Goal: Task Accomplishment & Management: Use online tool/utility

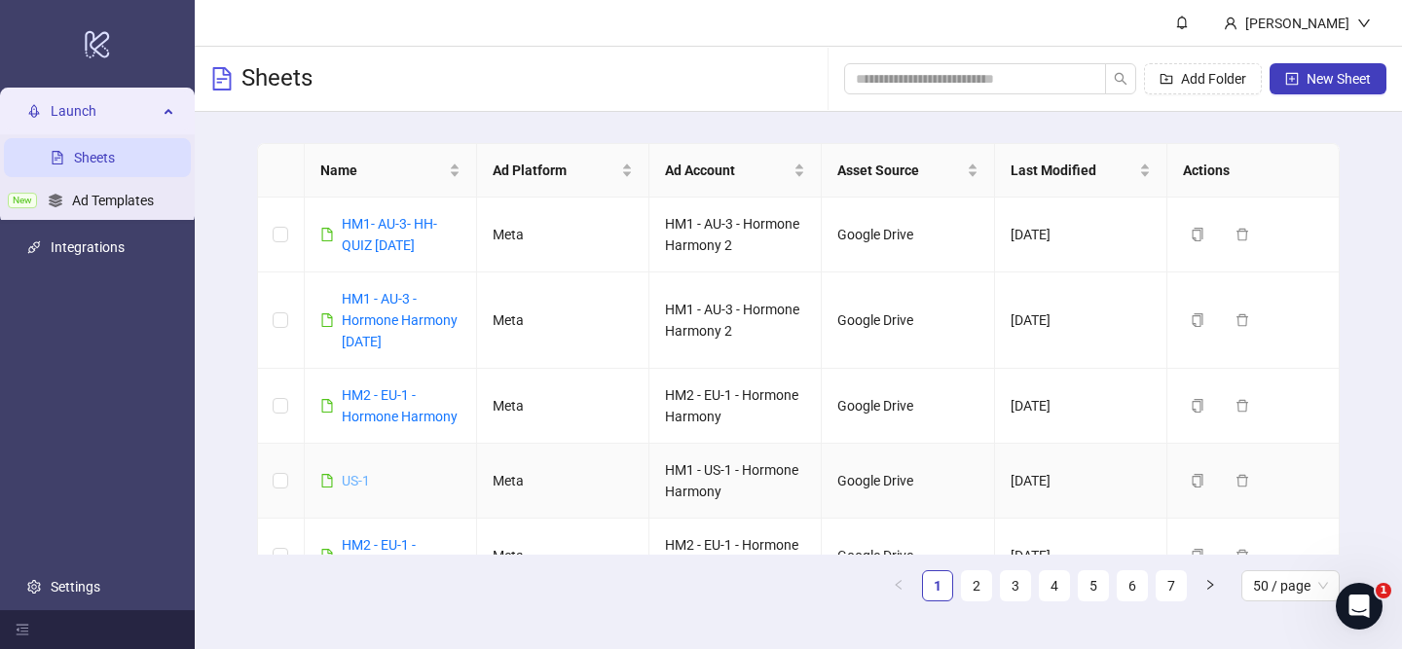
click at [359, 477] on link "US-1" at bounding box center [356, 481] width 28 height 16
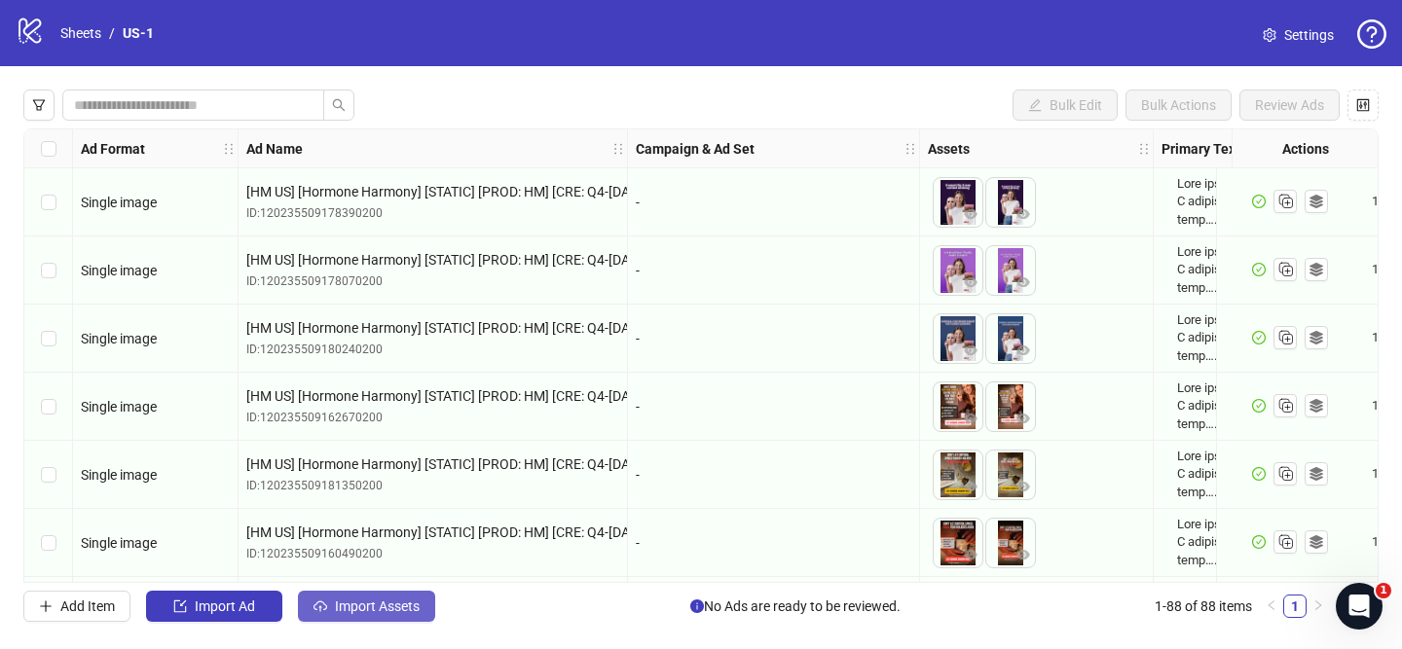
click at [380, 614] on button "Import Assets" at bounding box center [366, 606] width 137 height 31
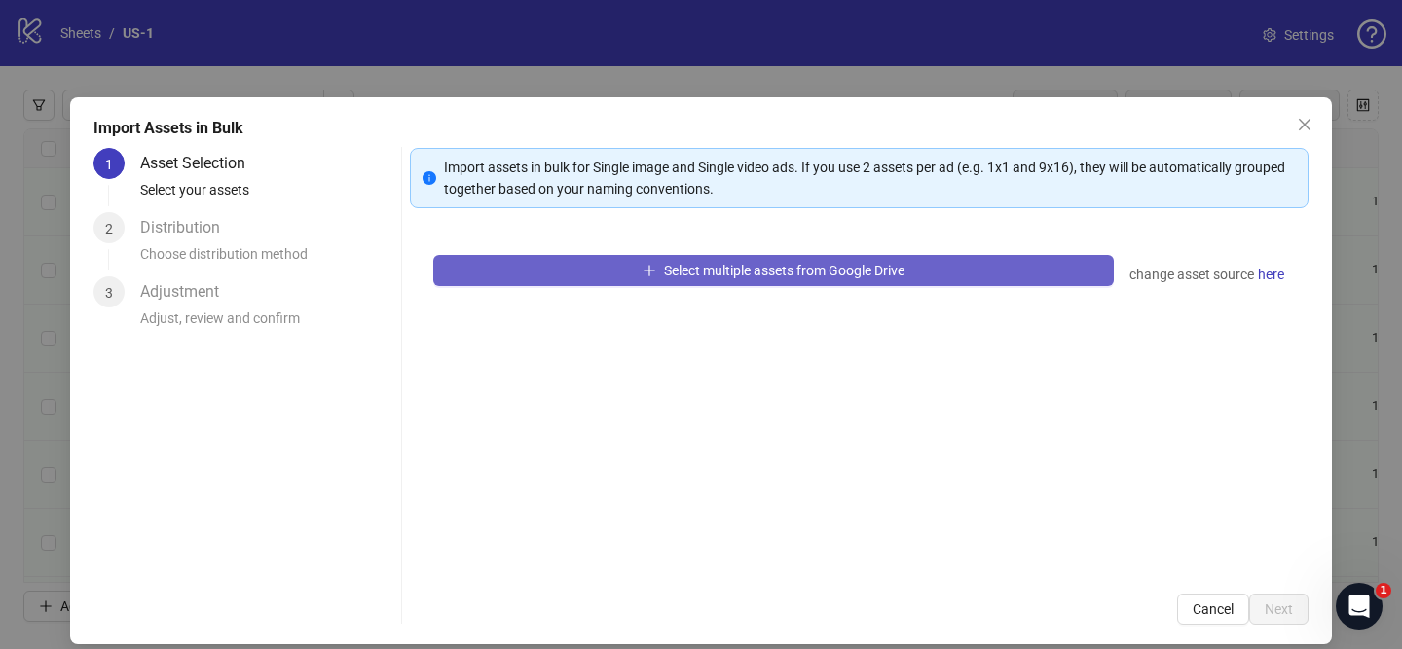
click at [643, 276] on span "button" at bounding box center [650, 271] width 14 height 16
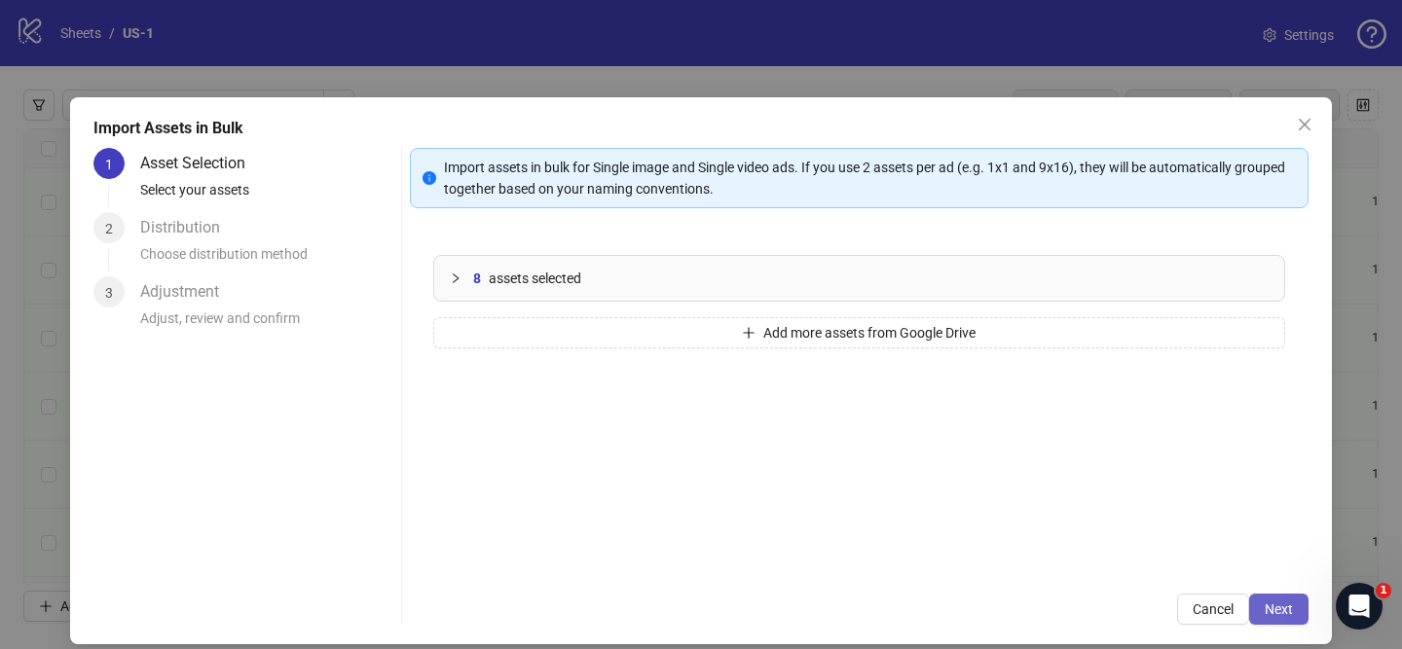
click at [1269, 611] on span "Next" at bounding box center [1279, 610] width 28 height 16
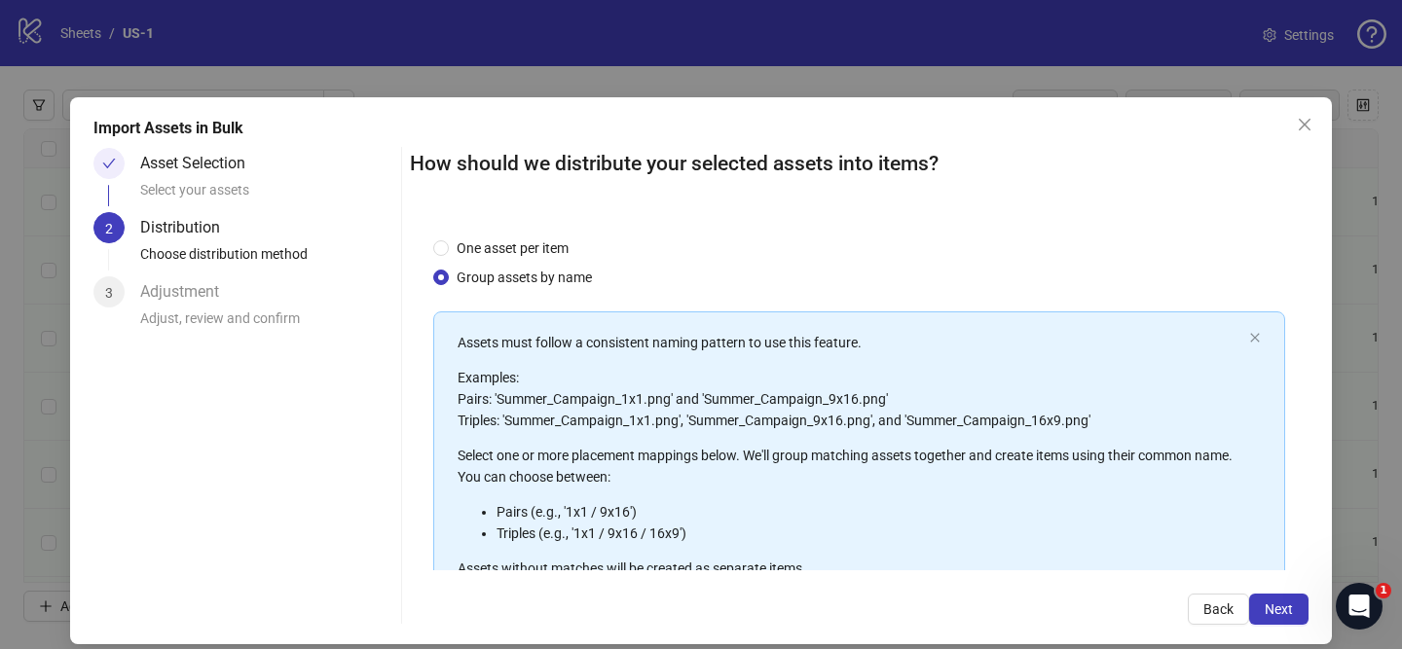
scroll to position [237, 0]
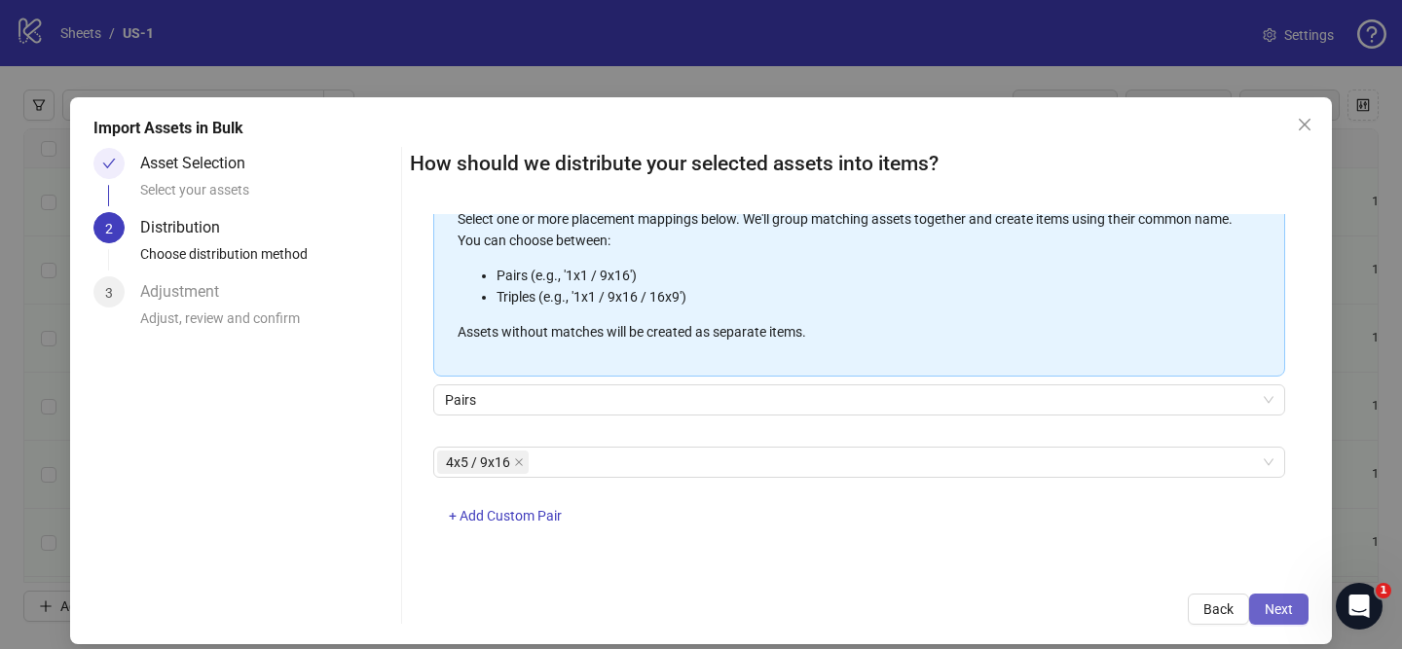
click at [1280, 606] on span "Next" at bounding box center [1279, 610] width 28 height 16
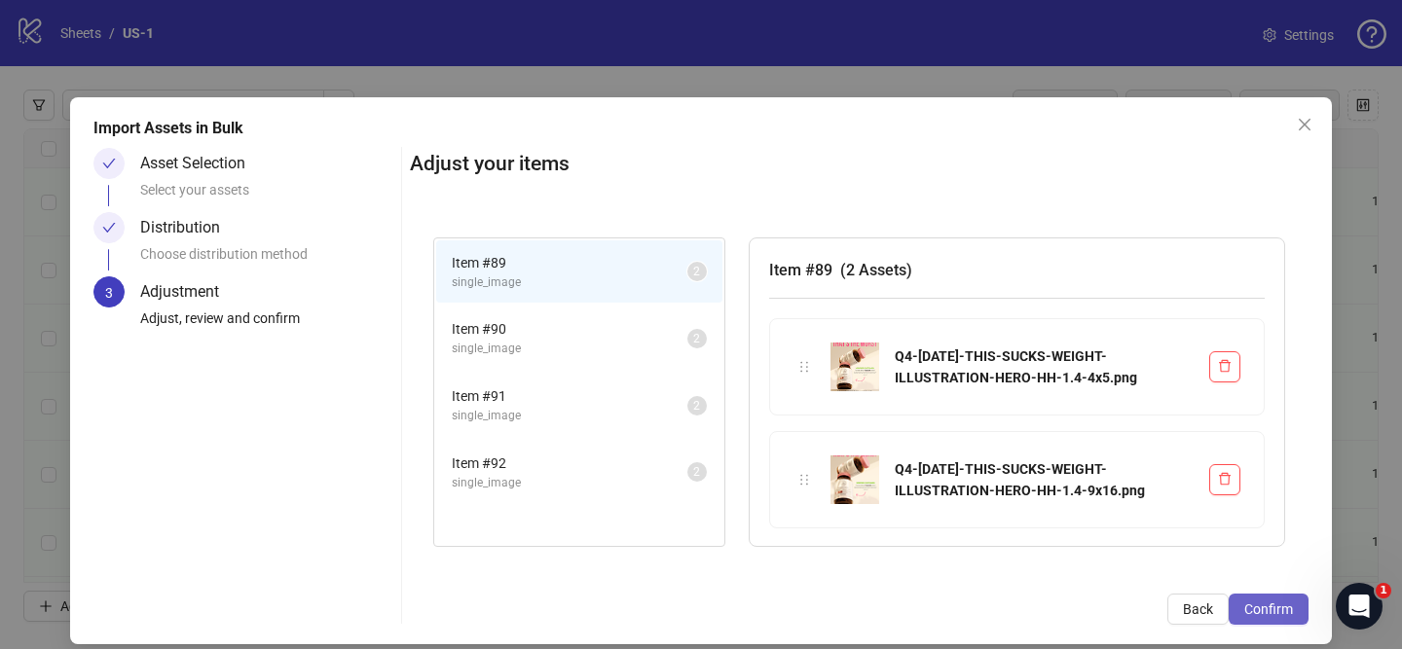
click at [1286, 610] on span "Confirm" at bounding box center [1268, 610] width 49 height 16
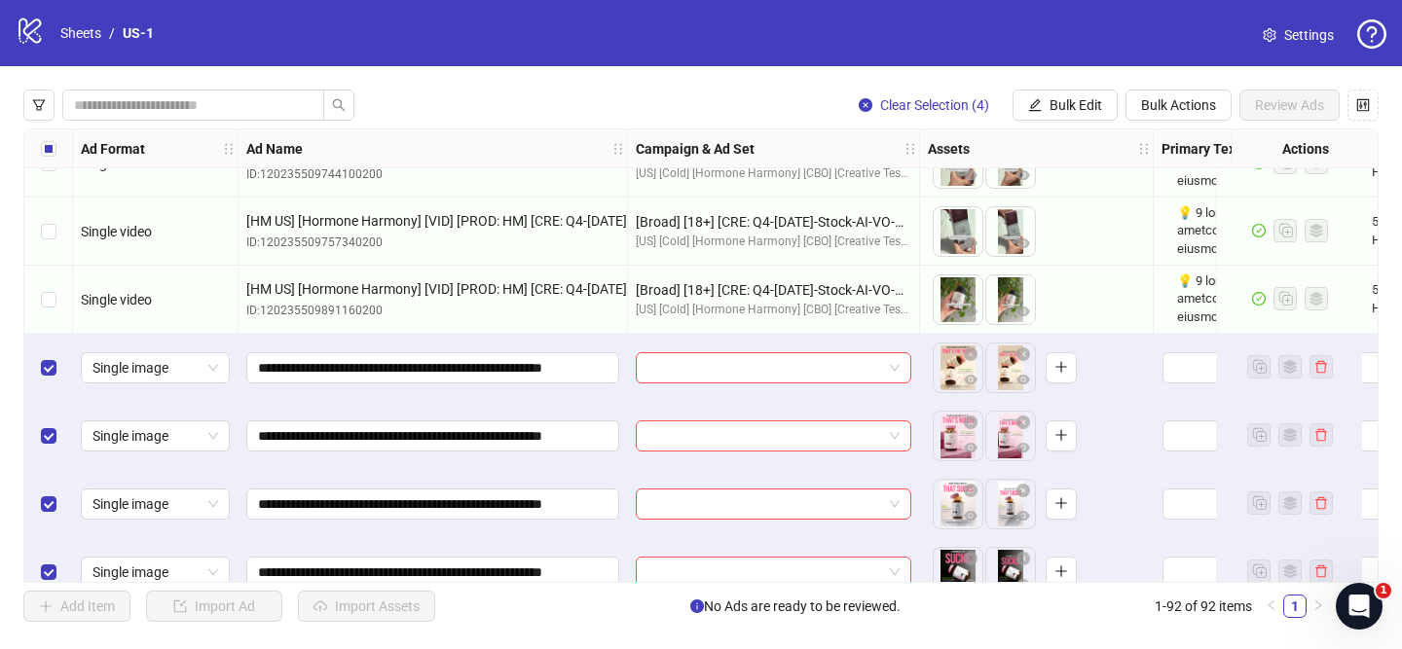
scroll to position [5864, 0]
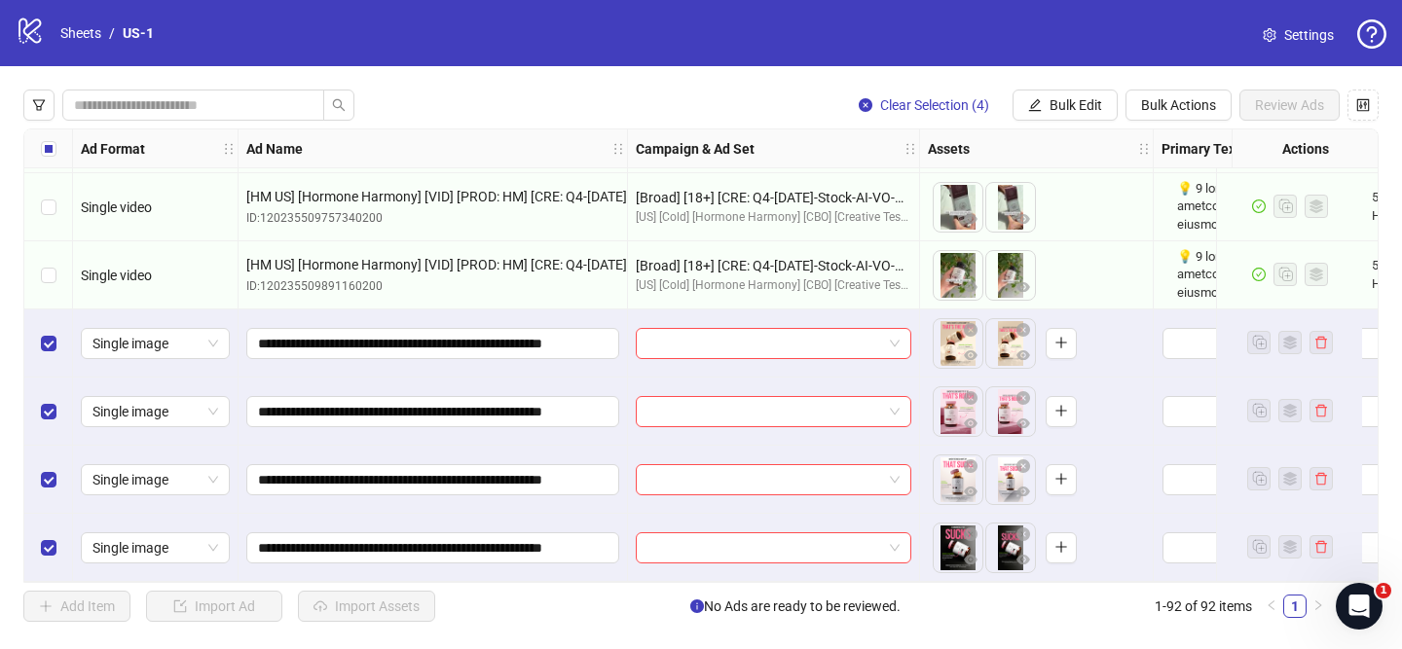
click at [746, 332] on input "search" at bounding box center [764, 343] width 235 height 29
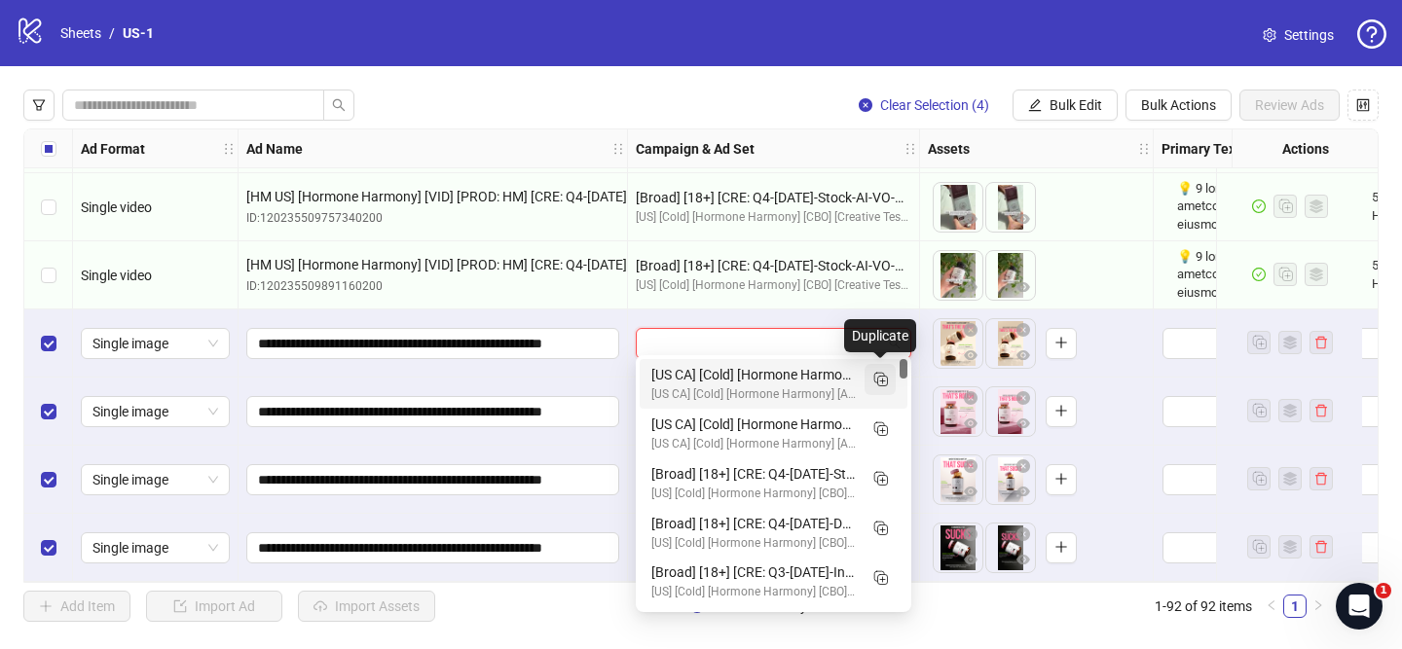
click at [878, 385] on icon "Duplicate" at bounding box center [879, 378] width 19 height 19
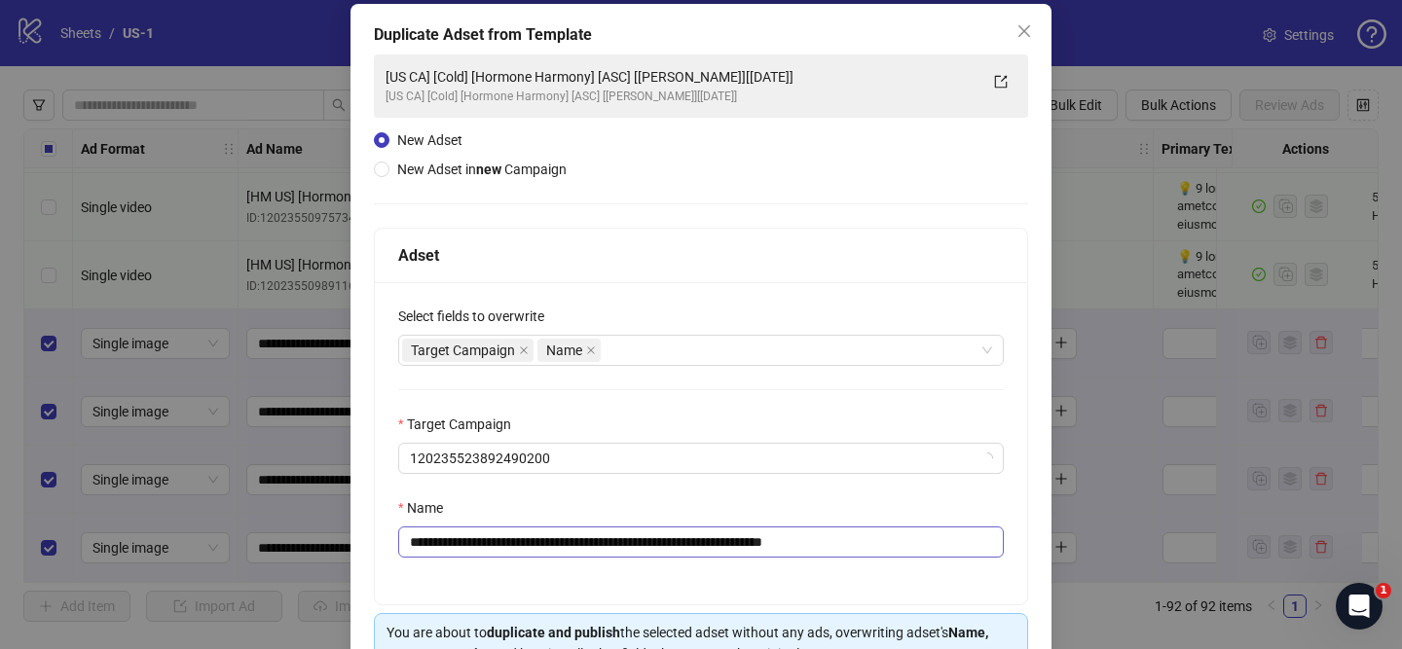
scroll to position [150, 0]
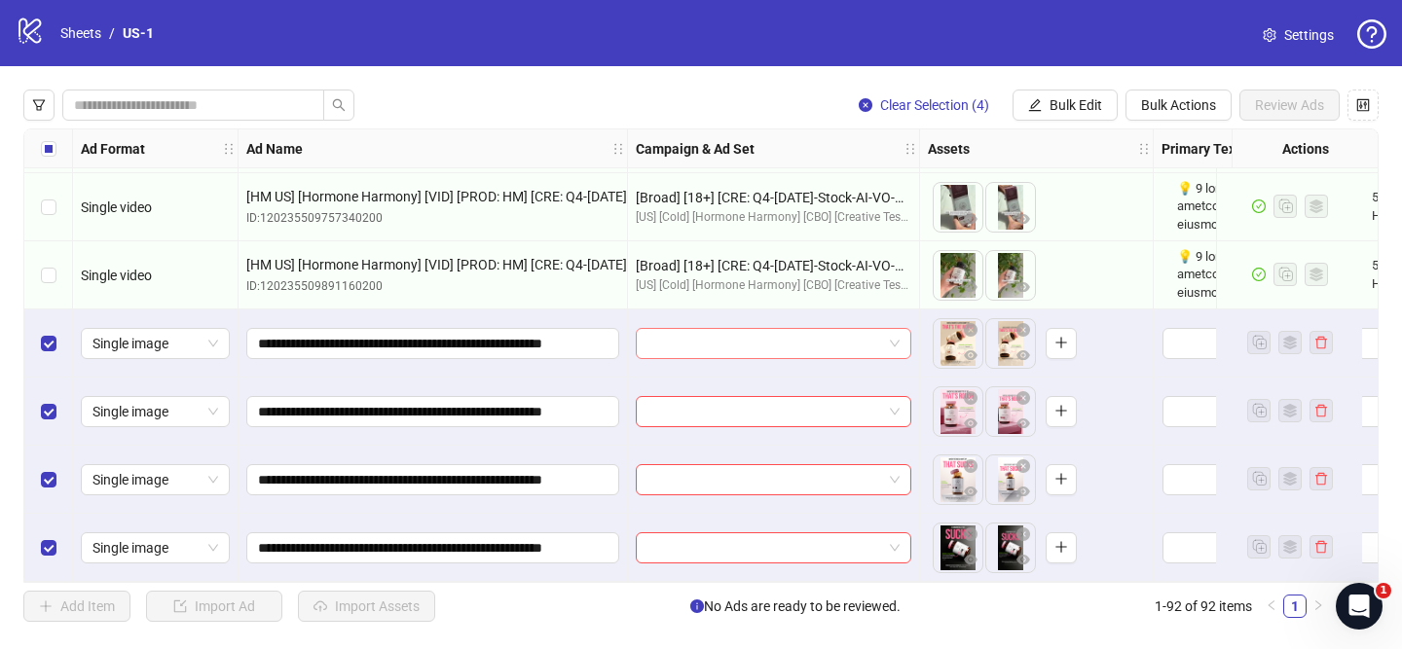
click at [803, 344] on input "search" at bounding box center [764, 343] width 235 height 29
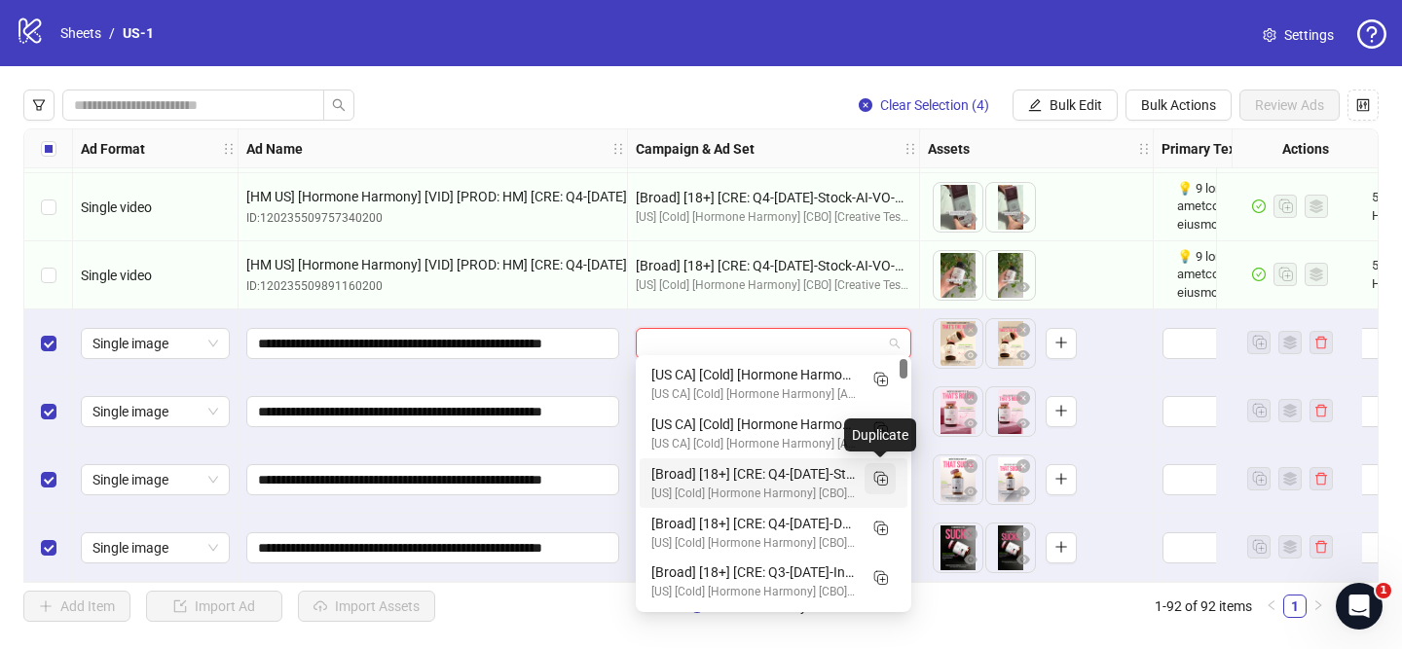
drag, startPoint x: 873, startPoint y: 477, endPoint x: 836, endPoint y: 475, distance: 37.0
click at [873, 477] on icon "Duplicate" at bounding box center [879, 477] width 19 height 19
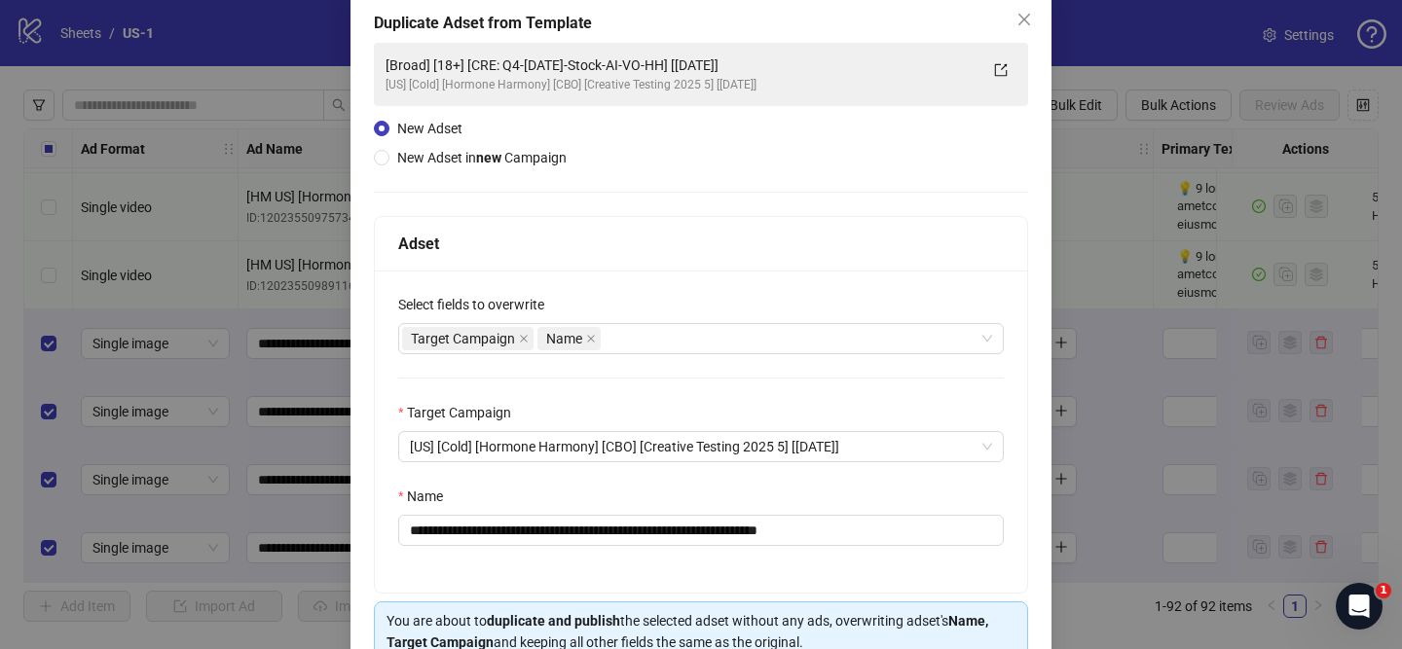
scroll to position [145, 0]
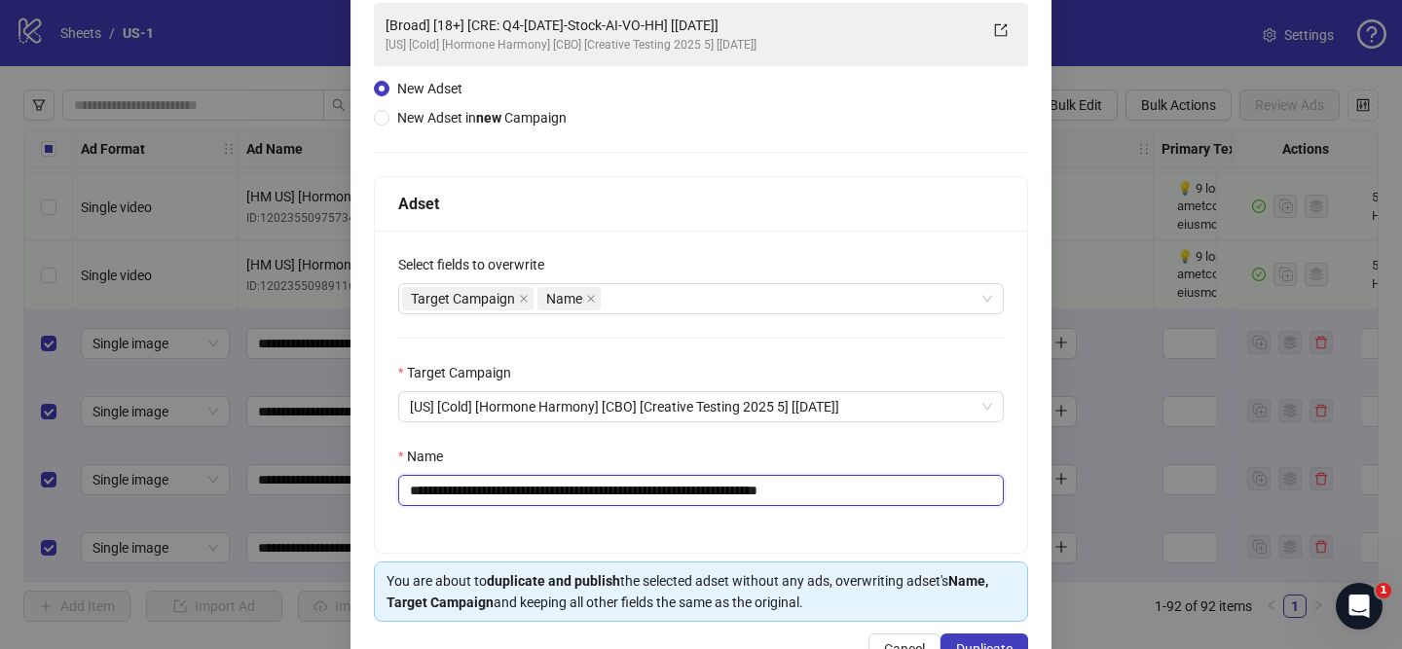
drag, startPoint x: 524, startPoint y: 494, endPoint x: 719, endPoint y: 498, distance: 195.8
click at [719, 498] on input "**********" at bounding box center [701, 490] width 606 height 31
paste input "**********"
click at [935, 491] on input "**********" at bounding box center [701, 490] width 606 height 31
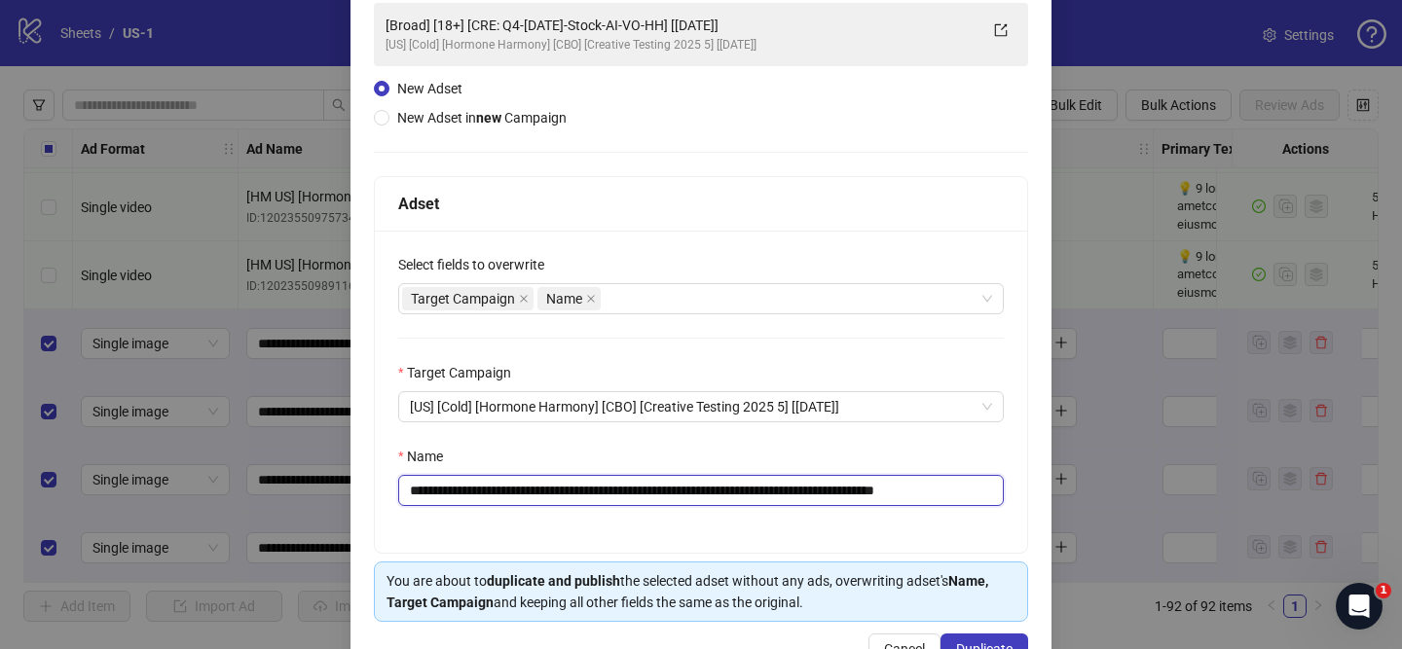
scroll to position [0, 51]
drag, startPoint x: 978, startPoint y: 495, endPoint x: 1027, endPoint y: 495, distance: 48.7
click at [1027, 495] on div "**********" at bounding box center [701, 365] width 654 height 378
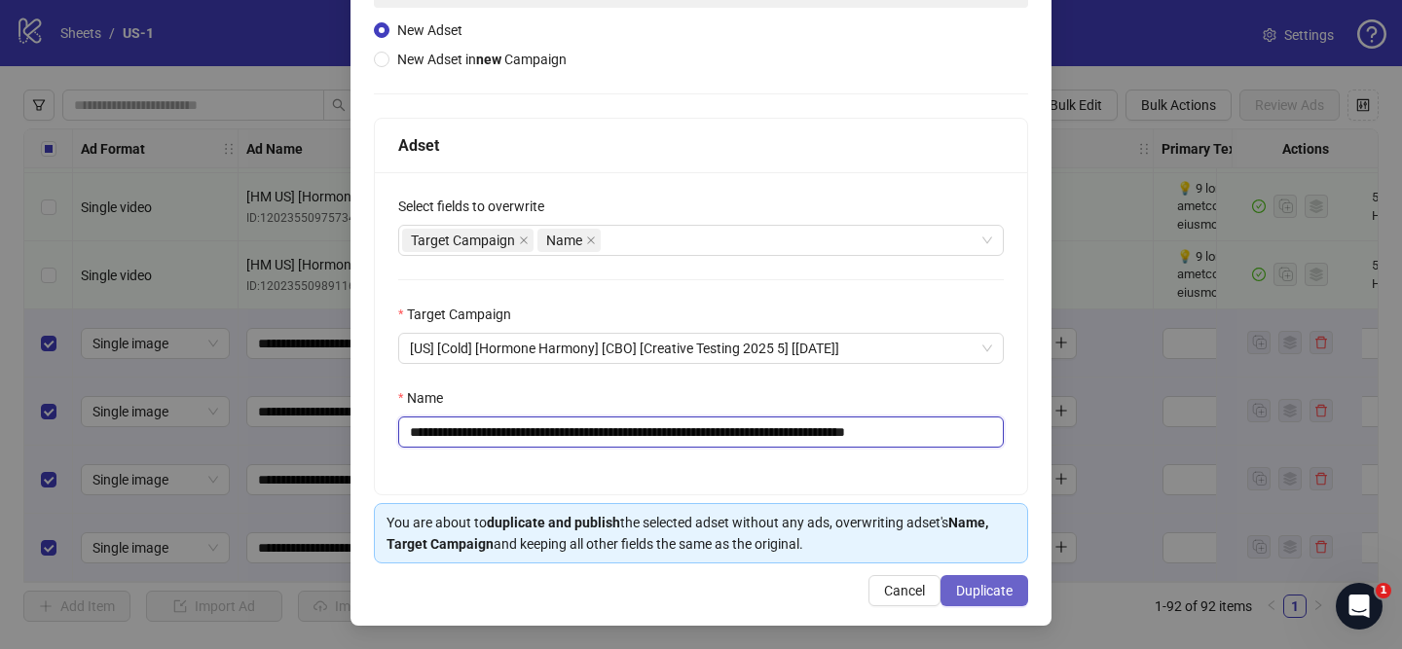
type input "**********"
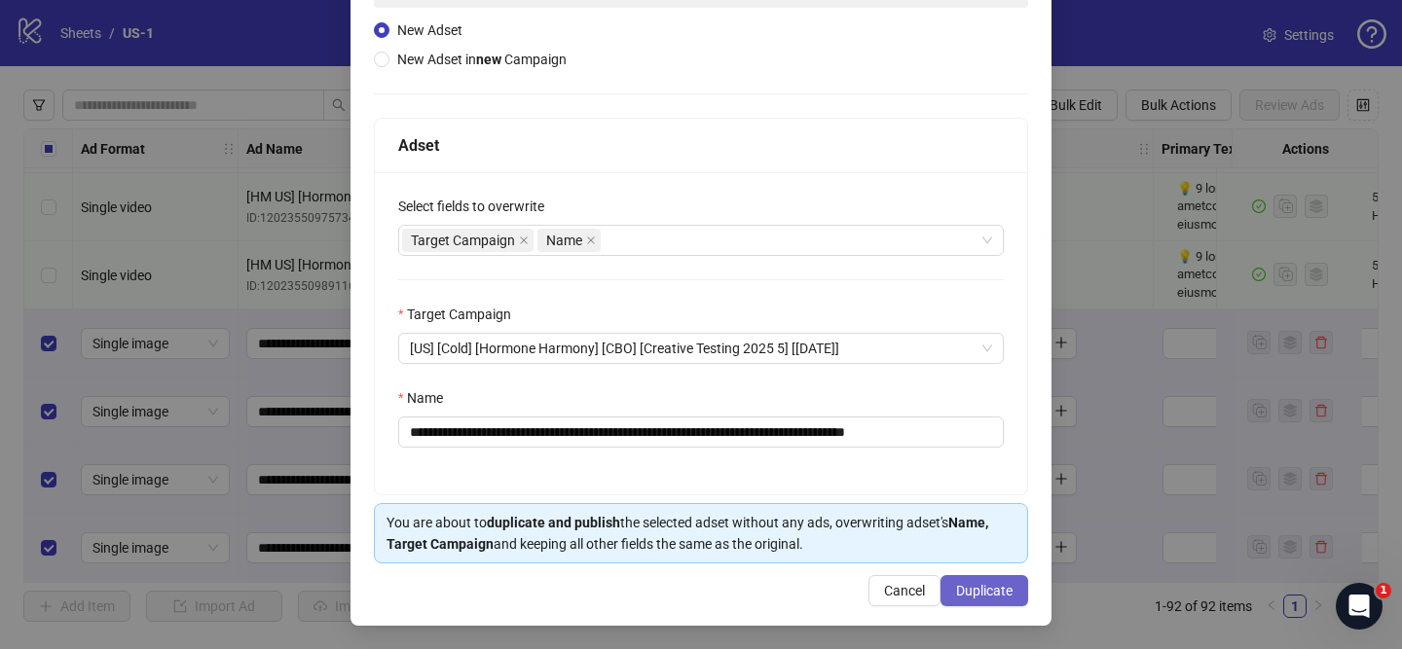
click at [994, 590] on span "Duplicate" at bounding box center [984, 591] width 56 height 16
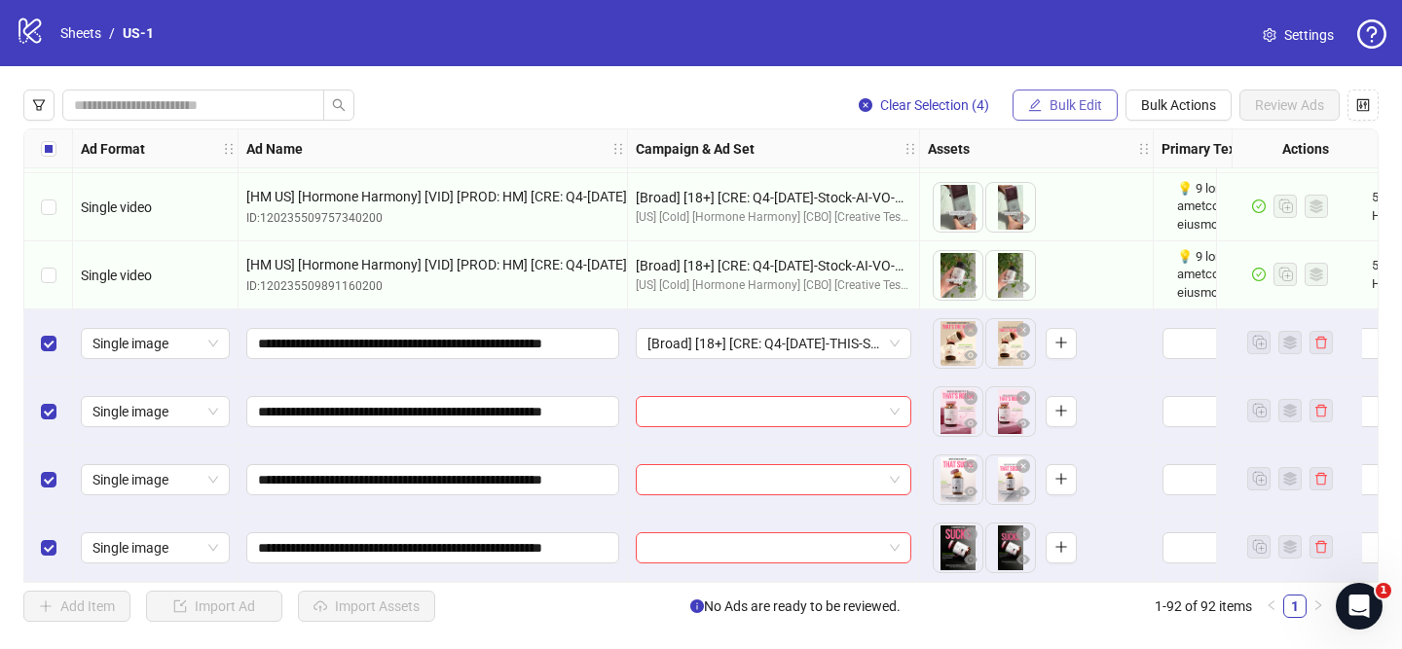
click at [1065, 94] on button "Bulk Edit" at bounding box center [1065, 105] width 105 height 31
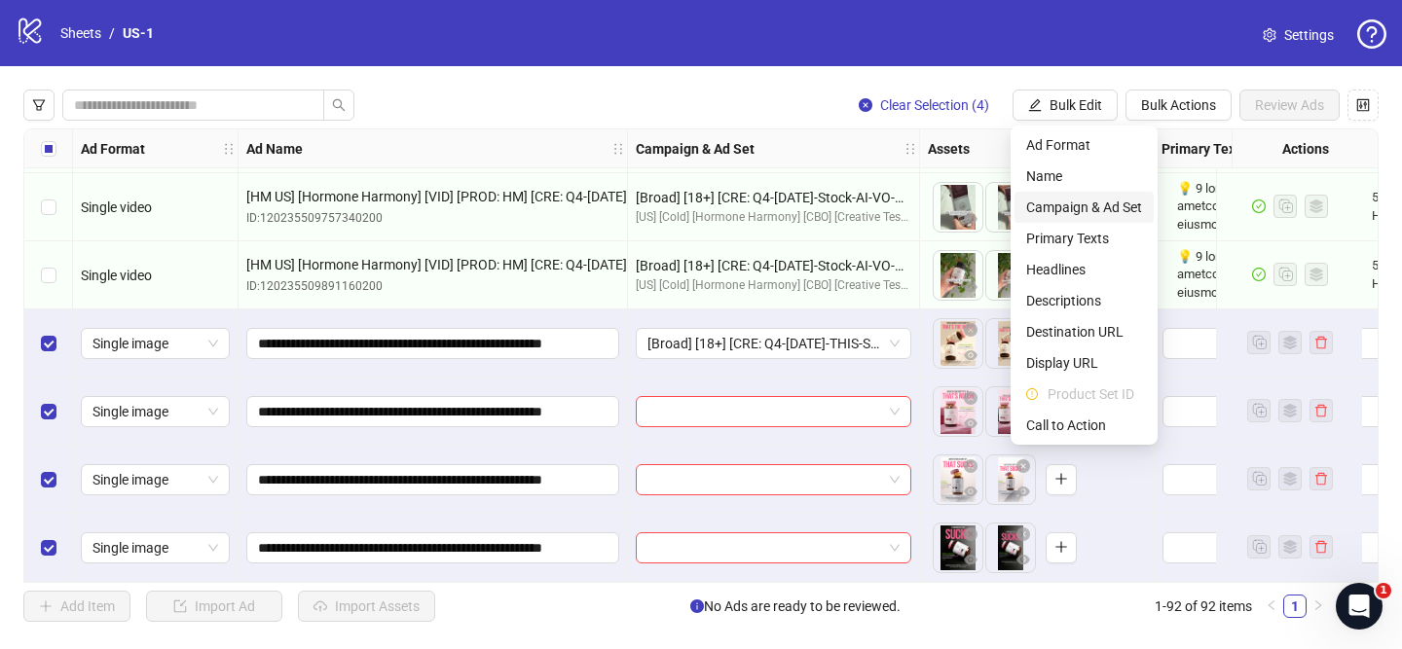
click at [1071, 203] on span "Campaign & Ad Set" at bounding box center [1084, 207] width 116 height 21
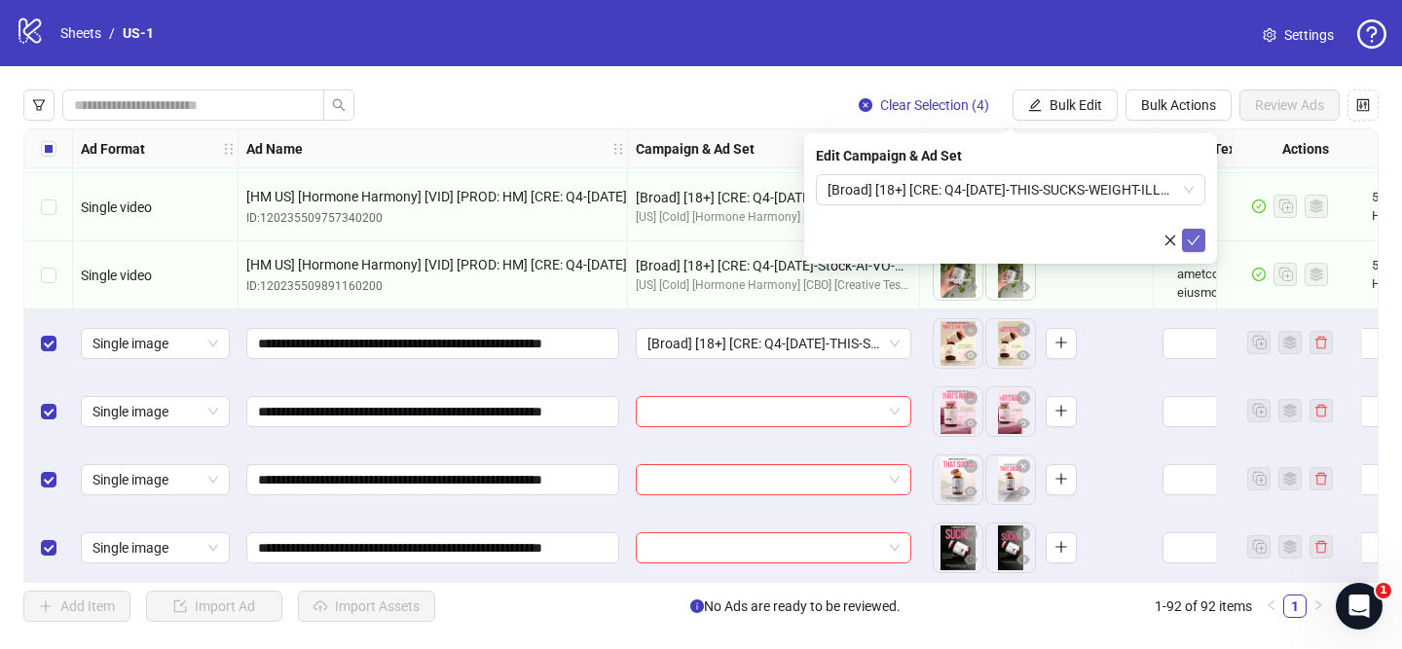
click at [1198, 244] on icon "check" at bounding box center [1194, 241] width 14 height 14
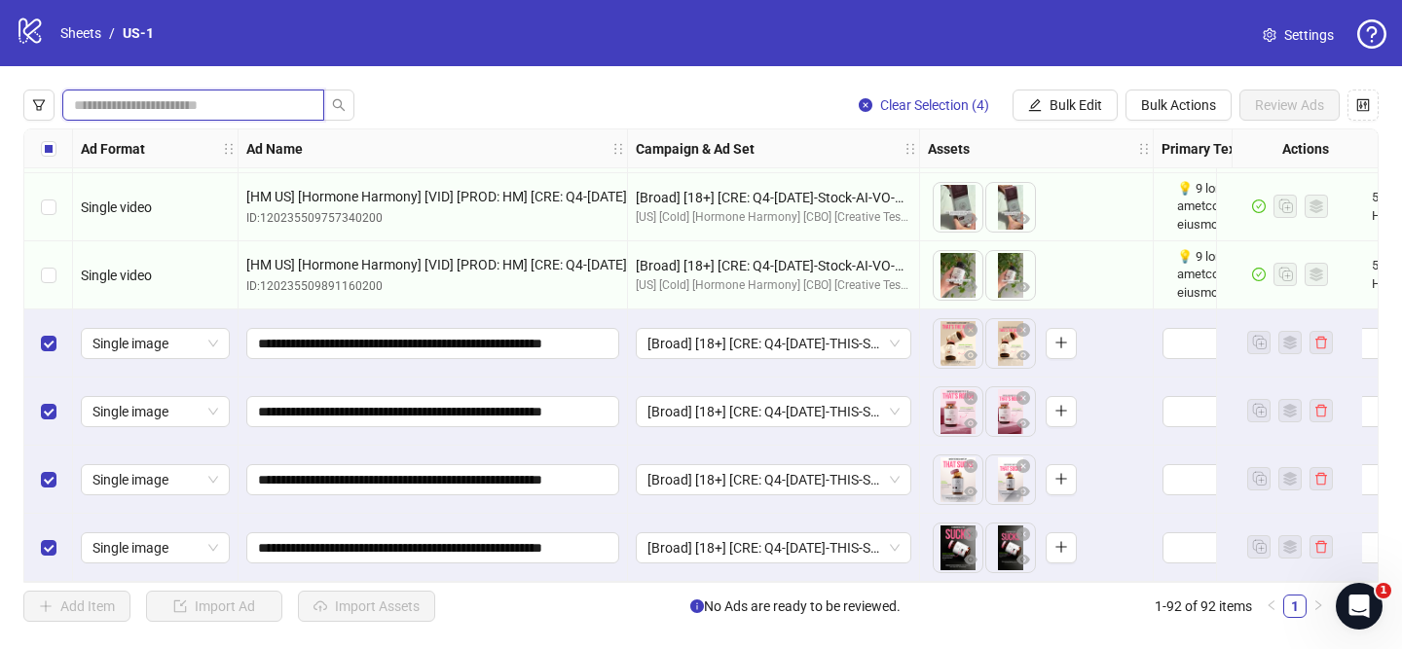
click at [136, 109] on input "search" at bounding box center [185, 104] width 223 height 21
click at [137, 107] on input "search" at bounding box center [185, 104] width 223 height 21
click at [35, 105] on icon "filter" at bounding box center [39, 105] width 14 height 14
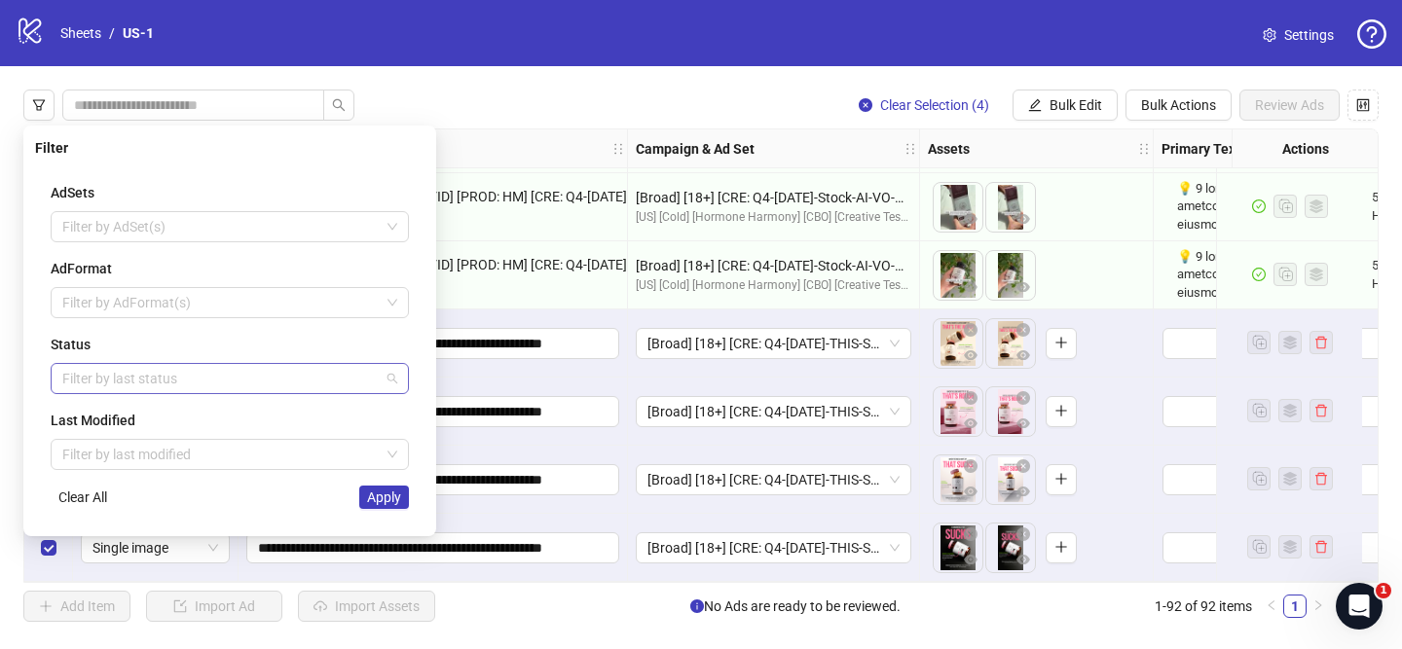
click at [150, 375] on div at bounding box center [220, 378] width 330 height 27
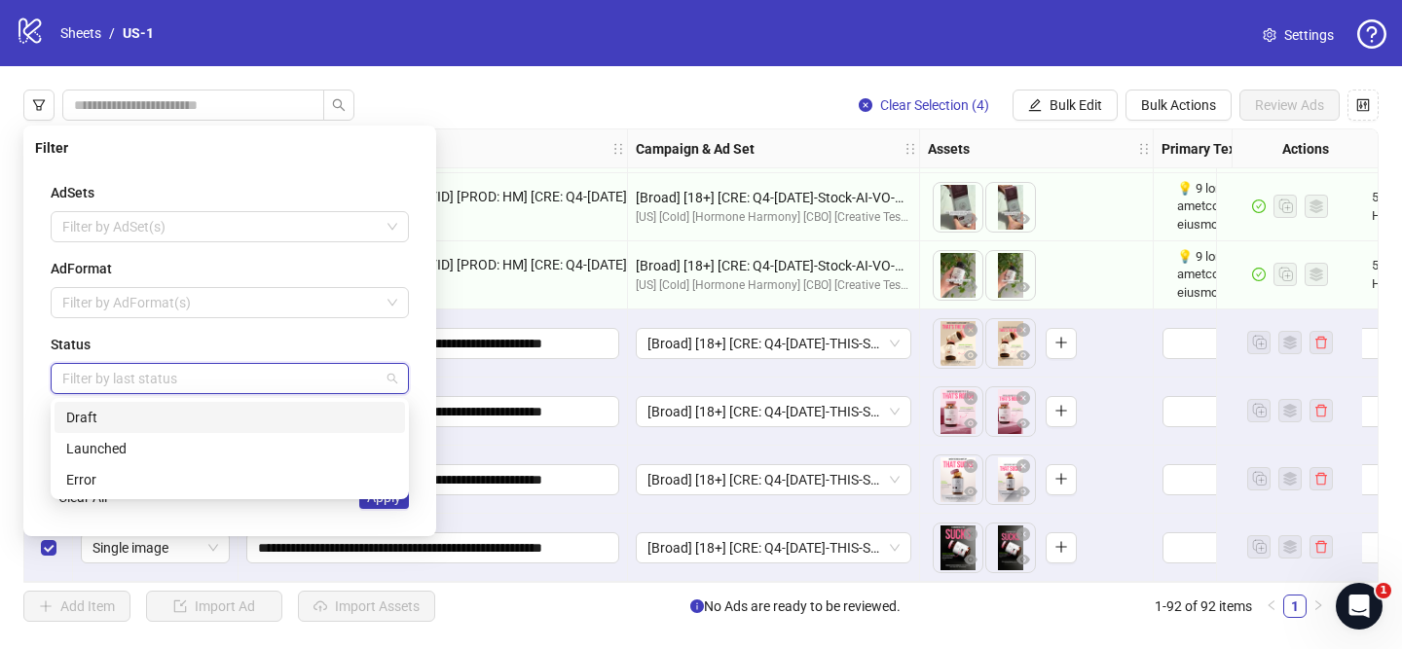
drag, startPoint x: 133, startPoint y: 416, endPoint x: 172, endPoint y: 422, distance: 39.4
click at [135, 416] on div "Draft" at bounding box center [229, 417] width 327 height 21
click at [379, 498] on div "launched error Draft Launched Error" at bounding box center [230, 448] width 358 height 101
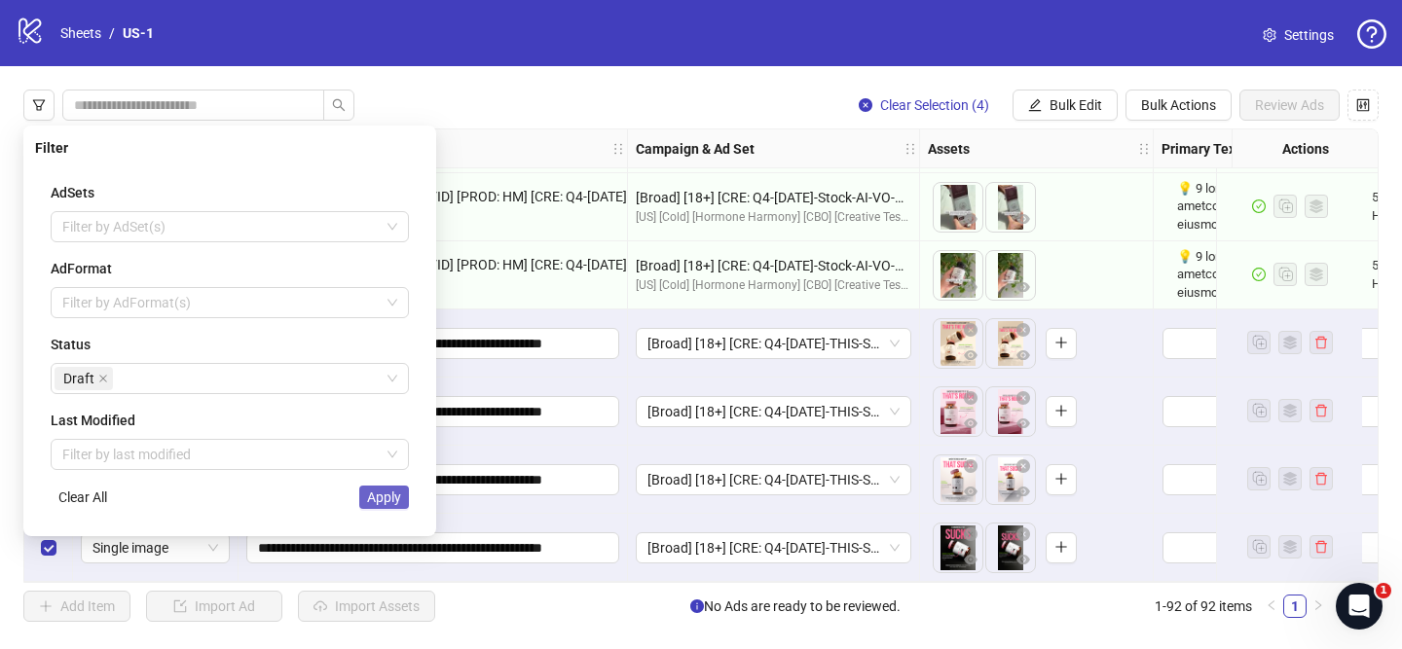
click at [390, 504] on span "Apply" at bounding box center [384, 498] width 34 height 16
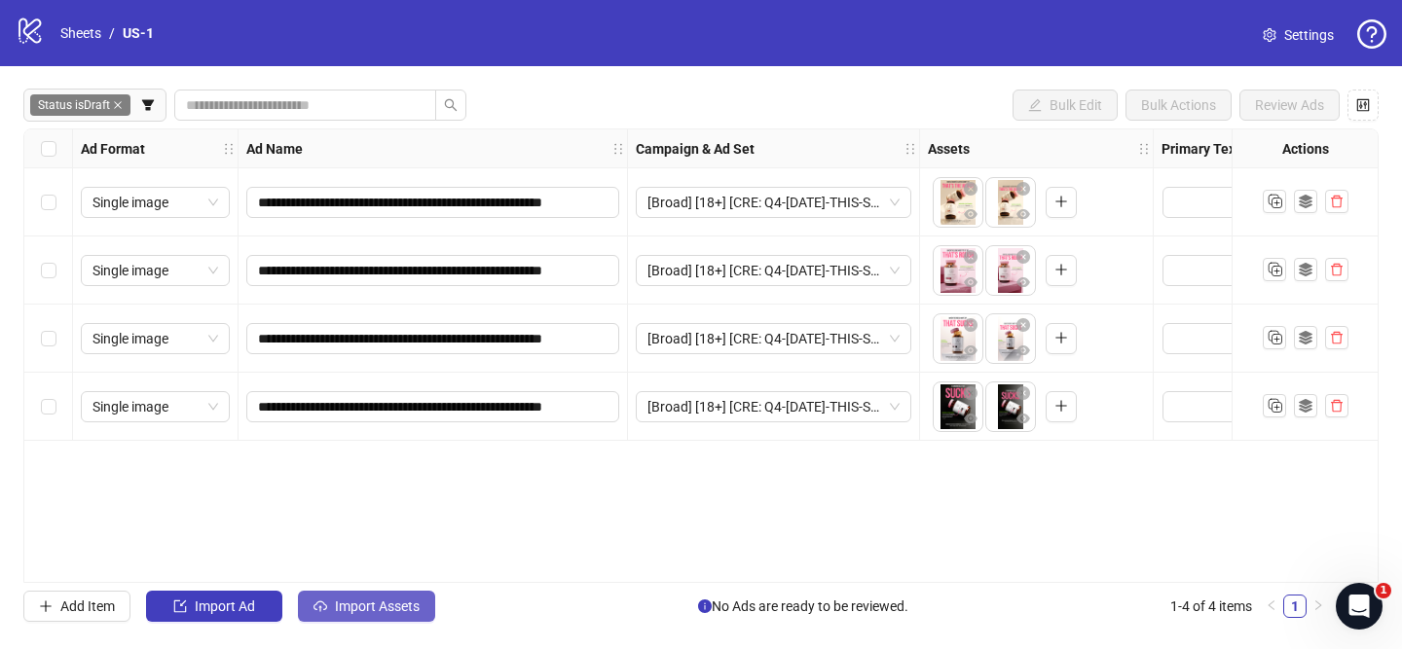
drag, startPoint x: 411, startPoint y: 631, endPoint x: 410, endPoint y: 621, distance: 9.8
click at [411, 628] on div "**********" at bounding box center [701, 355] width 1402 height 579
click at [410, 621] on button "Import Assets" at bounding box center [366, 606] width 137 height 31
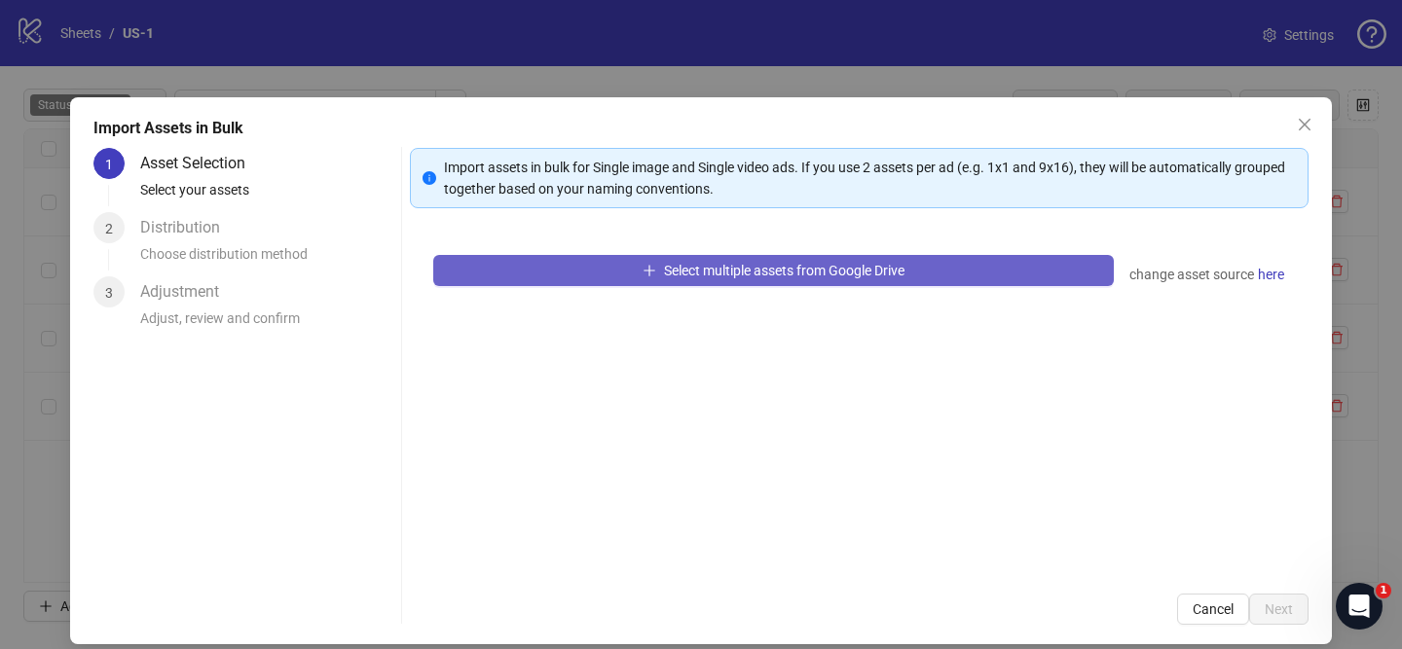
click at [657, 276] on button "Select multiple assets from Google Drive" at bounding box center [773, 270] width 681 height 31
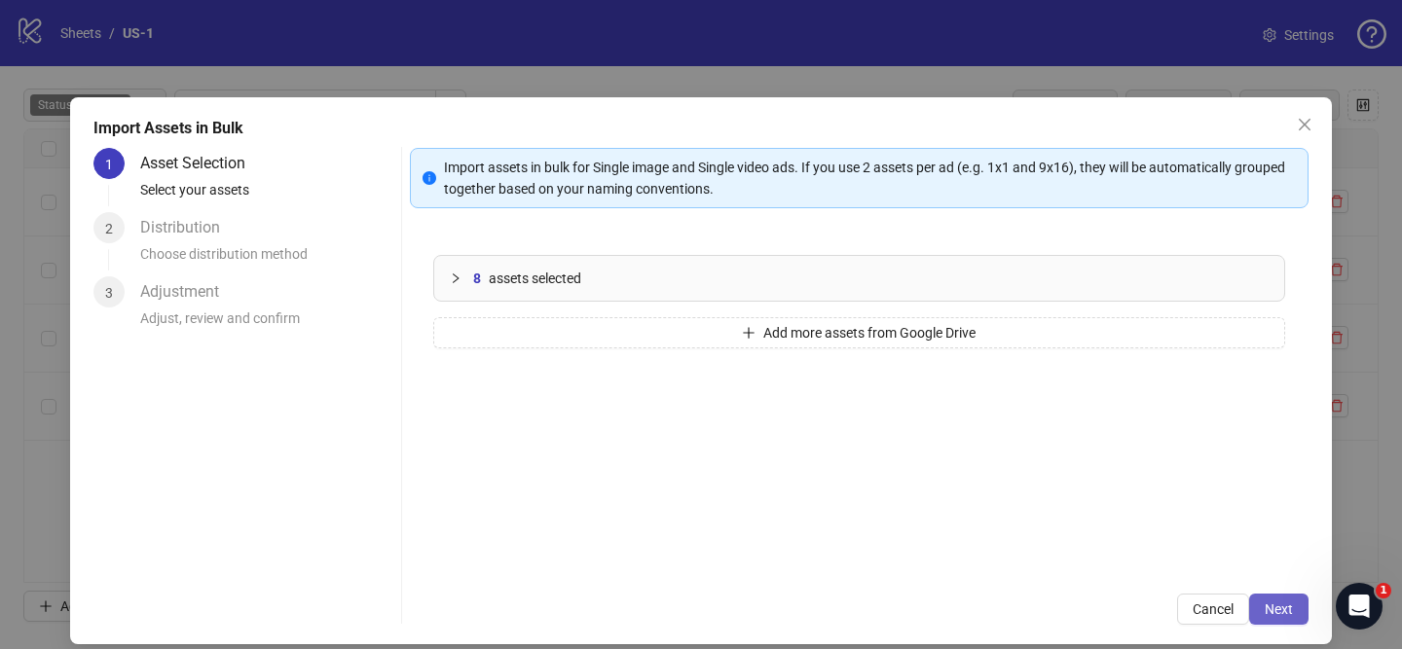
click at [1288, 622] on button "Next" at bounding box center [1278, 609] width 59 height 31
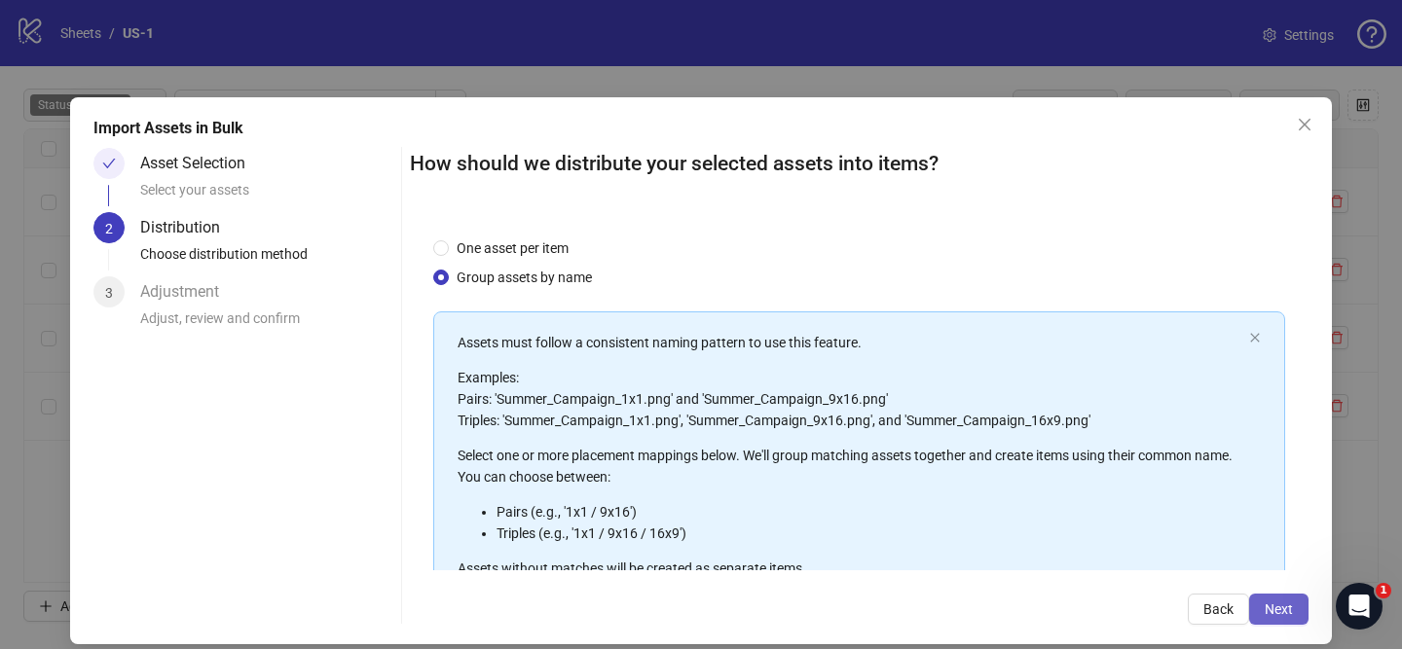
click at [1283, 615] on span "Next" at bounding box center [1279, 610] width 28 height 16
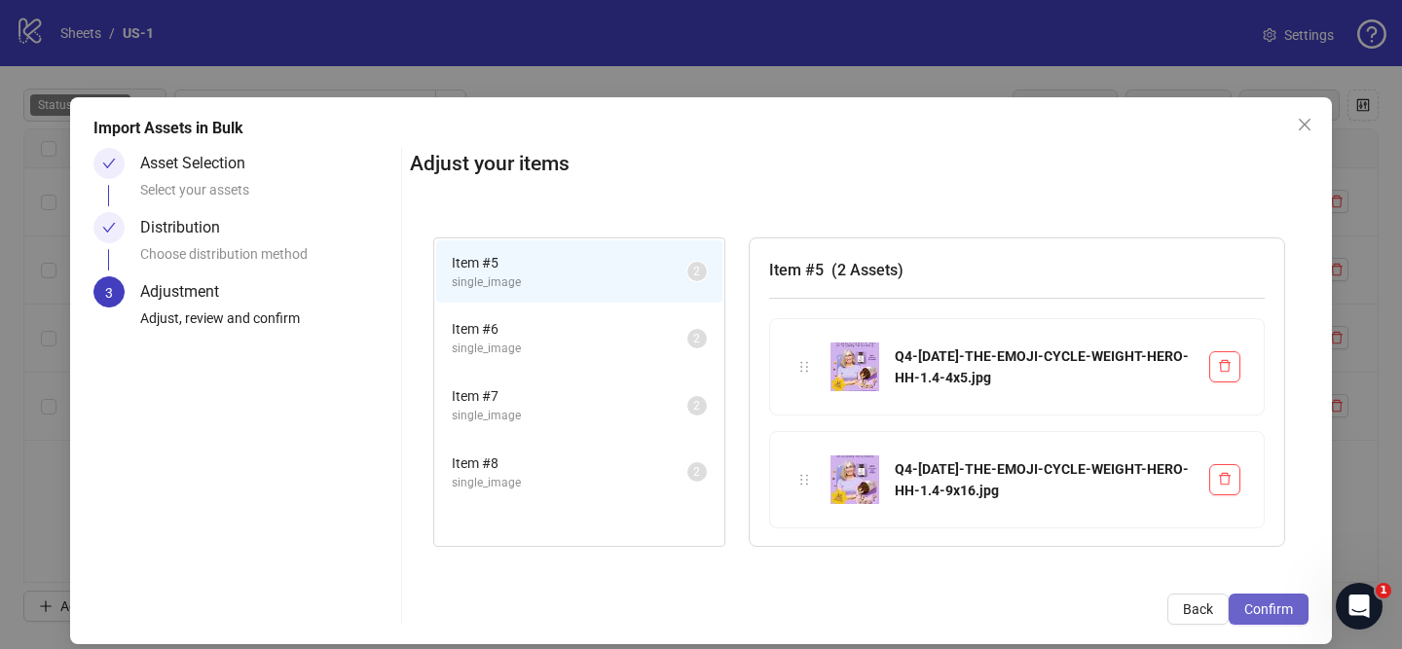
click at [1279, 614] on span "Confirm" at bounding box center [1268, 610] width 49 height 16
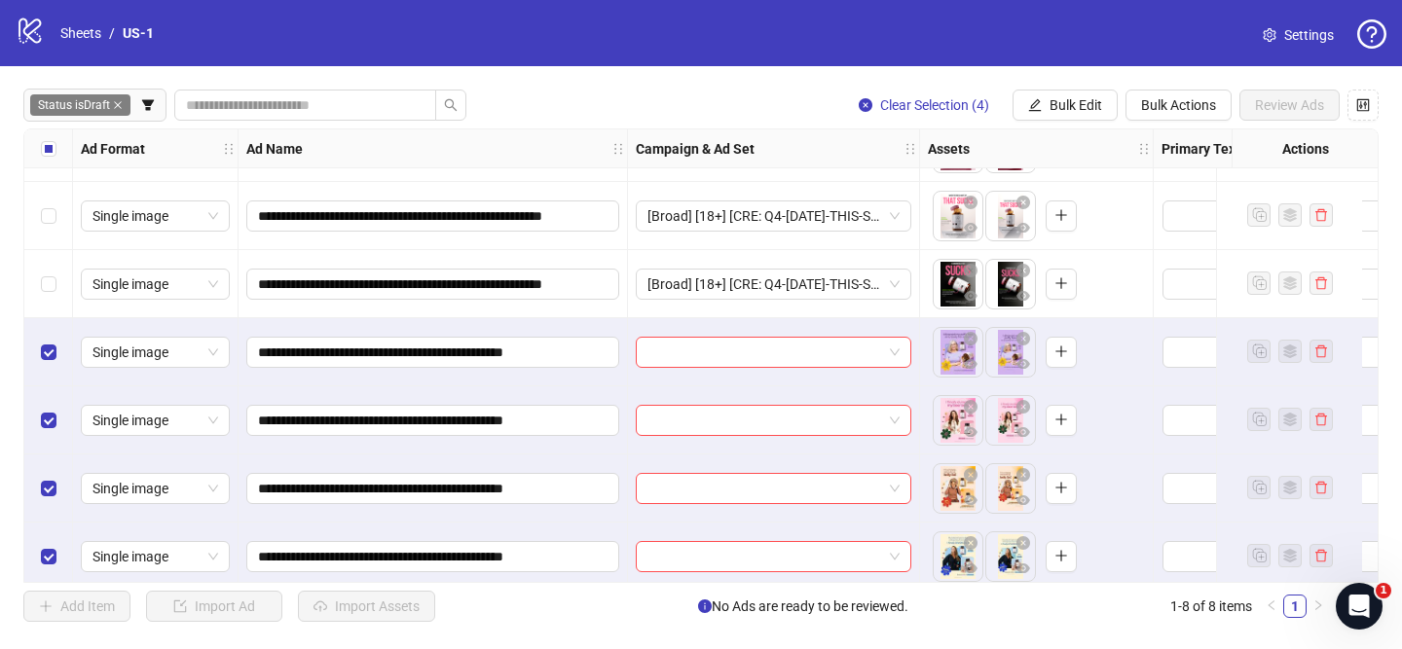
scroll to position [139, 0]
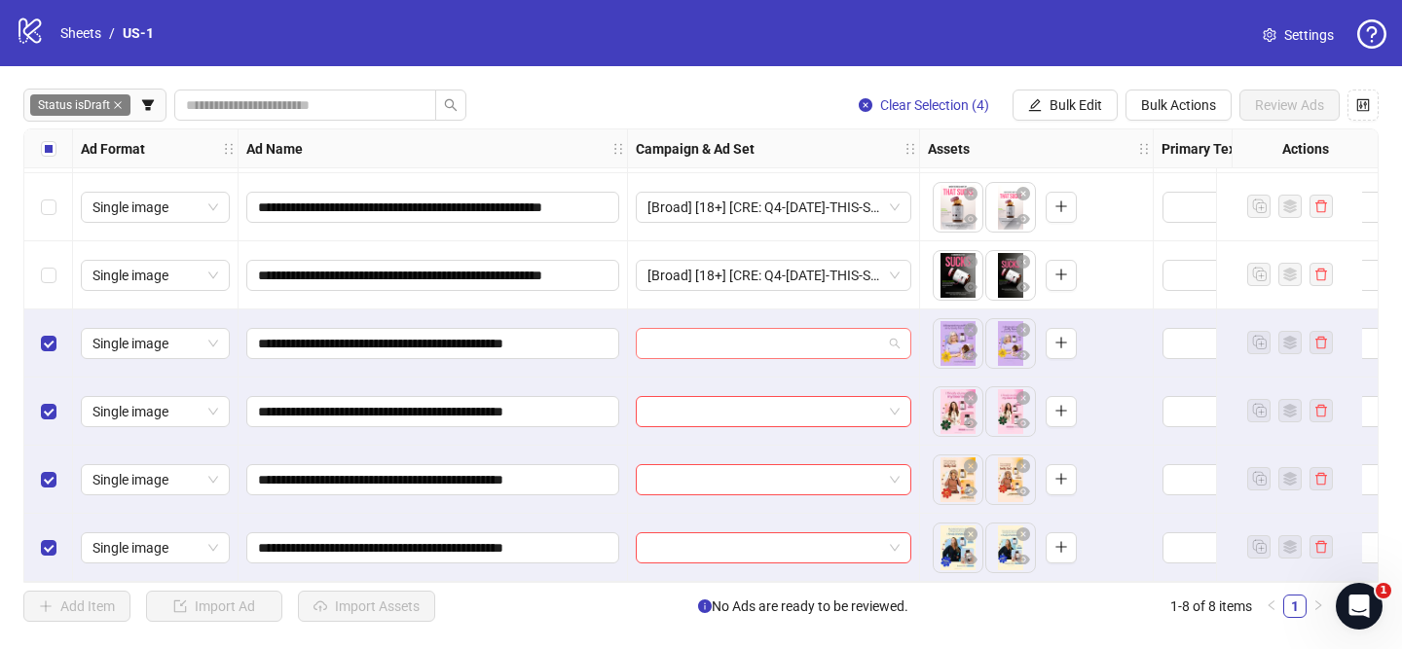
click at [821, 339] on input "search" at bounding box center [764, 343] width 235 height 29
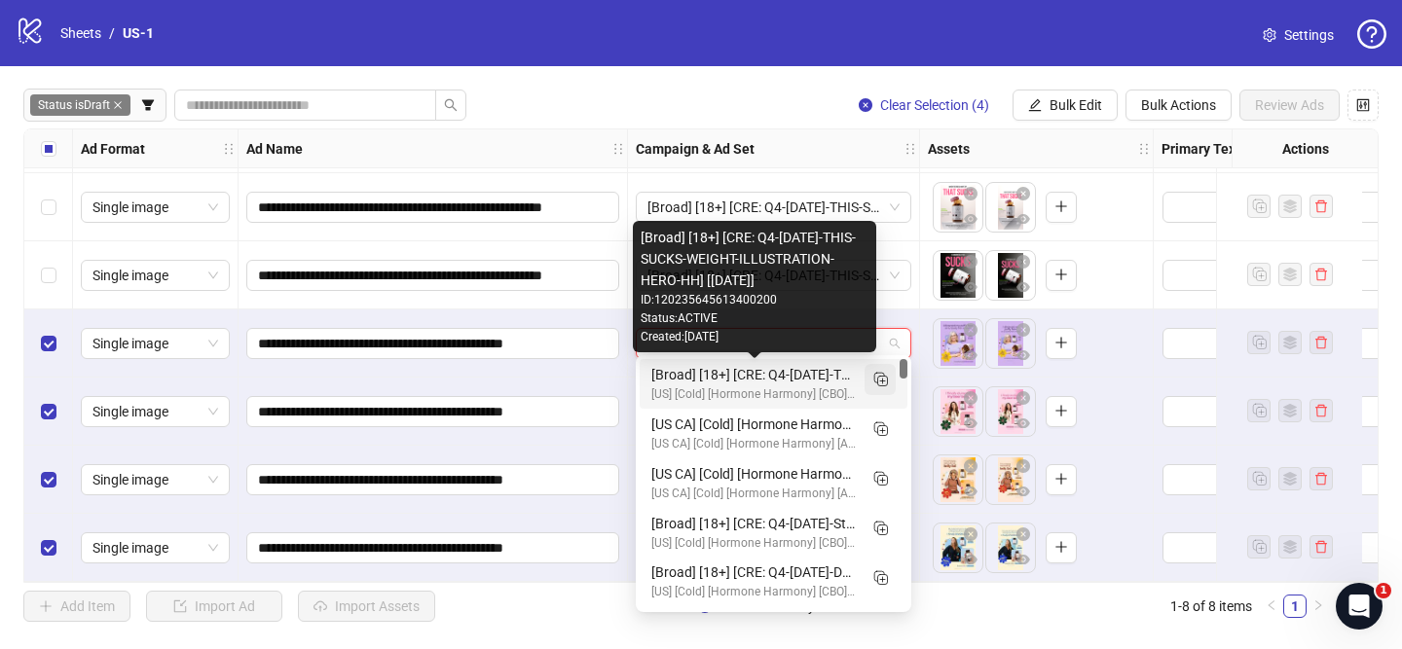
click at [876, 377] on icon "Duplicate" at bounding box center [879, 378] width 19 height 19
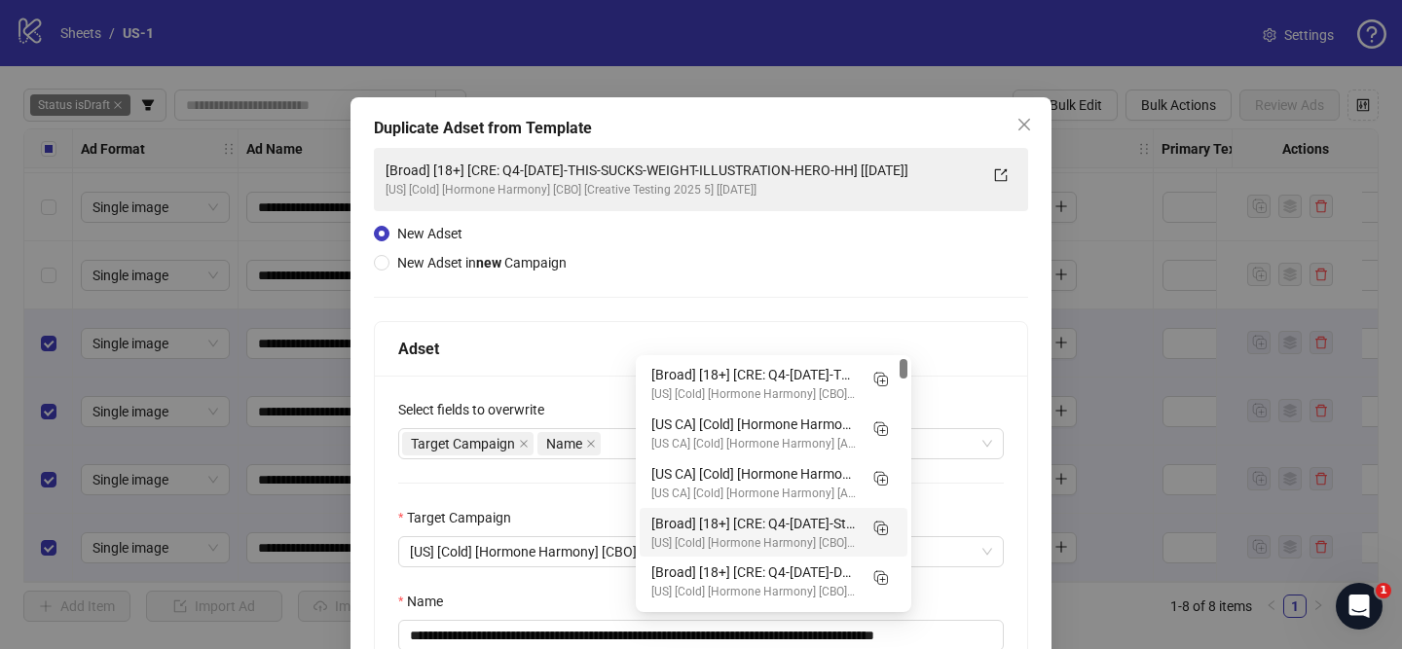
scroll to position [121, 0]
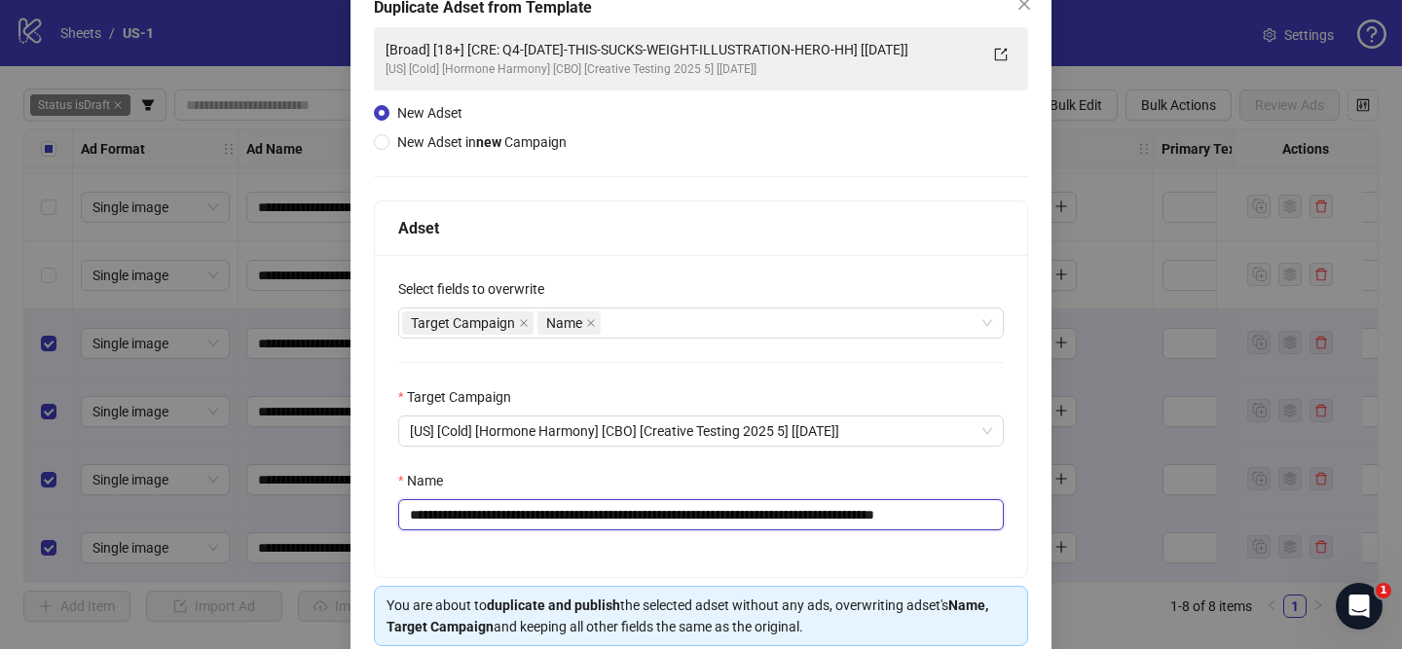
drag, startPoint x: 554, startPoint y: 517, endPoint x: 910, endPoint y: 517, distance: 356.3
click at [910, 517] on input "**********" at bounding box center [701, 514] width 606 height 31
paste input "text"
drag, startPoint x: 948, startPoint y: 515, endPoint x: 1022, endPoint y: 515, distance: 74.0
click at [1020, 515] on div "**********" at bounding box center [701, 416] width 652 height 322
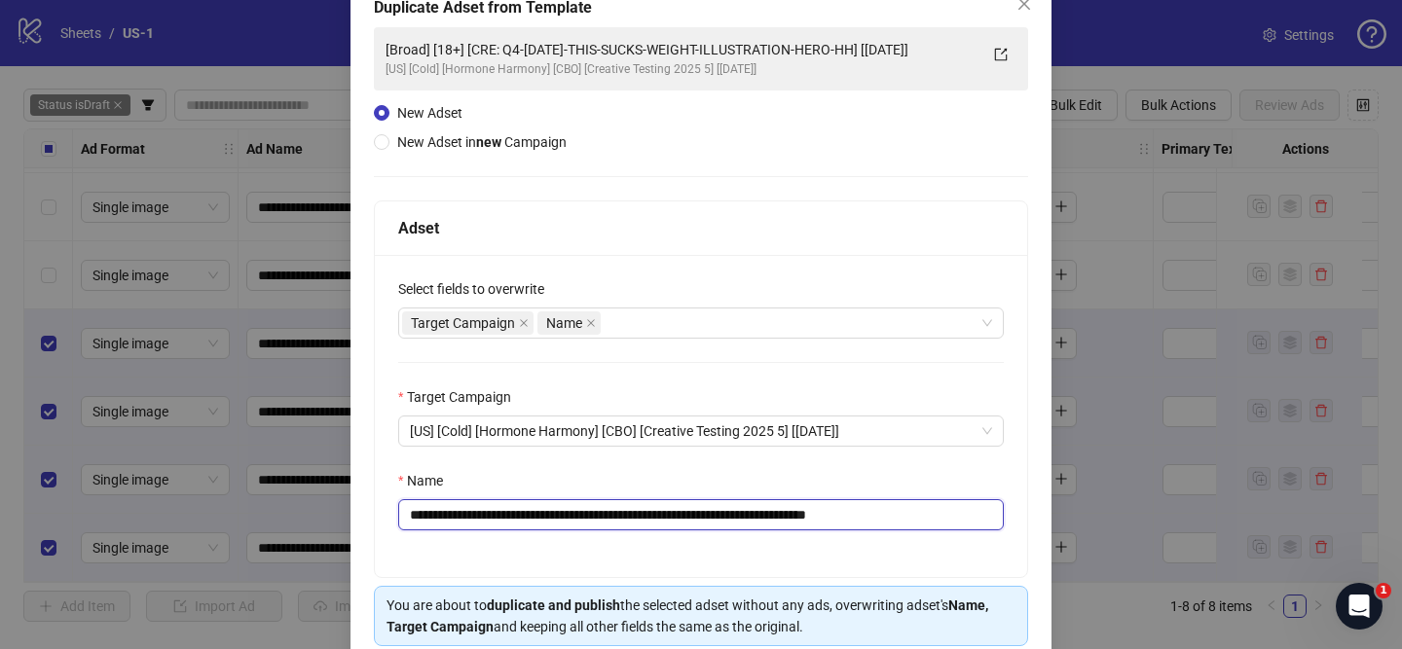
scroll to position [204, 0]
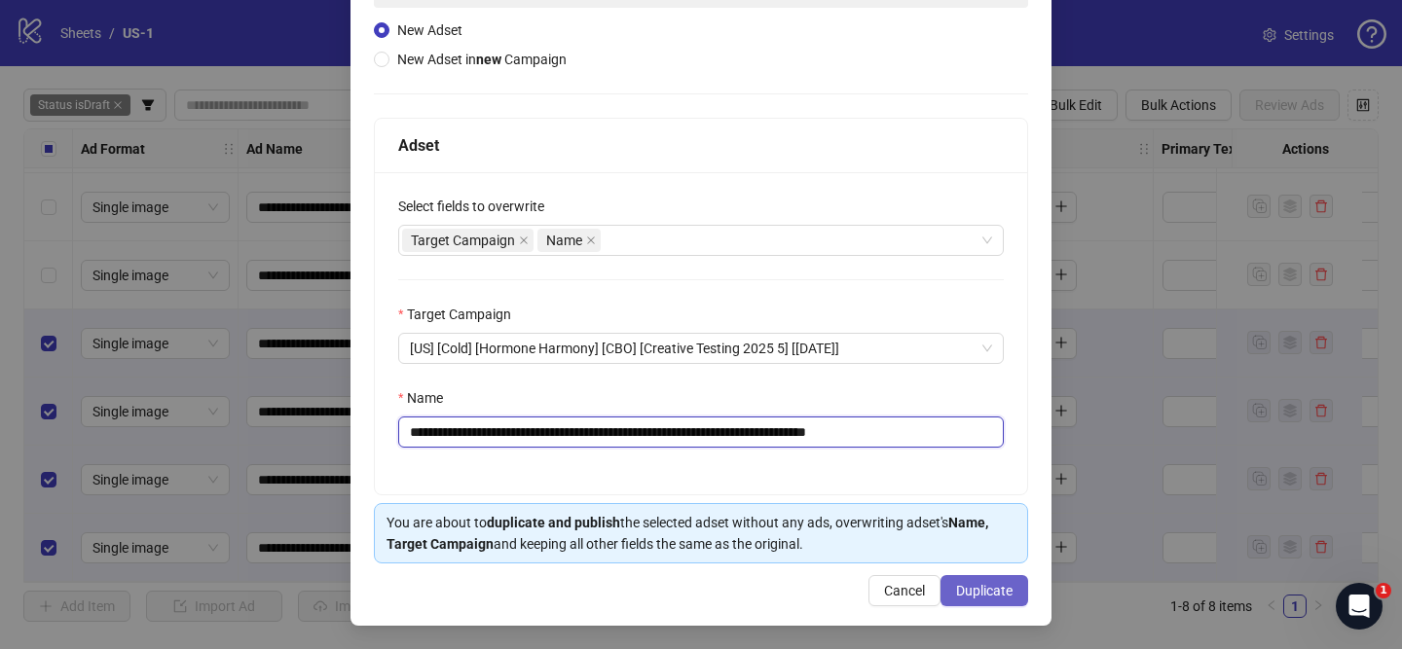
type input "**********"
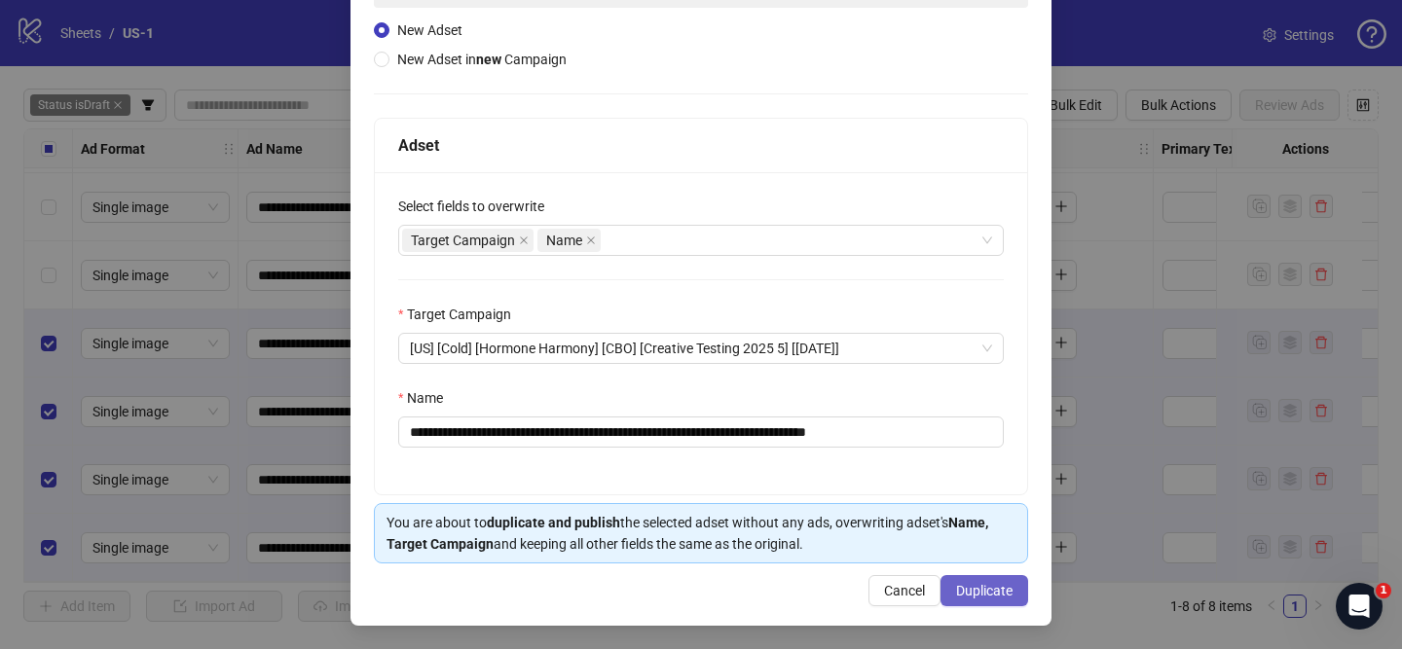
click at [999, 588] on span "Duplicate" at bounding box center [984, 591] width 56 height 16
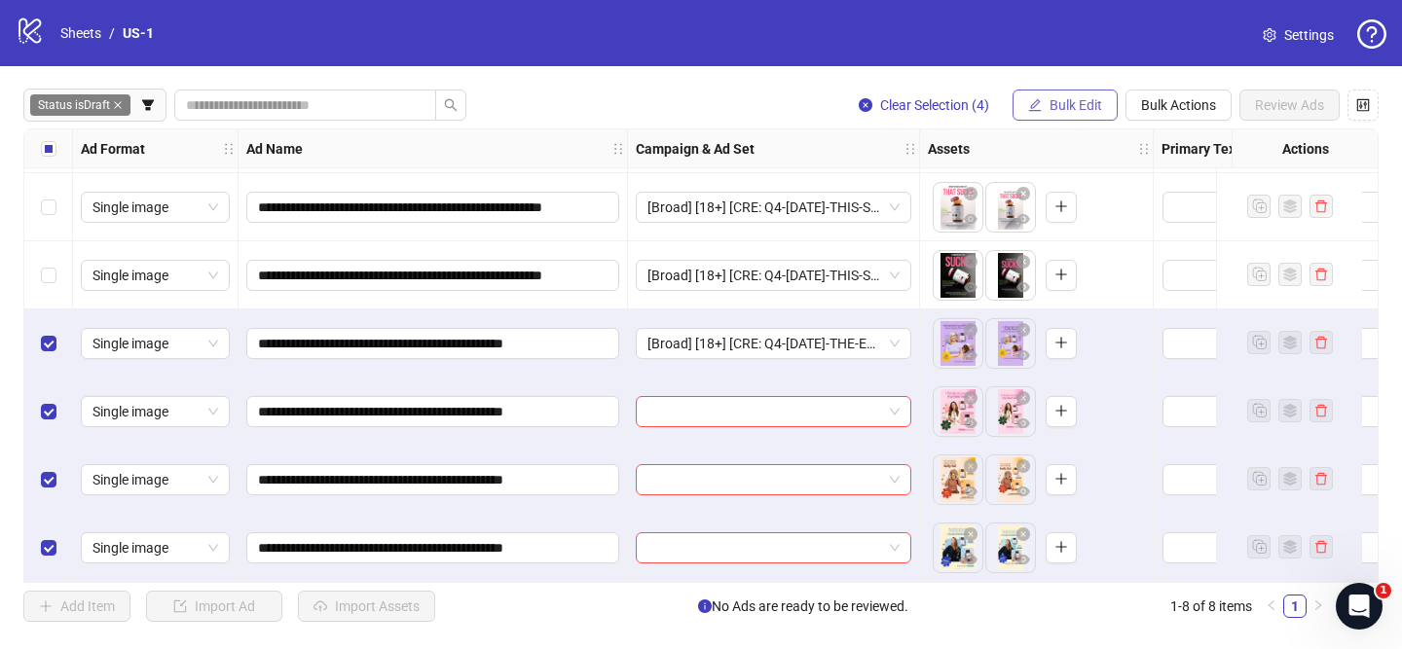
click at [1064, 103] on span "Bulk Edit" at bounding box center [1076, 105] width 53 height 16
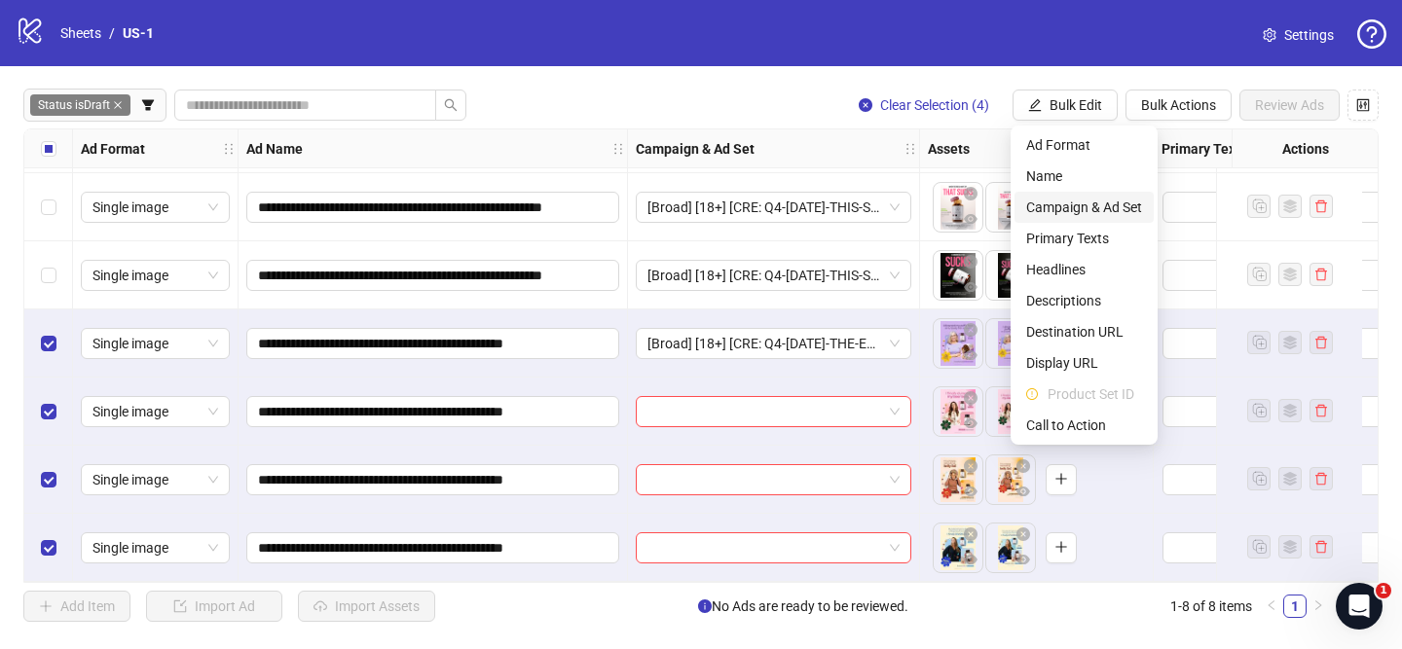
click at [1122, 209] on span "Campaign & Ad Set" at bounding box center [1084, 207] width 116 height 21
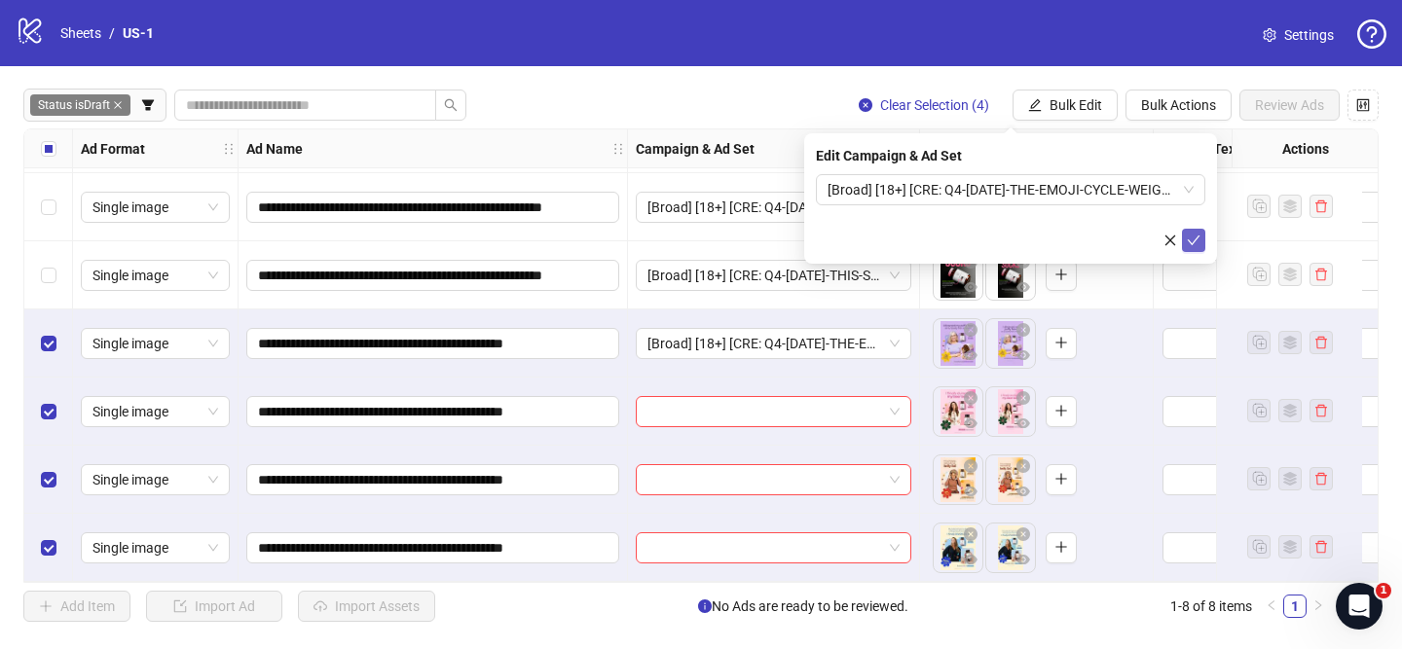
click at [1190, 240] on icon "check" at bounding box center [1194, 241] width 14 height 14
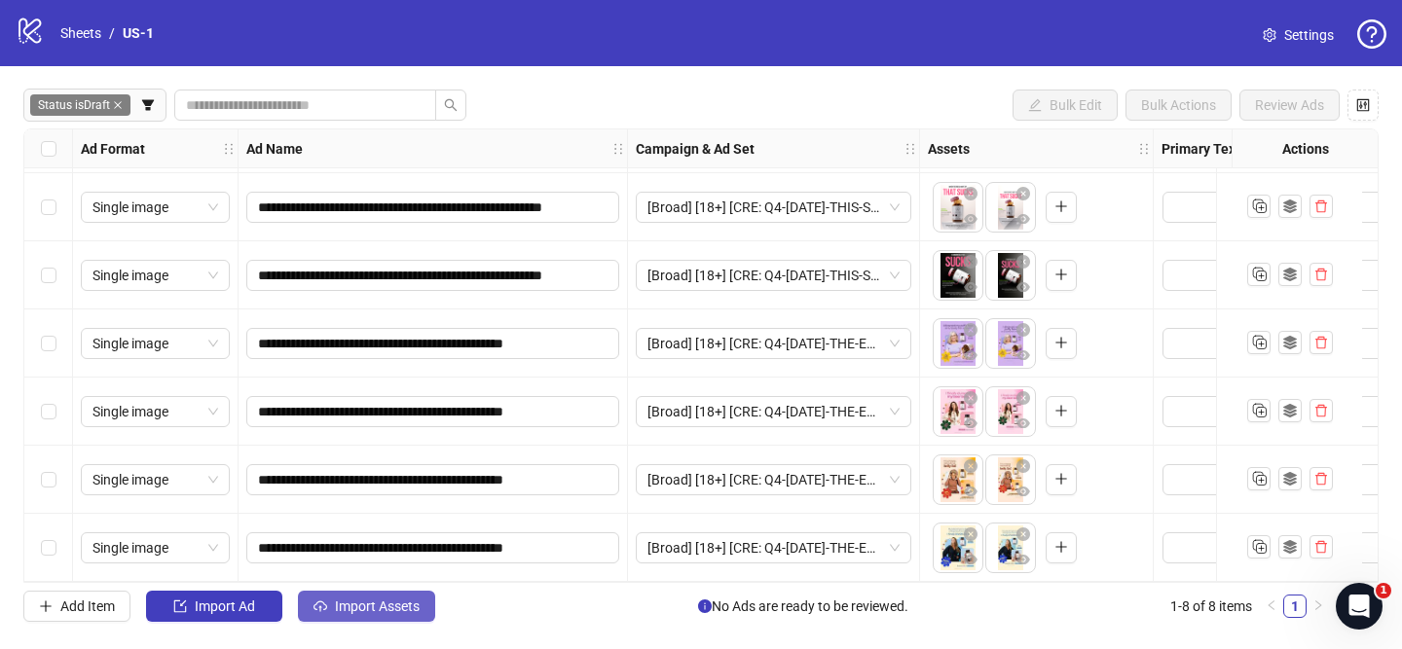
drag, startPoint x: 385, startPoint y: 612, endPoint x: 389, endPoint y: 602, distance: 11.8
click at [385, 612] on span "Import Assets" at bounding box center [377, 607] width 85 height 16
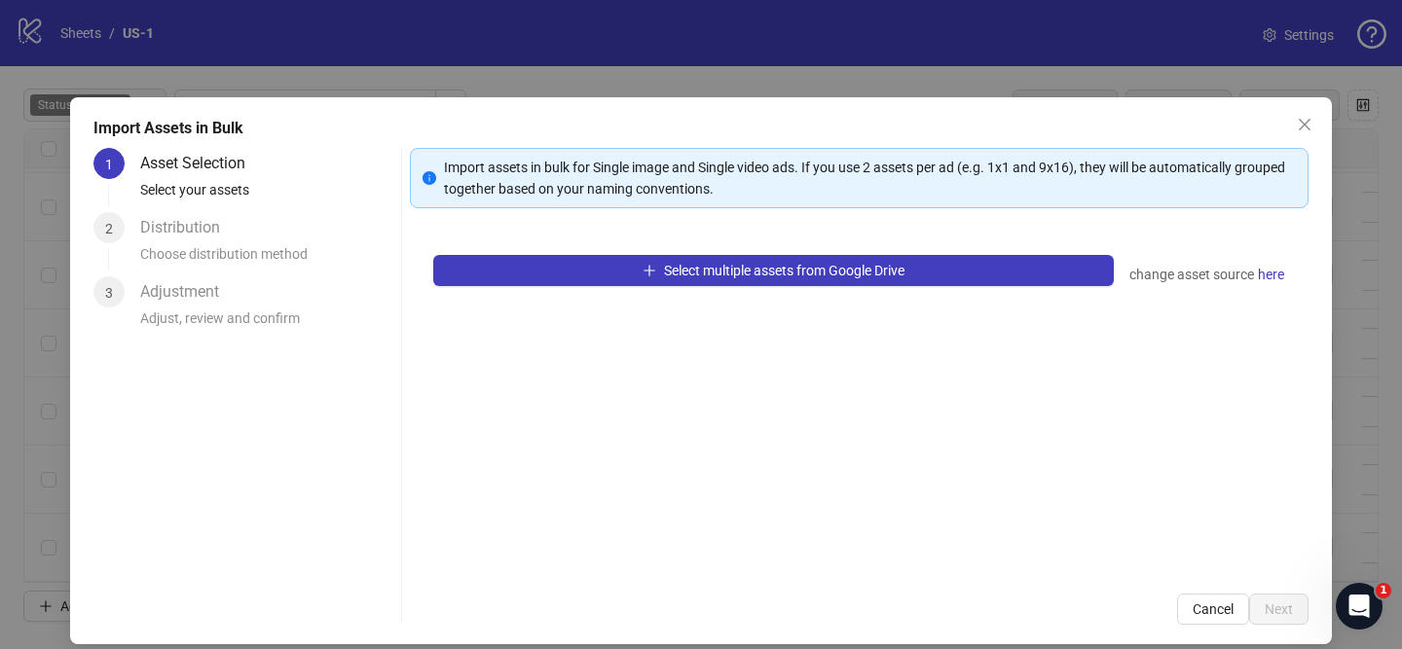
click at [714, 289] on div "Select multiple assets from Google Drive change asset source here" at bounding box center [859, 401] width 899 height 339
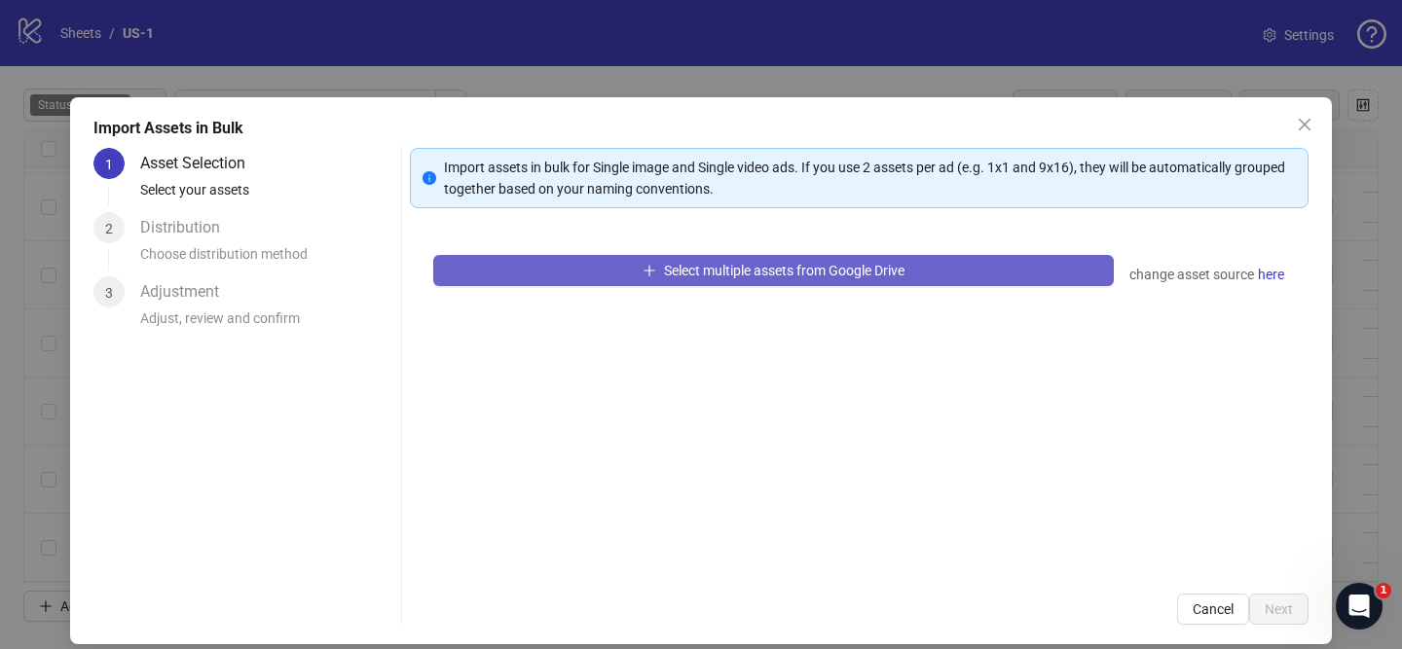
click at [715, 278] on button "Select multiple assets from Google Drive" at bounding box center [773, 270] width 681 height 31
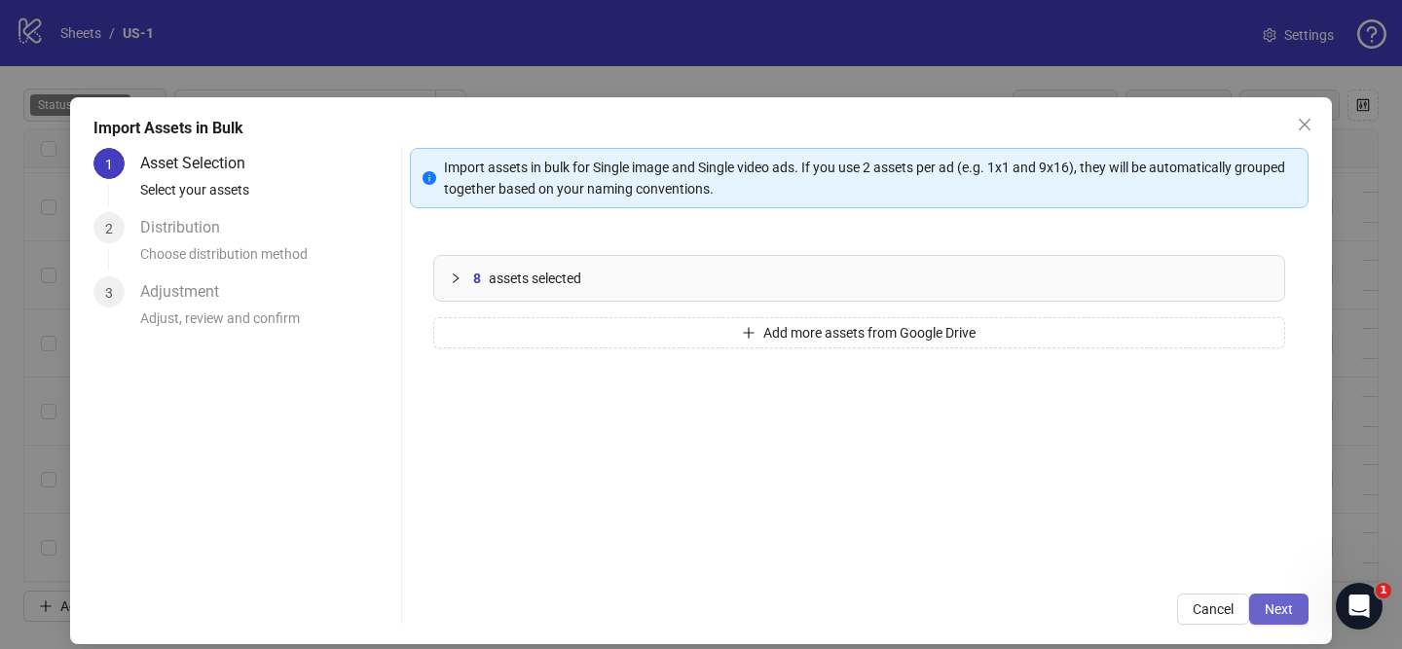
click at [1270, 611] on span "Next" at bounding box center [1279, 610] width 28 height 16
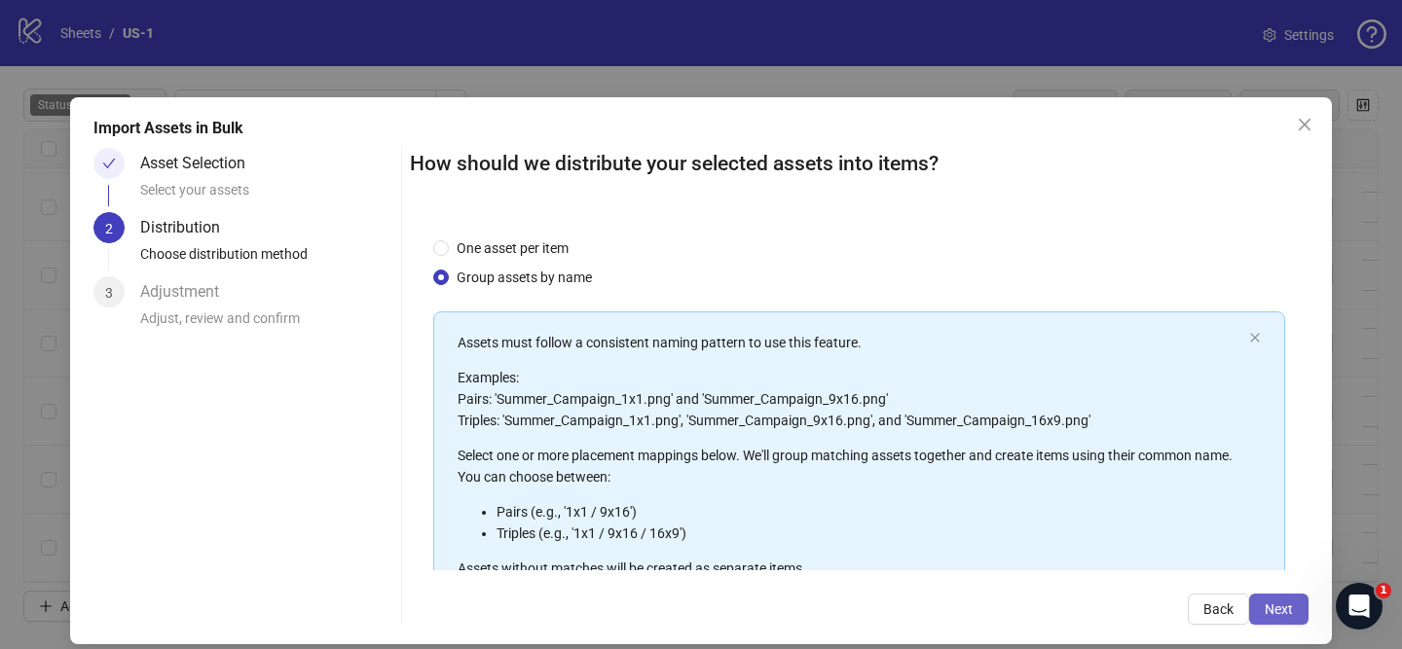
click at [1304, 615] on button "Next" at bounding box center [1278, 609] width 59 height 31
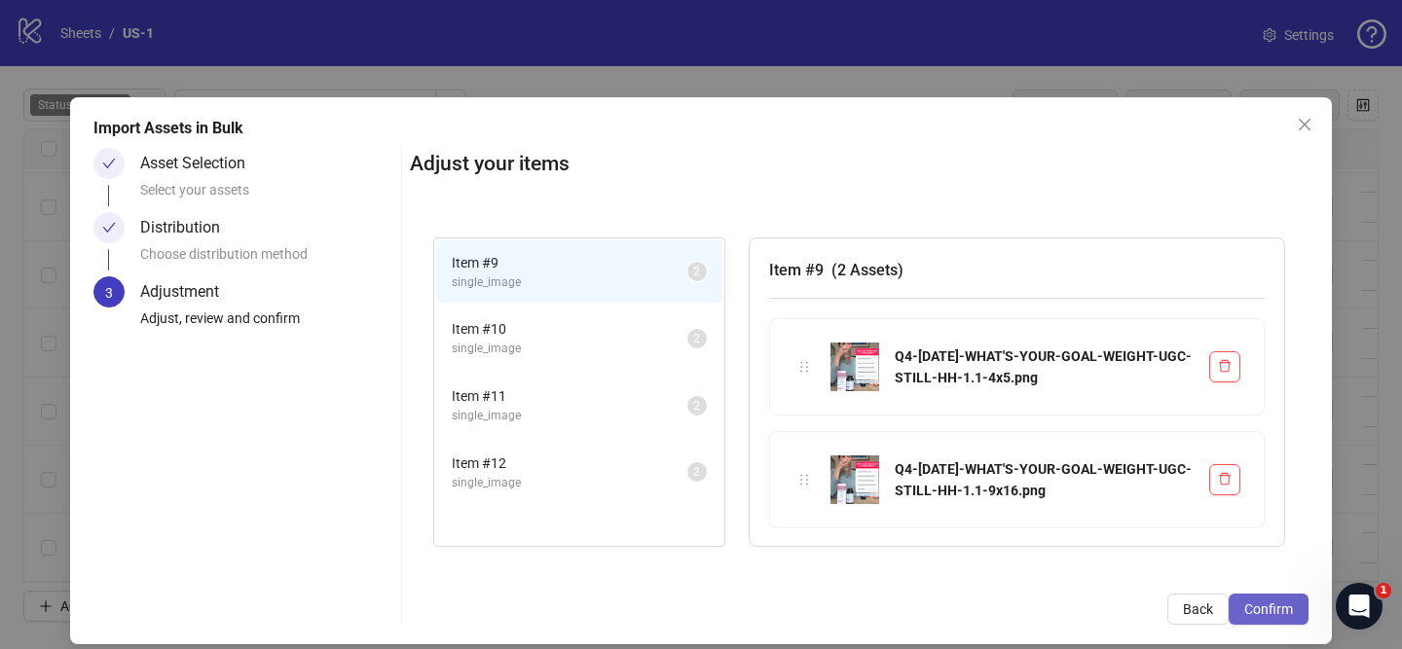
click at [1294, 617] on button "Confirm" at bounding box center [1269, 609] width 80 height 31
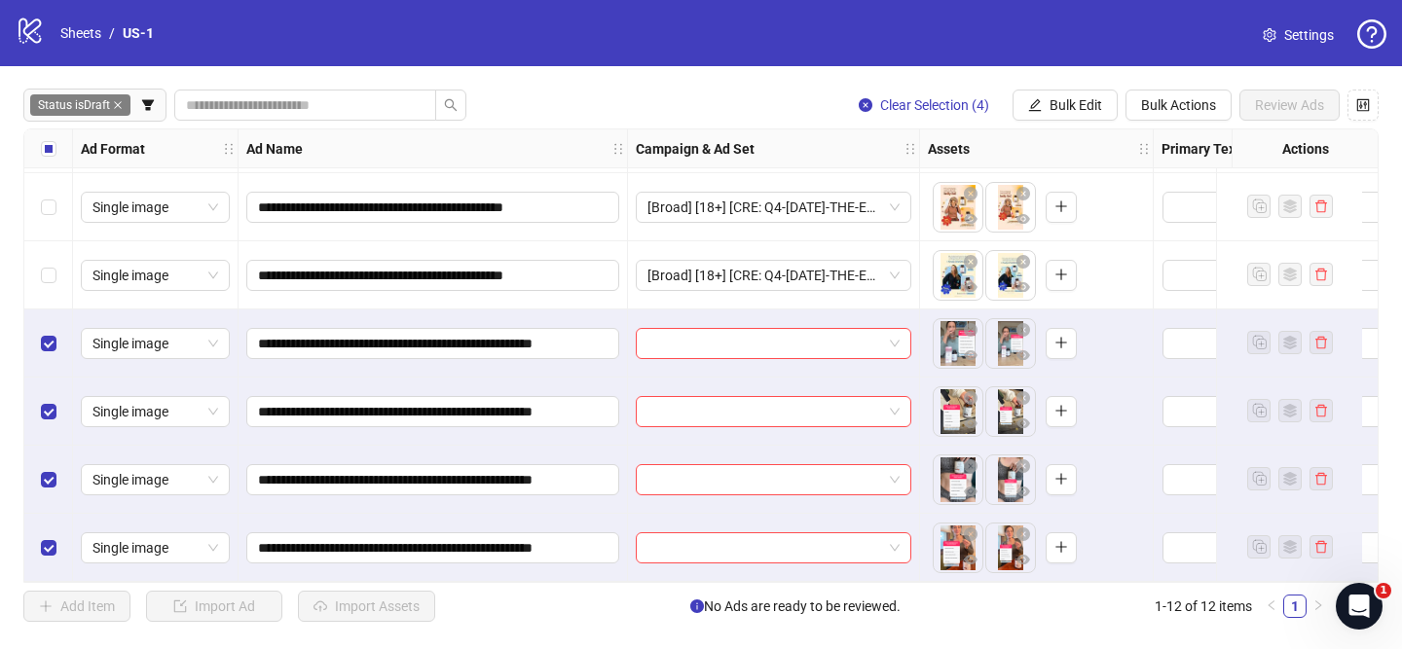
scroll to position [412, 0]
click at [761, 331] on input "search" at bounding box center [764, 343] width 235 height 29
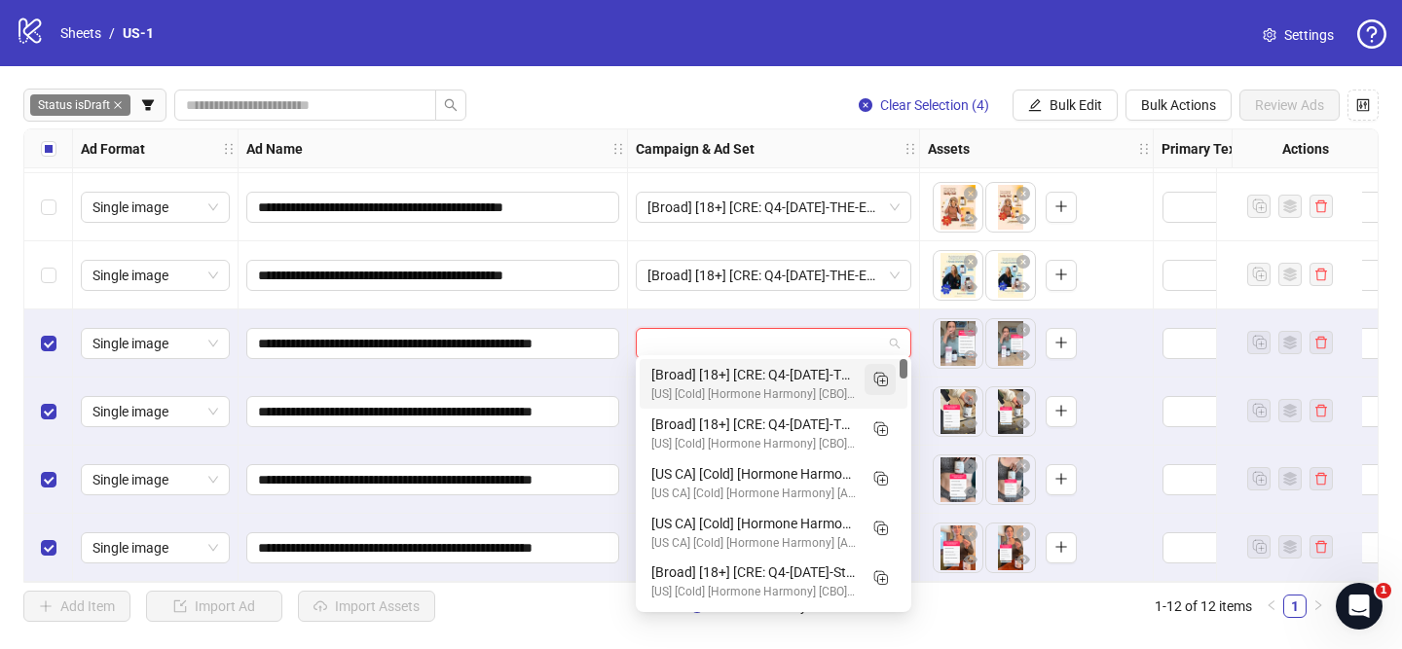
click at [871, 378] on icon "Duplicate" at bounding box center [879, 378] width 19 height 19
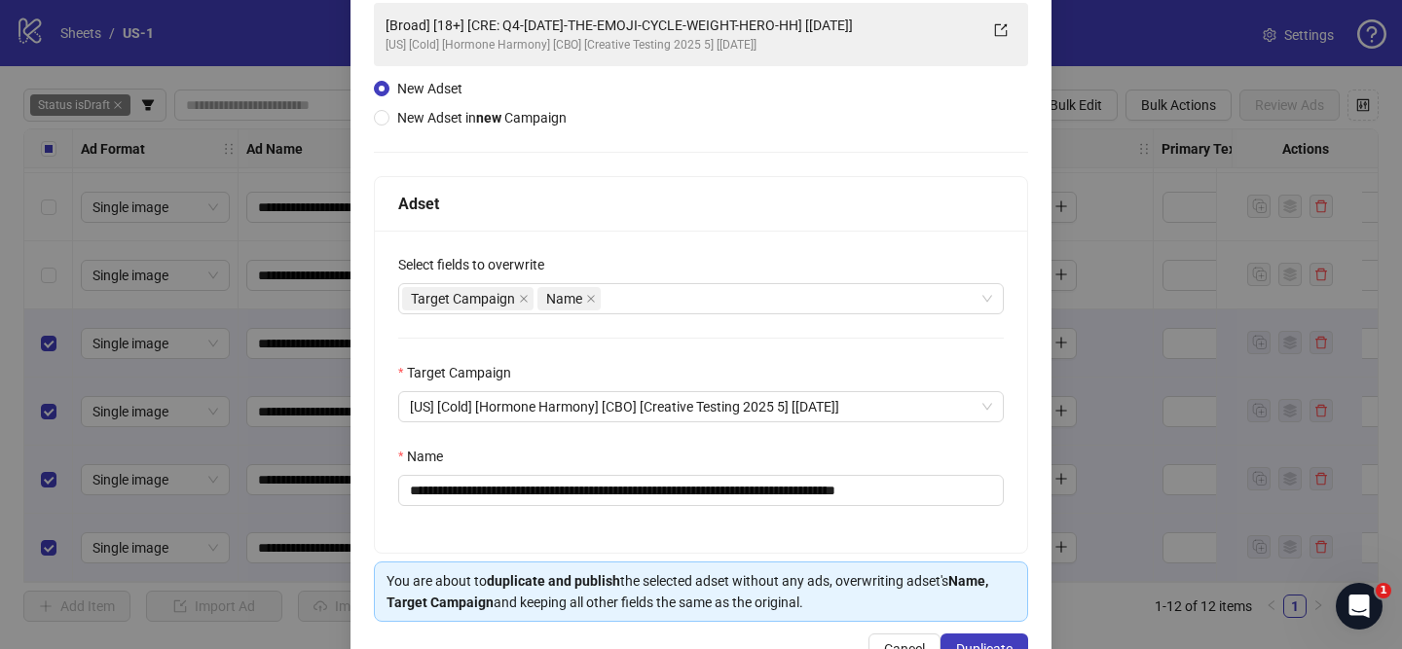
scroll to position [148, 0]
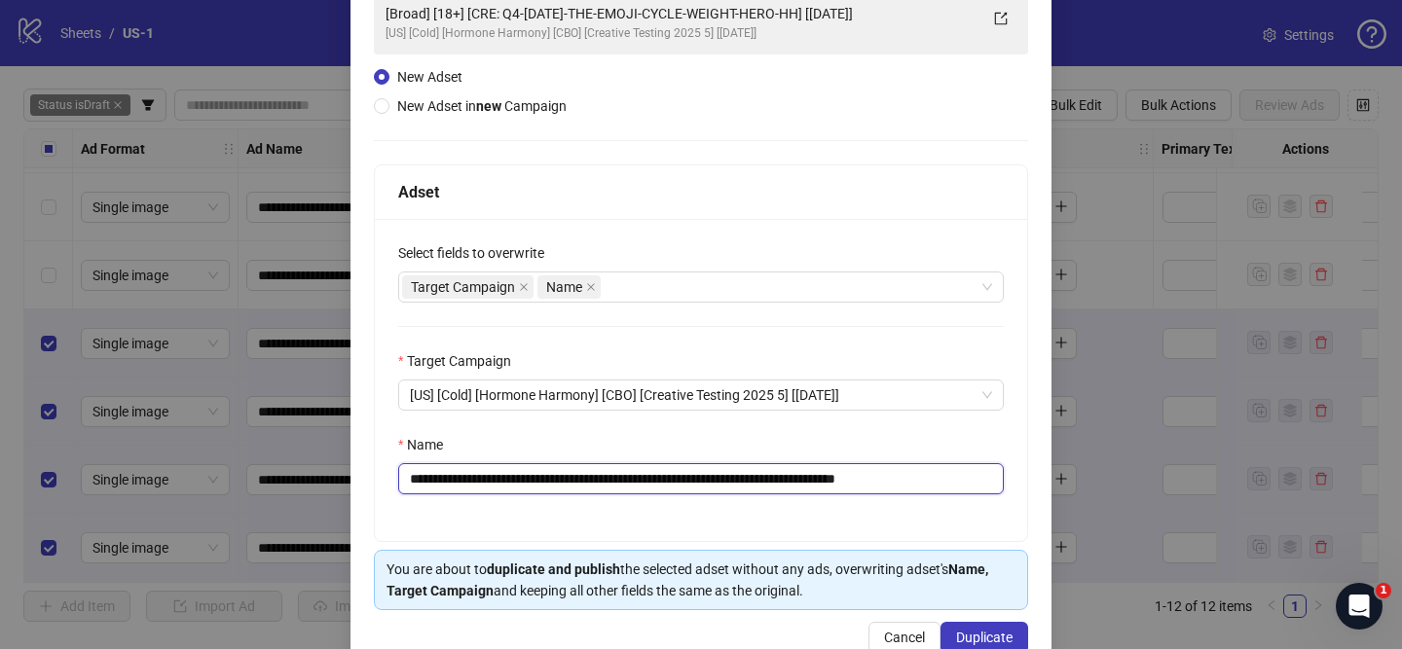
drag, startPoint x: 528, startPoint y: 488, endPoint x: 858, endPoint y: 486, distance: 330.1
click at [858, 486] on input "**********" at bounding box center [701, 478] width 606 height 31
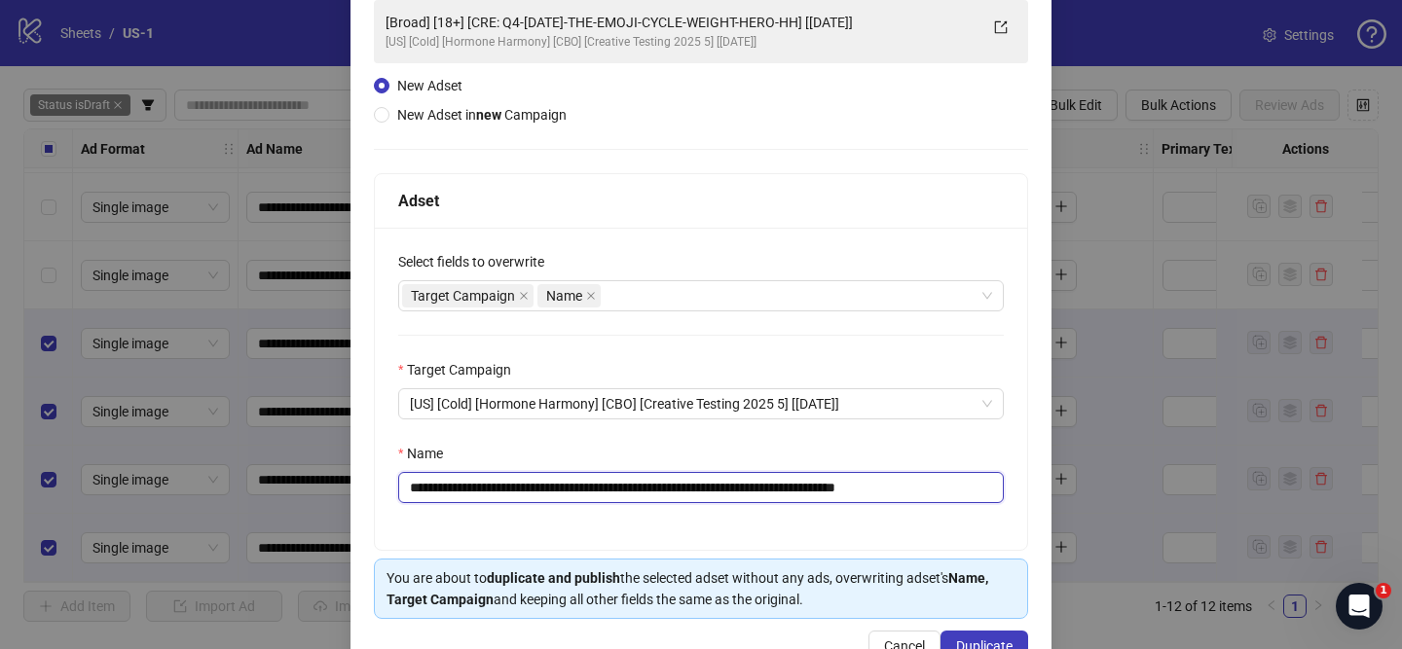
paste input "******"
drag, startPoint x: 954, startPoint y: 488, endPoint x: 1030, endPoint y: 490, distance: 76.0
click at [1029, 490] on div "**********" at bounding box center [700, 315] width 701 height 732
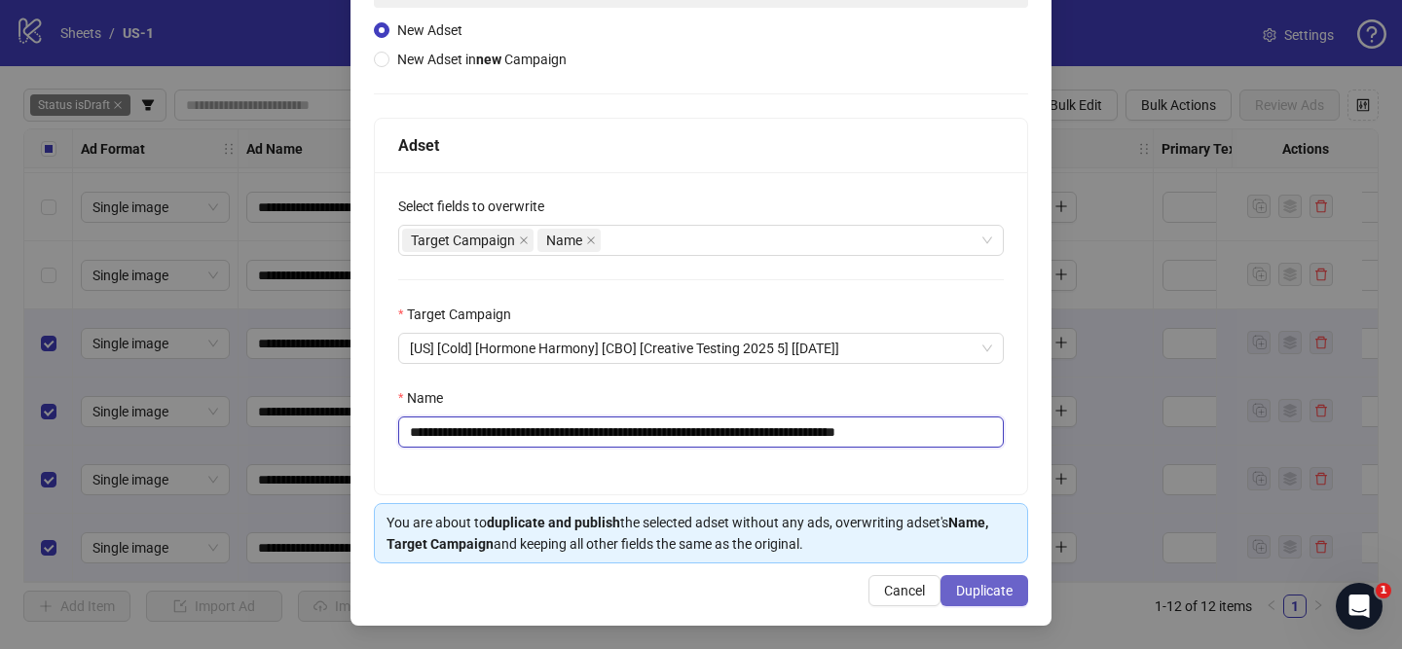
type input "**********"
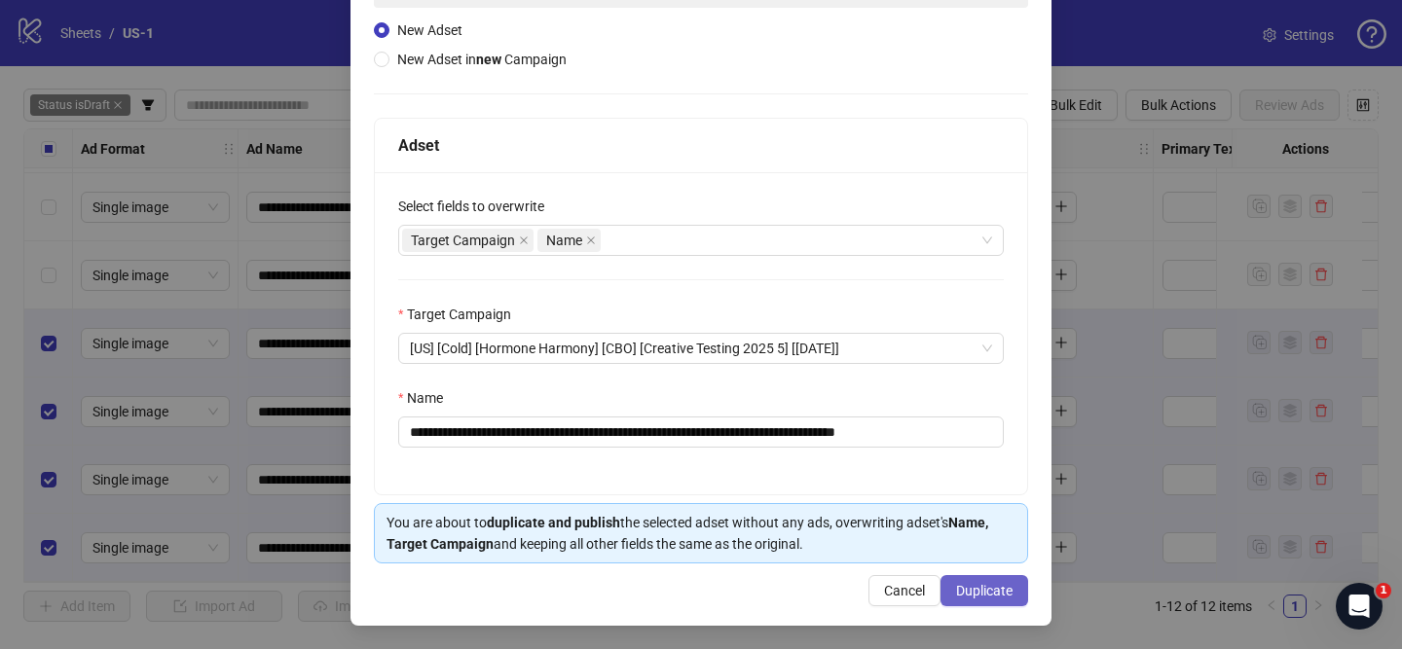
click at [986, 593] on span "Duplicate" at bounding box center [984, 591] width 56 height 16
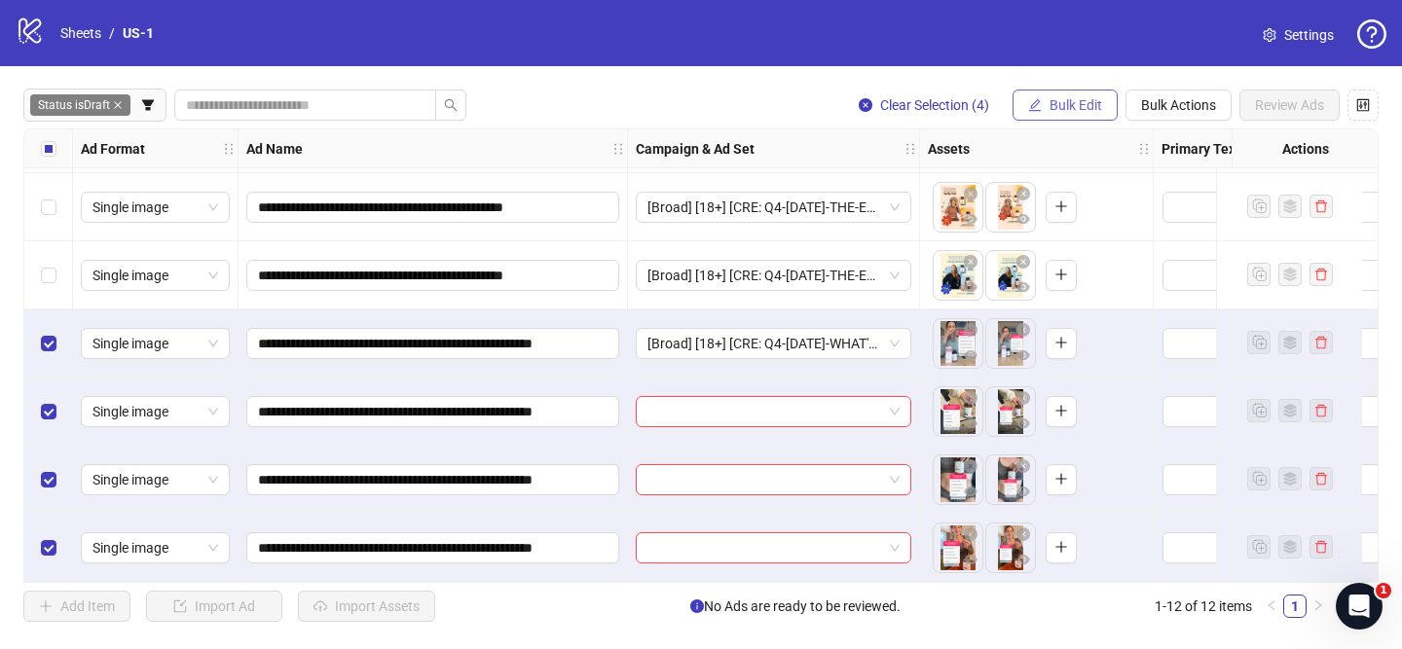
click at [1053, 107] on span "Bulk Edit" at bounding box center [1076, 105] width 53 height 16
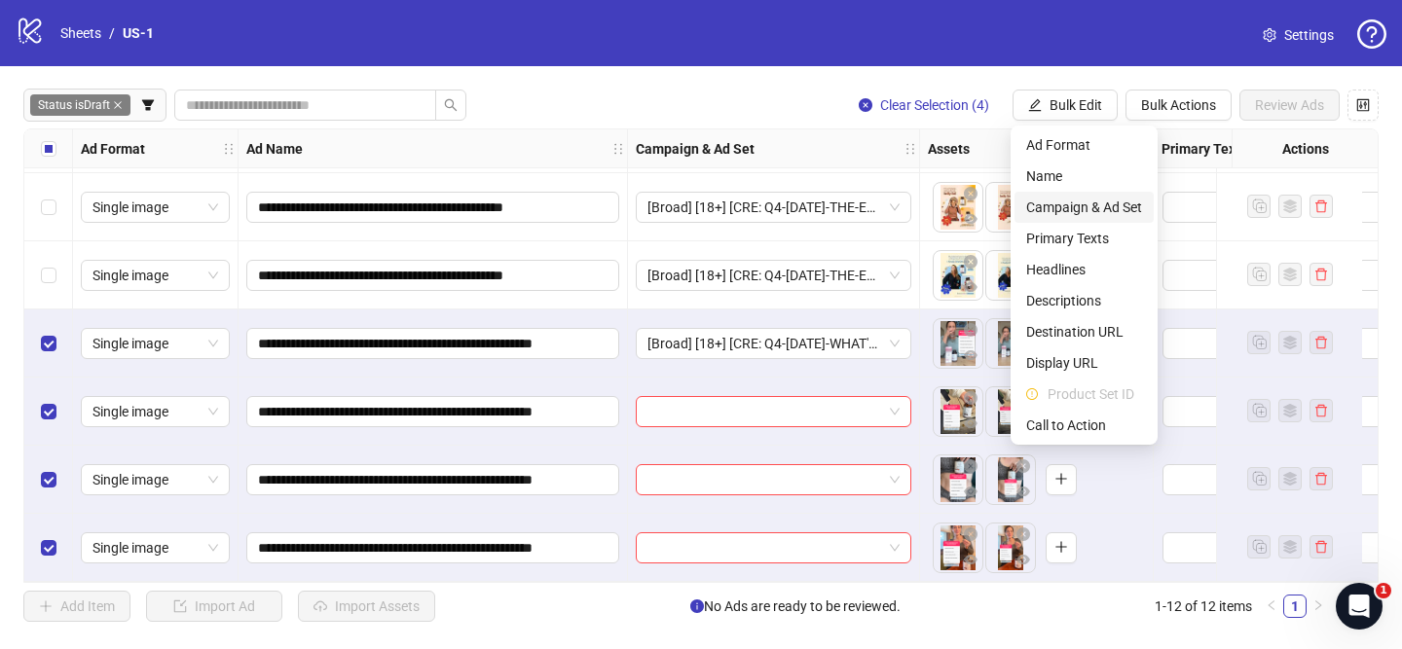
click at [1083, 202] on span "Campaign & Ad Set" at bounding box center [1084, 207] width 116 height 21
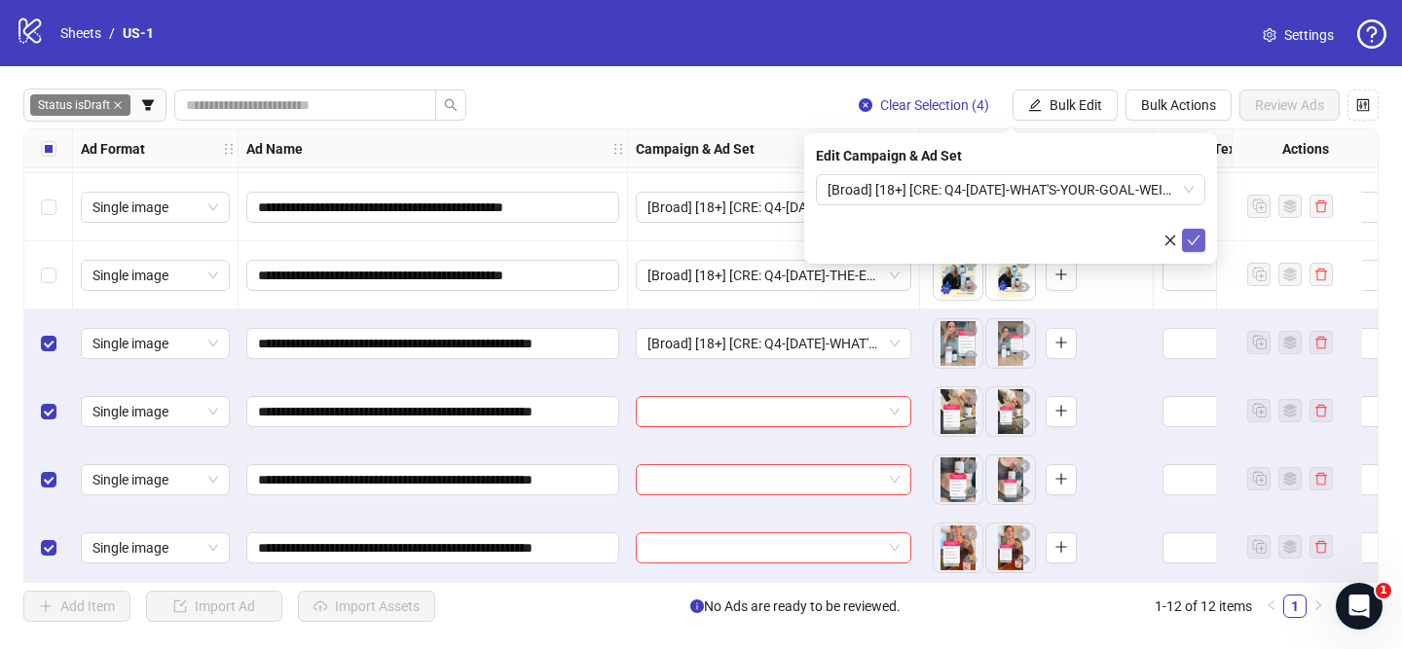
click at [1198, 240] on icon "check" at bounding box center [1194, 241] width 14 height 14
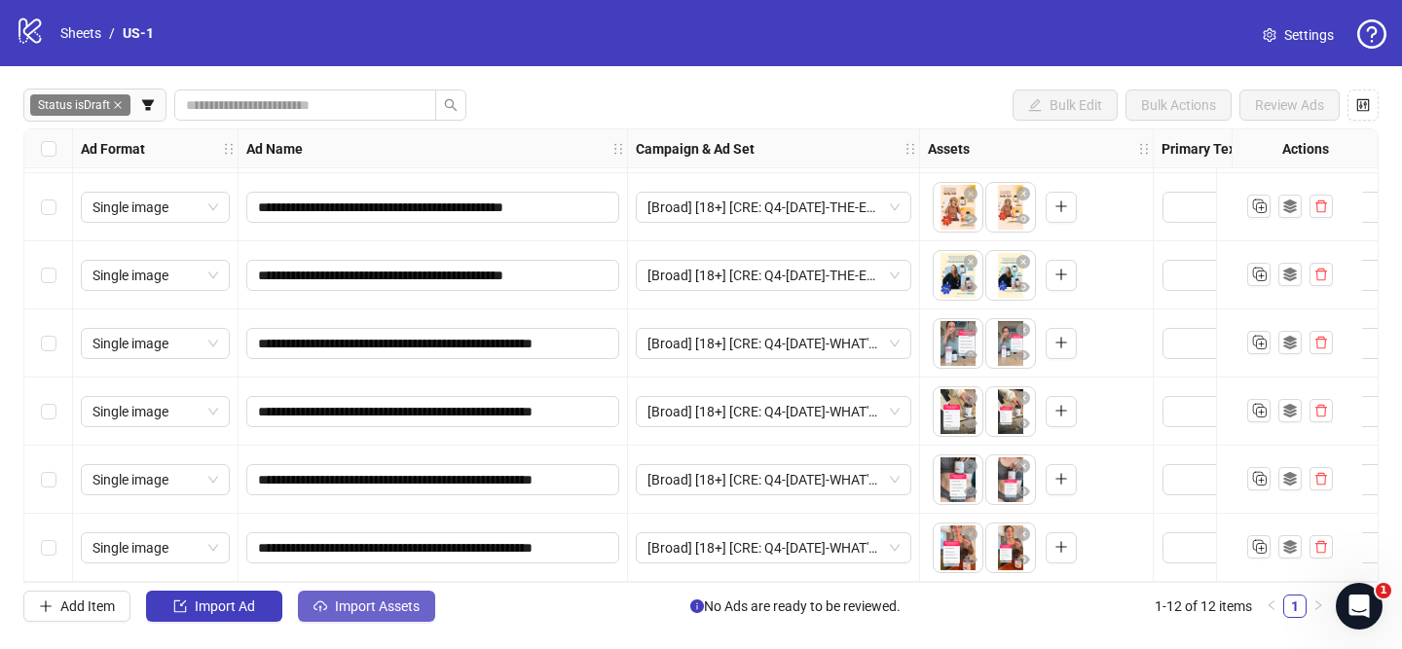
click at [373, 611] on span "Import Assets" at bounding box center [377, 607] width 85 height 16
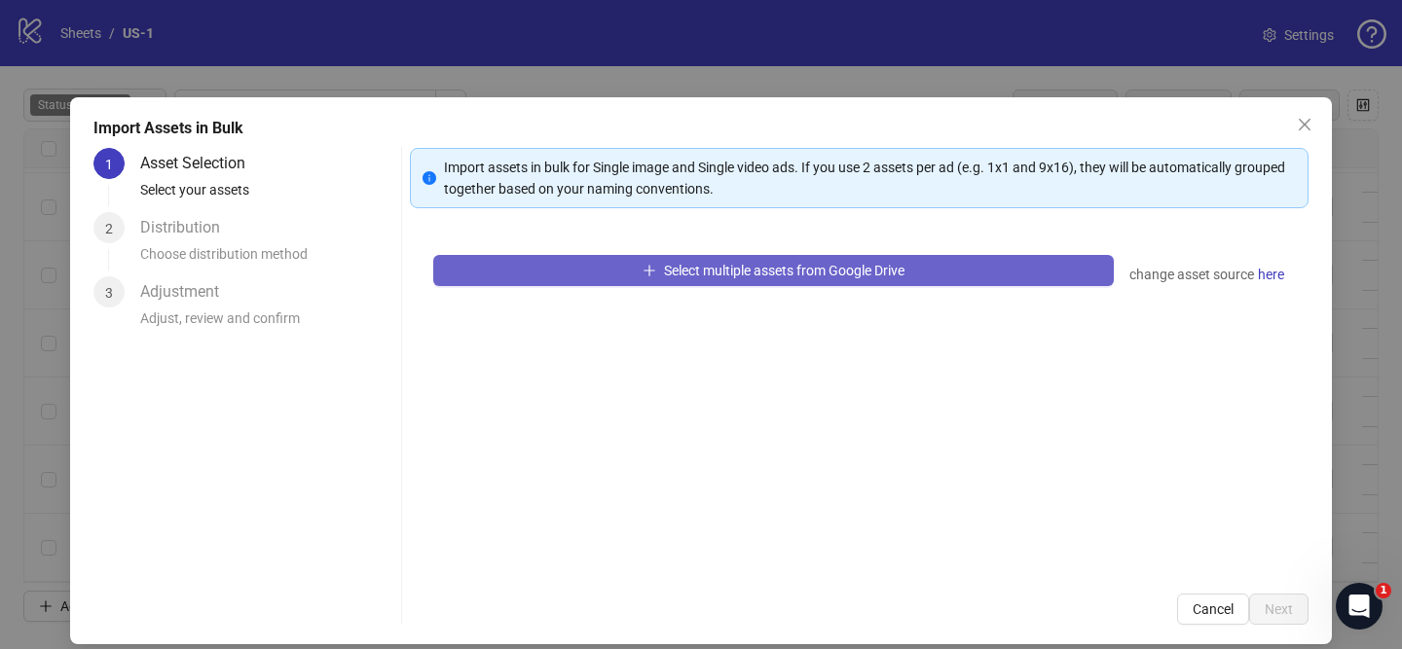
click at [707, 275] on span "Select multiple assets from Google Drive" at bounding box center [784, 271] width 240 height 16
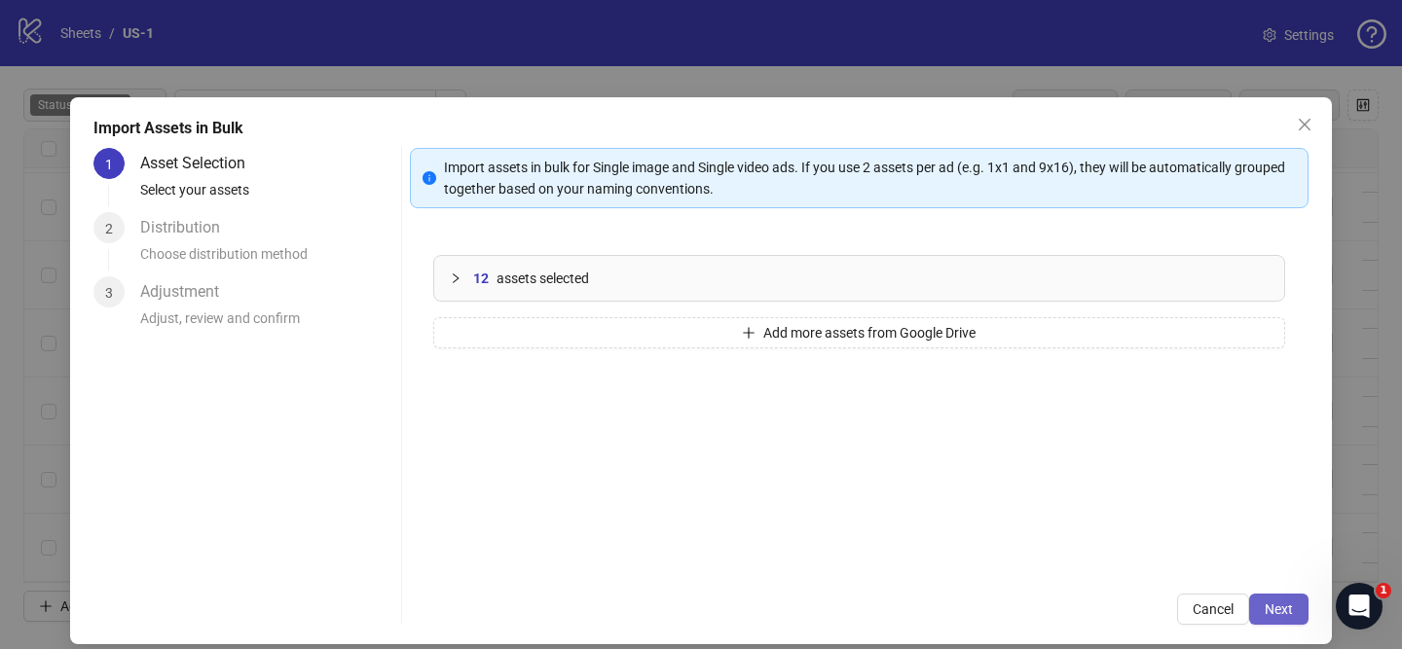
click at [1294, 605] on button "Next" at bounding box center [1278, 609] width 59 height 31
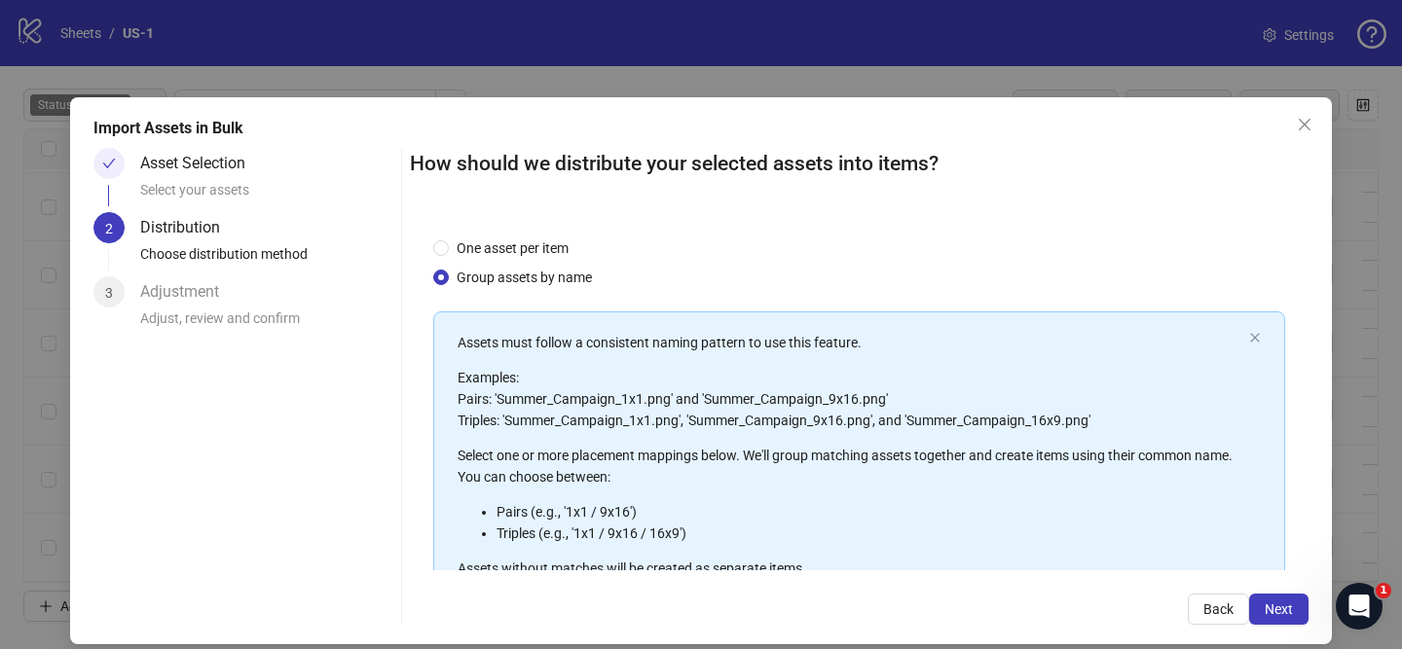
click at [1291, 607] on span "Next" at bounding box center [1279, 610] width 28 height 16
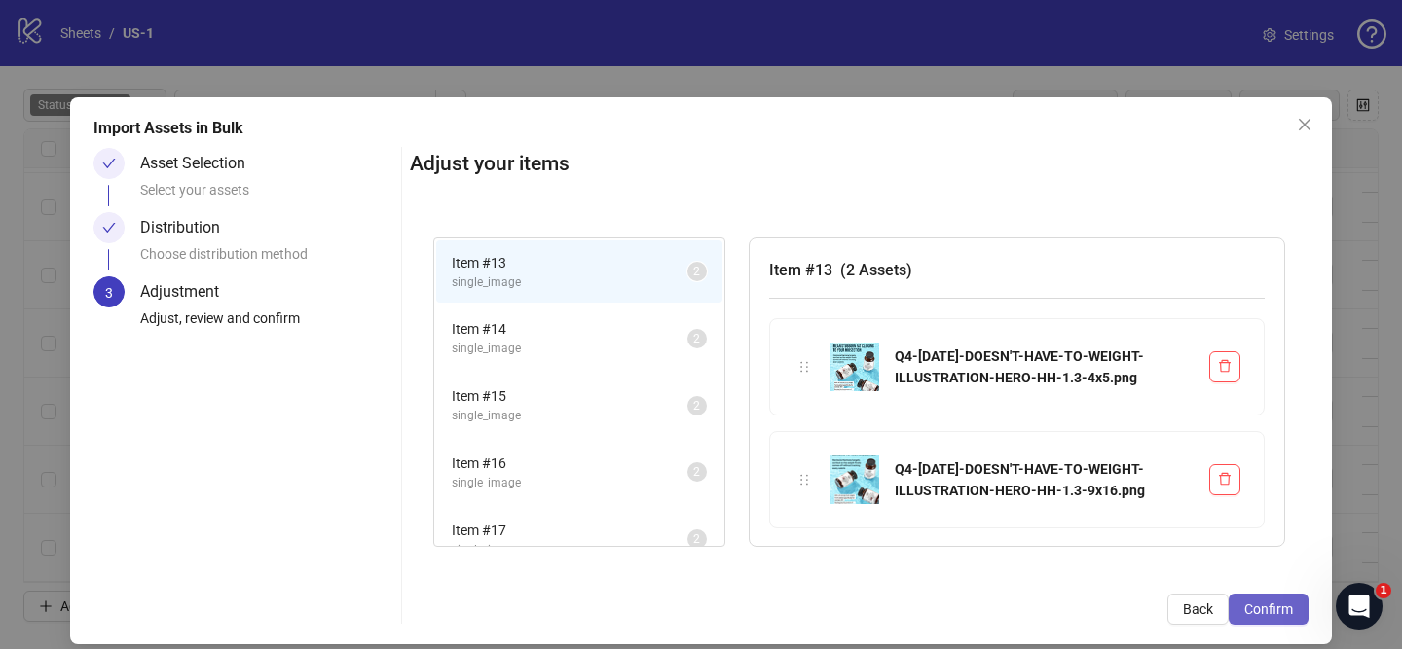
click at [1290, 607] on span "Confirm" at bounding box center [1268, 610] width 49 height 16
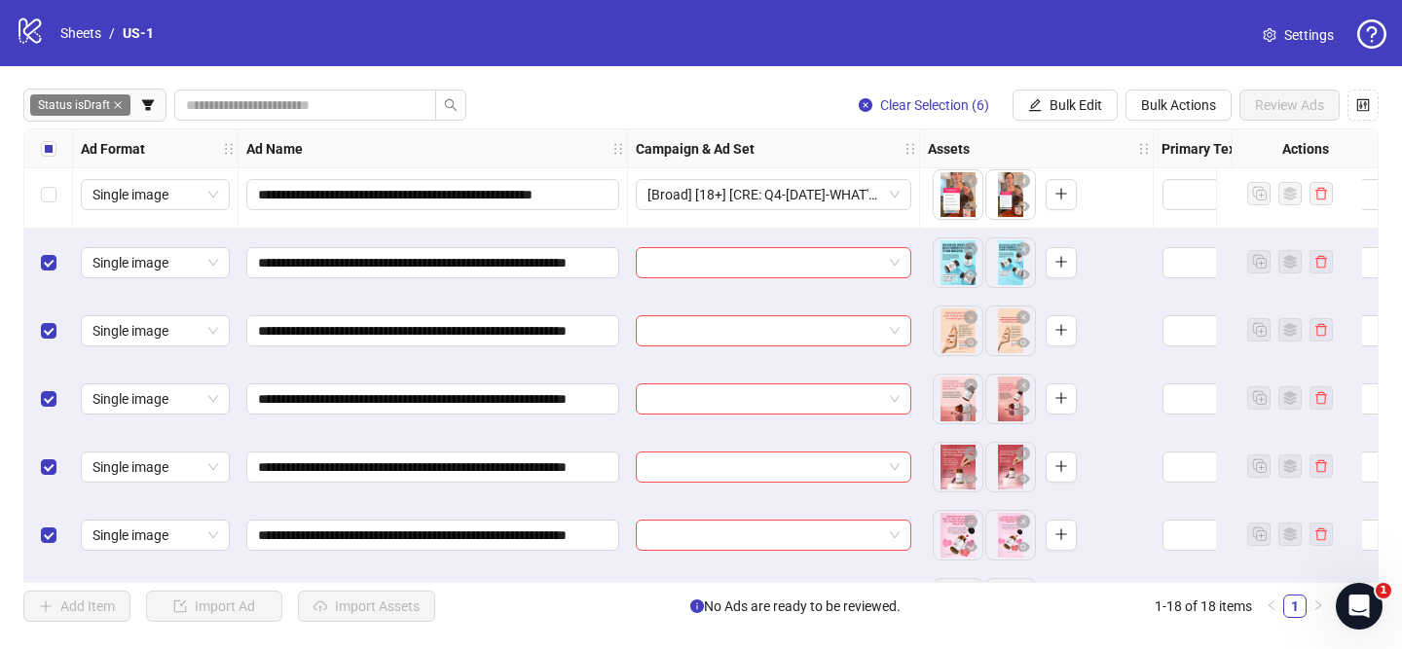
scroll to position [743, 0]
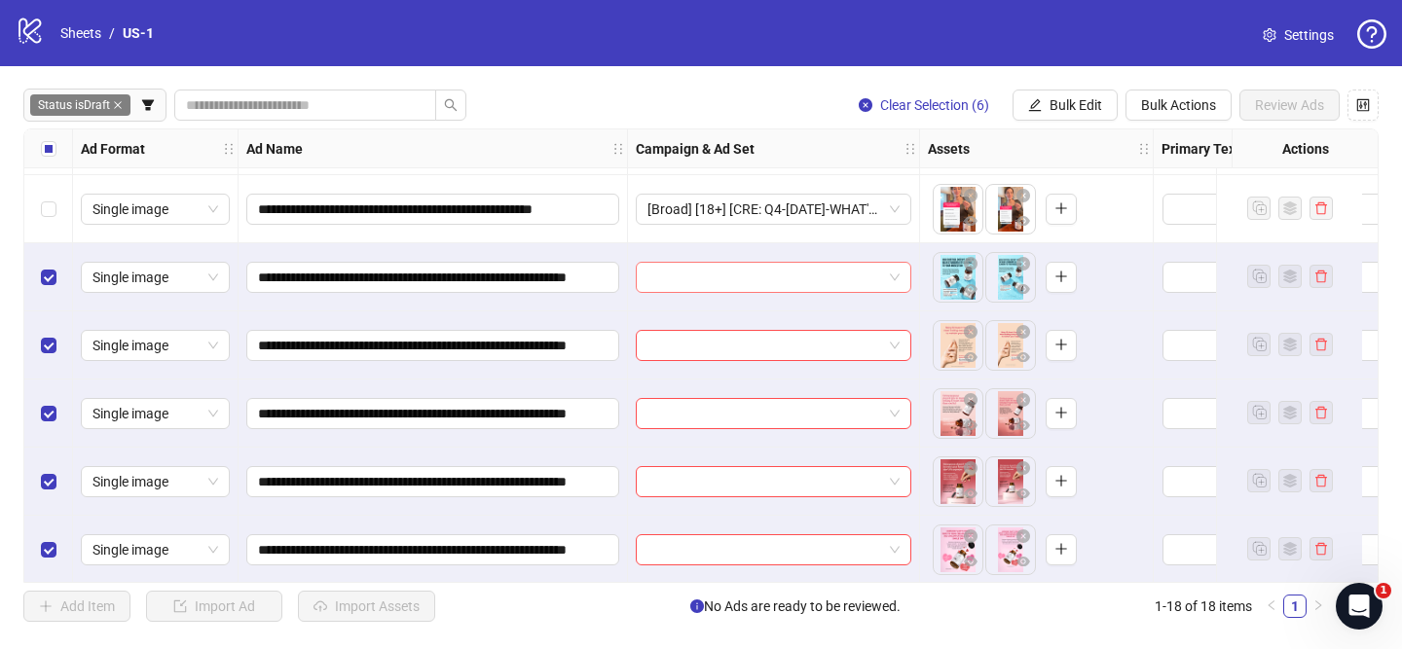
click at [783, 267] on input "search" at bounding box center [764, 277] width 235 height 29
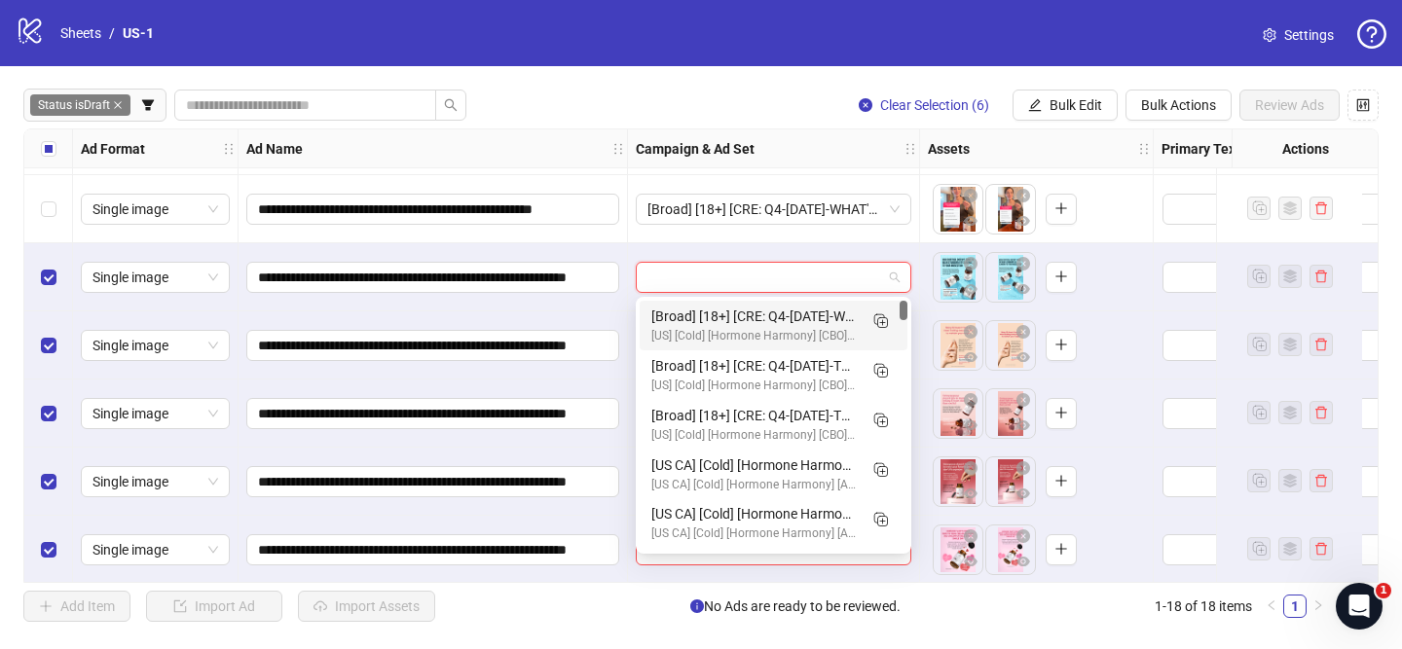
drag, startPoint x: 871, startPoint y: 316, endPoint x: 725, endPoint y: 391, distance: 164.2
click at [871, 316] on icon "Duplicate" at bounding box center [879, 320] width 19 height 19
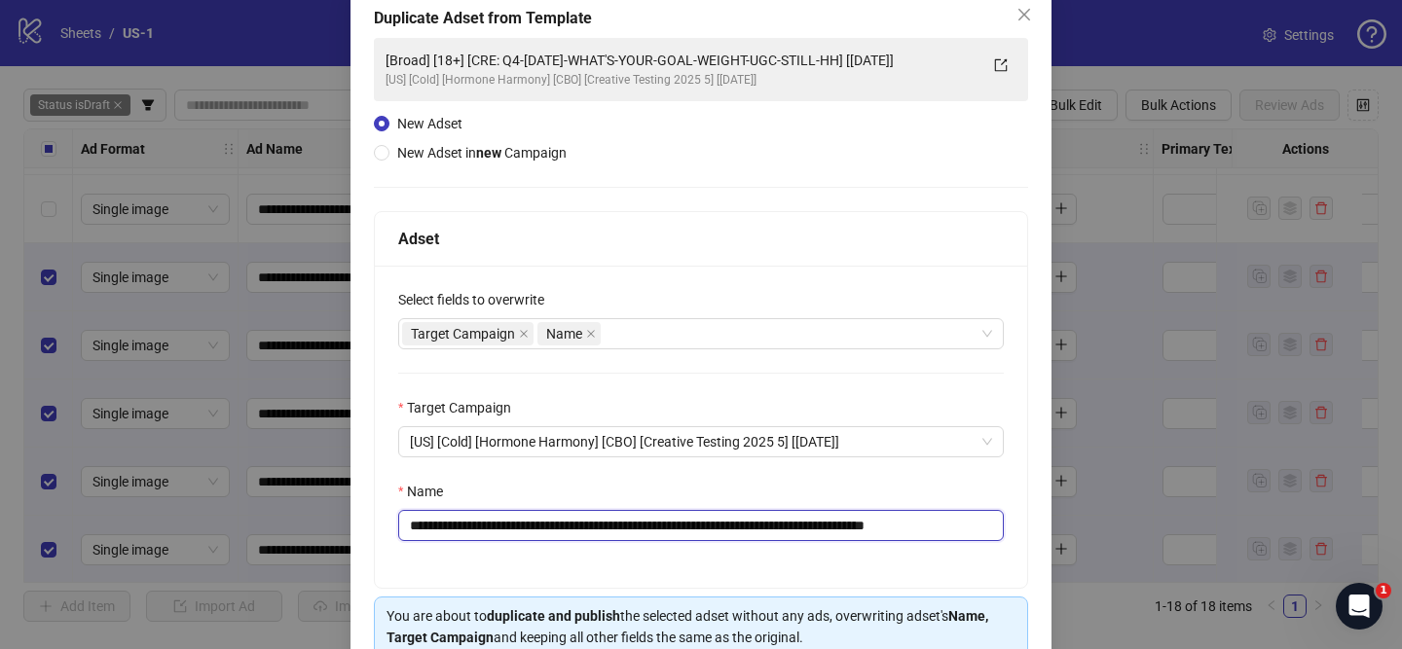
drag, startPoint x: 530, startPoint y: 532, endPoint x: 611, endPoint y: 531, distance: 81.8
click at [629, 530] on input "**********" at bounding box center [701, 525] width 606 height 31
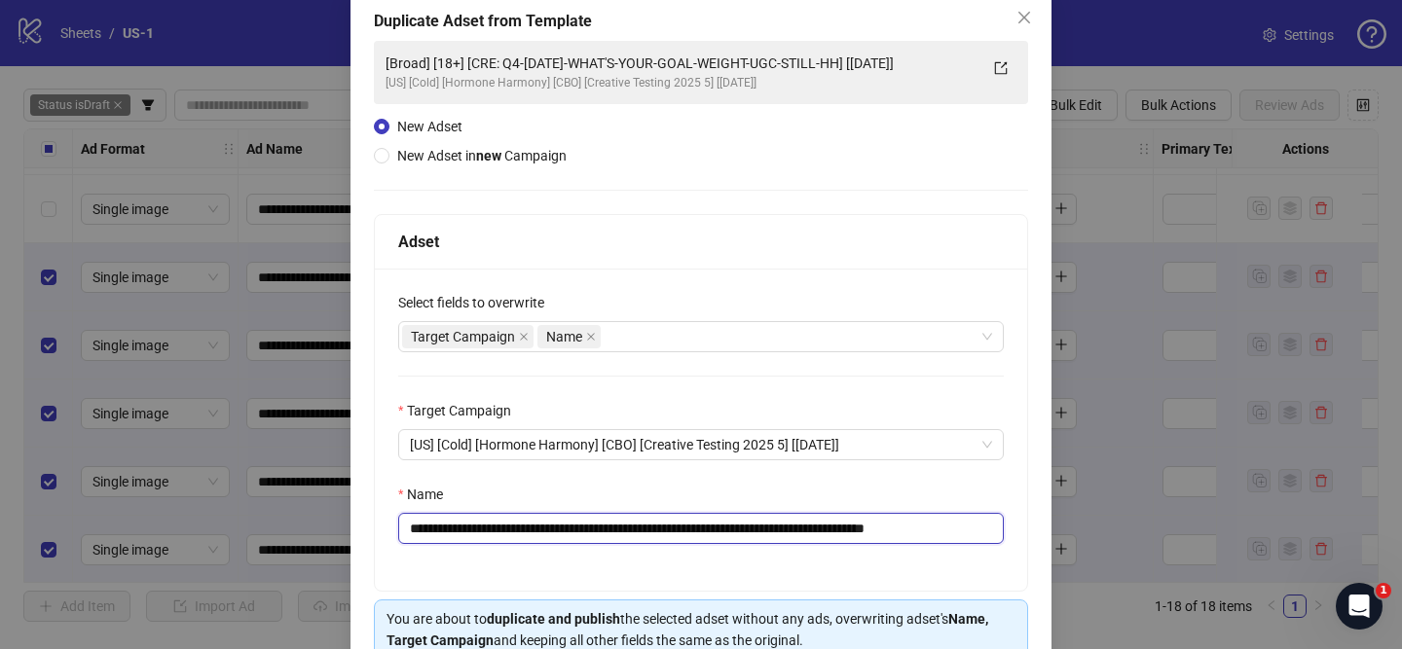
drag, startPoint x: 526, startPoint y: 531, endPoint x: 900, endPoint y: 522, distance: 374.0
click at [900, 522] on input "**********" at bounding box center [701, 528] width 606 height 31
paste input "*******"
drag, startPoint x: 965, startPoint y: 529, endPoint x: 1018, endPoint y: 525, distance: 53.7
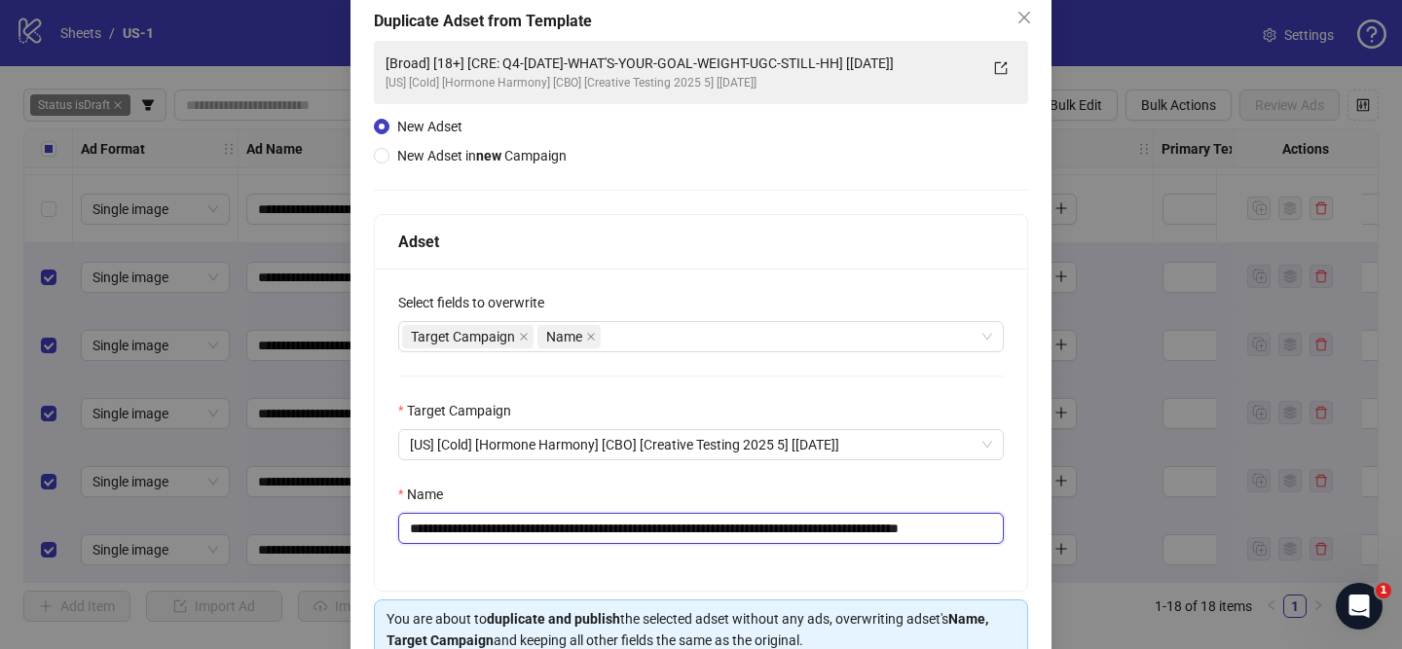
click at [1018, 525] on div "**********" at bounding box center [701, 430] width 652 height 322
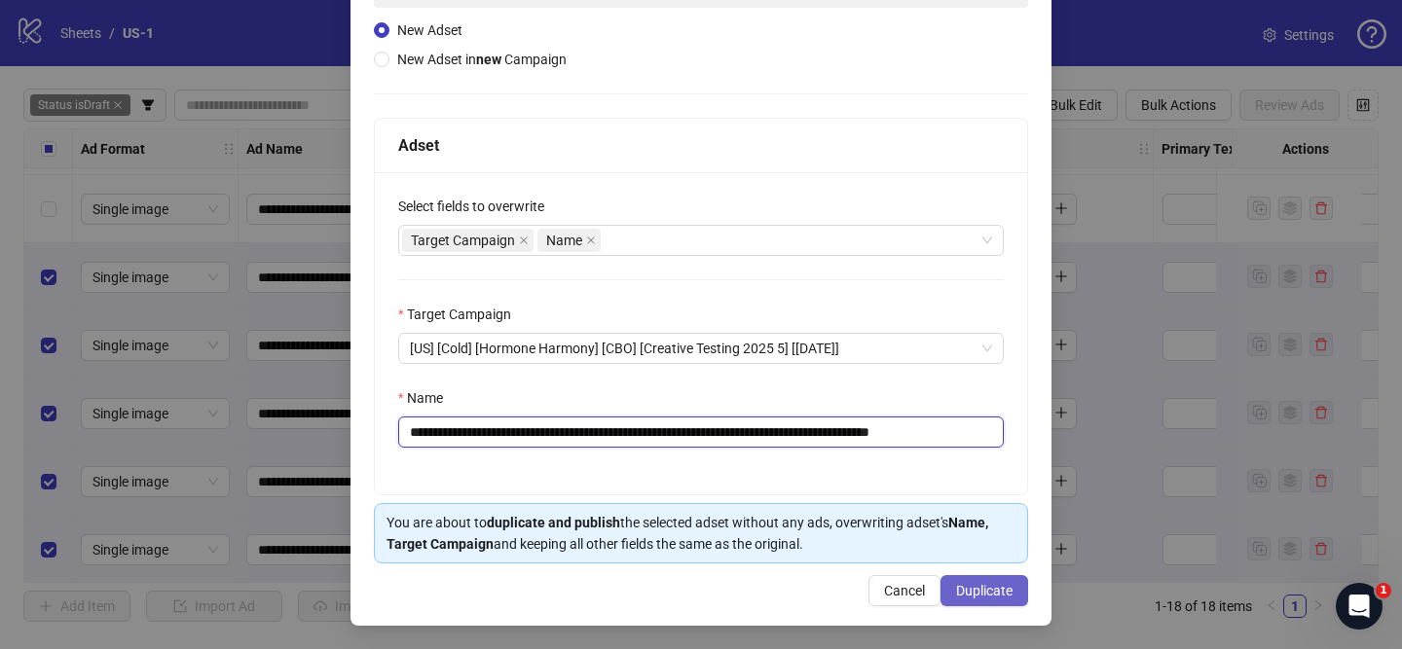
type input "**********"
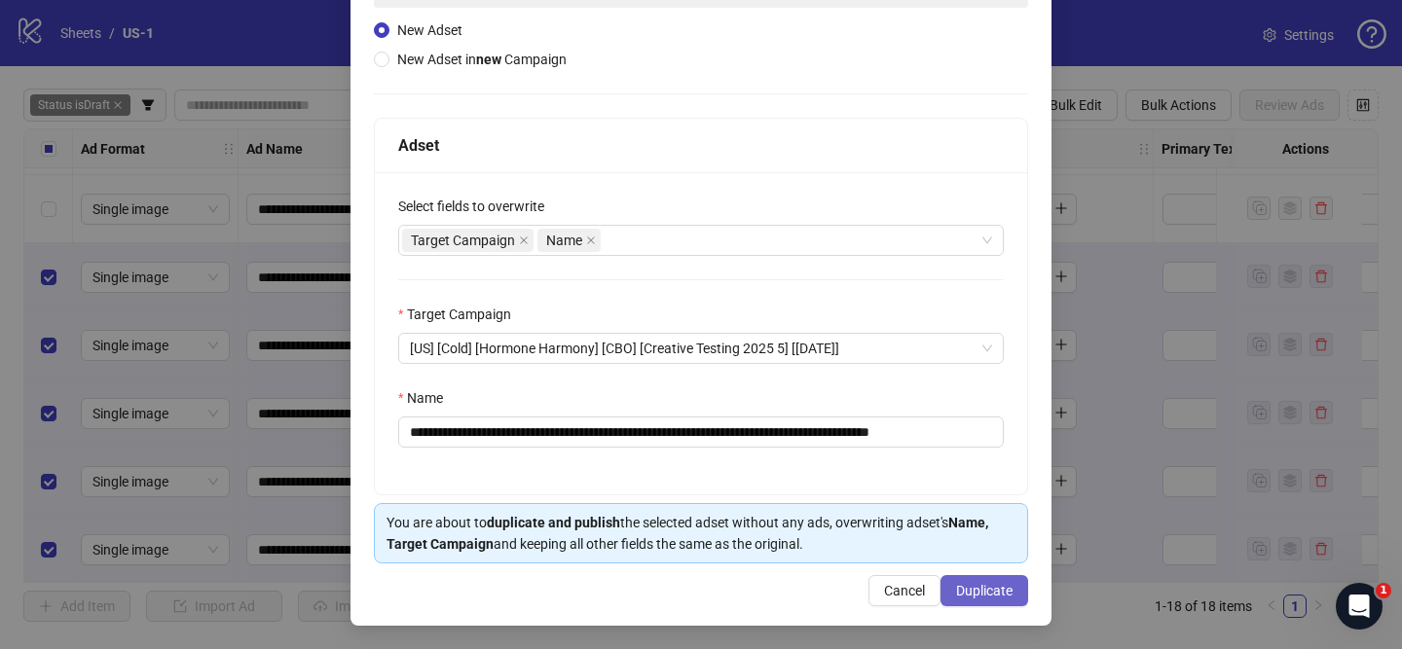
click at [988, 600] on button "Duplicate" at bounding box center [984, 590] width 88 height 31
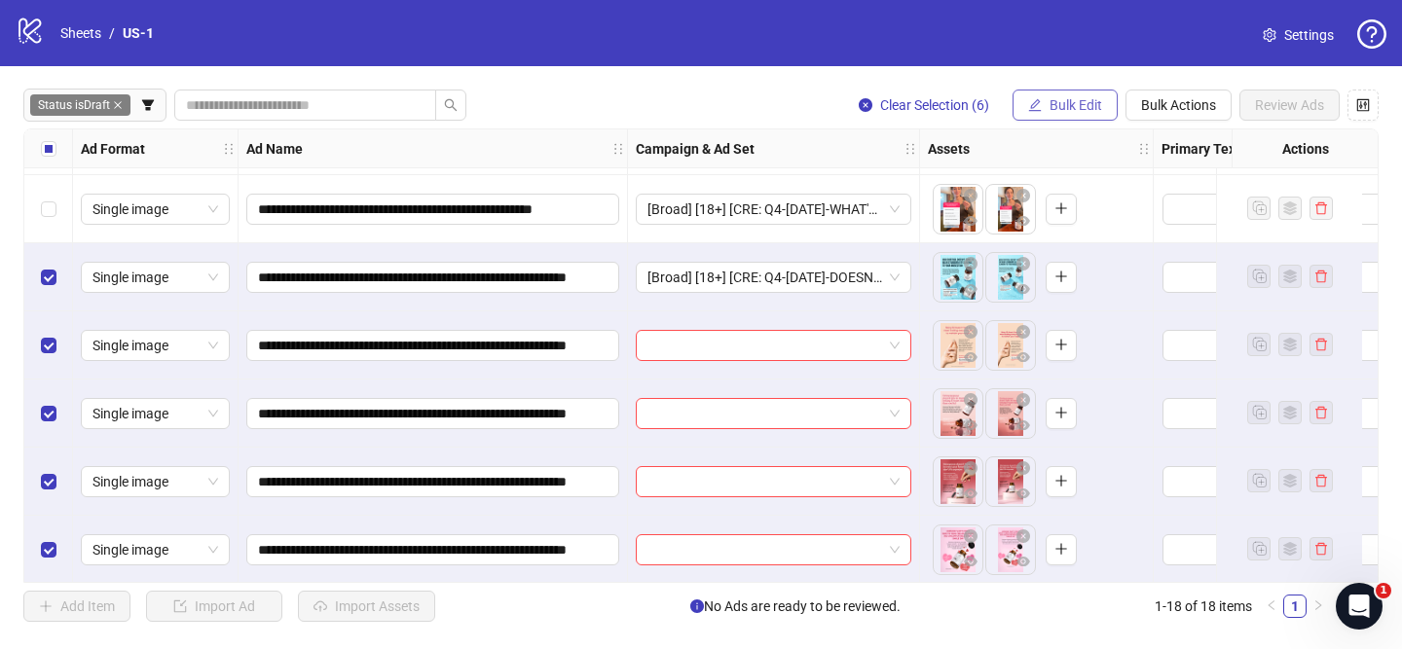
click at [1065, 106] on span "Bulk Edit" at bounding box center [1076, 105] width 53 height 16
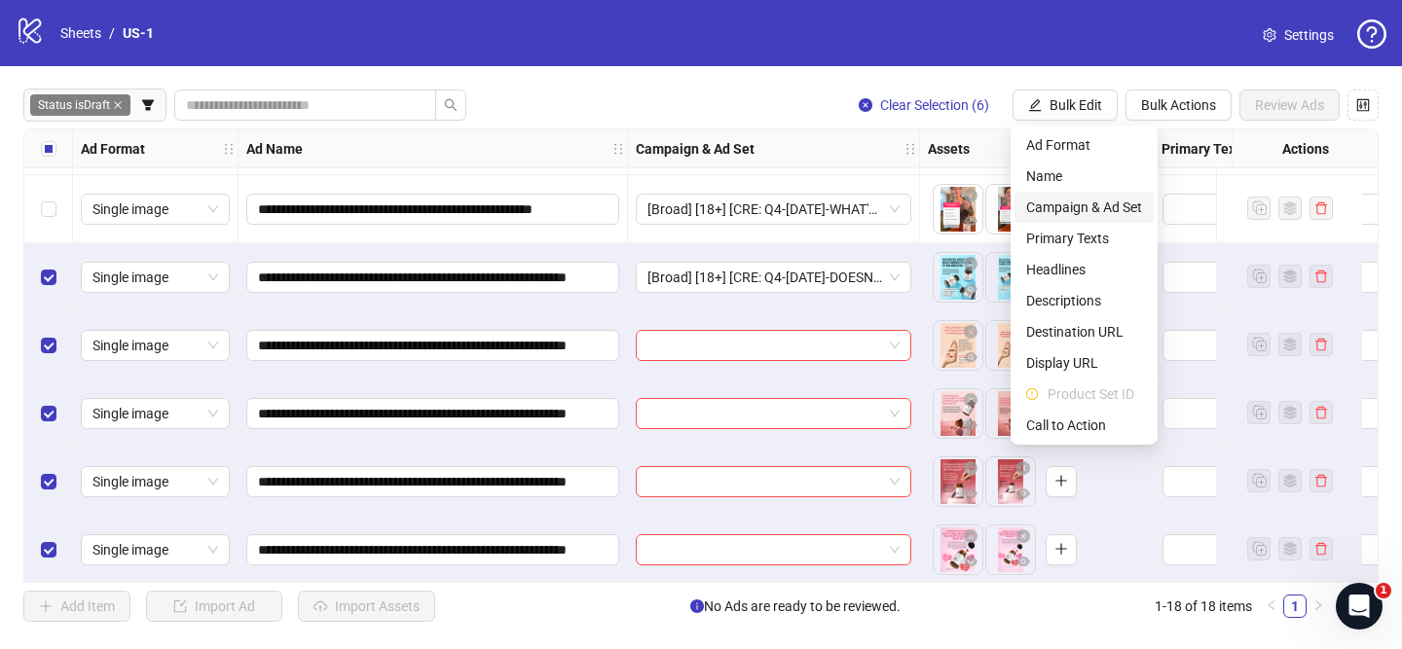
drag, startPoint x: 1106, startPoint y: 201, endPoint x: 1114, endPoint y: 213, distance: 14.9
click at [1106, 202] on span "Campaign & Ad Set" at bounding box center [1084, 207] width 116 height 21
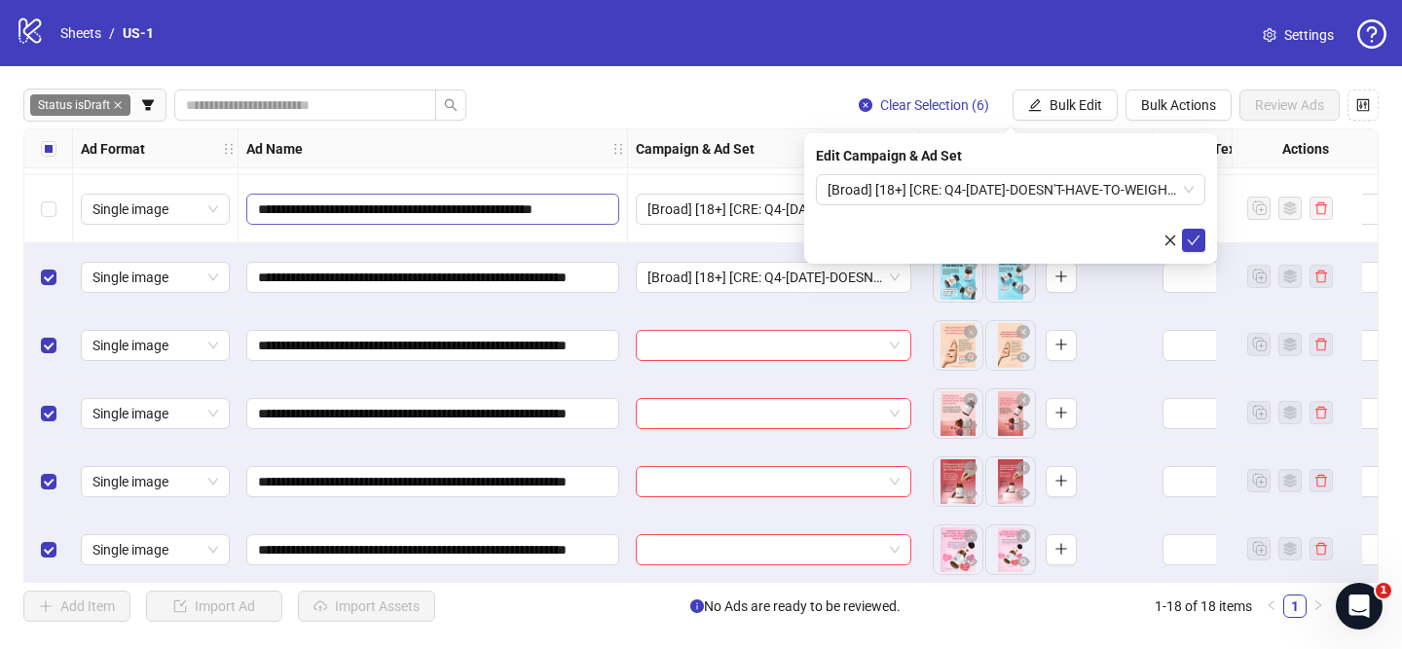
drag, startPoint x: 1195, startPoint y: 243, endPoint x: 283, endPoint y: 220, distance: 911.6
click at [1195, 243] on icon "check" at bounding box center [1194, 241] width 14 height 14
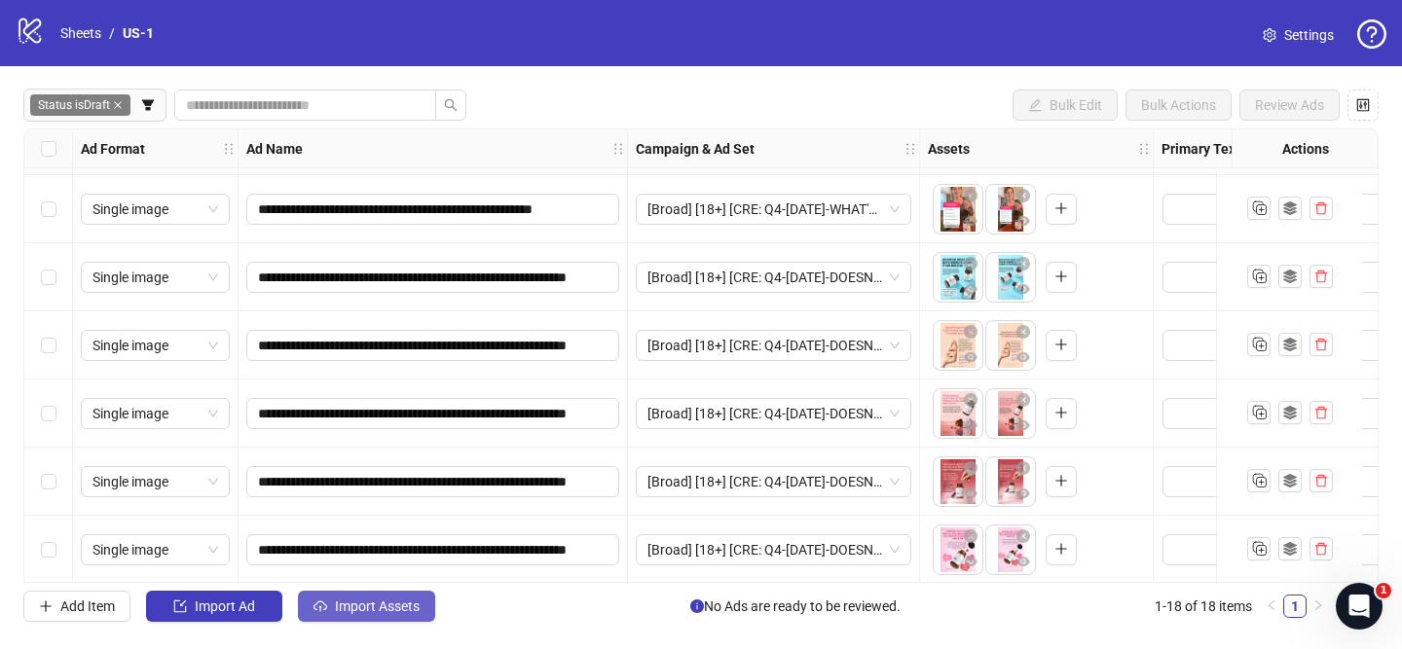
click at [430, 610] on button "Import Assets" at bounding box center [366, 606] width 137 height 31
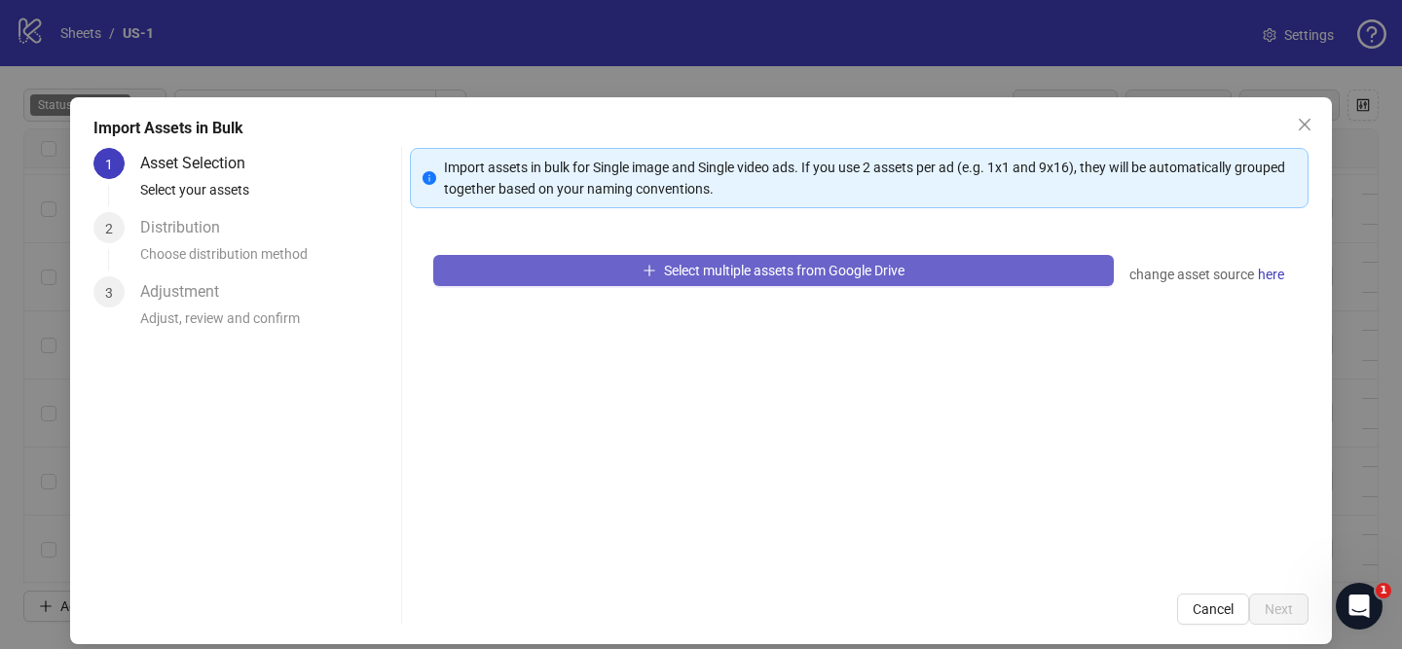
click at [719, 268] on span "Select multiple assets from Google Drive" at bounding box center [784, 271] width 240 height 16
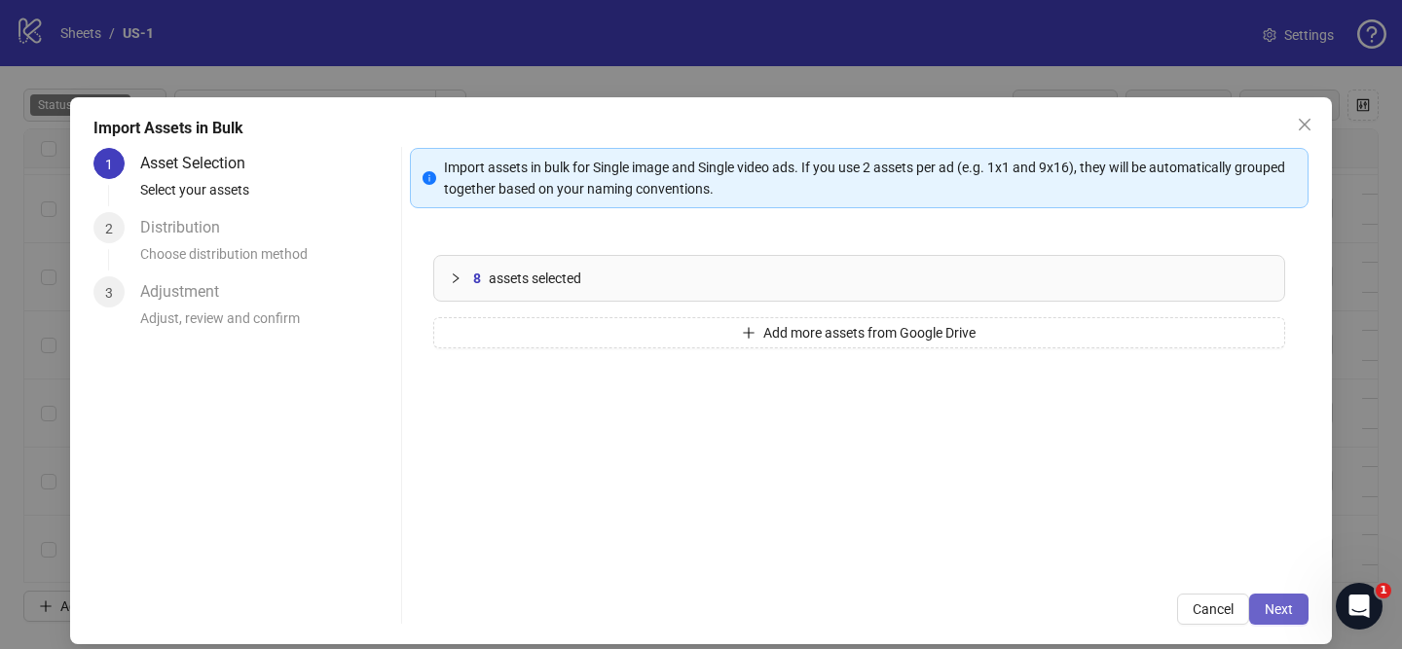
click at [1292, 609] on span "Next" at bounding box center [1279, 610] width 28 height 16
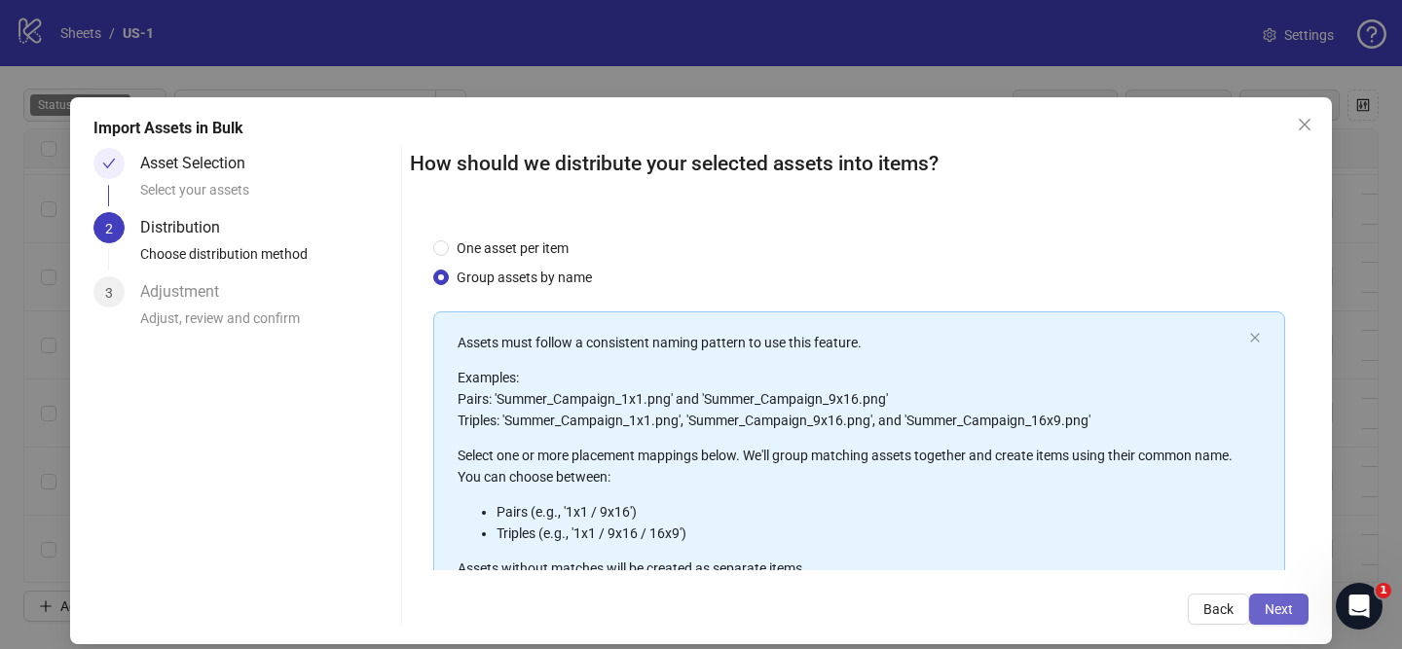
click at [1291, 610] on span "Next" at bounding box center [1279, 610] width 28 height 16
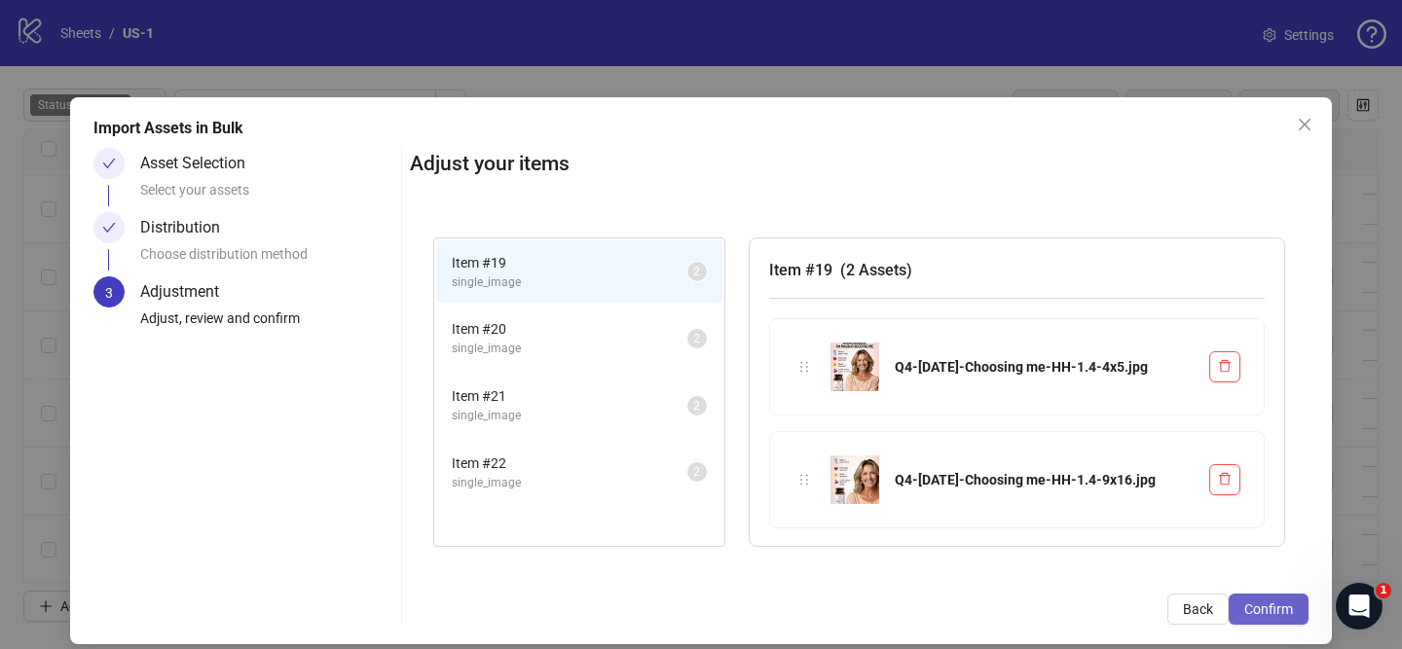
click at [1291, 611] on span "Confirm" at bounding box center [1268, 610] width 49 height 16
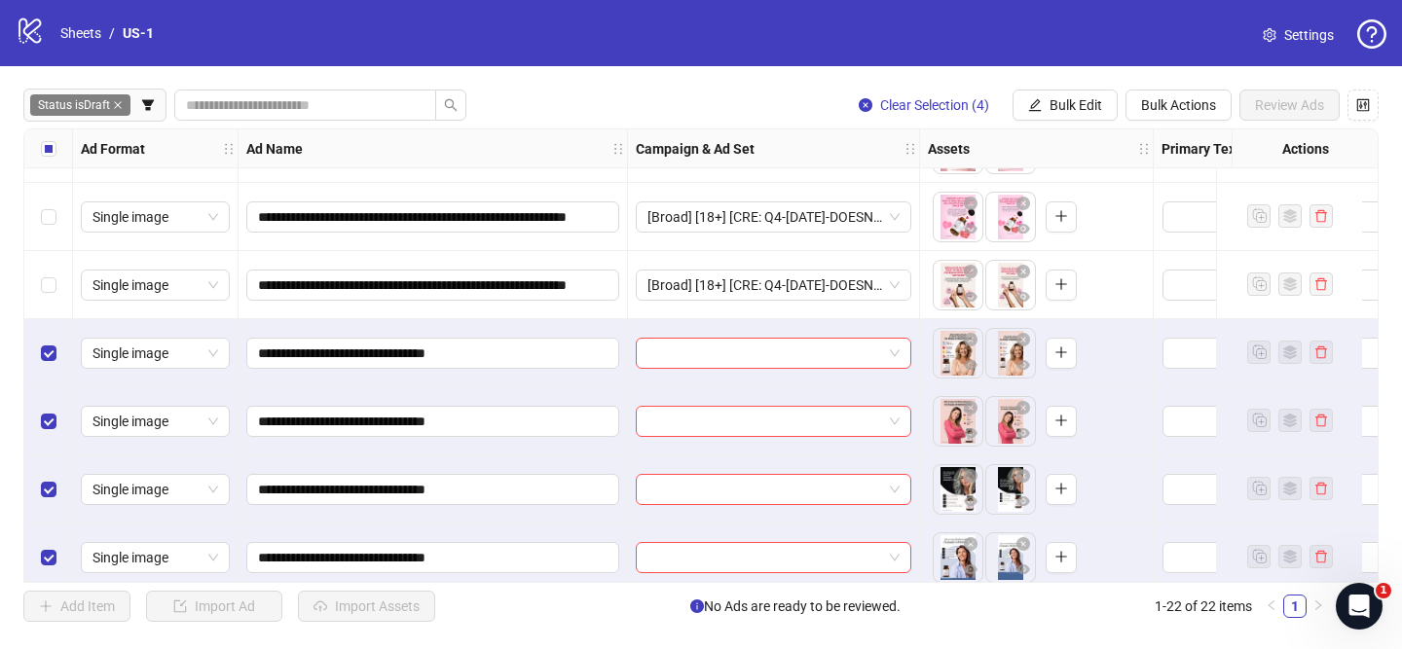
scroll to position [1093, 0]
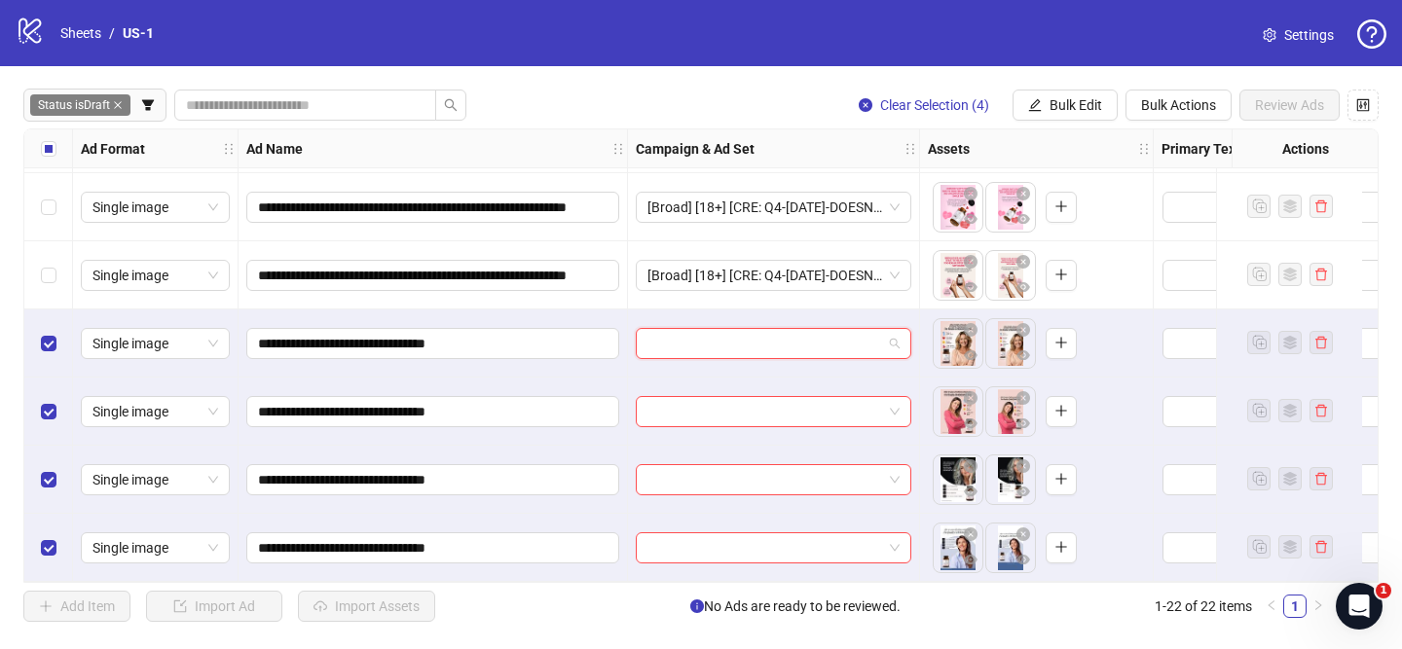
click at [824, 338] on input "search" at bounding box center [764, 343] width 235 height 29
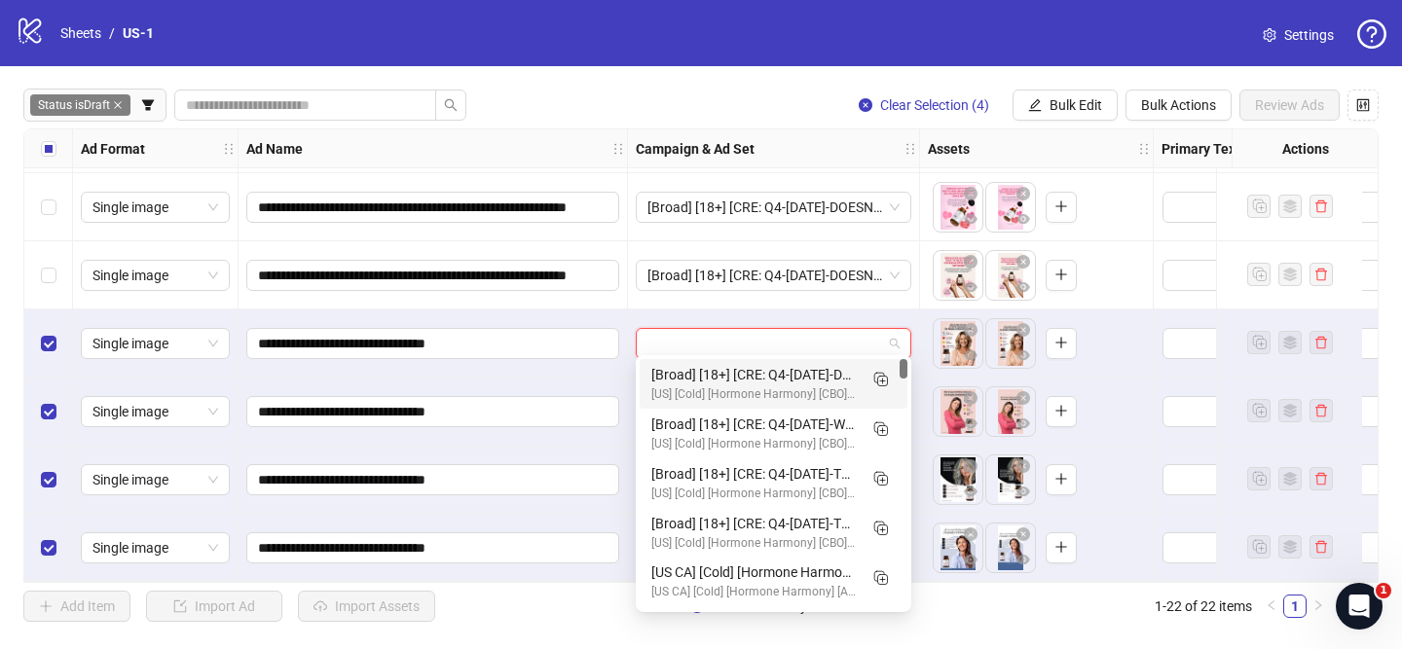
drag, startPoint x: 882, startPoint y: 376, endPoint x: 663, endPoint y: 475, distance: 240.5
click at [882, 377] on rect "Duplicate" at bounding box center [883, 382] width 10 height 10
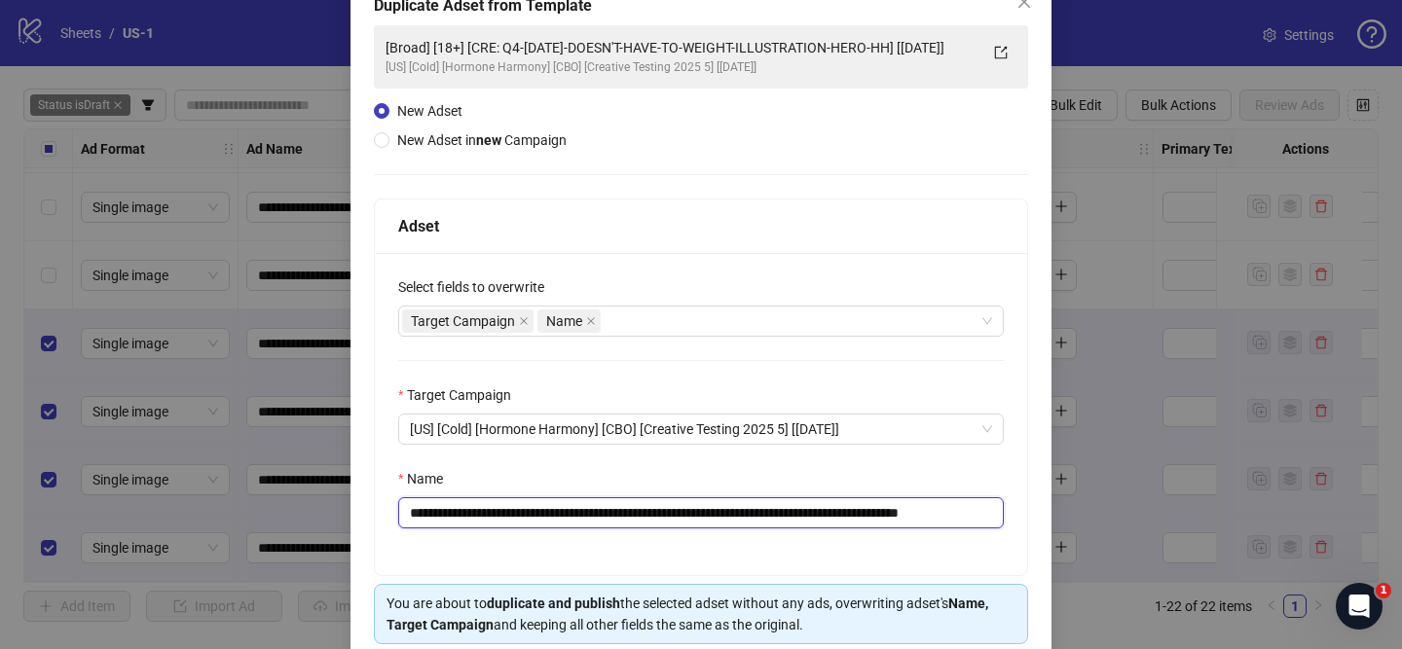
scroll to position [114, 0]
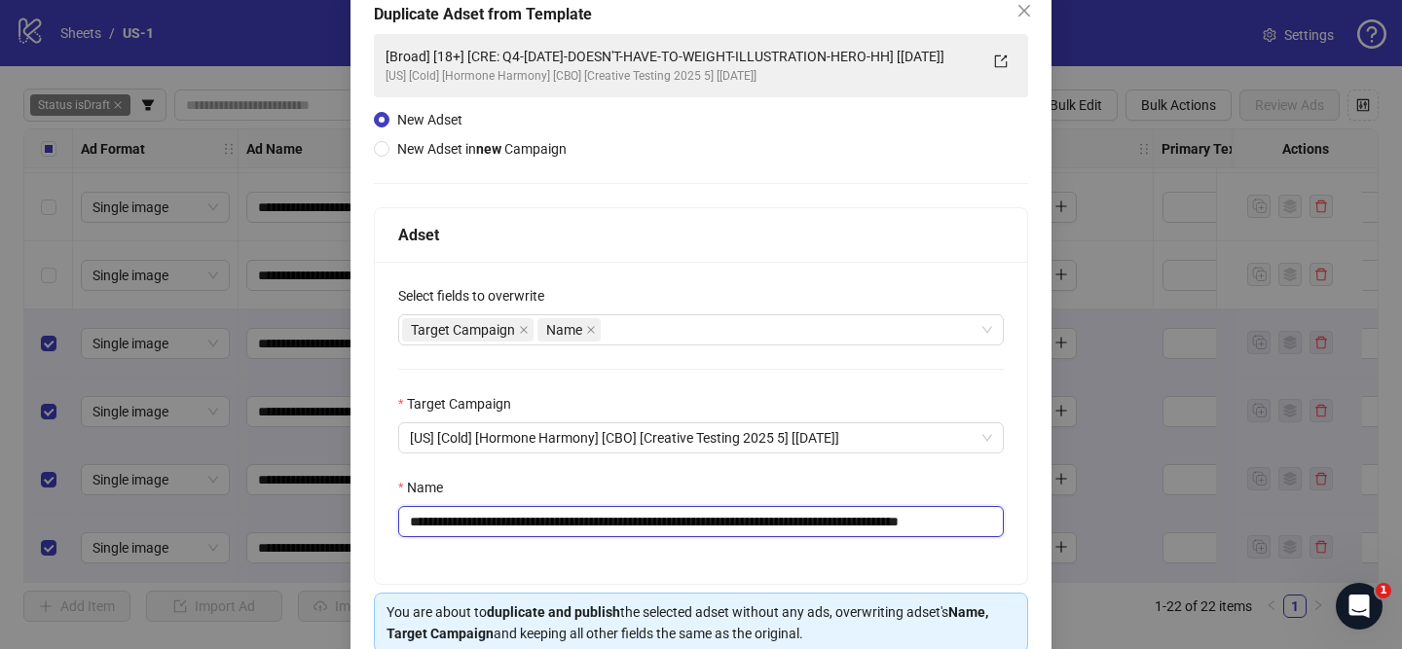
click at [539, 516] on input "**********" at bounding box center [701, 521] width 606 height 31
drag, startPoint x: 523, startPoint y: 523, endPoint x: 559, endPoint y: 533, distance: 37.3
click at [605, 529] on input "**********" at bounding box center [701, 521] width 606 height 31
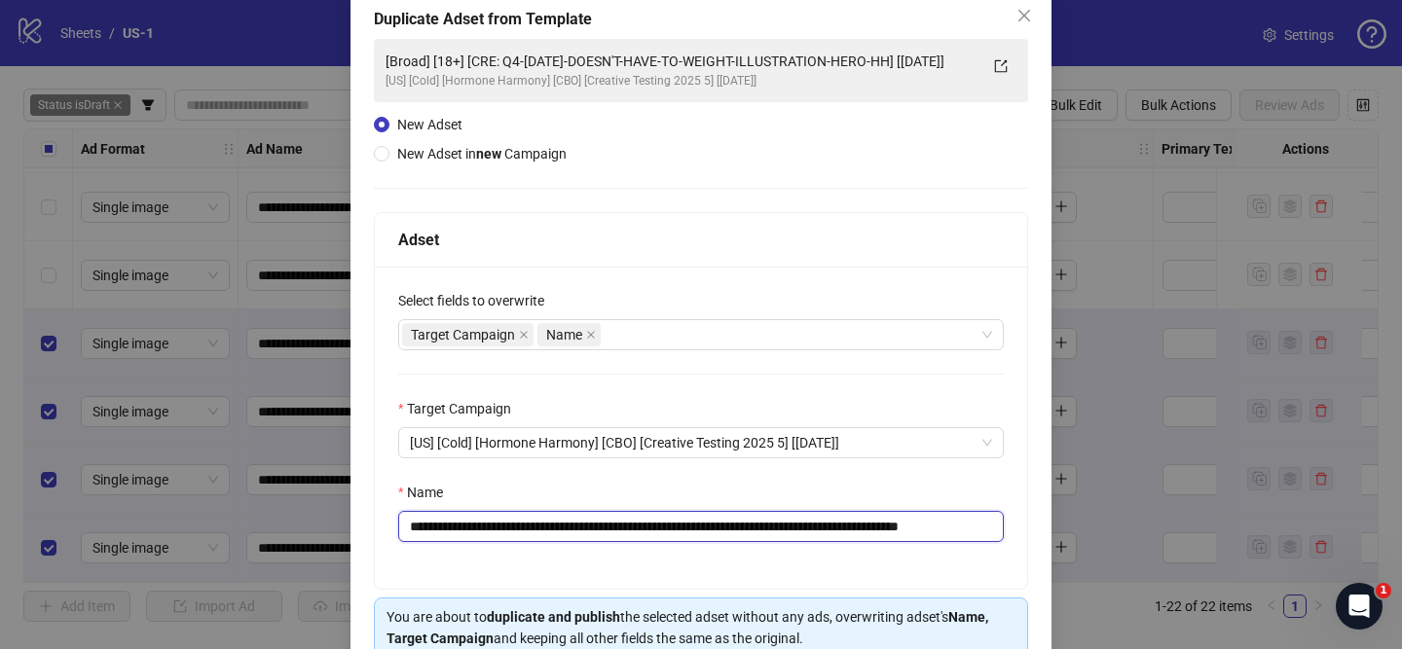
drag, startPoint x: 526, startPoint y: 524, endPoint x: 947, endPoint y: 526, distance: 421.6
click at [948, 526] on input "**********" at bounding box center [701, 526] width 606 height 31
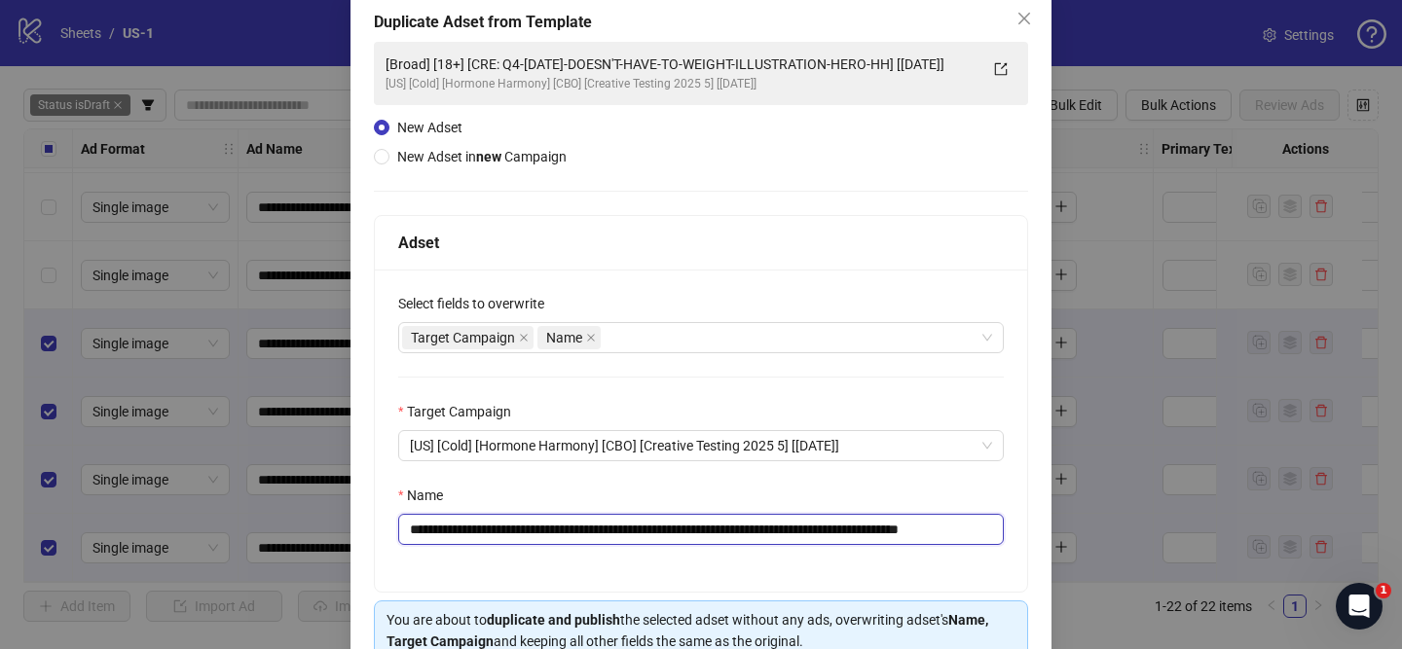
paste input "text"
drag, startPoint x: 824, startPoint y: 529, endPoint x: 973, endPoint y: 533, distance: 149.0
click at [973, 533] on input "**********" at bounding box center [701, 529] width 606 height 31
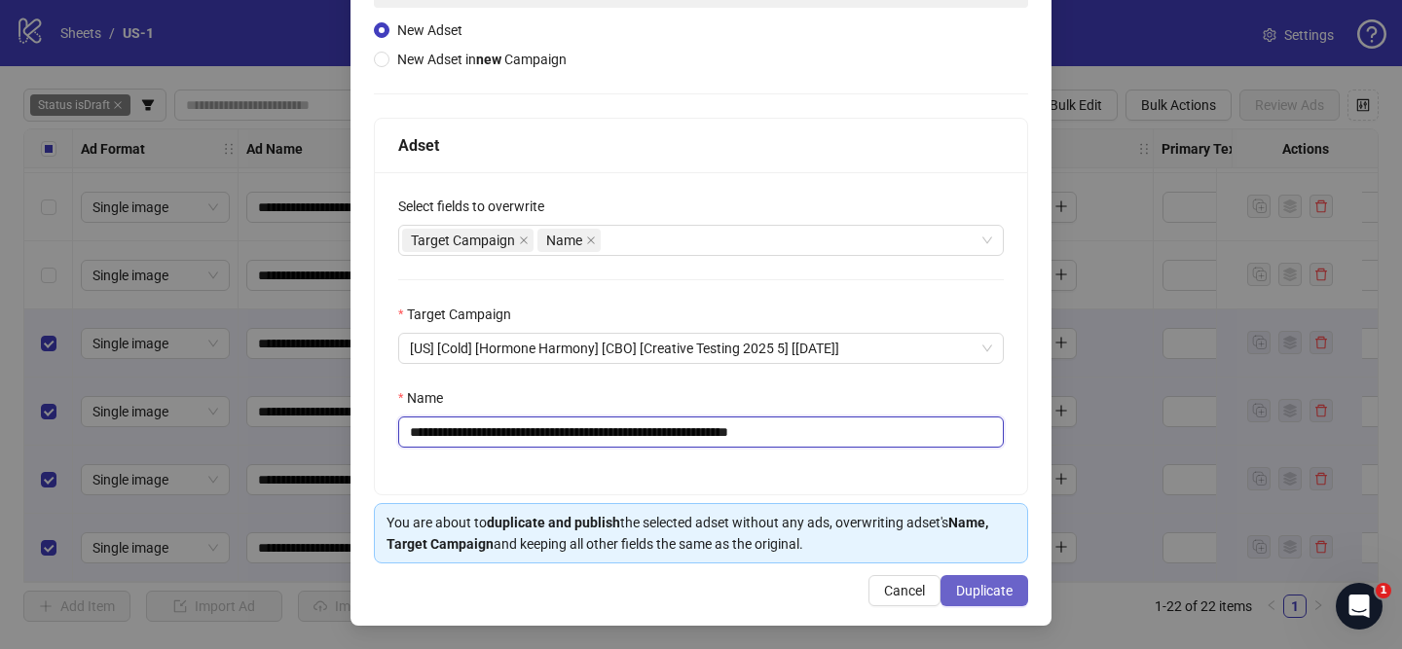
type input "**********"
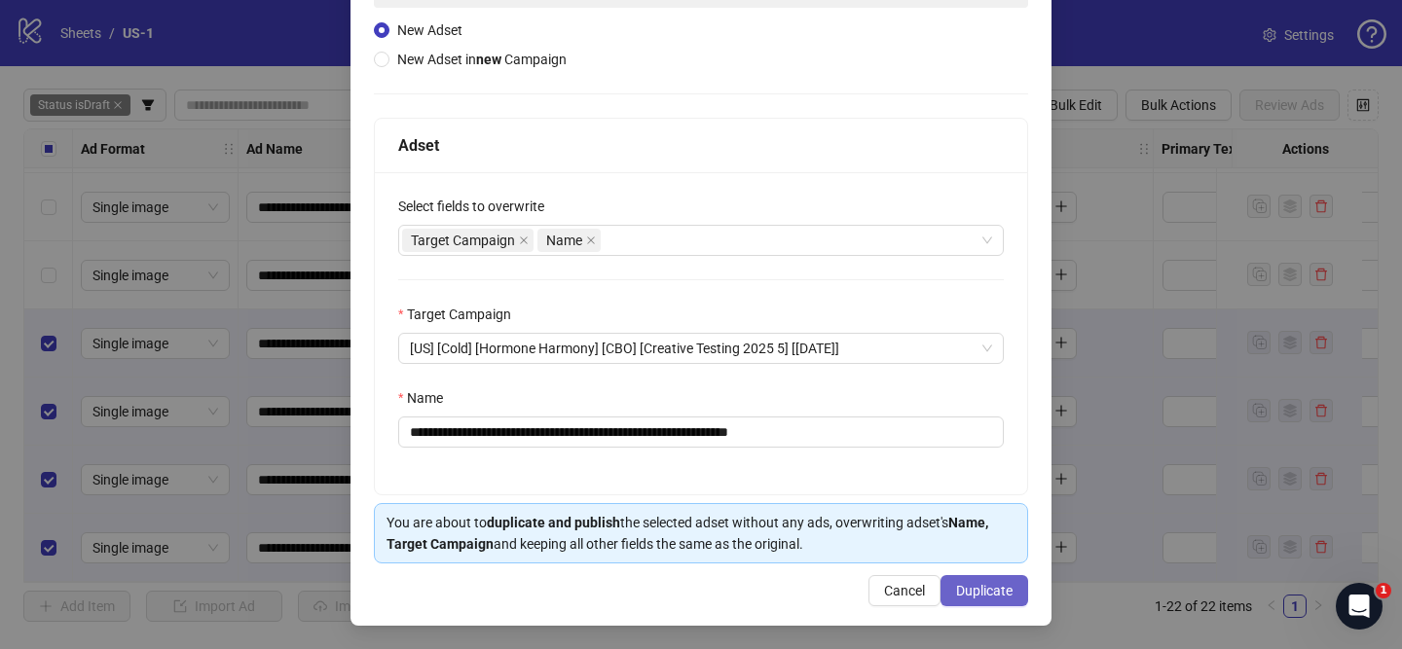
click at [988, 597] on span "Duplicate" at bounding box center [984, 591] width 56 height 16
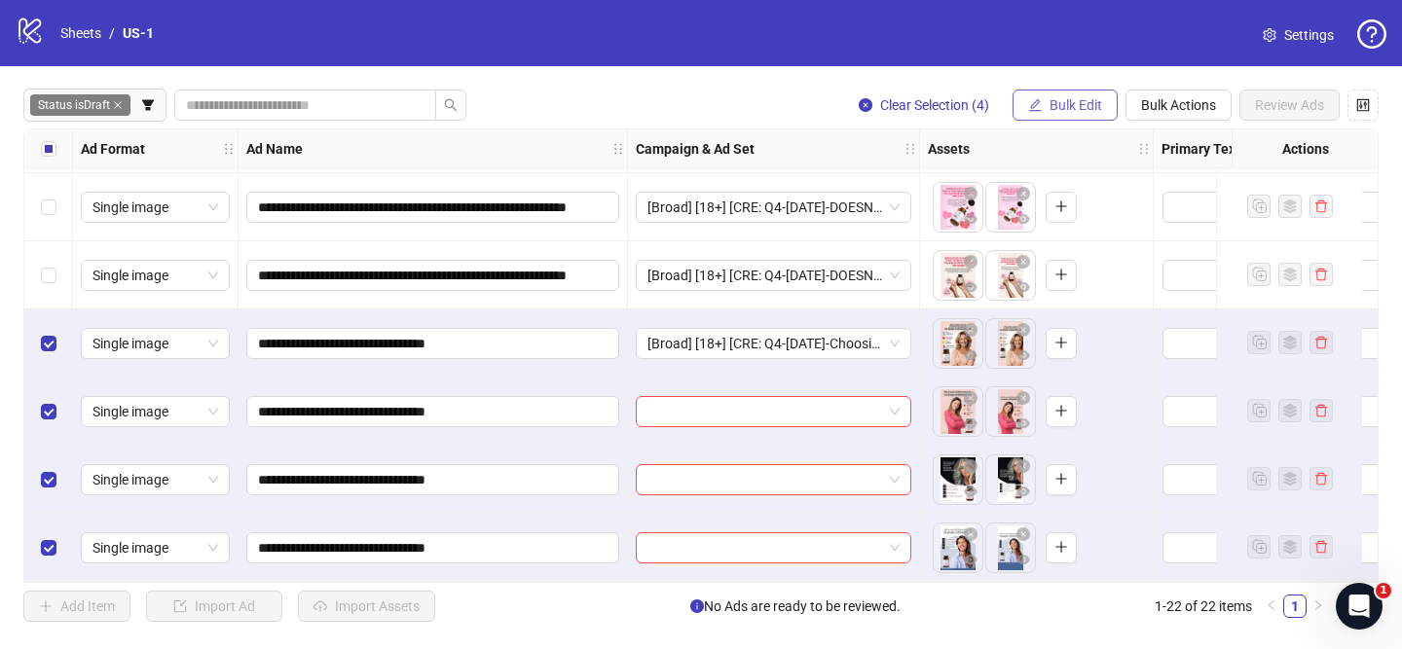
click at [1078, 116] on button "Bulk Edit" at bounding box center [1065, 105] width 105 height 31
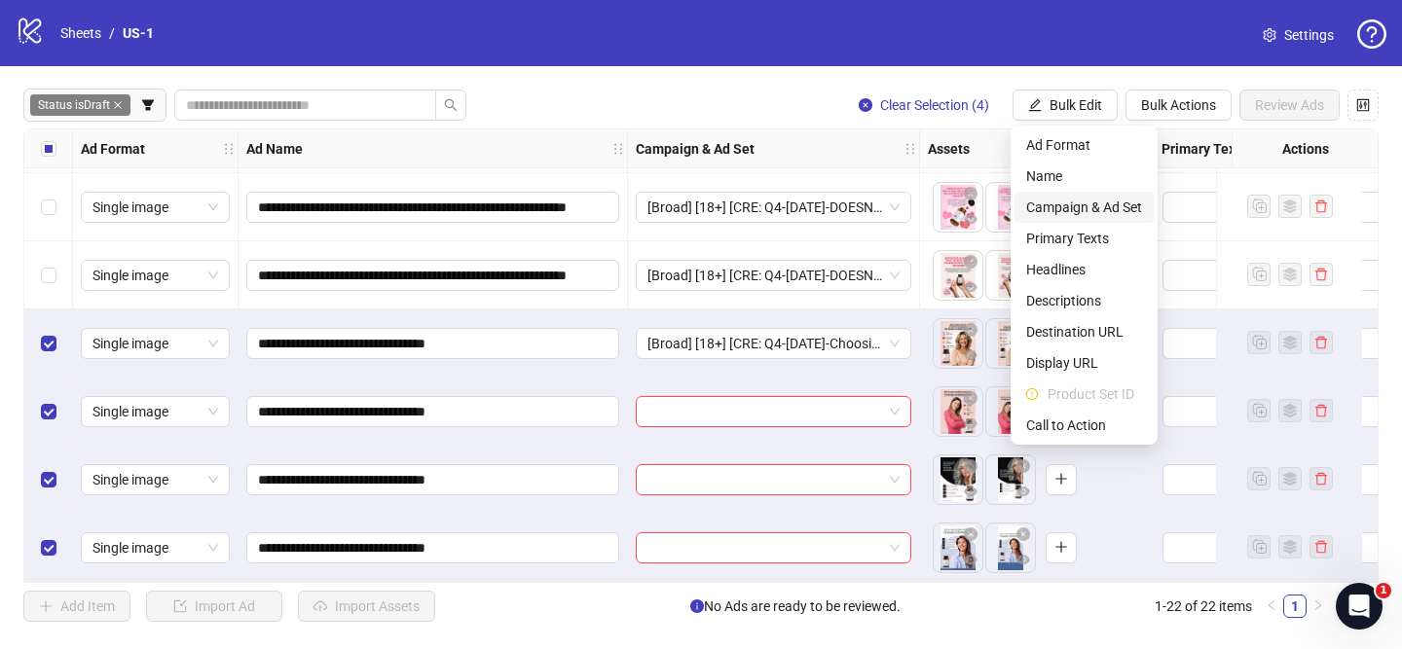
click at [1072, 203] on span "Campaign & Ad Set" at bounding box center [1084, 207] width 116 height 21
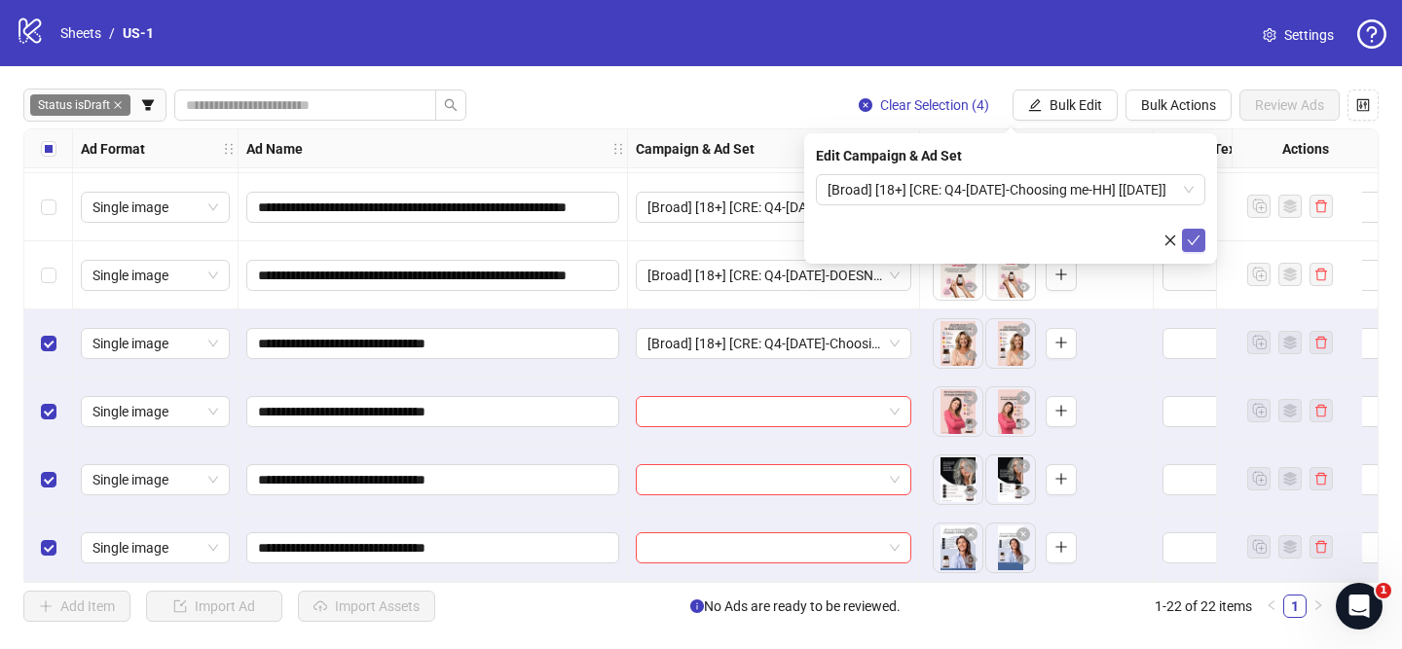
click at [1191, 237] on icon "check" at bounding box center [1194, 241] width 14 height 14
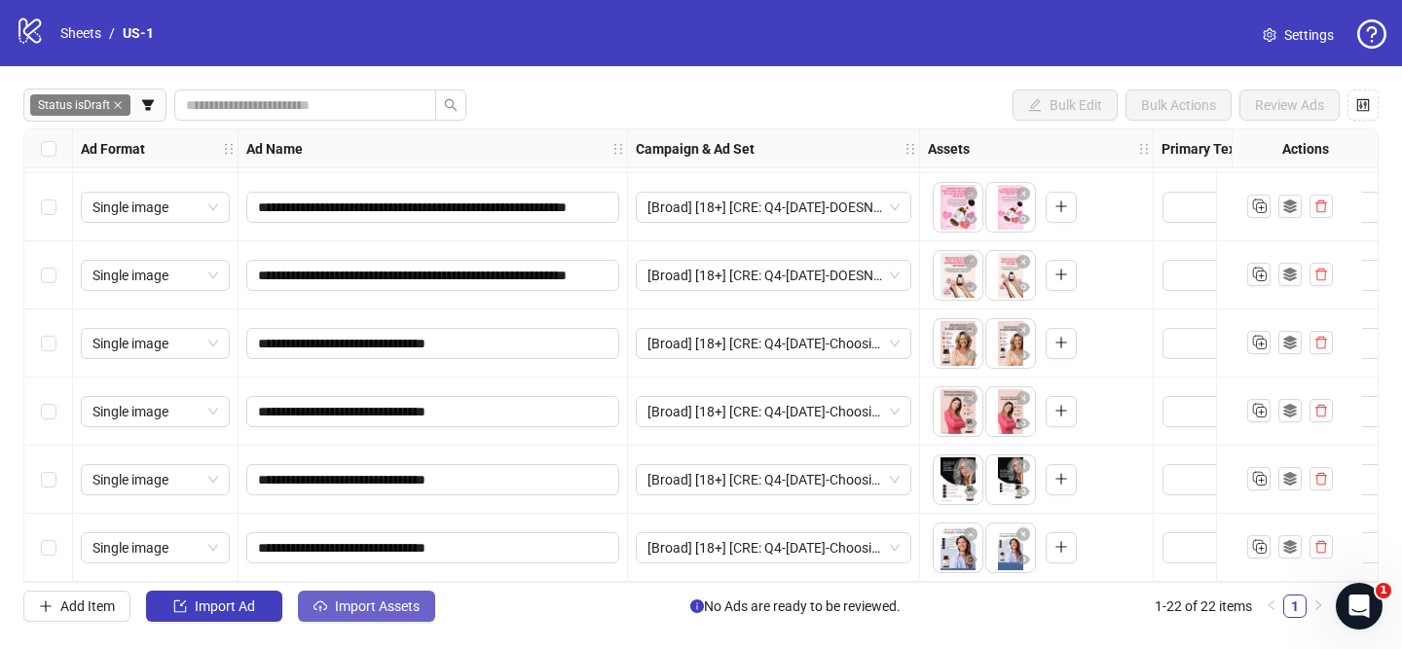
drag, startPoint x: 399, startPoint y: 611, endPoint x: 410, endPoint y: 600, distance: 15.8
click at [399, 612] on span "Import Assets" at bounding box center [377, 607] width 85 height 16
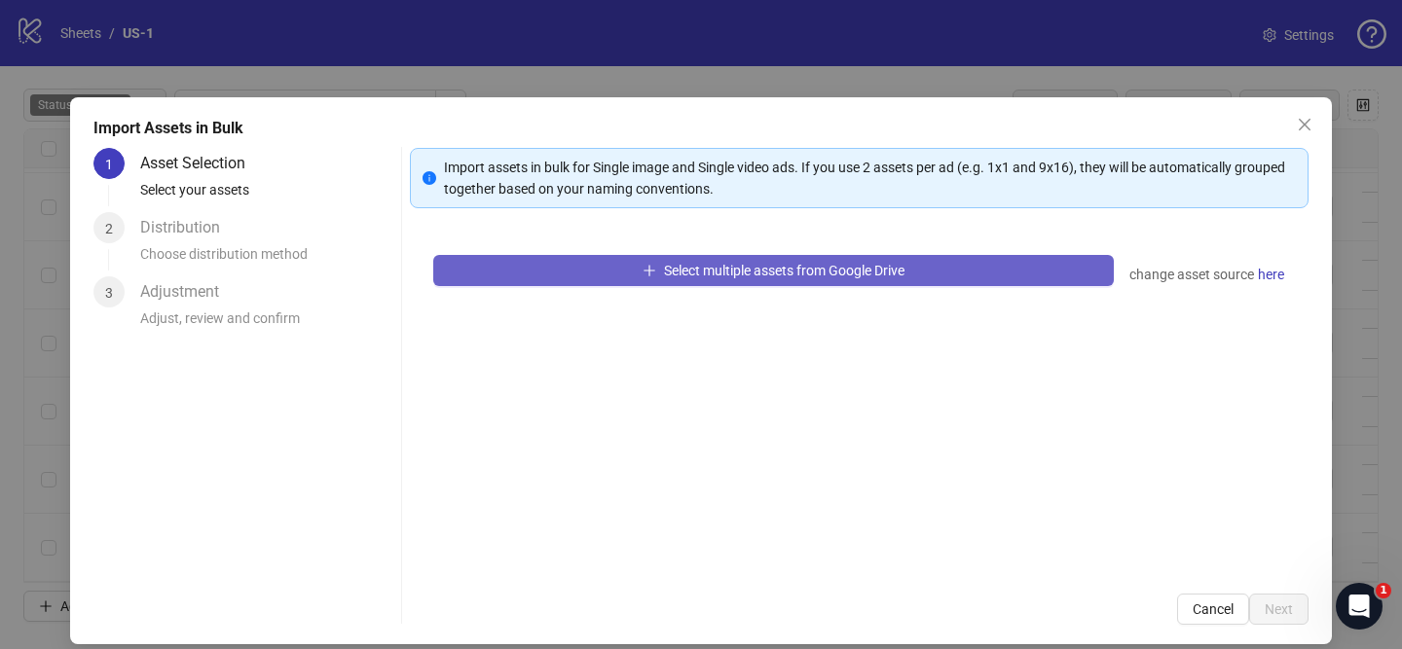
click at [696, 274] on span "Select multiple assets from Google Drive" at bounding box center [784, 271] width 240 height 16
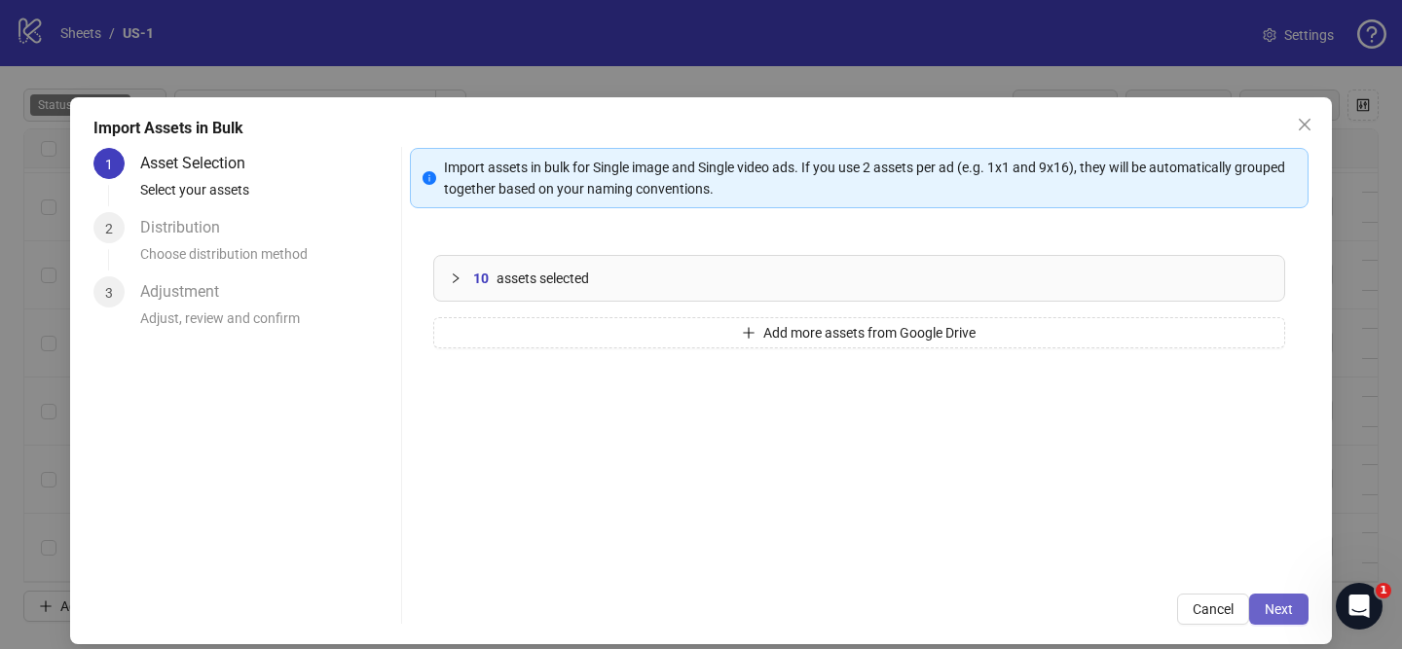
click at [1286, 612] on span "Next" at bounding box center [1279, 610] width 28 height 16
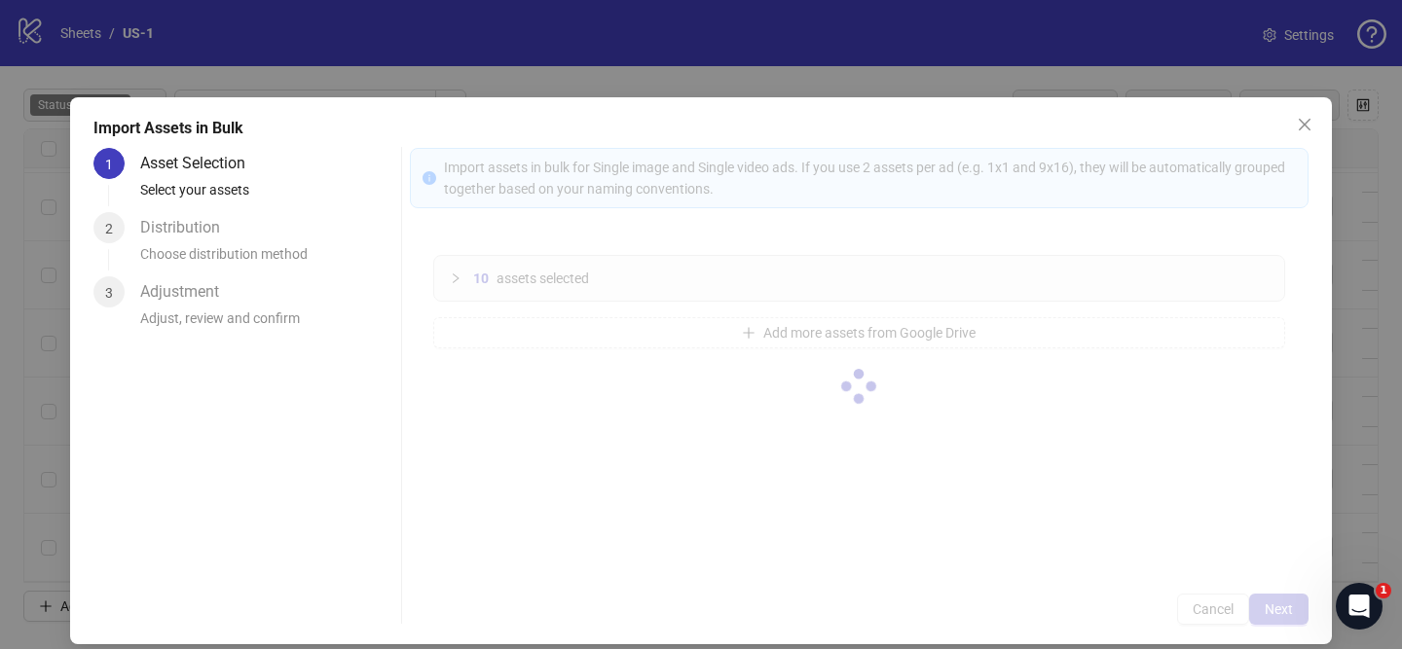
scroll to position [1, 0]
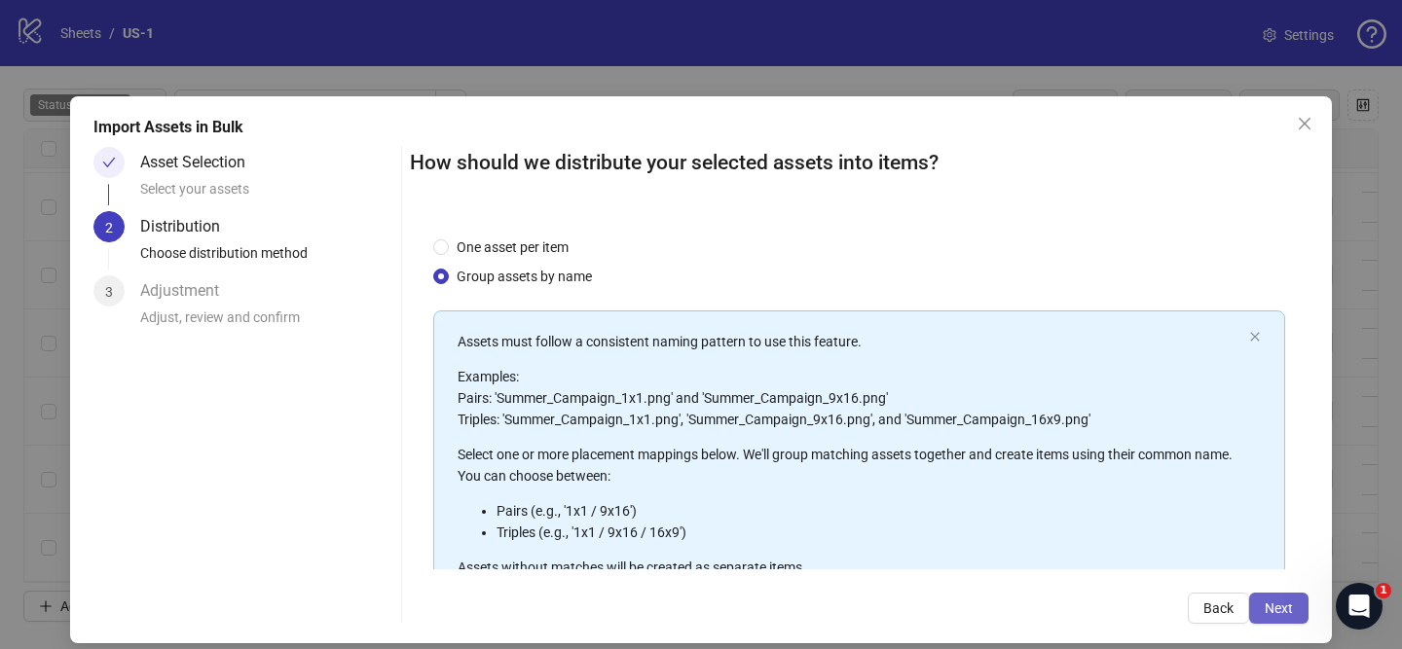
click at [1287, 604] on span "Next" at bounding box center [1279, 609] width 28 height 16
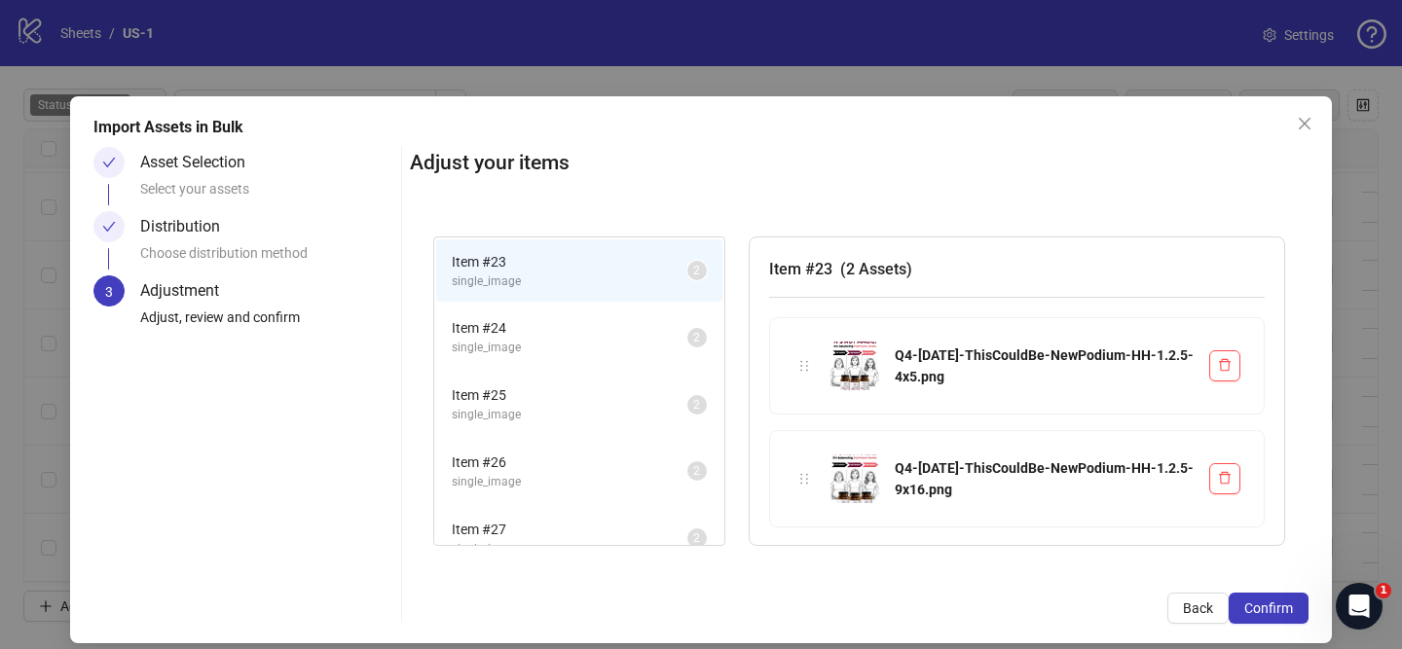
click at [1287, 604] on span "Confirm" at bounding box center [1268, 609] width 49 height 16
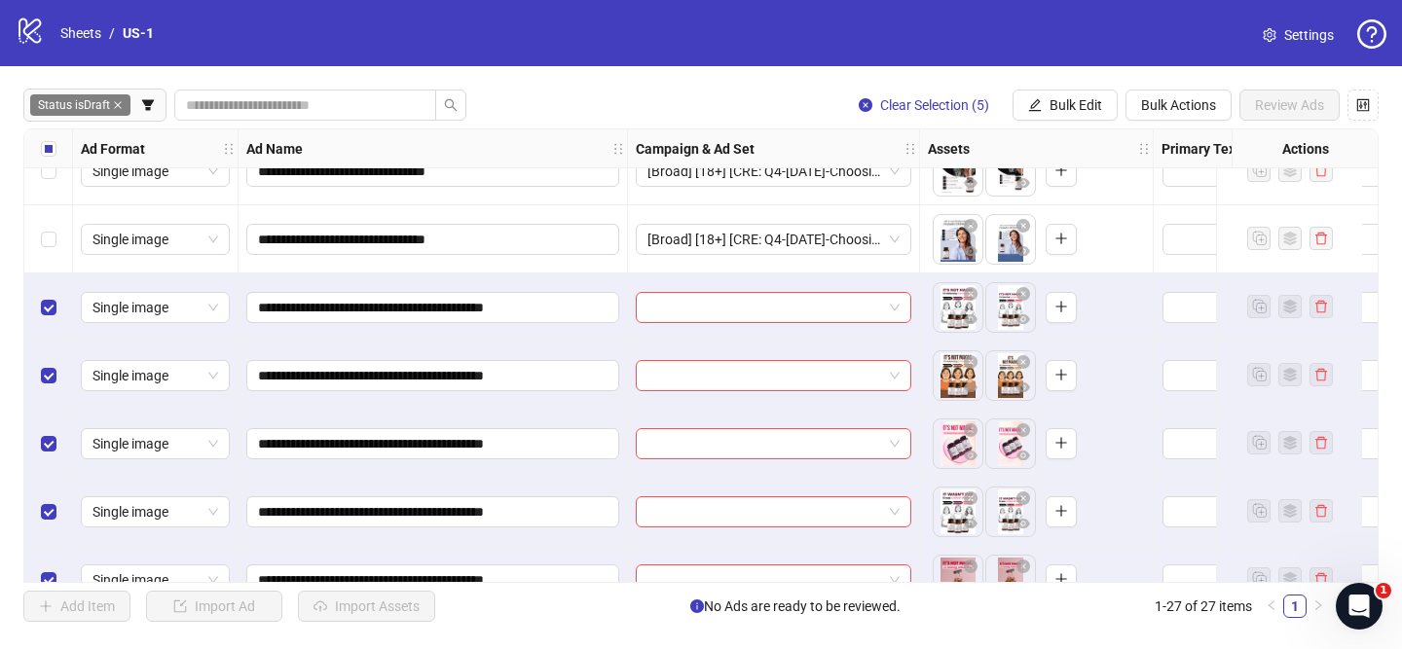
scroll to position [1434, 0]
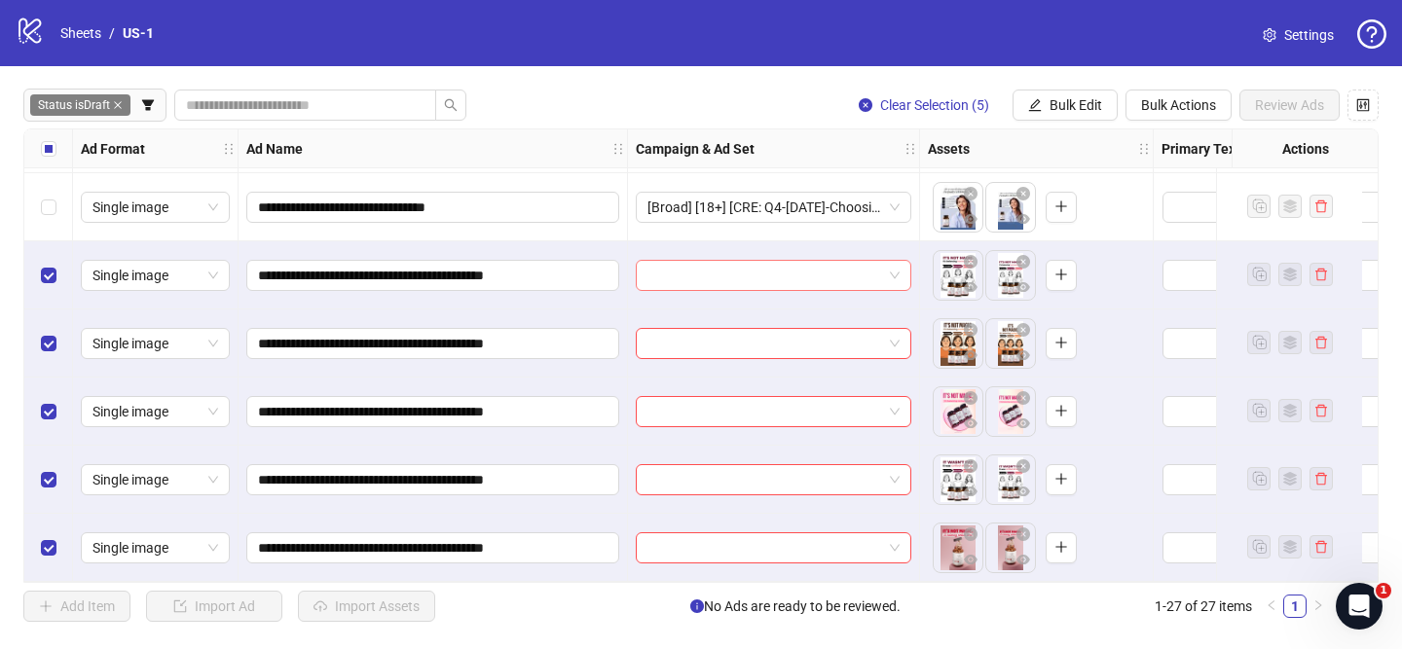
click at [816, 261] on input "search" at bounding box center [764, 275] width 235 height 29
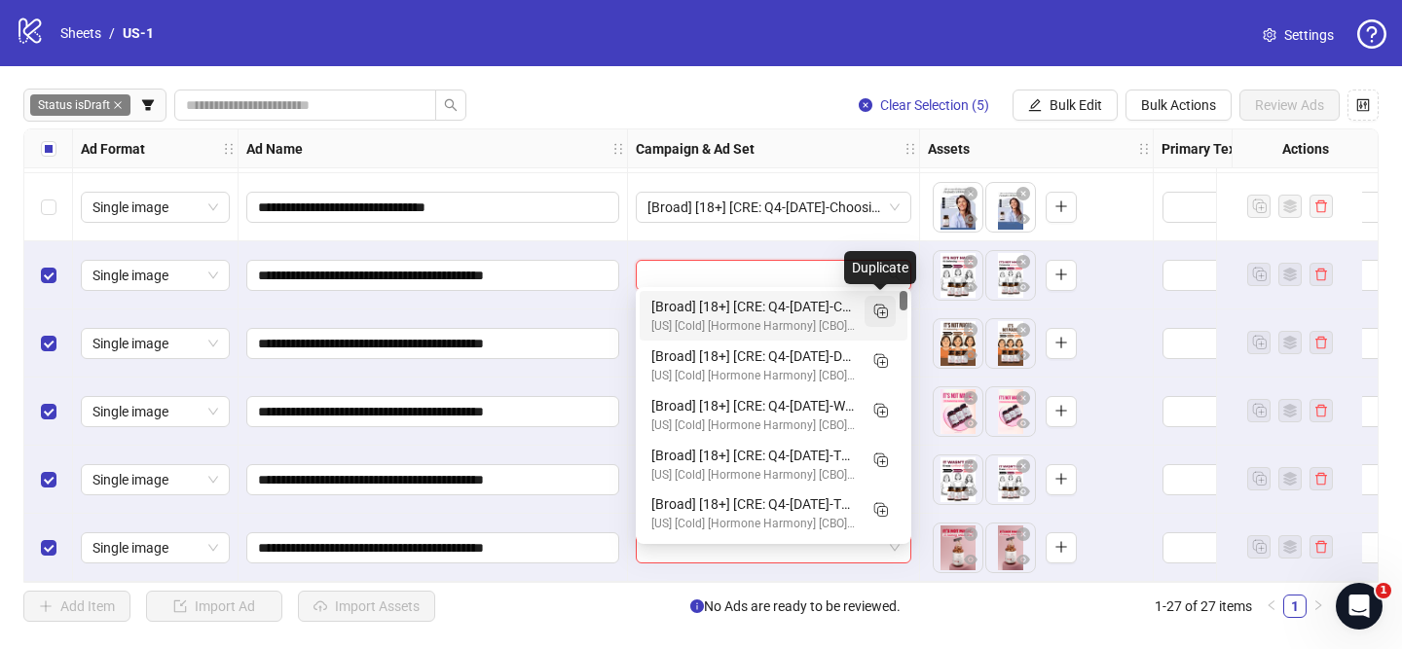
click at [887, 307] on icon "Duplicate" at bounding box center [879, 310] width 19 height 19
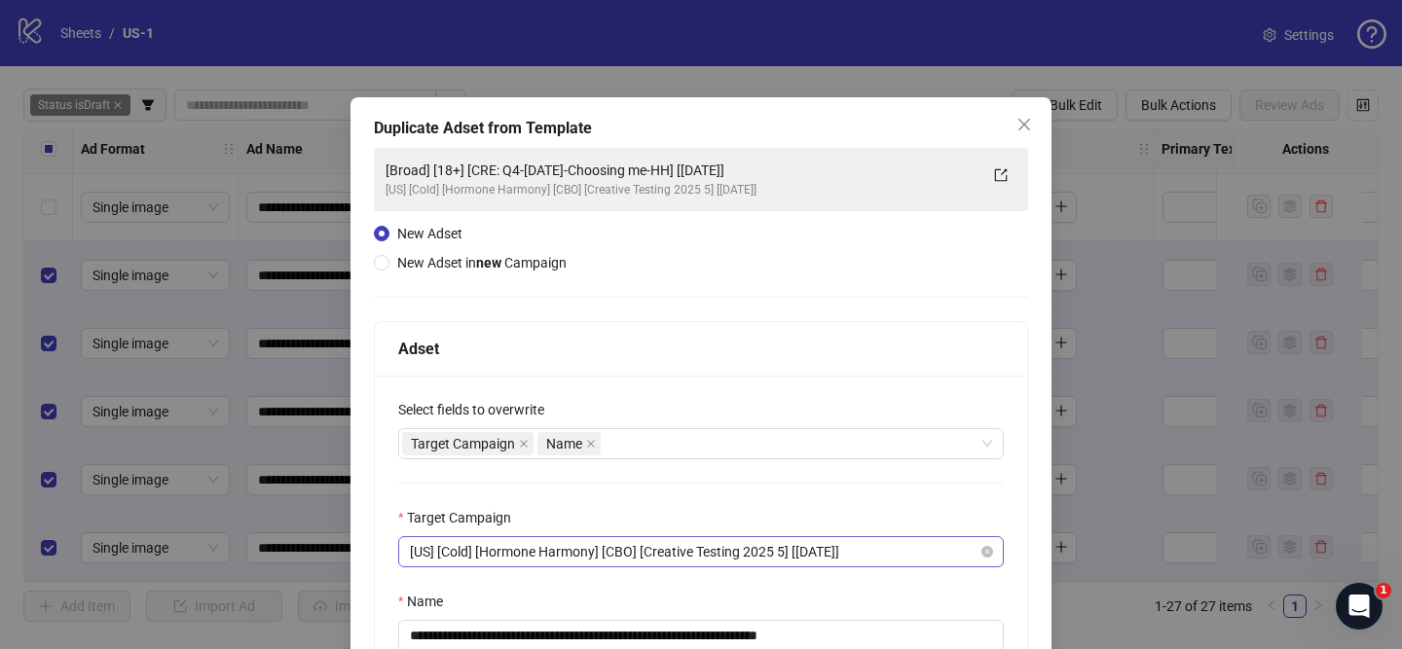
scroll to position [9, 0]
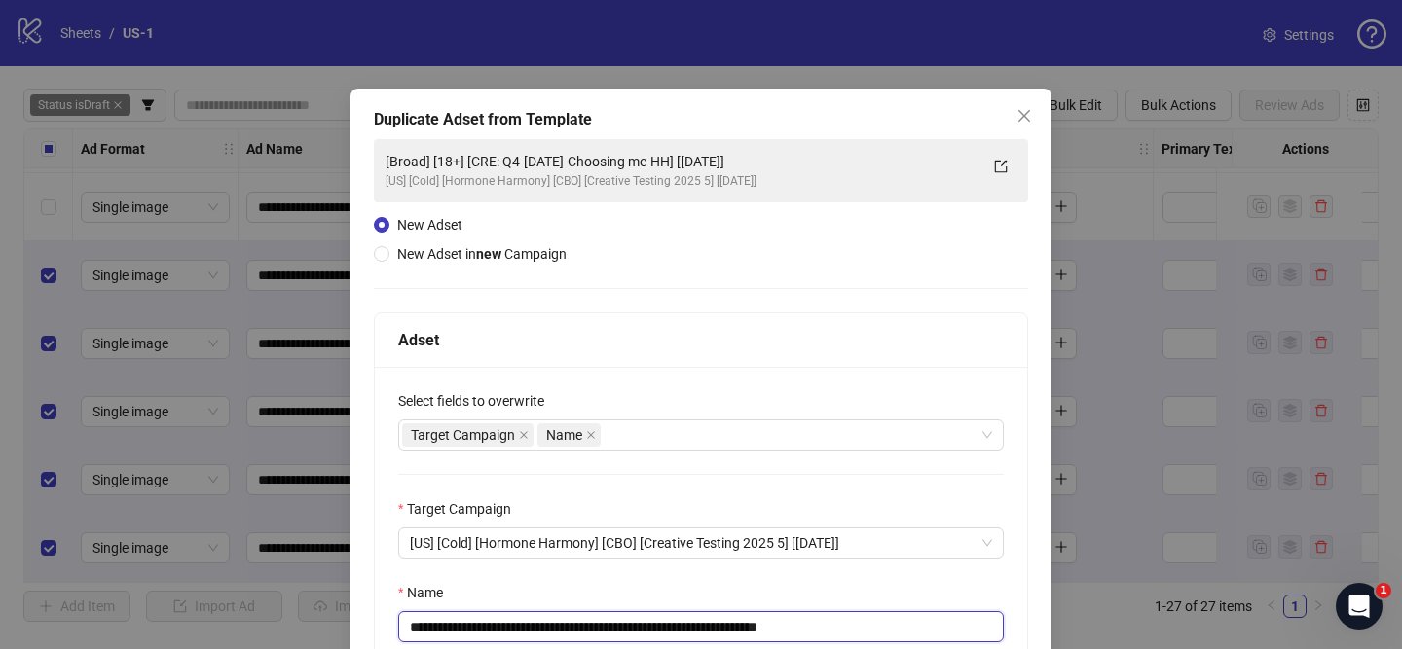
drag, startPoint x: 529, startPoint y: 627, endPoint x: 728, endPoint y: 626, distance: 199.6
click at [728, 626] on input "**********" at bounding box center [701, 626] width 606 height 31
paste input "**********"
drag, startPoint x: 920, startPoint y: 629, endPoint x: 990, endPoint y: 630, distance: 70.1
click at [990, 630] on input "**********" at bounding box center [701, 626] width 606 height 31
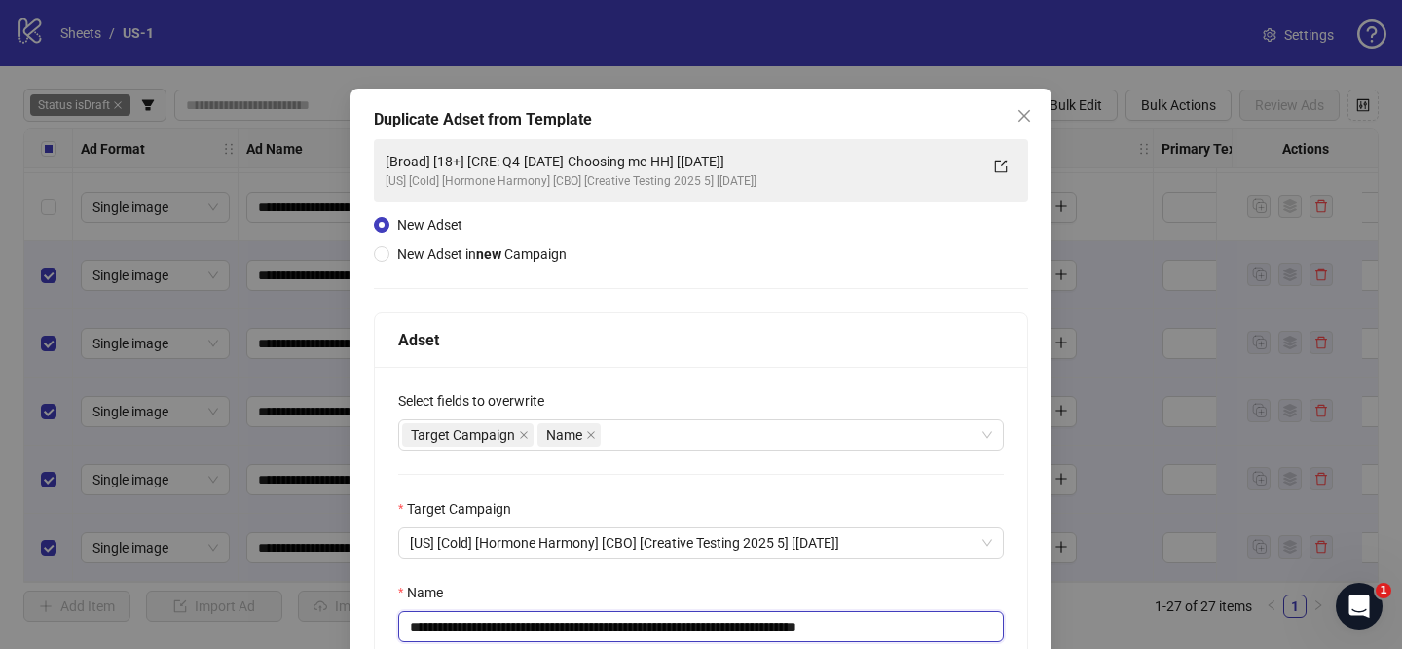
scroll to position [204, 0]
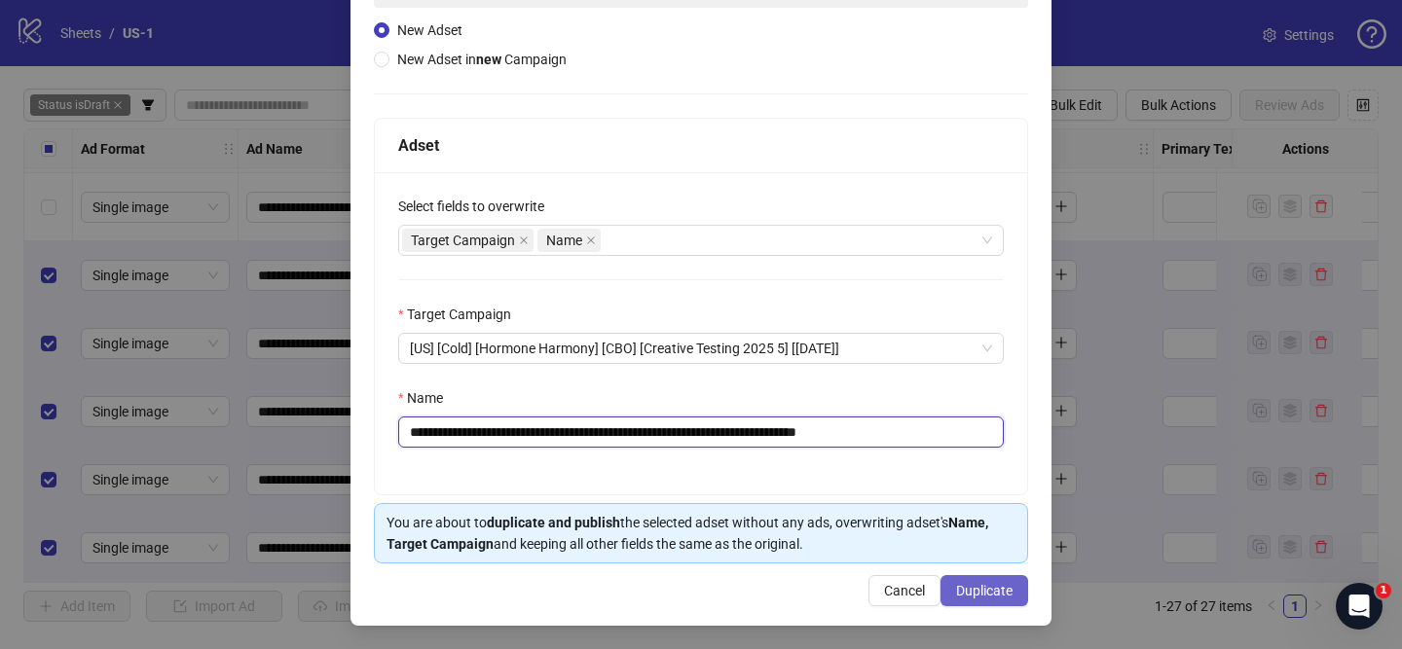
type input "**********"
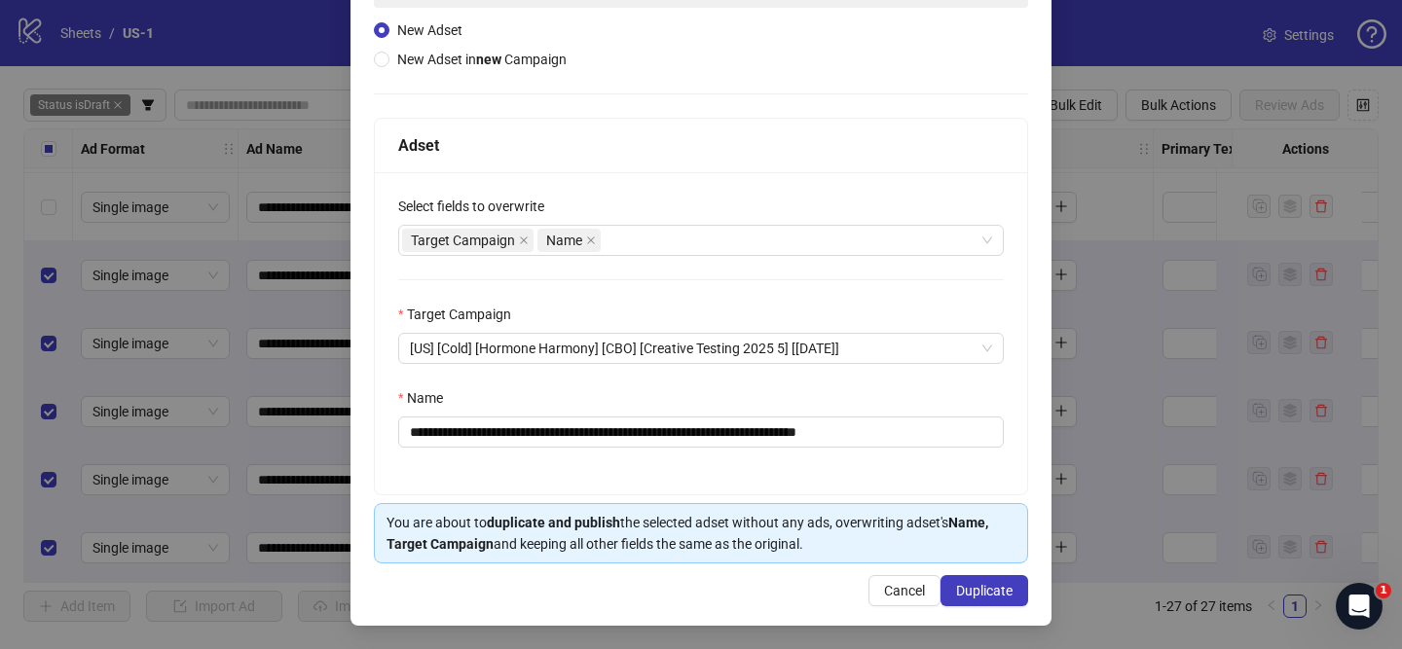
drag, startPoint x: 1013, startPoint y: 600, endPoint x: 697, endPoint y: 34, distance: 647.7
click at [1013, 600] on button "Duplicate" at bounding box center [984, 590] width 88 height 31
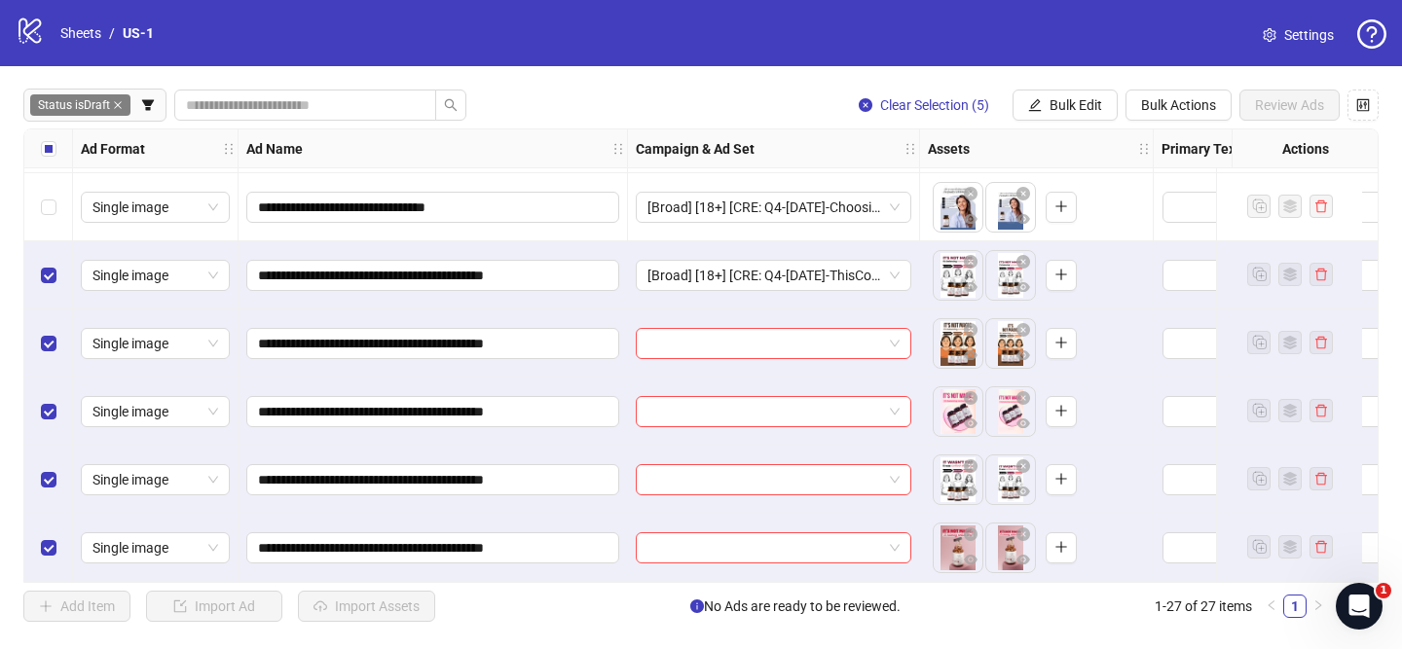
drag, startPoint x: 1064, startPoint y: 103, endPoint x: 1088, endPoint y: 165, distance: 66.0
click at [1064, 104] on span "Bulk Edit" at bounding box center [1076, 105] width 53 height 16
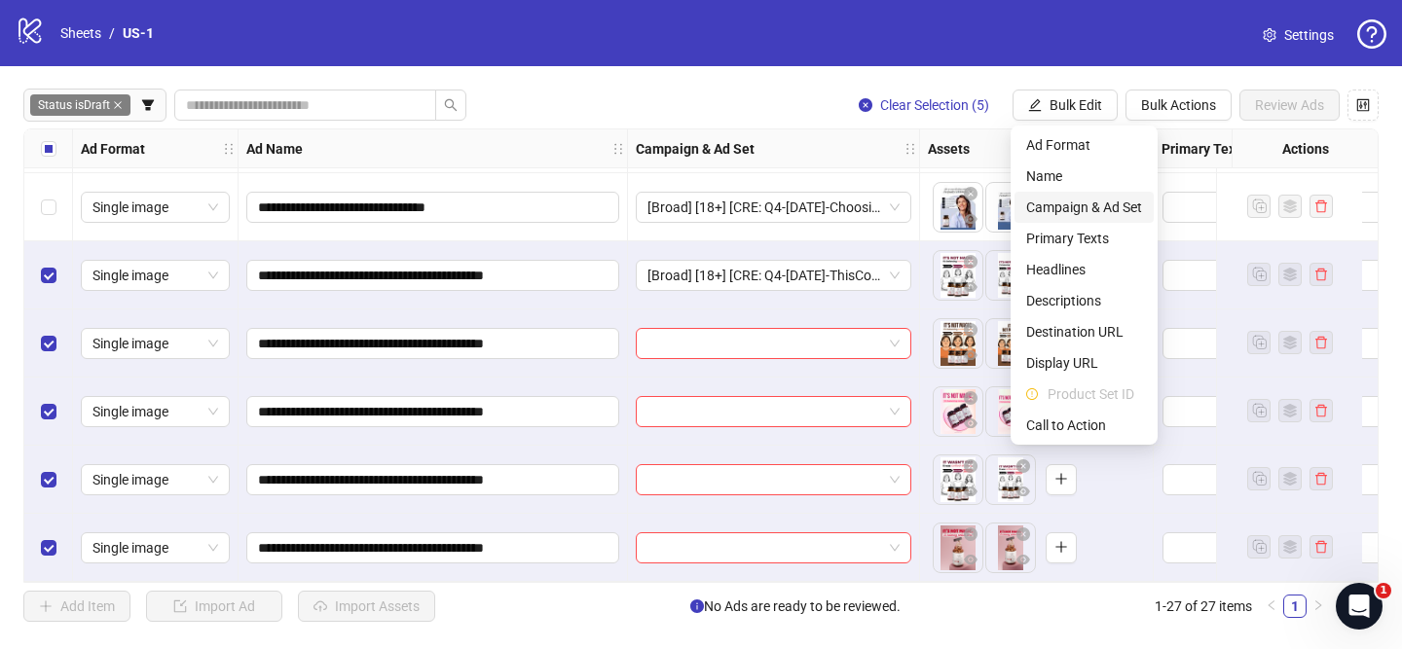
click at [1090, 208] on span "Campaign & Ad Set" at bounding box center [1084, 207] width 116 height 21
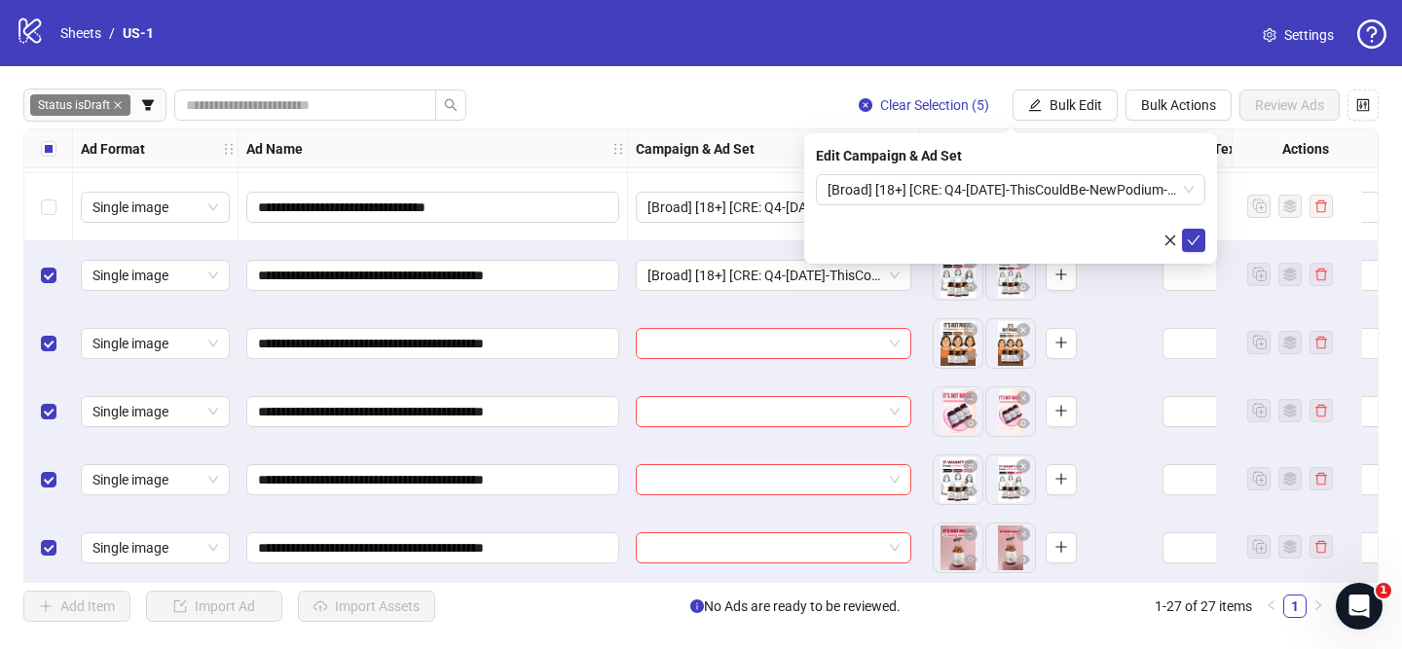
drag, startPoint x: 1192, startPoint y: 241, endPoint x: 665, endPoint y: 317, distance: 532.2
click at [1191, 241] on icon "check" at bounding box center [1194, 241] width 14 height 14
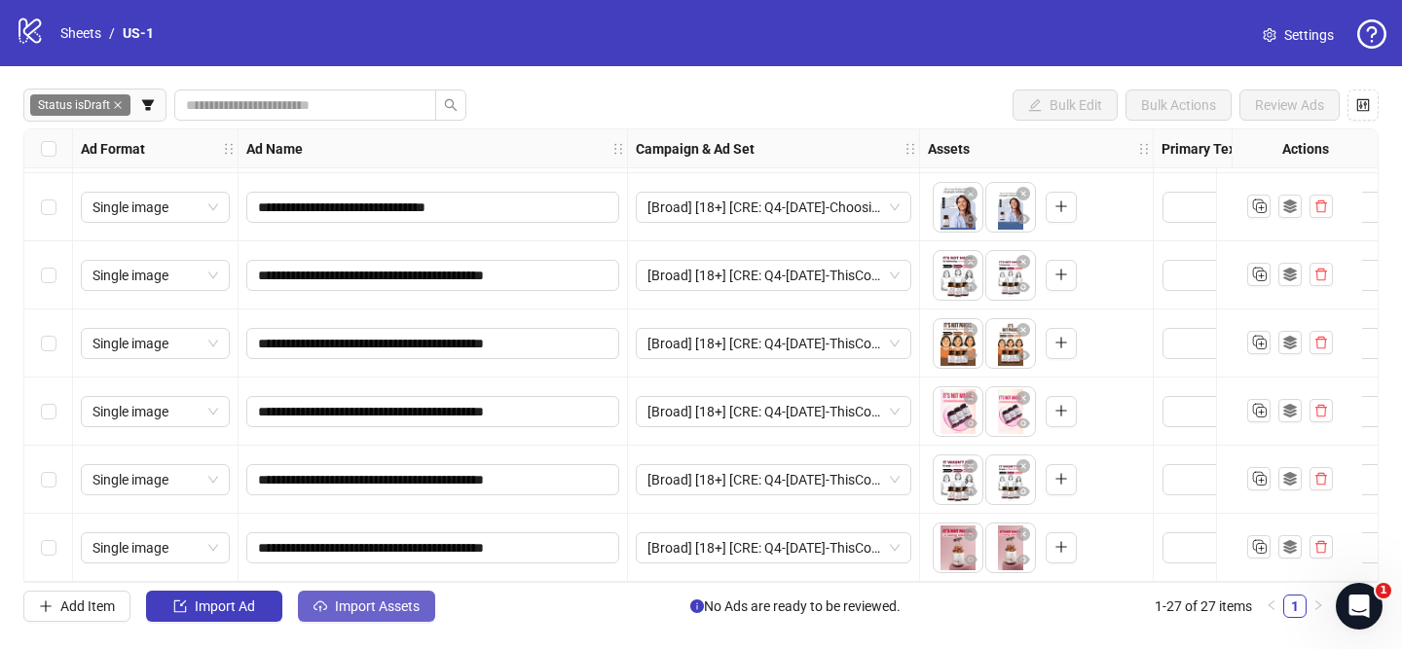
click at [386, 592] on button "Import Assets" at bounding box center [366, 606] width 137 height 31
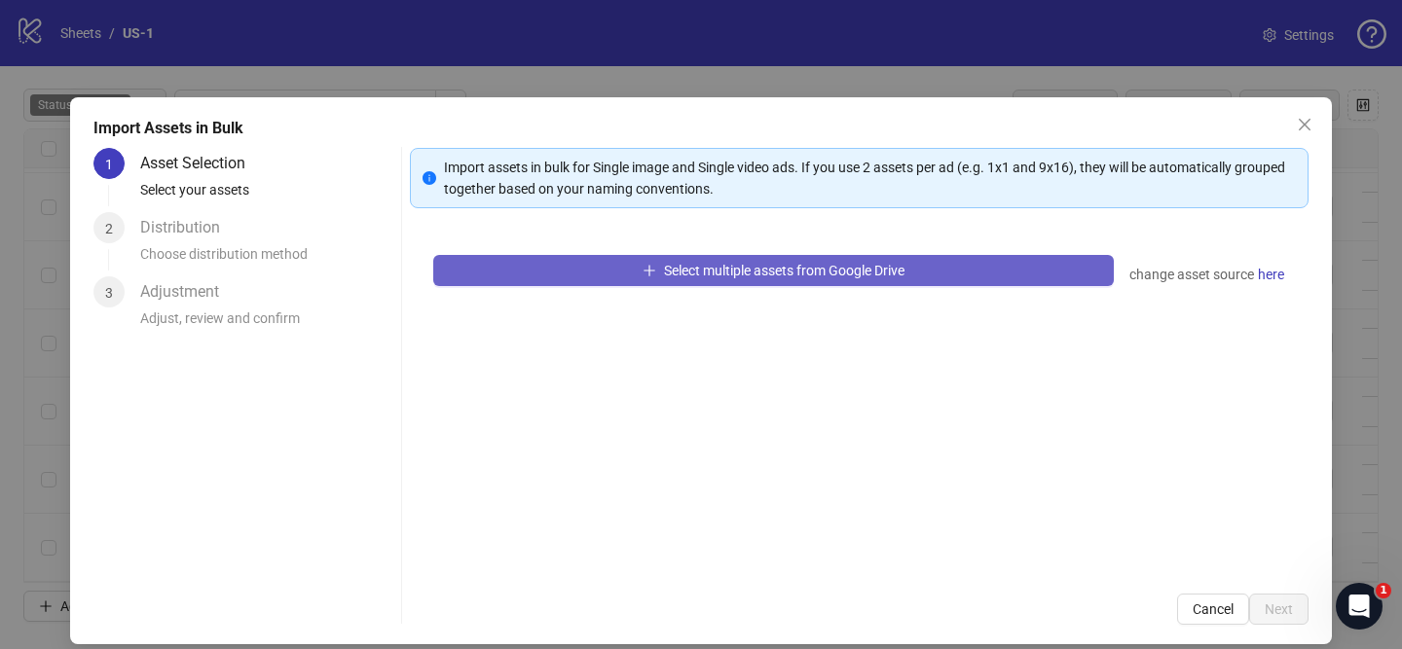
click at [712, 263] on span "Select multiple assets from Google Drive" at bounding box center [784, 271] width 240 height 16
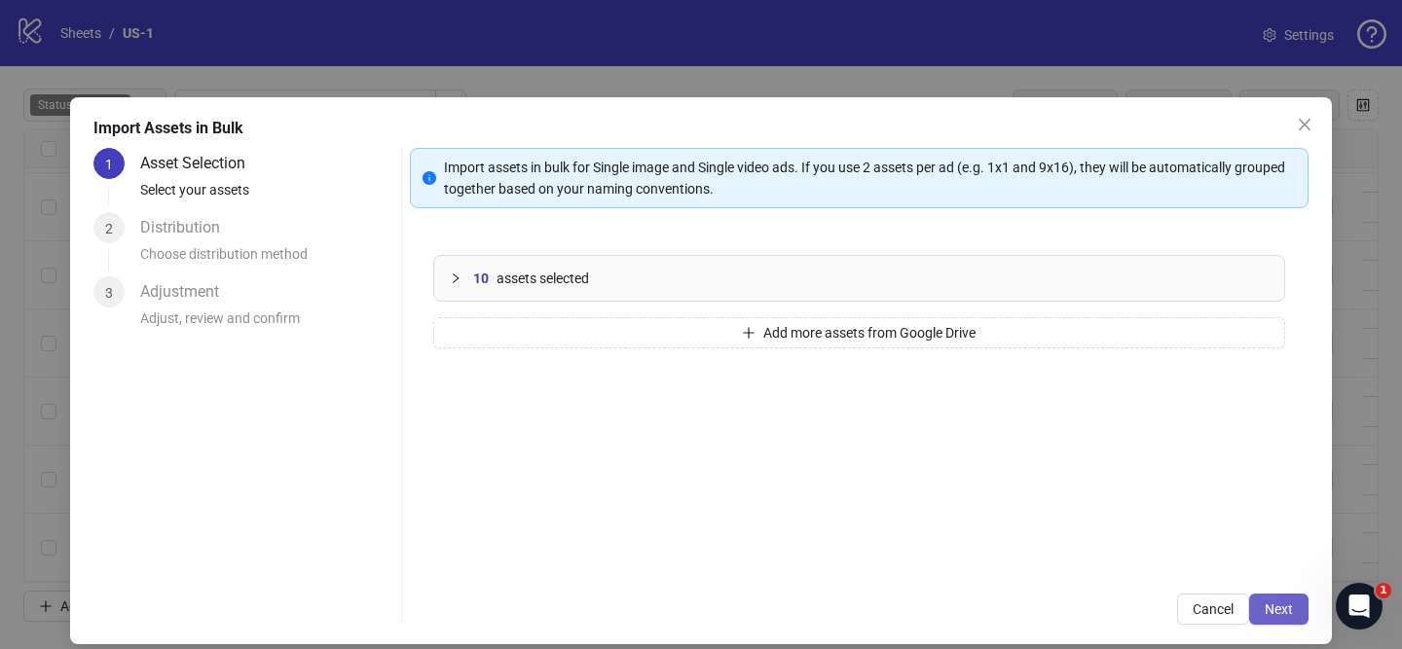
click at [1280, 614] on span "Next" at bounding box center [1279, 610] width 28 height 16
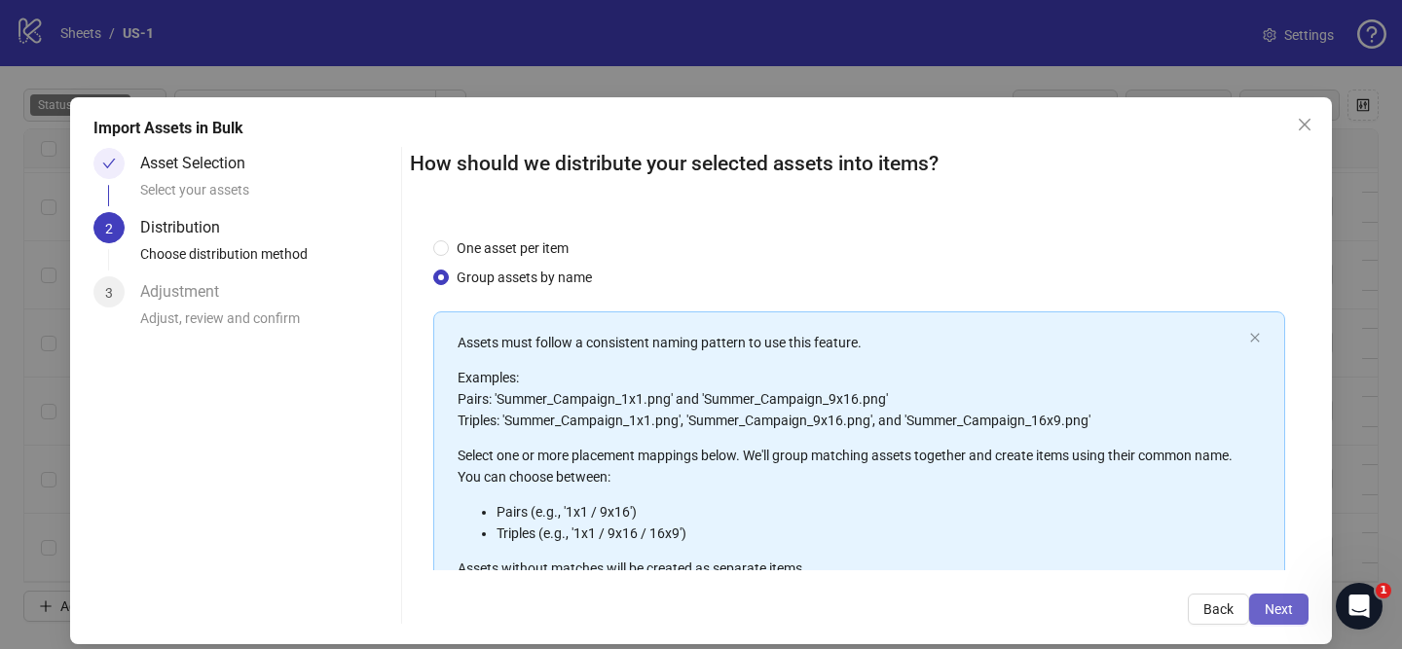
click at [1280, 613] on span "Next" at bounding box center [1279, 610] width 28 height 16
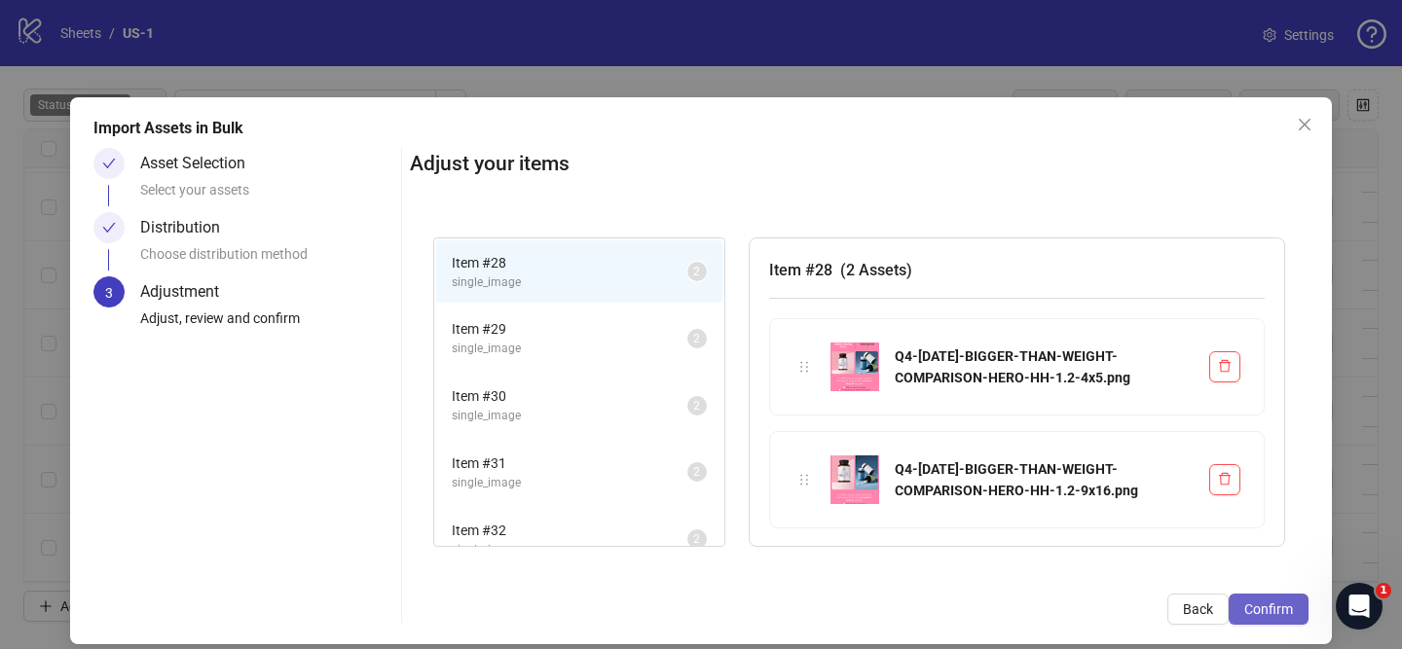
click at [1280, 613] on span "Confirm" at bounding box center [1268, 610] width 49 height 16
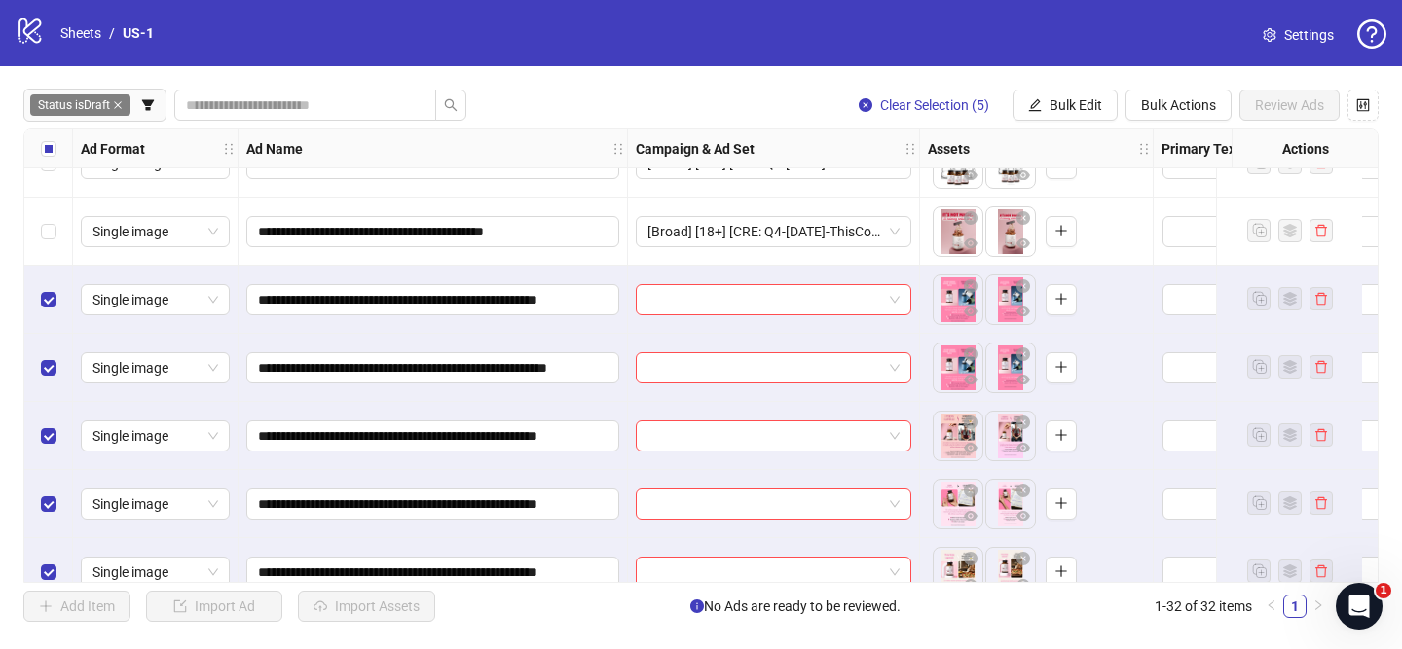
scroll to position [1775, 0]
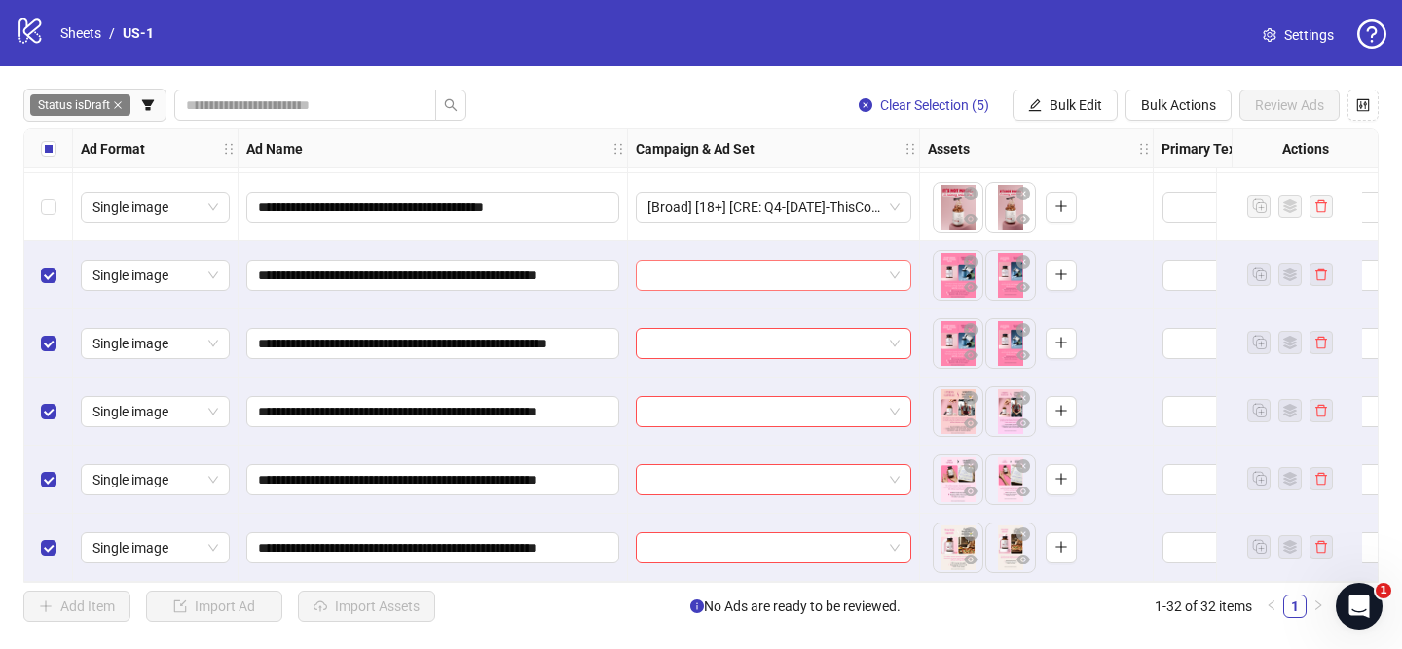
click at [801, 271] on input "search" at bounding box center [764, 275] width 235 height 29
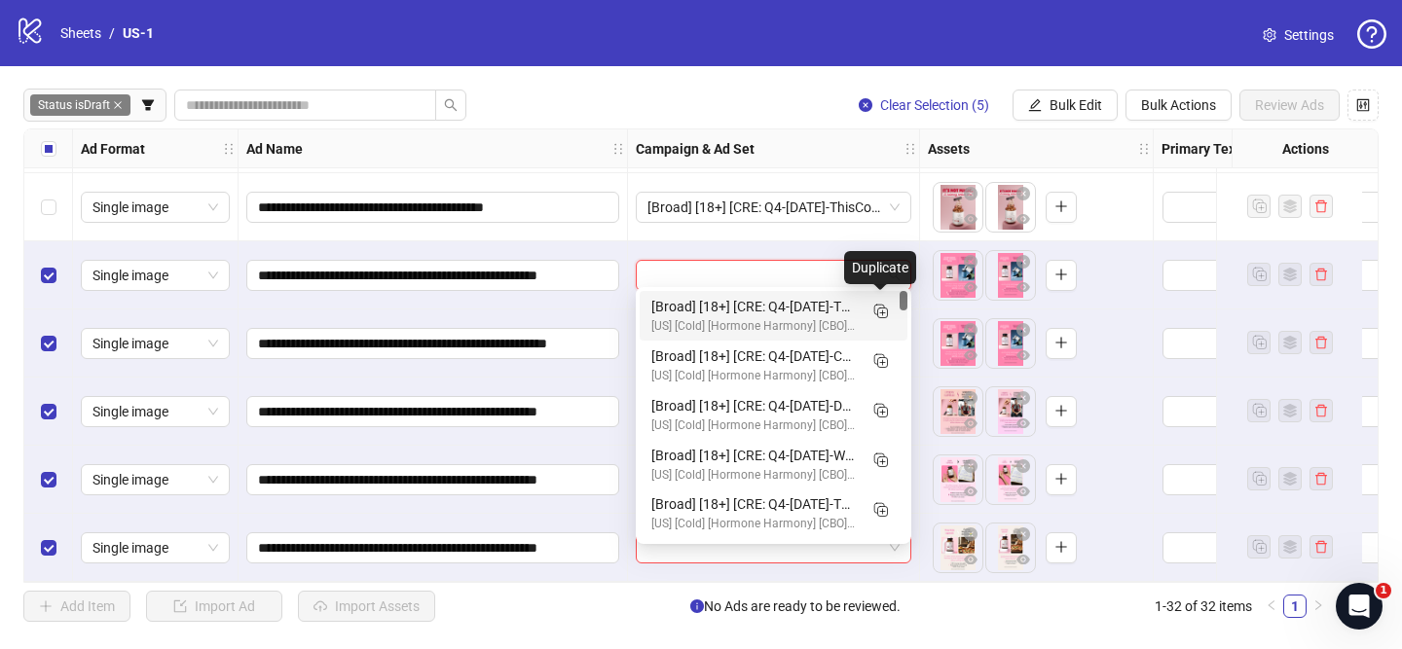
drag, startPoint x: 877, startPoint y: 309, endPoint x: 809, endPoint y: 340, distance: 74.9
click at [878, 309] on icon "Duplicate" at bounding box center [879, 310] width 19 height 19
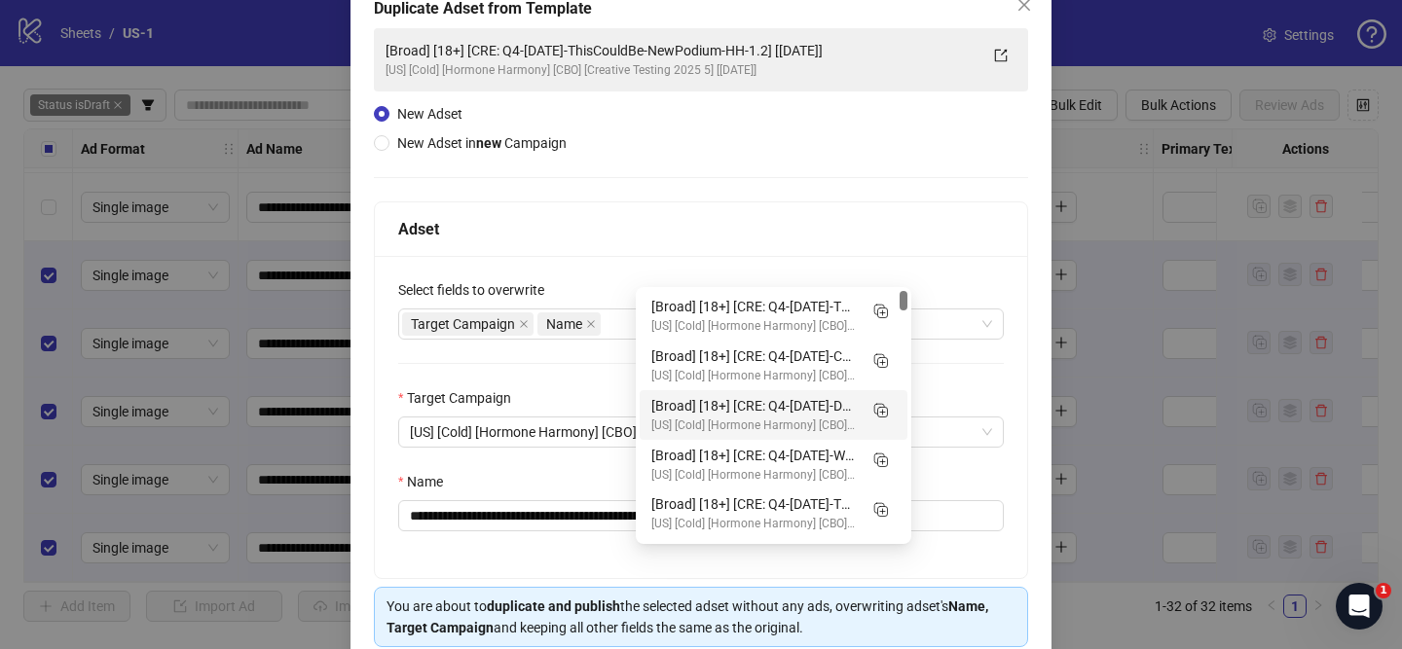
scroll to position [140, 0]
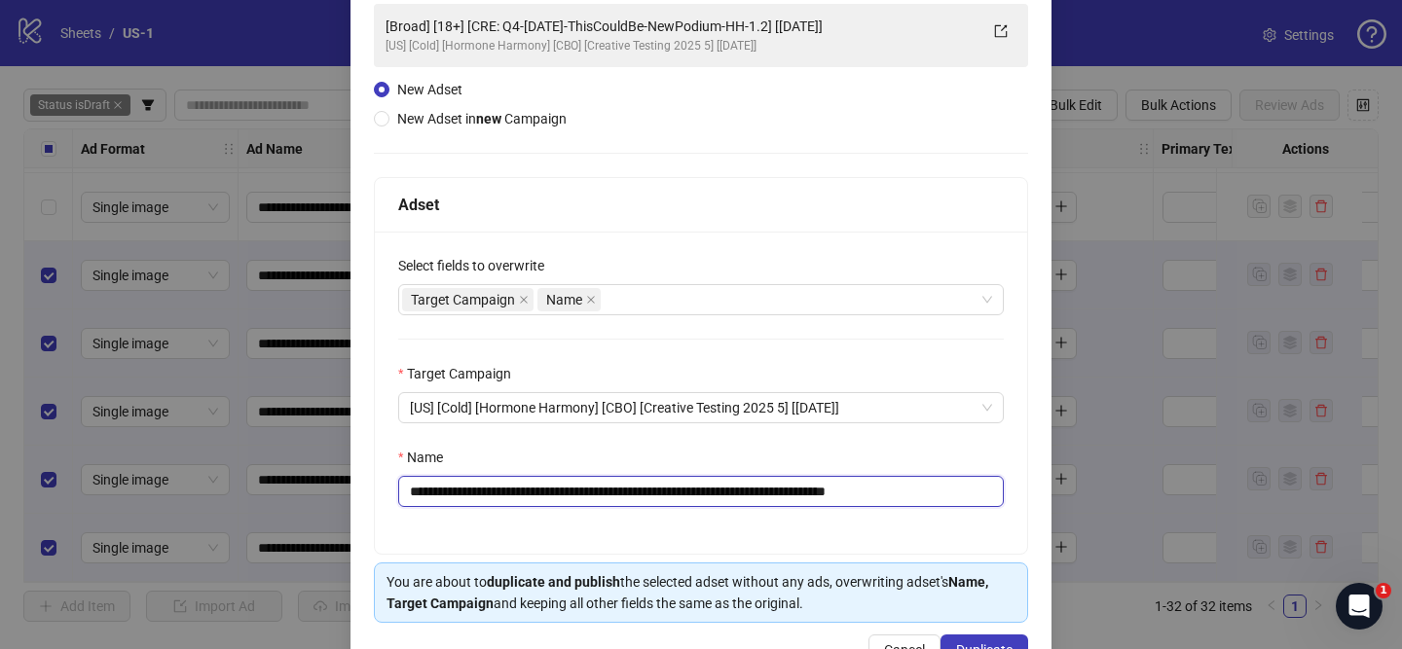
drag, startPoint x: 524, startPoint y: 497, endPoint x: 829, endPoint y: 498, distance: 304.7
click at [828, 498] on input "**********" at bounding box center [701, 491] width 606 height 31
paste input "*********"
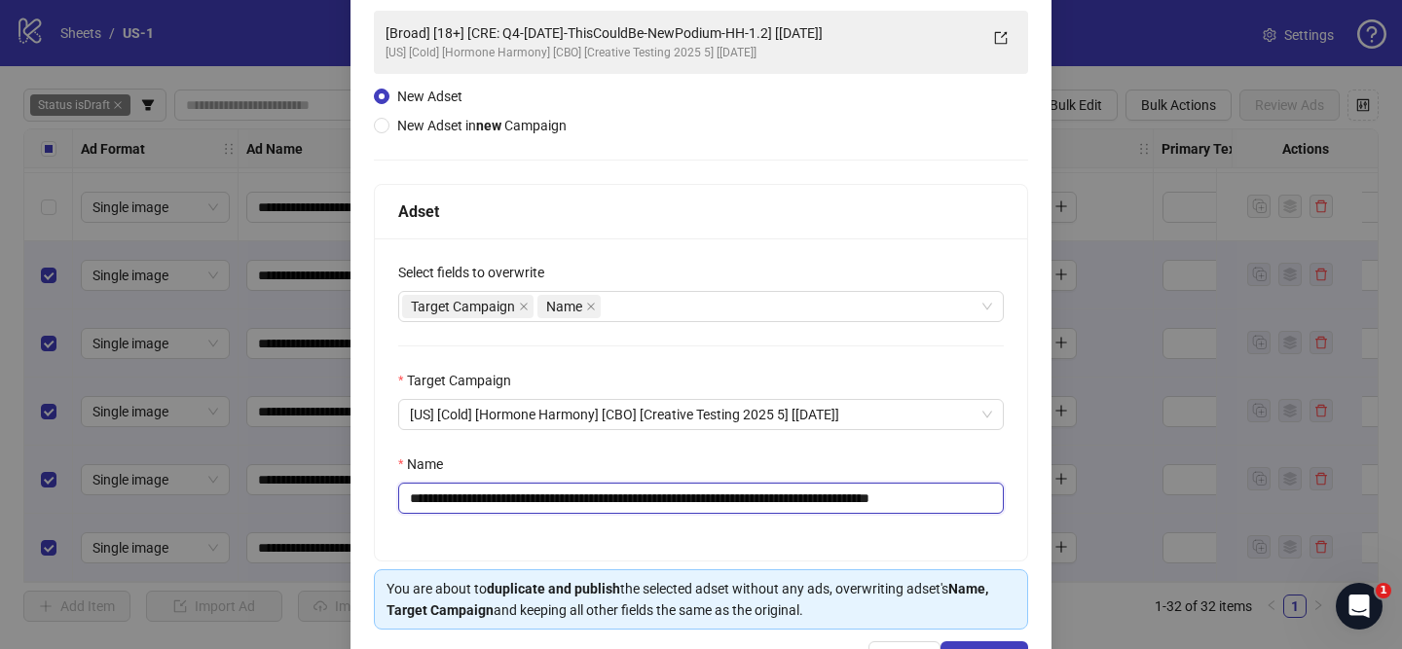
scroll to position [0, 57]
drag, startPoint x: 978, startPoint y: 498, endPoint x: 1038, endPoint y: 498, distance: 59.4
click at [1038, 498] on div "**********" at bounding box center [700, 326] width 701 height 732
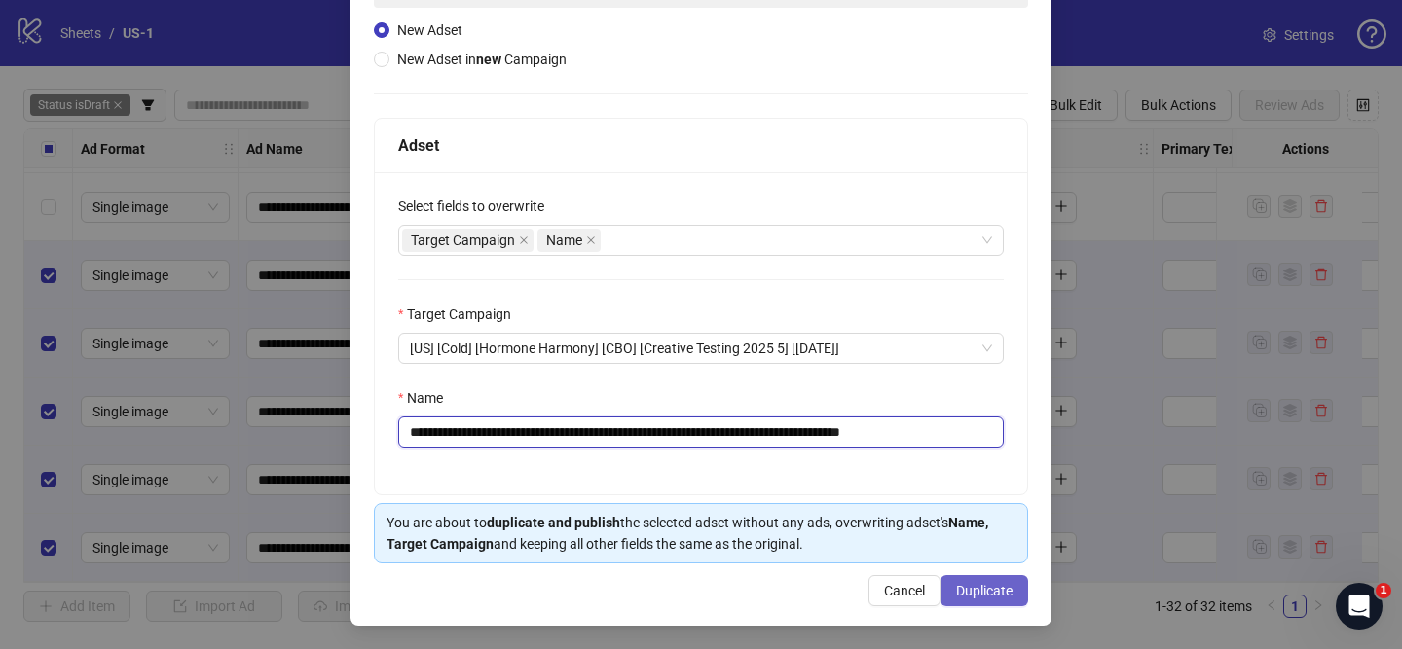
type input "**********"
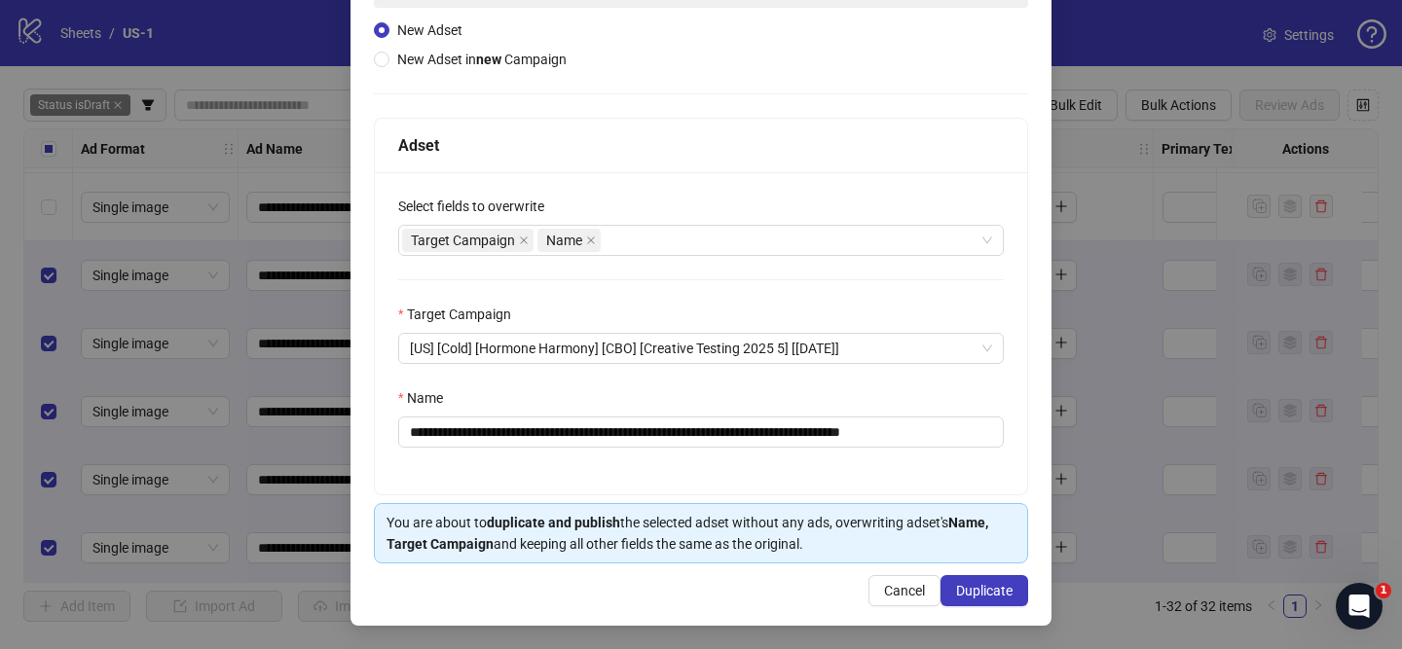
drag, startPoint x: 989, startPoint y: 600, endPoint x: 852, endPoint y: 368, distance: 269.3
click at [989, 600] on button "Duplicate" at bounding box center [984, 590] width 88 height 31
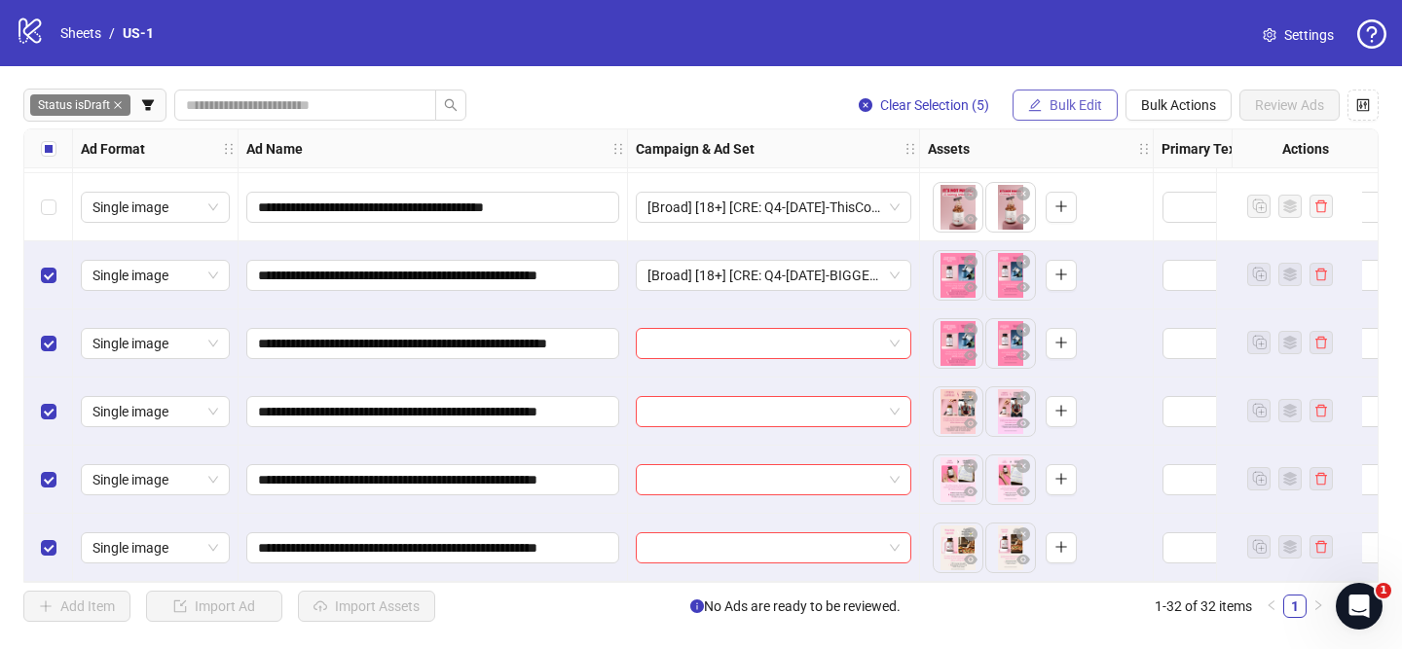
click at [1073, 110] on span "Bulk Edit" at bounding box center [1076, 105] width 53 height 16
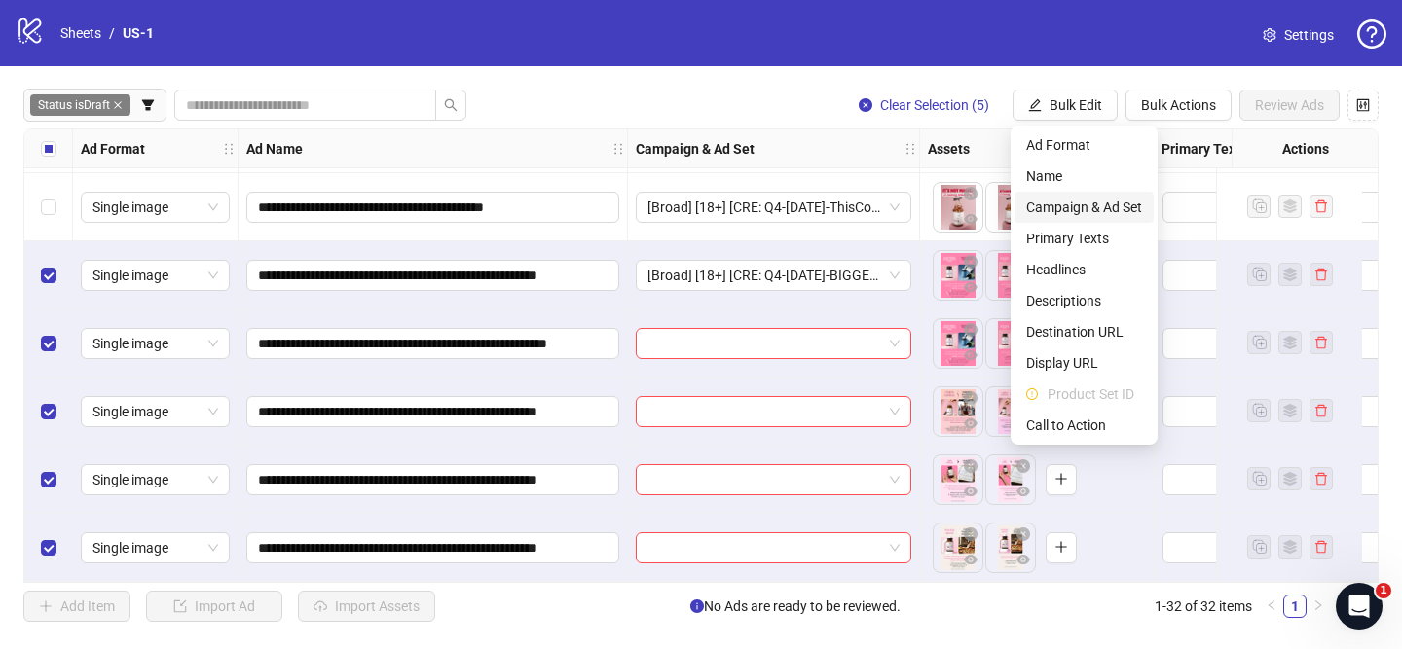
click at [1109, 206] on span "Campaign & Ad Set" at bounding box center [1084, 207] width 116 height 21
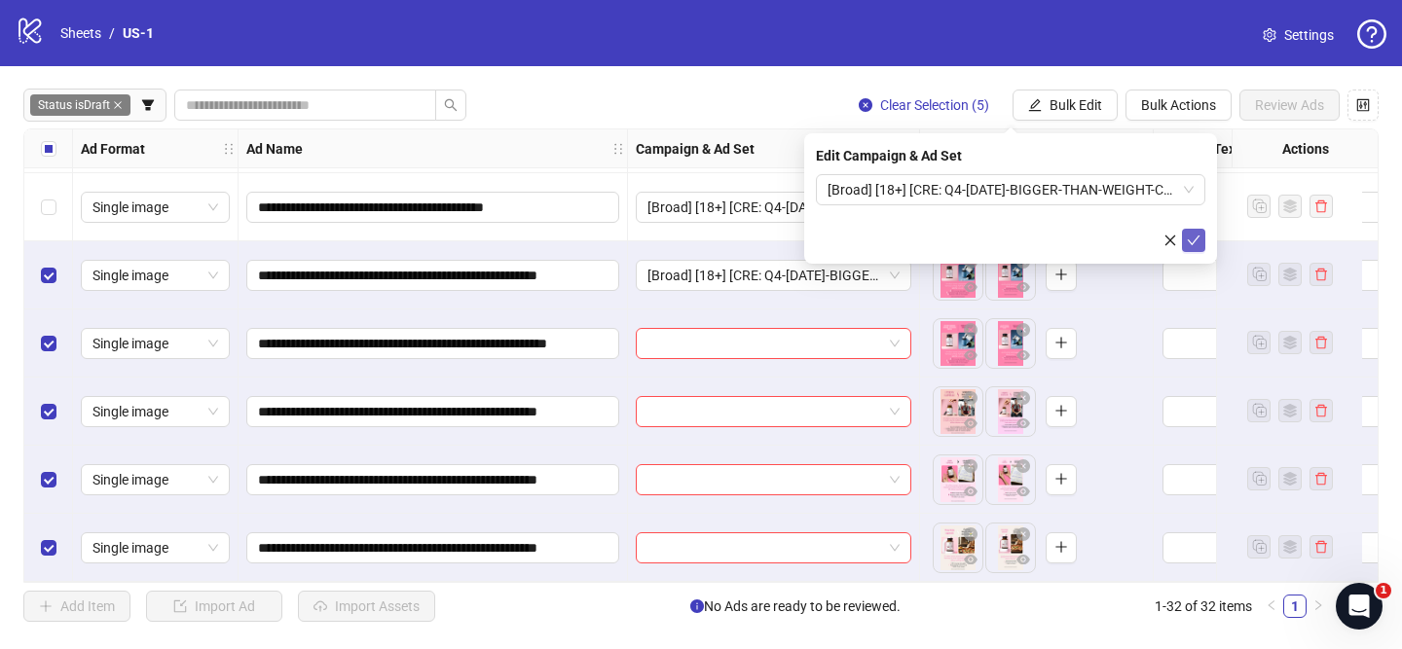
click at [1187, 237] on icon "check" at bounding box center [1194, 241] width 14 height 14
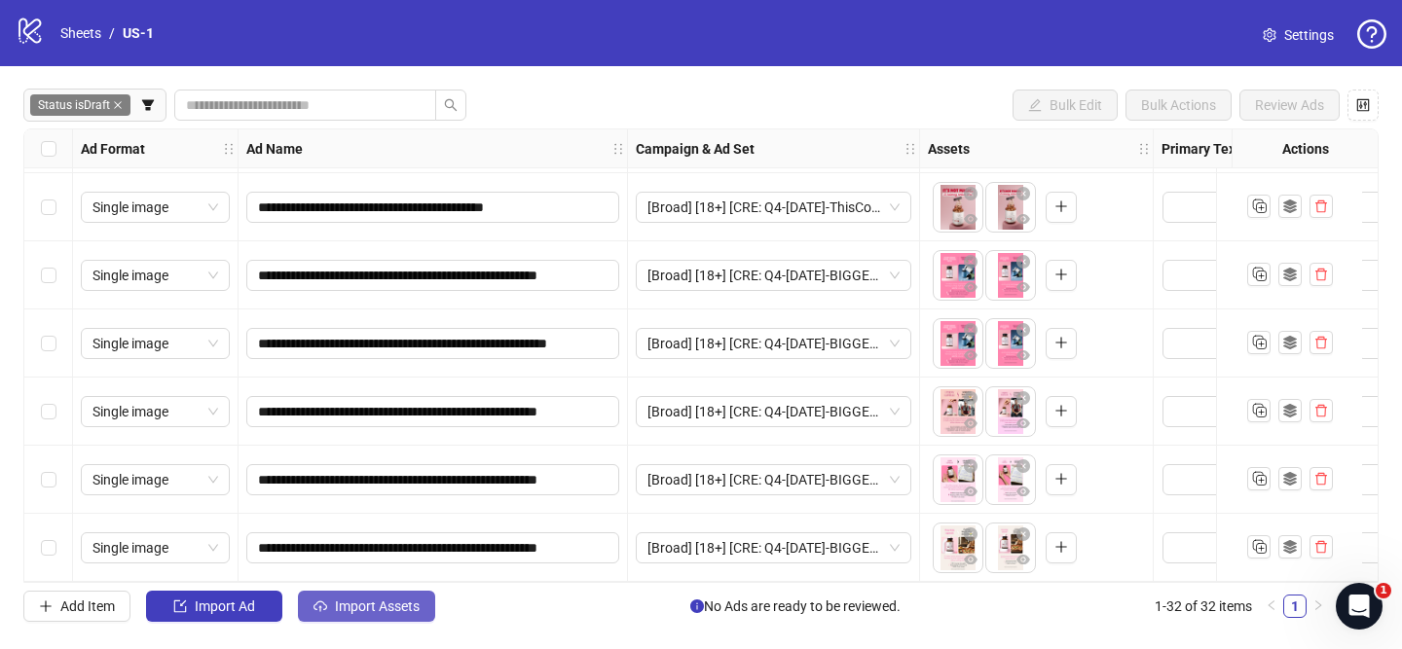
click at [395, 611] on span "Import Assets" at bounding box center [377, 607] width 85 height 16
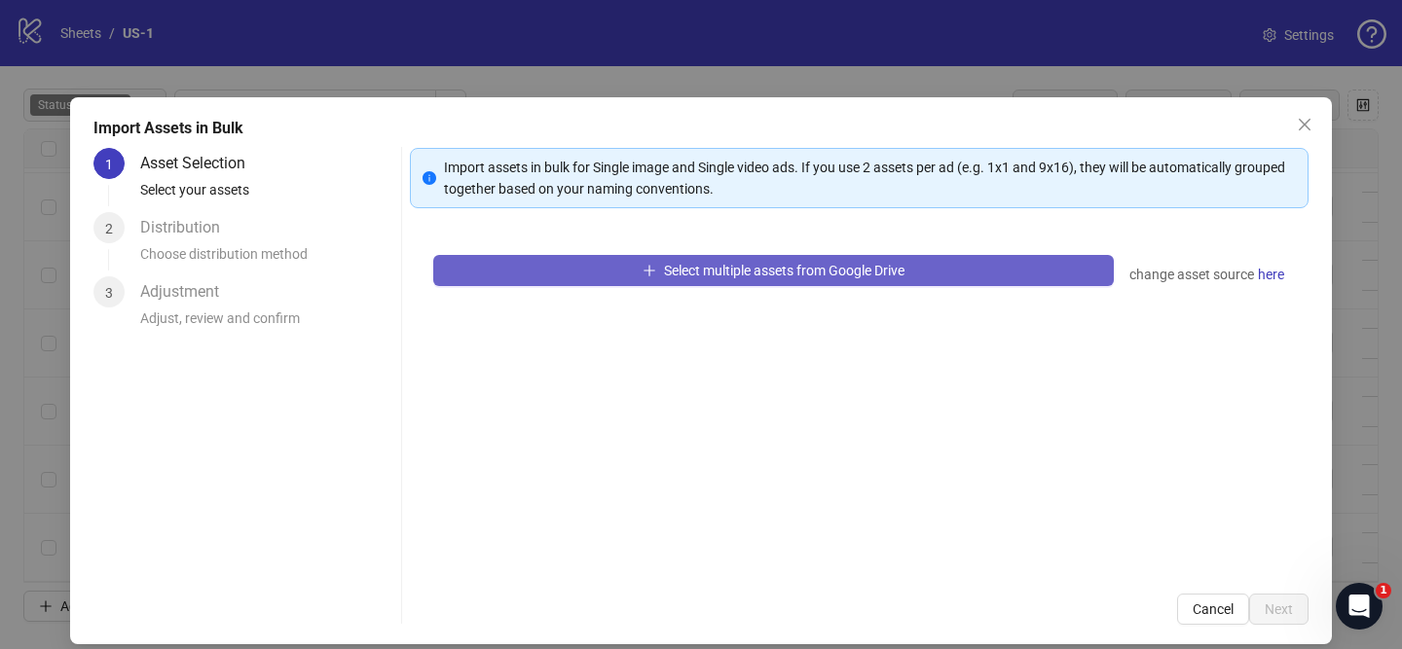
click at [667, 253] on div "Select multiple assets from Google Drive change asset source here" at bounding box center [859, 401] width 899 height 339
click at [675, 268] on span "Select multiple assets from Google Drive" at bounding box center [784, 271] width 240 height 16
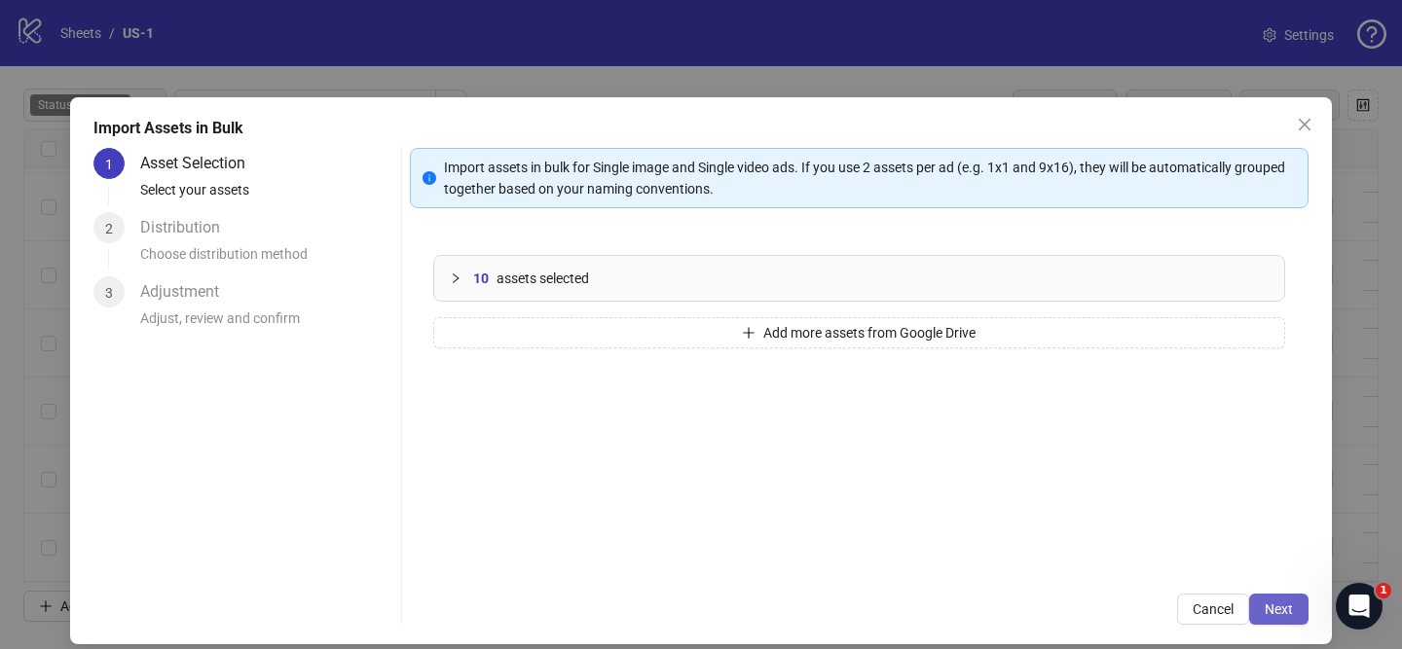
click at [1263, 618] on button "Next" at bounding box center [1278, 609] width 59 height 31
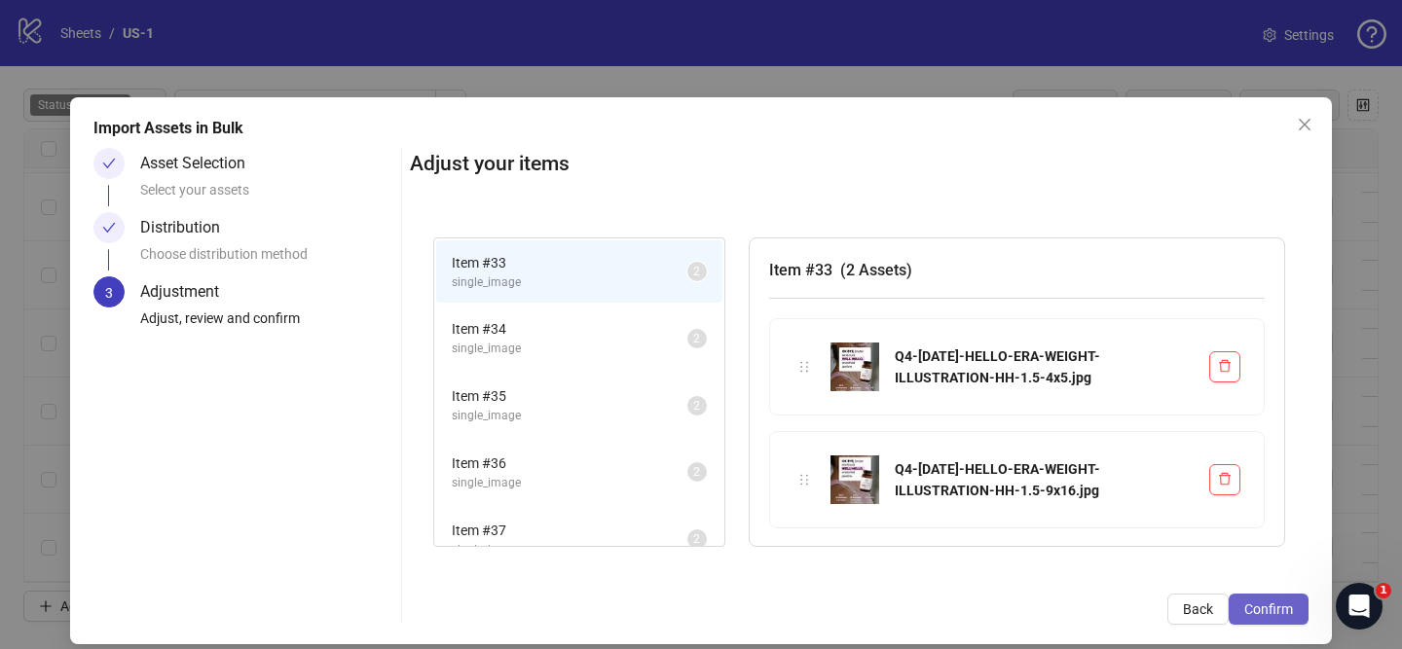
click at [1278, 611] on span "Confirm" at bounding box center [1268, 610] width 49 height 16
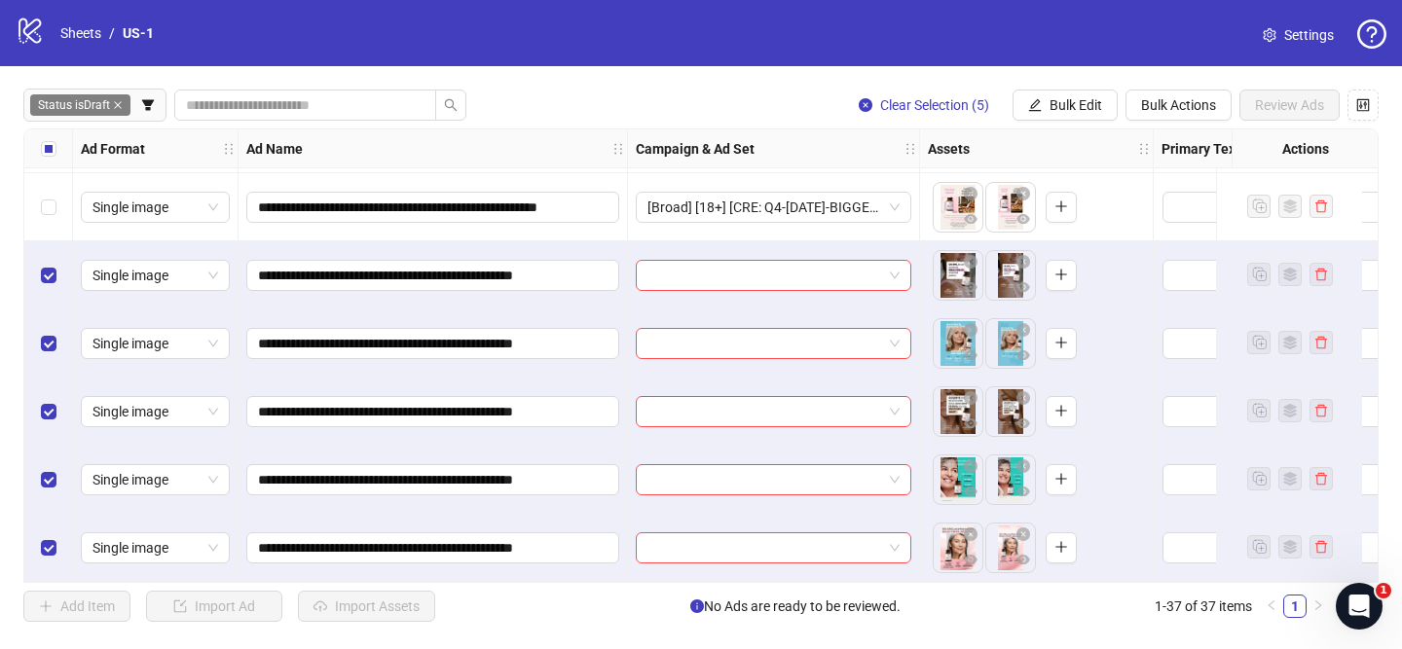
scroll to position [2116, 0]
click at [780, 277] on input "search" at bounding box center [764, 275] width 235 height 29
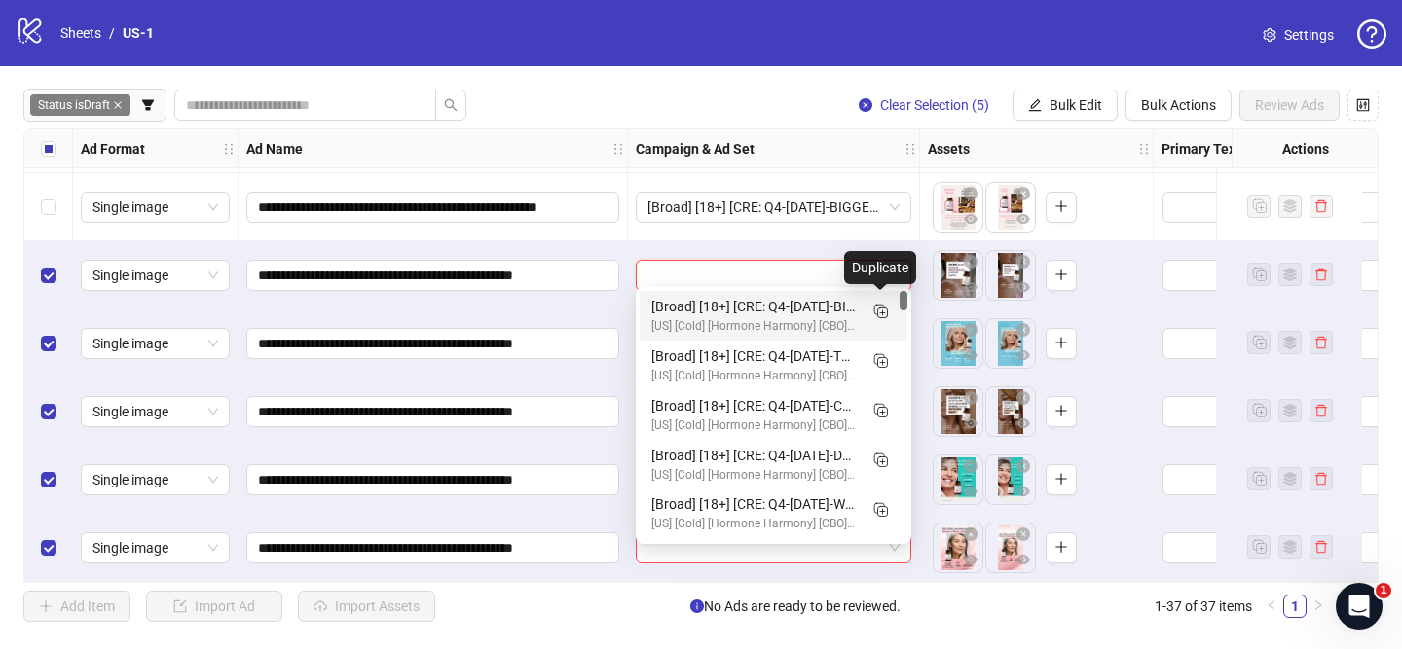
drag, startPoint x: 872, startPoint y: 311, endPoint x: 745, endPoint y: 361, distance: 137.2
click at [872, 311] on icon "Duplicate" at bounding box center [879, 310] width 19 height 19
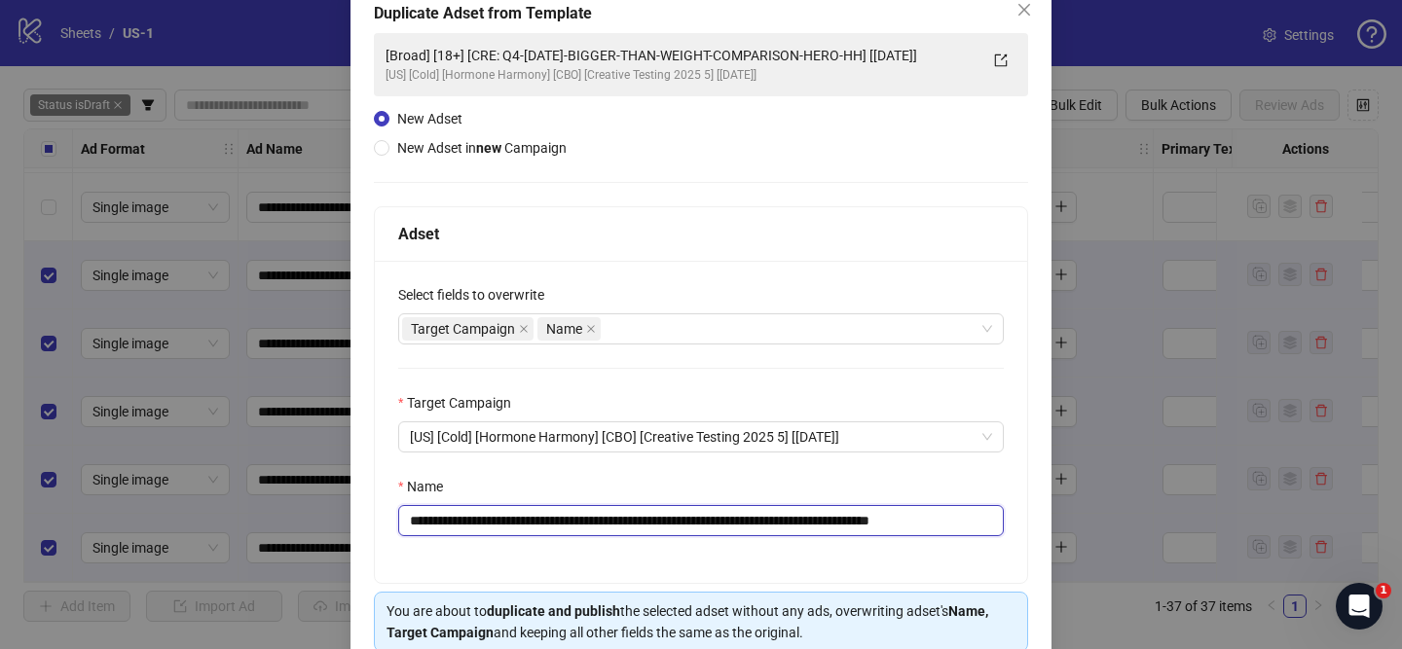
scroll to position [106, 0]
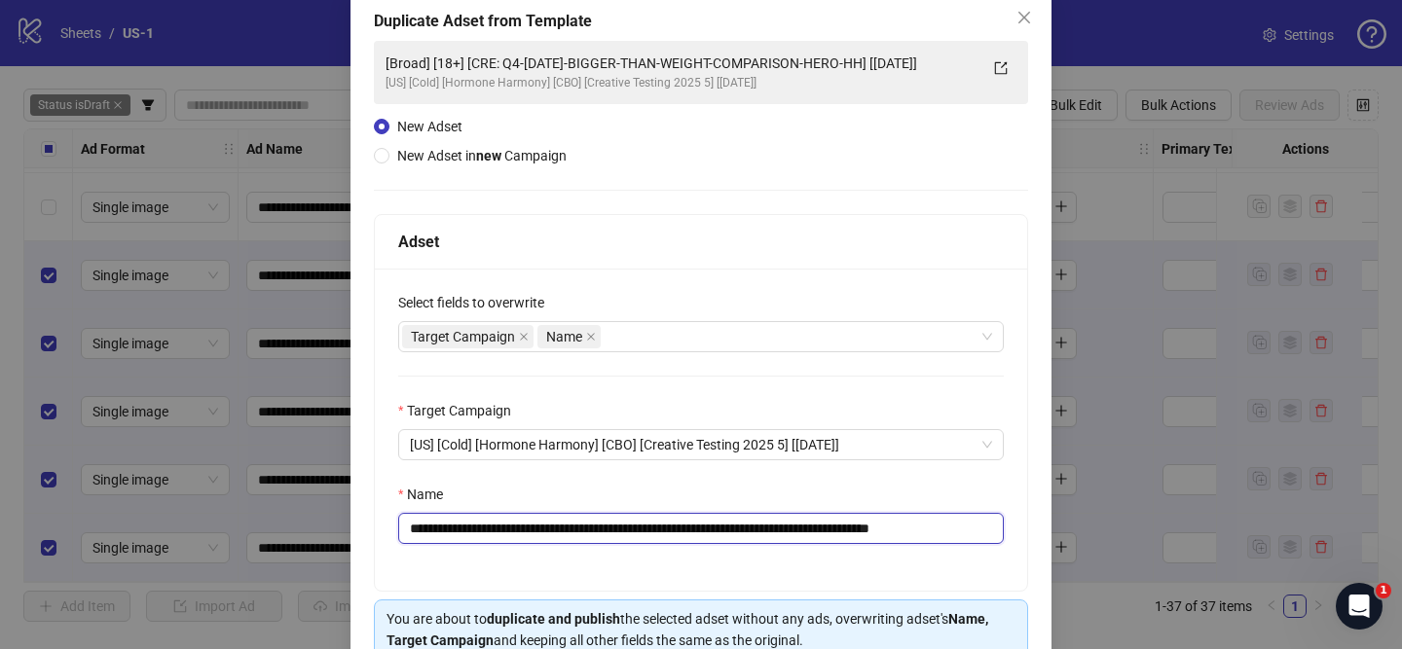
drag, startPoint x: 527, startPoint y: 526, endPoint x: 937, endPoint y: 529, distance: 409.9
click at [921, 523] on input "**********" at bounding box center [701, 528] width 606 height 31
paste input "text"
drag, startPoint x: 952, startPoint y: 531, endPoint x: 1045, endPoint y: 529, distance: 92.5
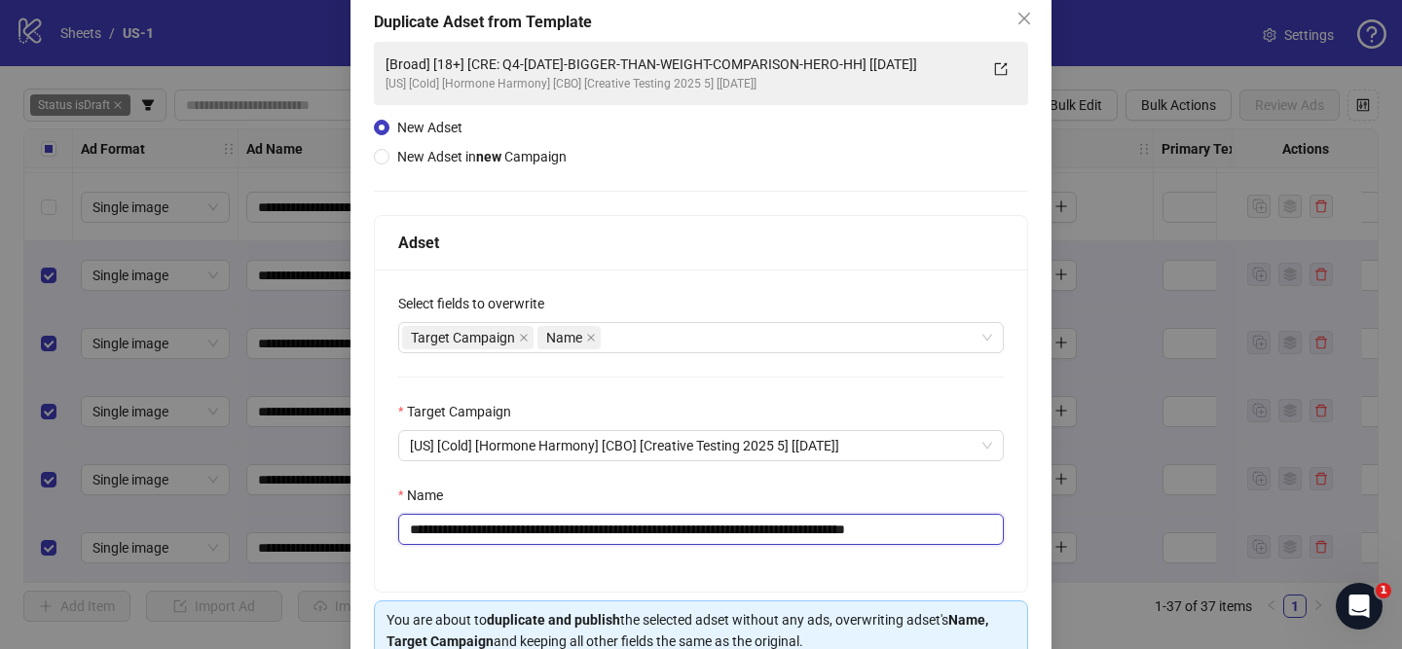
click at [1045, 529] on div "**********" at bounding box center [700, 357] width 701 height 732
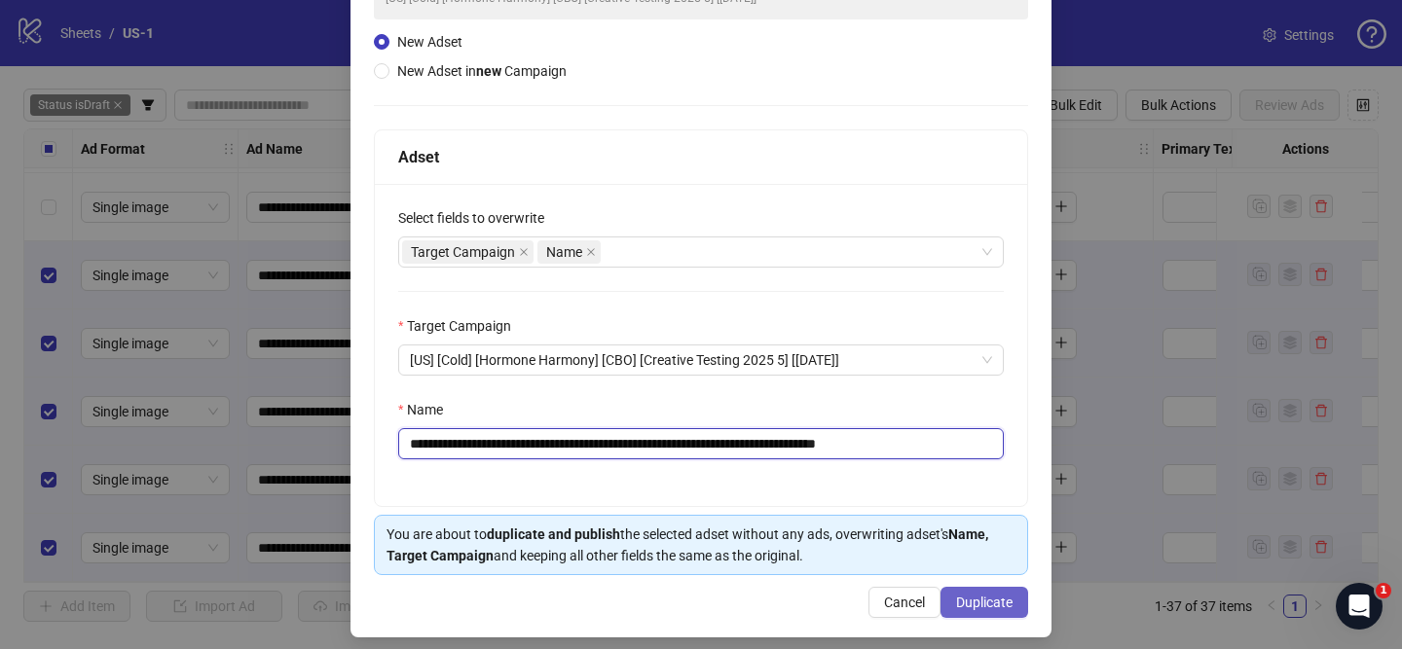
scroll to position [204, 0]
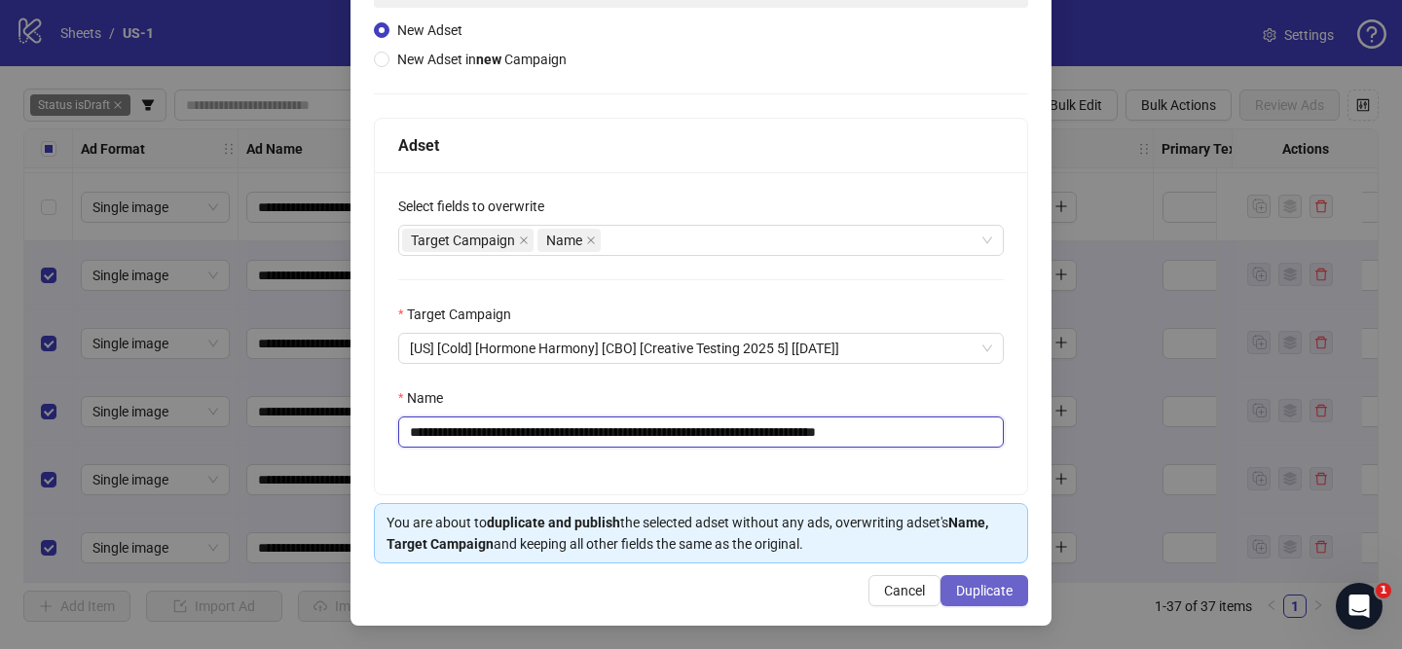
type input "**********"
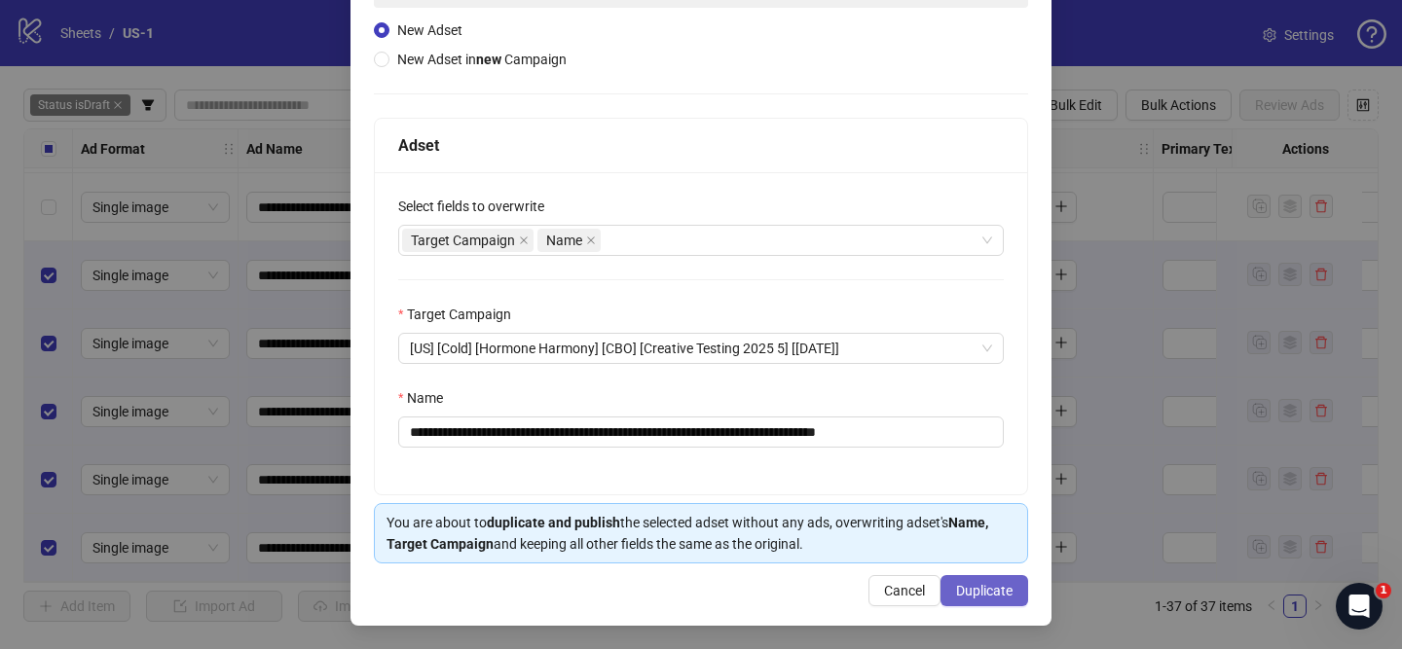
click at [1006, 591] on span "Duplicate" at bounding box center [984, 591] width 56 height 16
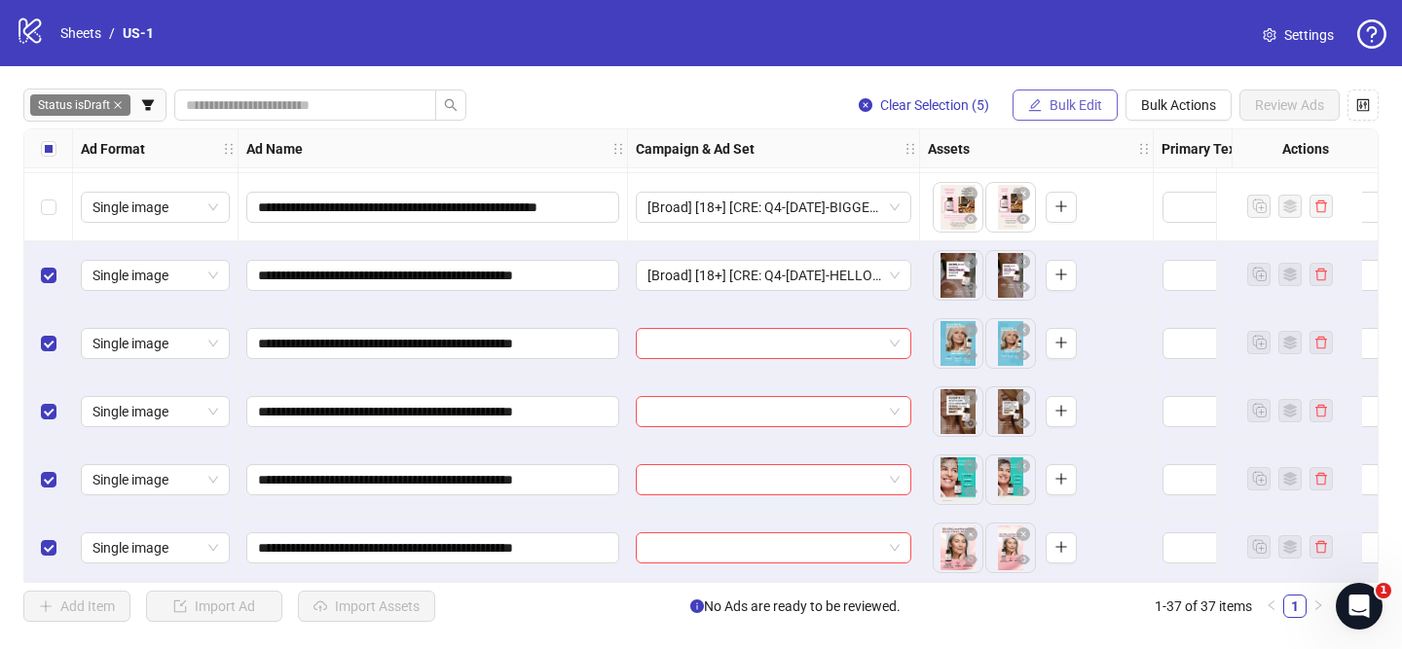
click at [1048, 92] on button "Bulk Edit" at bounding box center [1065, 105] width 105 height 31
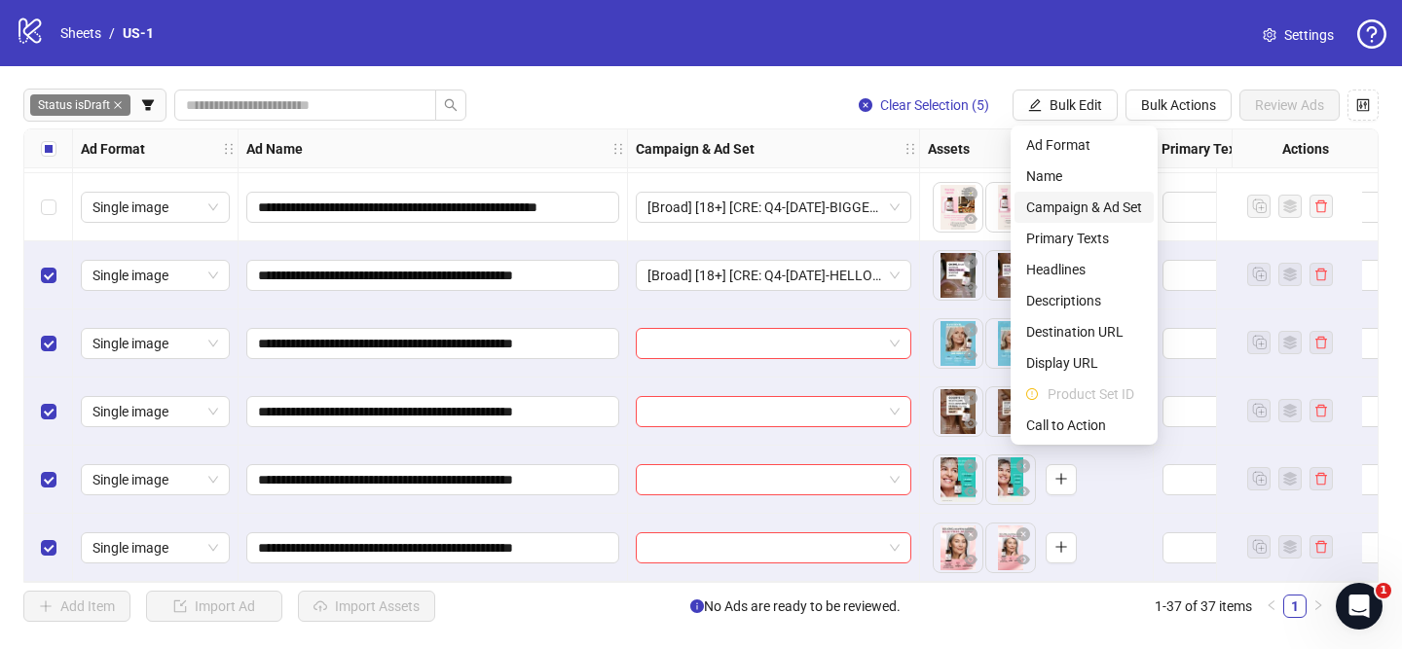
drag, startPoint x: 1074, startPoint y: 208, endPoint x: 1145, endPoint y: 251, distance: 83.0
click at [1074, 208] on span "Campaign & Ad Set" at bounding box center [1084, 207] width 116 height 21
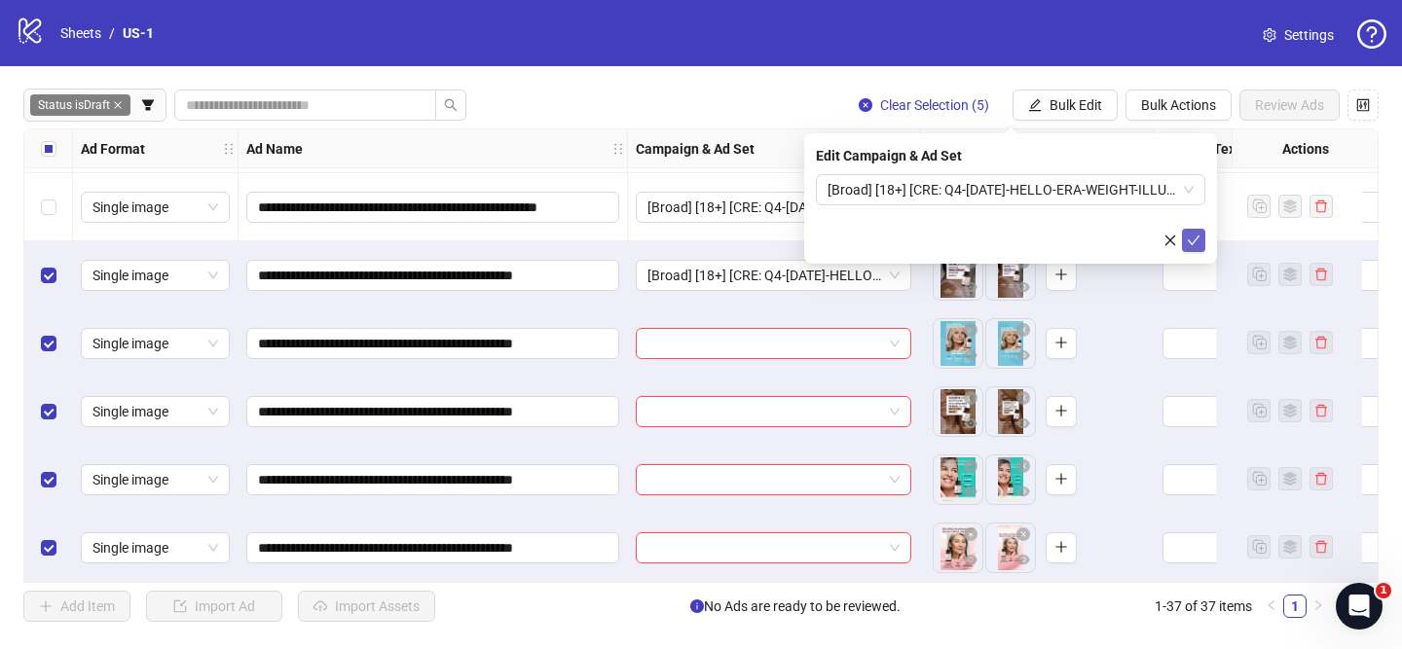
click at [1202, 243] on button "submit" at bounding box center [1193, 240] width 23 height 23
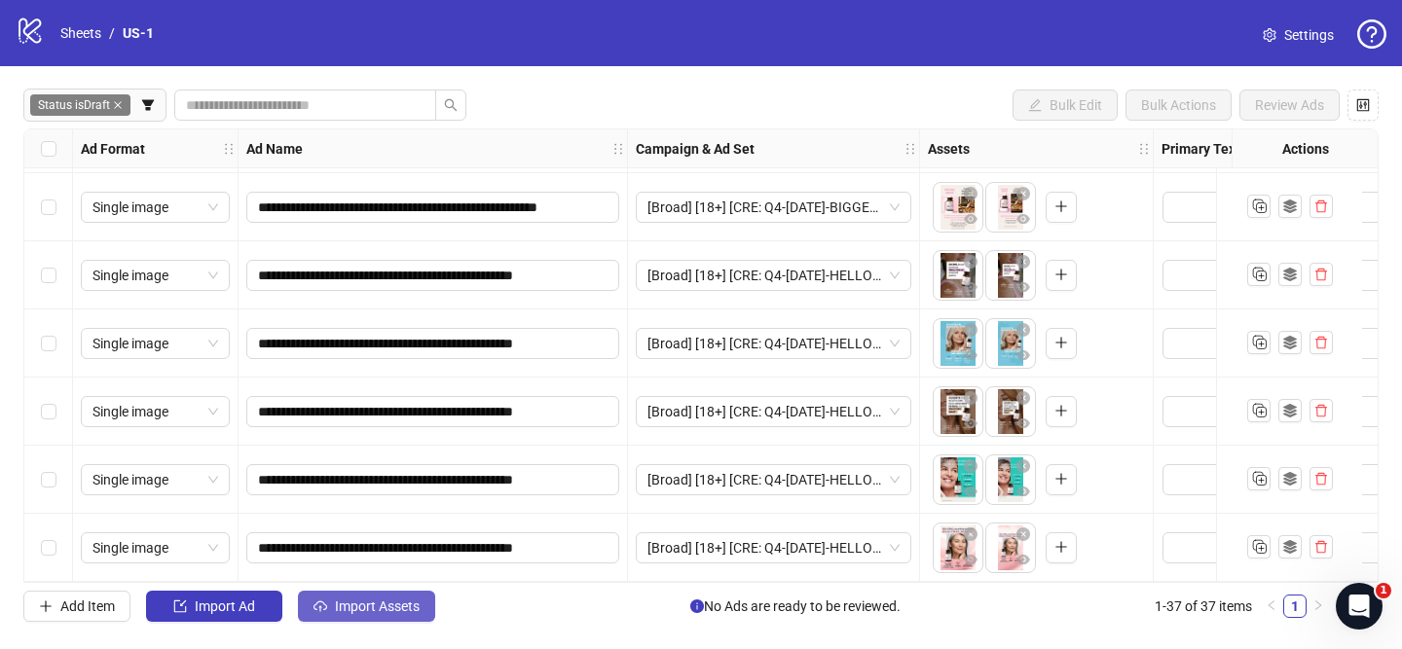
click at [369, 600] on span "Import Assets" at bounding box center [377, 607] width 85 height 16
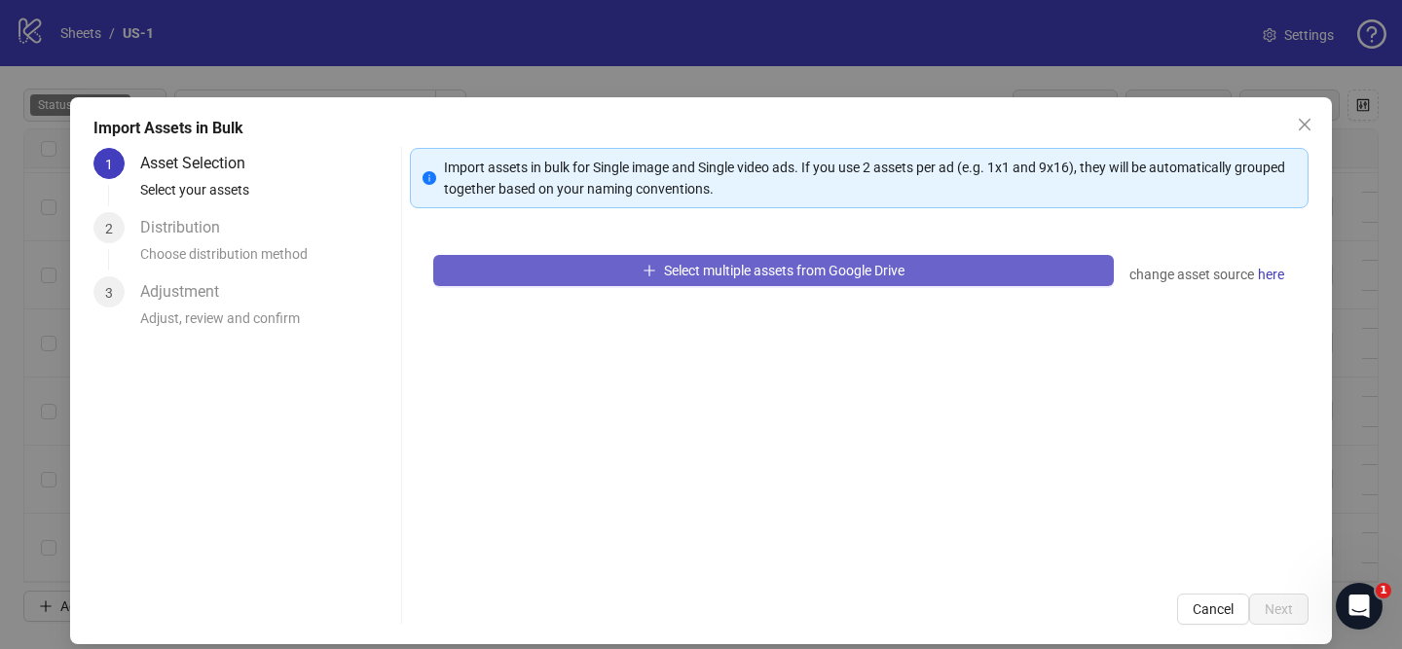
click at [698, 269] on span "Select multiple assets from Google Drive" at bounding box center [784, 271] width 240 height 16
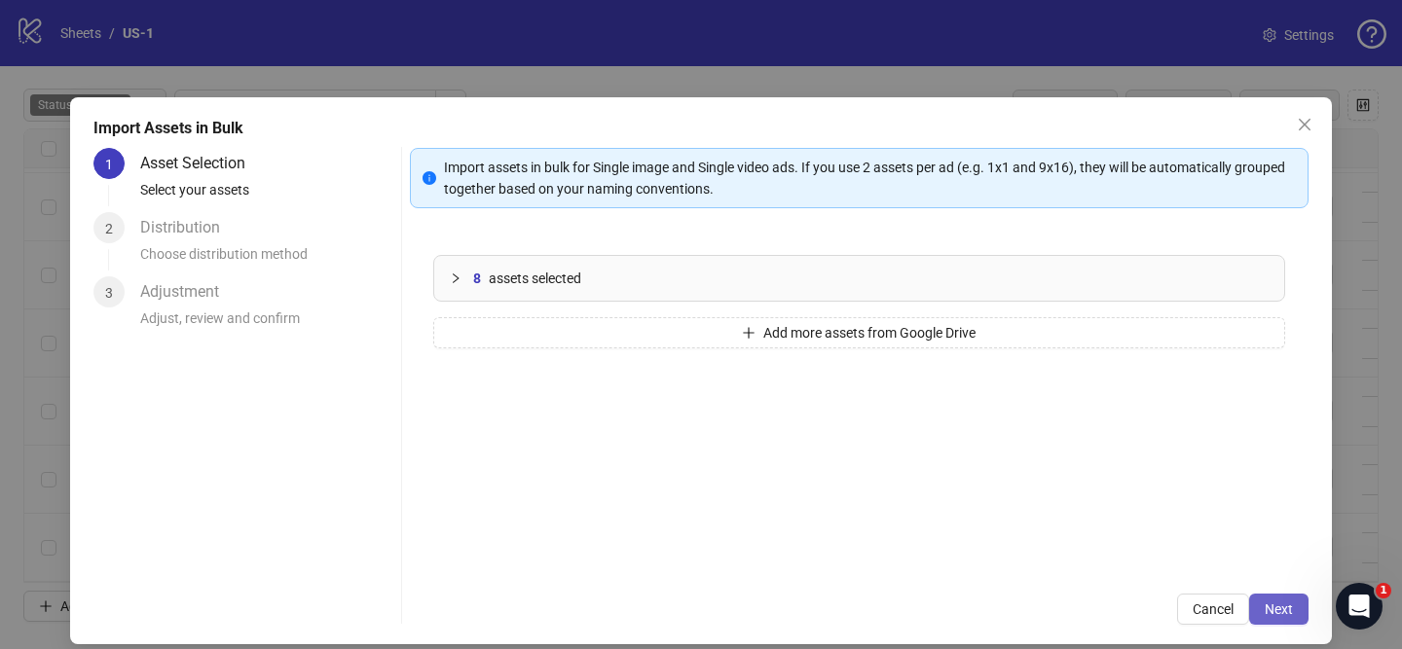
click at [1300, 615] on button "Next" at bounding box center [1278, 609] width 59 height 31
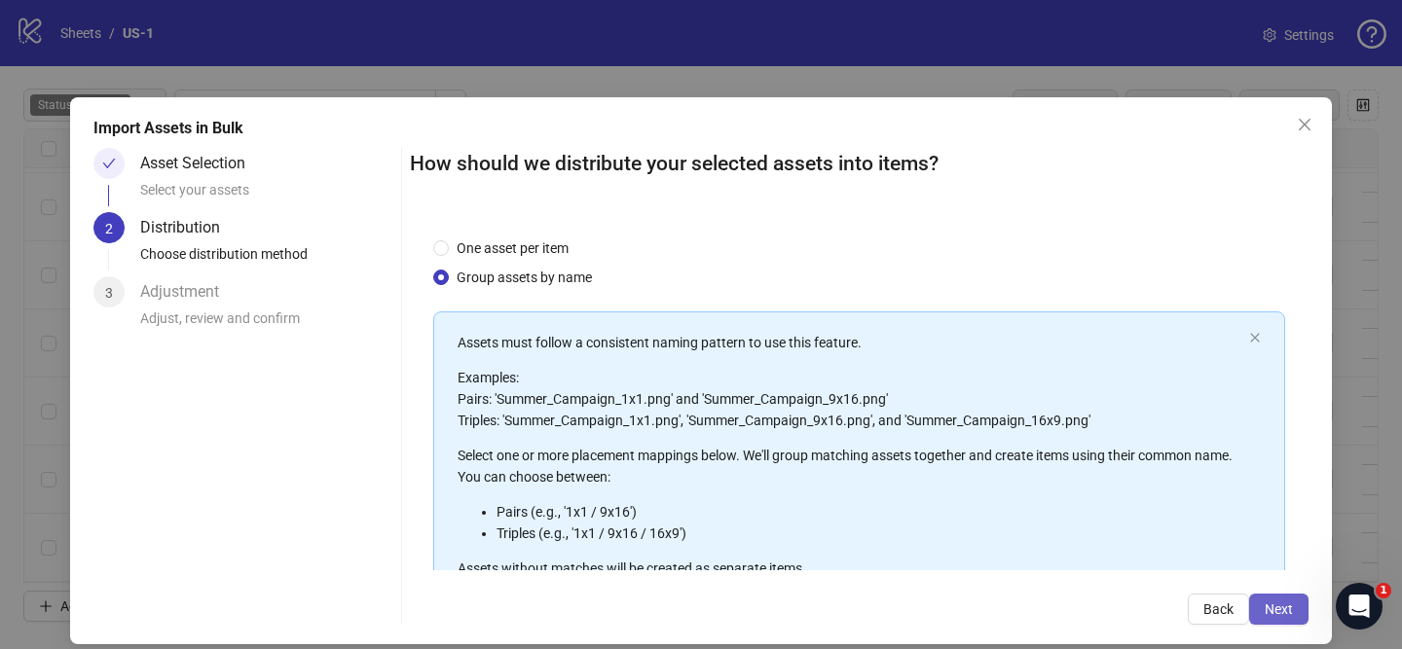
click at [1294, 616] on button "Next" at bounding box center [1278, 609] width 59 height 31
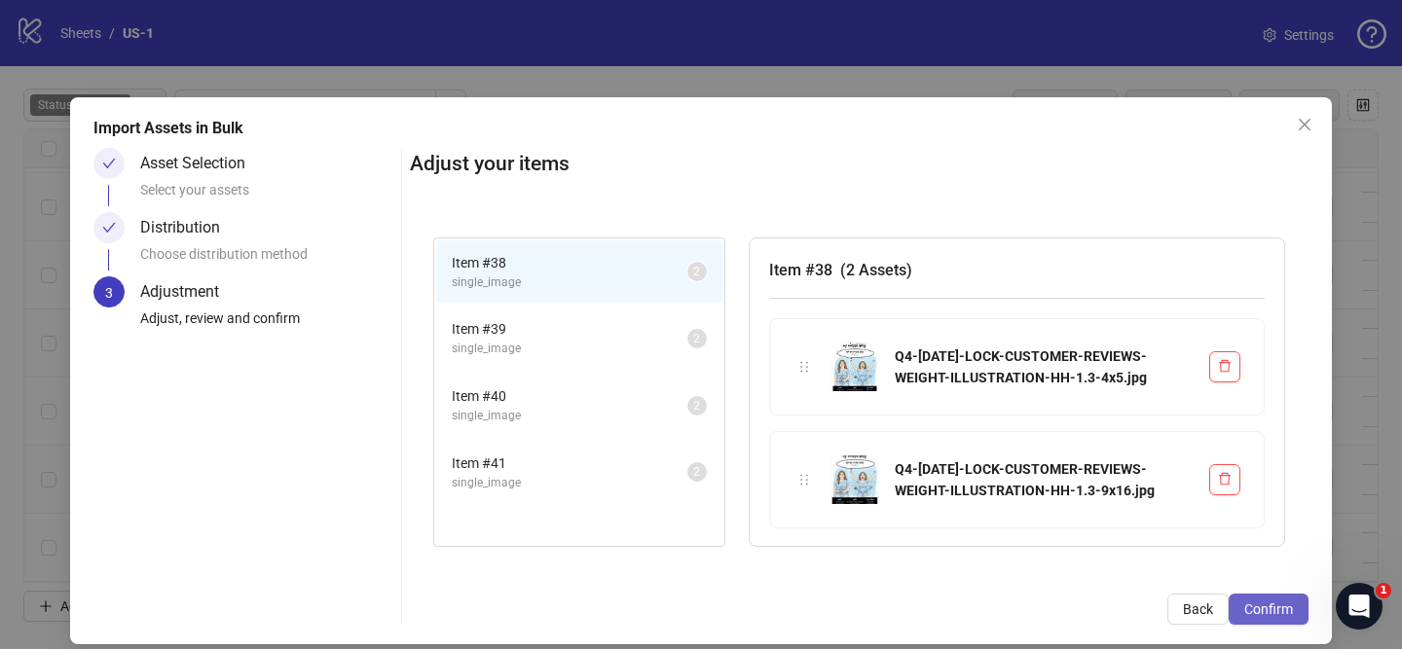
click at [1291, 615] on span "Confirm" at bounding box center [1268, 610] width 49 height 16
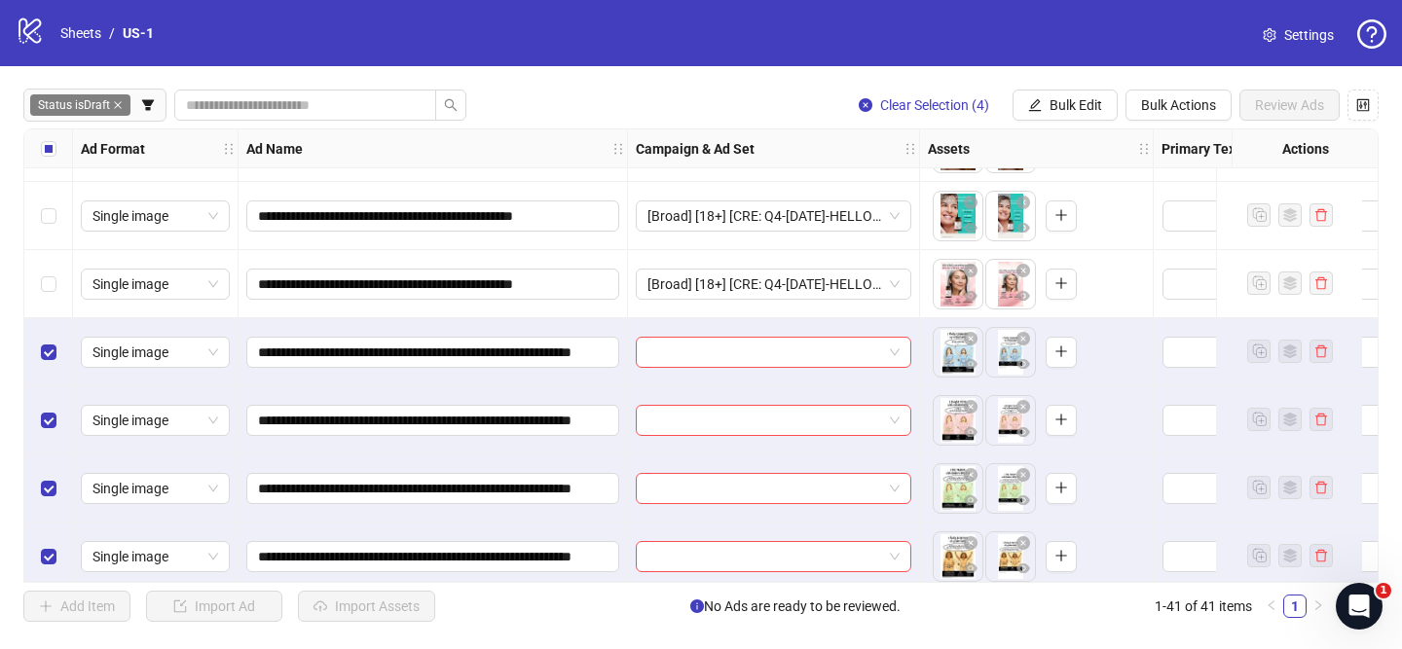
scroll to position [2388, 0]
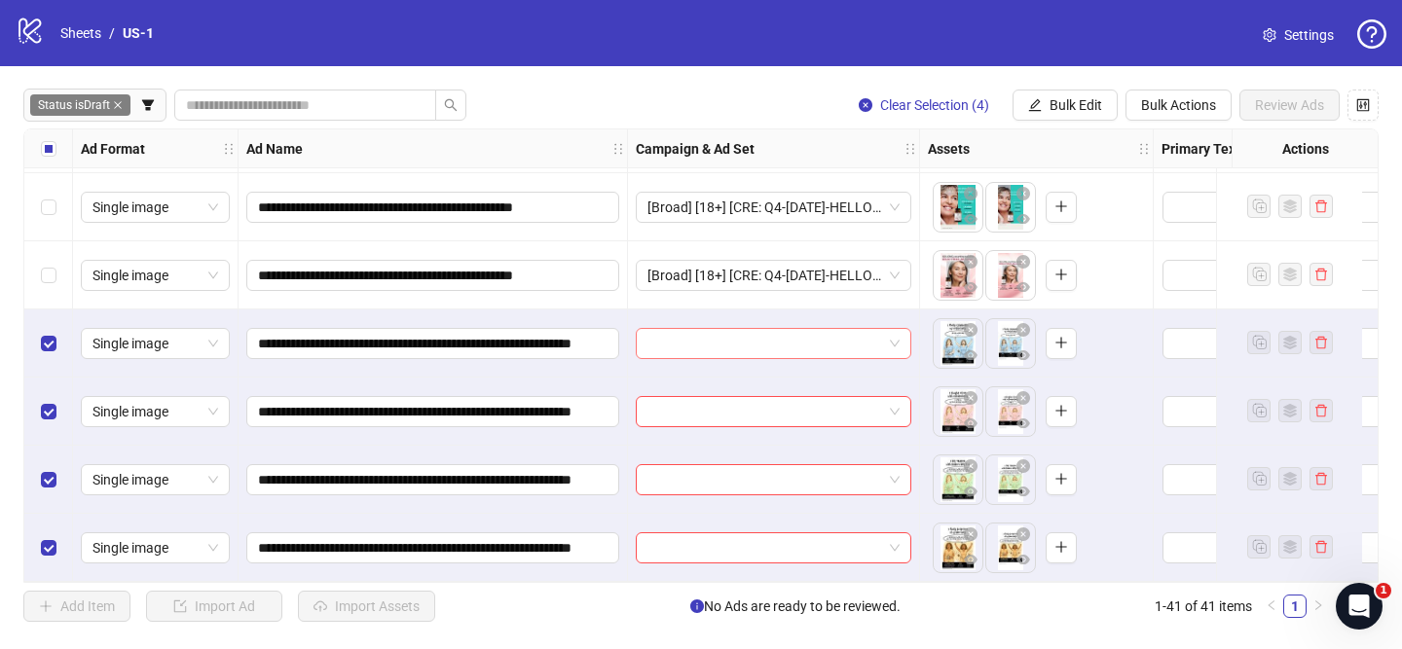
click at [818, 334] on input "search" at bounding box center [764, 343] width 235 height 29
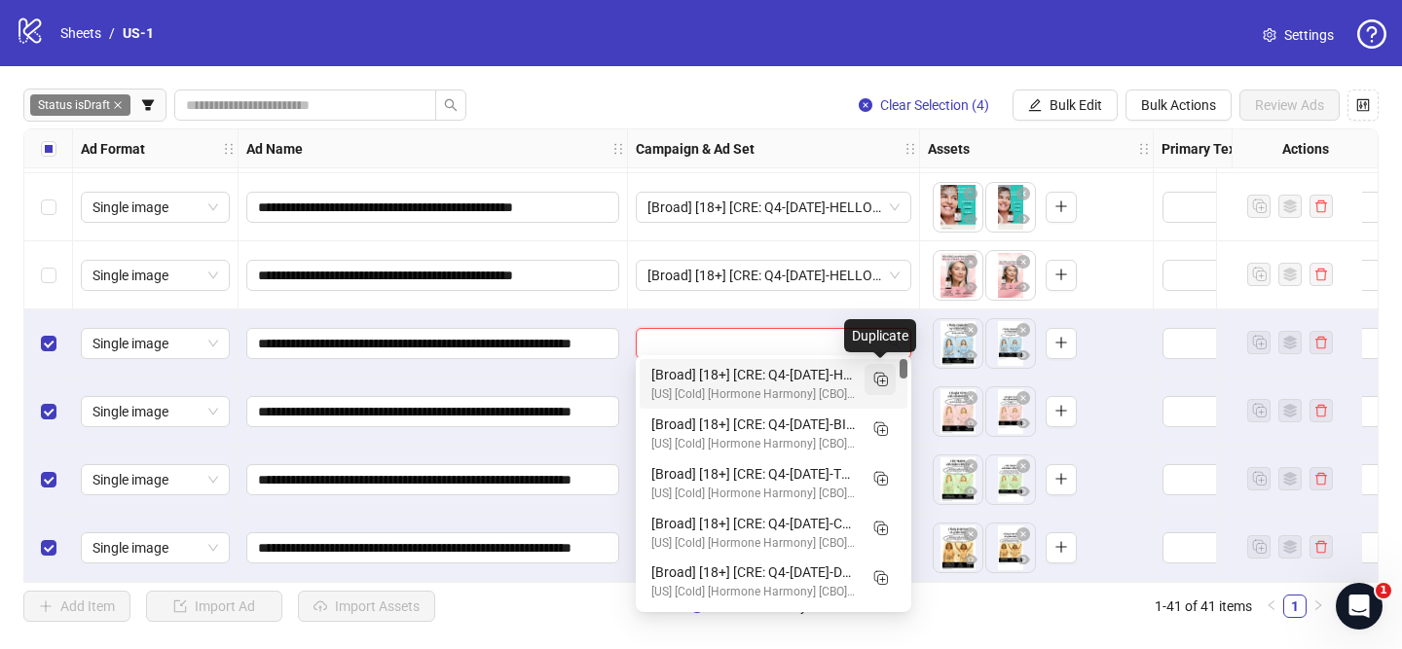
click at [889, 374] on icon "Duplicate" at bounding box center [879, 378] width 19 height 19
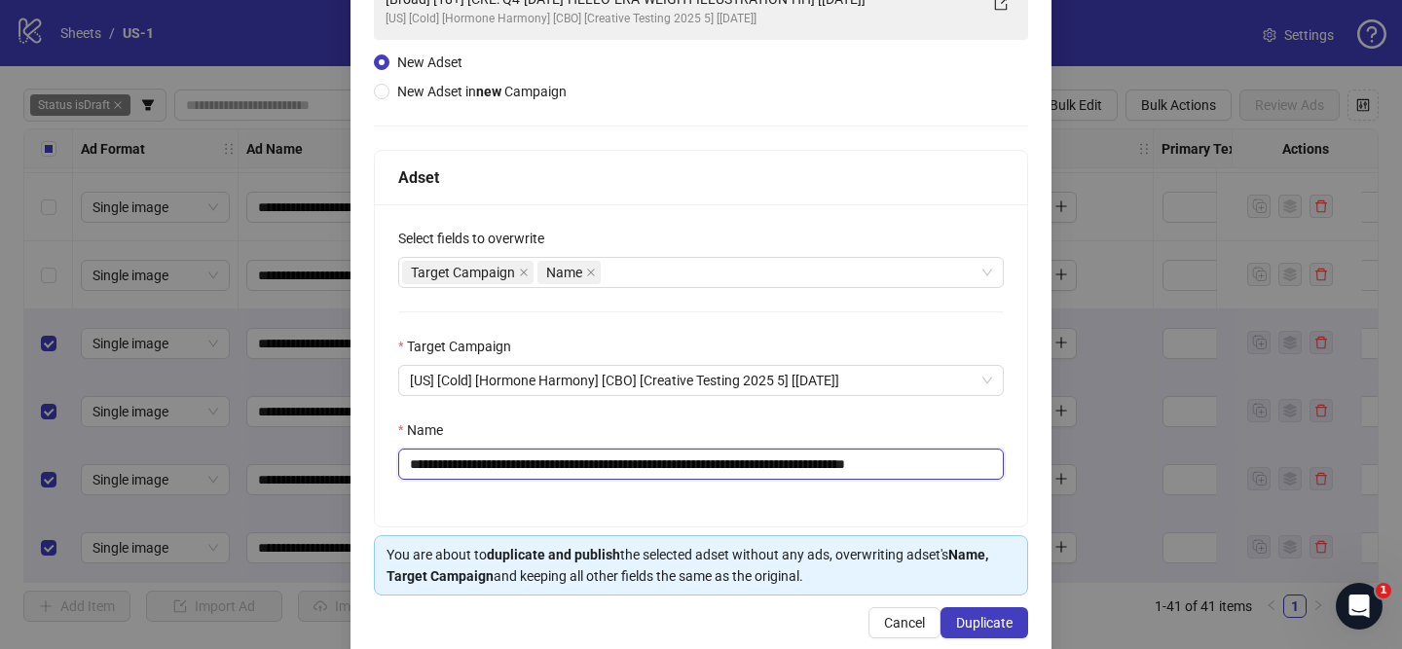
scroll to position [175, 0]
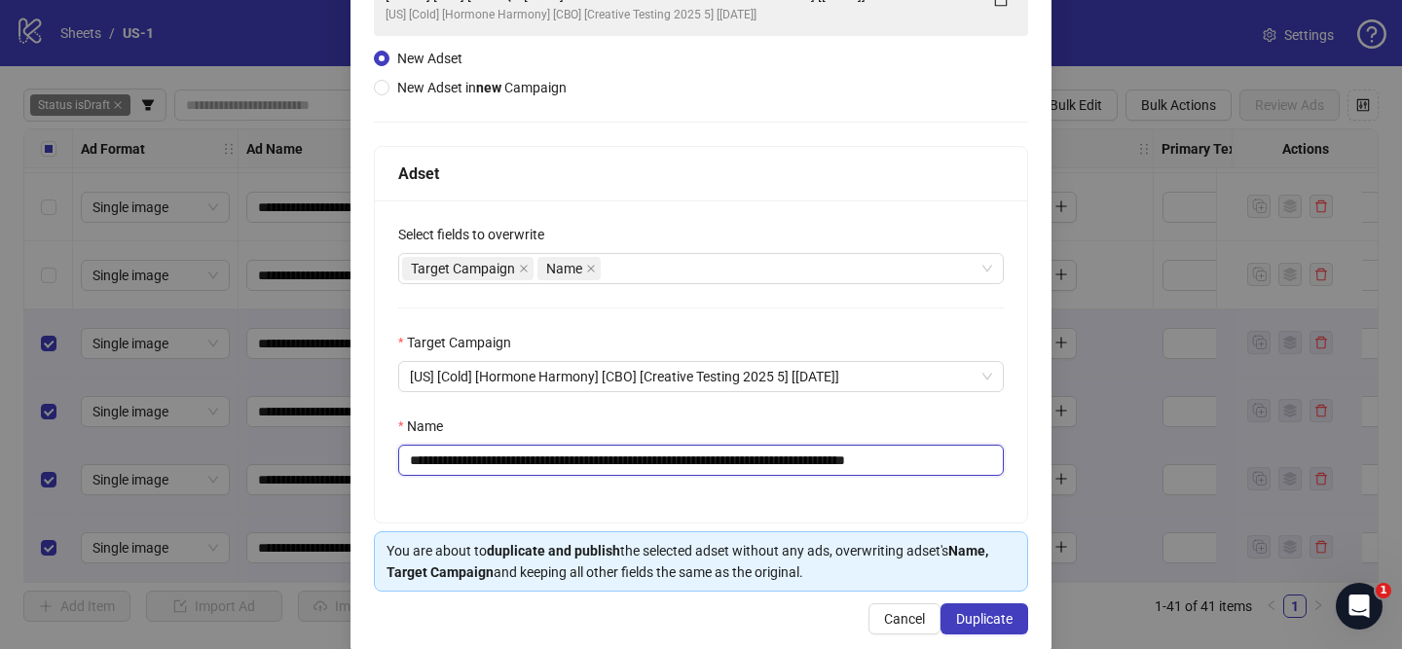
drag, startPoint x: 527, startPoint y: 461, endPoint x: 866, endPoint y: 460, distance: 339.8
click at [866, 460] on input "**********" at bounding box center [701, 460] width 606 height 31
paste input "**********"
drag, startPoint x: 954, startPoint y: 460, endPoint x: 1046, endPoint y: 461, distance: 91.5
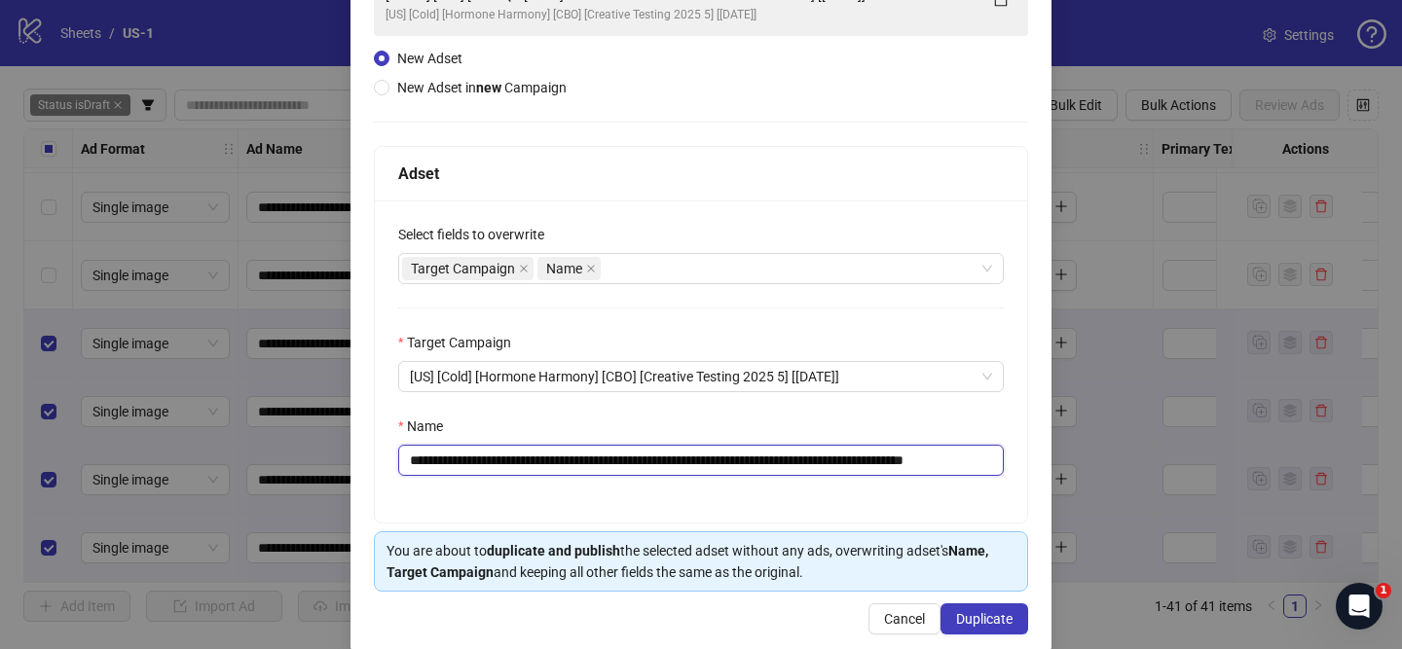
click at [1045, 461] on div "**********" at bounding box center [700, 288] width 701 height 732
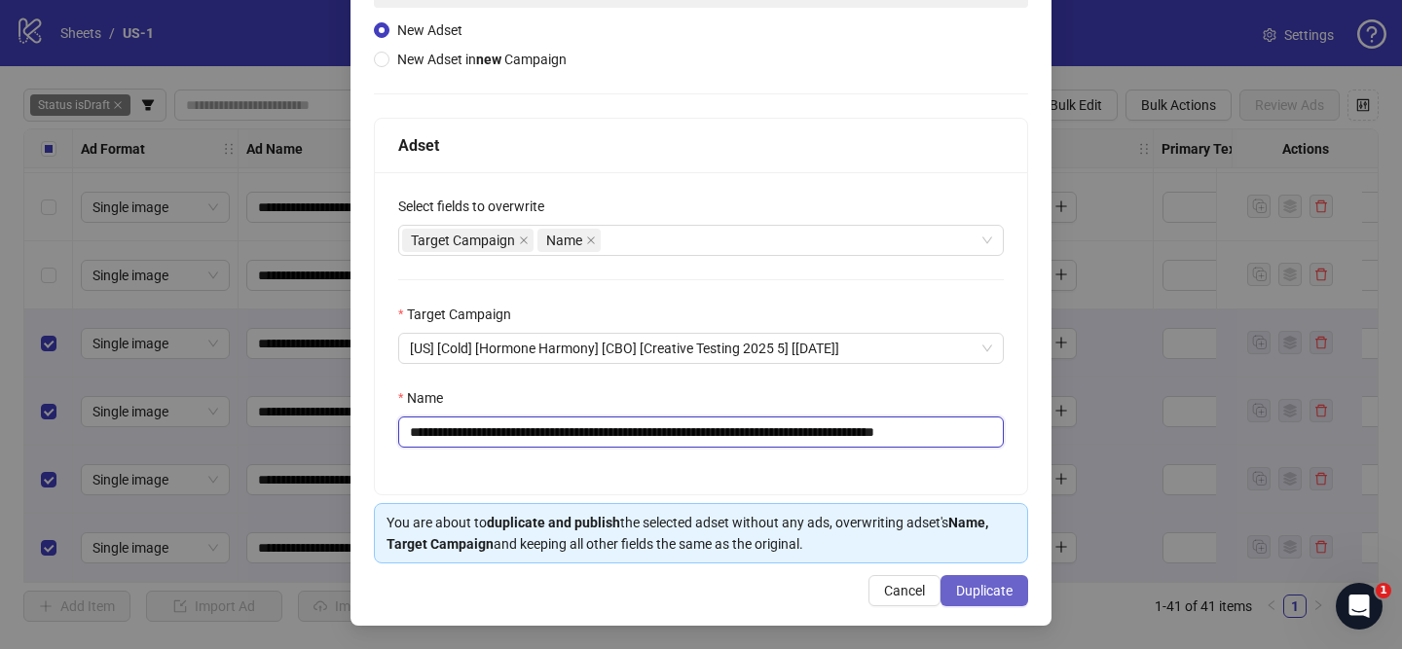
type input "**********"
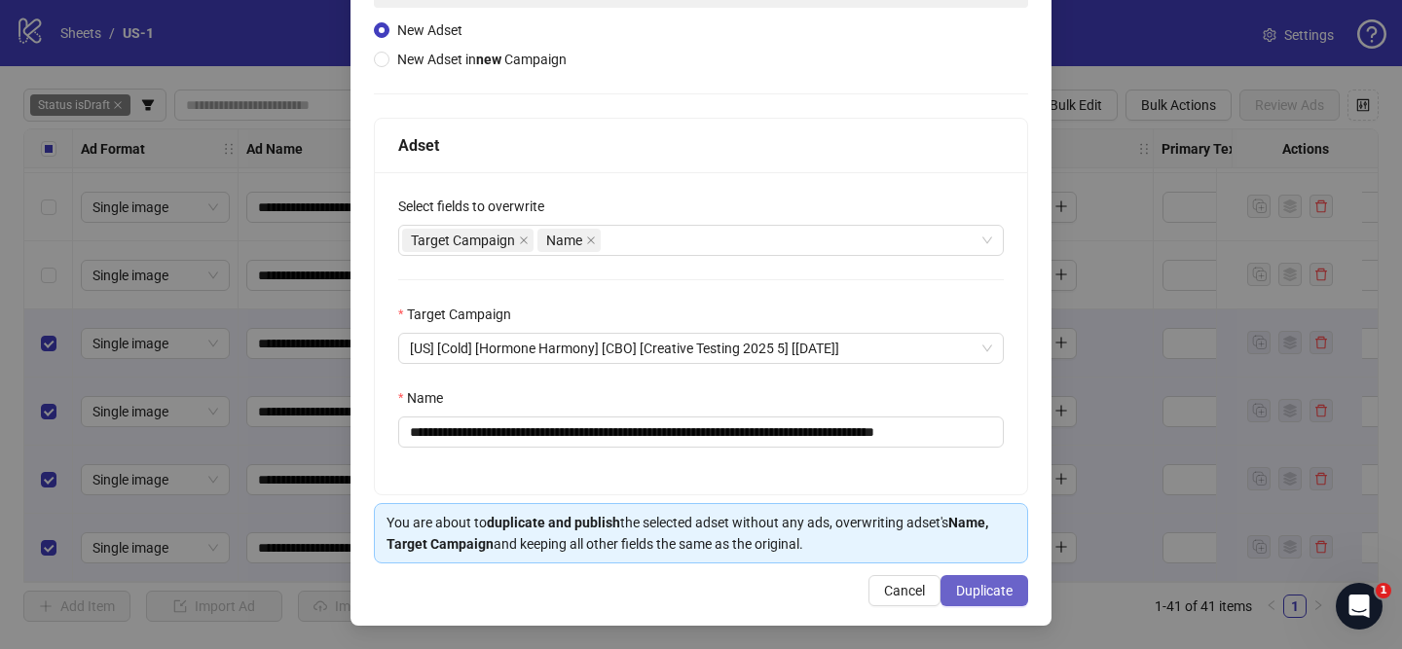
click at [1010, 587] on span "Duplicate" at bounding box center [984, 591] width 56 height 16
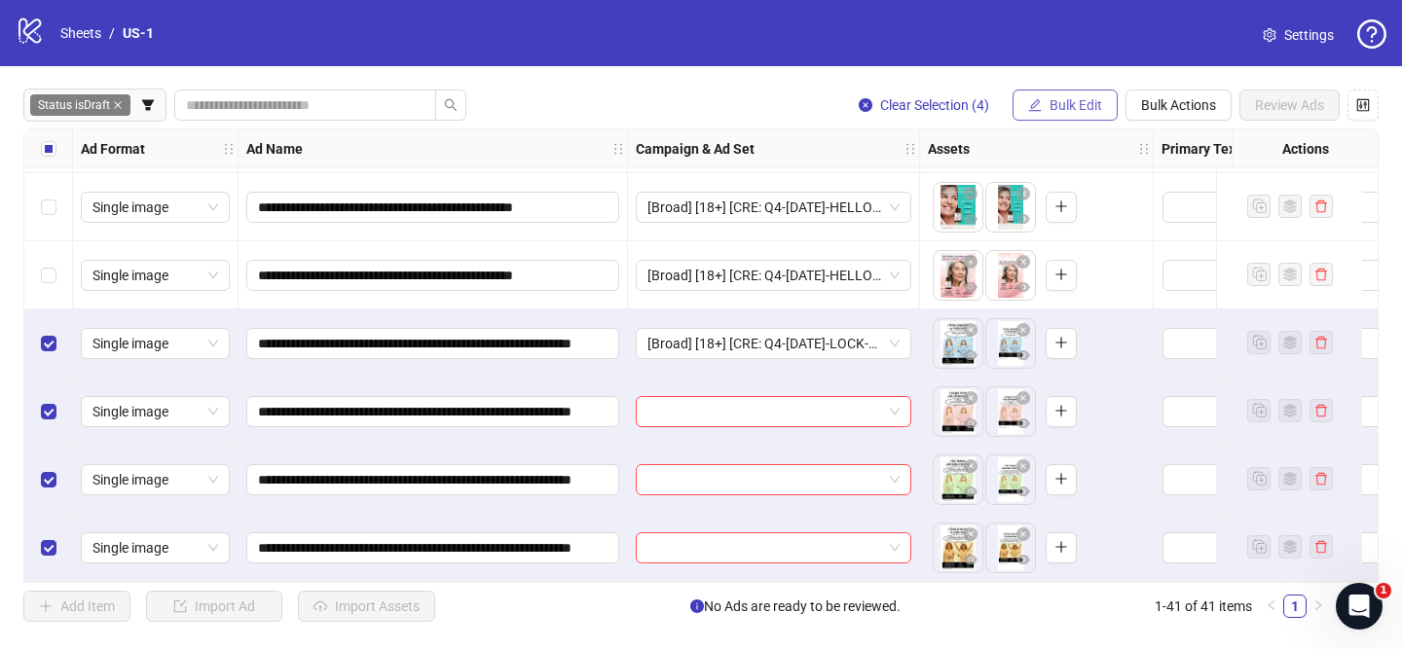
click at [1058, 105] on span "Bulk Edit" at bounding box center [1076, 105] width 53 height 16
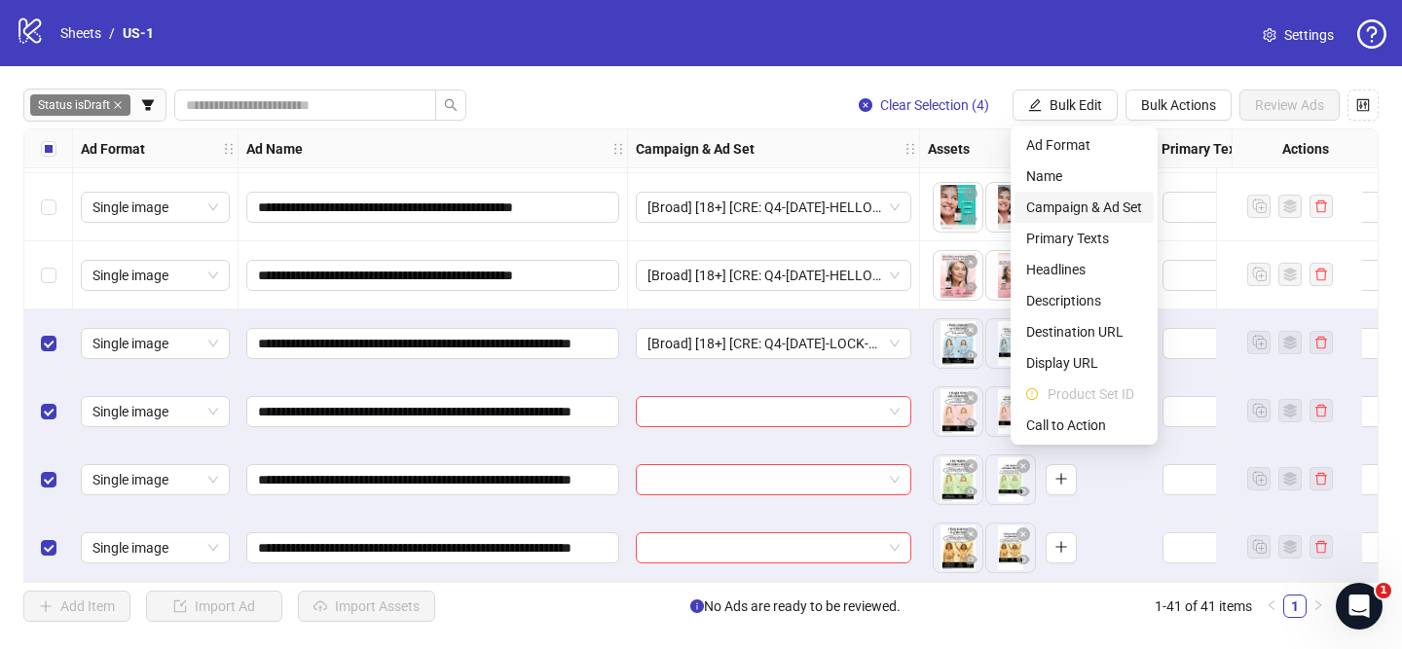
click at [1105, 207] on span "Campaign & Ad Set" at bounding box center [1084, 207] width 116 height 21
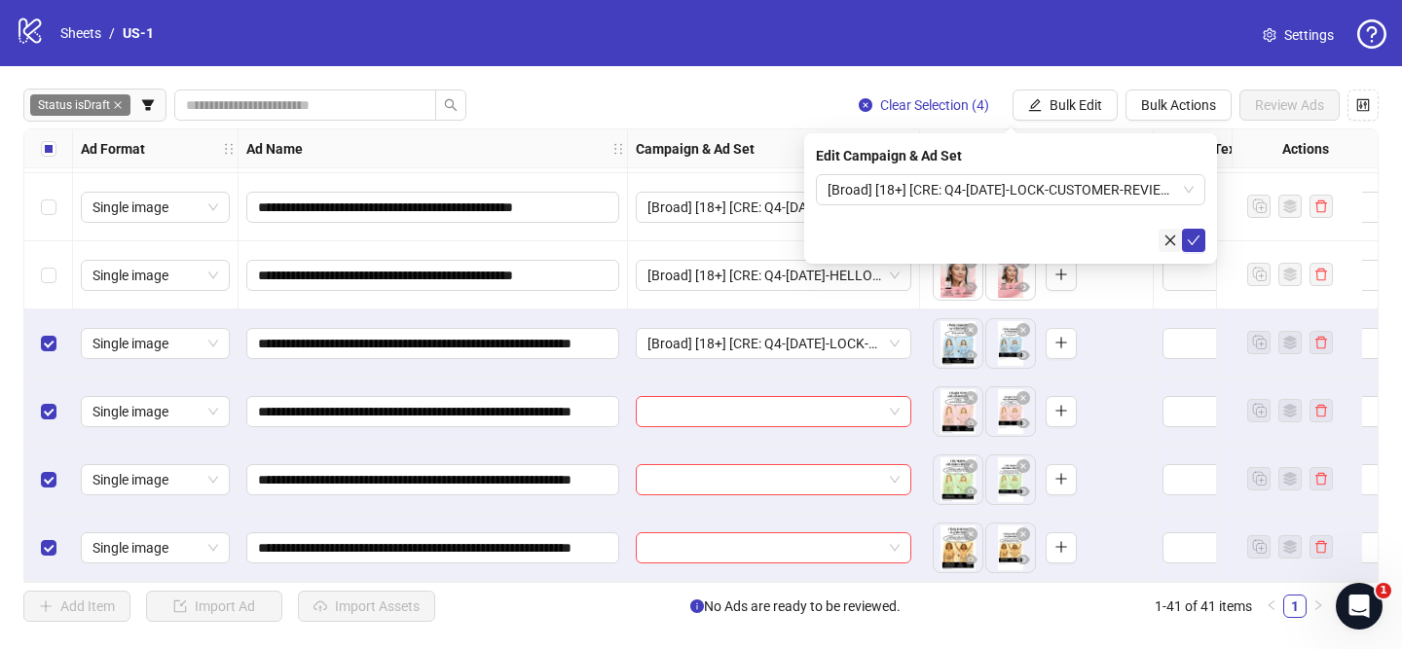
drag, startPoint x: 1191, startPoint y: 236, endPoint x: 1172, endPoint y: 237, distance: 18.5
click at [1192, 236] on icon "check" at bounding box center [1194, 241] width 14 height 14
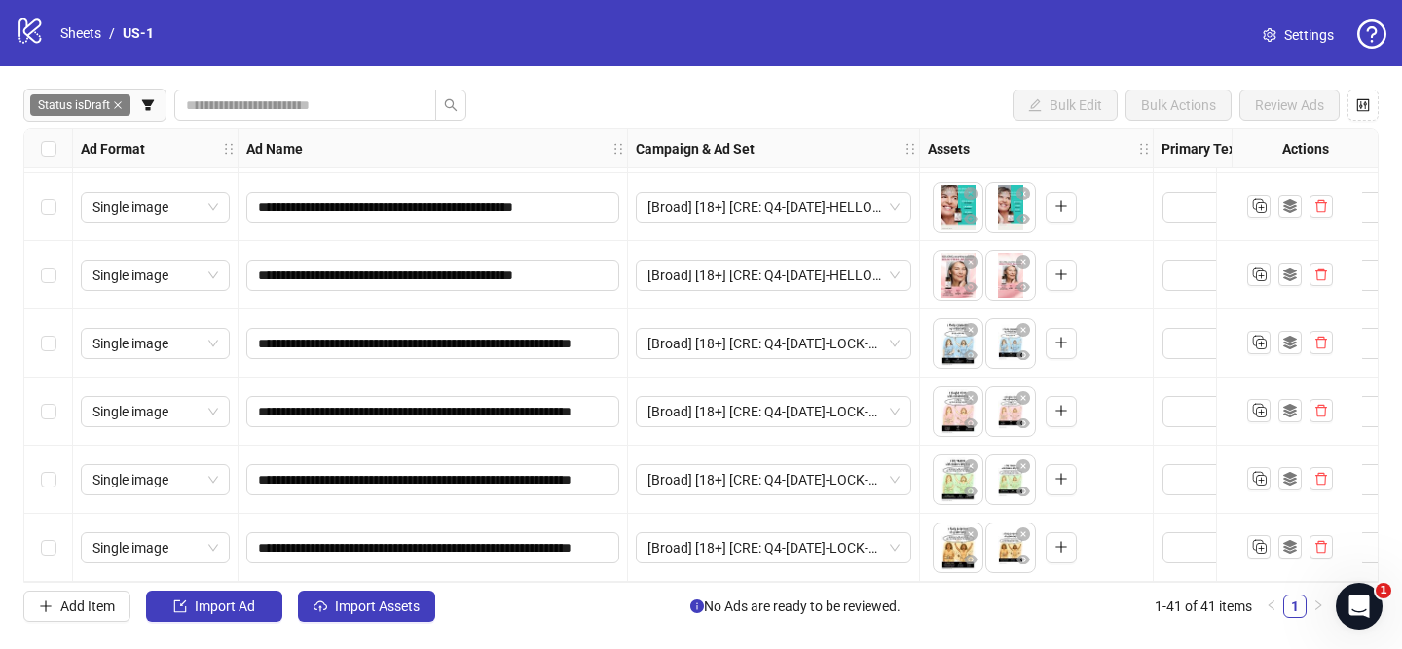
drag, startPoint x: 402, startPoint y: 612, endPoint x: 468, endPoint y: 560, distance: 84.5
click at [402, 612] on span "Import Assets" at bounding box center [377, 607] width 85 height 16
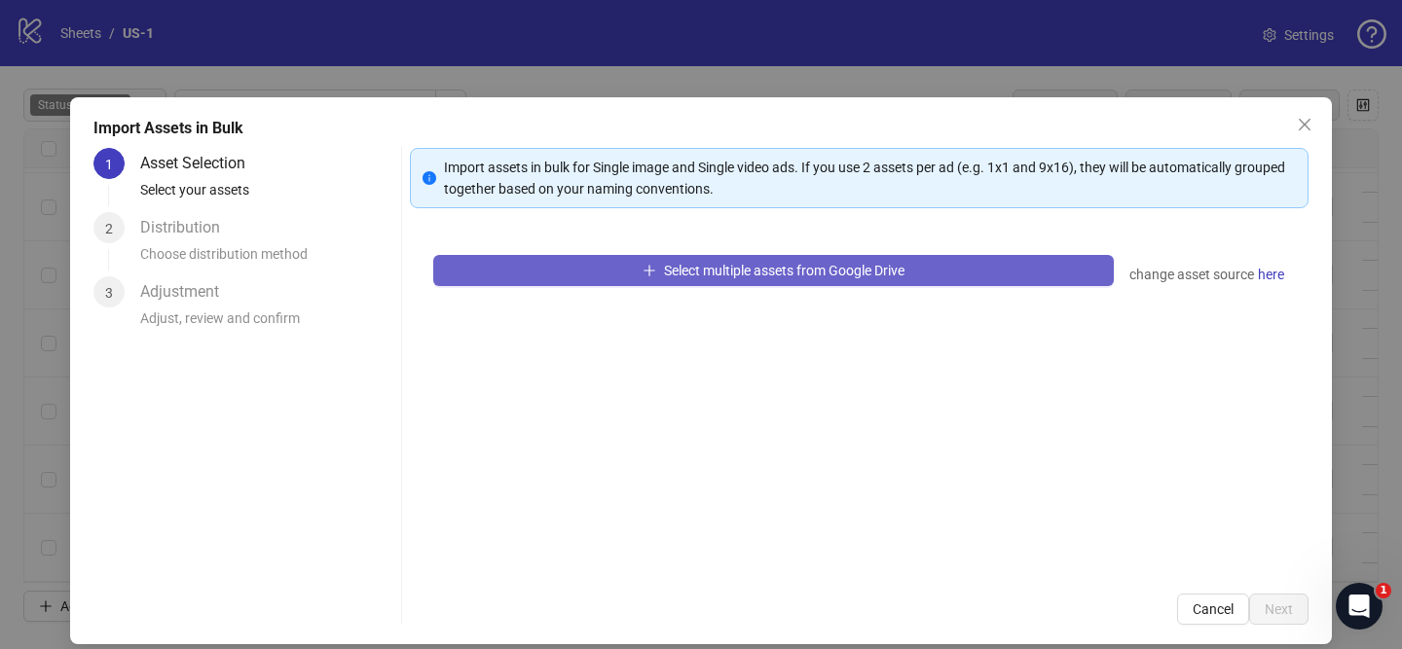
click at [760, 284] on button "Select multiple assets from Google Drive" at bounding box center [773, 270] width 681 height 31
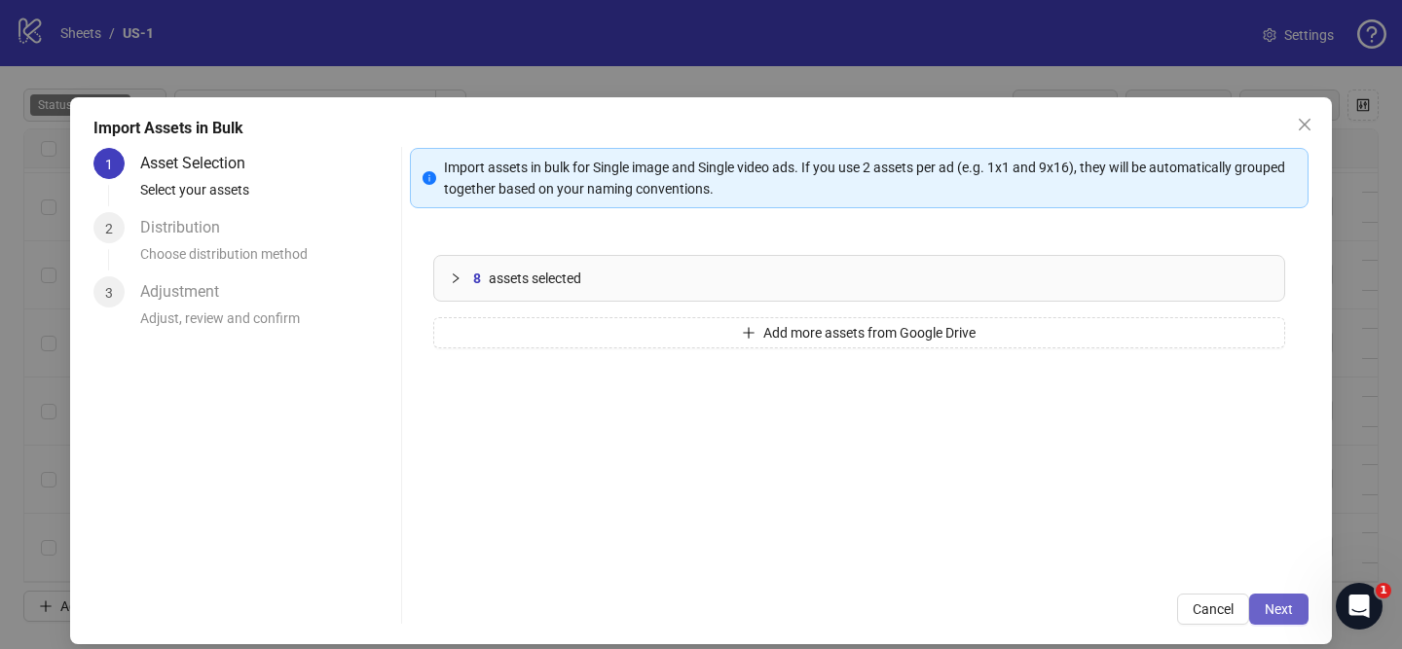
click at [1292, 609] on span "Next" at bounding box center [1279, 610] width 28 height 16
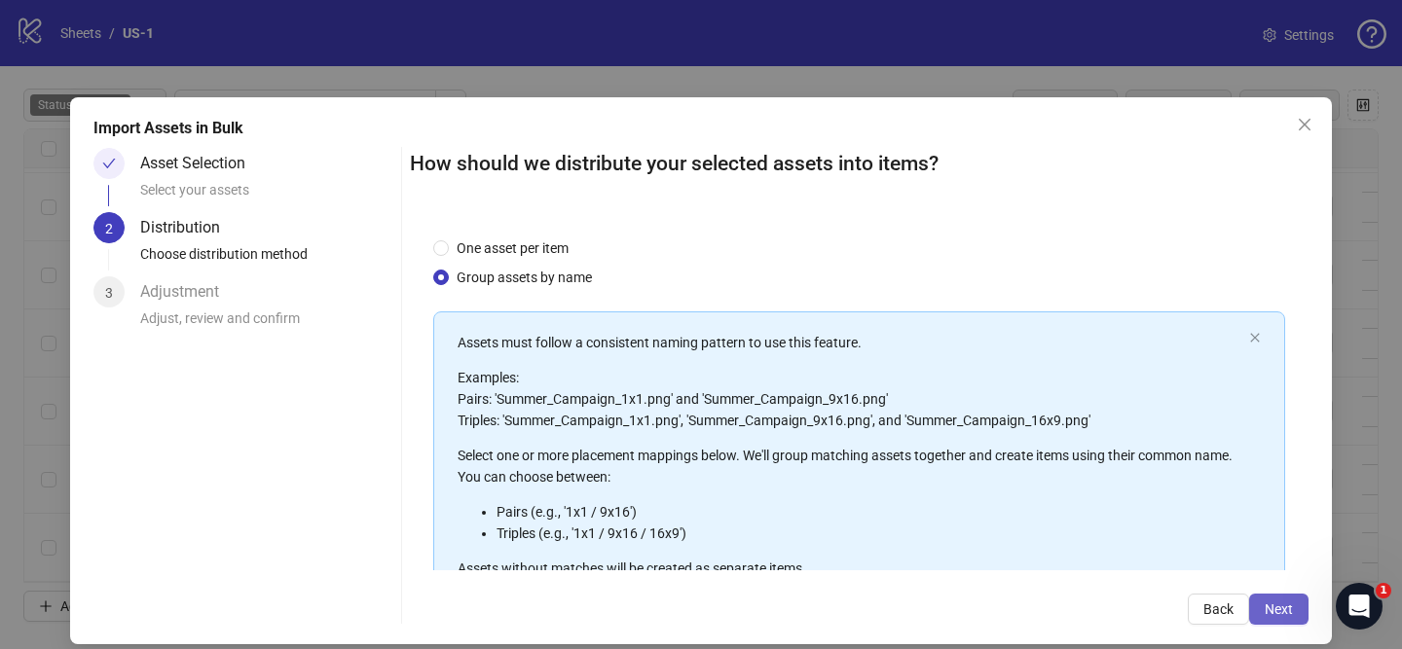
click at [1278, 604] on span "Next" at bounding box center [1279, 610] width 28 height 16
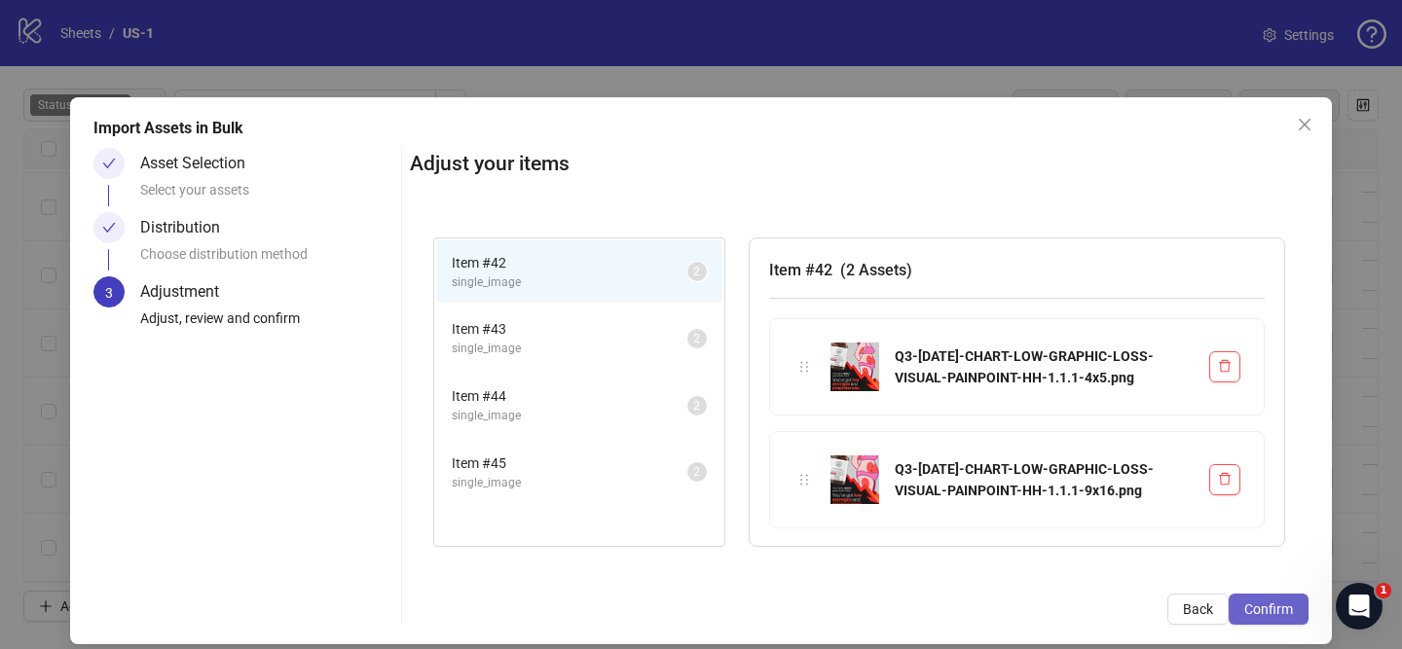
click at [1293, 610] on button "Confirm" at bounding box center [1269, 609] width 80 height 31
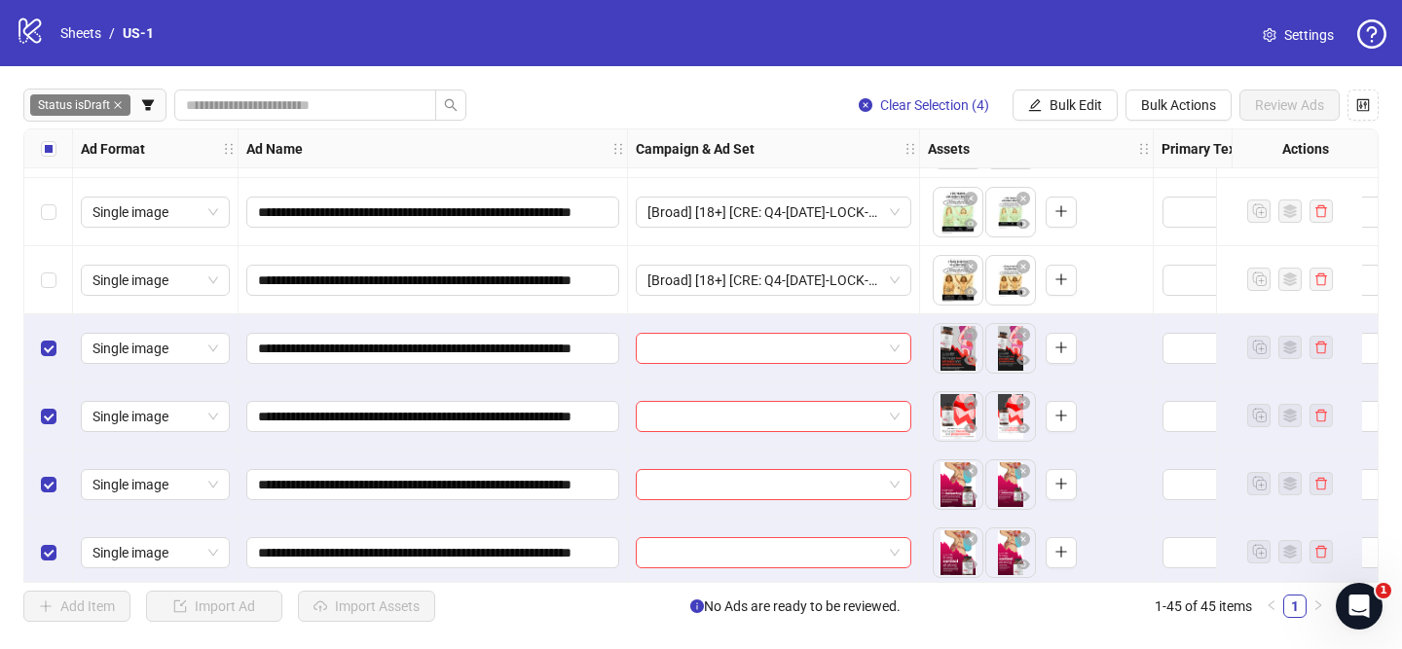
scroll to position [2661, 0]
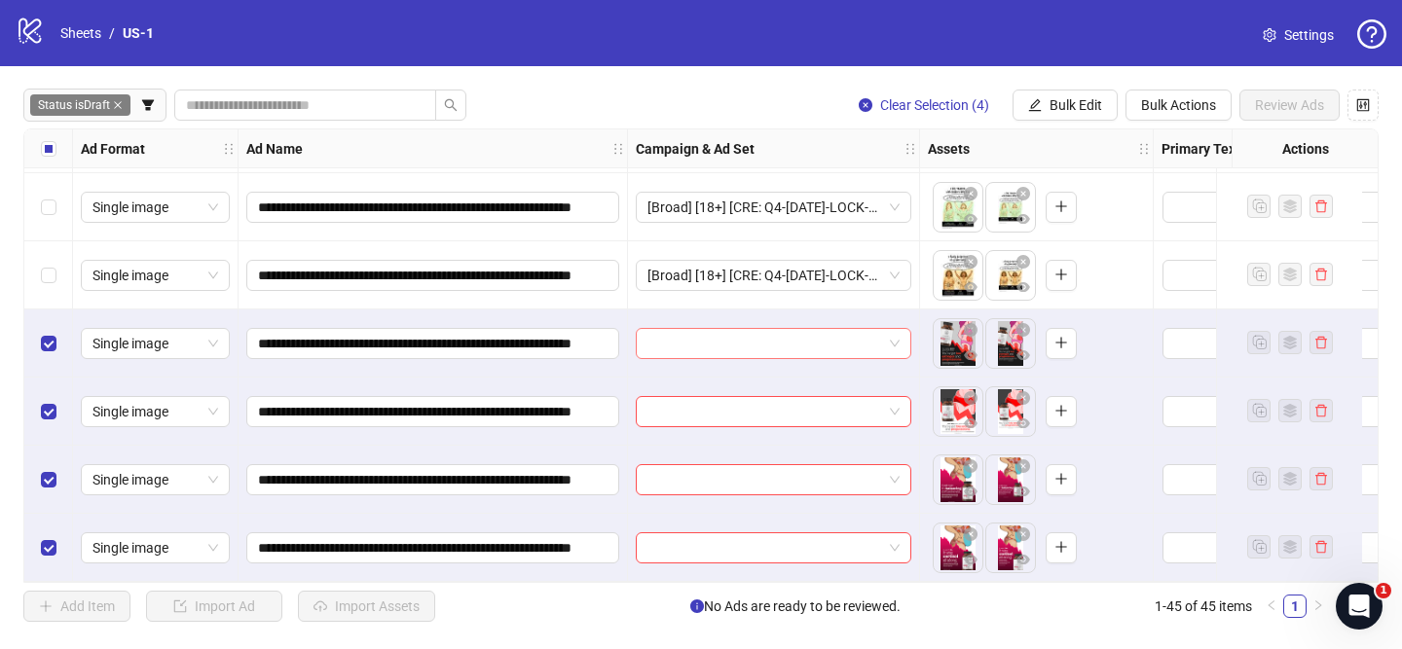
click at [766, 335] on input "search" at bounding box center [764, 343] width 235 height 29
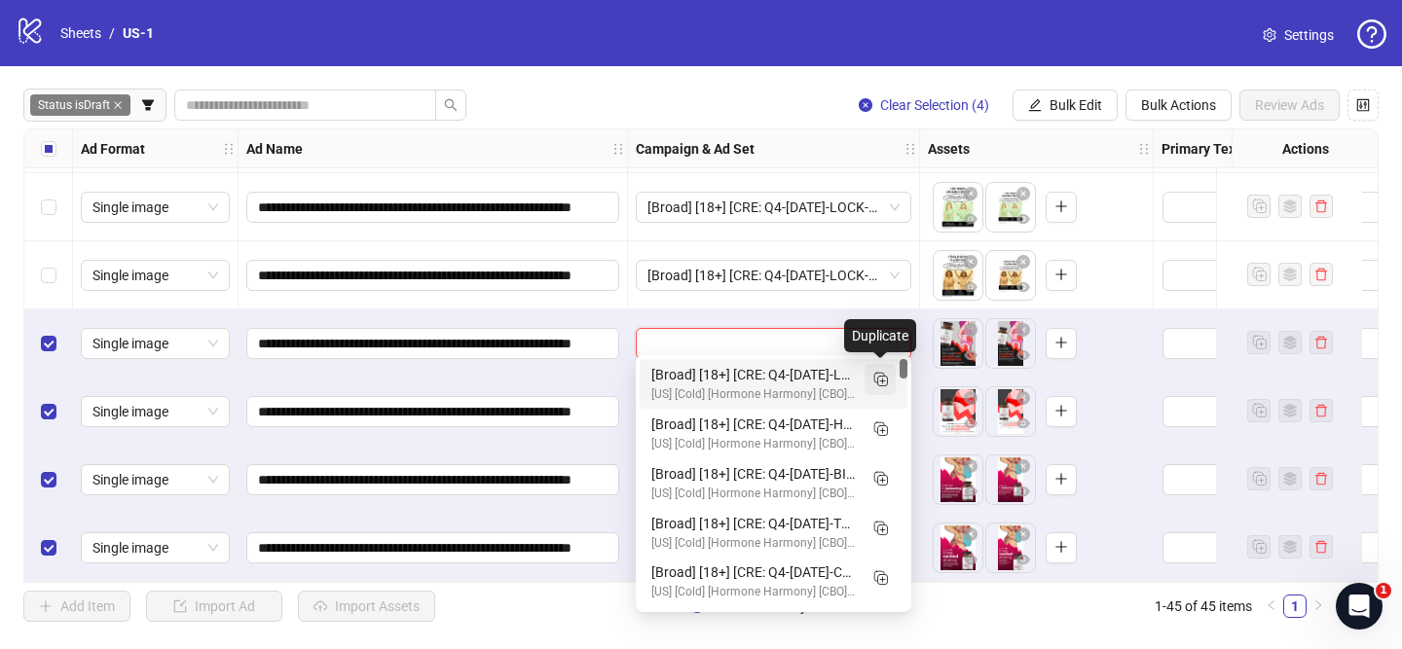
click at [888, 387] on icon "Duplicate" at bounding box center [879, 378] width 19 height 19
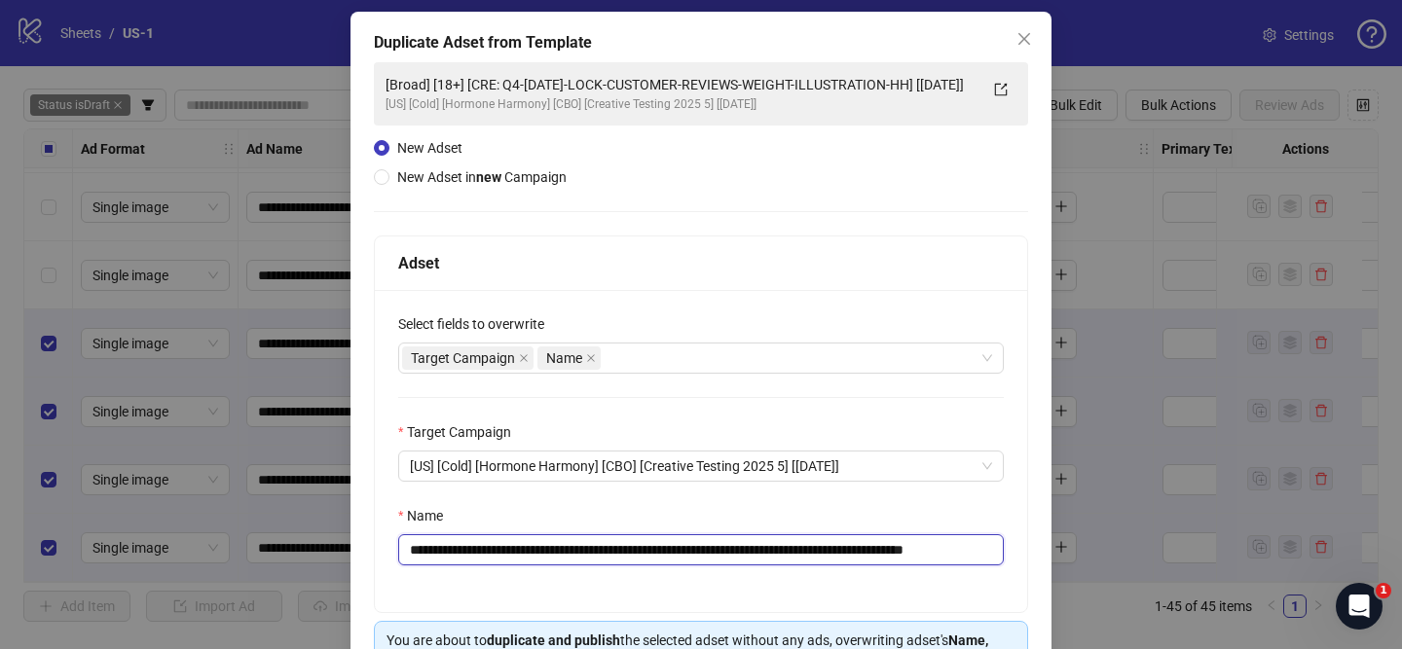
scroll to position [0, 21]
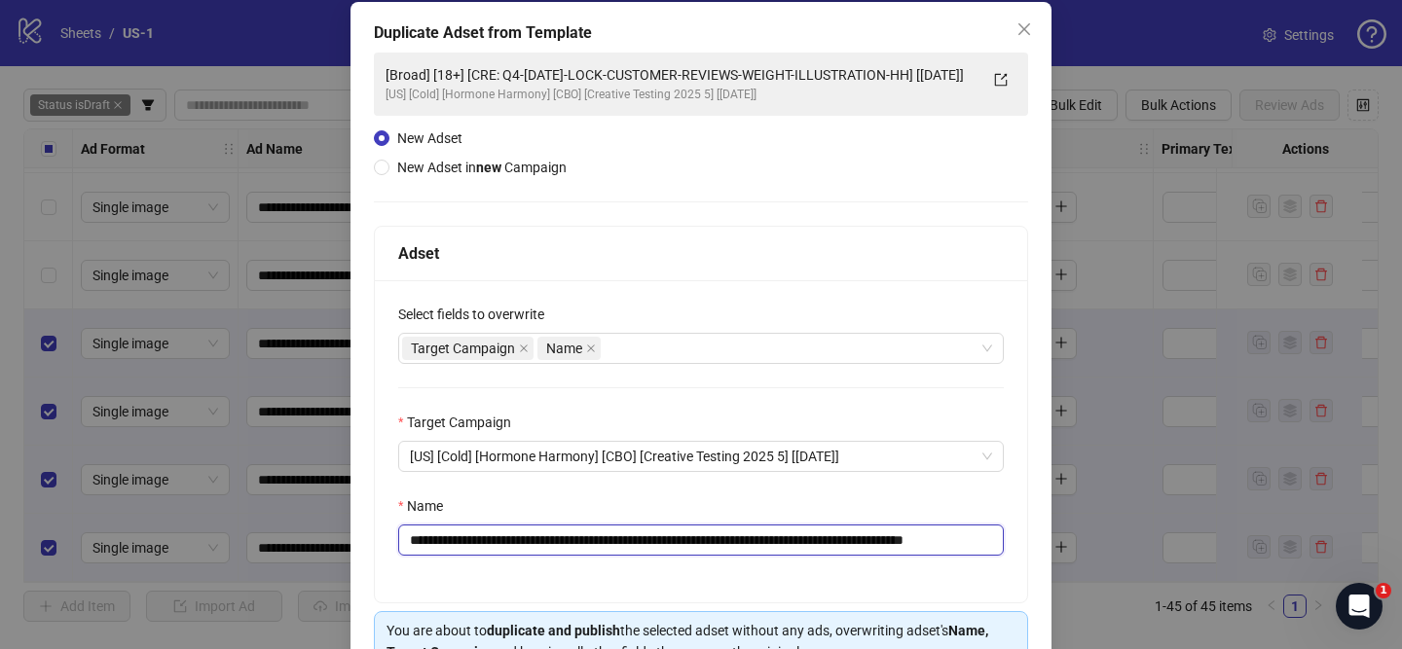
drag, startPoint x: 528, startPoint y: 568, endPoint x: 942, endPoint y: 554, distance: 415.0
click at [942, 554] on input "**********" at bounding box center [701, 540] width 606 height 31
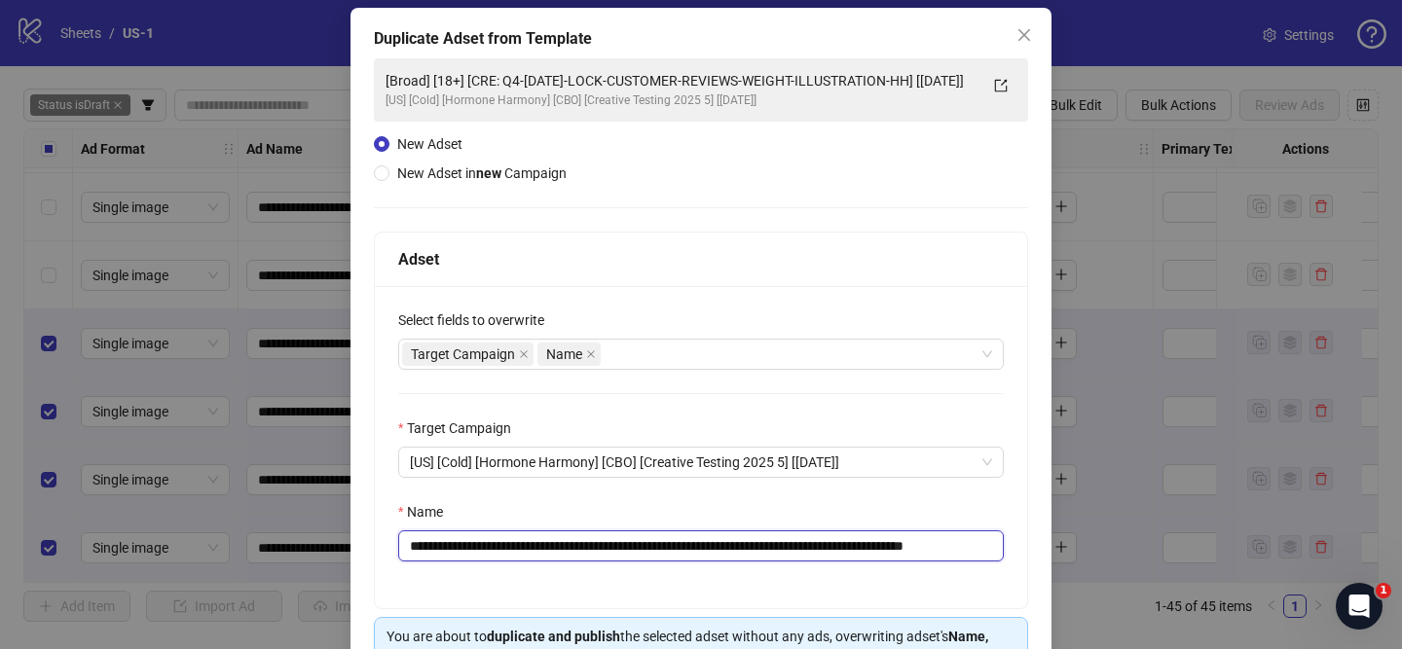
paste input "**"
drag, startPoint x: 952, startPoint y: 544, endPoint x: 1017, endPoint y: 547, distance: 65.3
click at [1015, 547] on div "**********" at bounding box center [701, 446] width 652 height 322
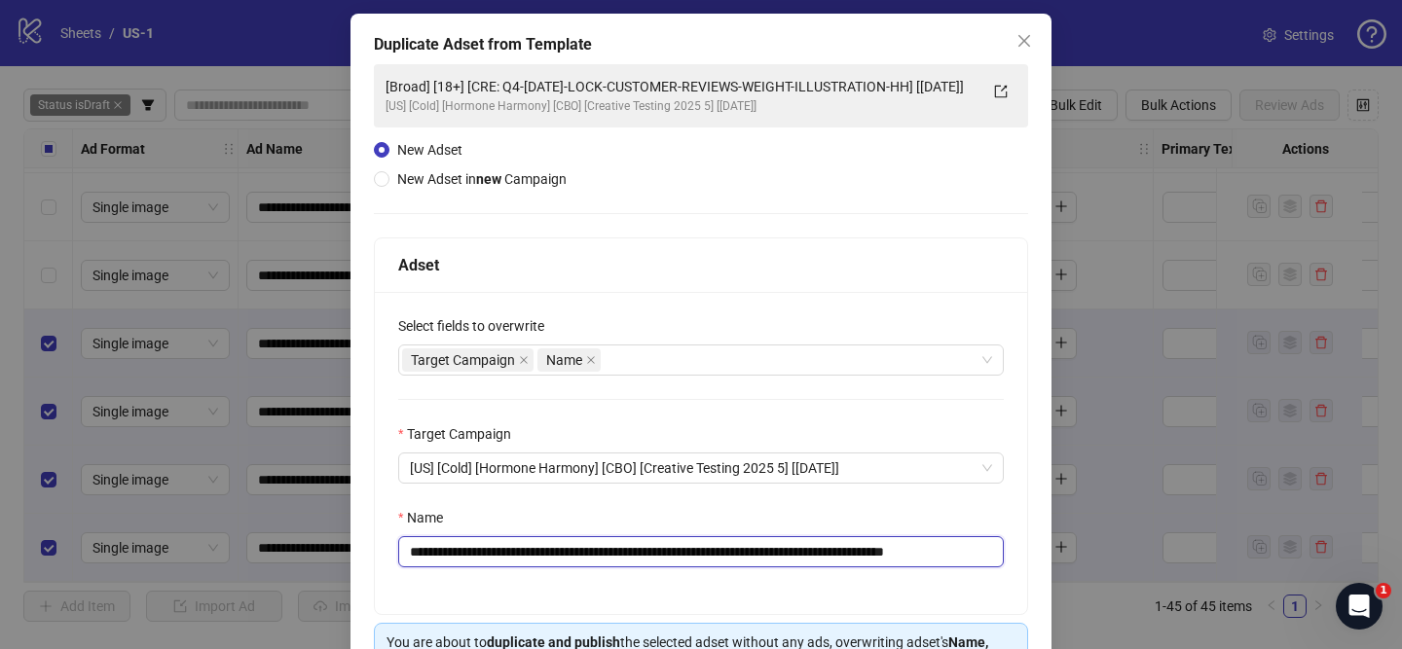
scroll to position [204, 0]
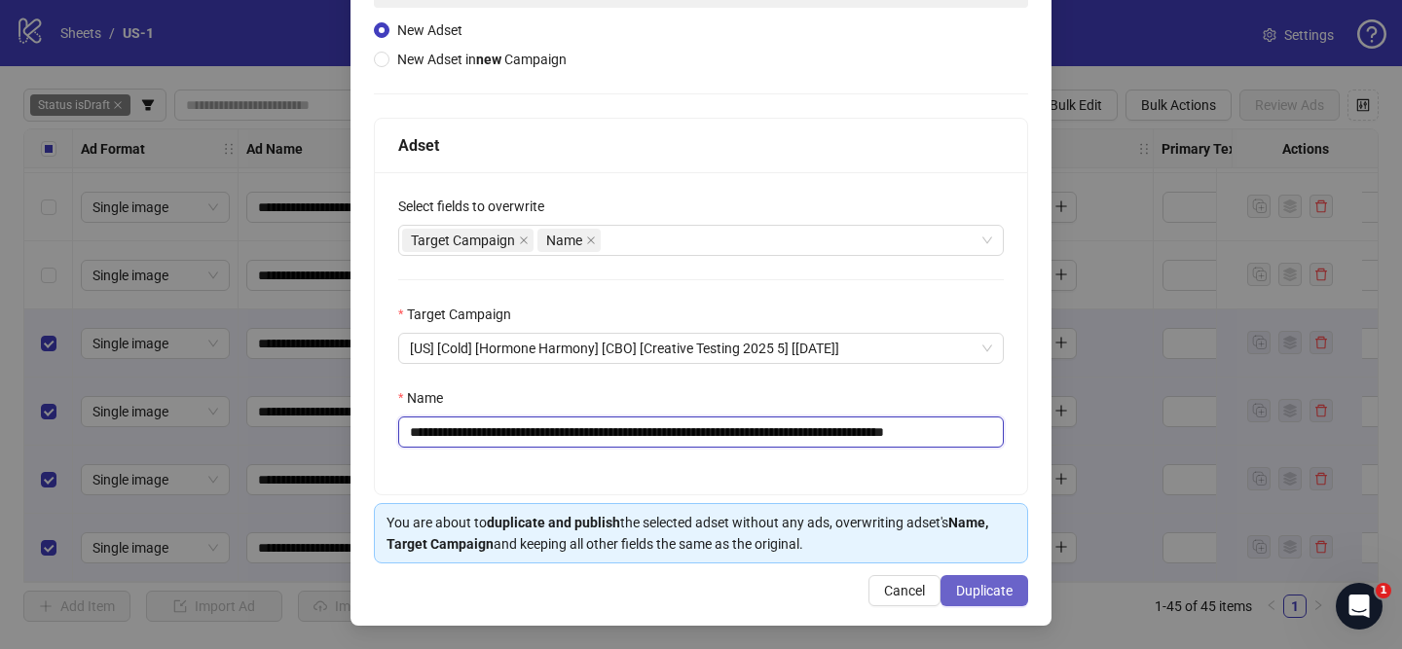
type input "**********"
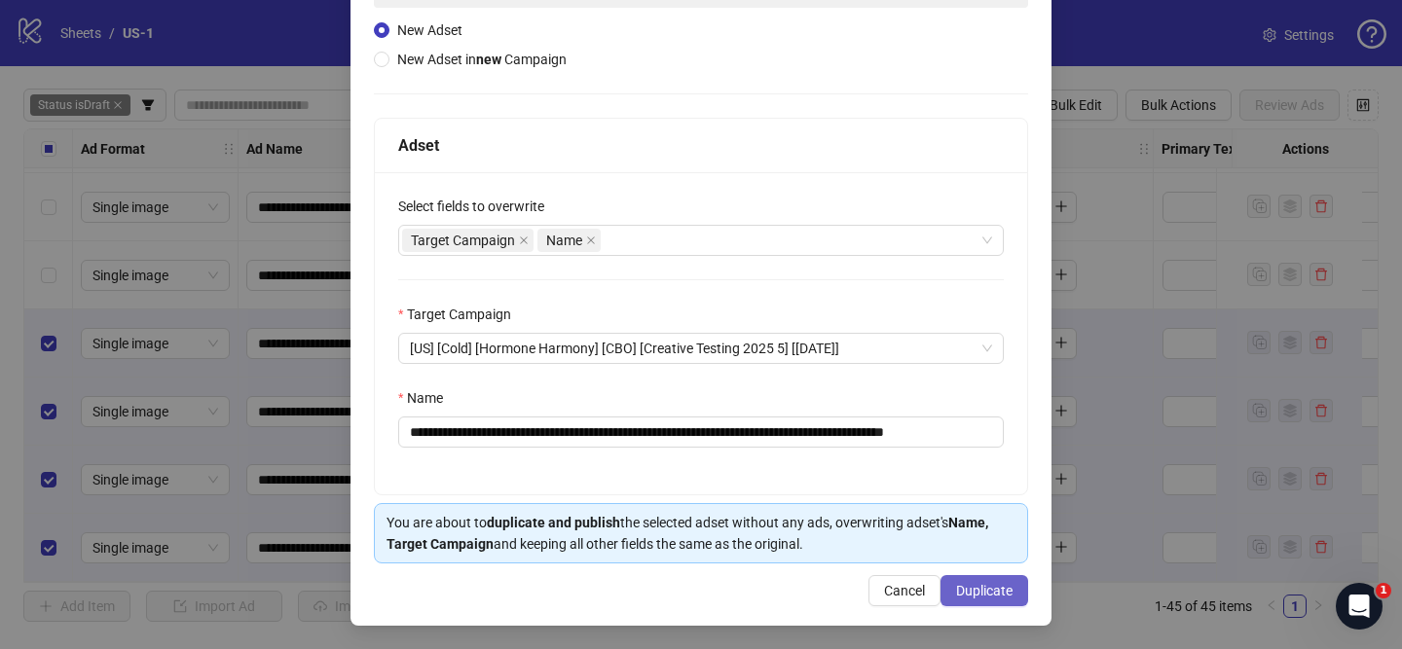
click at [994, 590] on span "Duplicate" at bounding box center [984, 591] width 56 height 16
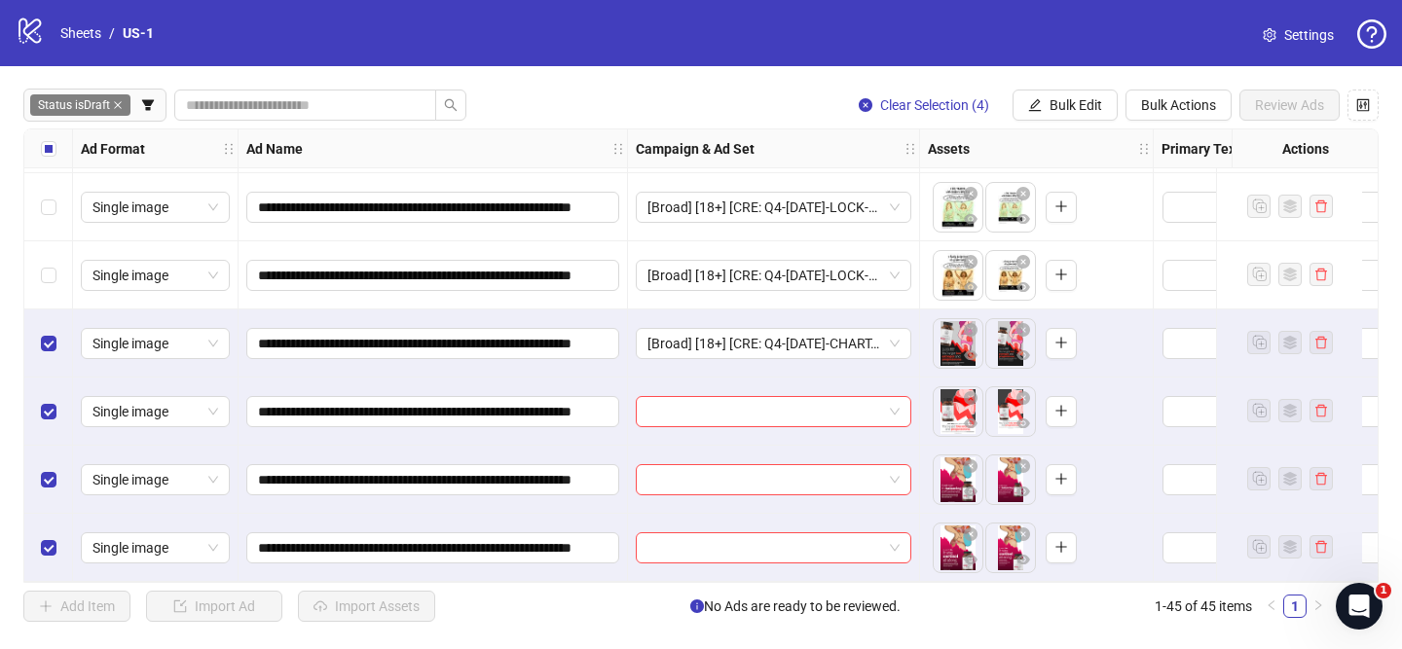
drag, startPoint x: 1068, startPoint y: 107, endPoint x: 1091, endPoint y: 170, distance: 67.5
click at [1069, 108] on span "Bulk Edit" at bounding box center [1076, 105] width 53 height 16
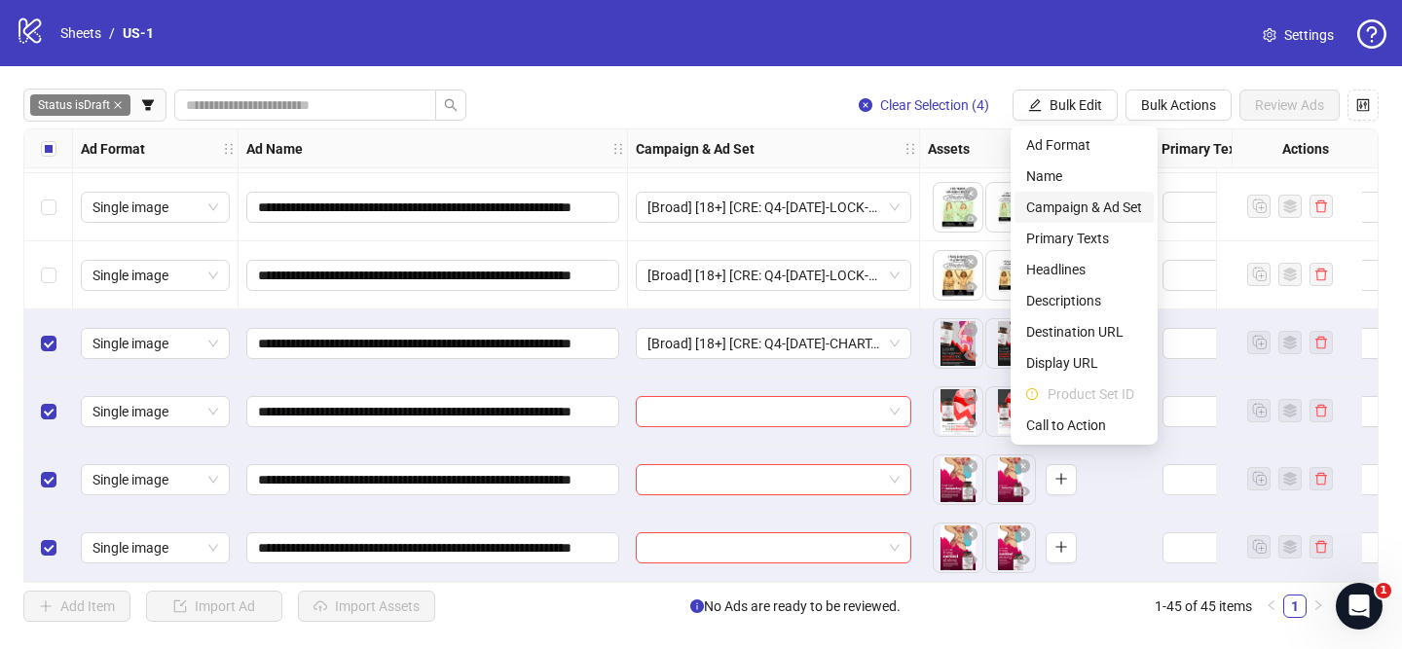
drag, startPoint x: 1080, startPoint y: 206, endPoint x: 1117, endPoint y: 231, distance: 44.3
click at [1081, 206] on span "Campaign & Ad Set" at bounding box center [1084, 207] width 116 height 21
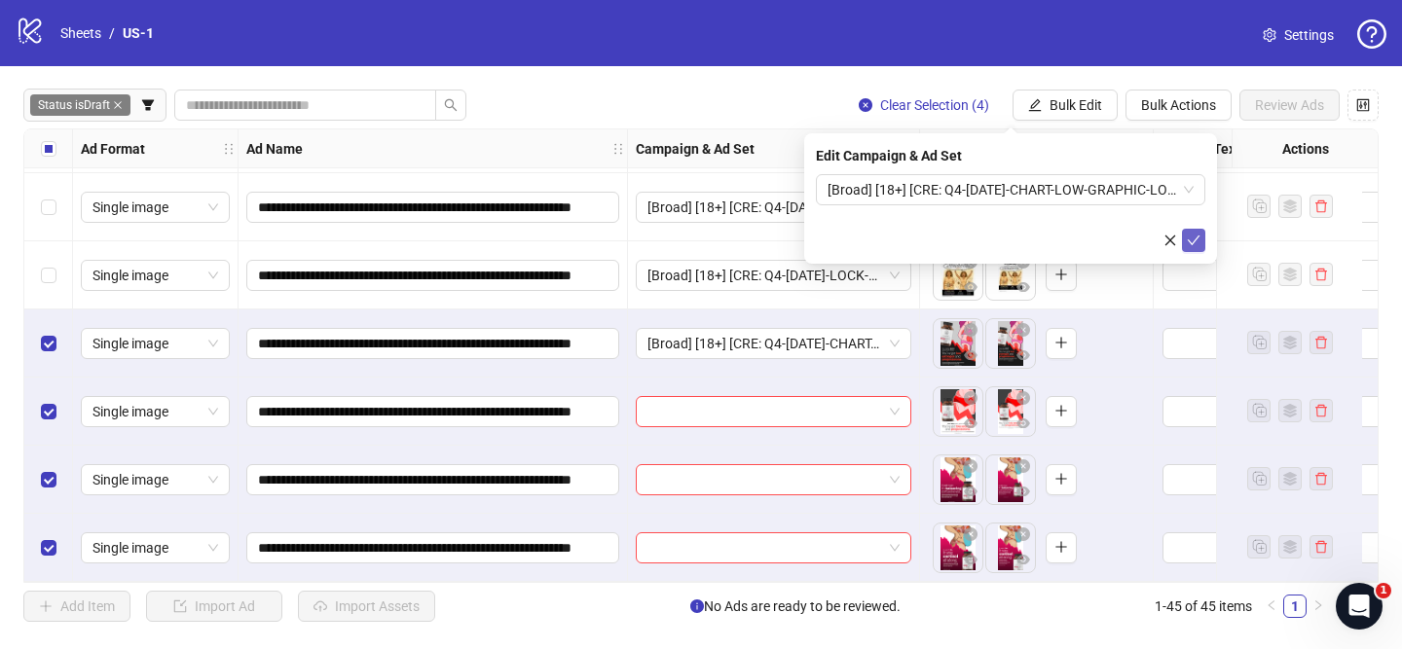
click at [1196, 240] on icon "check" at bounding box center [1194, 241] width 14 height 14
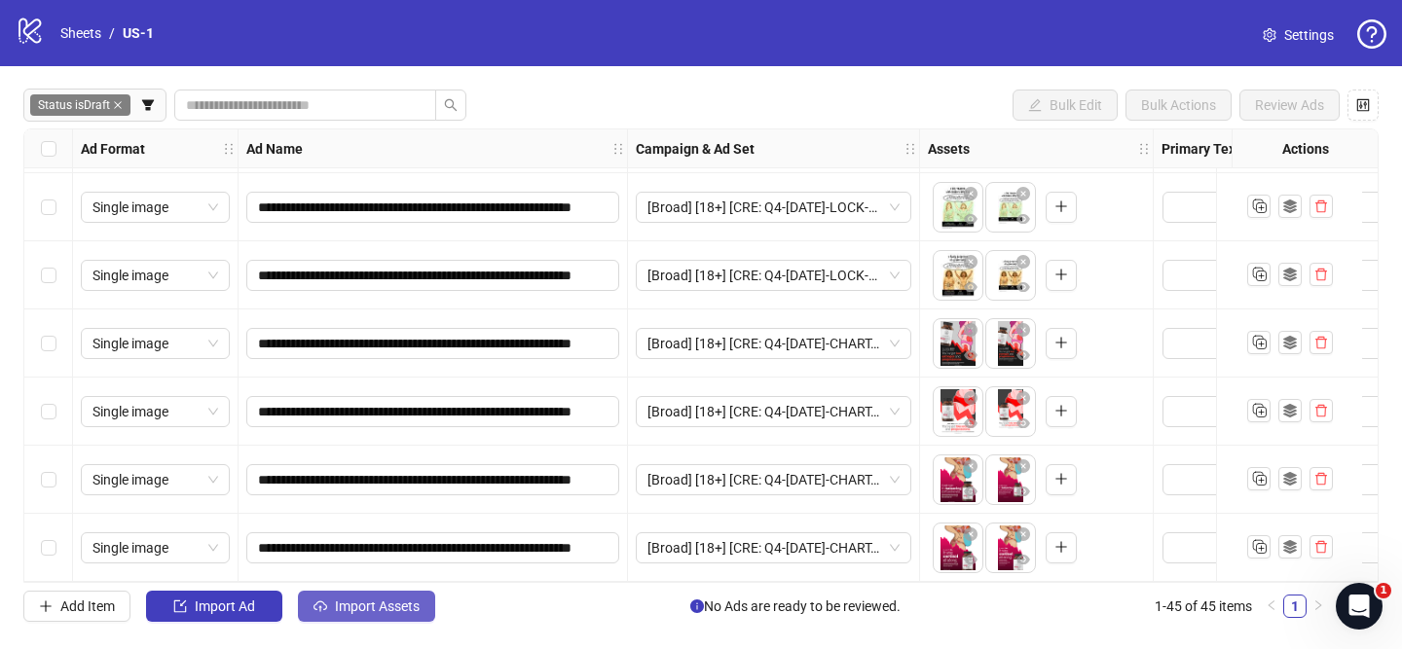
click at [385, 595] on button "Import Assets" at bounding box center [366, 606] width 137 height 31
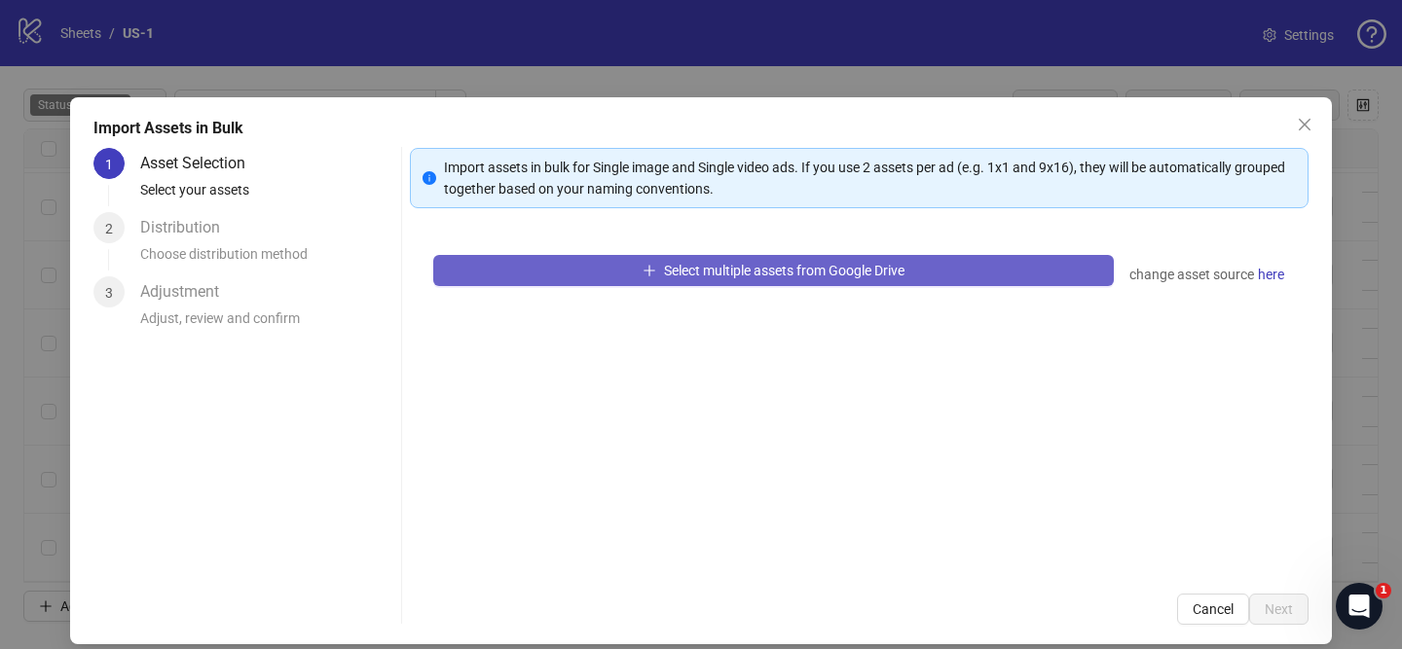
click at [728, 278] on button "Select multiple assets from Google Drive" at bounding box center [773, 270] width 681 height 31
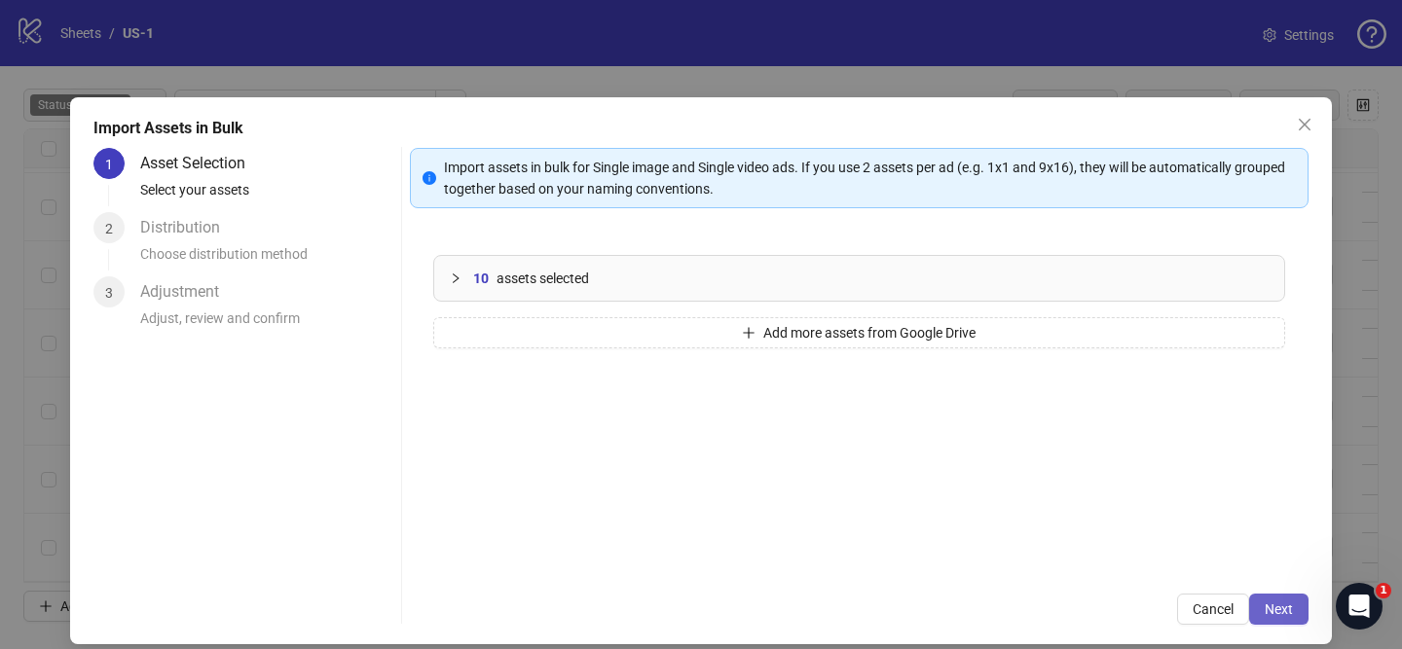
click at [1285, 611] on span "Next" at bounding box center [1279, 610] width 28 height 16
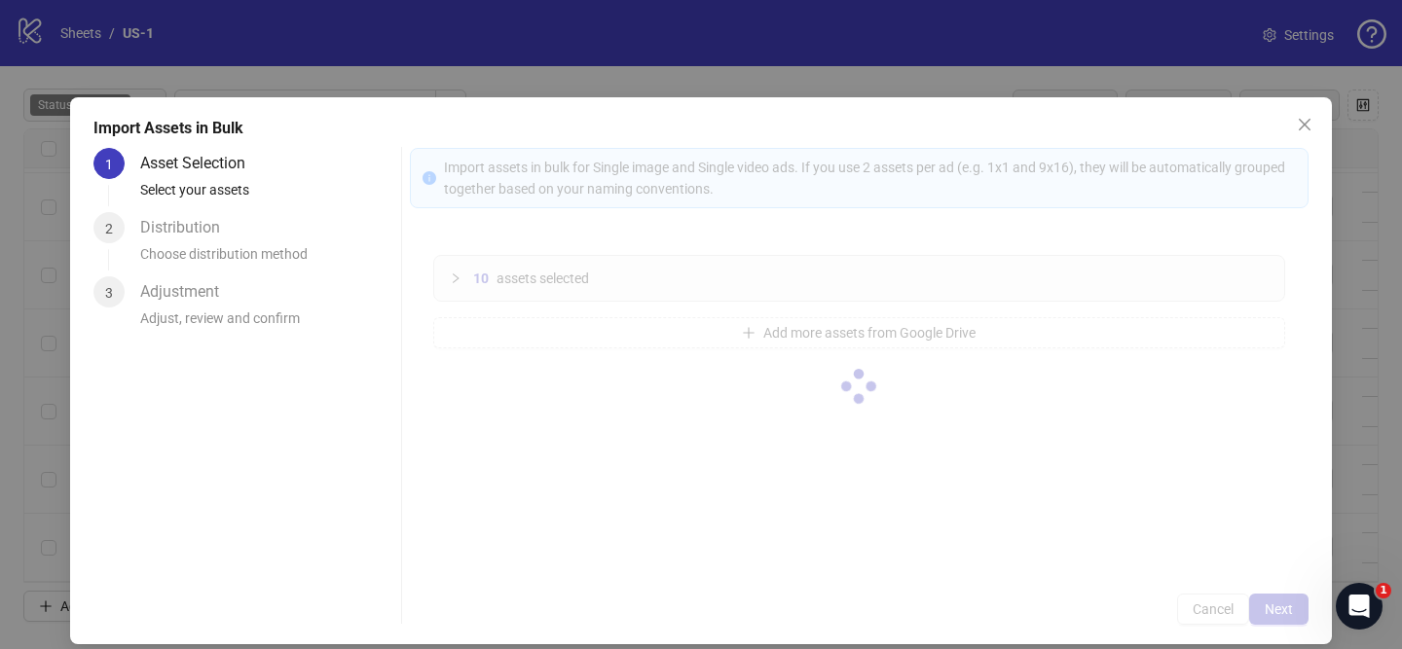
click at [1286, 611] on div at bounding box center [859, 386] width 899 height 477
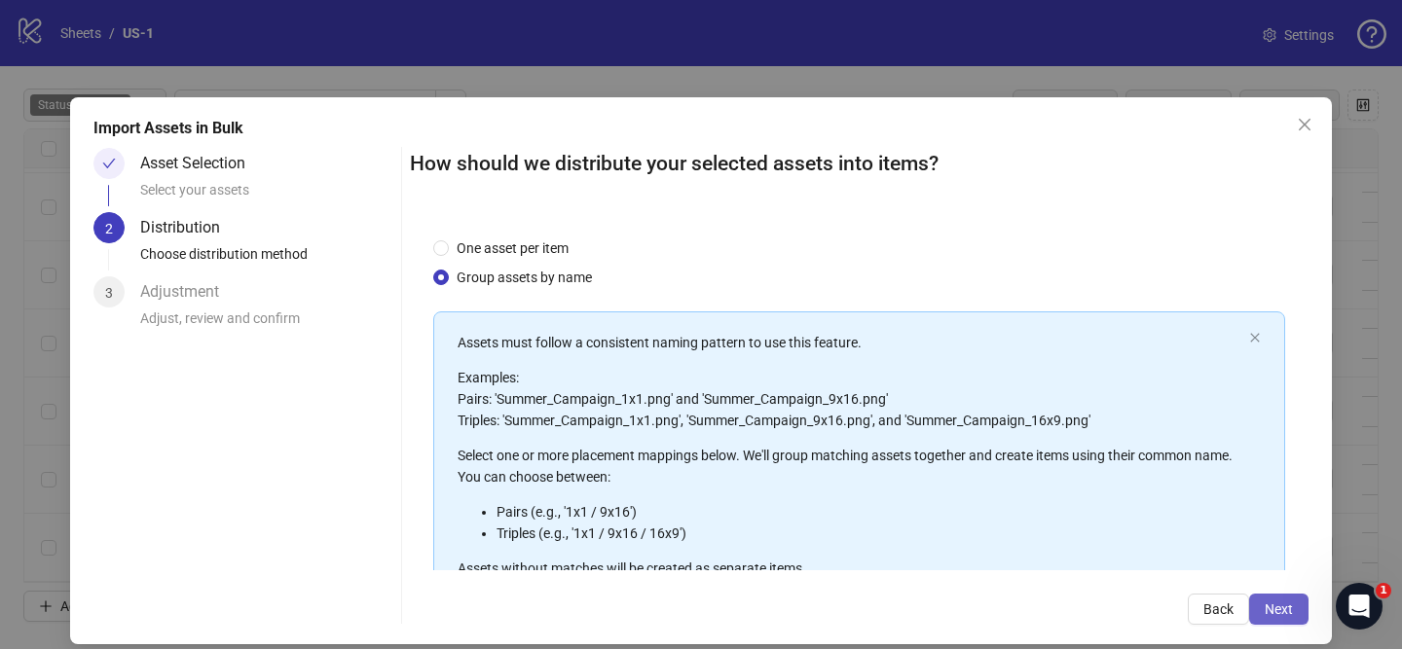
click at [1289, 612] on span "Next" at bounding box center [1279, 610] width 28 height 16
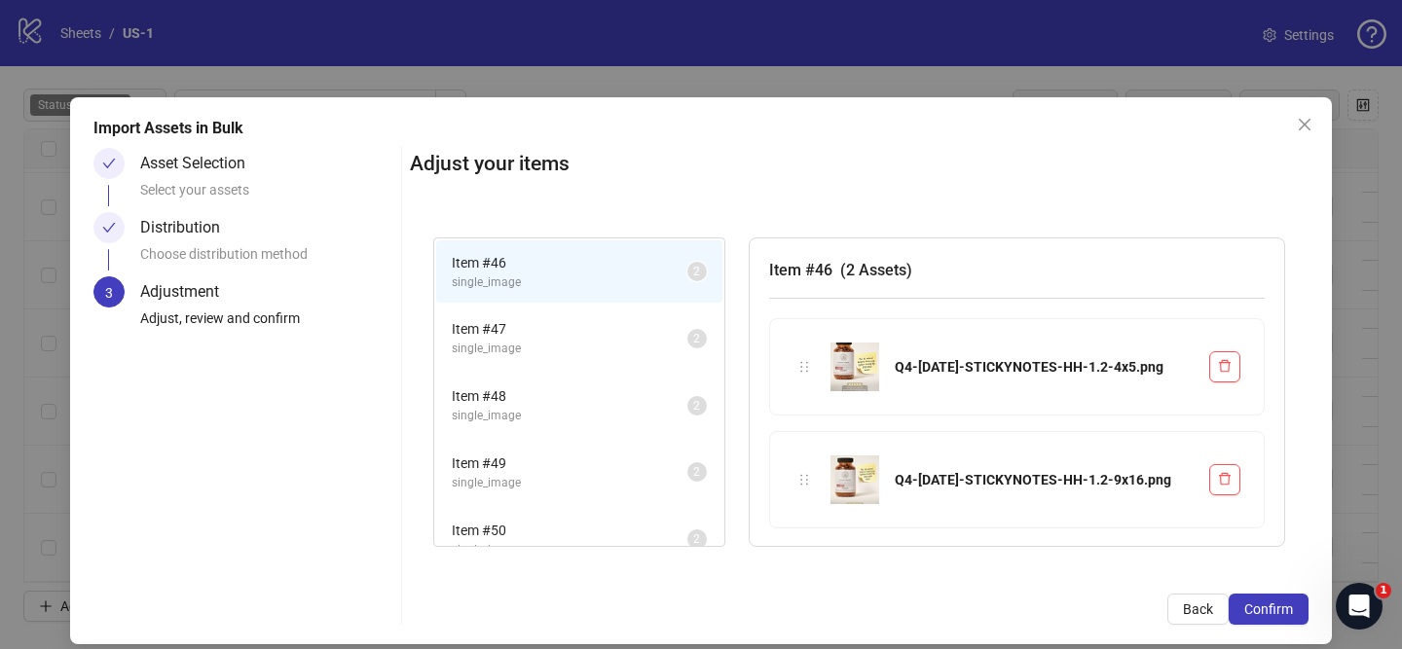
click at [1289, 612] on span "Confirm" at bounding box center [1268, 610] width 49 height 16
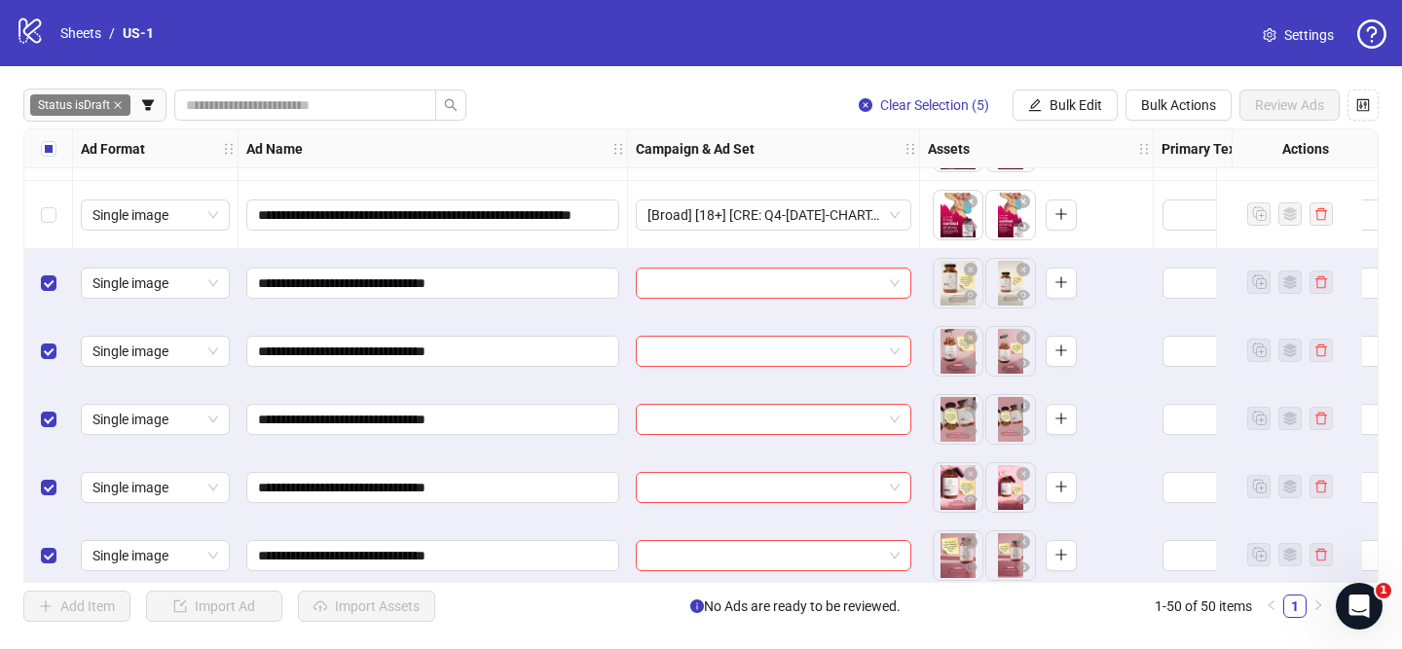
scroll to position [3002, 0]
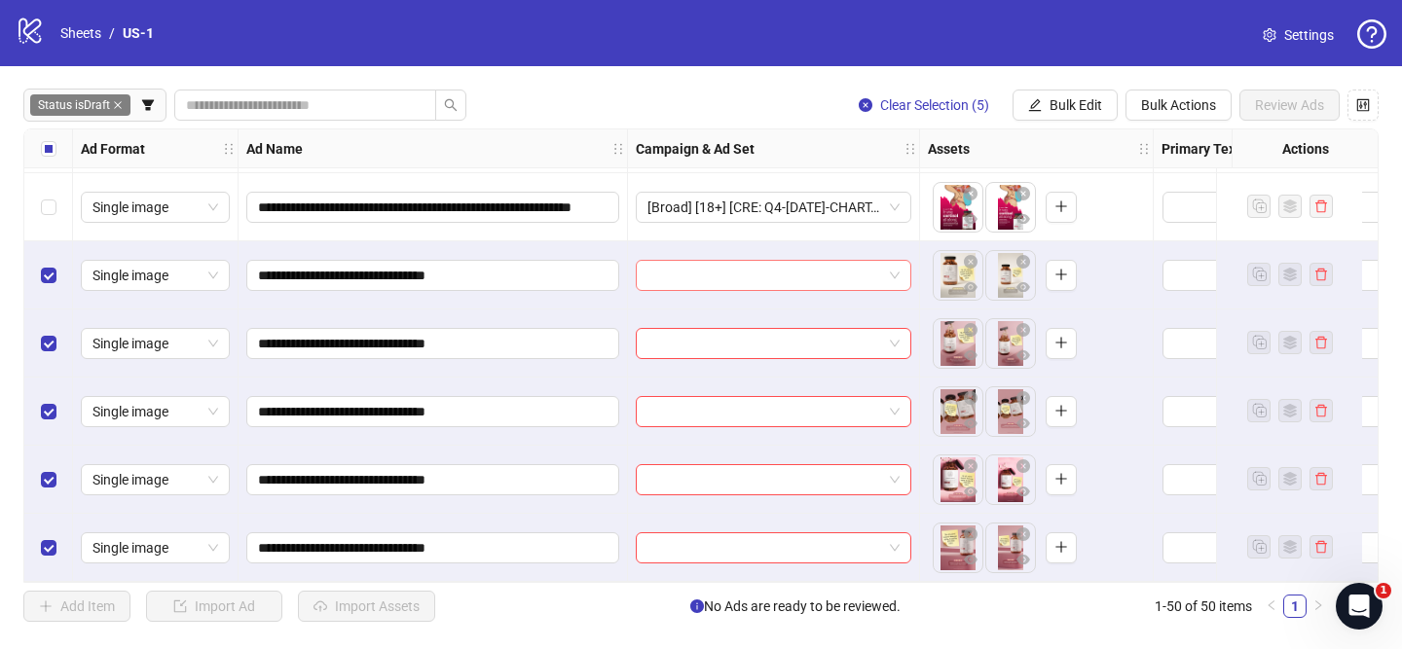
click at [839, 269] on input "search" at bounding box center [764, 275] width 235 height 29
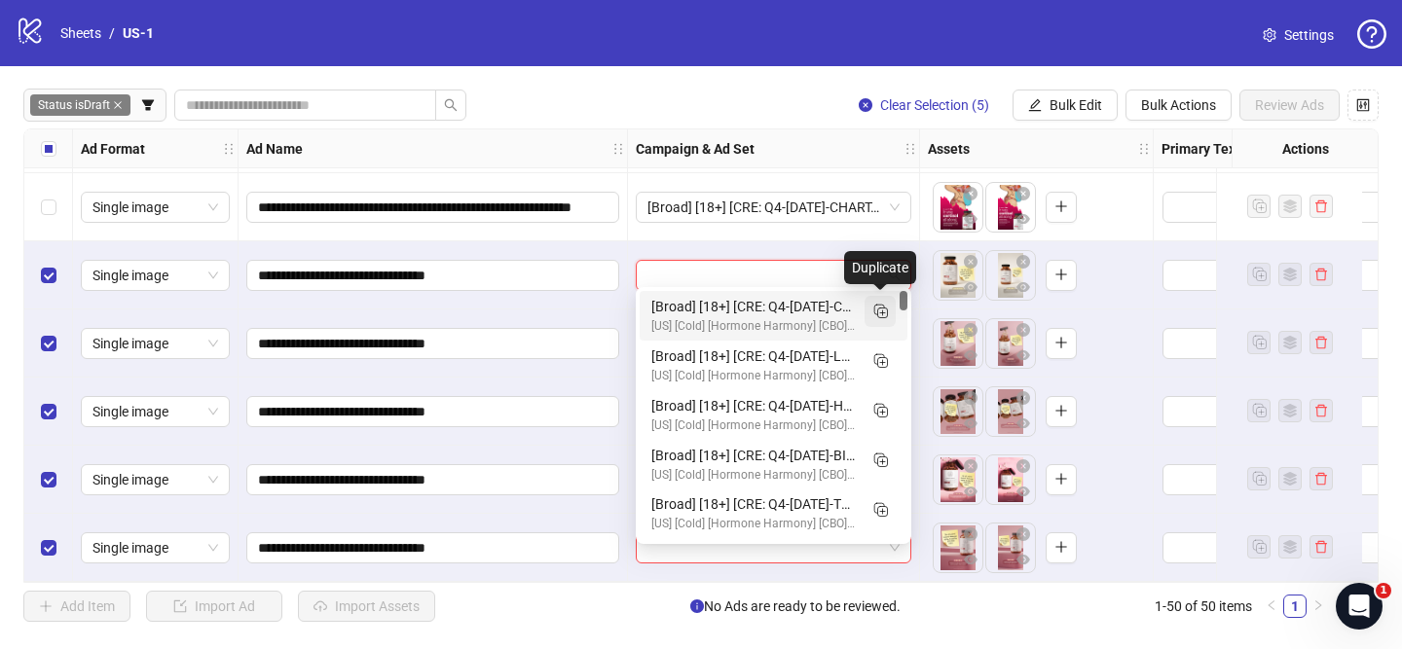
click at [877, 313] on icon "Duplicate" at bounding box center [879, 310] width 19 height 19
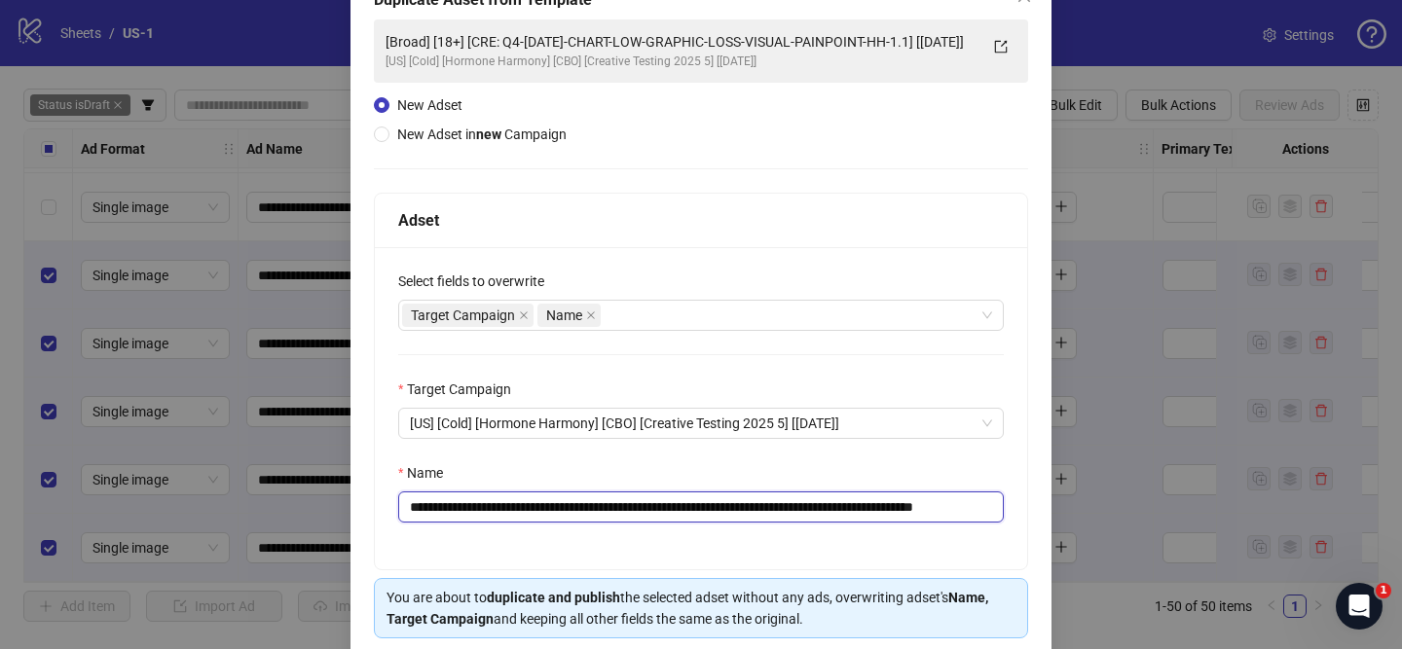
drag, startPoint x: 528, startPoint y: 506, endPoint x: 961, endPoint y: 499, distance: 433.3
click at [961, 499] on input "**********" at bounding box center [701, 507] width 606 height 31
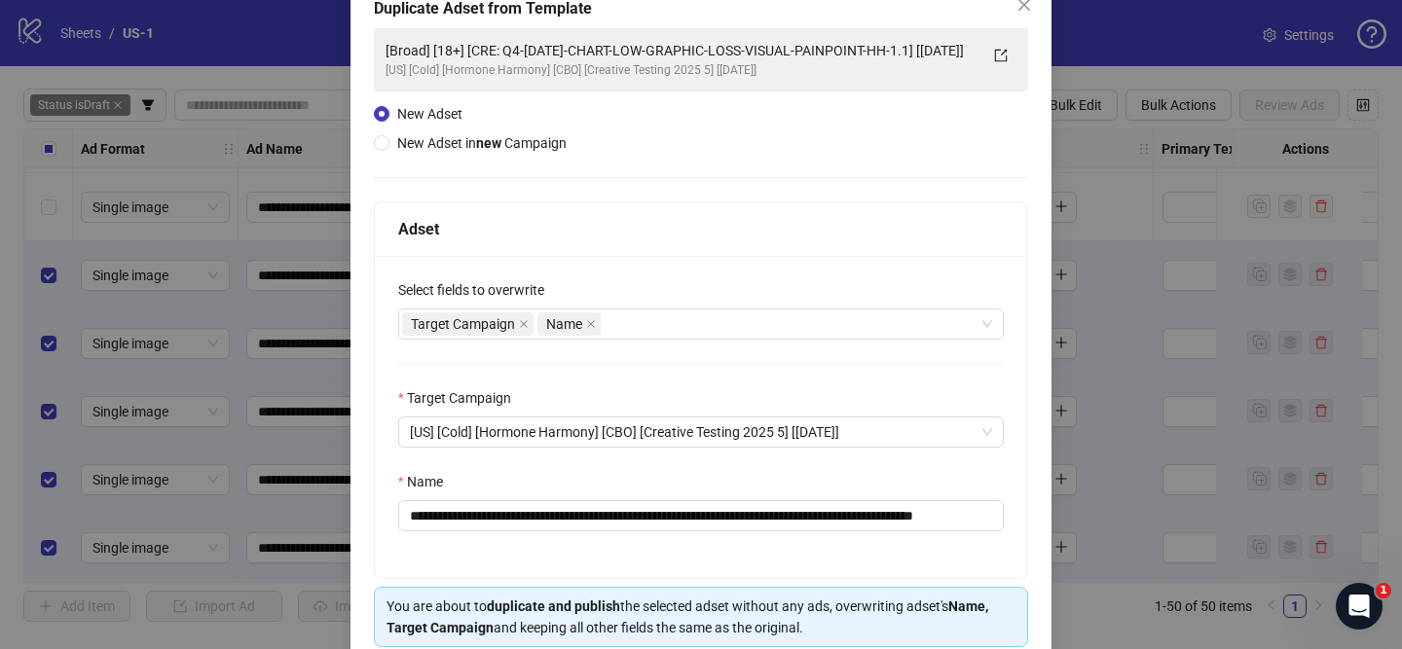
click at [961, 500] on div "Name" at bounding box center [701, 485] width 606 height 29
drag, startPoint x: 528, startPoint y: 515, endPoint x: 963, endPoint y: 511, distance: 435.2
click at [963, 511] on input "**********" at bounding box center [701, 515] width 606 height 31
paste input "text"
drag, startPoint x: 903, startPoint y: 516, endPoint x: 922, endPoint y: 516, distance: 18.5
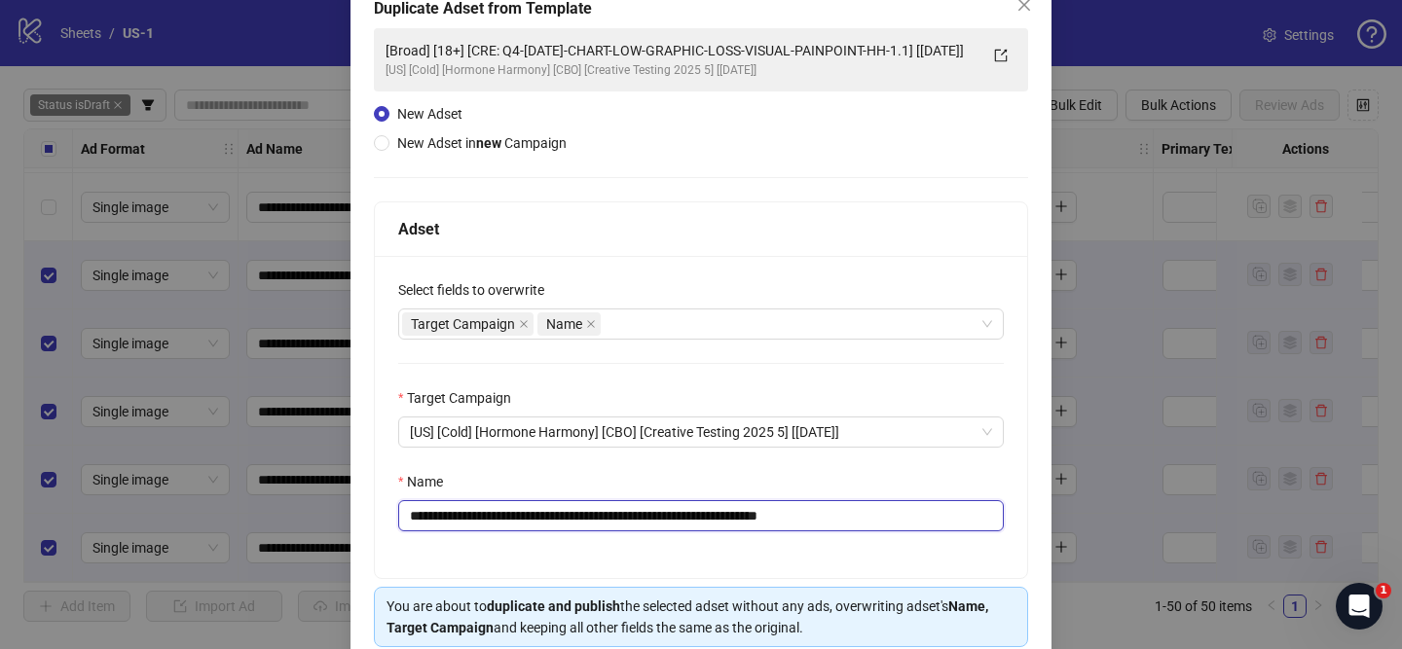
click at [920, 516] on input "**********" at bounding box center [701, 515] width 606 height 31
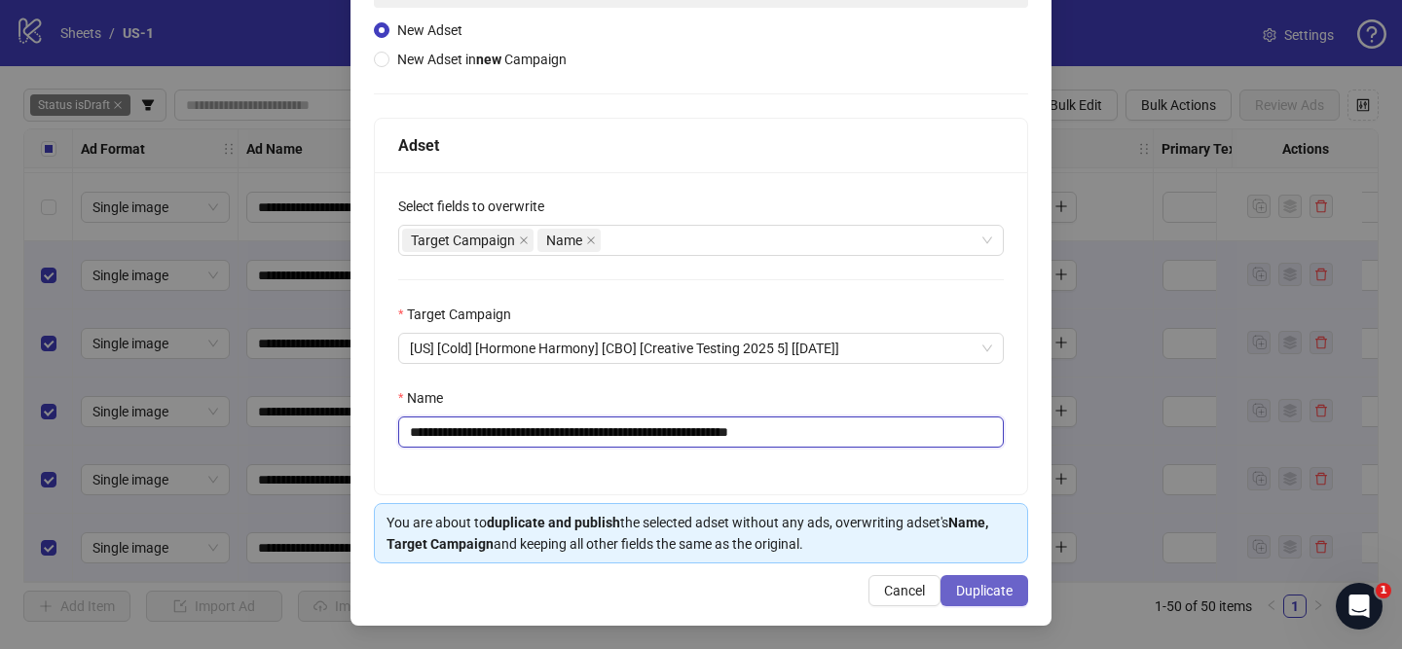
type input "**********"
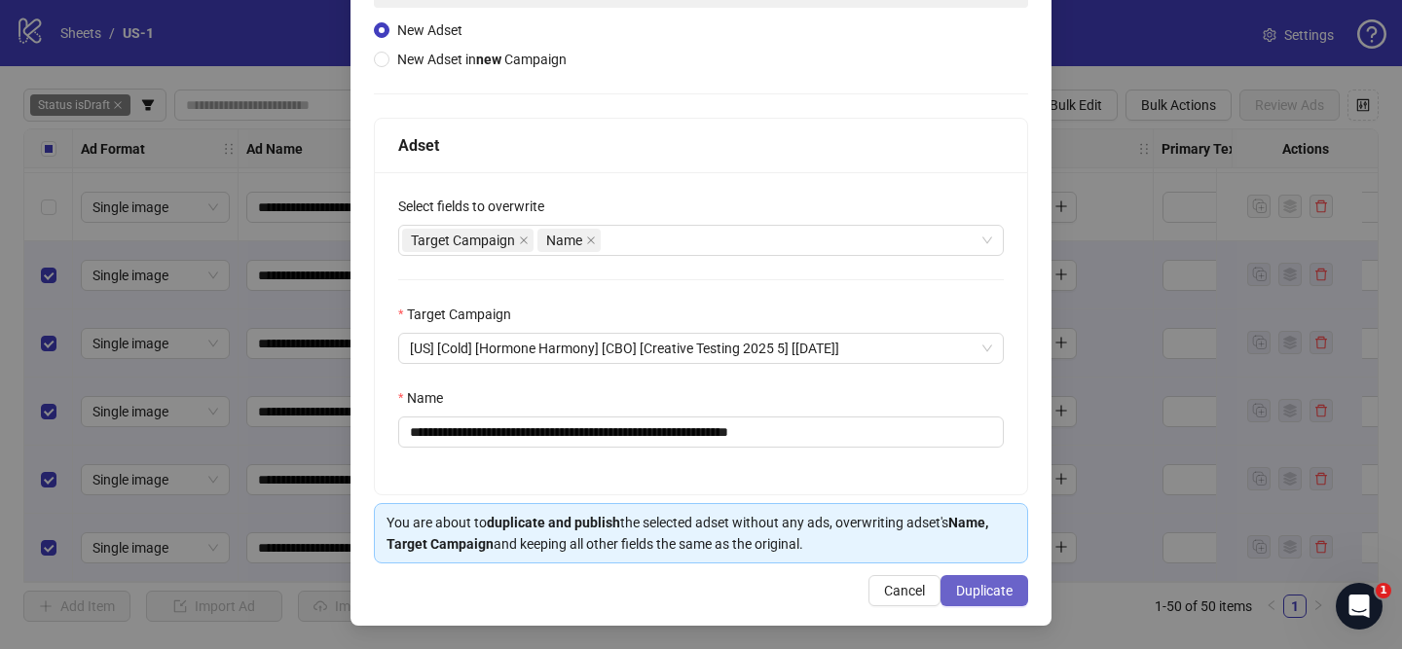
click at [986, 596] on span "Duplicate" at bounding box center [984, 591] width 56 height 16
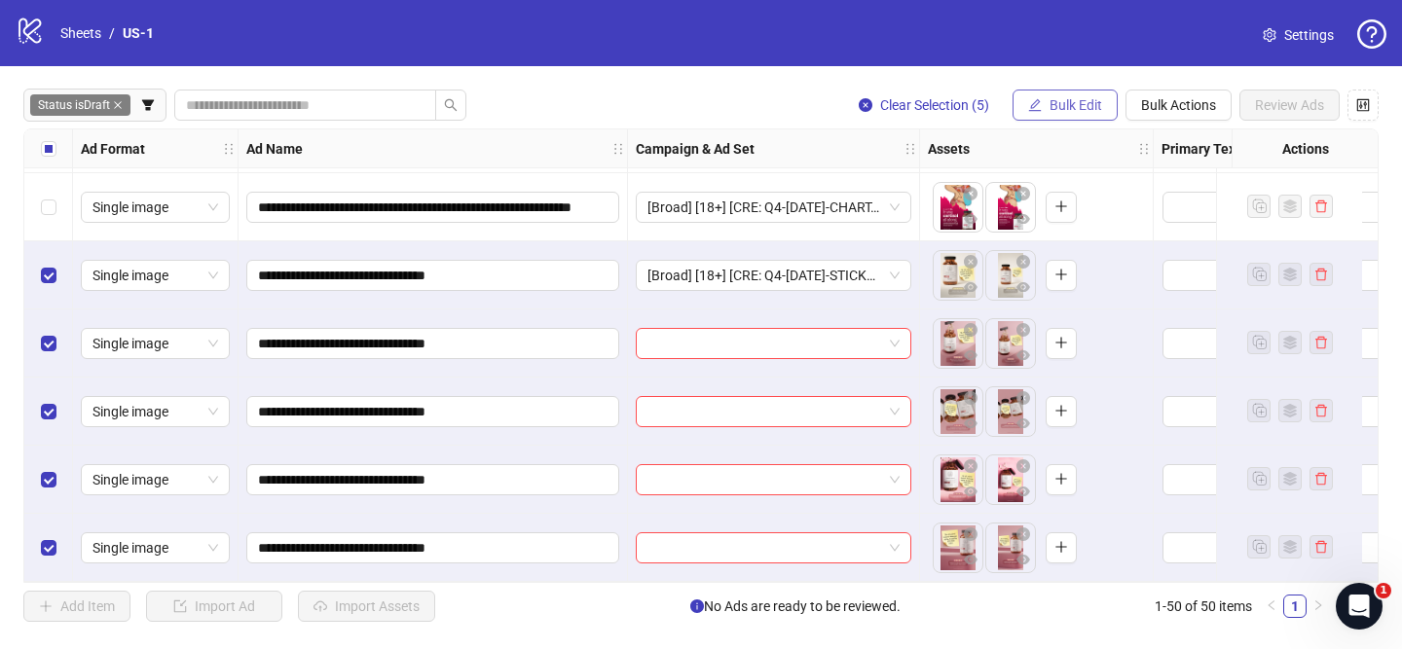
click at [1089, 109] on span "Bulk Edit" at bounding box center [1076, 105] width 53 height 16
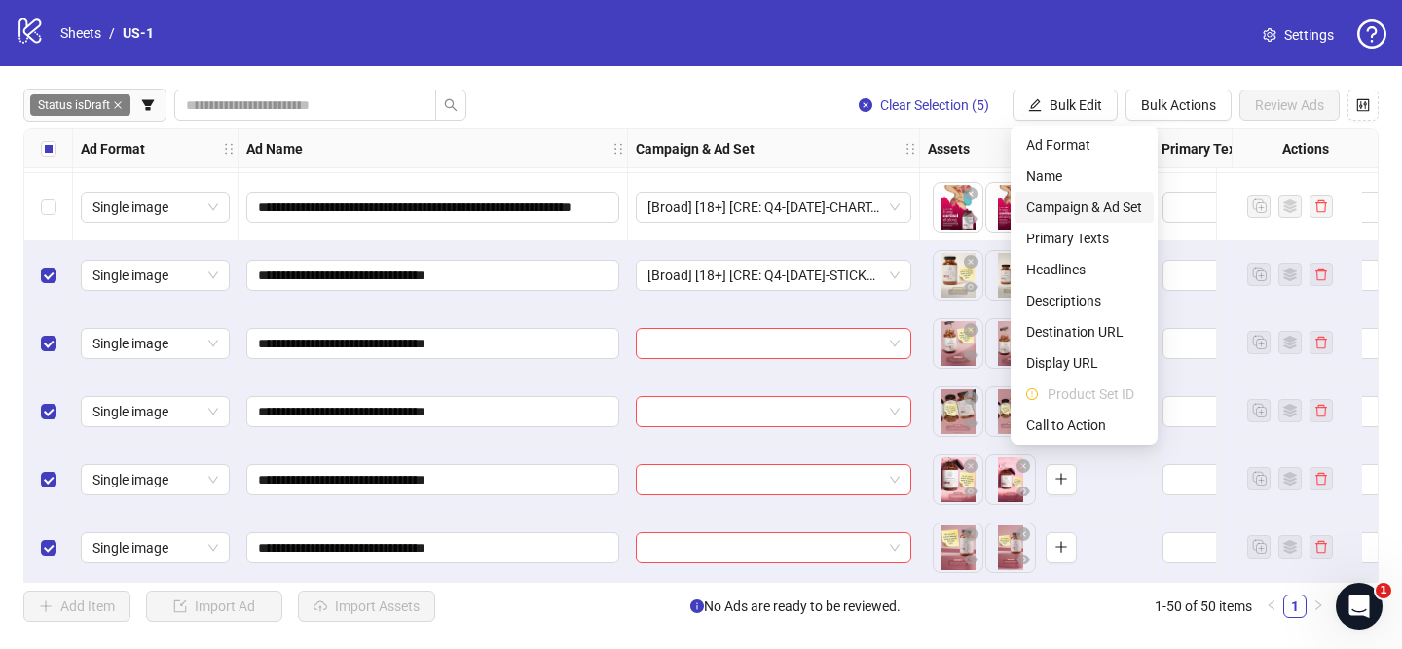
drag, startPoint x: 1097, startPoint y: 208, endPoint x: 1118, endPoint y: 229, distance: 28.9
click at [1097, 208] on span "Campaign & Ad Set" at bounding box center [1084, 207] width 116 height 21
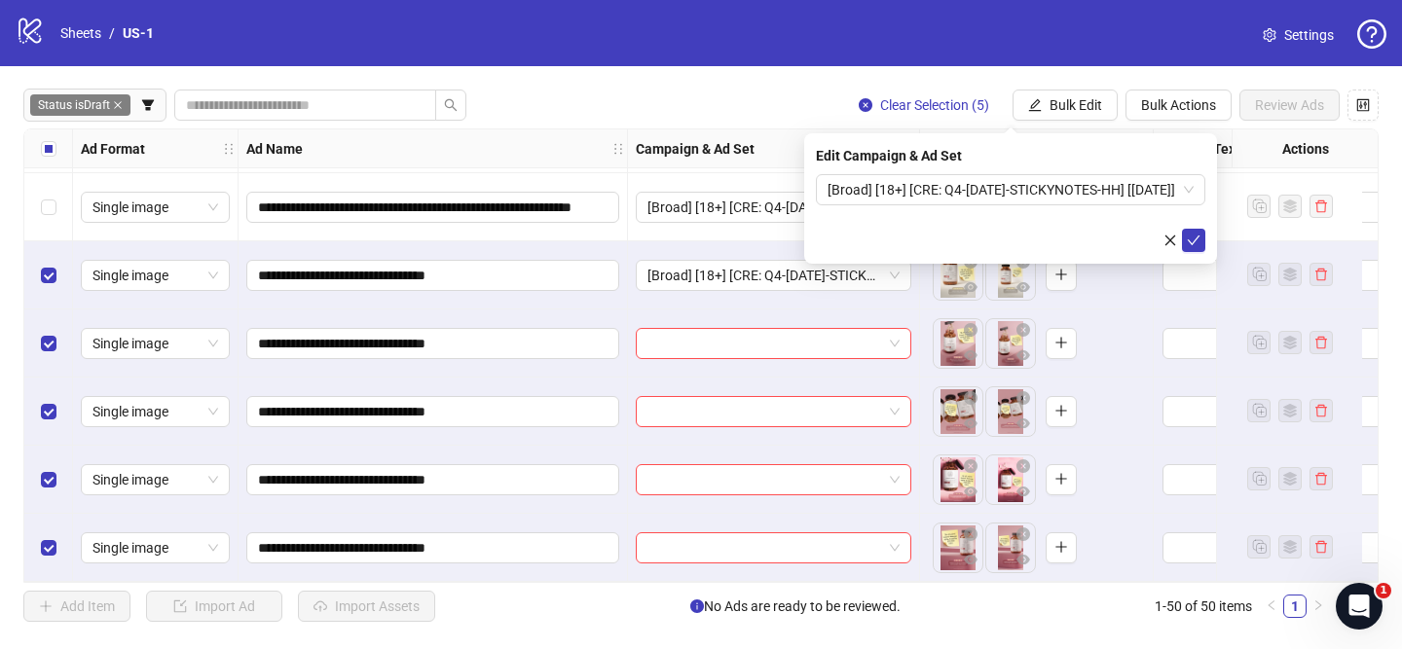
drag, startPoint x: 1198, startPoint y: 239, endPoint x: 498, endPoint y: 303, distance: 703.9
click at [1198, 239] on icon "check" at bounding box center [1194, 241] width 14 height 14
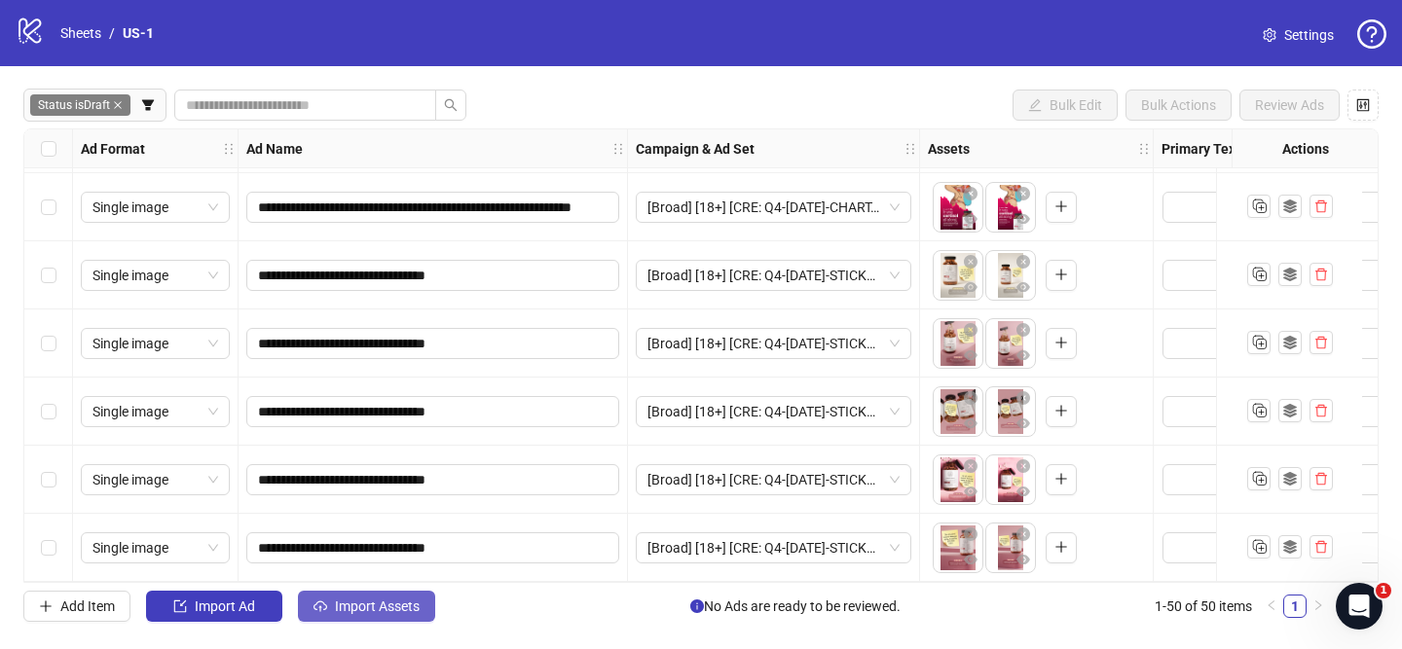
click at [401, 614] on button "Import Assets" at bounding box center [366, 606] width 137 height 31
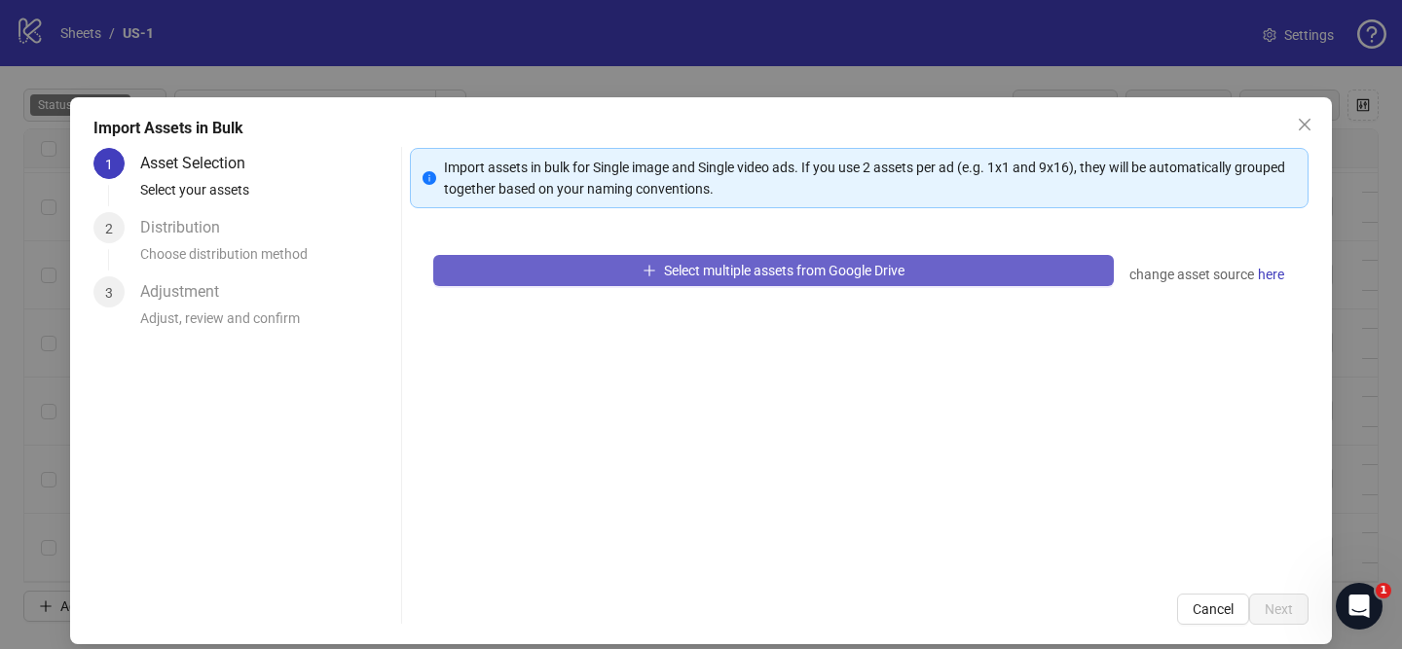
click at [702, 276] on span "Select multiple assets from Google Drive" at bounding box center [784, 271] width 240 height 16
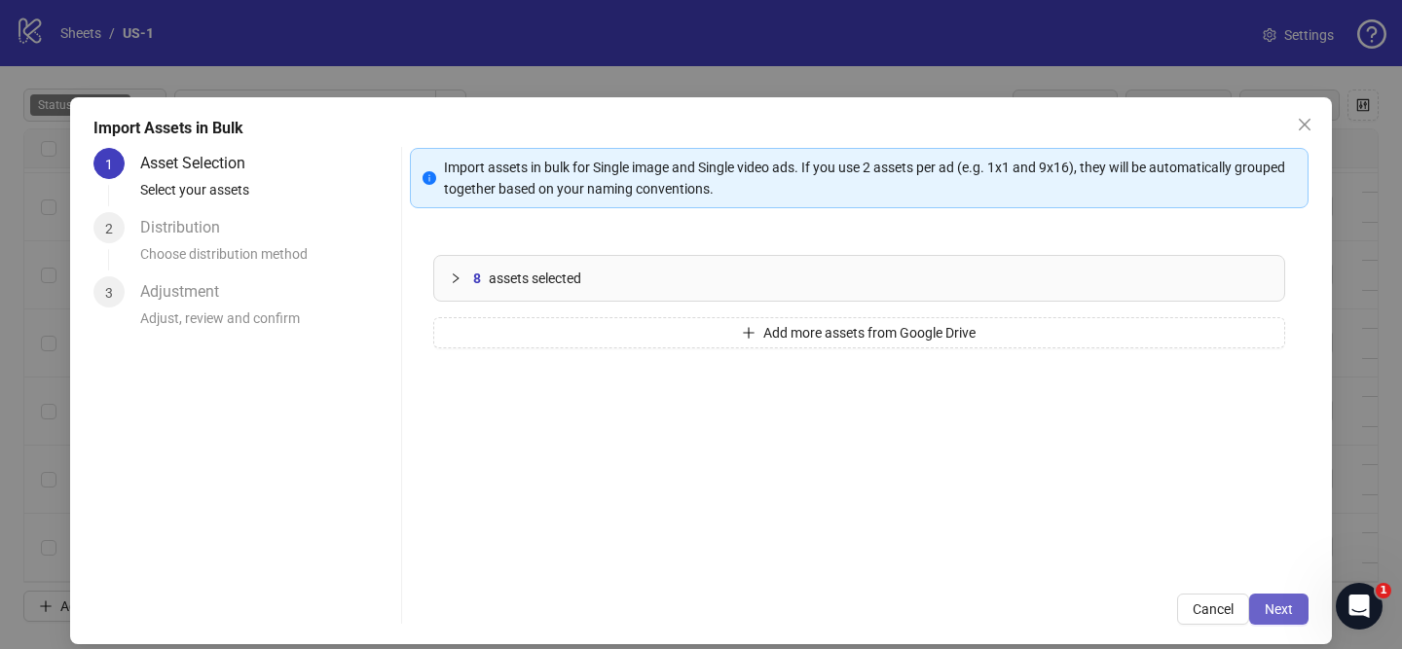
click at [1257, 610] on button "Next" at bounding box center [1278, 609] width 59 height 31
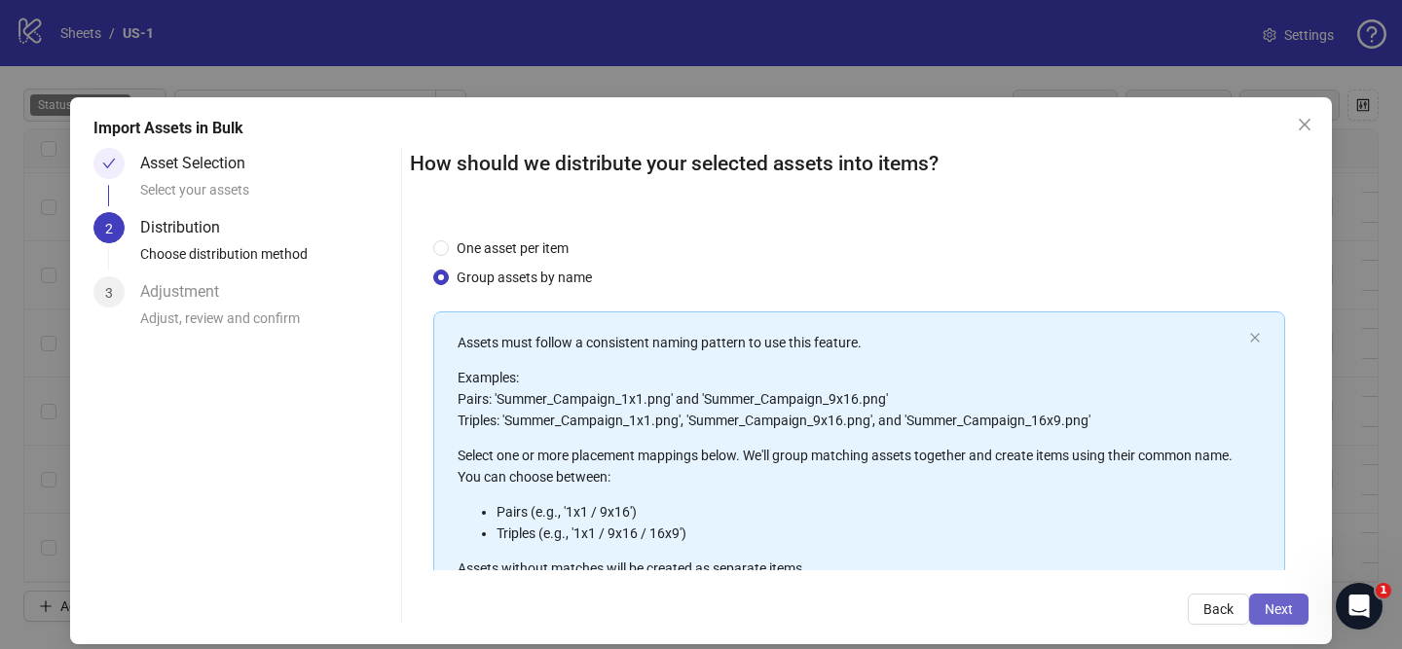
click at [1279, 613] on span "Next" at bounding box center [1279, 610] width 28 height 16
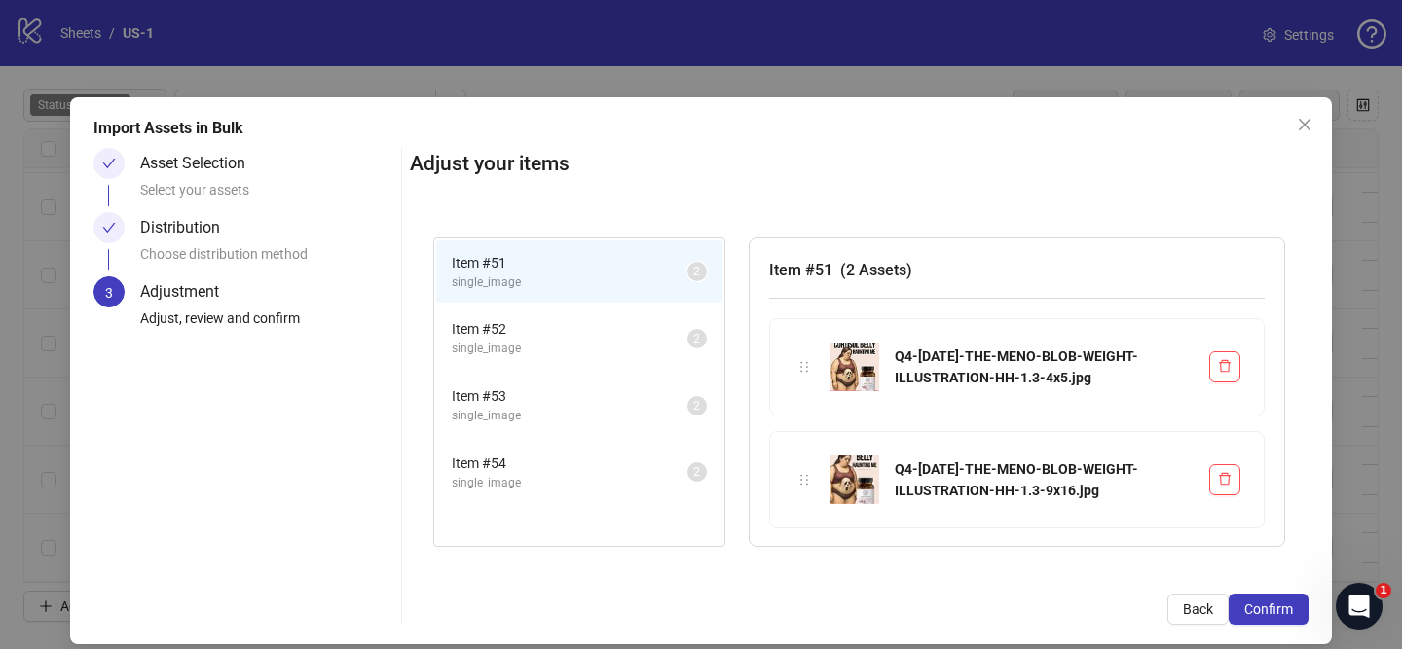
click at [1279, 613] on span "Confirm" at bounding box center [1268, 610] width 49 height 16
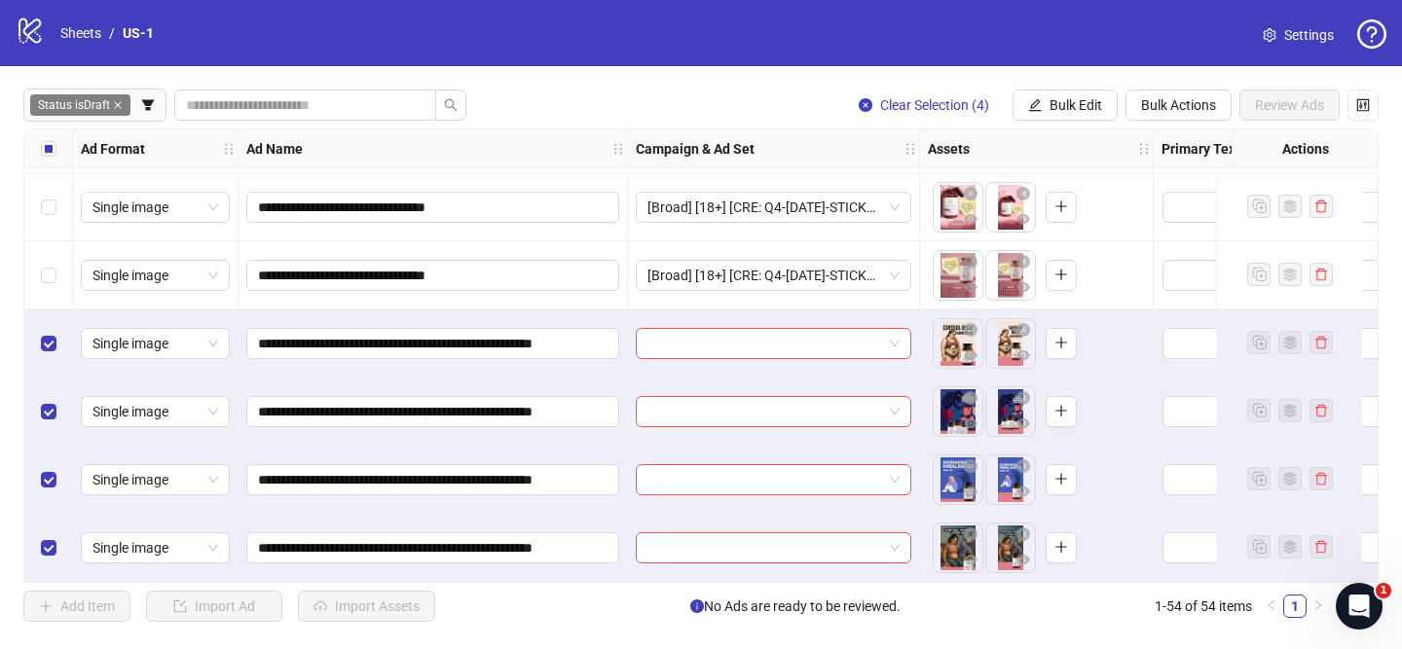
scroll to position [3274, 0]
click at [788, 329] on input "search" at bounding box center [764, 343] width 235 height 29
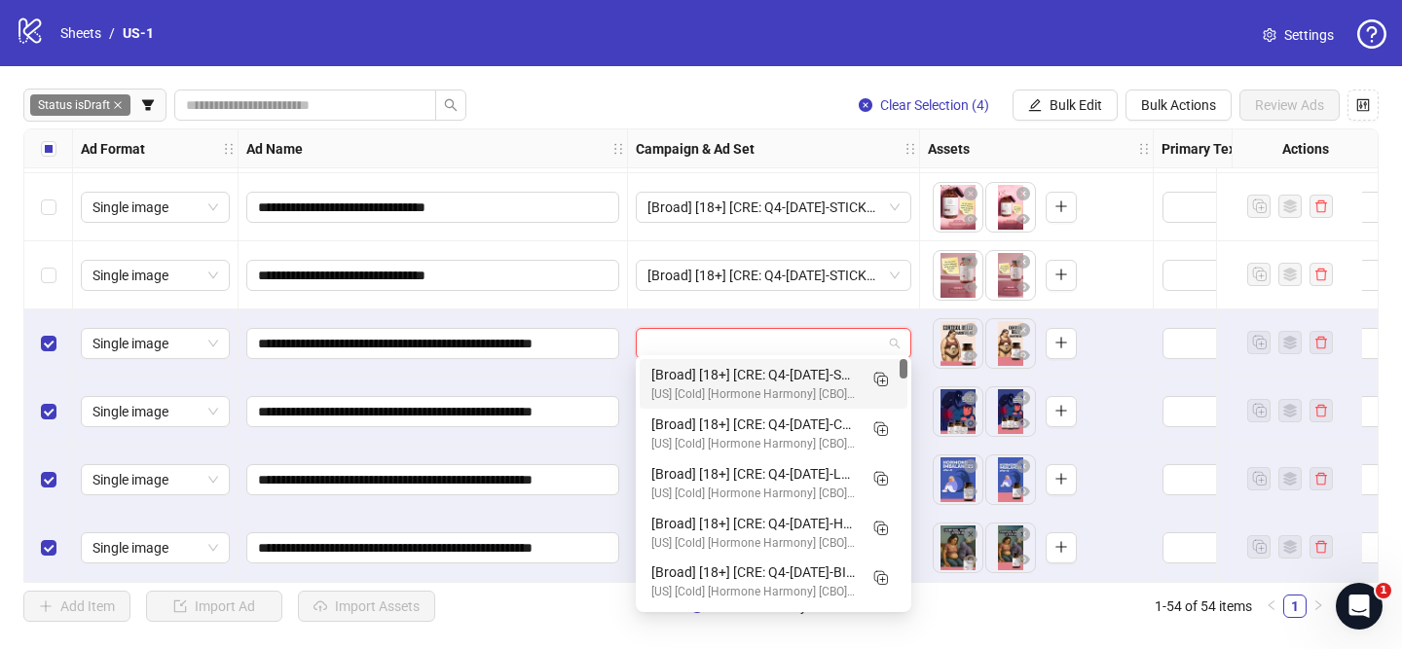
drag, startPoint x: 877, startPoint y: 374, endPoint x: 796, endPoint y: 393, distance: 83.1
click at [878, 374] on icon "Duplicate" at bounding box center [879, 378] width 19 height 19
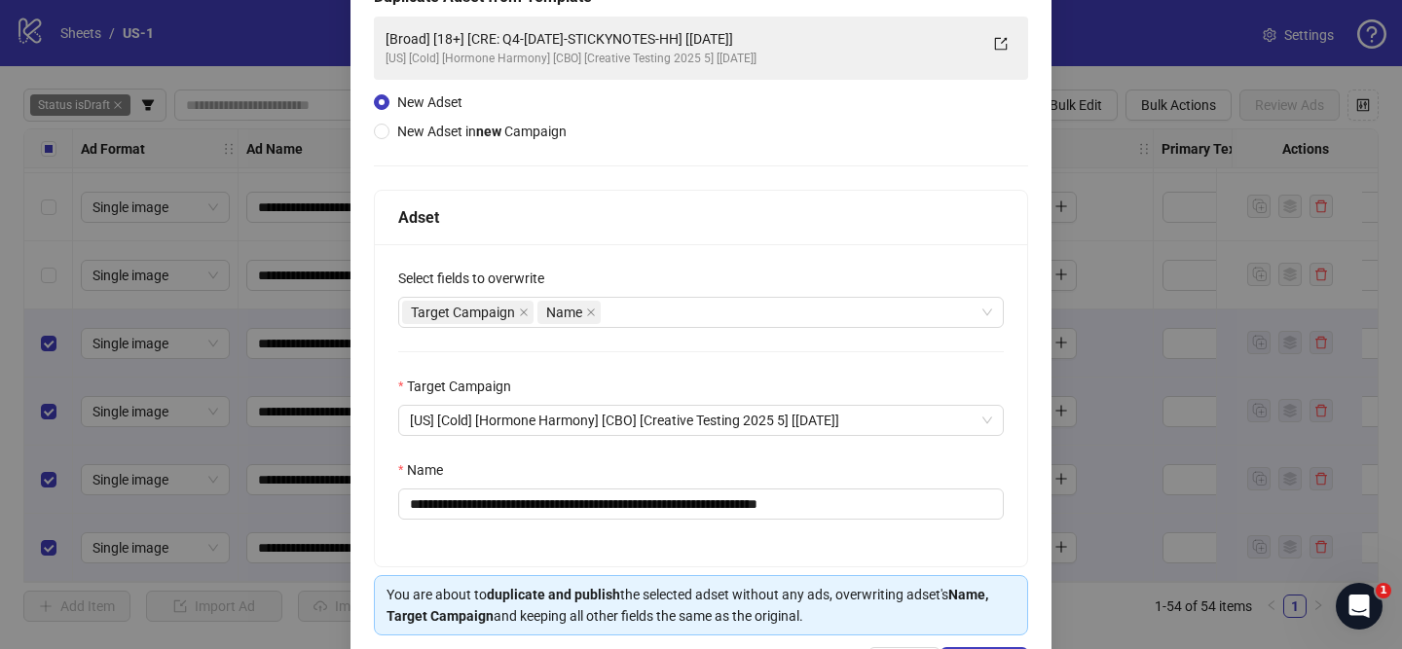
scroll to position [203, 0]
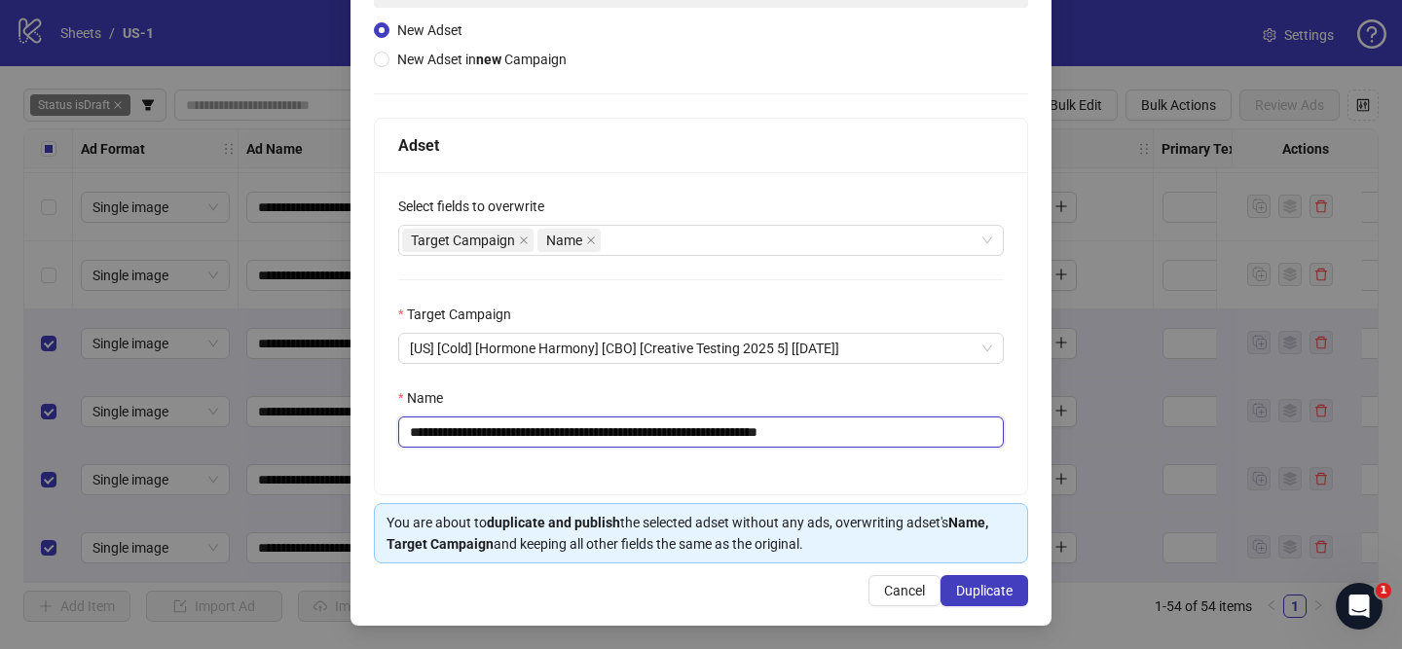
drag, startPoint x: 543, startPoint y: 429, endPoint x: 739, endPoint y: 431, distance: 195.7
click at [737, 430] on input "**********" at bounding box center [701, 432] width 606 height 31
paste input "**********"
drag, startPoint x: 957, startPoint y: 433, endPoint x: 1030, endPoint y: 435, distance: 73.0
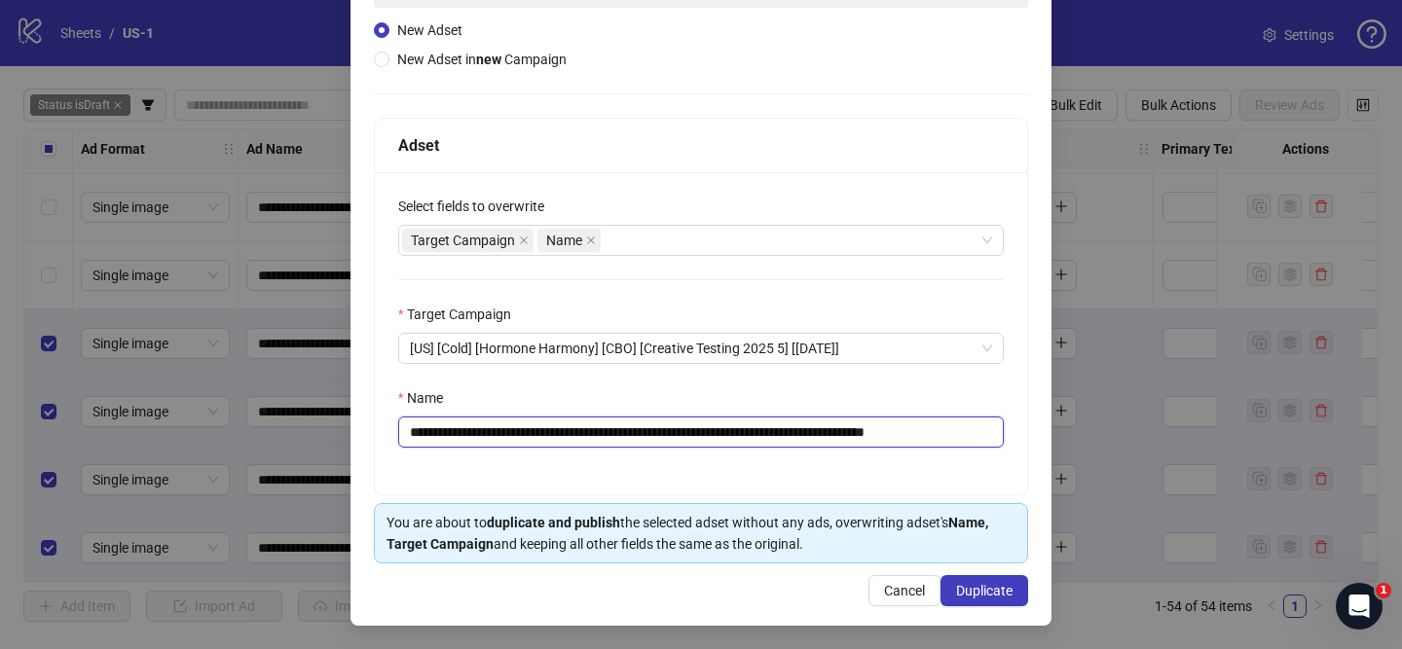
click at [1030, 435] on div "**********" at bounding box center [700, 260] width 701 height 732
type input "**********"
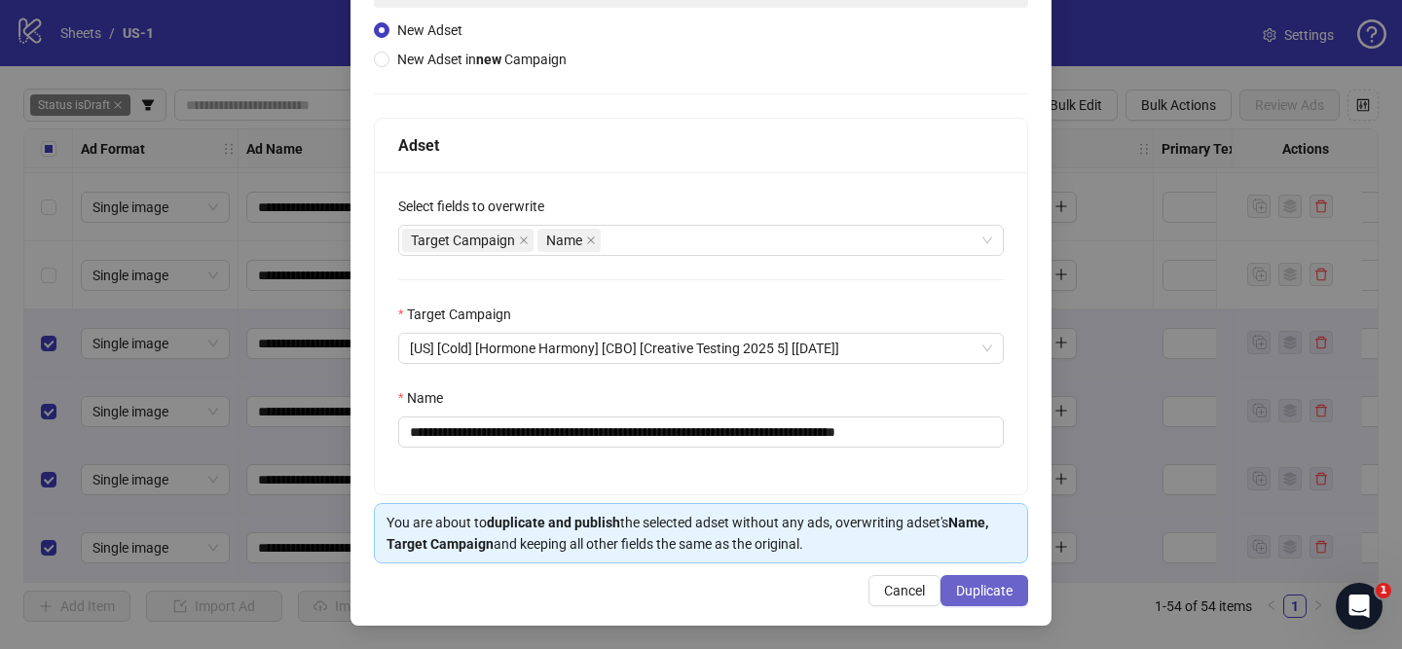
click at [1010, 590] on span "Duplicate" at bounding box center [984, 591] width 56 height 16
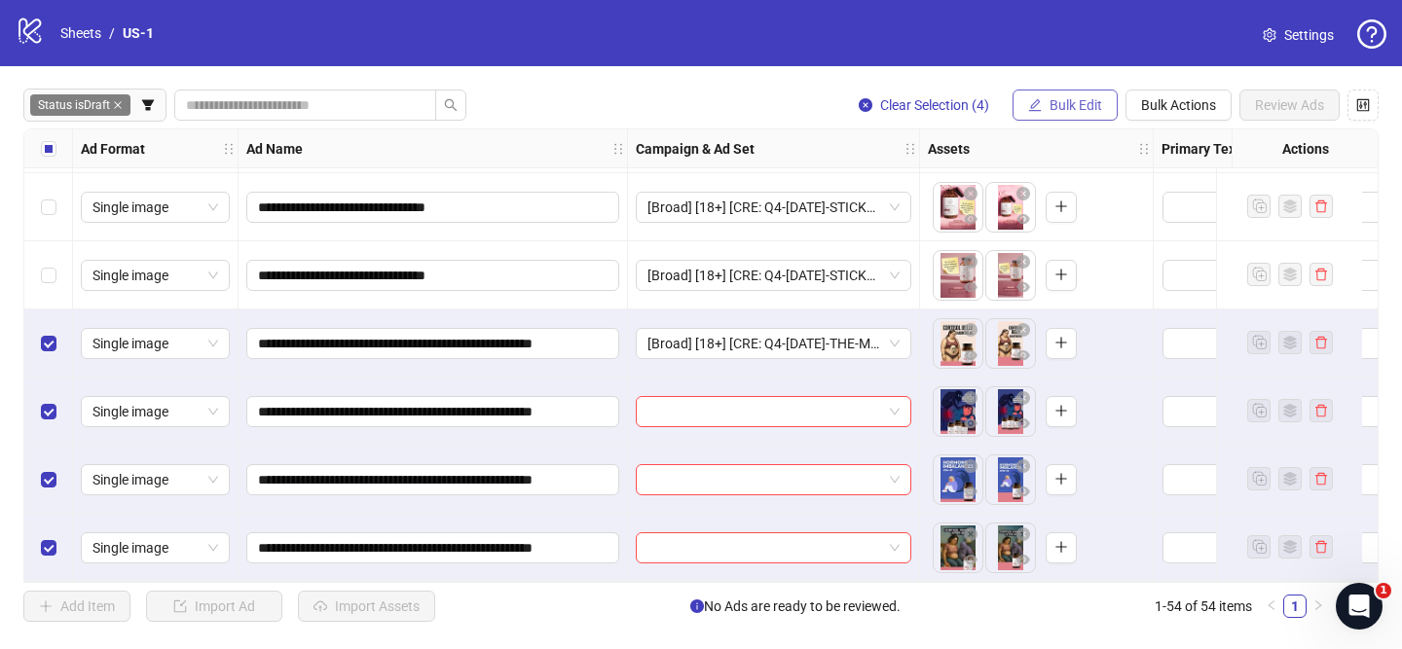
drag, startPoint x: 1053, startPoint y: 91, endPoint x: 1065, endPoint y: 101, distance: 15.8
click at [1054, 91] on button "Bulk Edit" at bounding box center [1065, 105] width 105 height 31
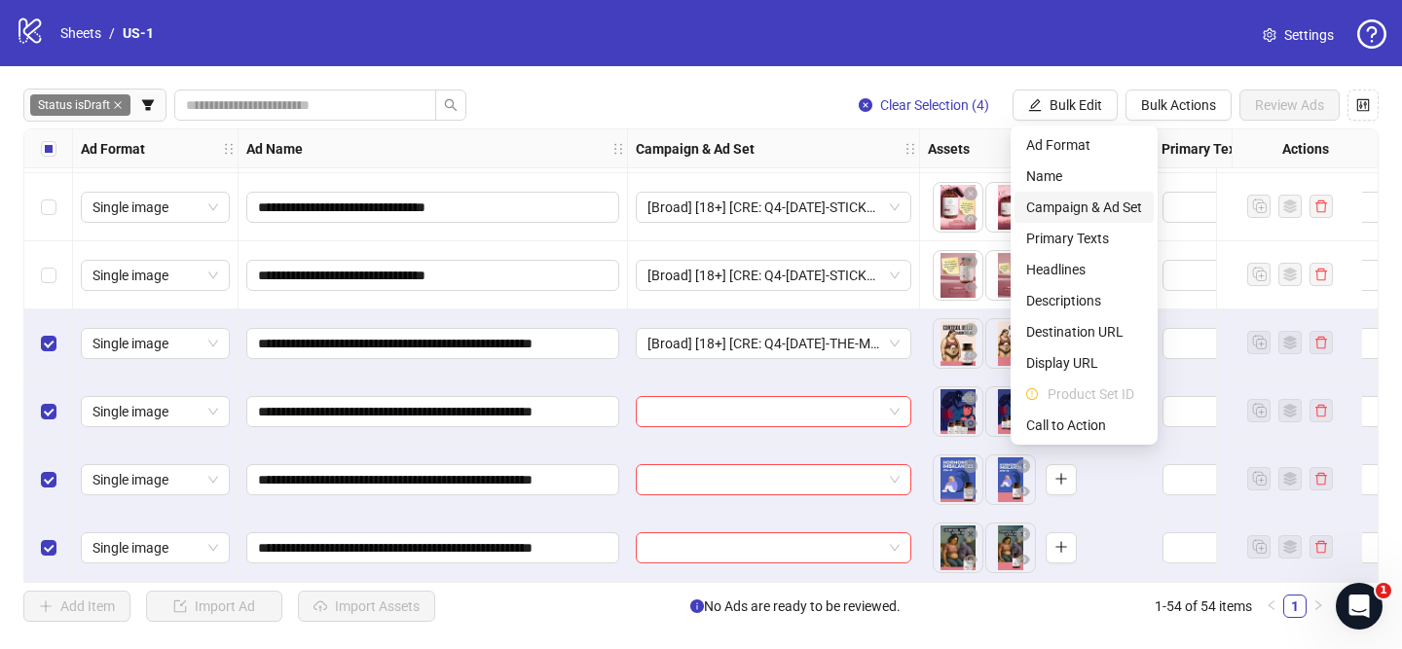
drag, startPoint x: 1128, startPoint y: 202, endPoint x: 1146, endPoint y: 212, distance: 20.5
click at [1129, 203] on span "Campaign & Ad Set" at bounding box center [1084, 207] width 116 height 21
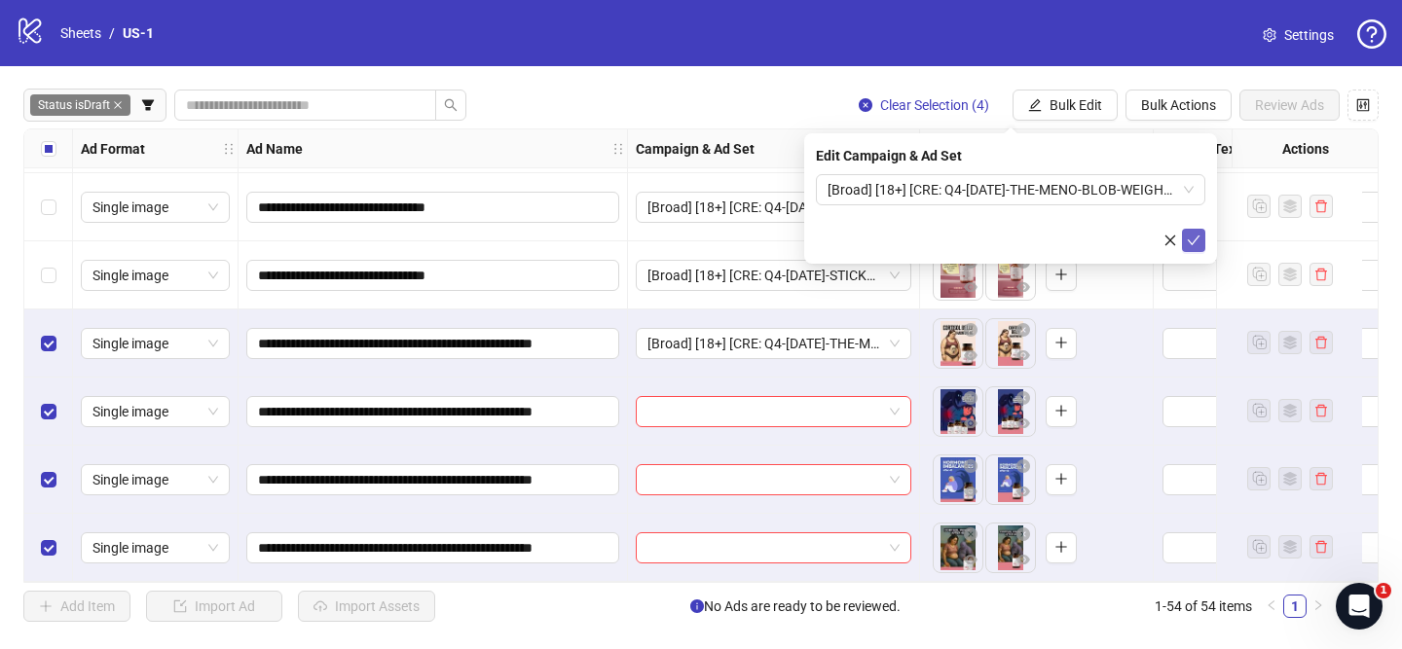
click at [1194, 243] on icon "check" at bounding box center [1194, 241] width 14 height 14
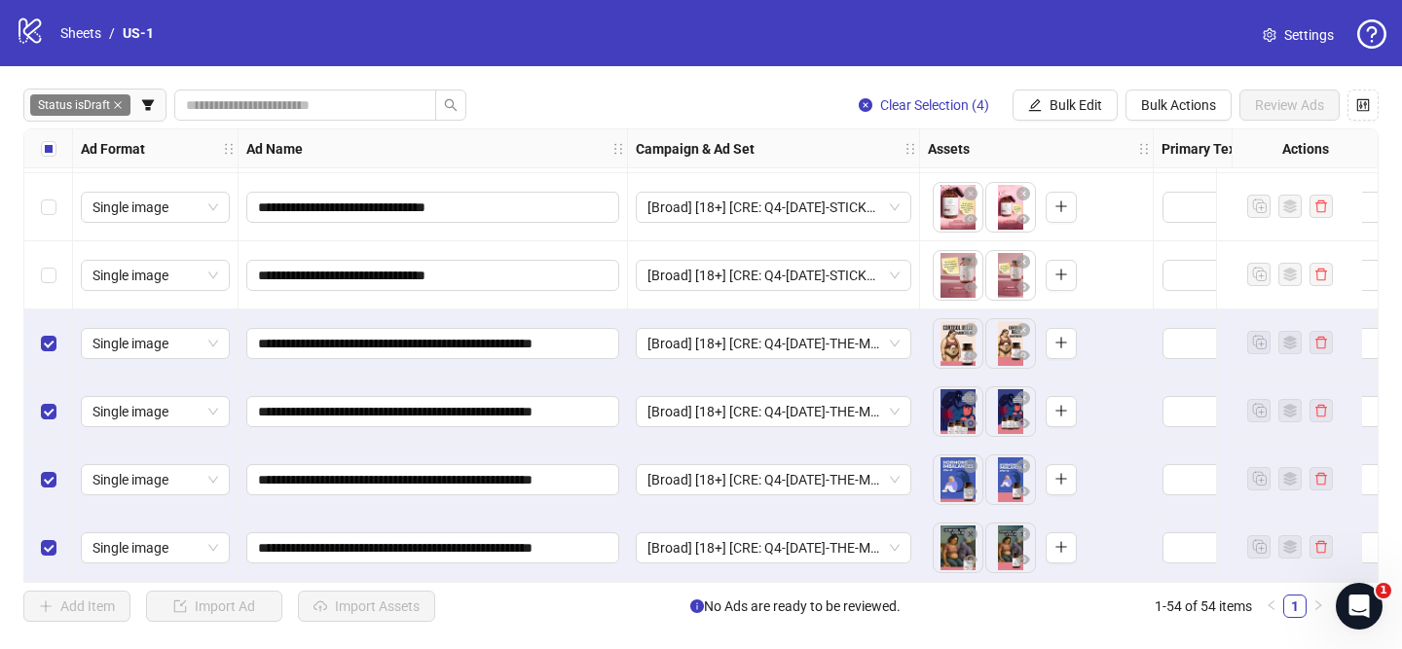
click at [37, 150] on div "Select all rows" at bounding box center [48, 148] width 49 height 39
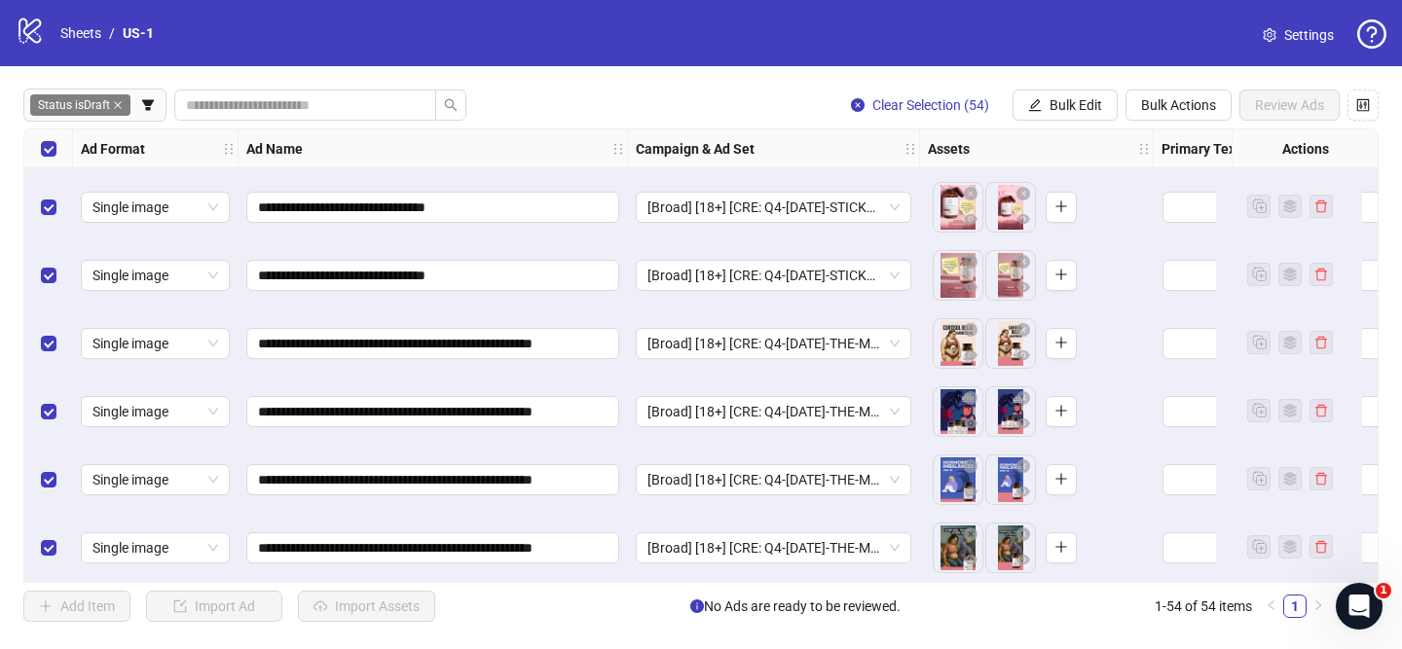
click at [37, 150] on div "Select all rows" at bounding box center [48, 148] width 49 height 39
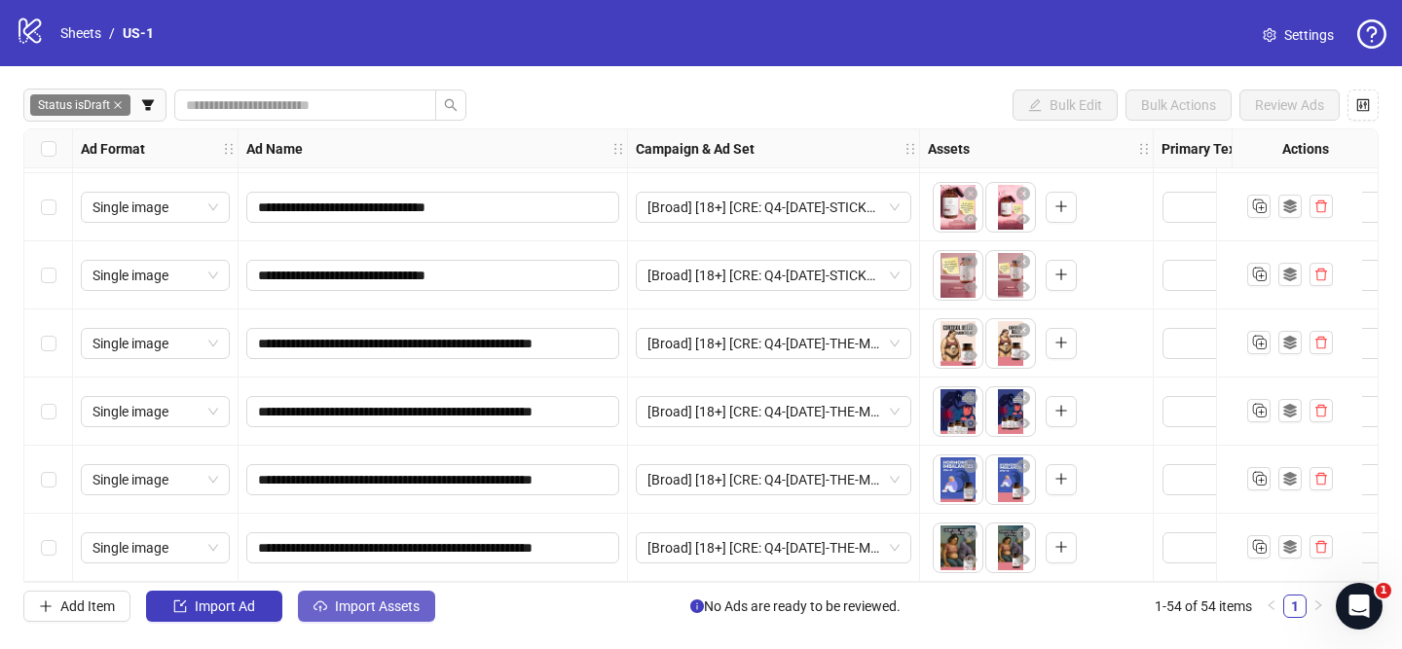
drag, startPoint x: 400, startPoint y: 585, endPoint x: 404, endPoint y: 601, distance: 16.1
click at [400, 587] on div "**********" at bounding box center [701, 355] width 1402 height 579
click at [404, 601] on span "Import Assets" at bounding box center [377, 607] width 85 height 16
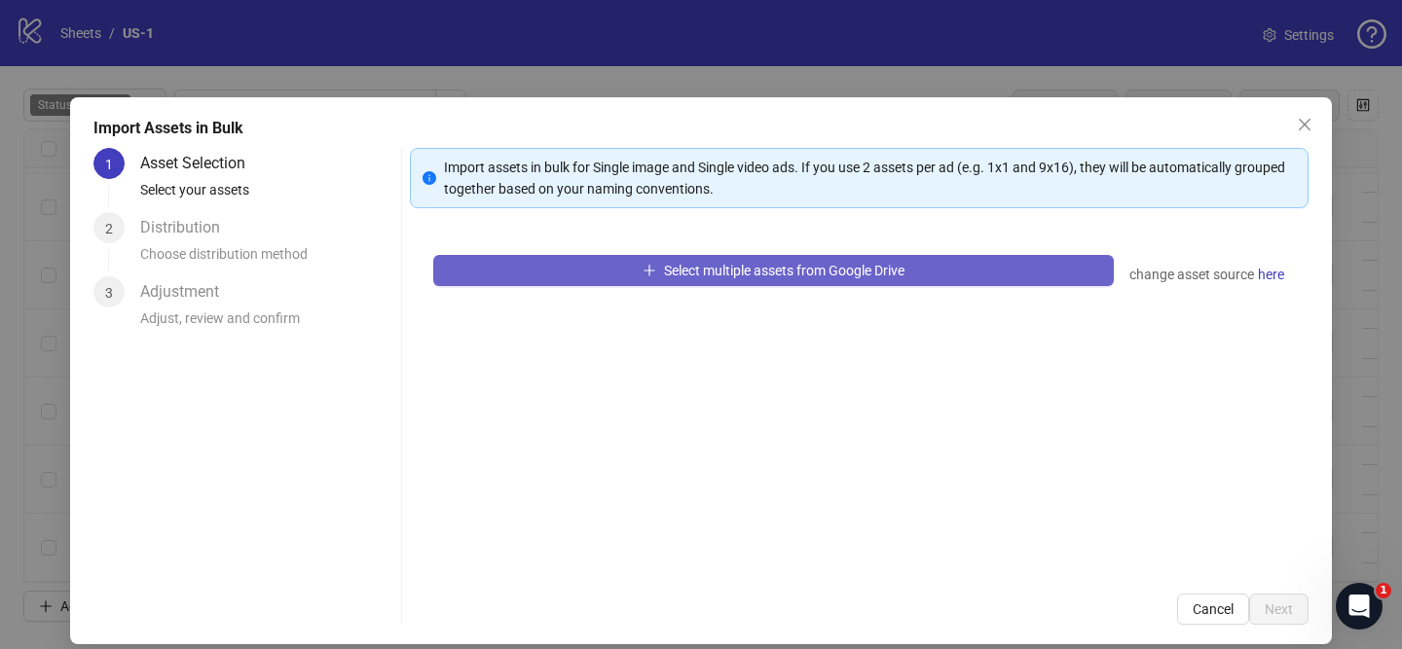
click at [701, 270] on span "Select multiple assets from Google Drive" at bounding box center [784, 271] width 240 height 16
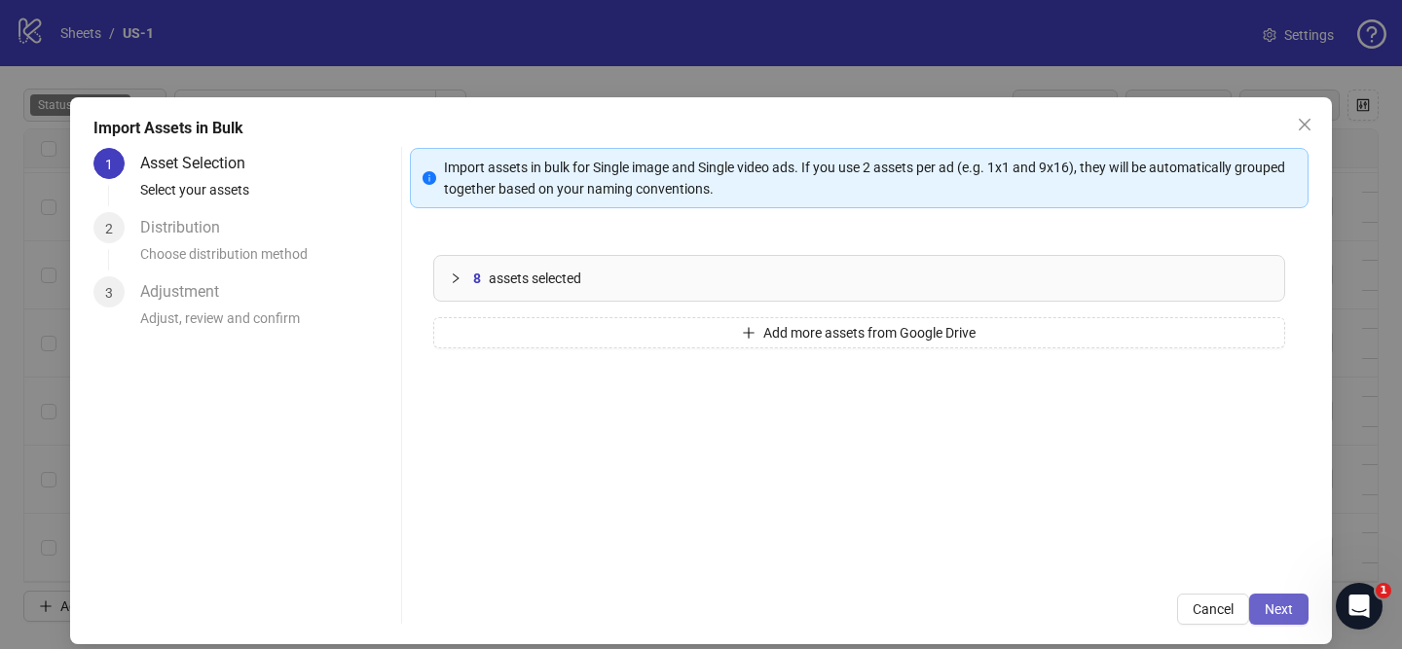
click at [1298, 607] on button "Next" at bounding box center [1278, 609] width 59 height 31
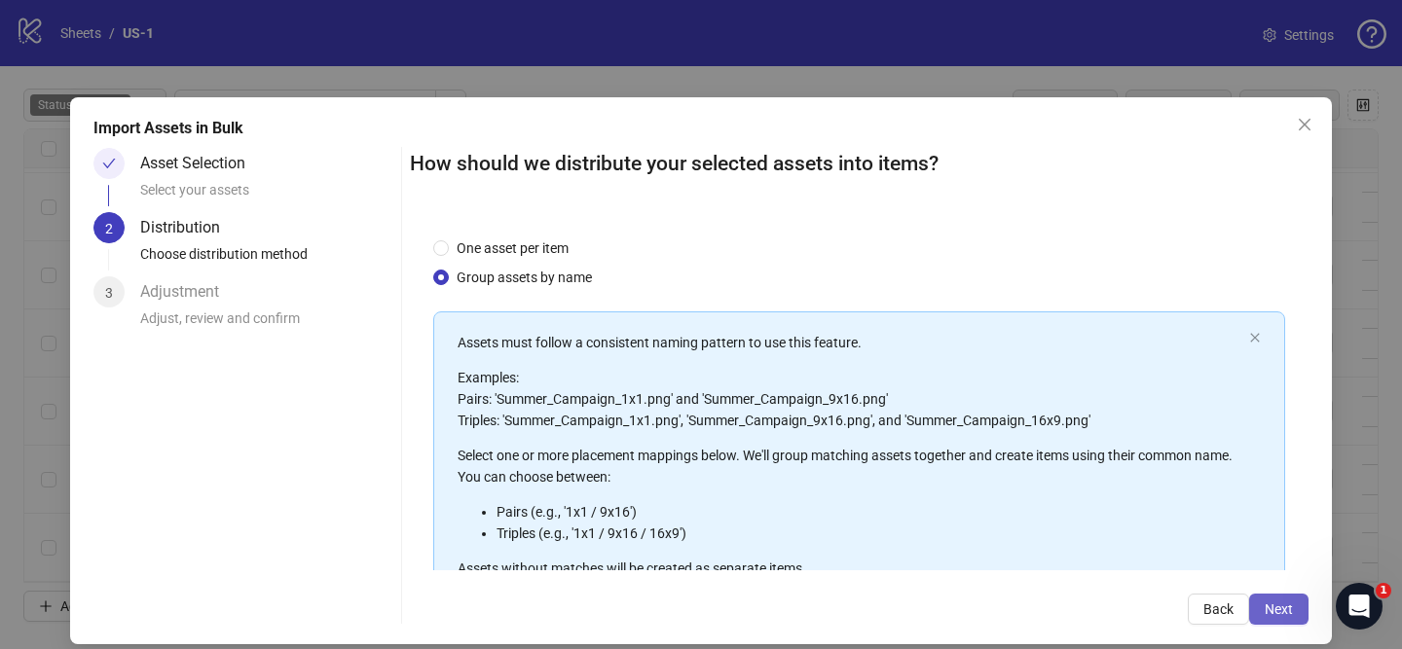
click at [1292, 611] on span "Next" at bounding box center [1279, 610] width 28 height 16
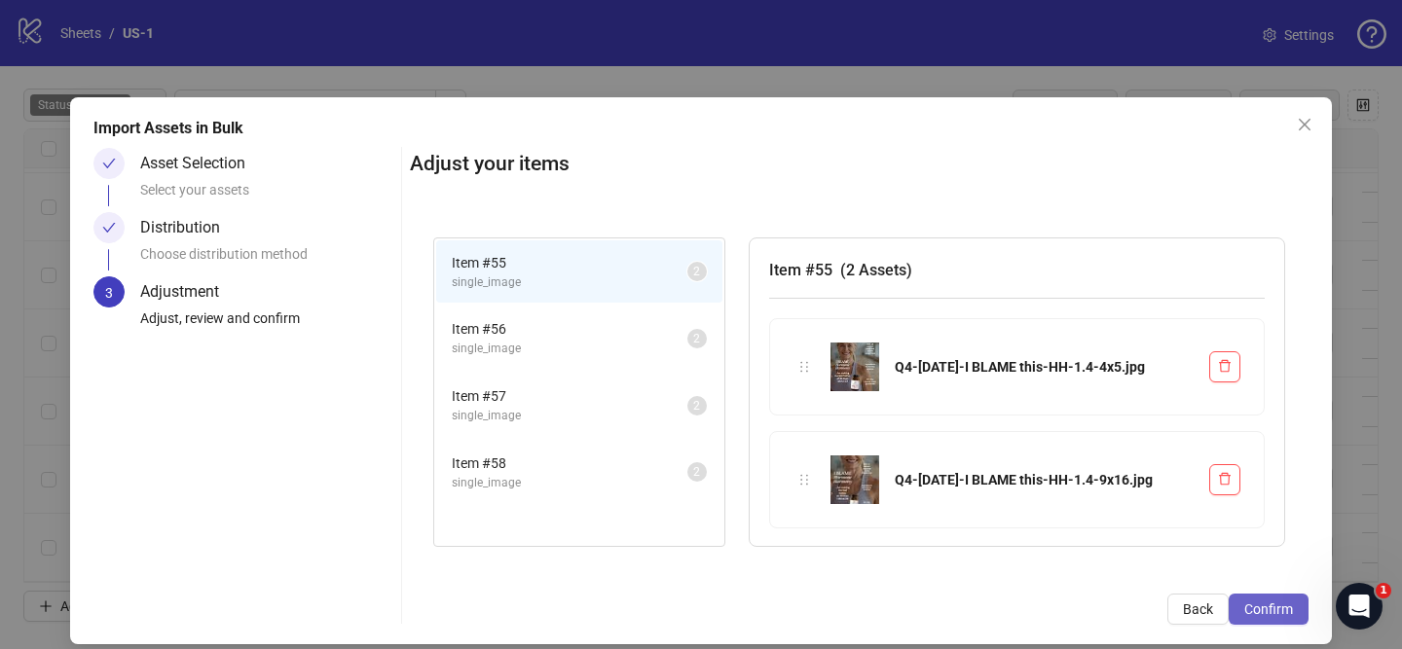
click at [1291, 611] on span "Confirm" at bounding box center [1268, 610] width 49 height 16
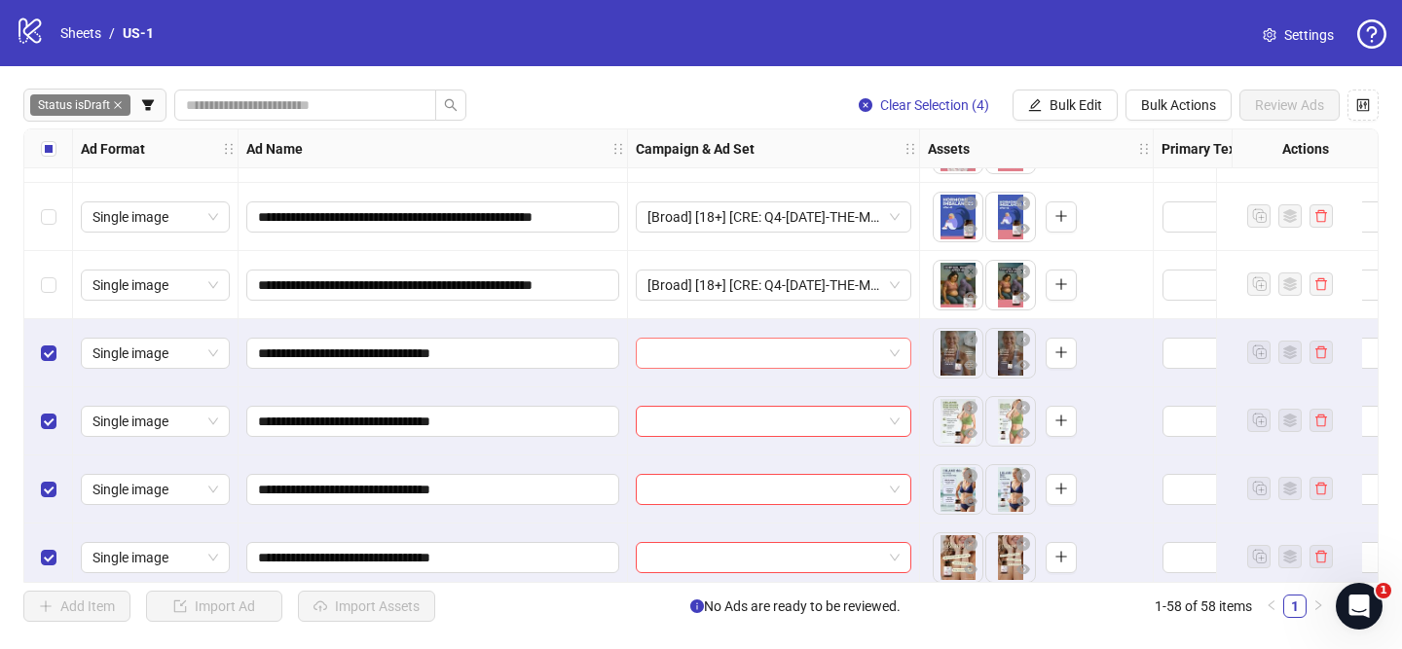
scroll to position [3547, 0]
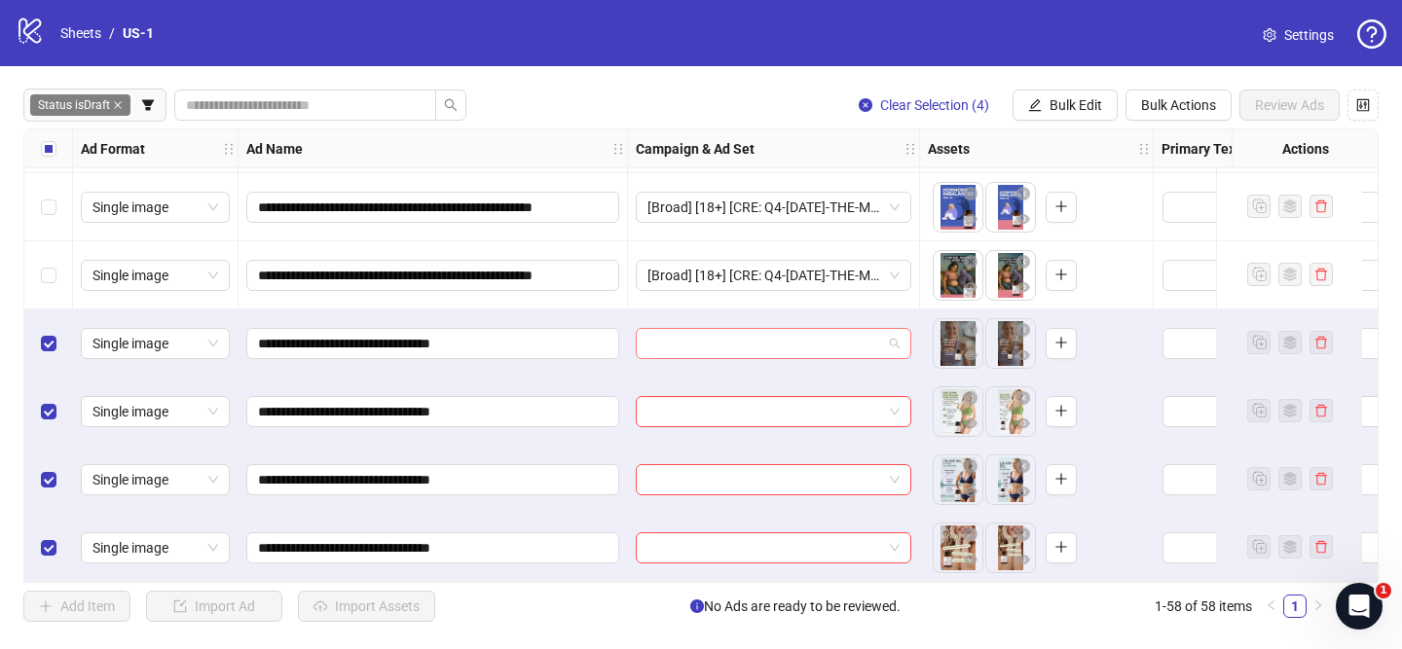
drag, startPoint x: 826, startPoint y: 342, endPoint x: 867, endPoint y: 385, distance: 59.9
click at [826, 342] on input "search" at bounding box center [764, 343] width 235 height 29
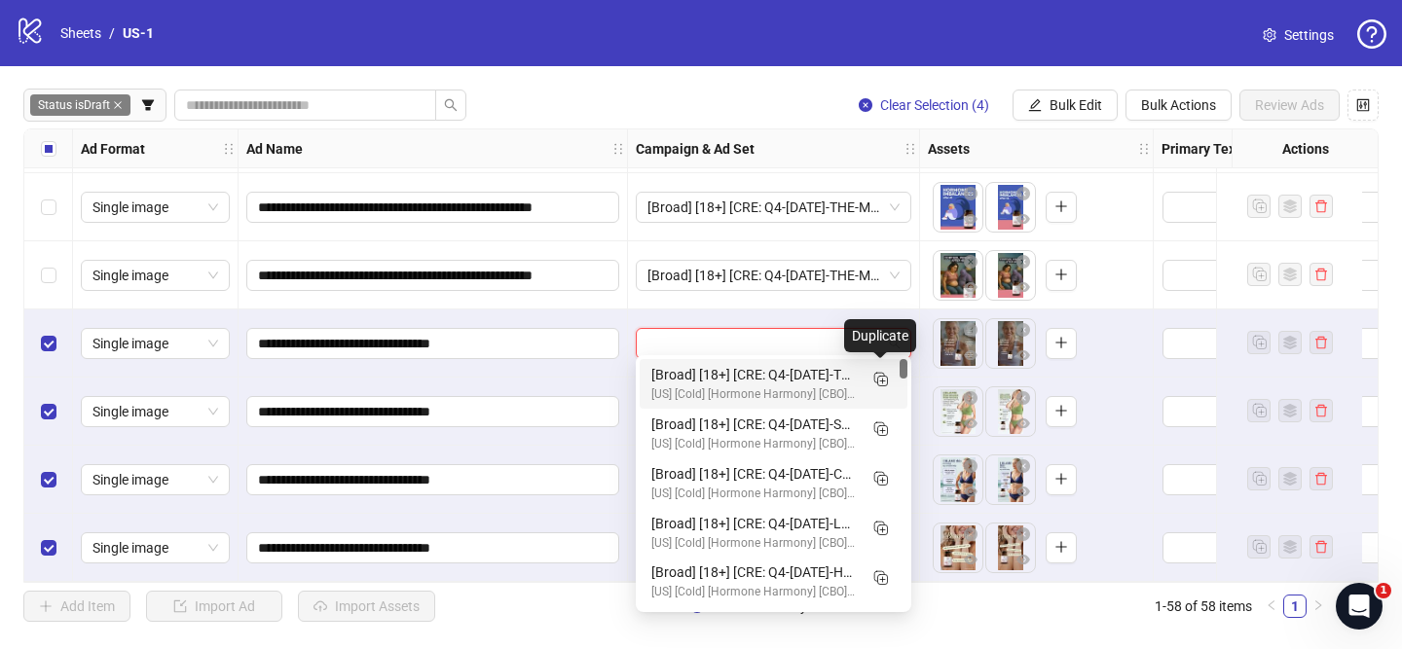
drag, startPoint x: 882, startPoint y: 383, endPoint x: 665, endPoint y: 460, distance: 230.3
click at [883, 383] on line "Duplicate" at bounding box center [883, 381] width 0 height 5
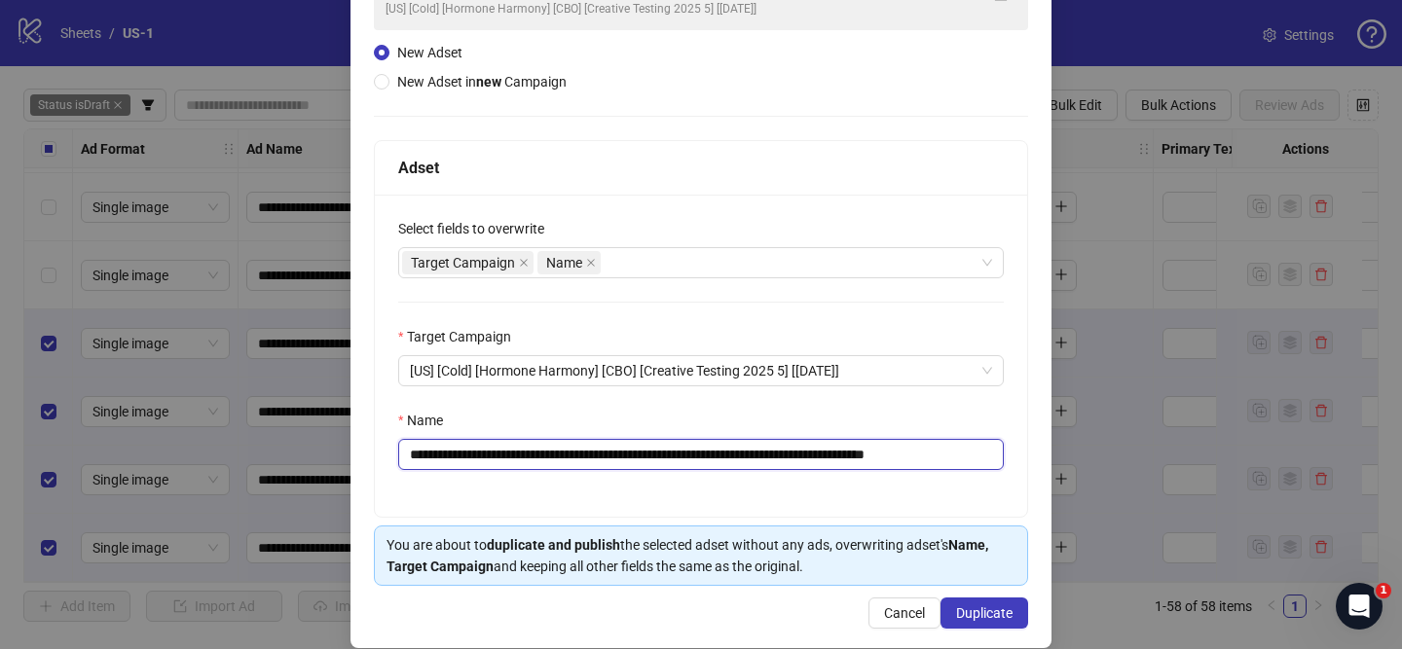
scroll to position [186, 0]
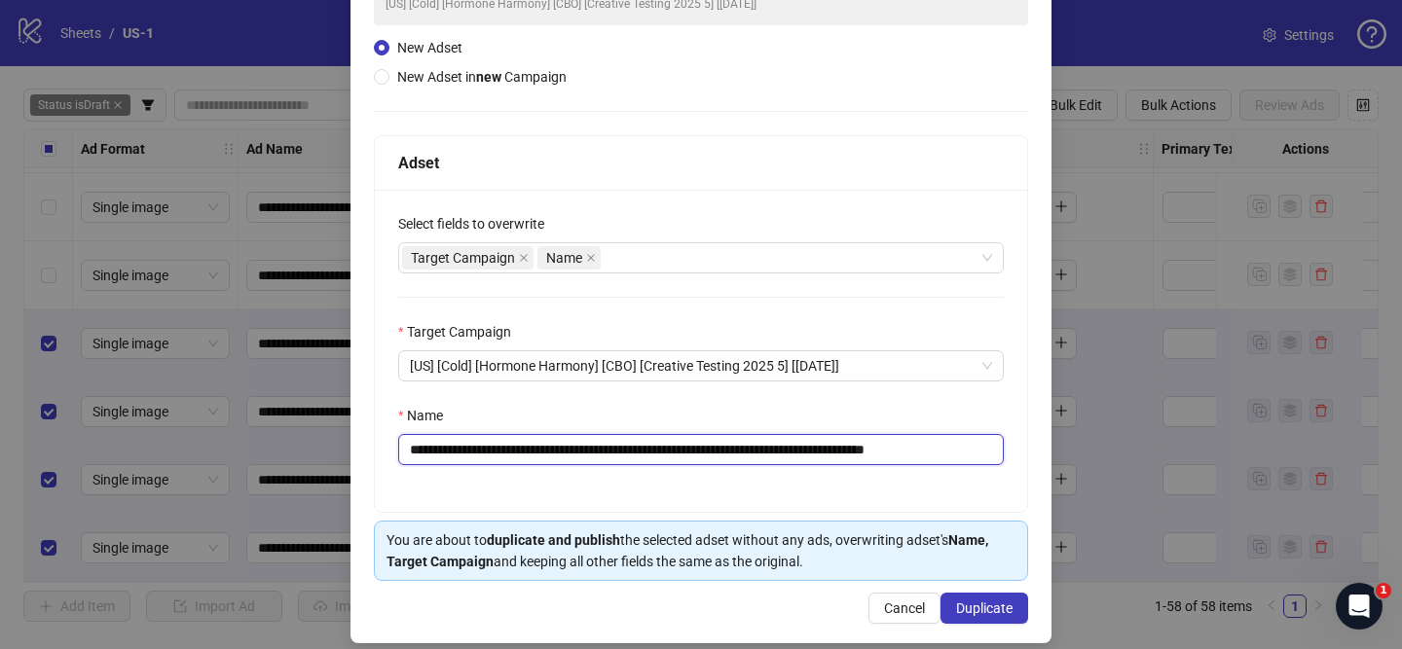
drag, startPoint x: 524, startPoint y: 456, endPoint x: 902, endPoint y: 453, distance: 377.8
click at [901, 453] on input "**********" at bounding box center [701, 449] width 606 height 31
paste input "text"
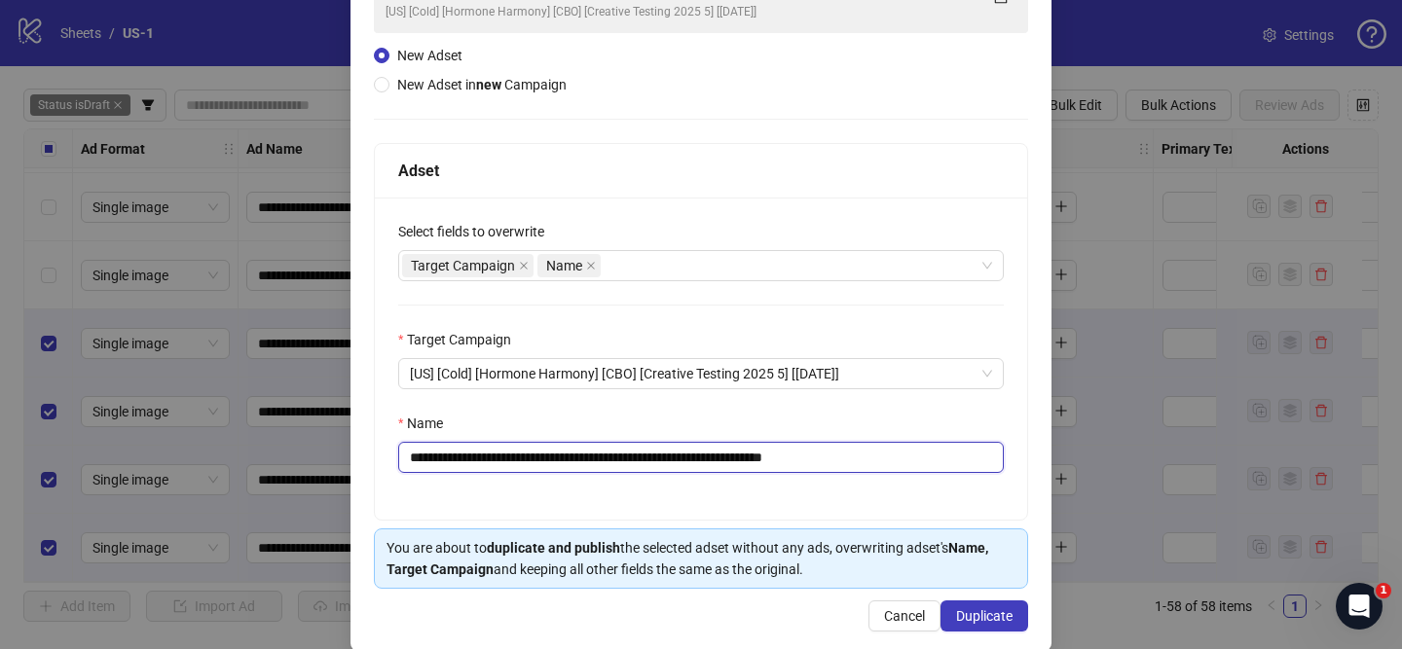
drag, startPoint x: 824, startPoint y: 459, endPoint x: 950, endPoint y: 458, distance: 126.6
click at [949, 458] on input "**********" at bounding box center [701, 457] width 606 height 31
type input "**********"
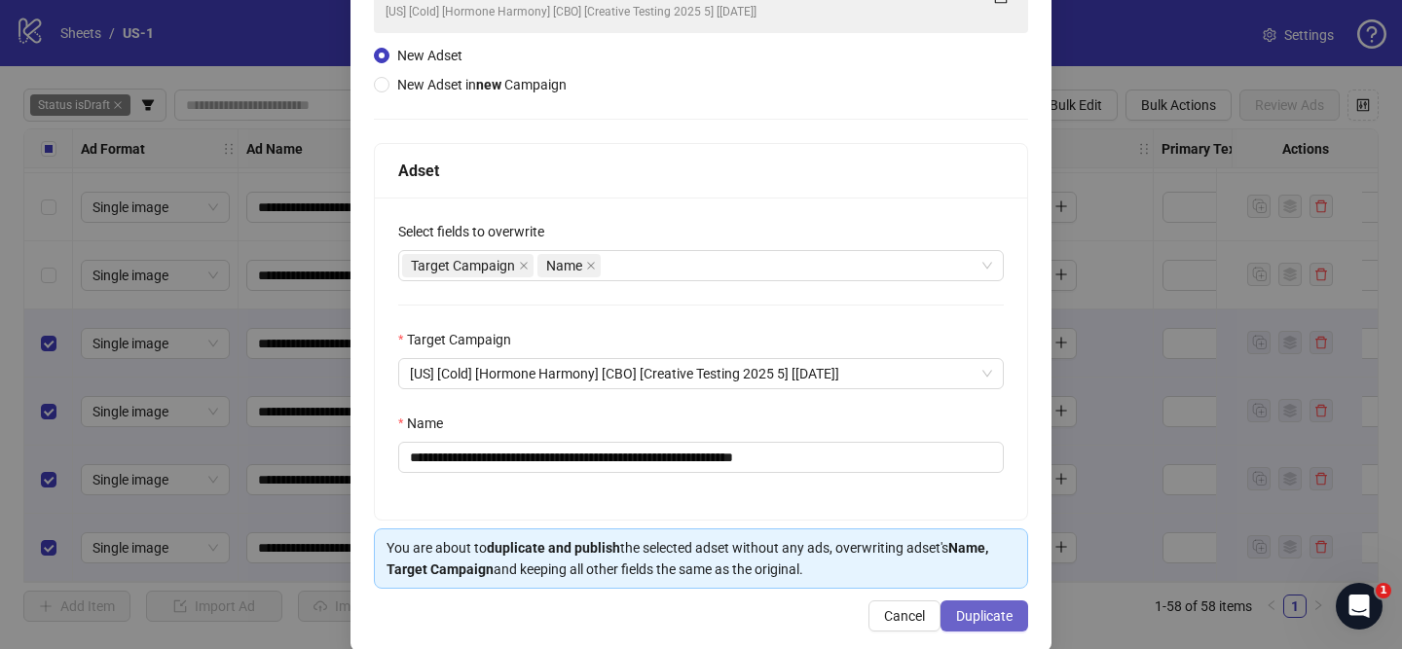
click at [981, 629] on button "Duplicate" at bounding box center [984, 616] width 88 height 31
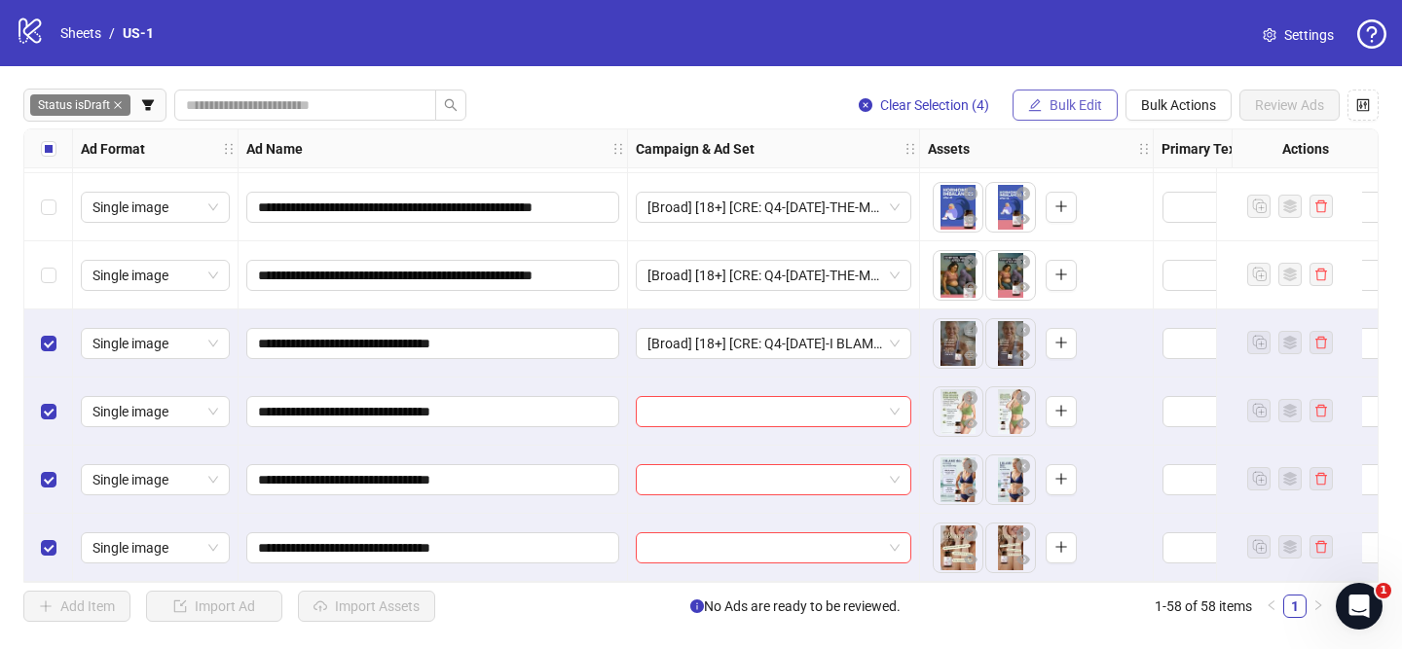
click at [1049, 115] on button "Bulk Edit" at bounding box center [1065, 105] width 105 height 31
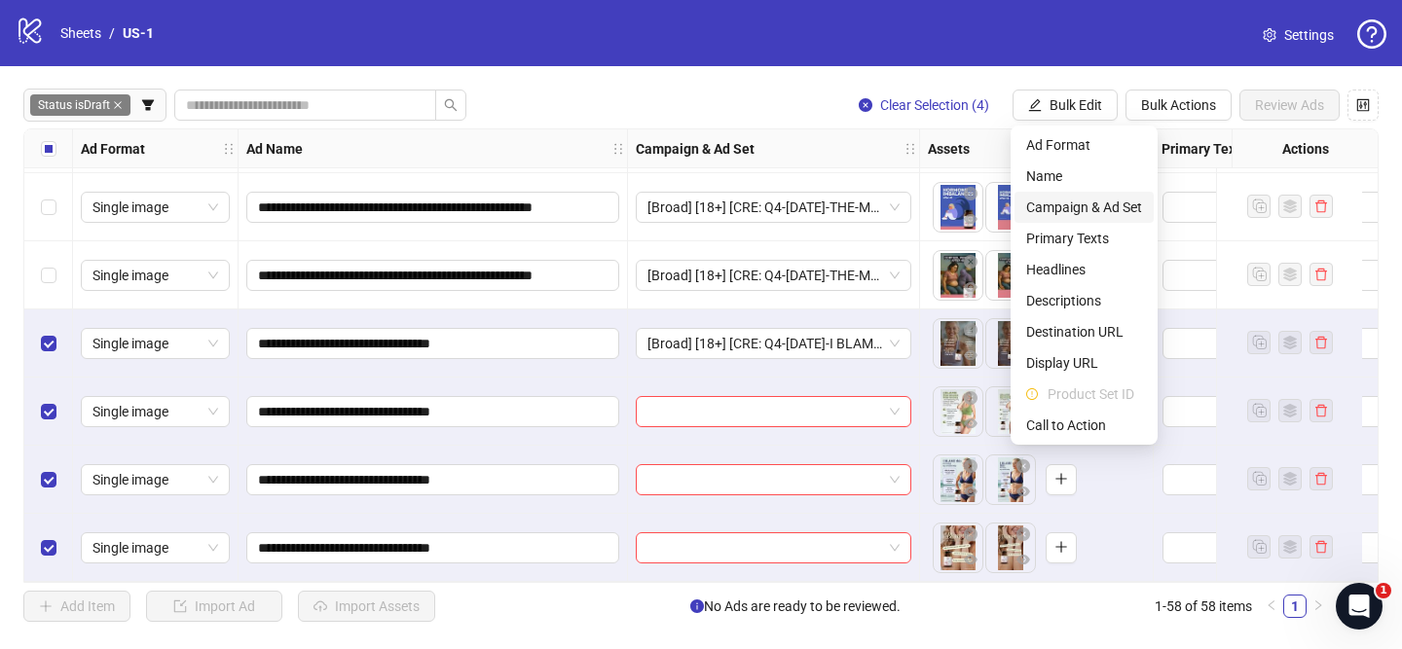
click at [1118, 201] on span "Campaign & Ad Set" at bounding box center [1084, 207] width 116 height 21
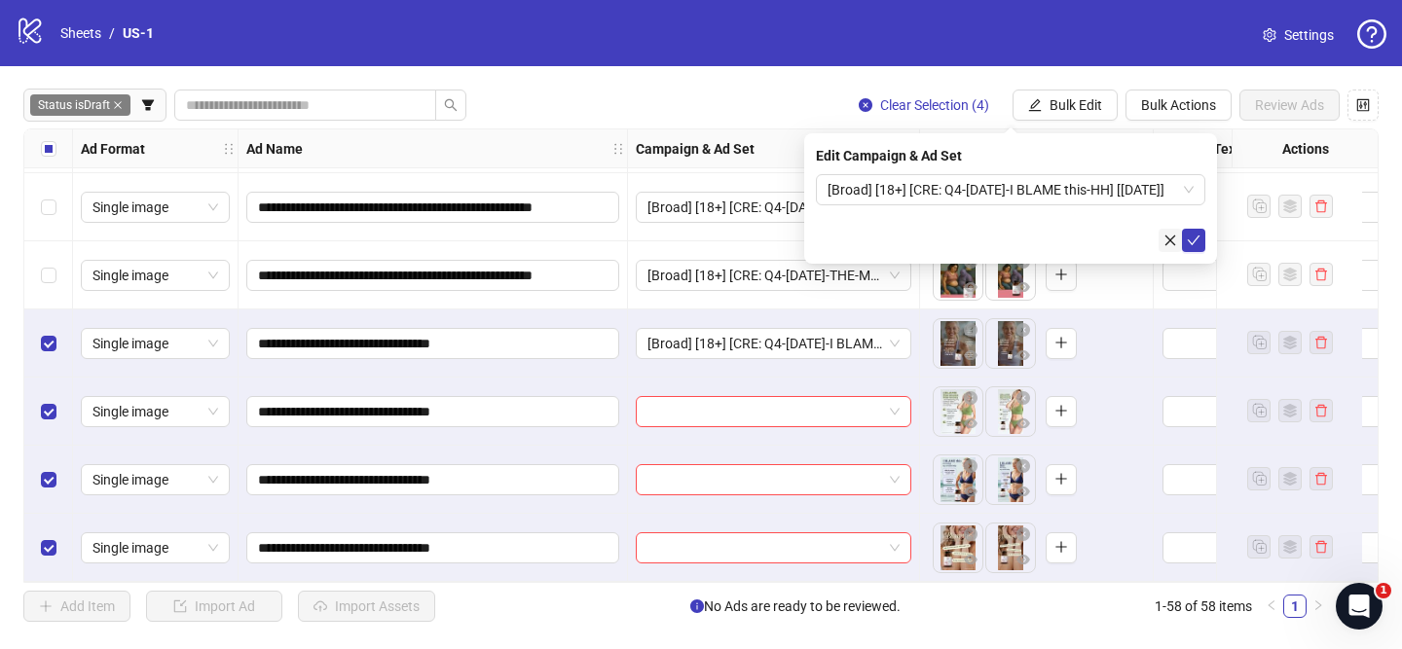
click at [1187, 237] on button "submit" at bounding box center [1193, 240] width 23 height 23
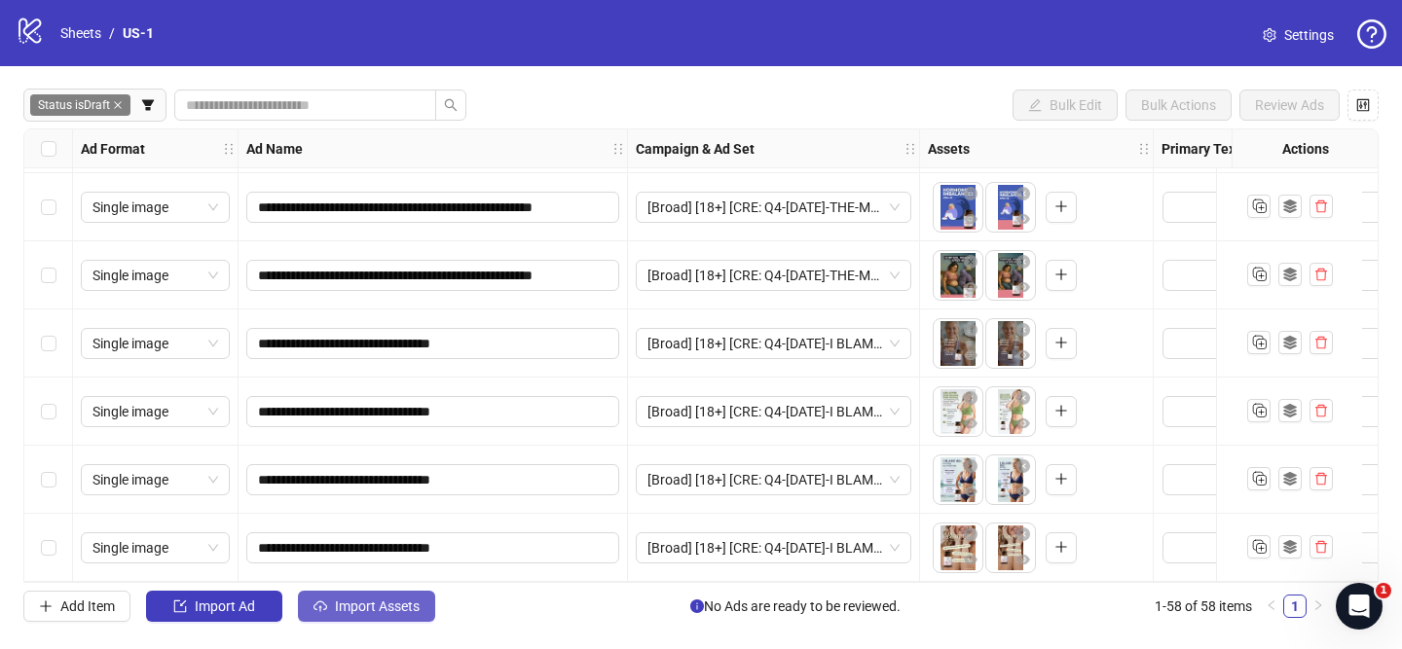
click at [351, 614] on button "Import Assets" at bounding box center [366, 606] width 137 height 31
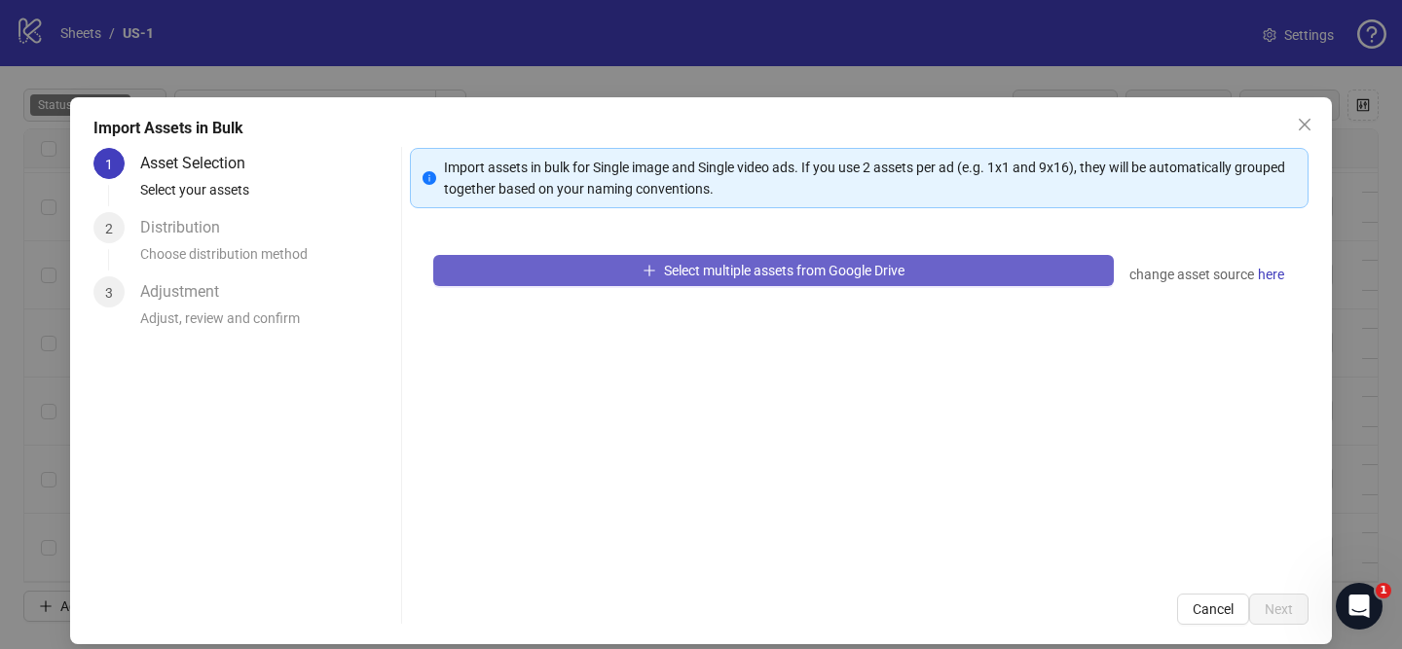
click at [750, 268] on span "Select multiple assets from Google Drive" at bounding box center [784, 271] width 240 height 16
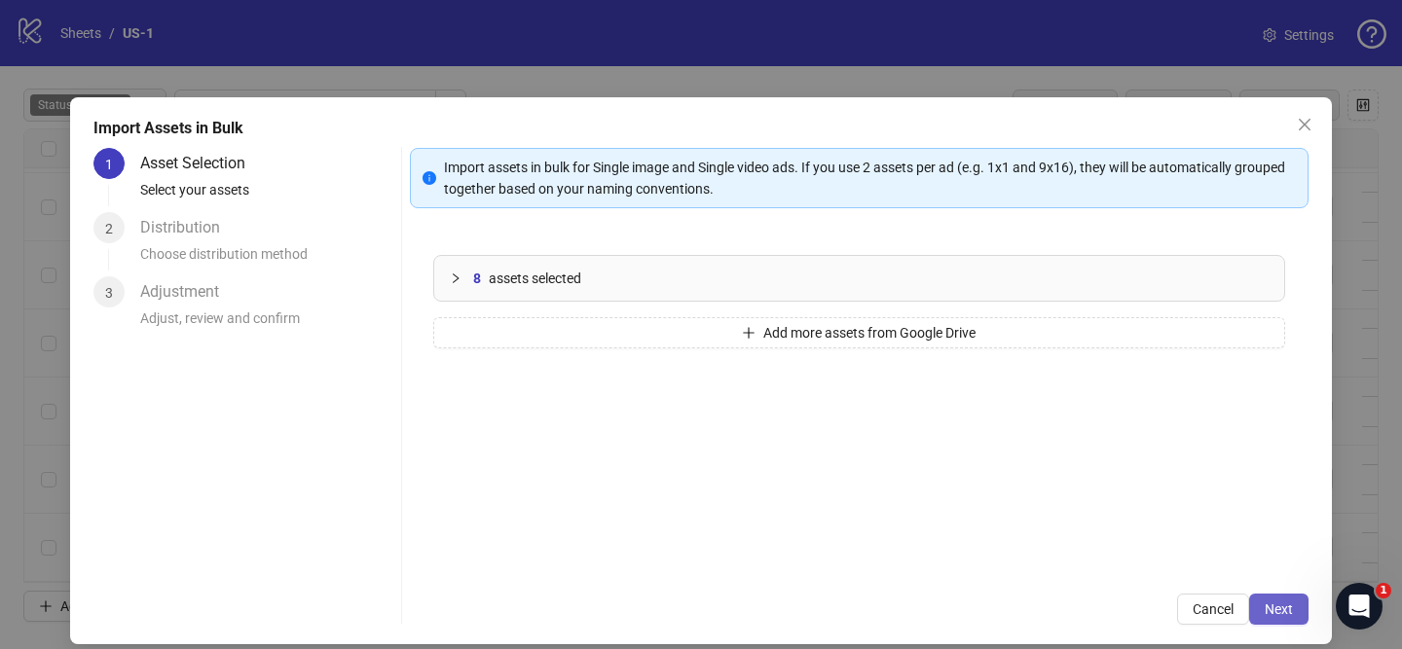
click at [1304, 608] on button "Next" at bounding box center [1278, 609] width 59 height 31
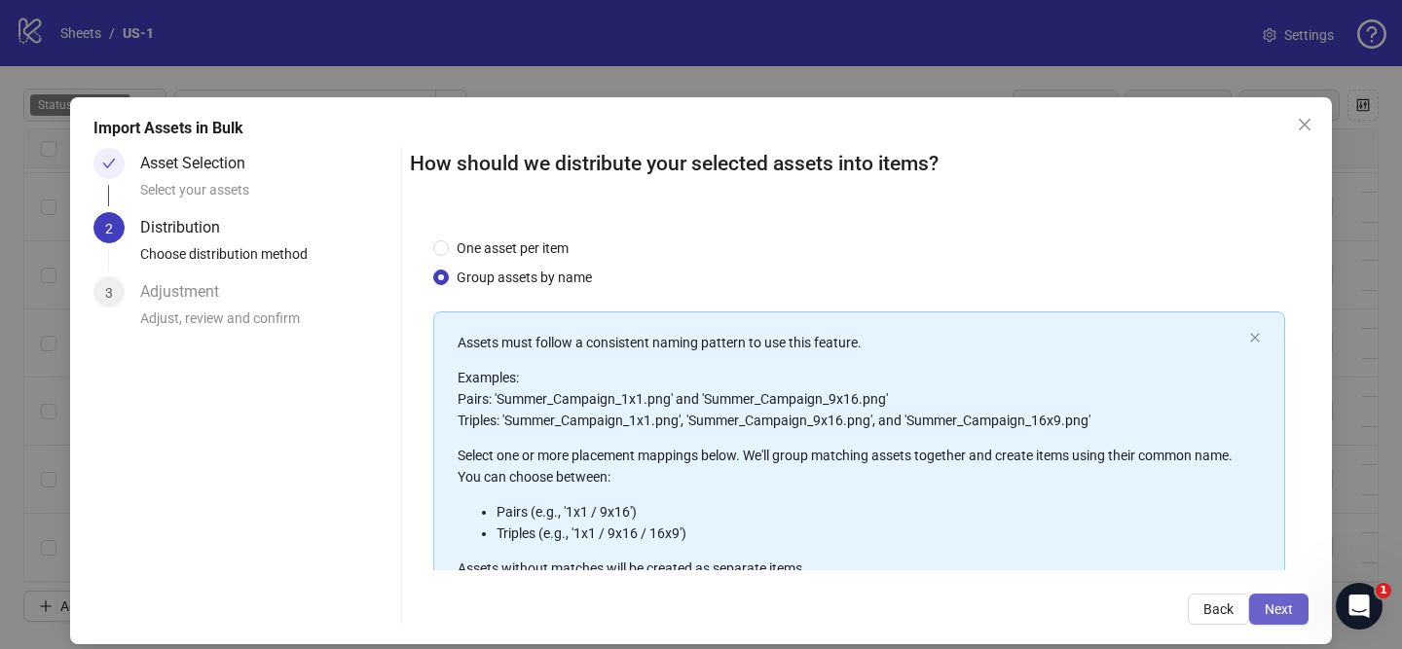
click at [1292, 610] on span "Next" at bounding box center [1279, 610] width 28 height 16
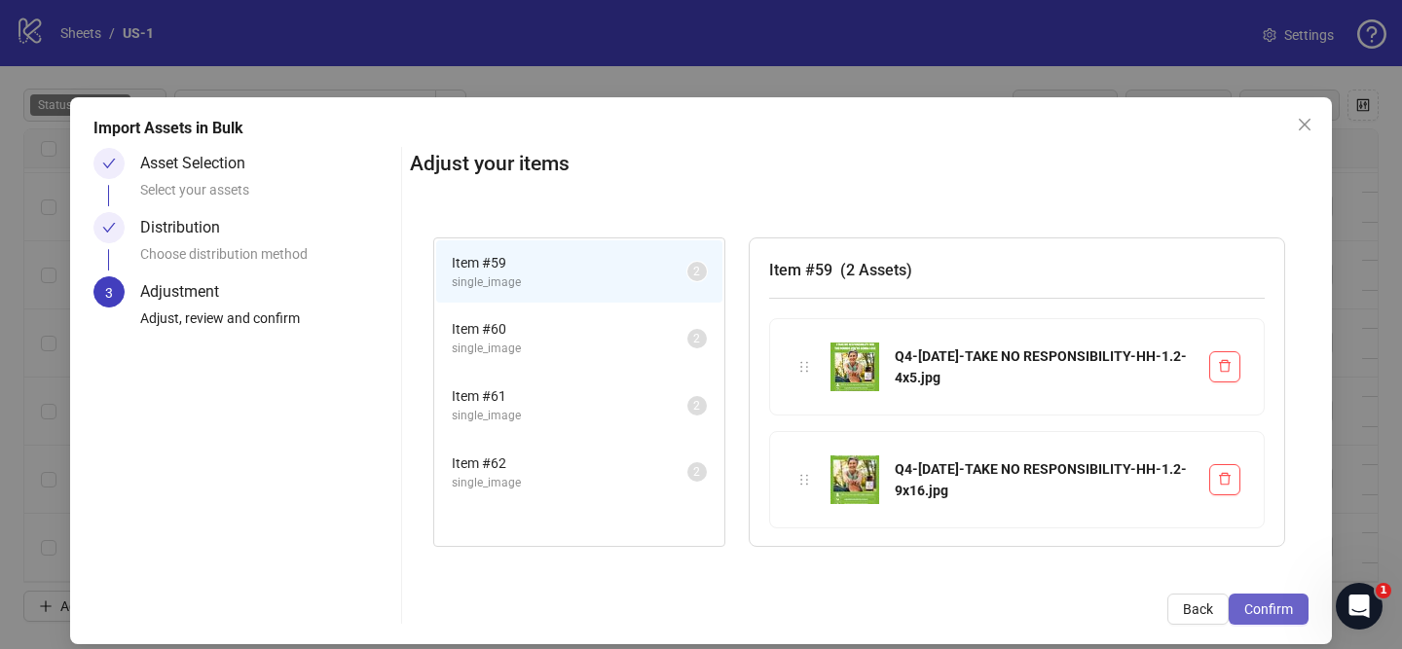
click at [1292, 610] on span "Confirm" at bounding box center [1268, 610] width 49 height 16
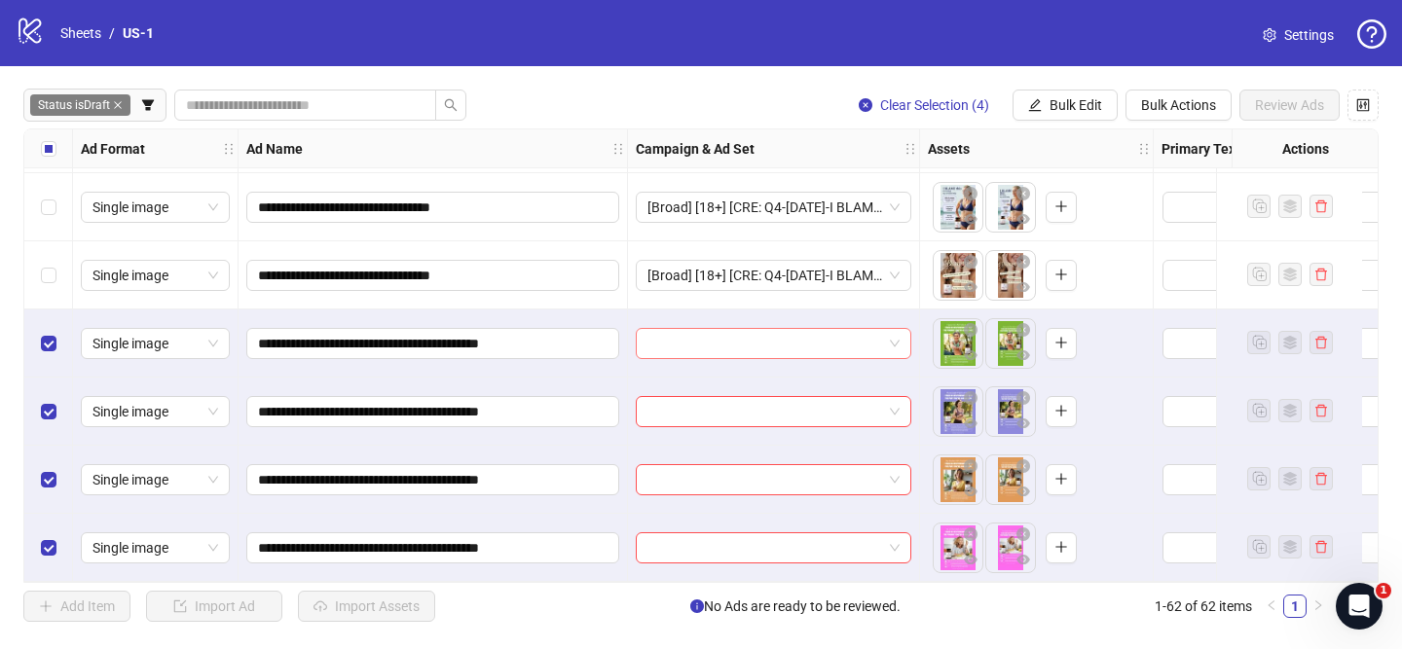
scroll to position [3819, 0]
click at [772, 334] on input "search" at bounding box center [764, 343] width 235 height 29
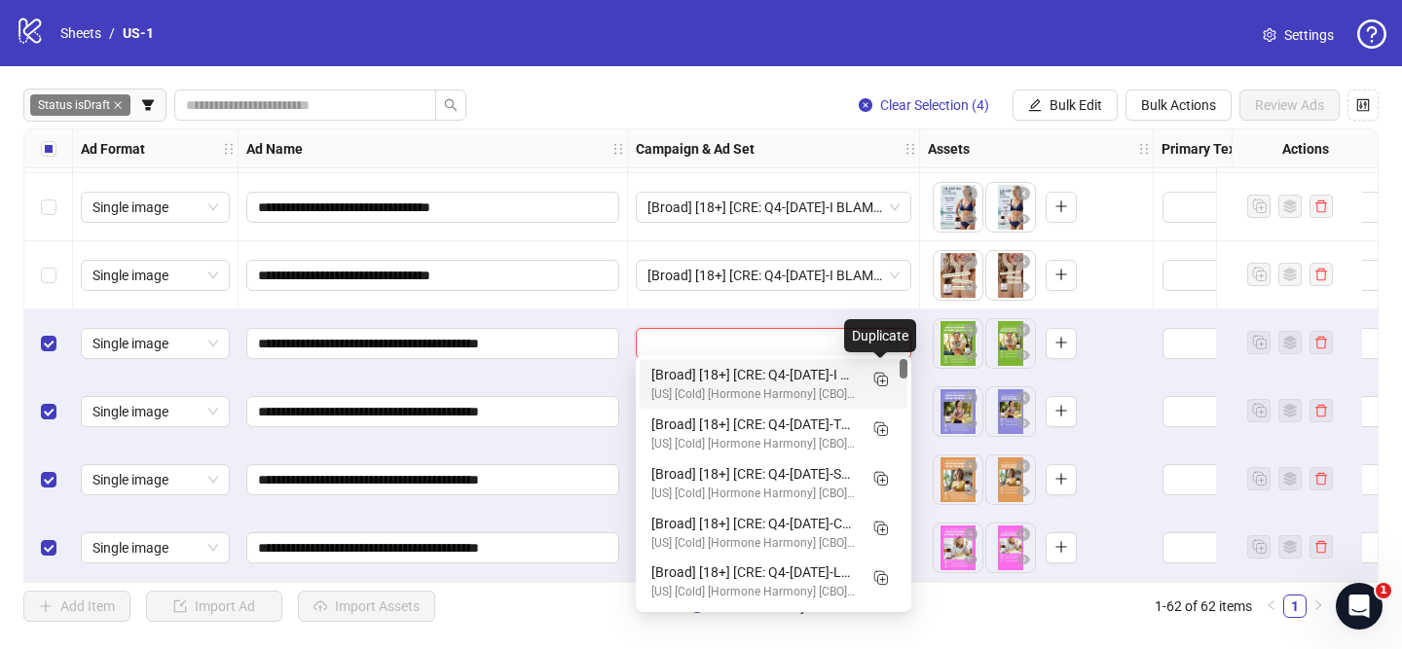
drag, startPoint x: 877, startPoint y: 378, endPoint x: 766, endPoint y: 412, distance: 116.1
click at [878, 378] on rect "Duplicate" at bounding box center [883, 382] width 10 height 10
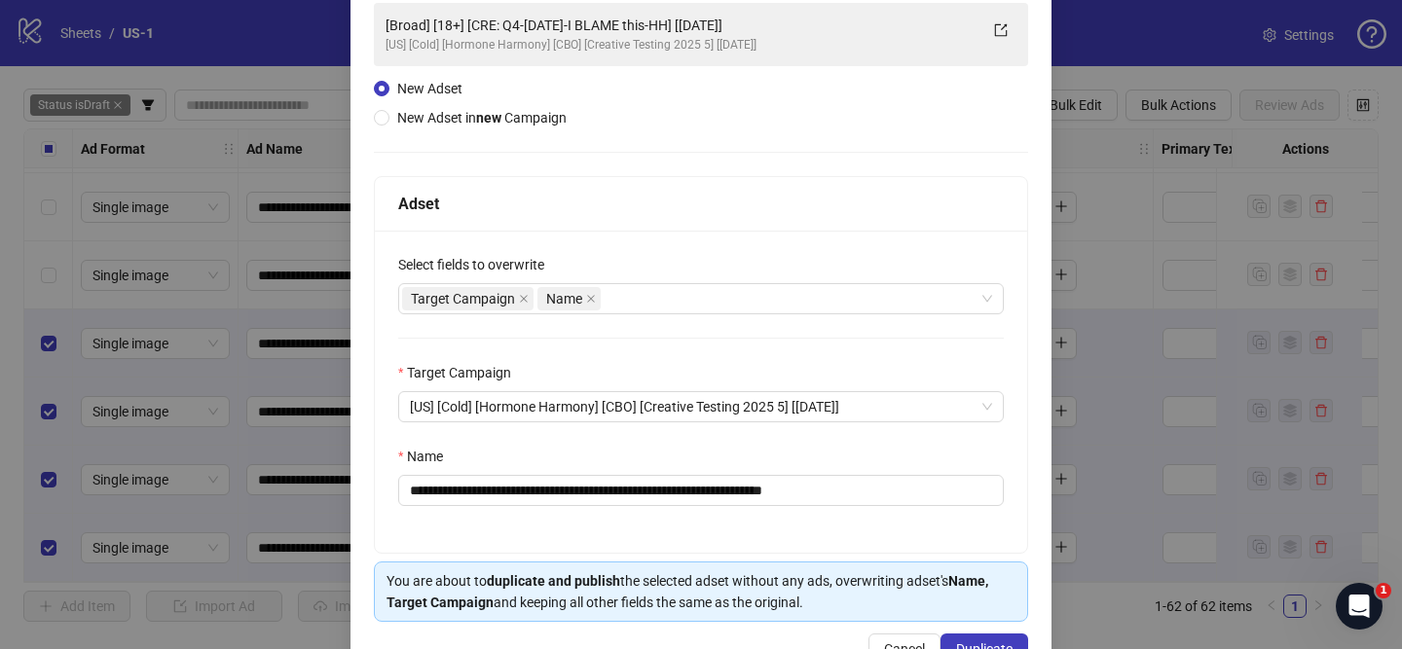
scroll to position [148, 0]
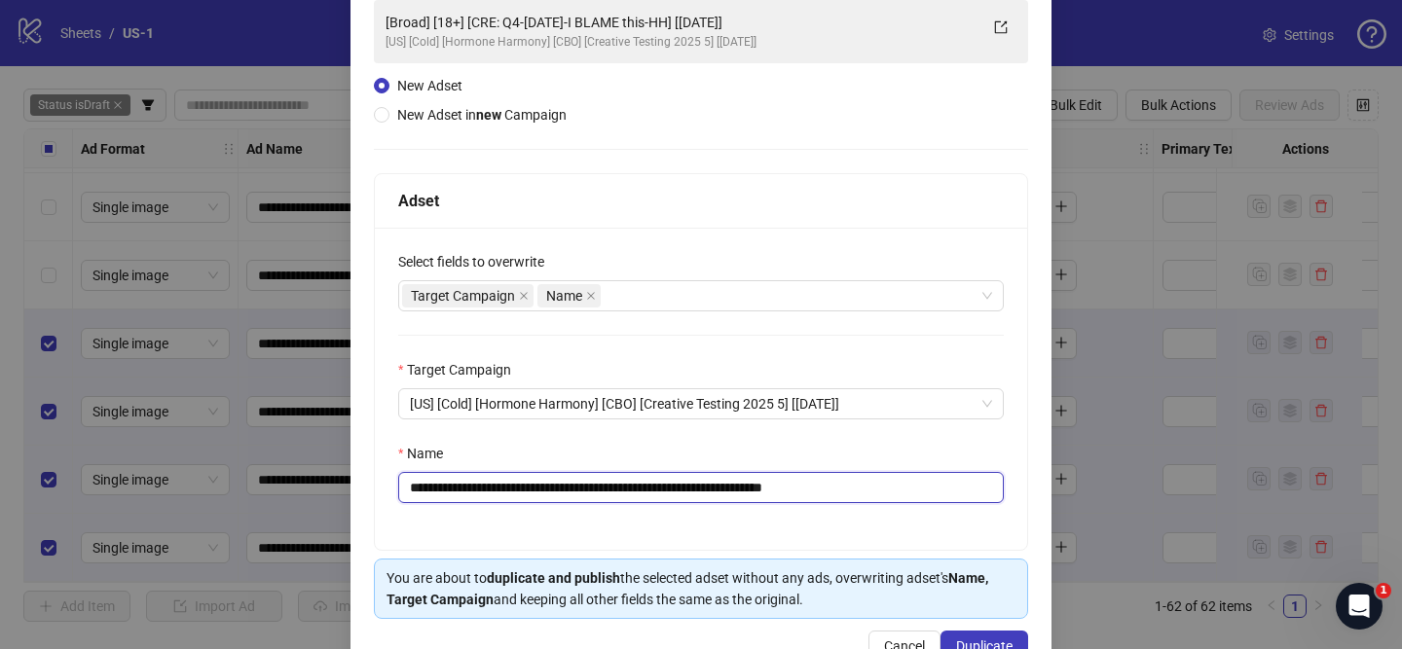
drag, startPoint x: 525, startPoint y: 485, endPoint x: 729, endPoint y: 484, distance: 204.5
click at [728, 485] on input "**********" at bounding box center [701, 487] width 606 height 31
paste input "**********"
drag, startPoint x: 904, startPoint y: 491, endPoint x: 1015, endPoint y: 496, distance: 111.1
click at [1015, 496] on div "**********" at bounding box center [701, 389] width 652 height 322
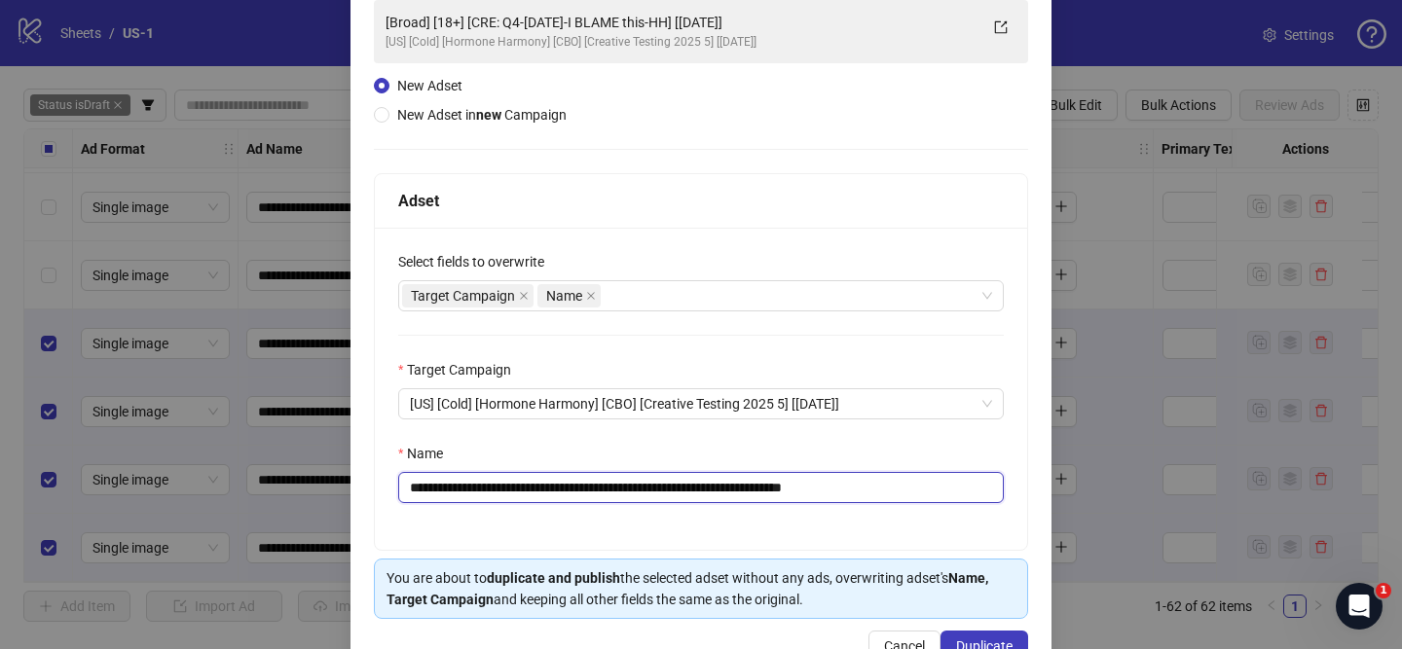
scroll to position [204, 0]
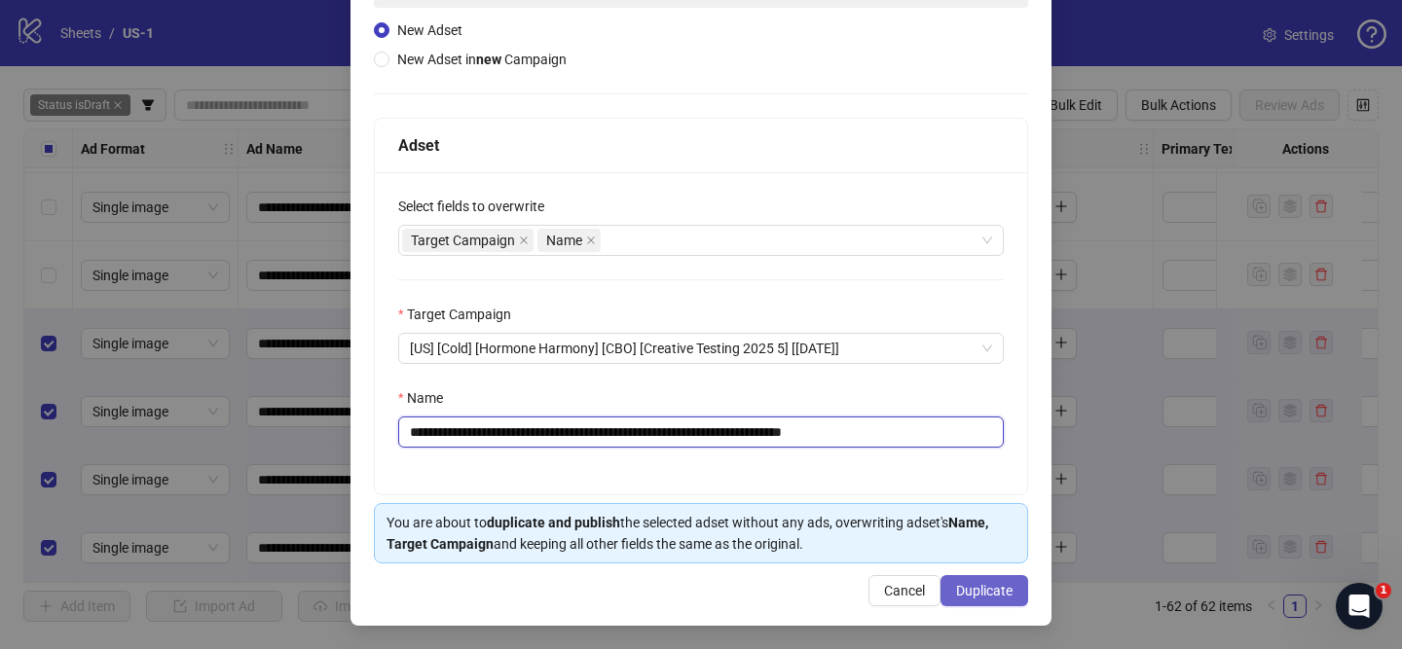
type input "**********"
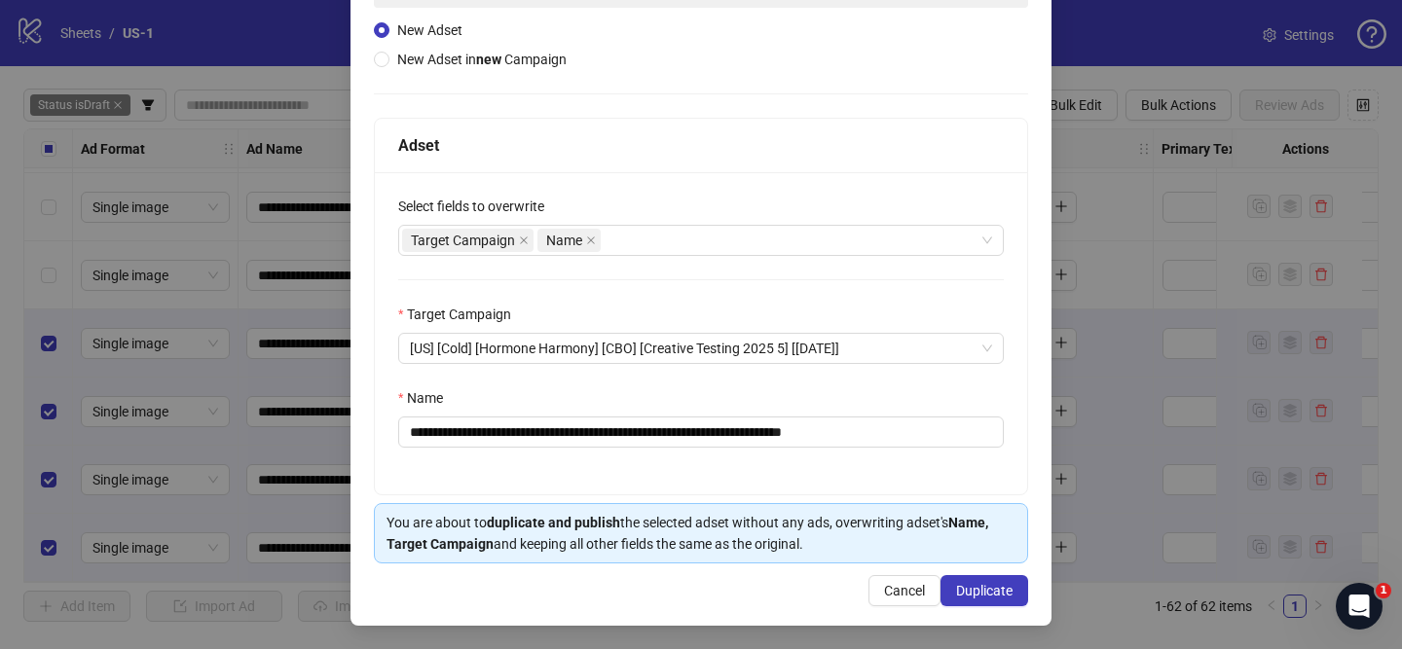
drag, startPoint x: 991, startPoint y: 594, endPoint x: 1223, endPoint y: 140, distance: 509.4
click at [991, 594] on span "Duplicate" at bounding box center [984, 591] width 56 height 16
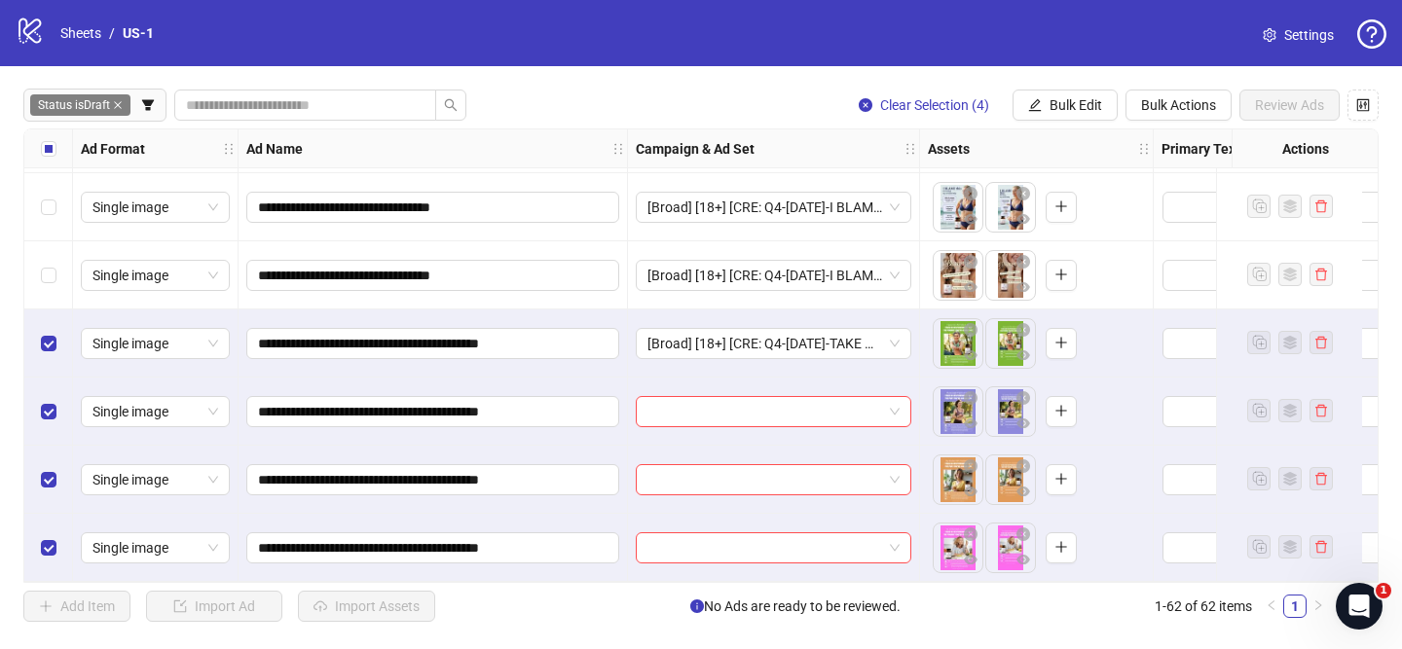
drag, startPoint x: 1079, startPoint y: 107, endPoint x: 1089, endPoint y: 144, distance: 38.5
click at [1079, 107] on span "Bulk Edit" at bounding box center [1076, 105] width 53 height 16
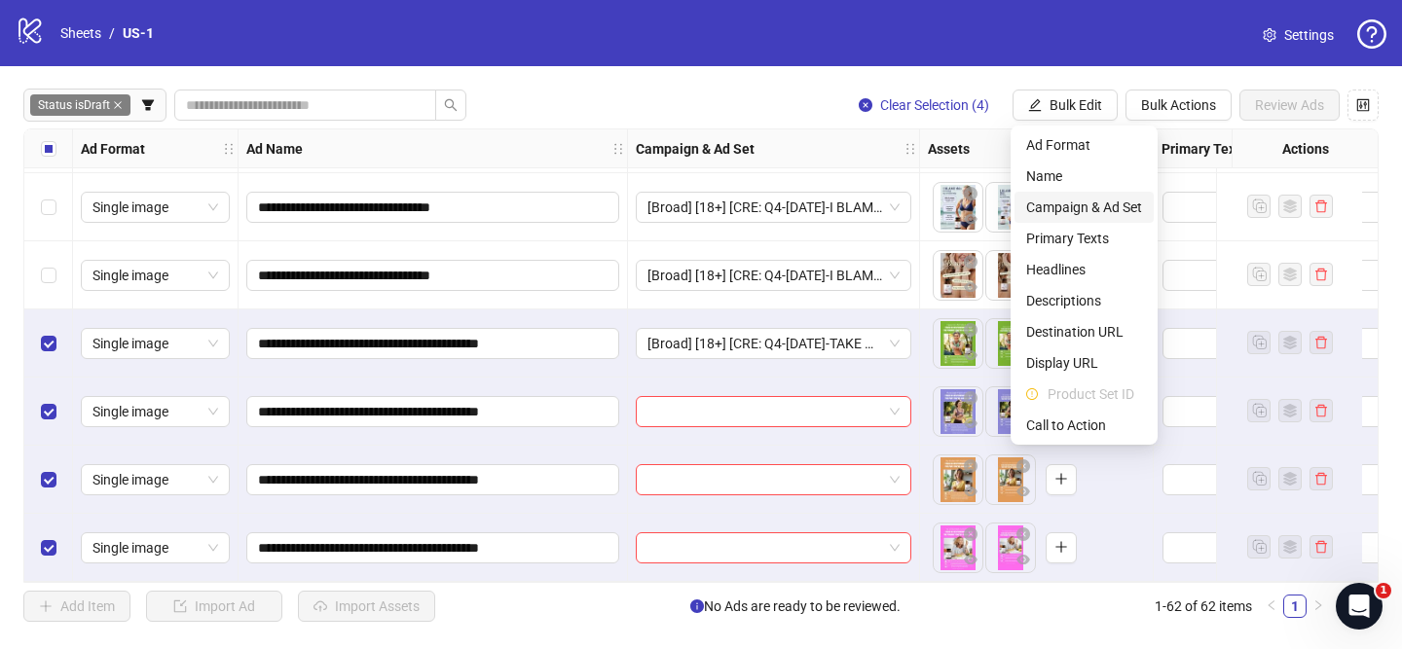
click at [1106, 213] on span "Campaign & Ad Set" at bounding box center [1084, 207] width 116 height 21
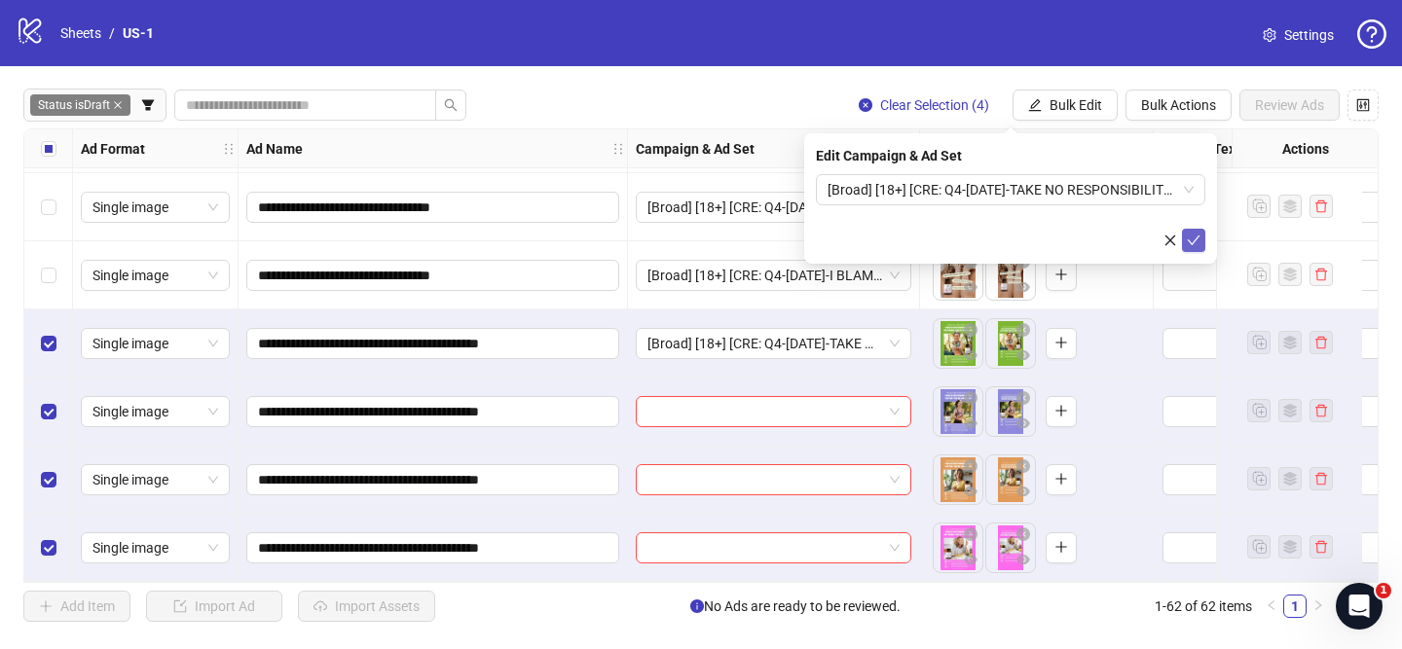
click at [1188, 244] on icon "check" at bounding box center [1194, 241] width 14 height 14
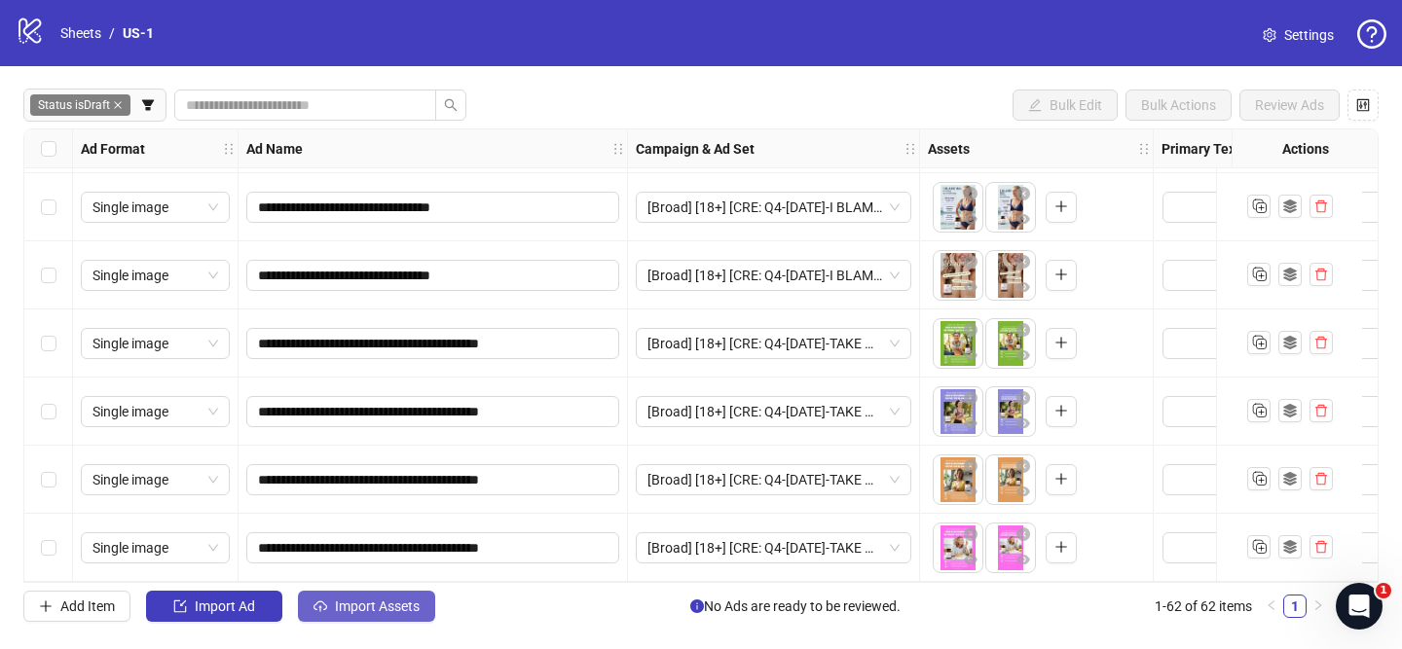
click at [401, 608] on span "Import Assets" at bounding box center [377, 607] width 85 height 16
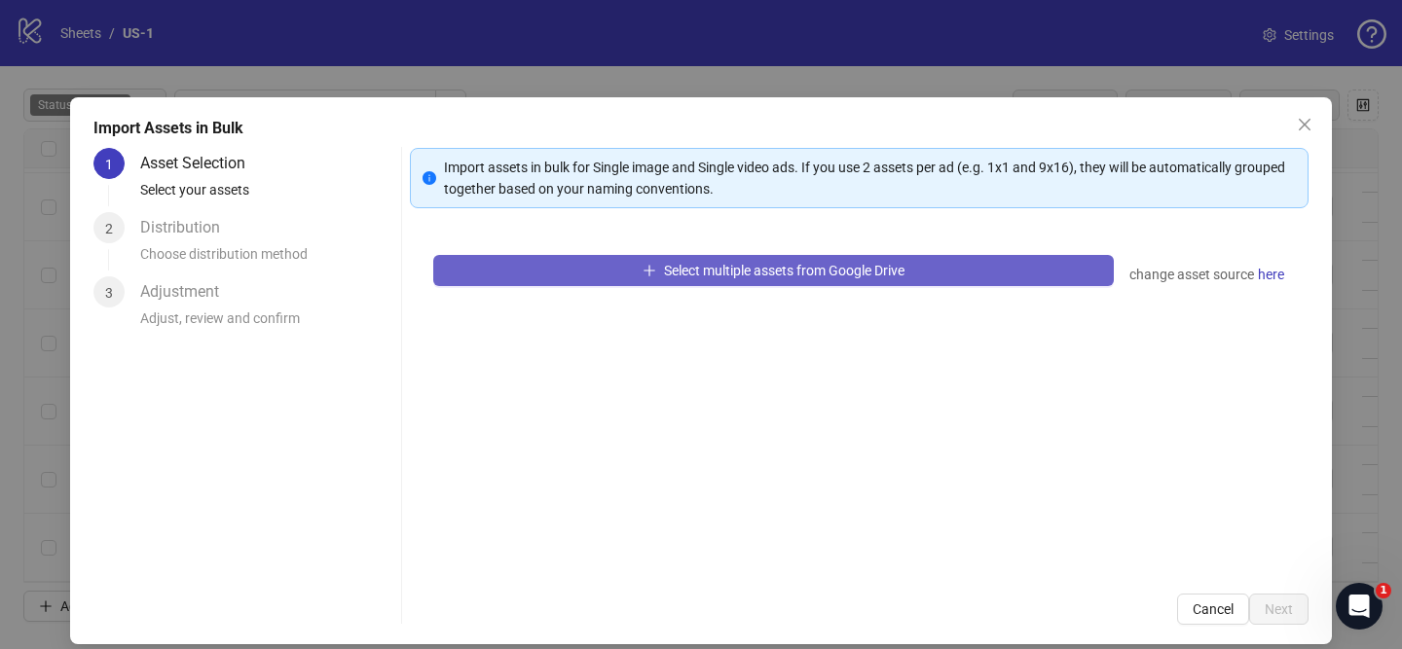
click at [705, 268] on span "Select multiple assets from Google Drive" at bounding box center [784, 271] width 240 height 16
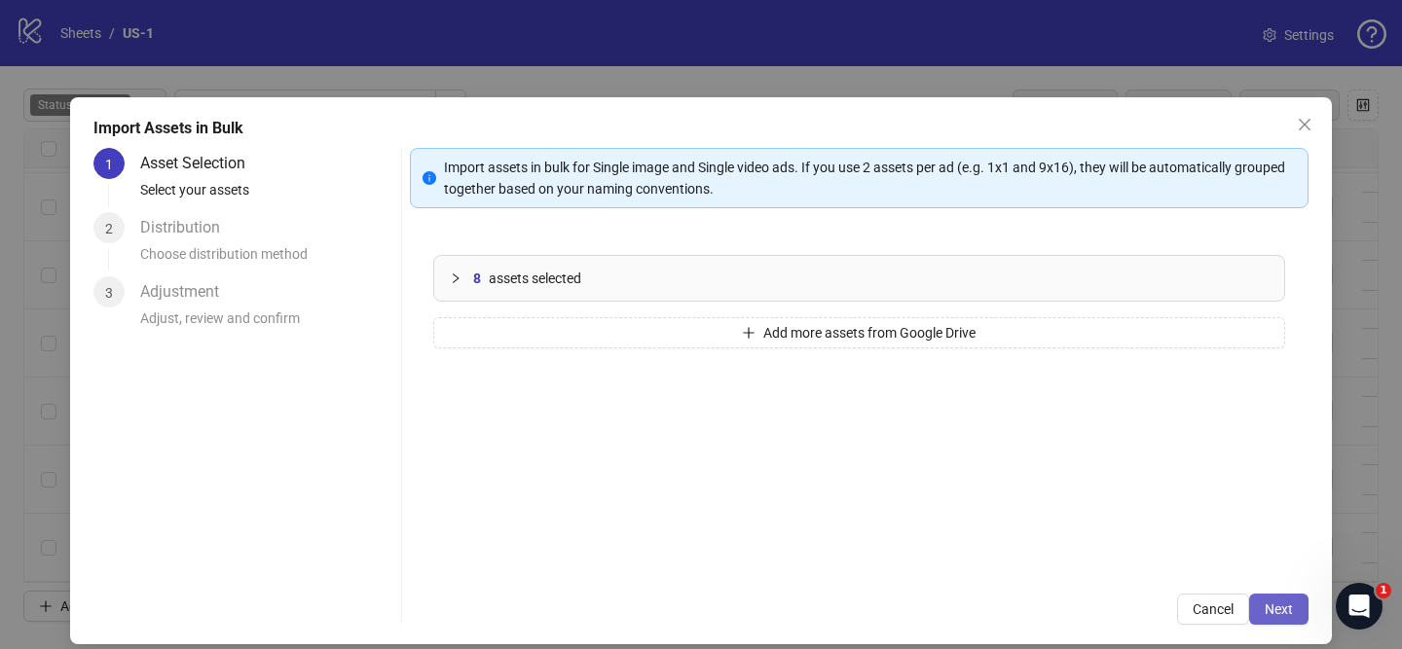
click at [1281, 624] on button "Next" at bounding box center [1278, 609] width 59 height 31
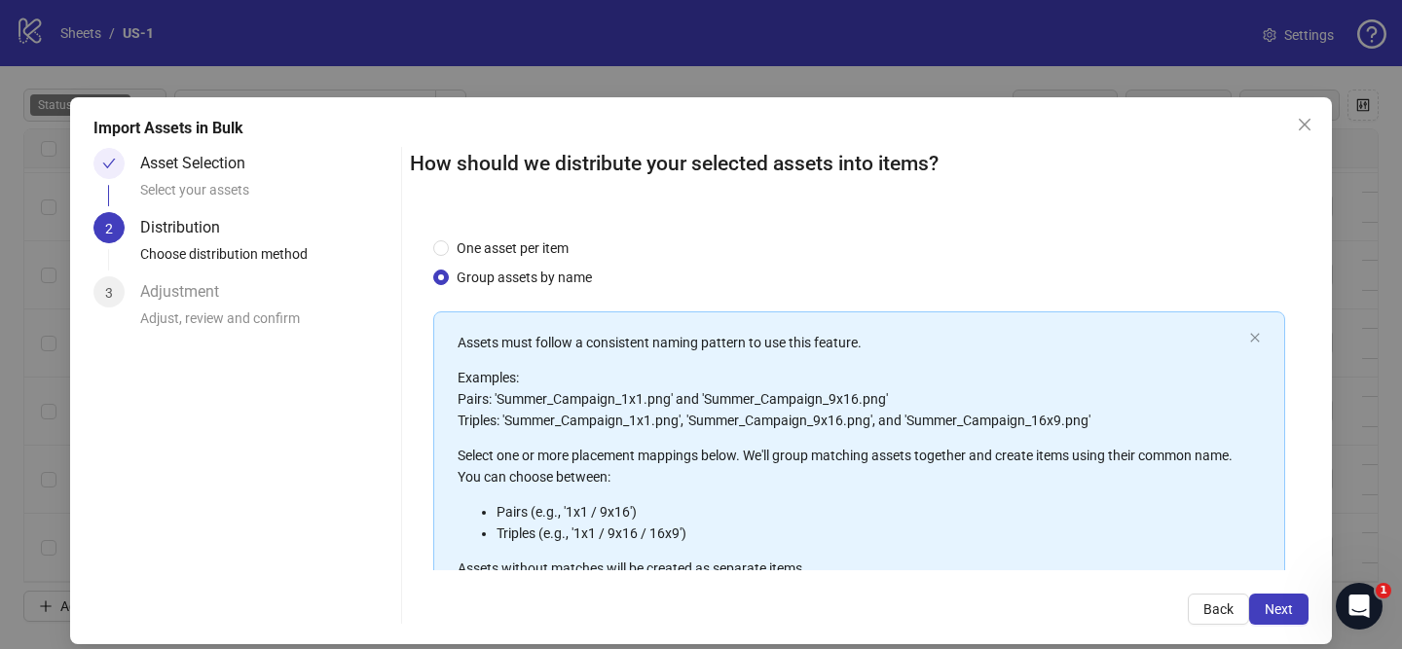
click at [1273, 613] on span "Next" at bounding box center [1279, 610] width 28 height 16
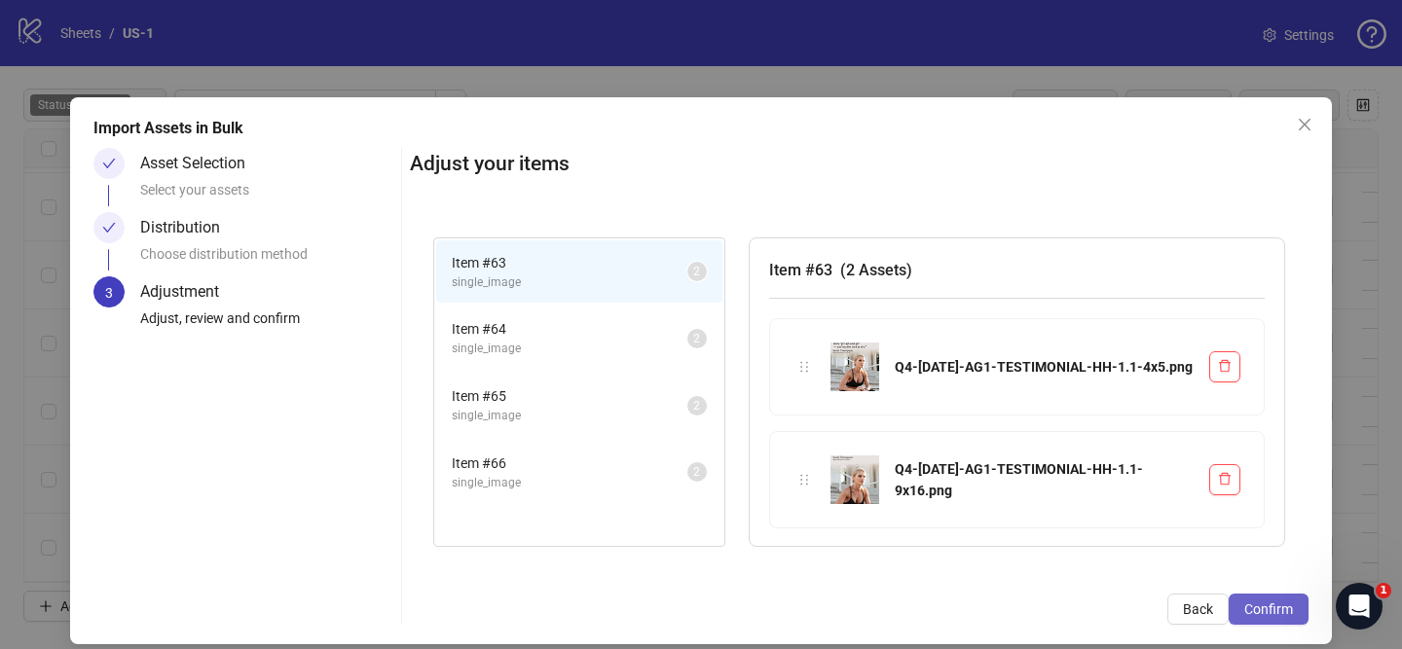
click at [1272, 613] on span "Confirm" at bounding box center [1268, 610] width 49 height 16
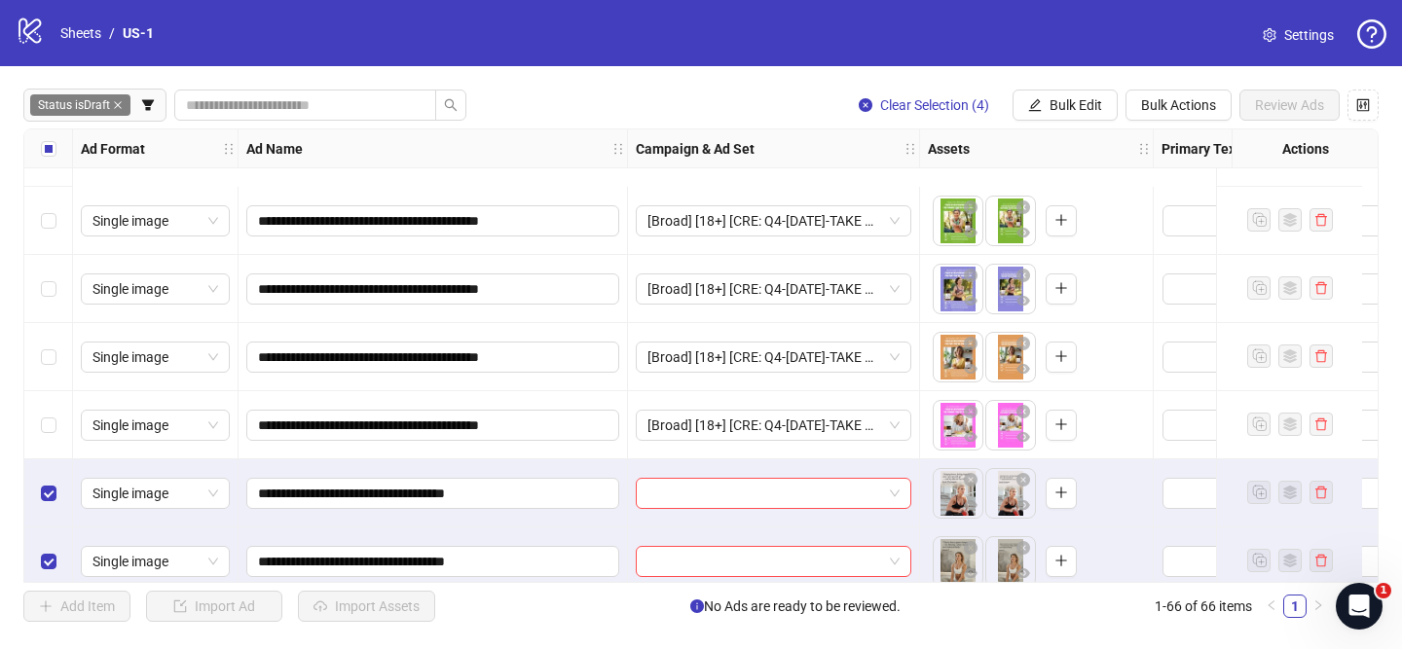
scroll to position [4092, 0]
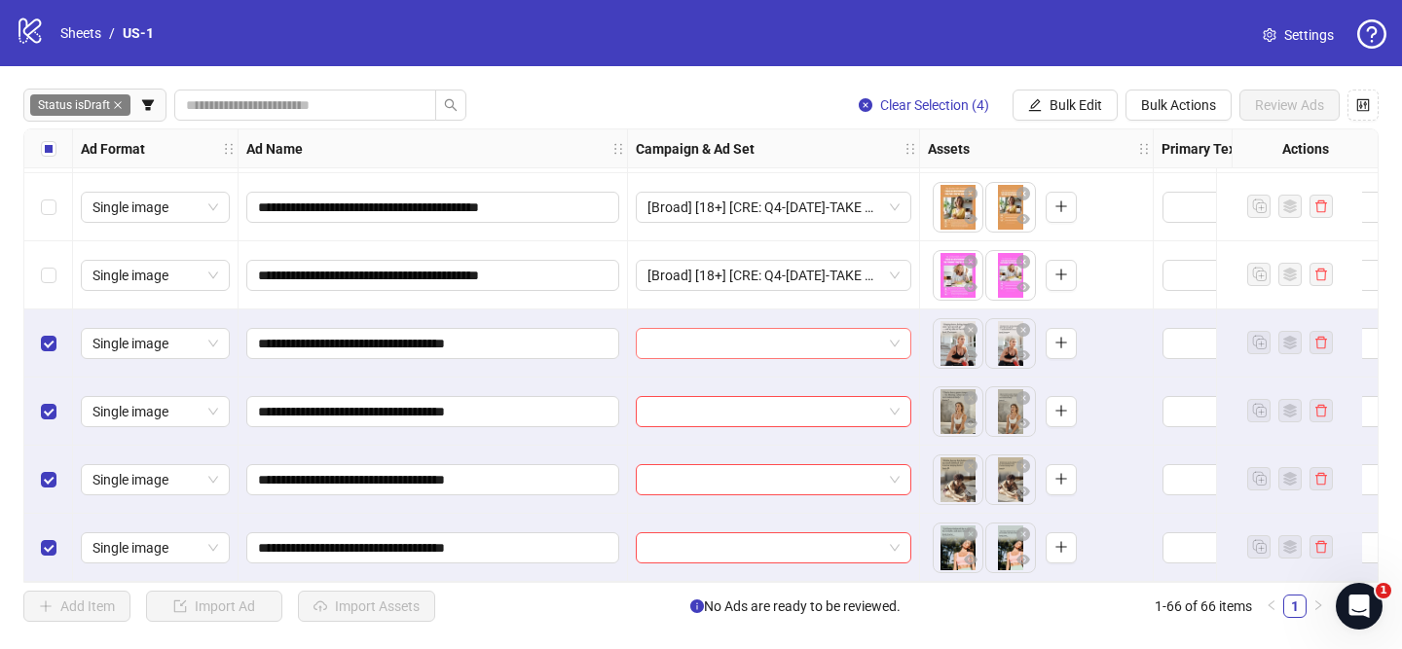
click at [788, 333] on input "search" at bounding box center [764, 343] width 235 height 29
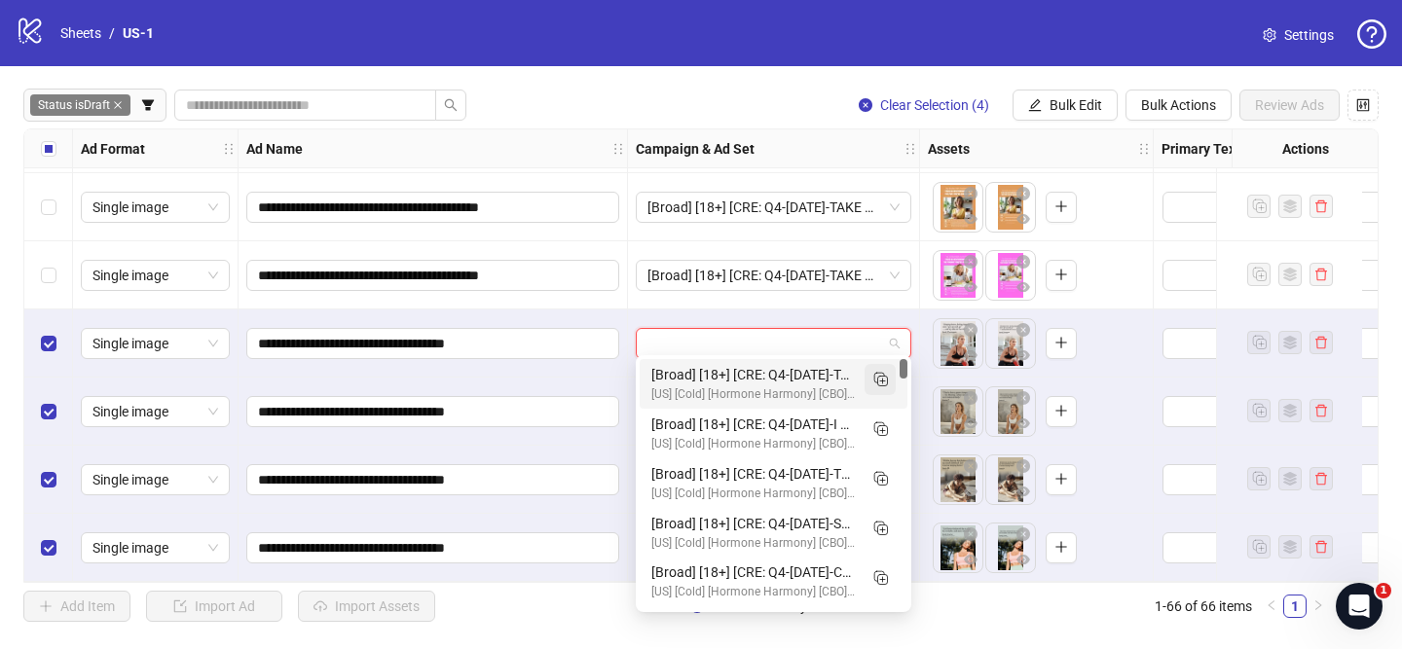
drag, startPoint x: 876, startPoint y: 378, endPoint x: 761, endPoint y: 446, distance: 133.6
click at [876, 378] on icon "Duplicate" at bounding box center [879, 378] width 19 height 19
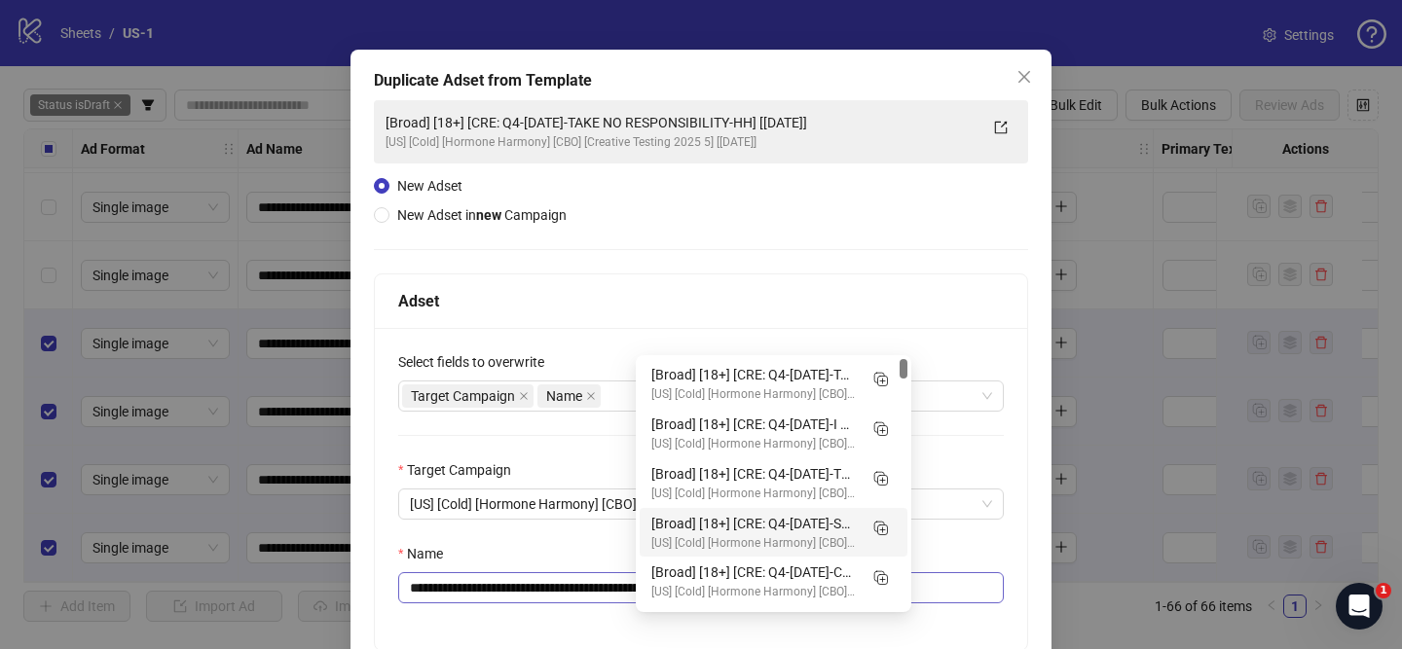
scroll to position [121, 0]
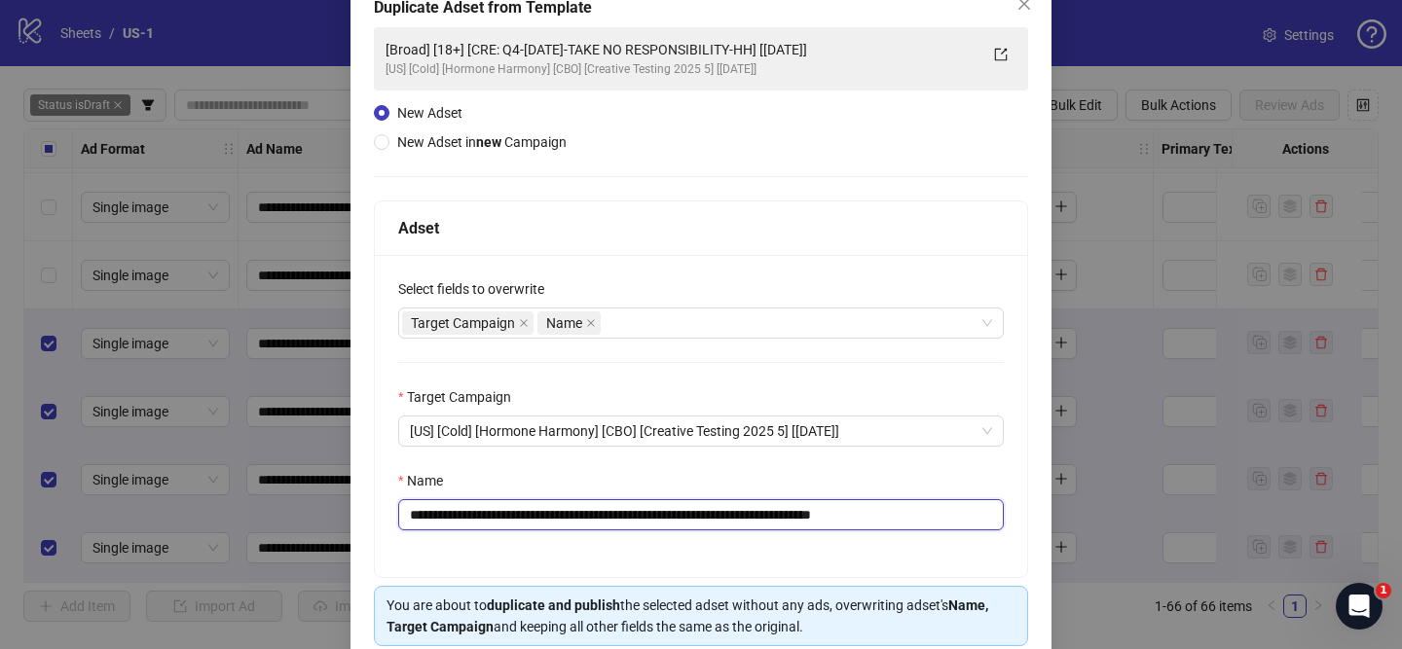
drag, startPoint x: 581, startPoint y: 516, endPoint x: 808, endPoint y: 515, distance: 226.8
click at [808, 515] on input "**********" at bounding box center [701, 514] width 606 height 31
paste input "text"
drag, startPoint x: 861, startPoint y: 514, endPoint x: 986, endPoint y: 520, distance: 125.7
click at [977, 521] on input "**********" at bounding box center [701, 514] width 606 height 31
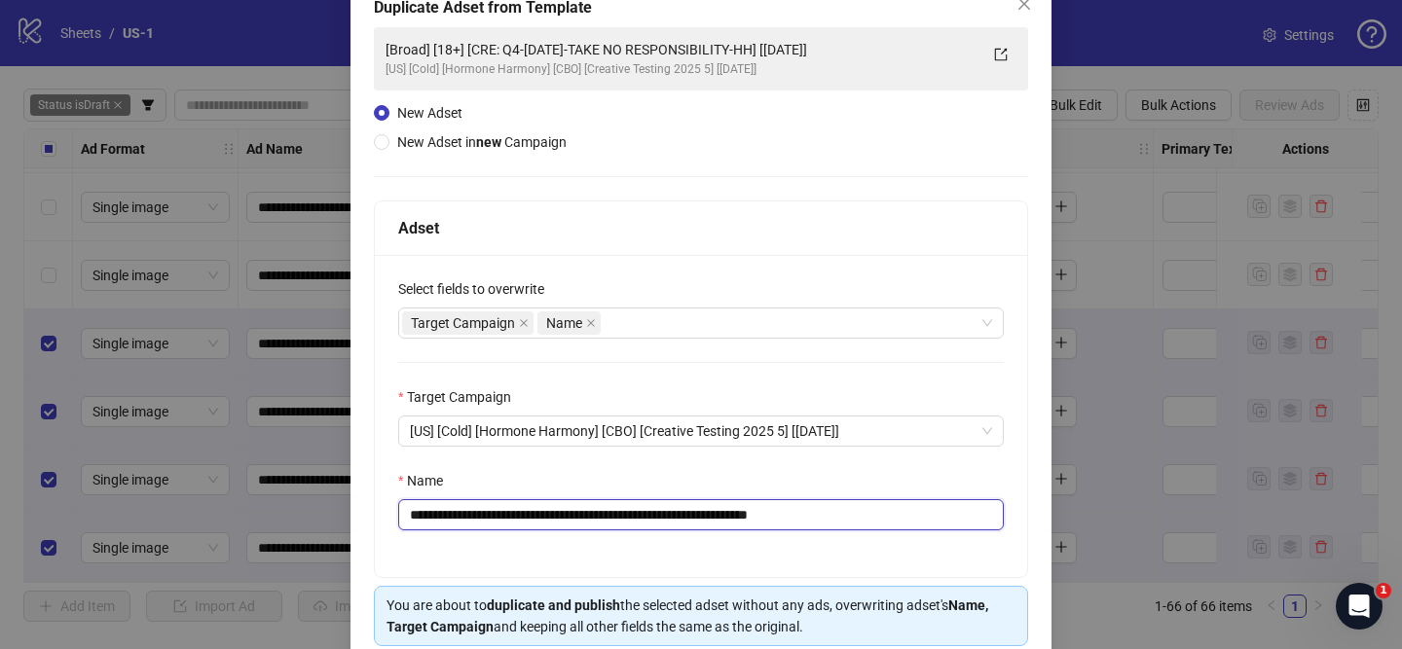
scroll to position [204, 0]
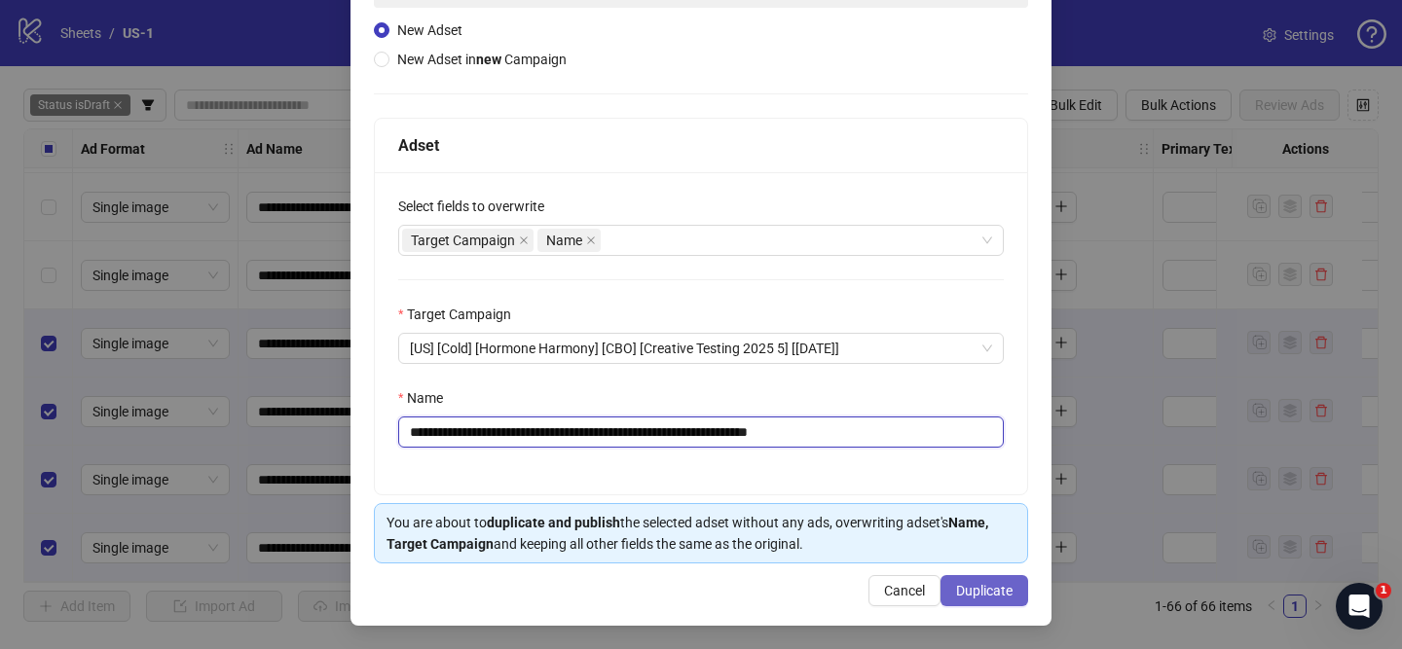
type input "**********"
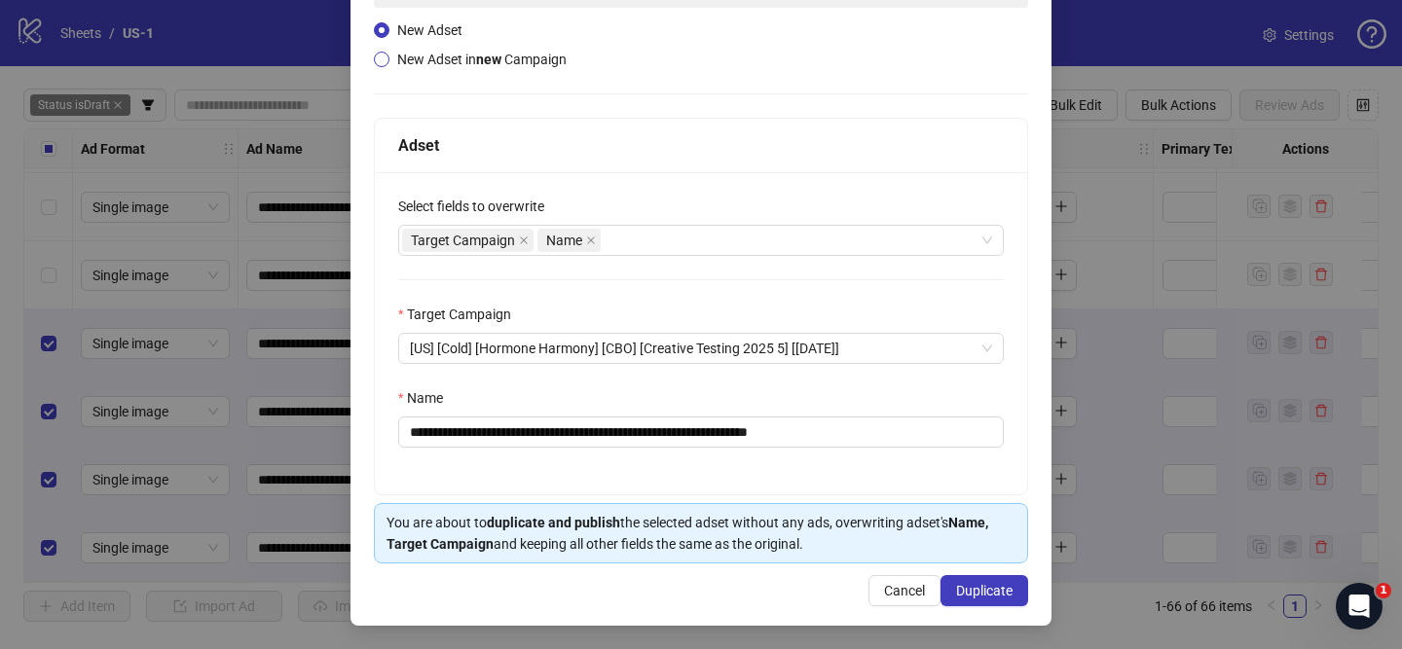
drag, startPoint x: 991, startPoint y: 593, endPoint x: 506, endPoint y: 60, distance: 720.2
click at [991, 593] on span "Duplicate" at bounding box center [984, 591] width 56 height 16
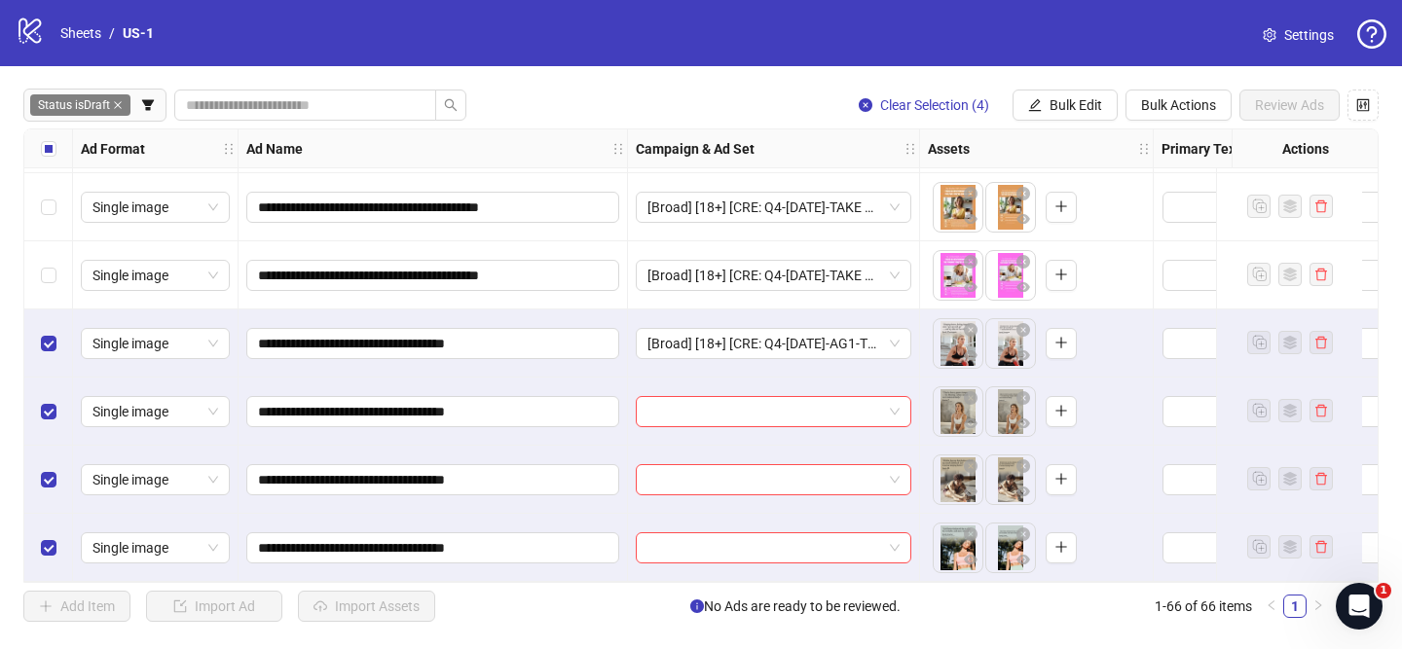
drag, startPoint x: 1055, startPoint y: 110, endPoint x: 1096, endPoint y: 164, distance: 67.4
click at [1055, 111] on span "Bulk Edit" at bounding box center [1076, 105] width 53 height 16
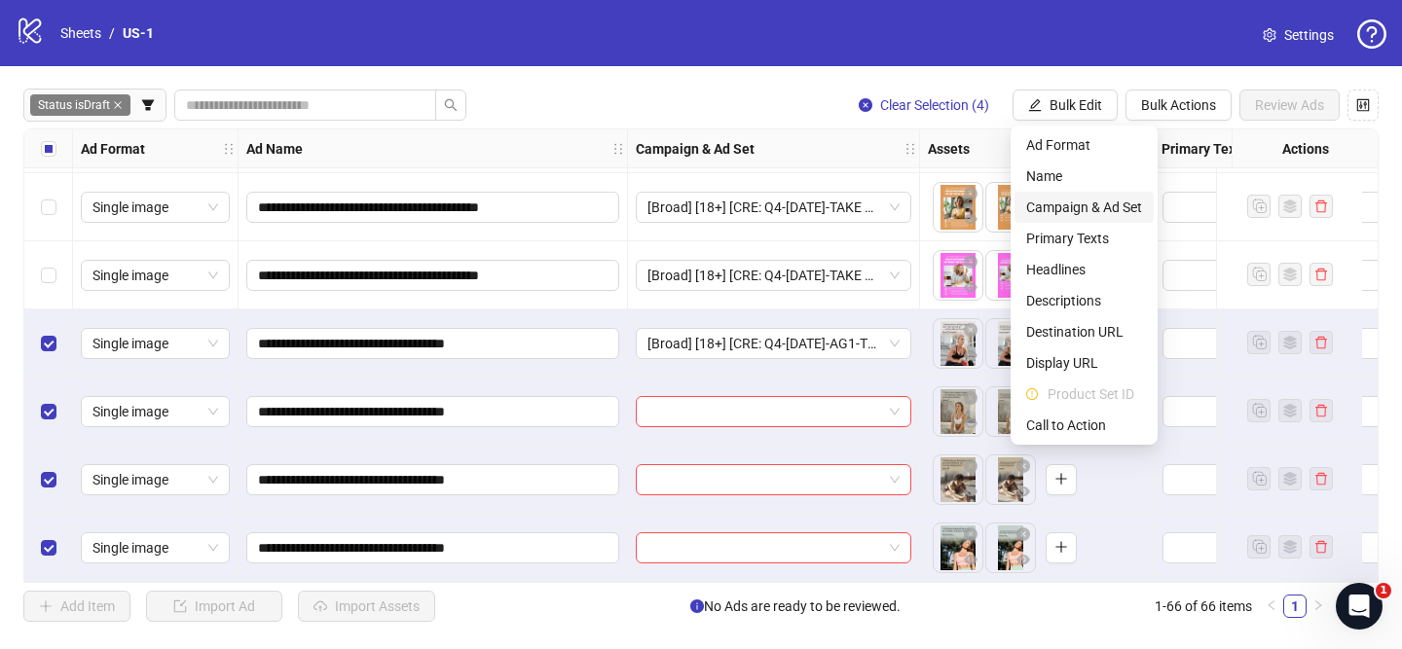
click at [1099, 202] on span "Campaign & Ad Set" at bounding box center [1084, 207] width 116 height 21
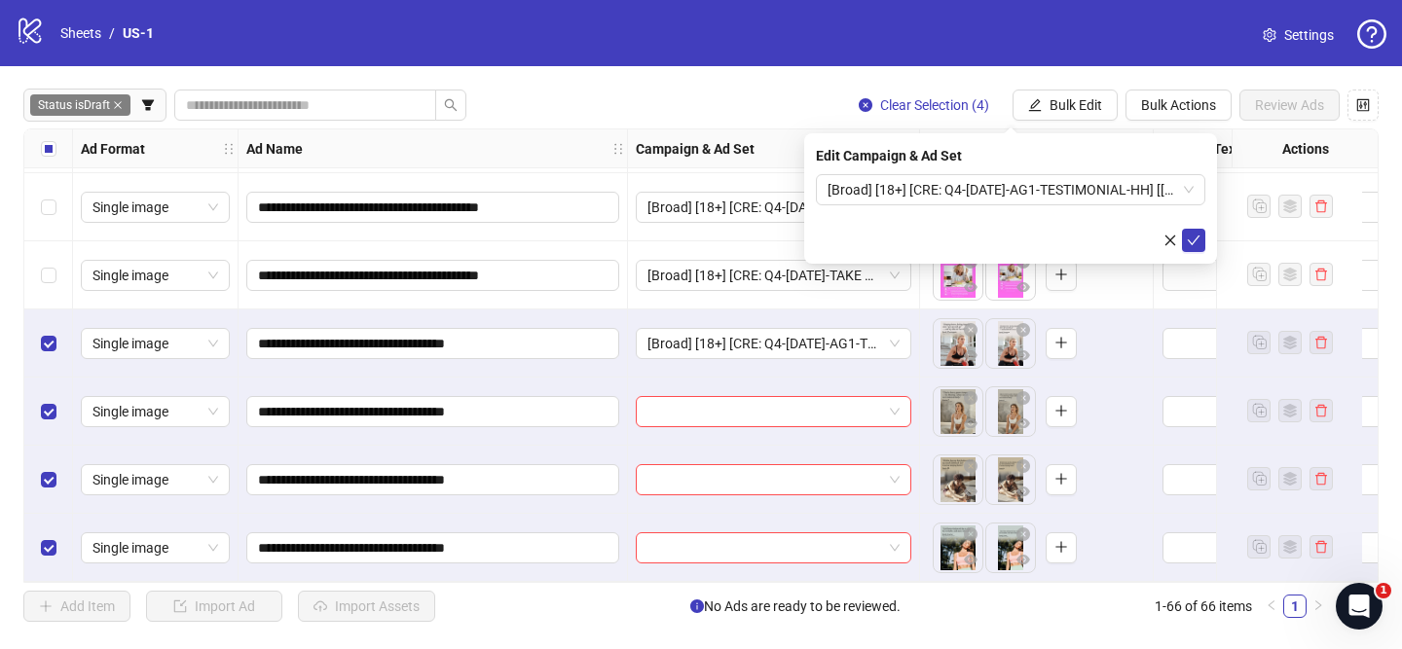
drag, startPoint x: 1201, startPoint y: 240, endPoint x: 595, endPoint y: 242, distance: 606.5
click at [1201, 240] on button "submit" at bounding box center [1193, 240] width 23 height 23
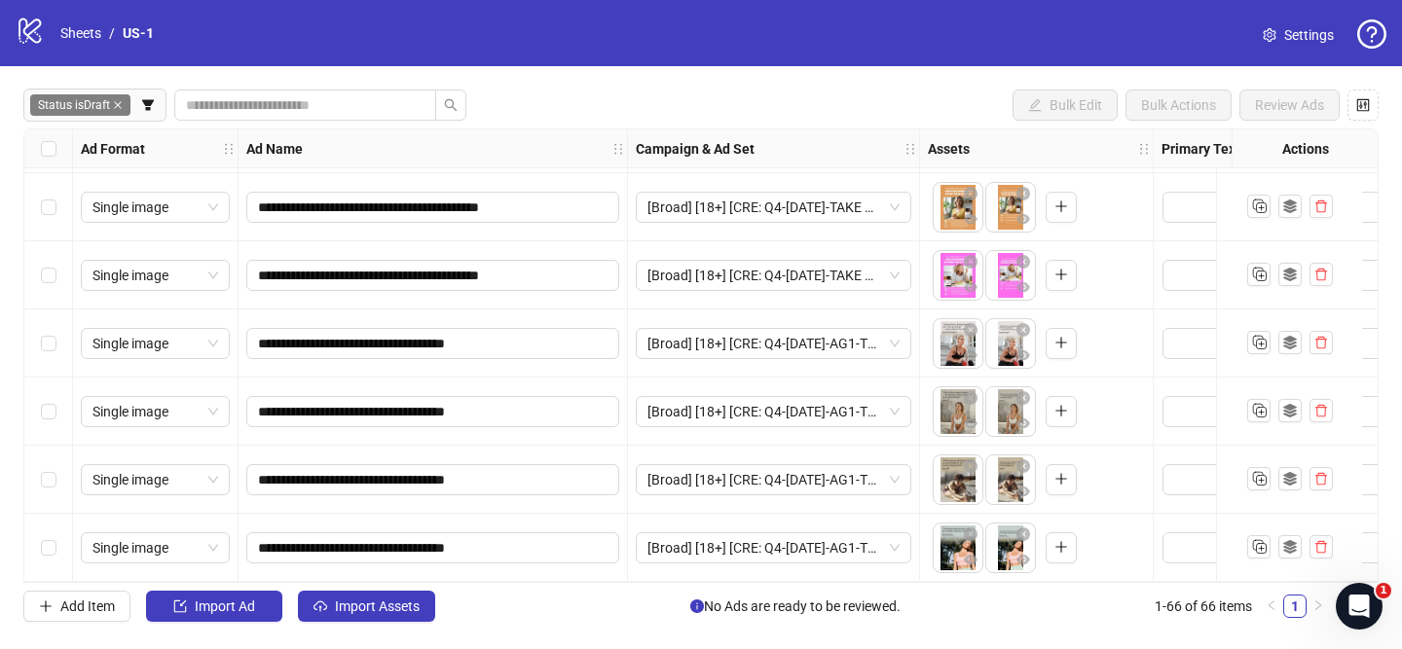
click at [426, 626] on div "**********" at bounding box center [701, 355] width 1402 height 579
click at [408, 614] on span "Import Assets" at bounding box center [377, 607] width 85 height 16
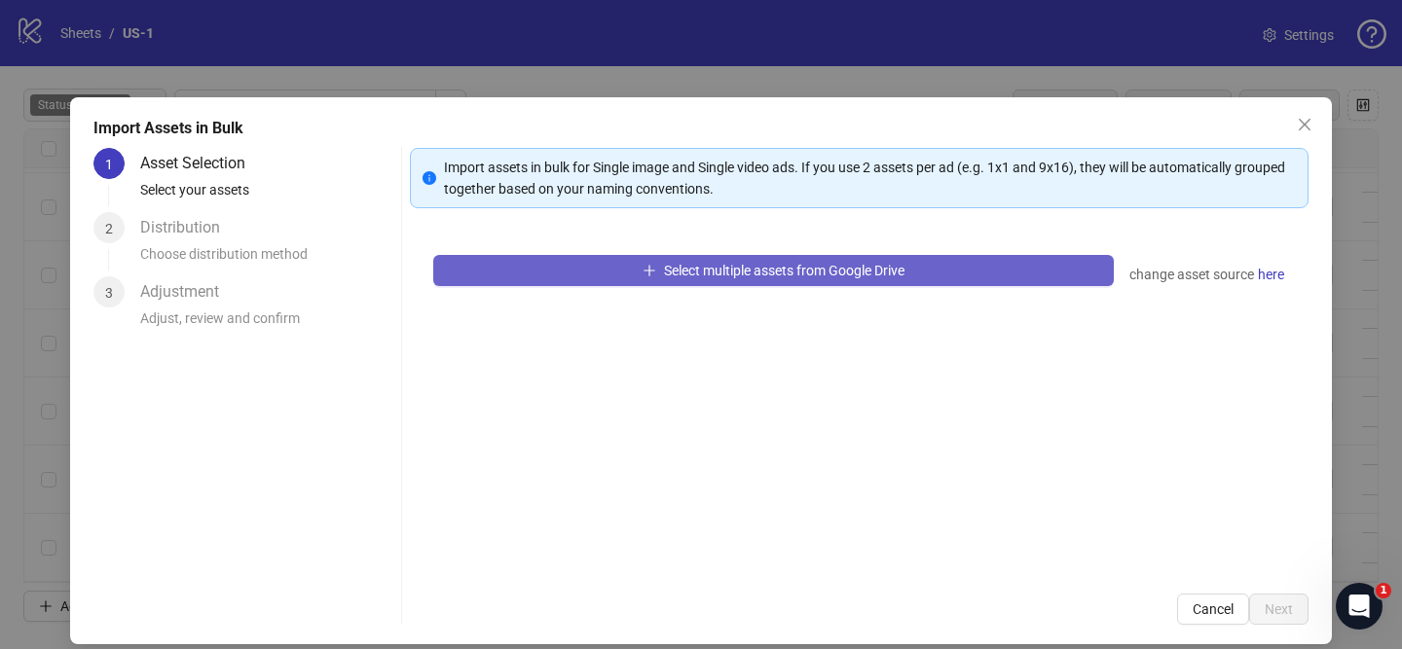
click at [638, 283] on button "Select multiple assets from Google Drive" at bounding box center [773, 270] width 681 height 31
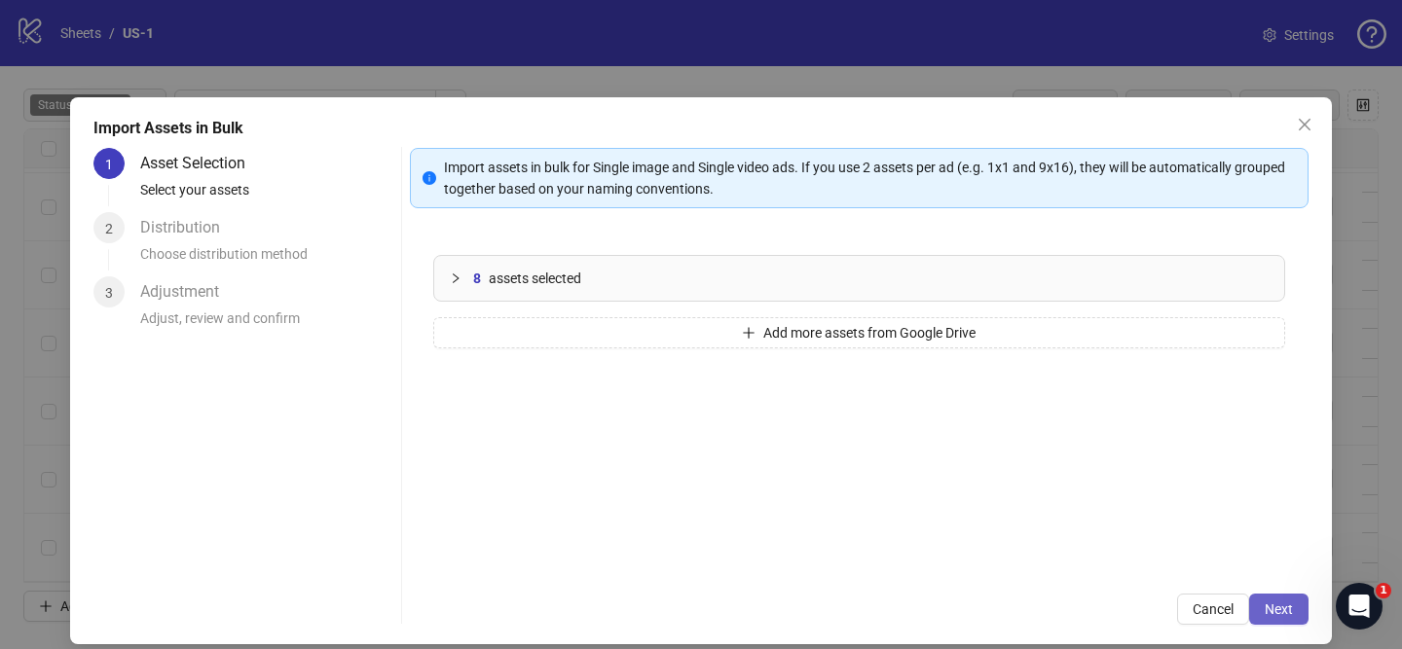
click at [1275, 604] on span "Next" at bounding box center [1279, 610] width 28 height 16
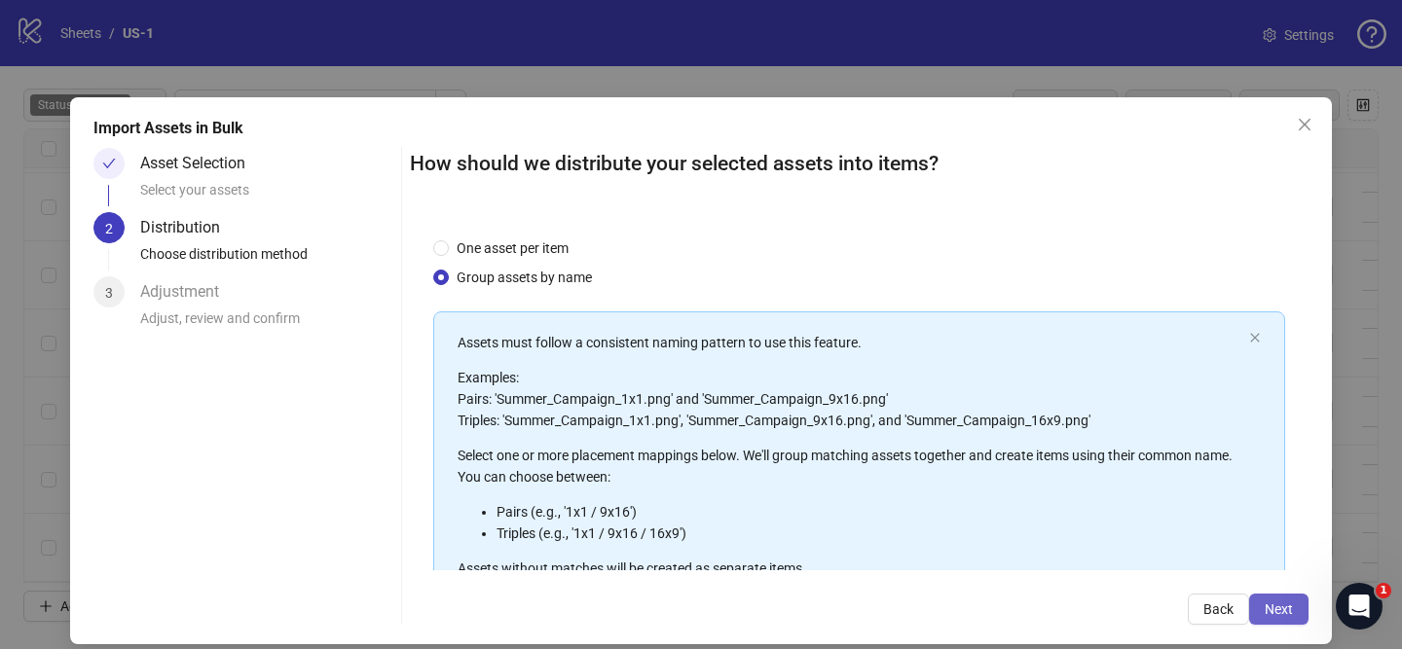
click at [1293, 612] on button "Next" at bounding box center [1278, 609] width 59 height 31
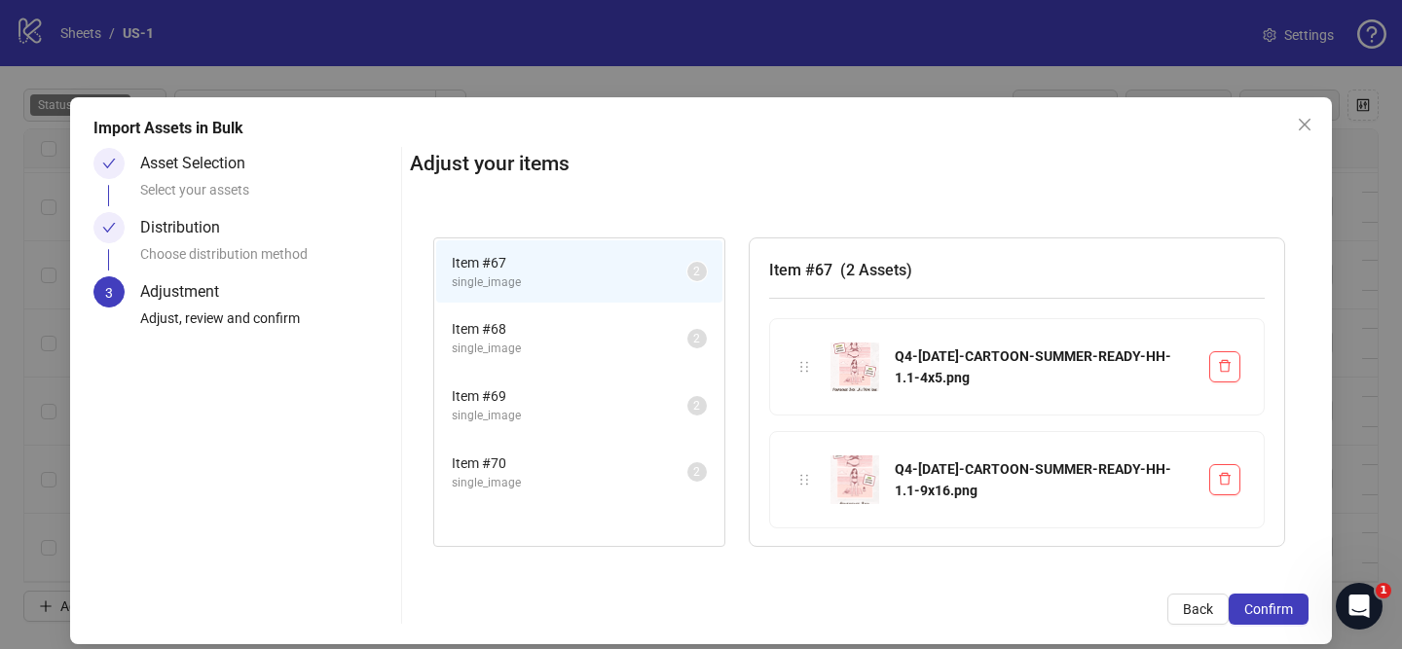
click at [1293, 612] on button "Confirm" at bounding box center [1269, 609] width 80 height 31
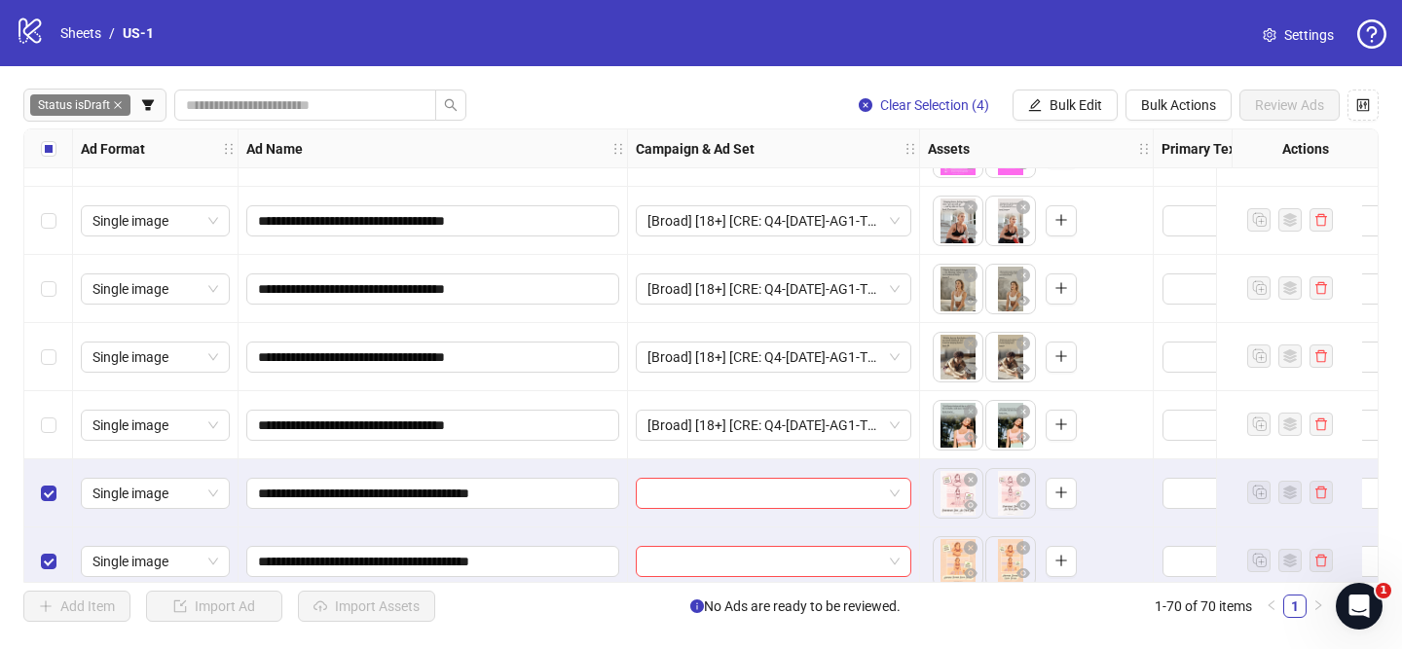
scroll to position [4365, 0]
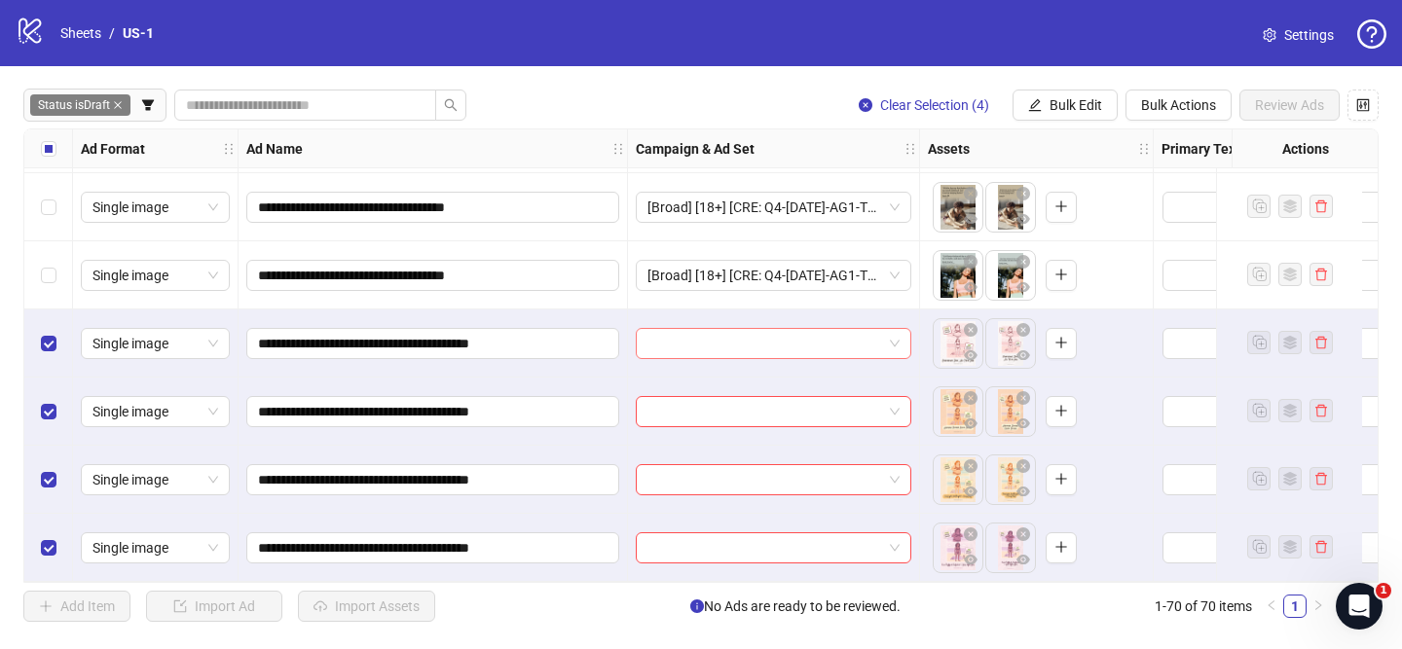
click at [805, 332] on input "search" at bounding box center [764, 343] width 235 height 29
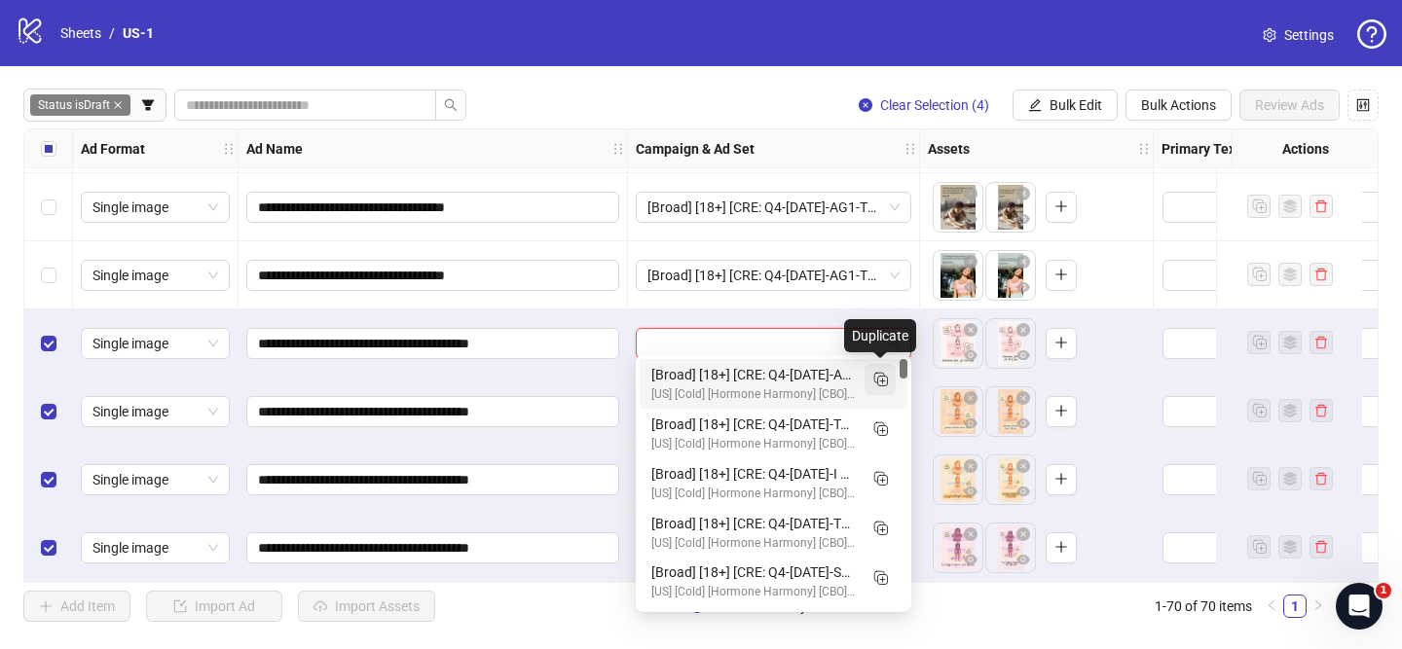
click at [874, 375] on rect "Duplicate" at bounding box center [879, 378] width 10 height 10
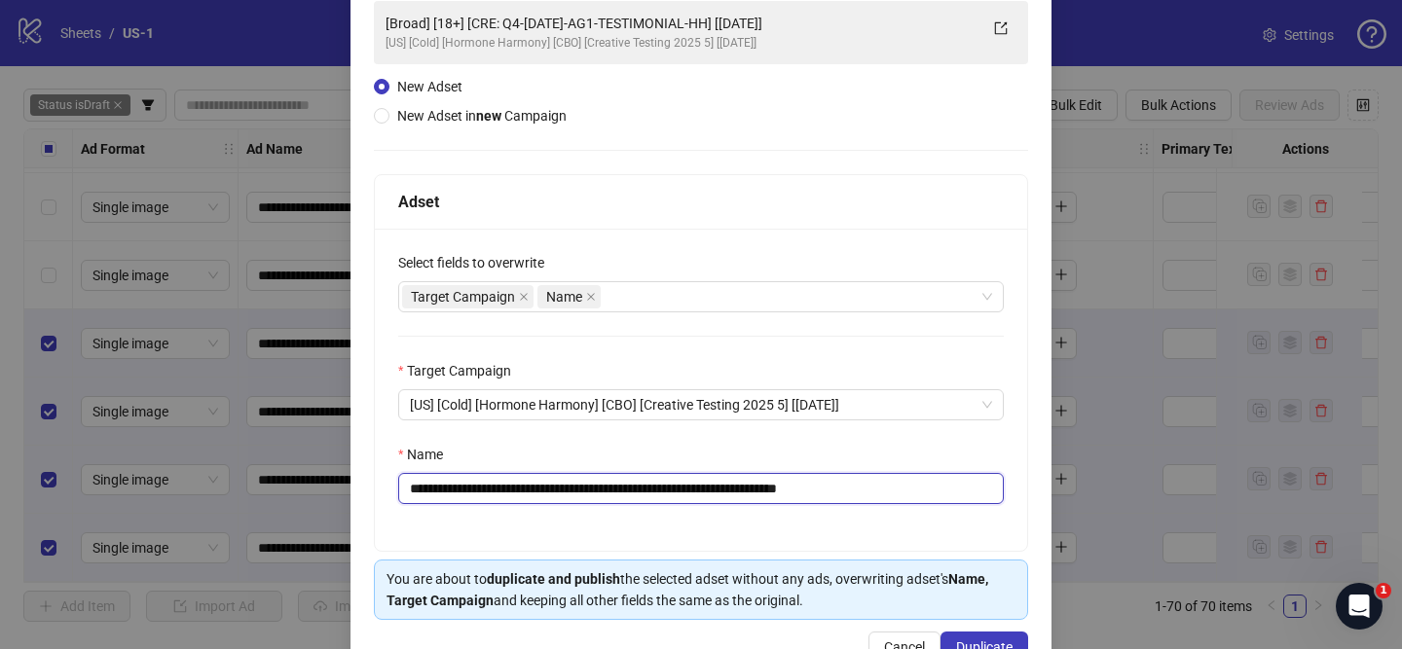
scroll to position [145, 0]
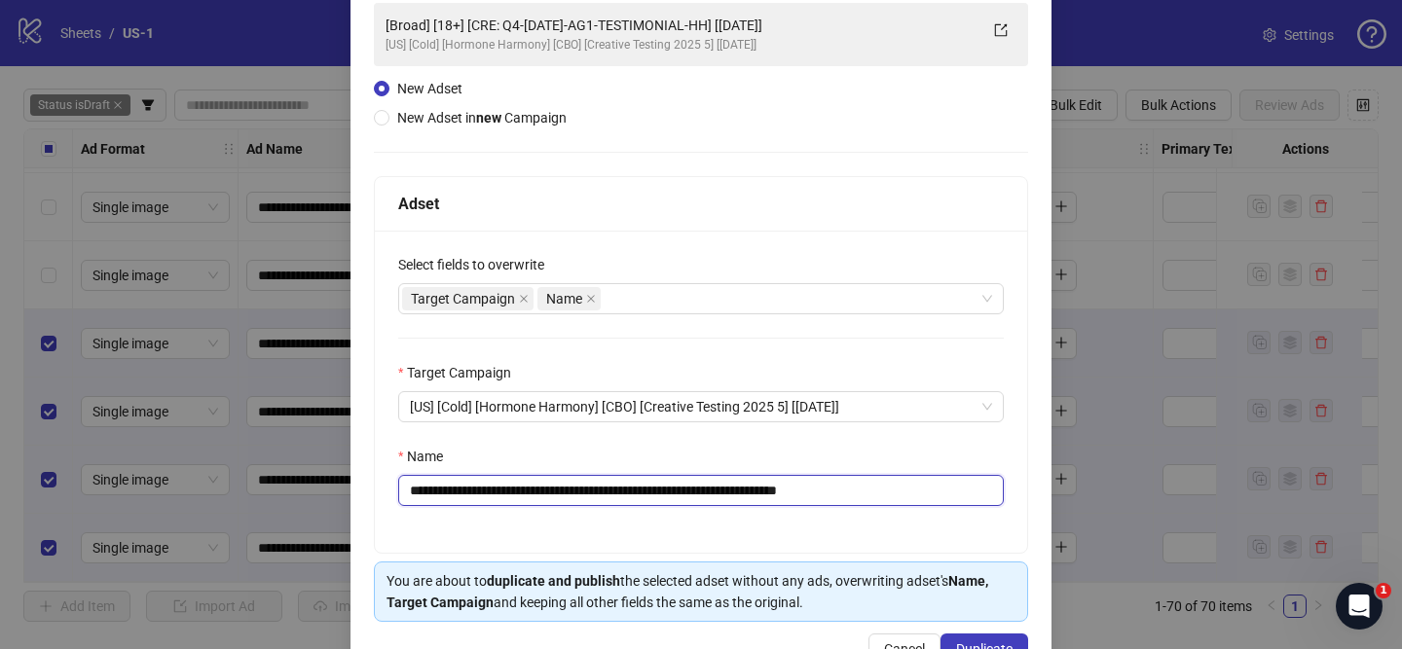
drag, startPoint x: 526, startPoint y: 497, endPoint x: 769, endPoint y: 492, distance: 243.4
paste input "*****"
drag, startPoint x: 912, startPoint y: 491, endPoint x: 988, endPoint y: 491, distance: 75.9
click at [988, 491] on input "**********" at bounding box center [701, 490] width 606 height 31
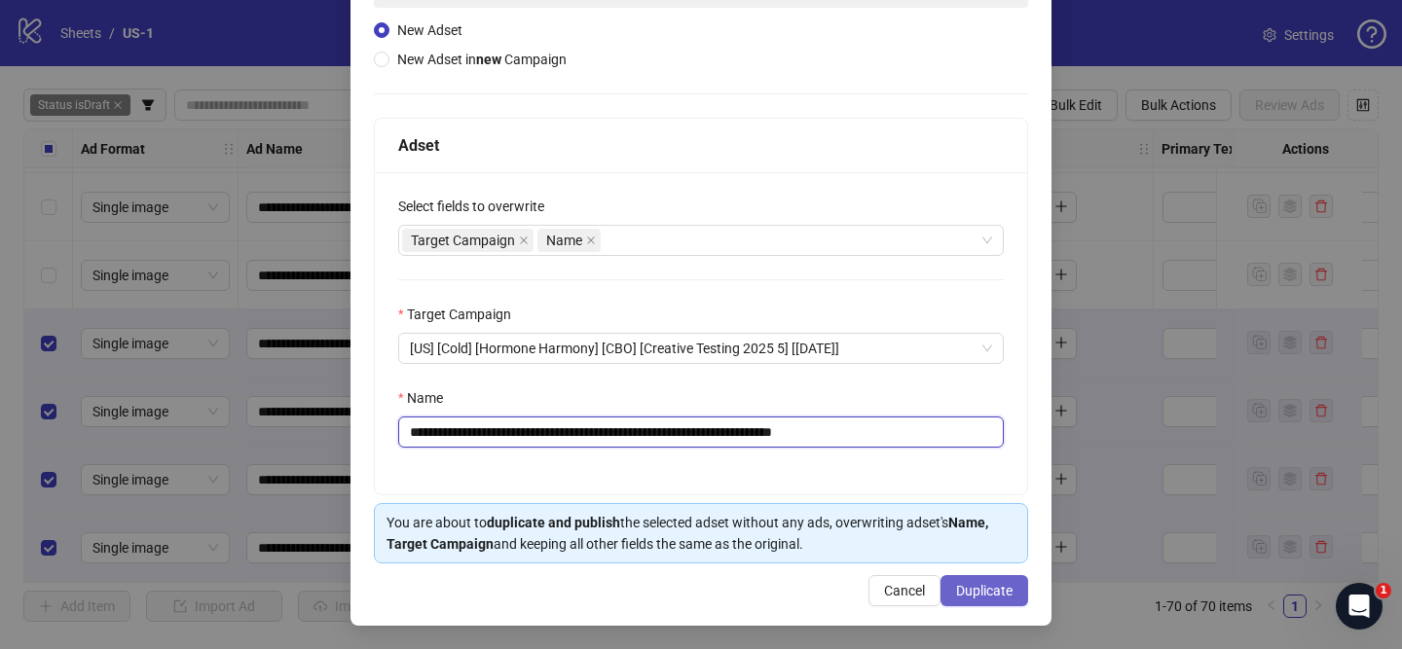
type input "**********"
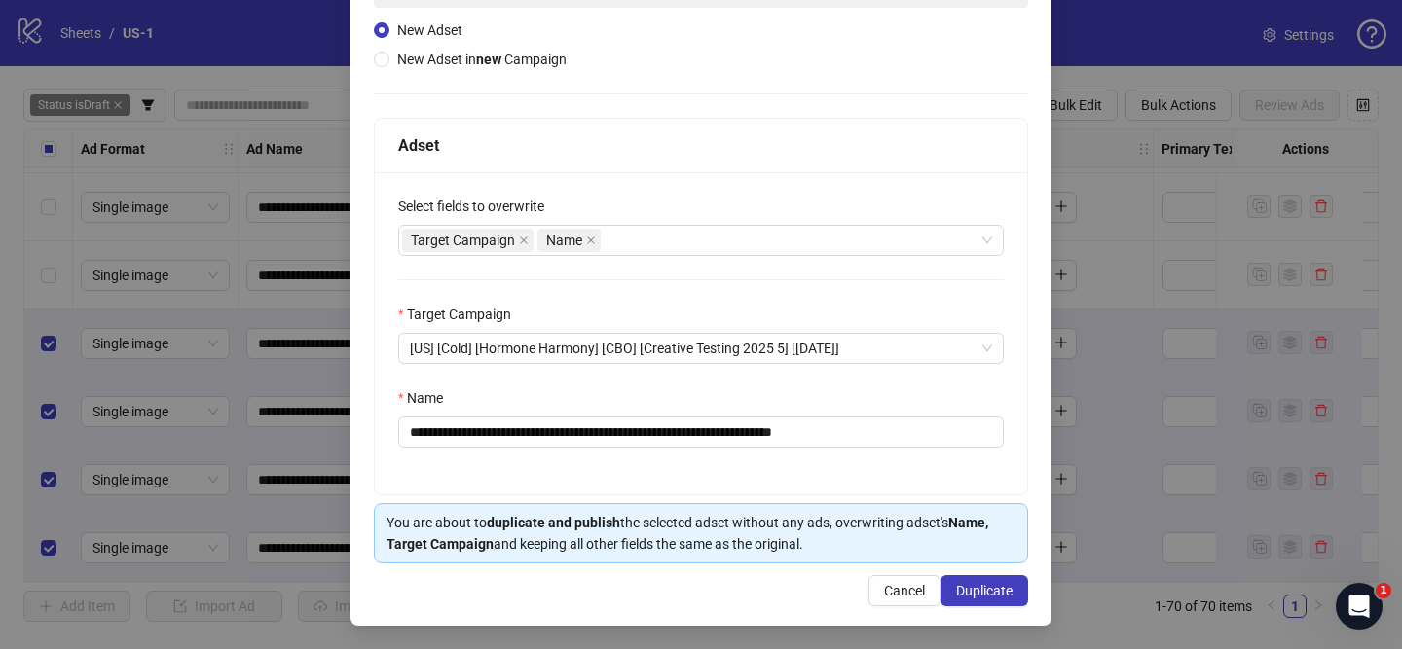
drag, startPoint x: 1014, startPoint y: 584, endPoint x: 985, endPoint y: 559, distance: 38.7
click at [1014, 584] on button "Duplicate" at bounding box center [984, 590] width 88 height 31
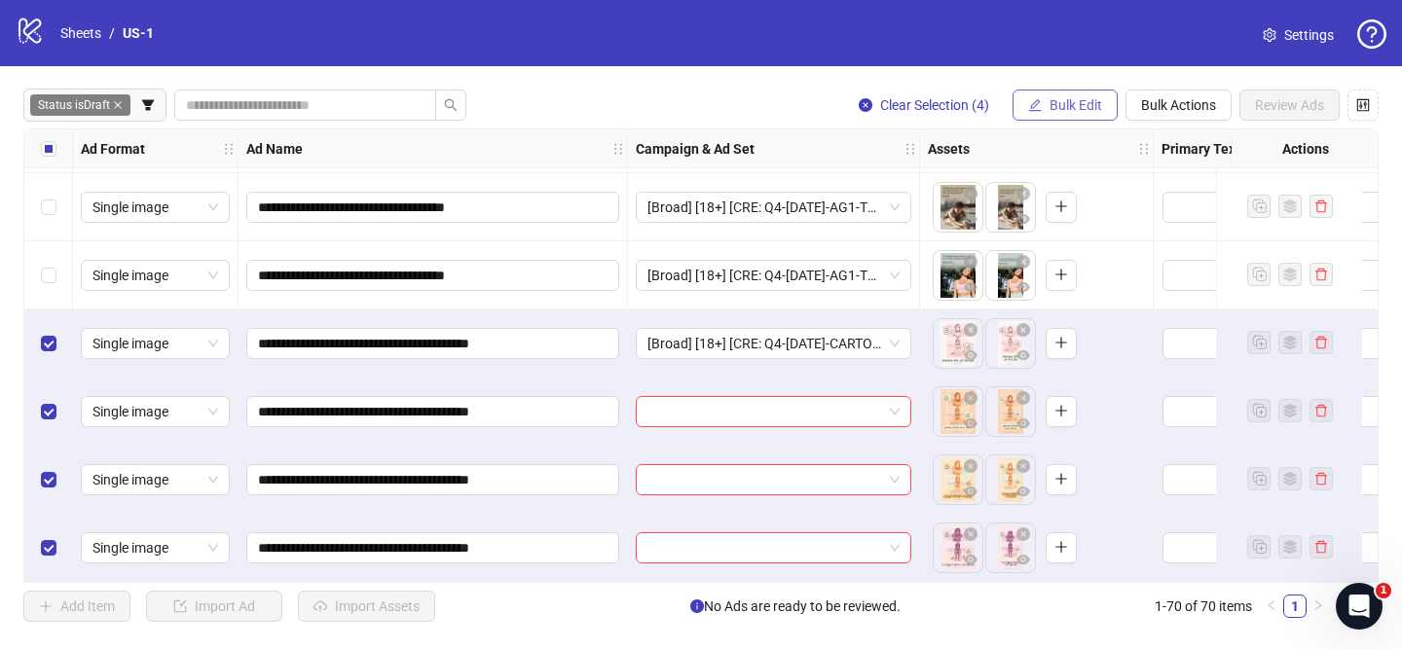
click at [1041, 107] on button "Bulk Edit" at bounding box center [1065, 105] width 105 height 31
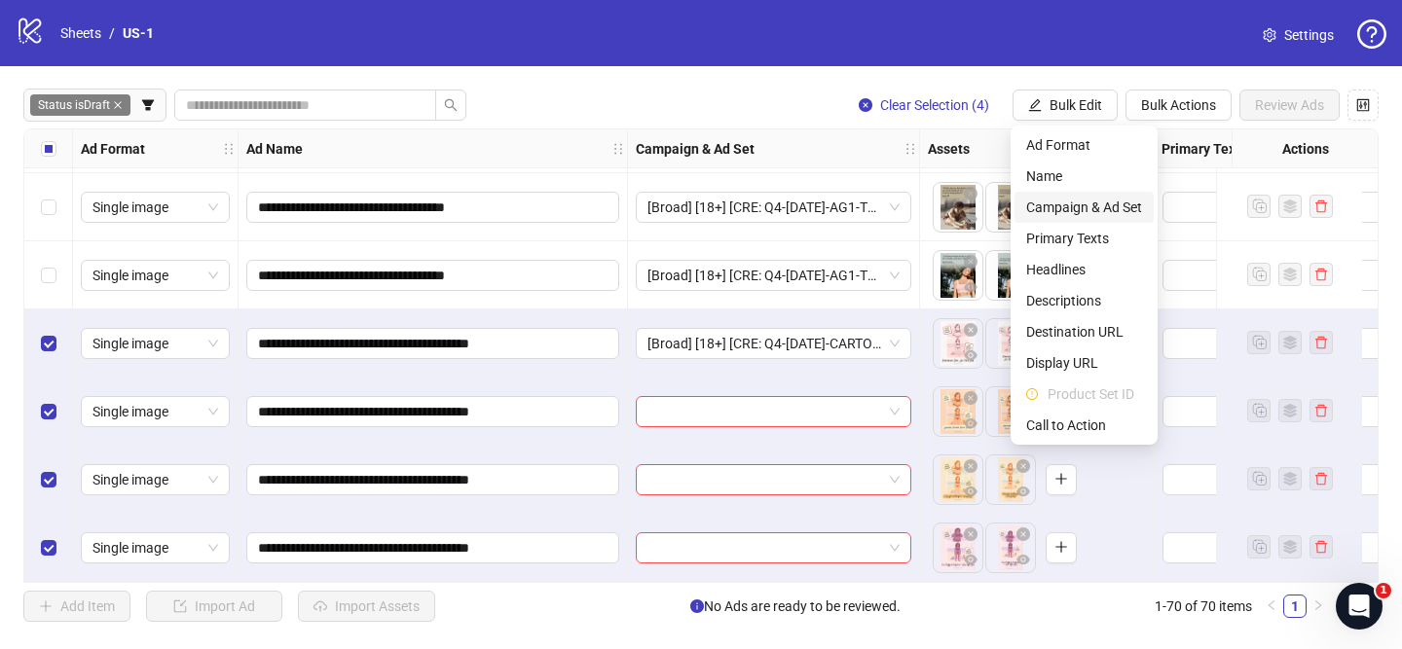
drag, startPoint x: 1102, startPoint y: 203, endPoint x: 1121, endPoint y: 219, distance: 24.2
click at [1102, 203] on span "Campaign & Ad Set" at bounding box center [1084, 207] width 116 height 21
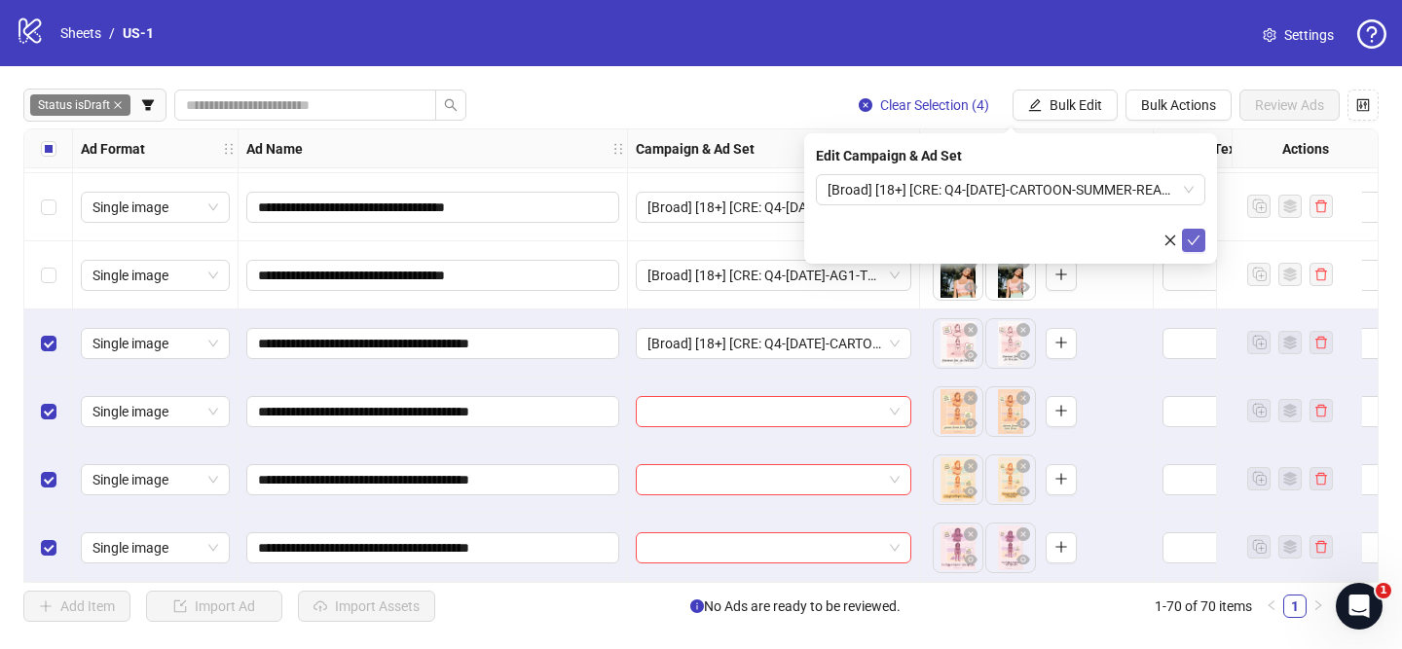
click at [1193, 239] on icon "check" at bounding box center [1194, 241] width 14 height 14
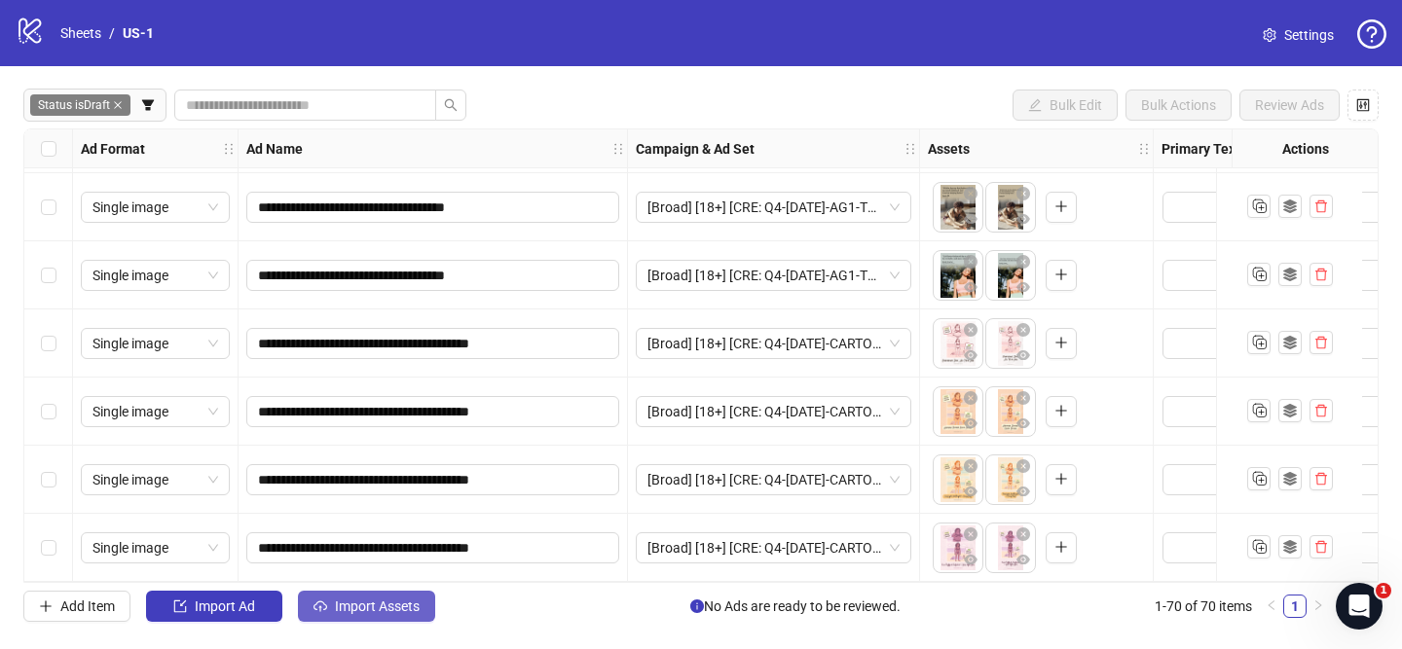
click at [416, 603] on span "Import Assets" at bounding box center [377, 607] width 85 height 16
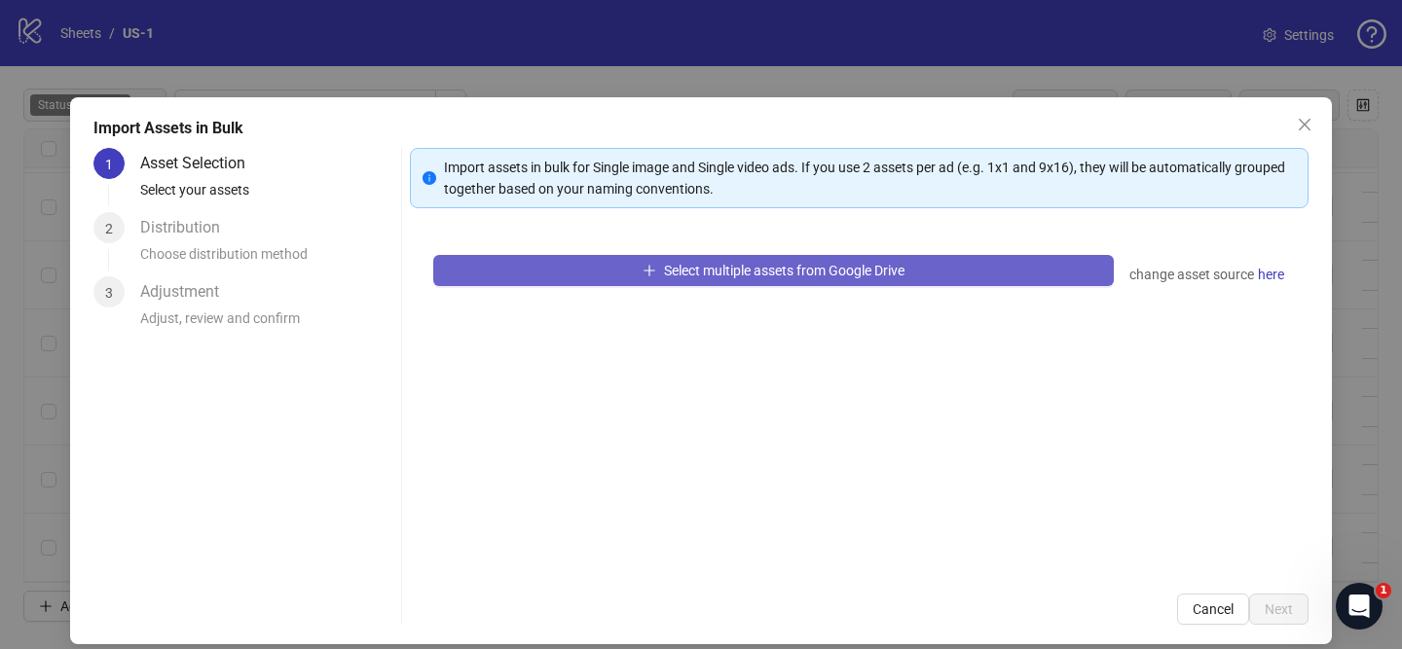
click at [743, 268] on span "Select multiple assets from Google Drive" at bounding box center [784, 271] width 240 height 16
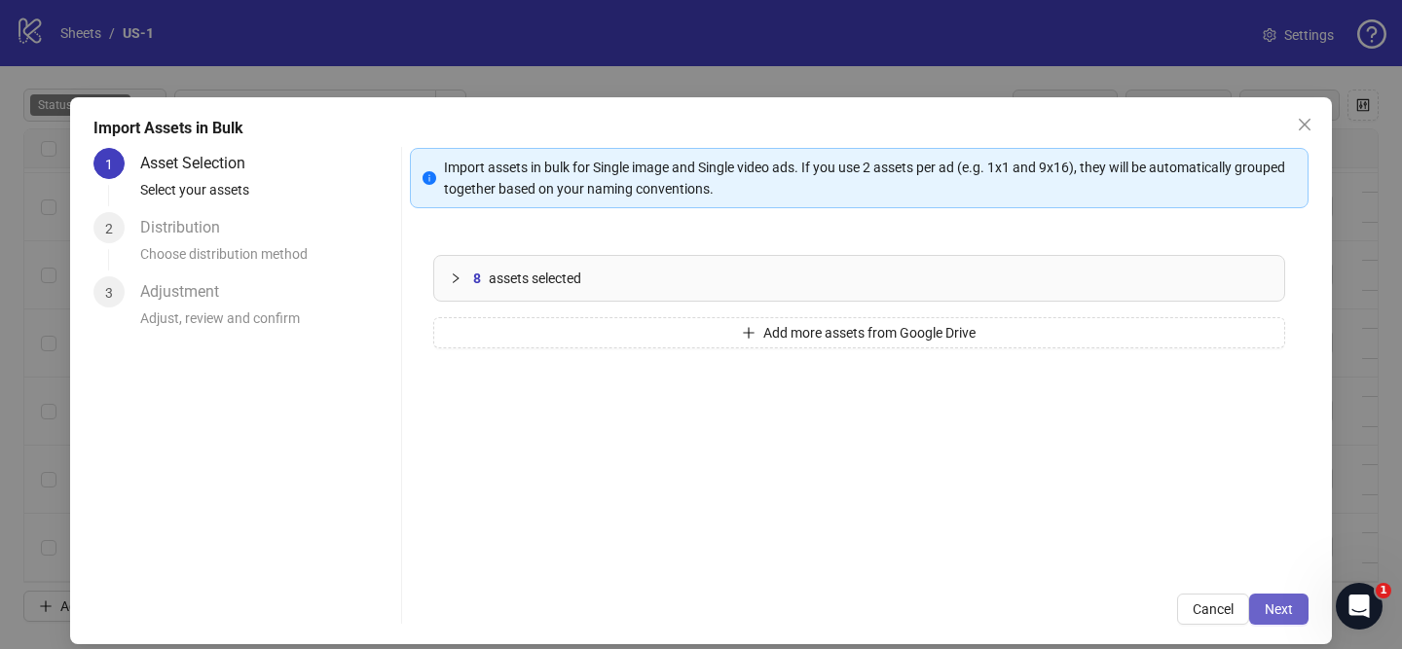
click at [1294, 608] on button "Next" at bounding box center [1278, 609] width 59 height 31
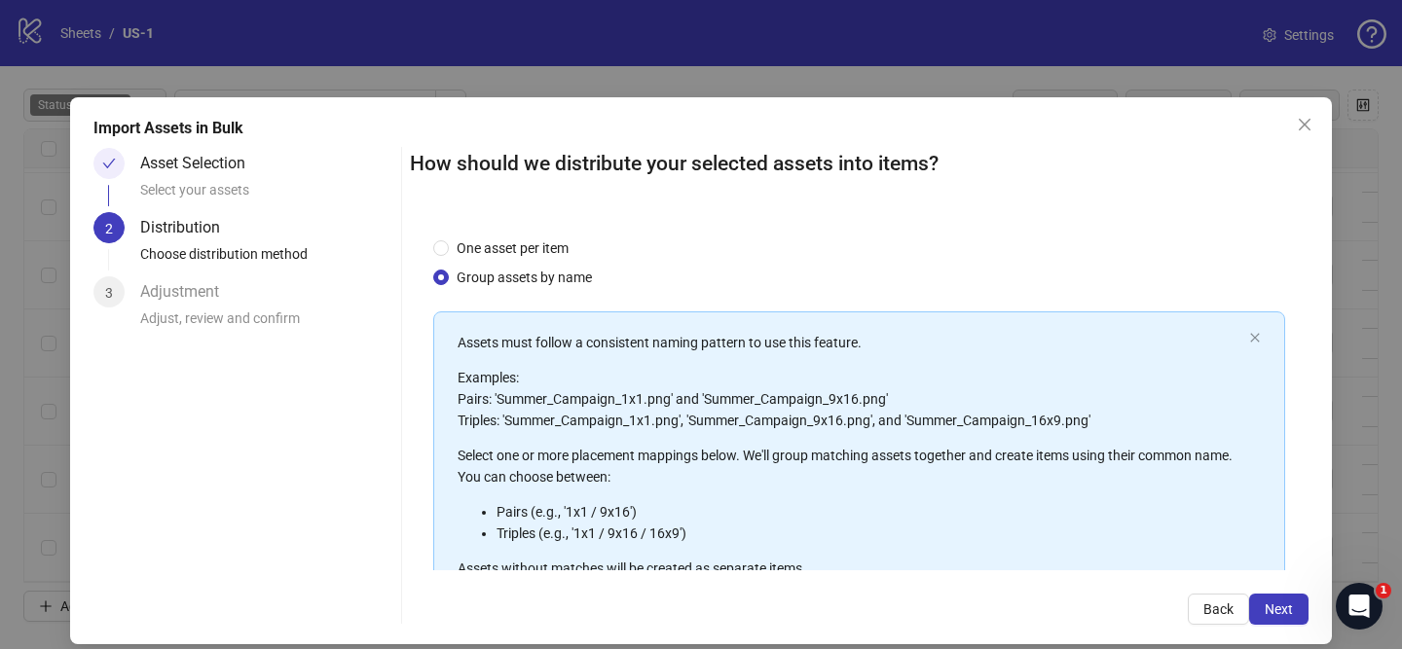
click at [1293, 609] on button "Next" at bounding box center [1278, 609] width 59 height 31
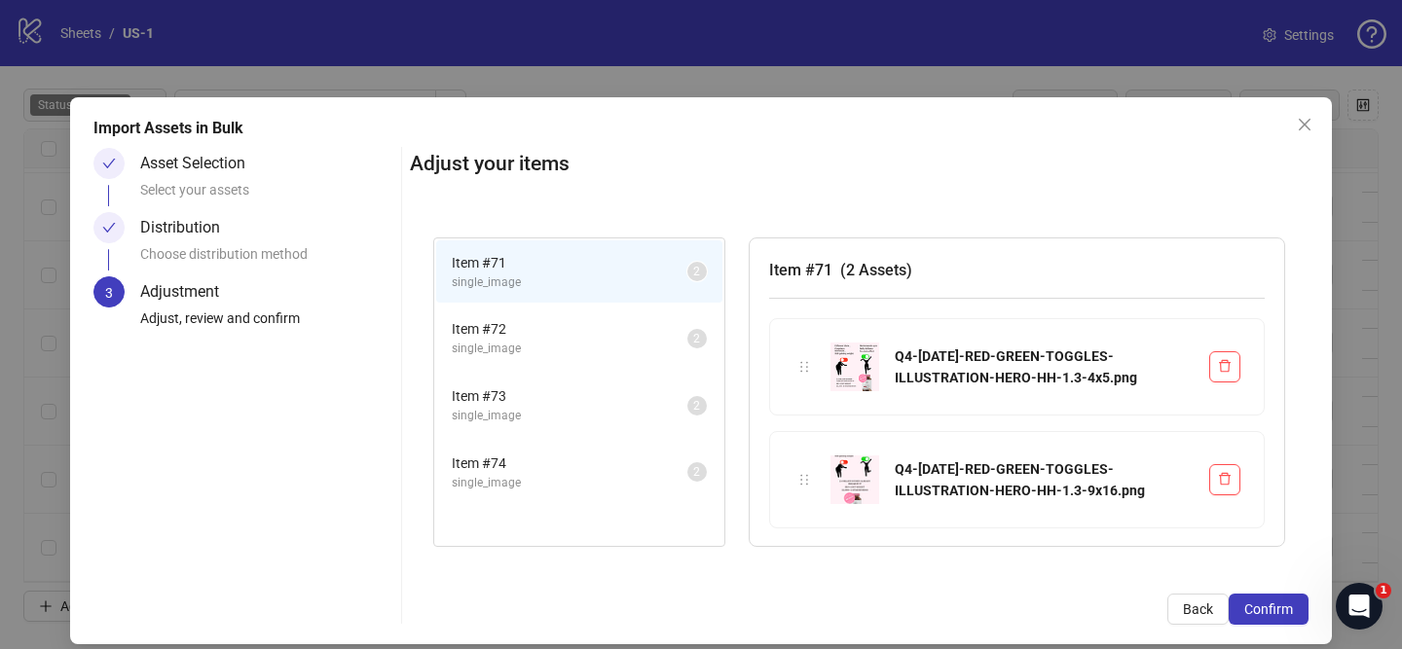
click at [1293, 609] on button "Confirm" at bounding box center [1269, 609] width 80 height 31
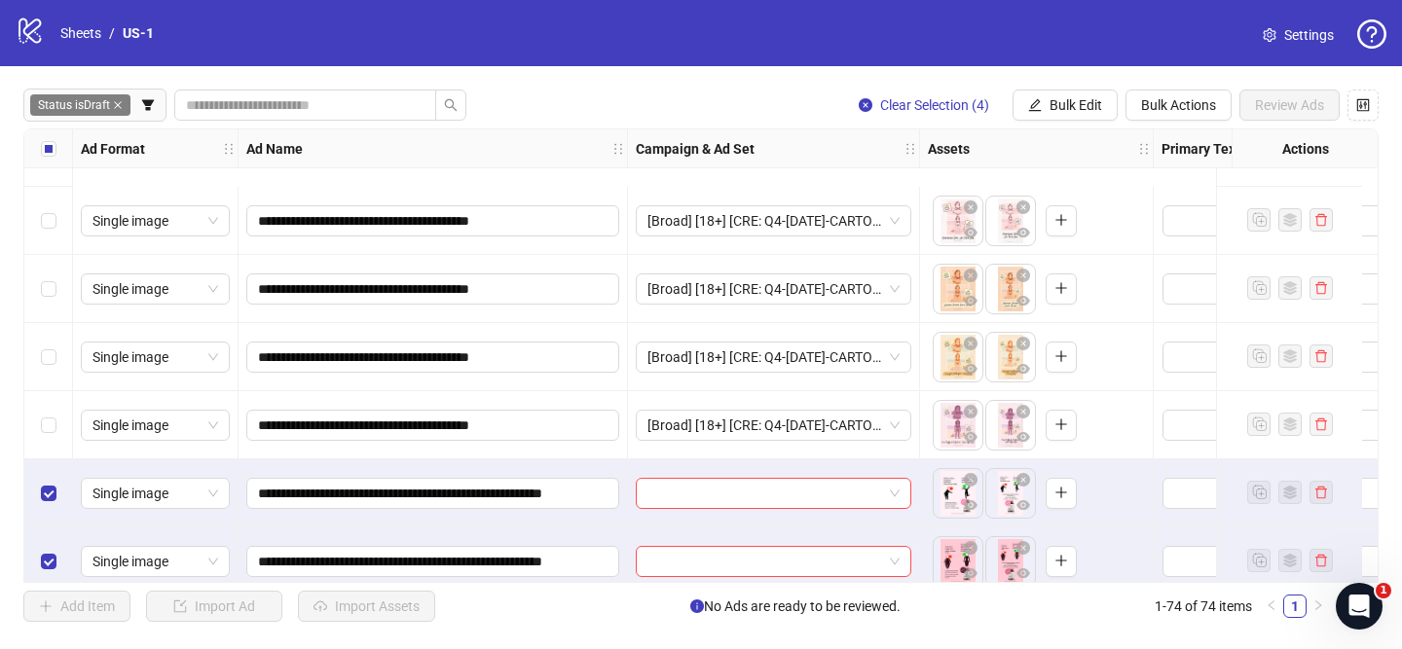
scroll to position [4637, 0]
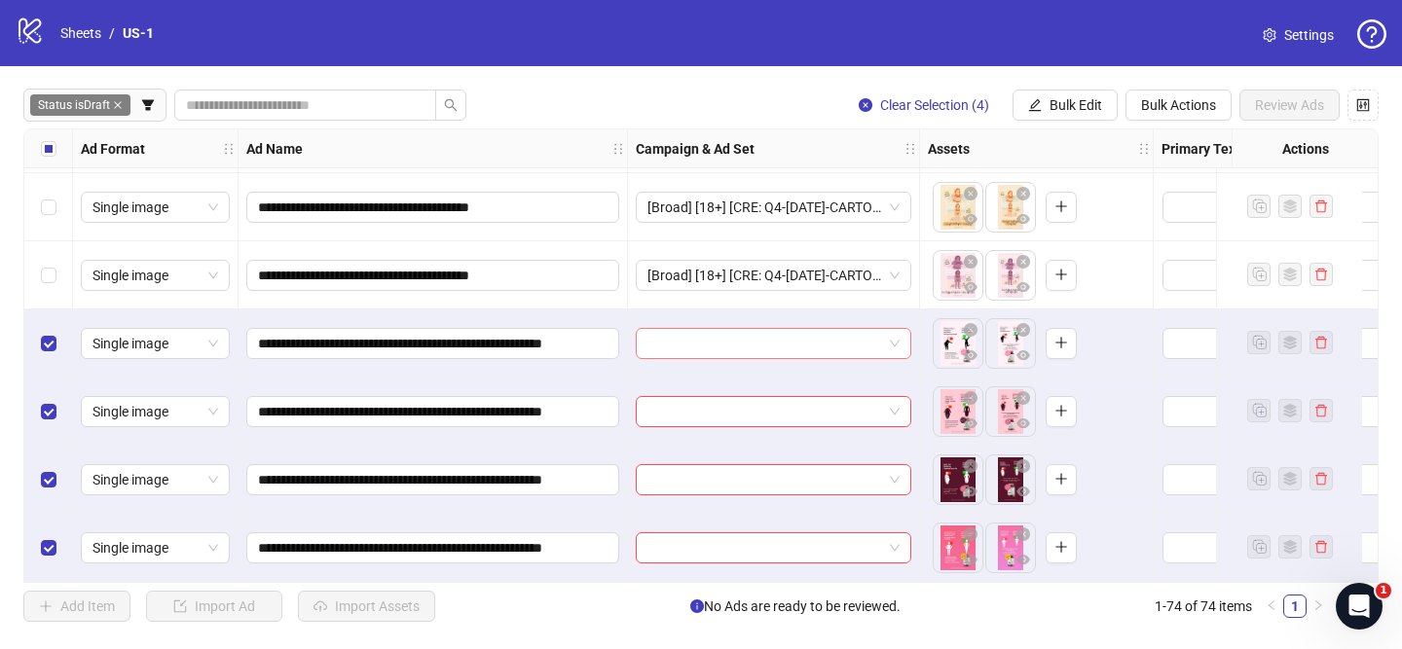
click at [791, 337] on input "search" at bounding box center [764, 343] width 235 height 29
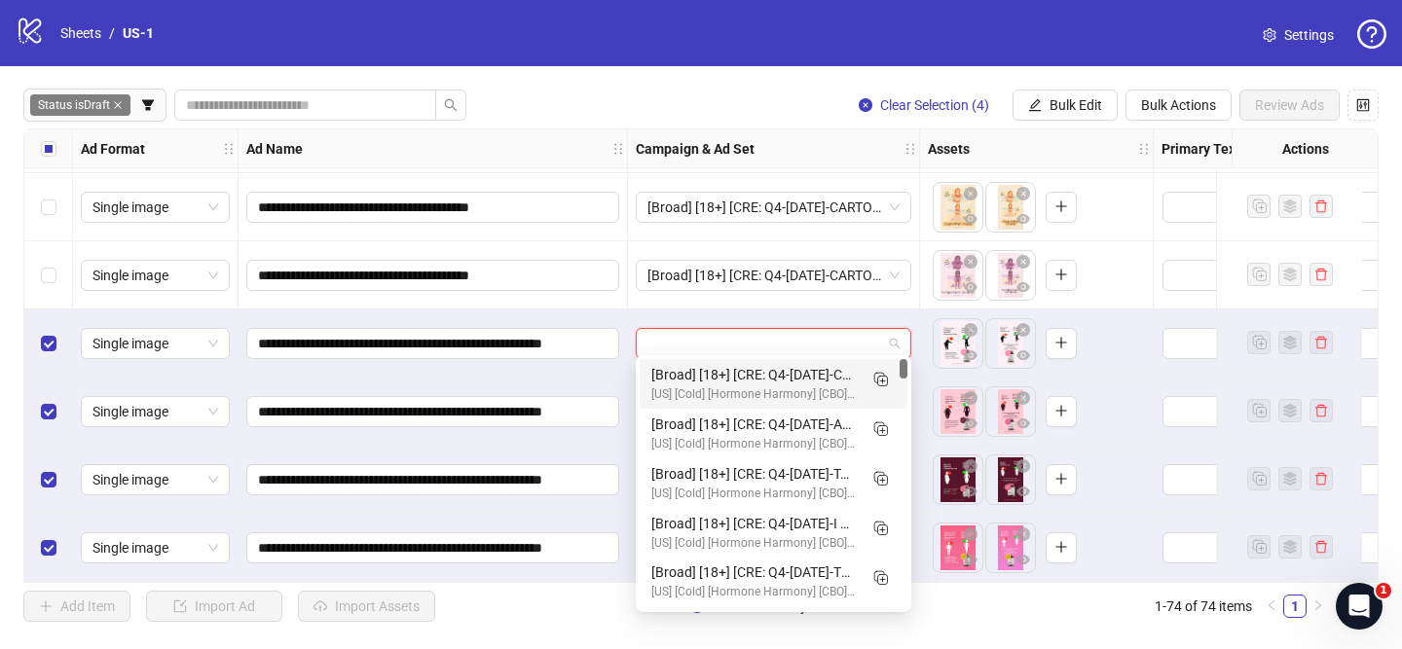
drag, startPoint x: 886, startPoint y: 374, endPoint x: 847, endPoint y: 387, distance: 40.9
click at [886, 374] on icon "Duplicate" at bounding box center [879, 378] width 19 height 19
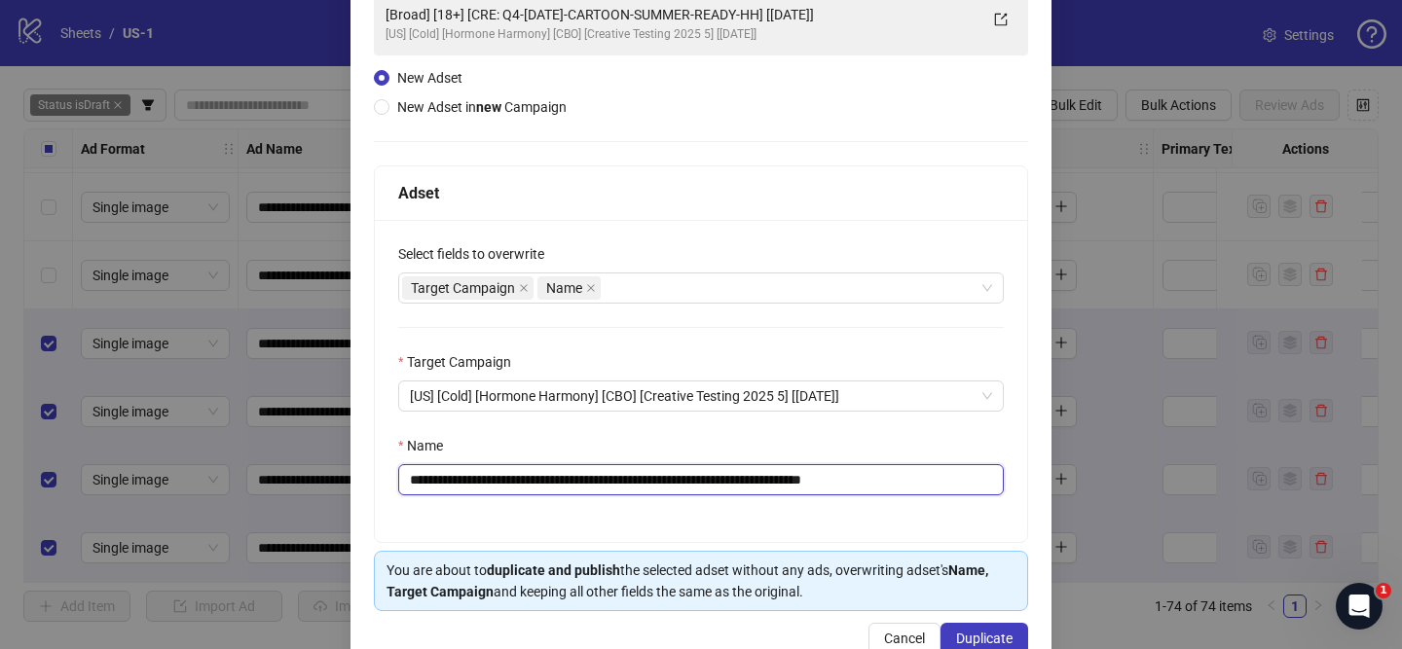
scroll to position [164, 0]
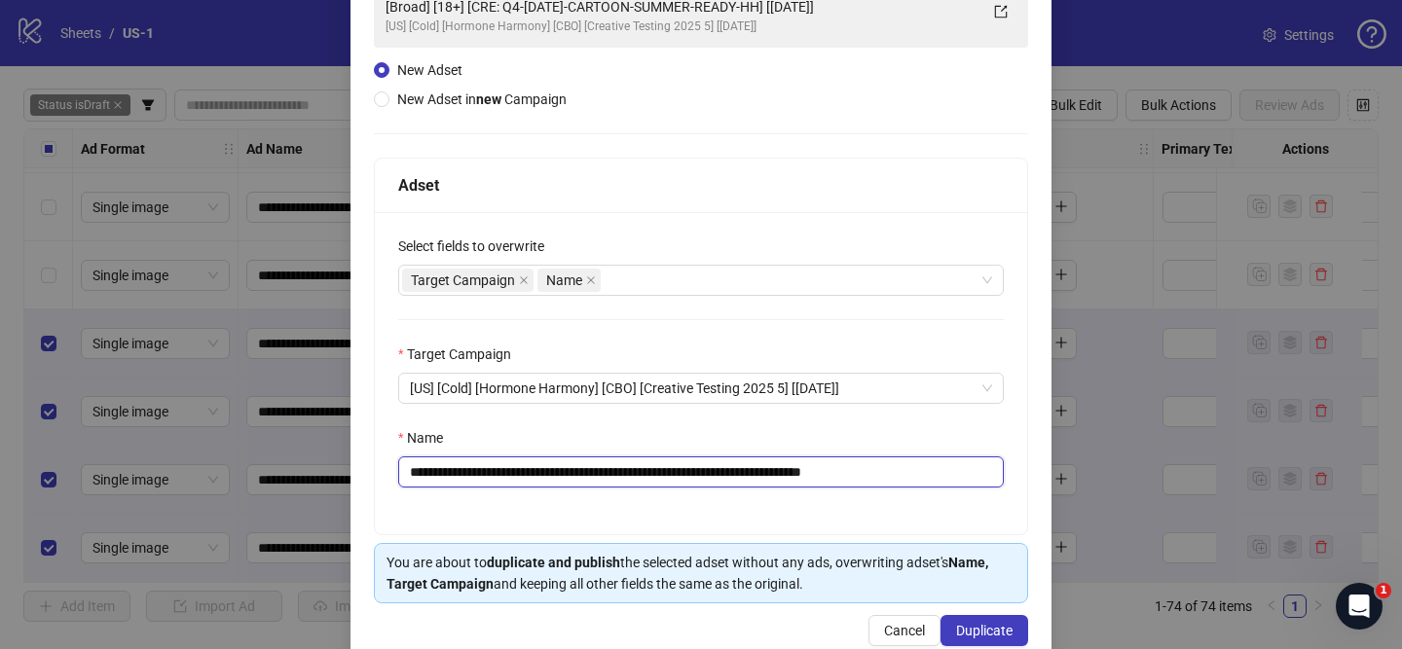
drag, startPoint x: 528, startPoint y: 480, endPoint x: 816, endPoint y: 477, distance: 288.2
click at [816, 477] on input "**********" at bounding box center [701, 472] width 606 height 31
paste input "**********"
drag, startPoint x: 958, startPoint y: 474, endPoint x: 1044, endPoint y: 474, distance: 85.7
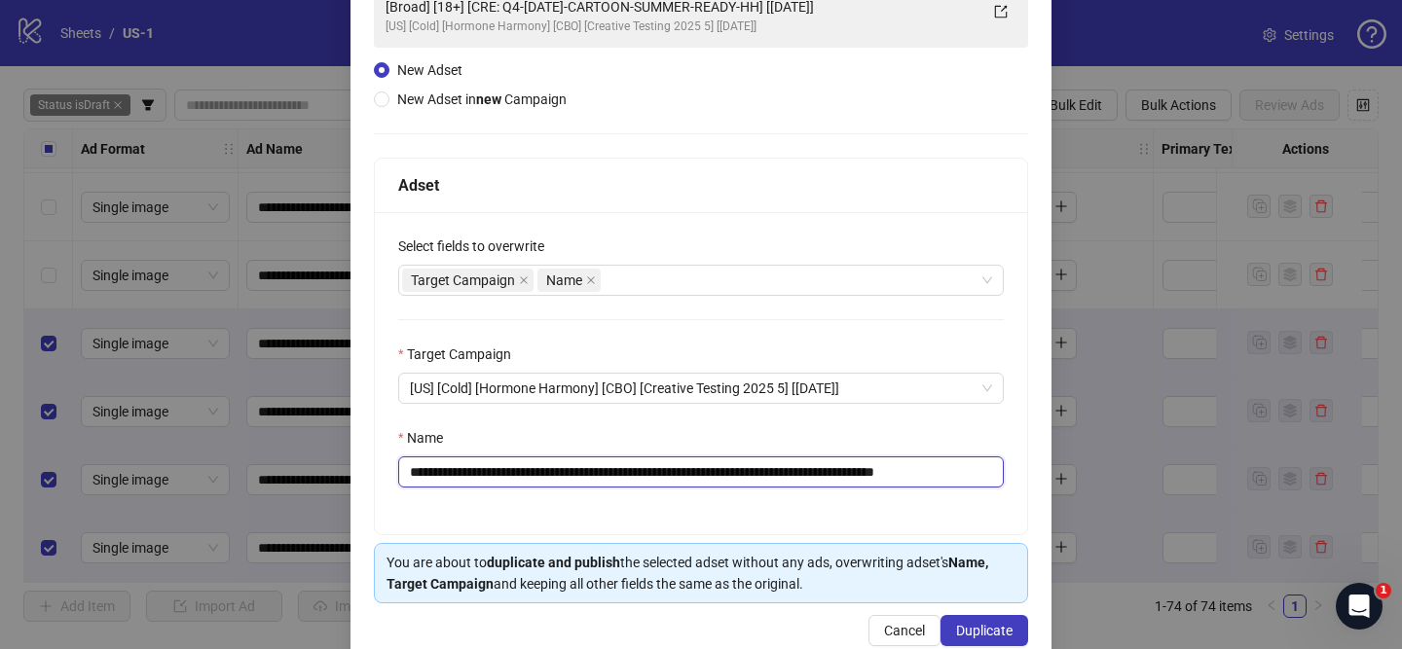
click at [1045, 474] on div "**********" at bounding box center [700, 300] width 701 height 732
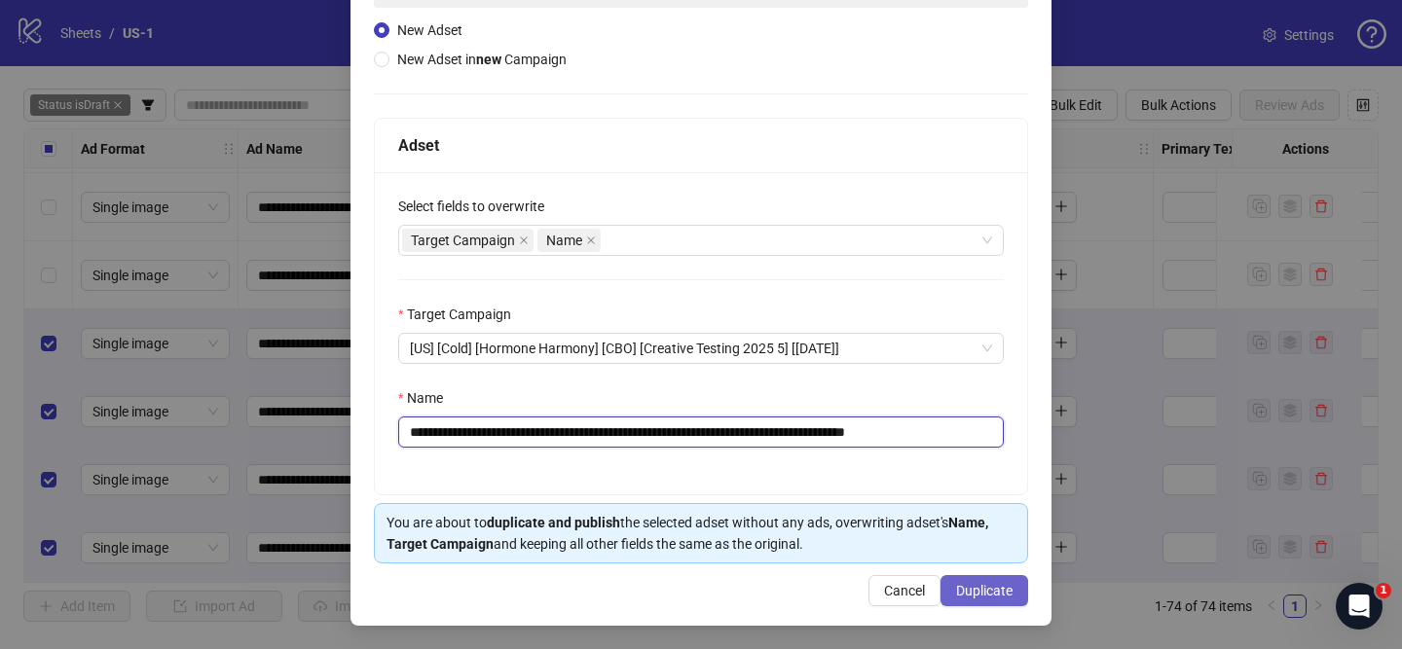
type input "**********"
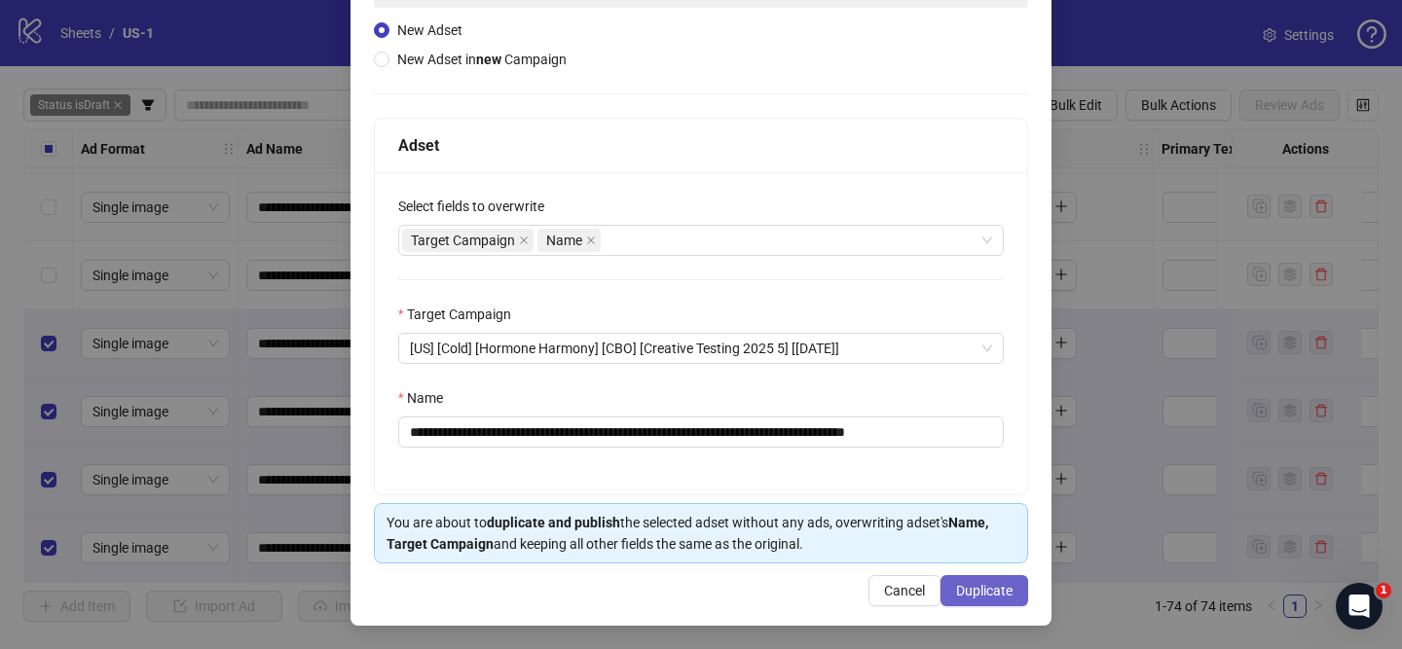
click at [1012, 600] on button "Duplicate" at bounding box center [984, 590] width 88 height 31
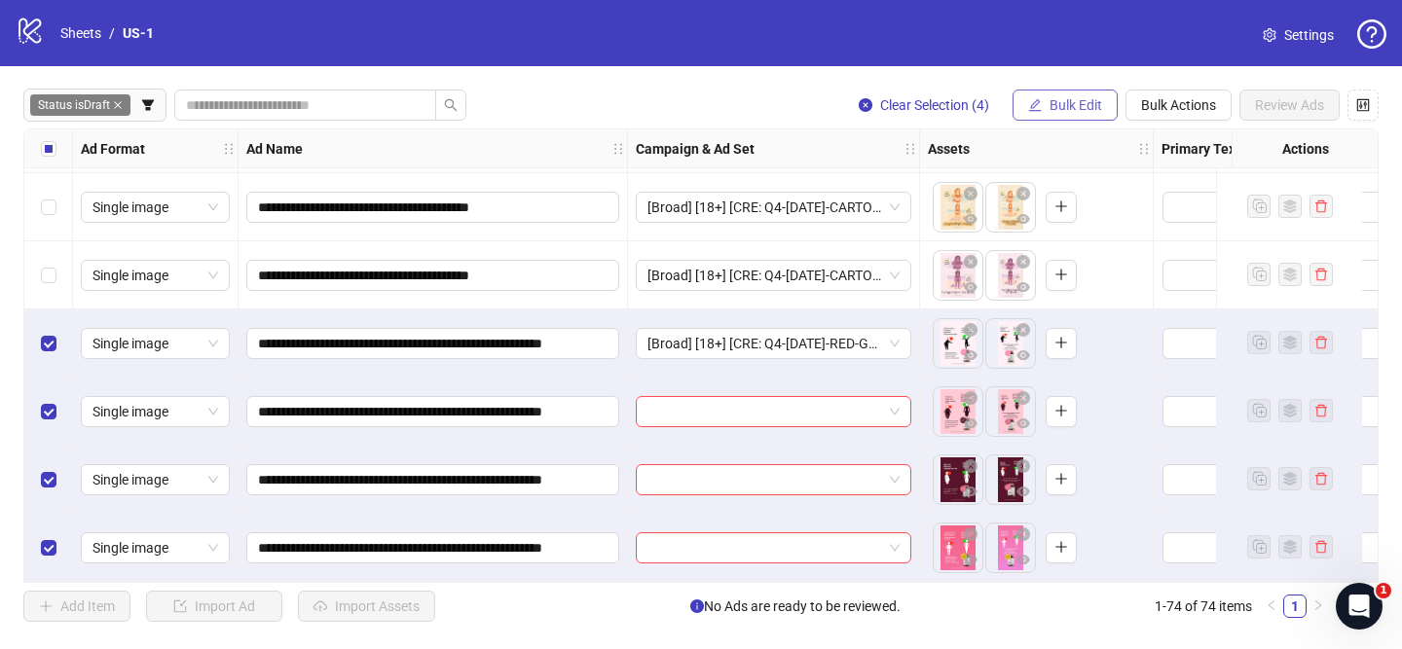
click at [1070, 108] on span "Bulk Edit" at bounding box center [1076, 105] width 53 height 16
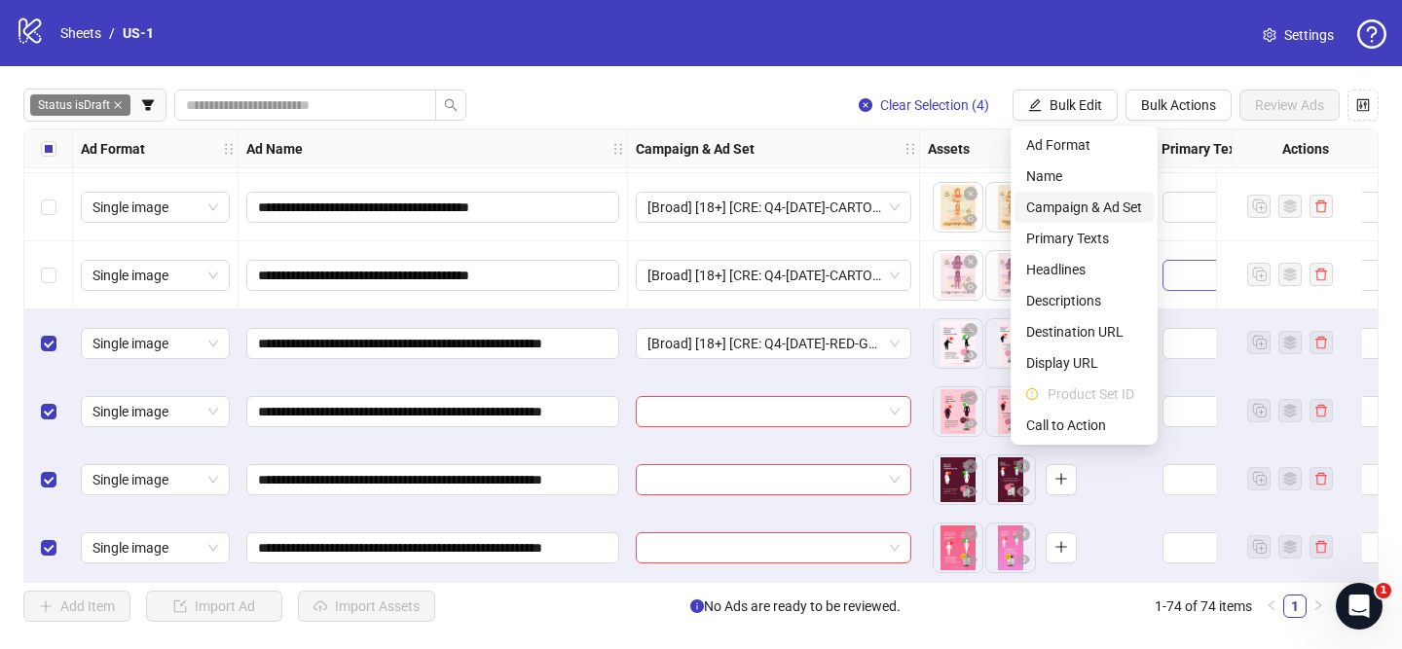
drag, startPoint x: 1064, startPoint y: 204, endPoint x: 1192, endPoint y: 267, distance: 141.9
click at [1064, 204] on span "Campaign & Ad Set" at bounding box center [1084, 207] width 116 height 21
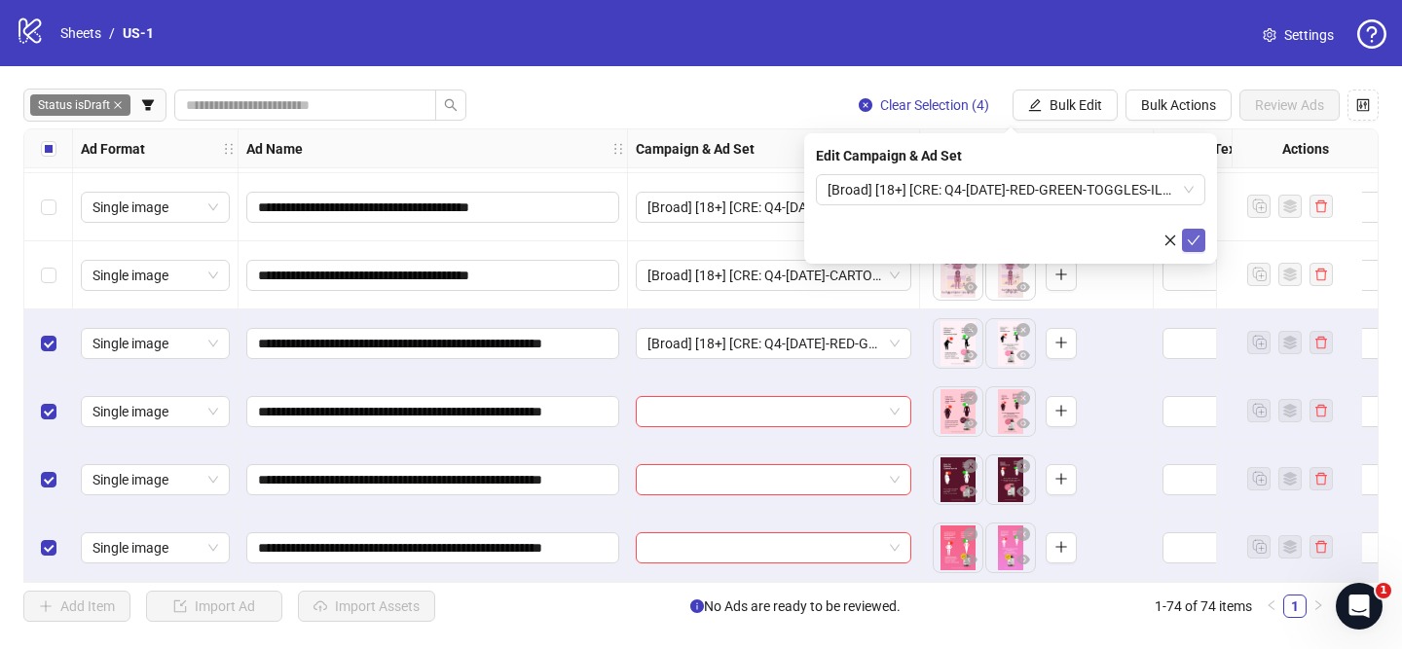
click at [1197, 247] on span "submit" at bounding box center [1194, 241] width 14 height 16
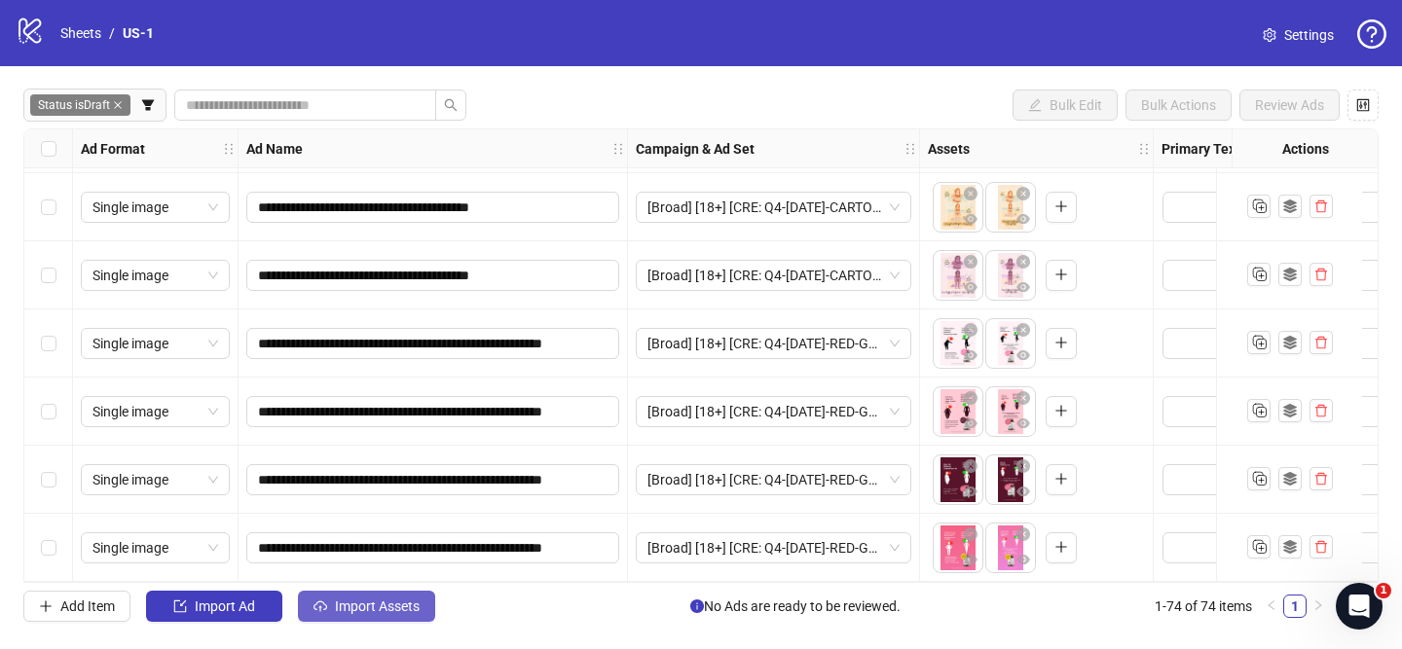
click at [398, 603] on span "Import Assets" at bounding box center [377, 607] width 85 height 16
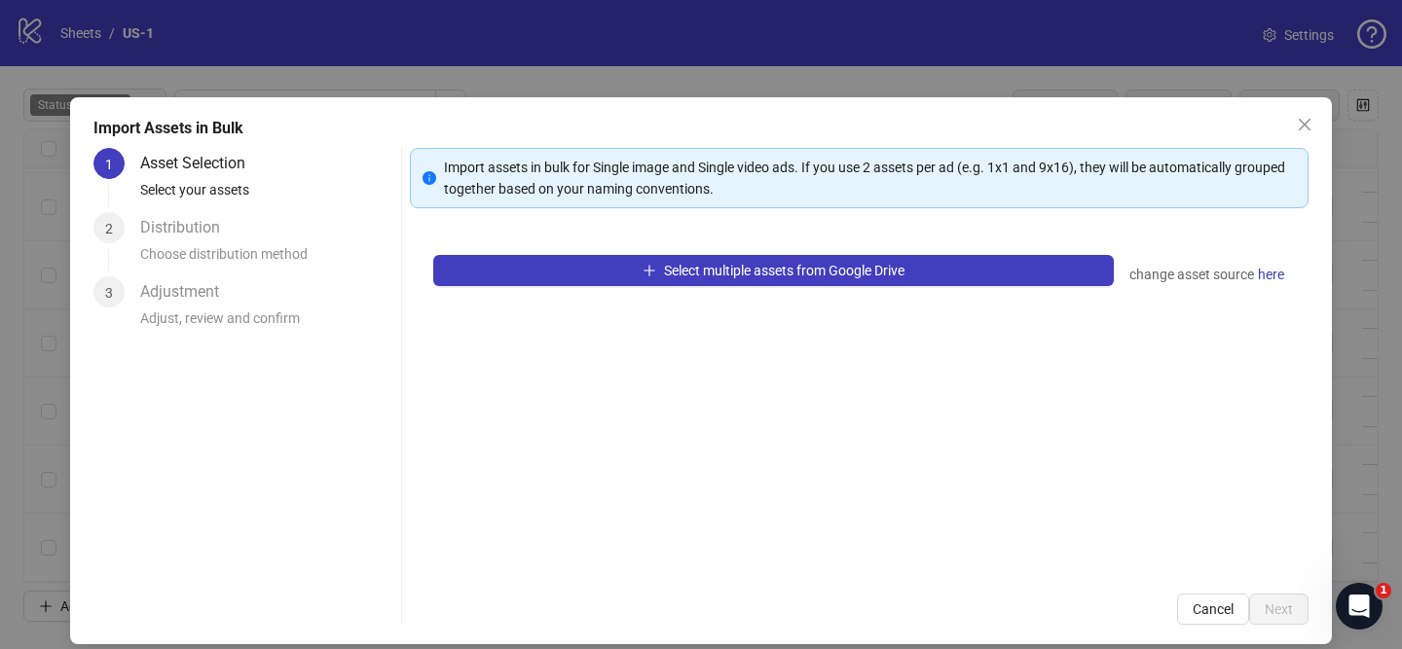
click at [745, 250] on div "Select multiple assets from Google Drive change asset source here" at bounding box center [859, 401] width 899 height 339
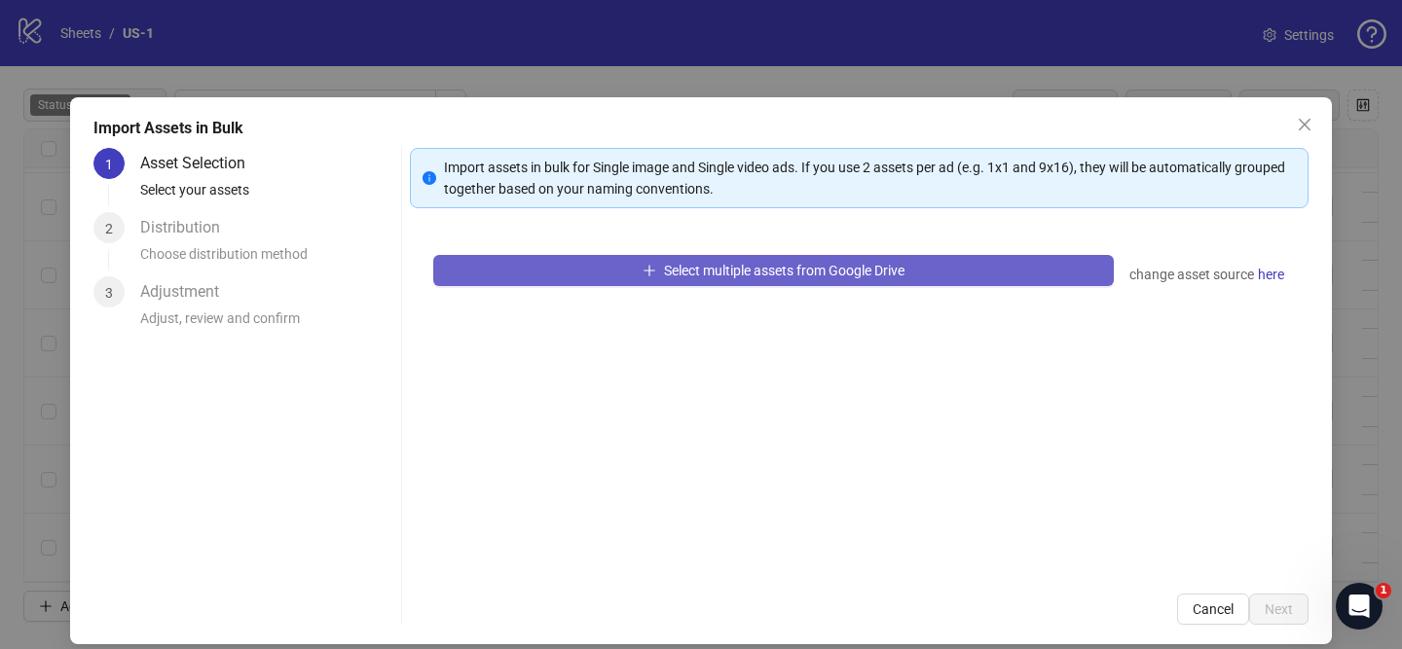
click at [746, 271] on span "Select multiple assets from Google Drive" at bounding box center [784, 271] width 240 height 16
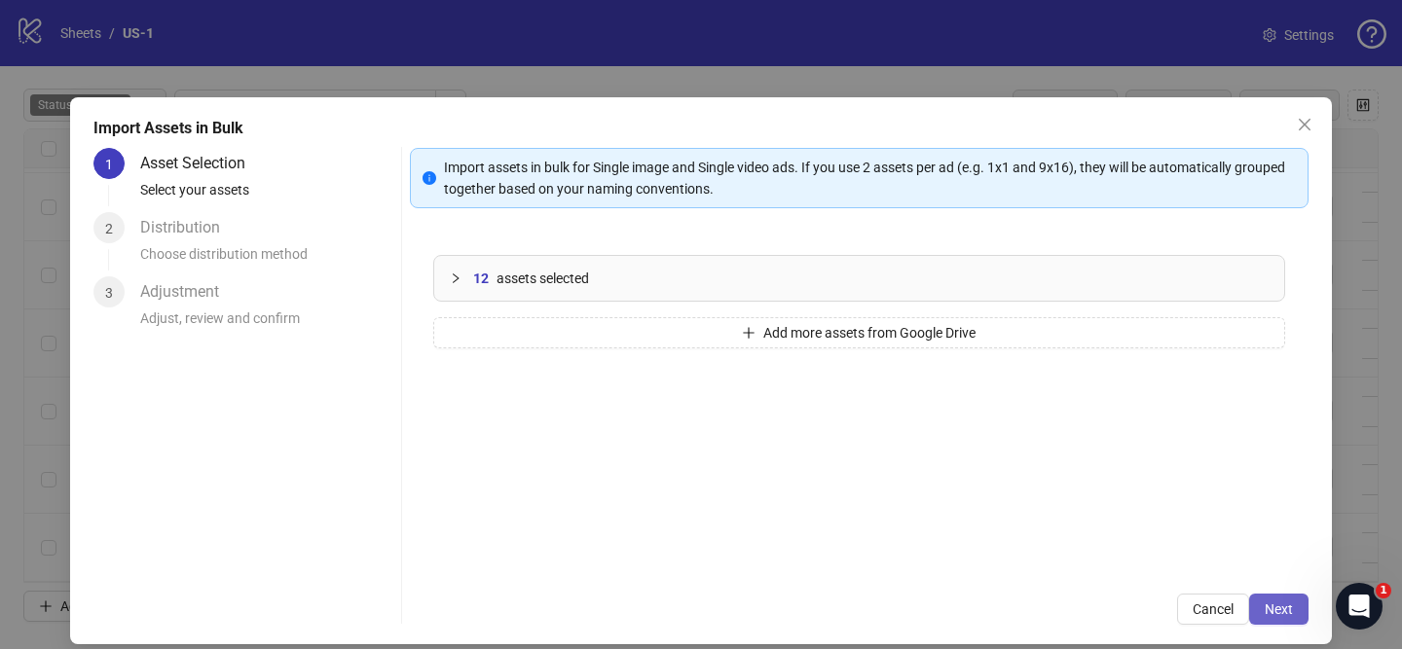
click at [1303, 610] on button "Next" at bounding box center [1278, 609] width 59 height 31
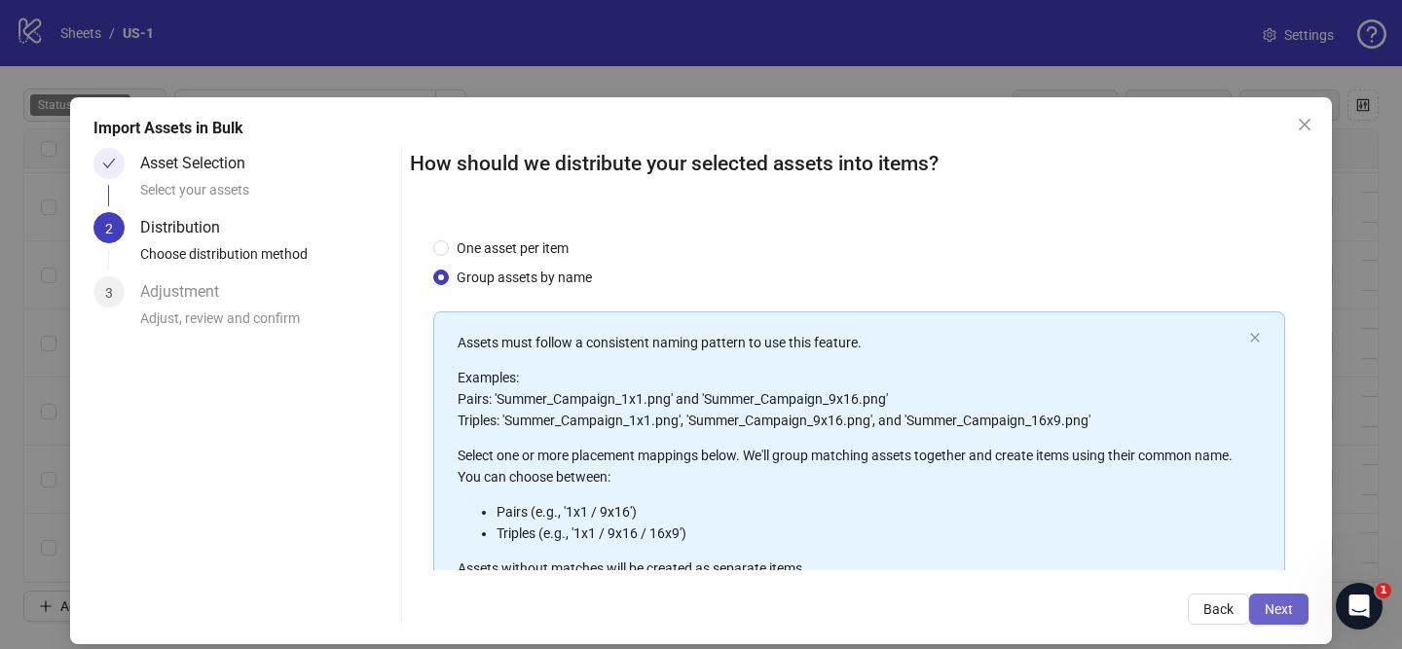
click at [1277, 613] on span "Next" at bounding box center [1279, 610] width 28 height 16
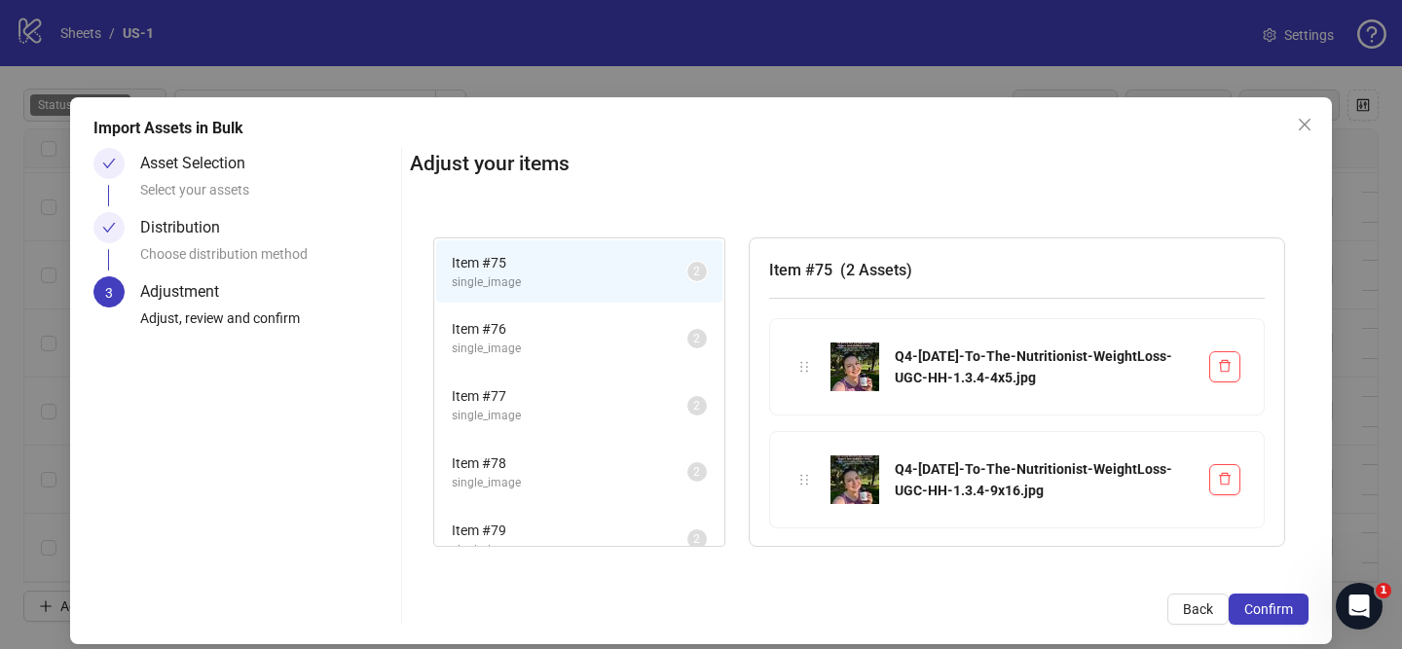
click at [1277, 613] on span "Confirm" at bounding box center [1268, 610] width 49 height 16
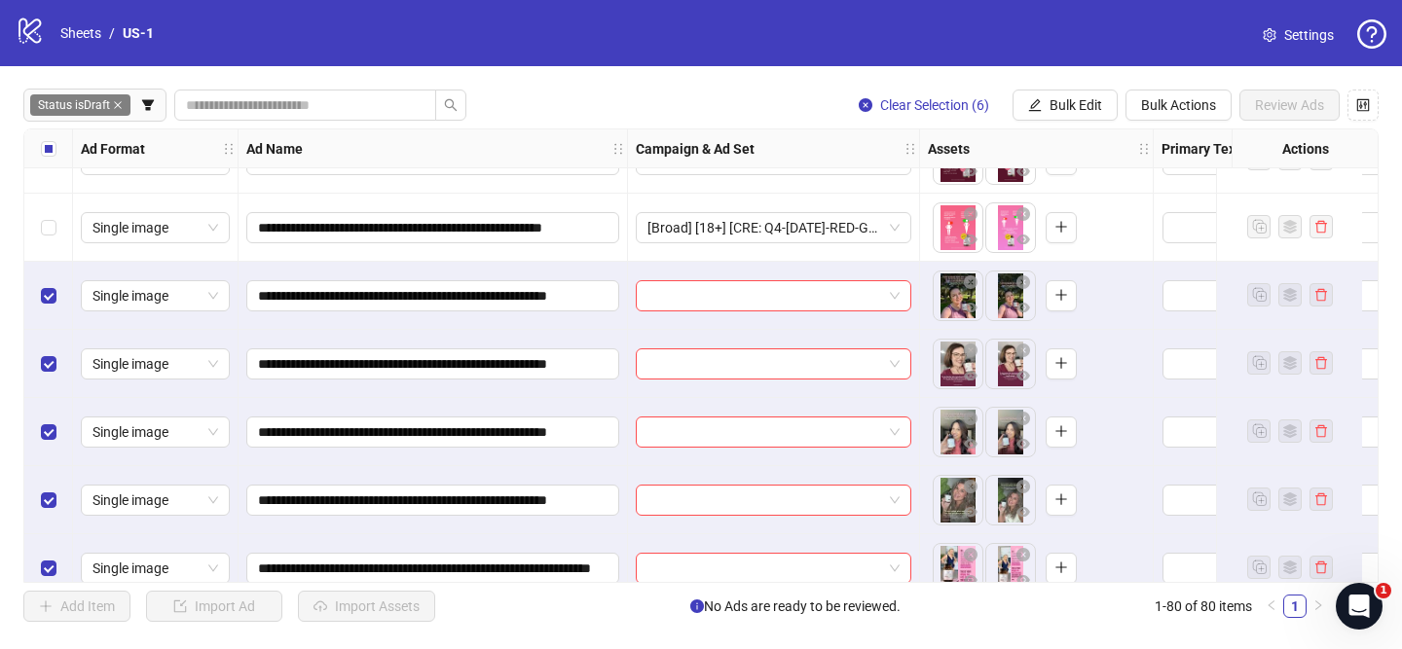
scroll to position [4949, 0]
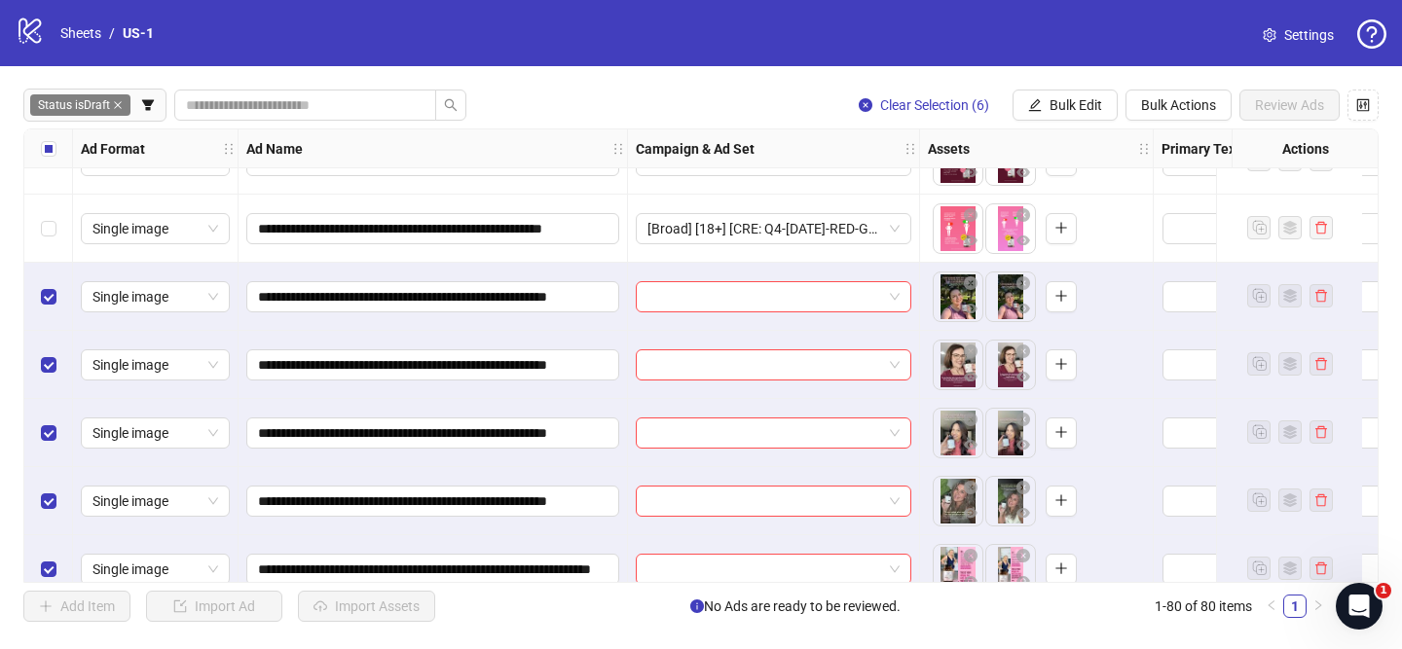
click at [804, 294] on div "**********" at bounding box center [700, 356] width 1355 height 455
click at [817, 295] on input "search" at bounding box center [764, 296] width 235 height 29
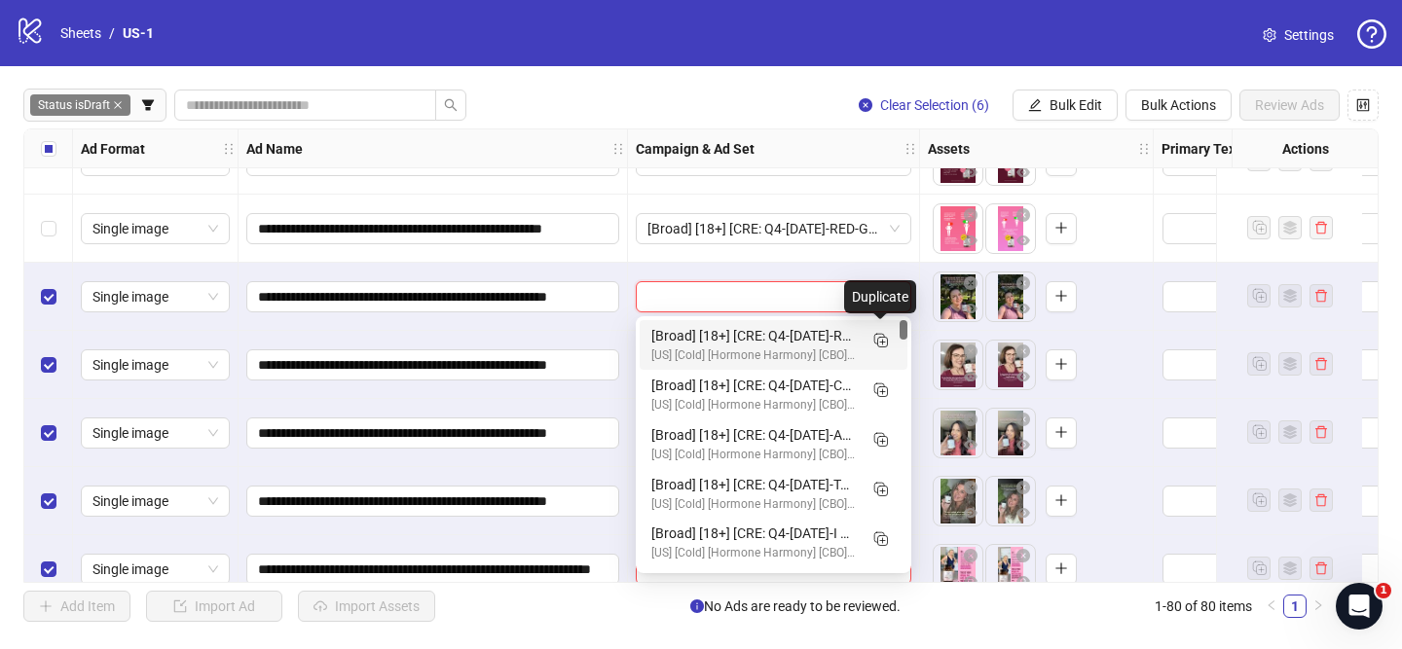
drag, startPoint x: 886, startPoint y: 344, endPoint x: 638, endPoint y: 410, distance: 256.9
click at [886, 344] on icon "Duplicate" at bounding box center [879, 339] width 19 height 19
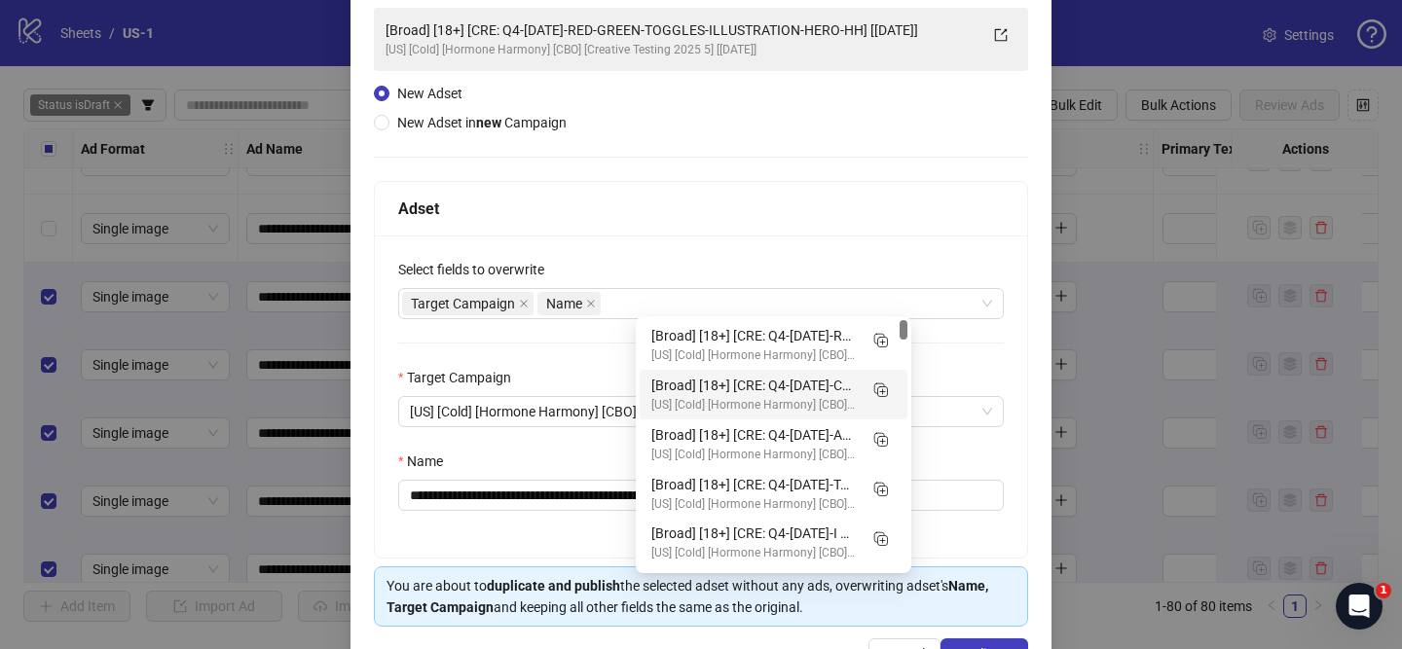
scroll to position [163, 0]
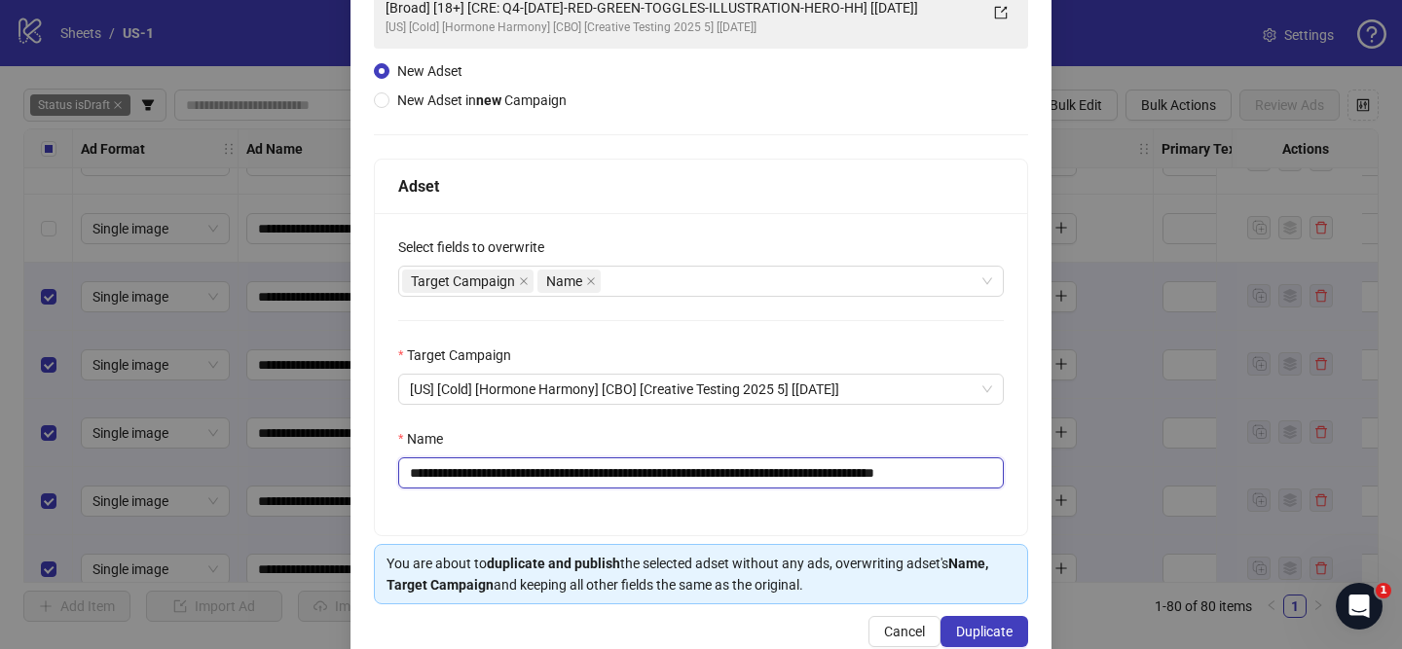
drag, startPoint x: 529, startPoint y: 474, endPoint x: 912, endPoint y: 477, distance: 383.6
click at [917, 477] on input "**********" at bounding box center [701, 473] width 606 height 31
paste input "***"
drag, startPoint x: 1020, startPoint y: 474, endPoint x: 1035, endPoint y: 474, distance: 14.6
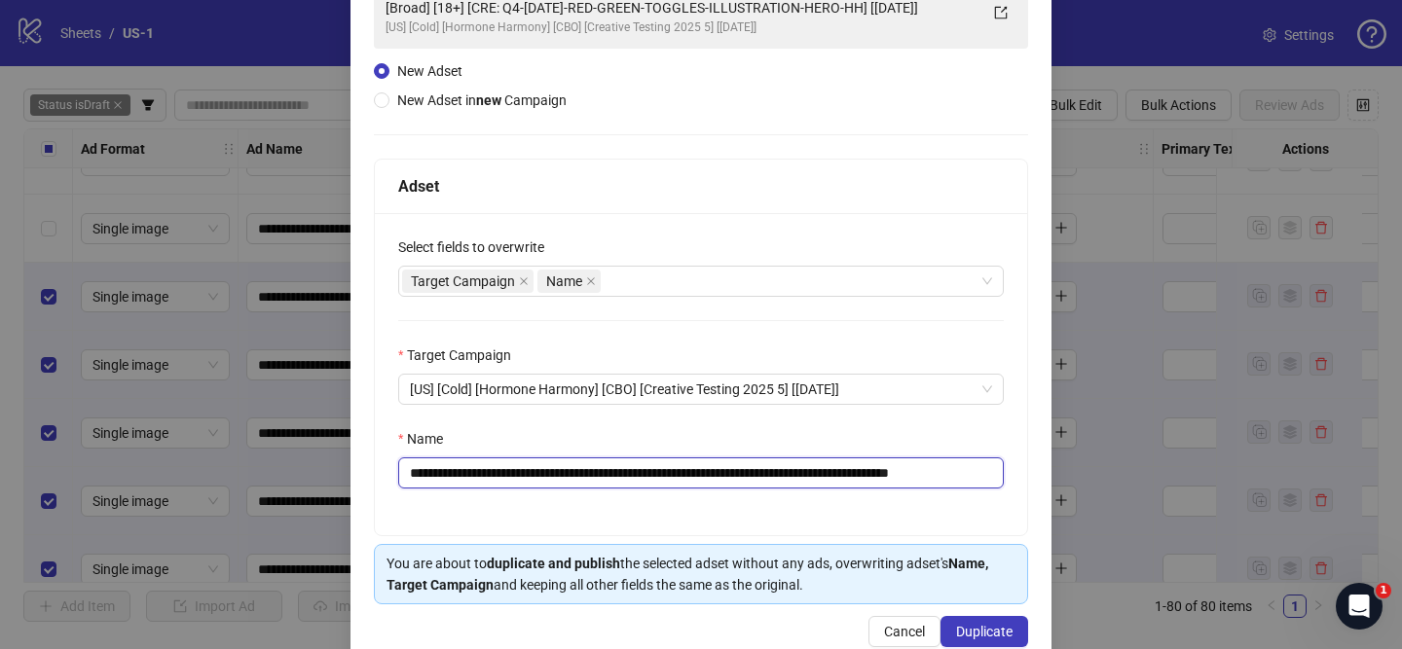
click at [1033, 474] on div "**********" at bounding box center [700, 301] width 701 height 732
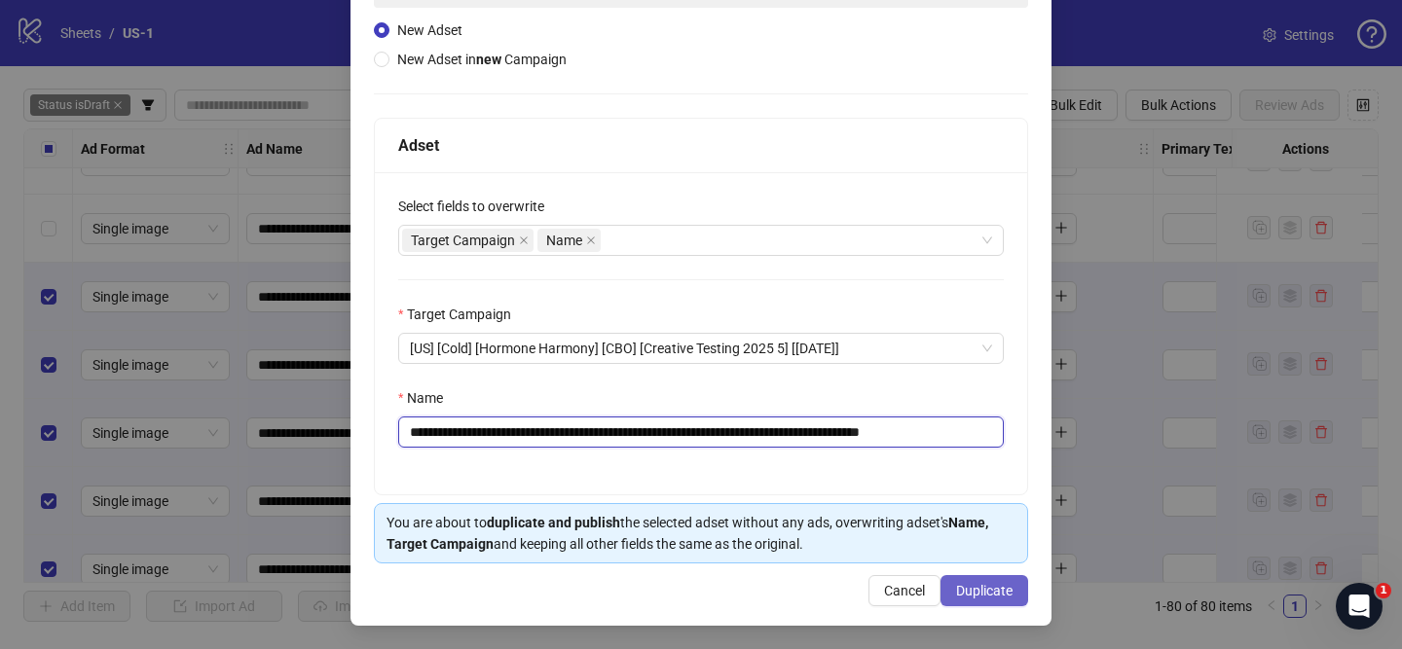
type input "**********"
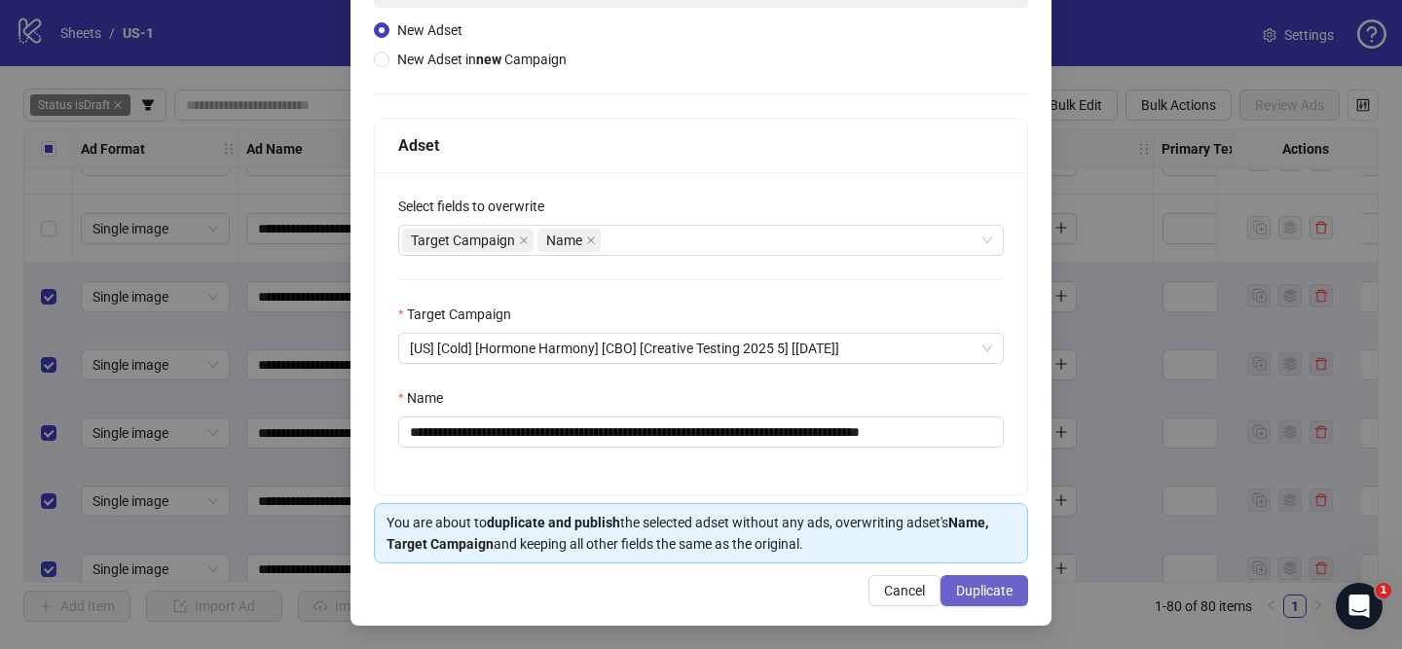
click at [985, 577] on button "Duplicate" at bounding box center [984, 590] width 88 height 31
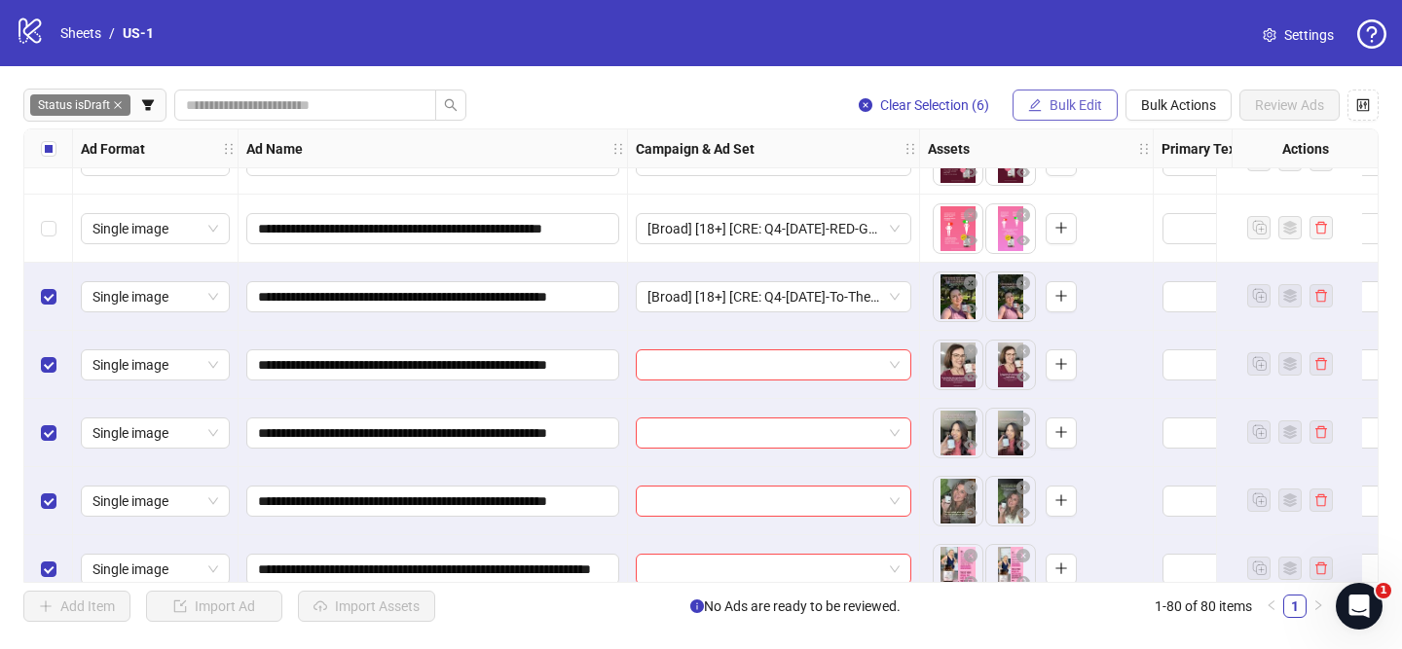
click at [1047, 110] on button "Bulk Edit" at bounding box center [1065, 105] width 105 height 31
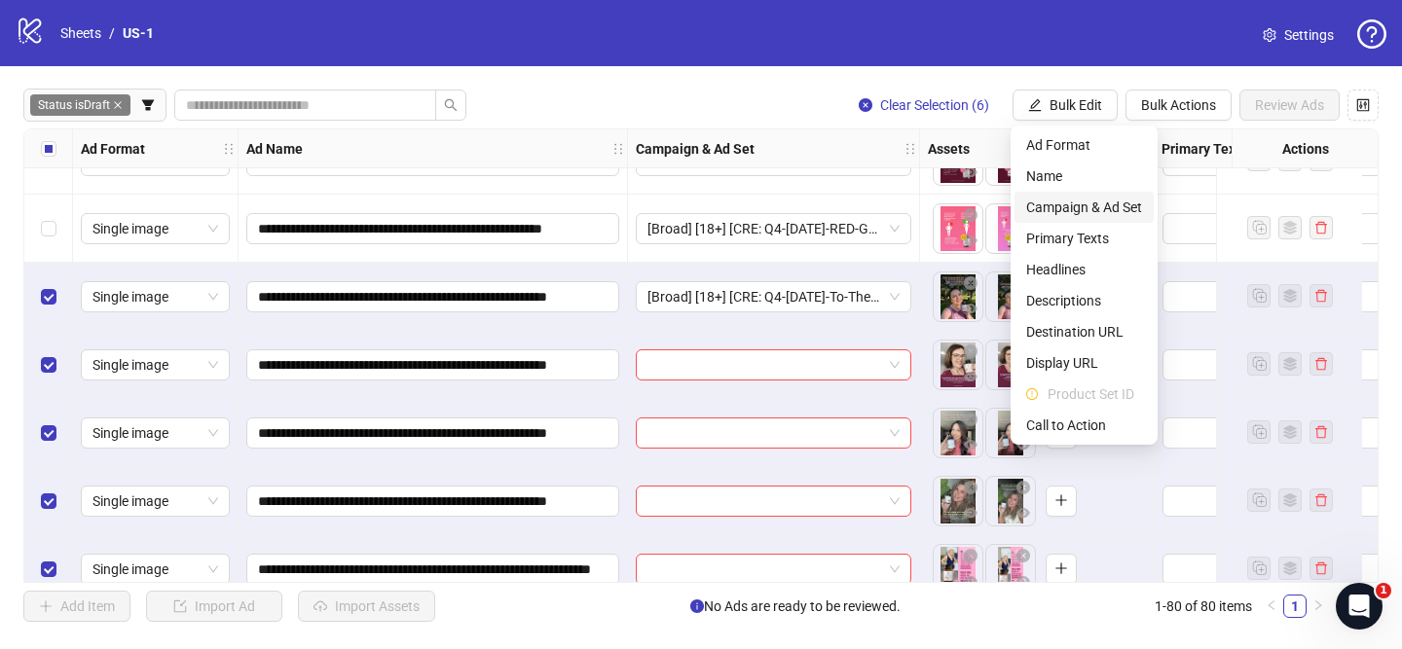
click at [1087, 203] on span "Campaign & Ad Set" at bounding box center [1084, 207] width 116 height 21
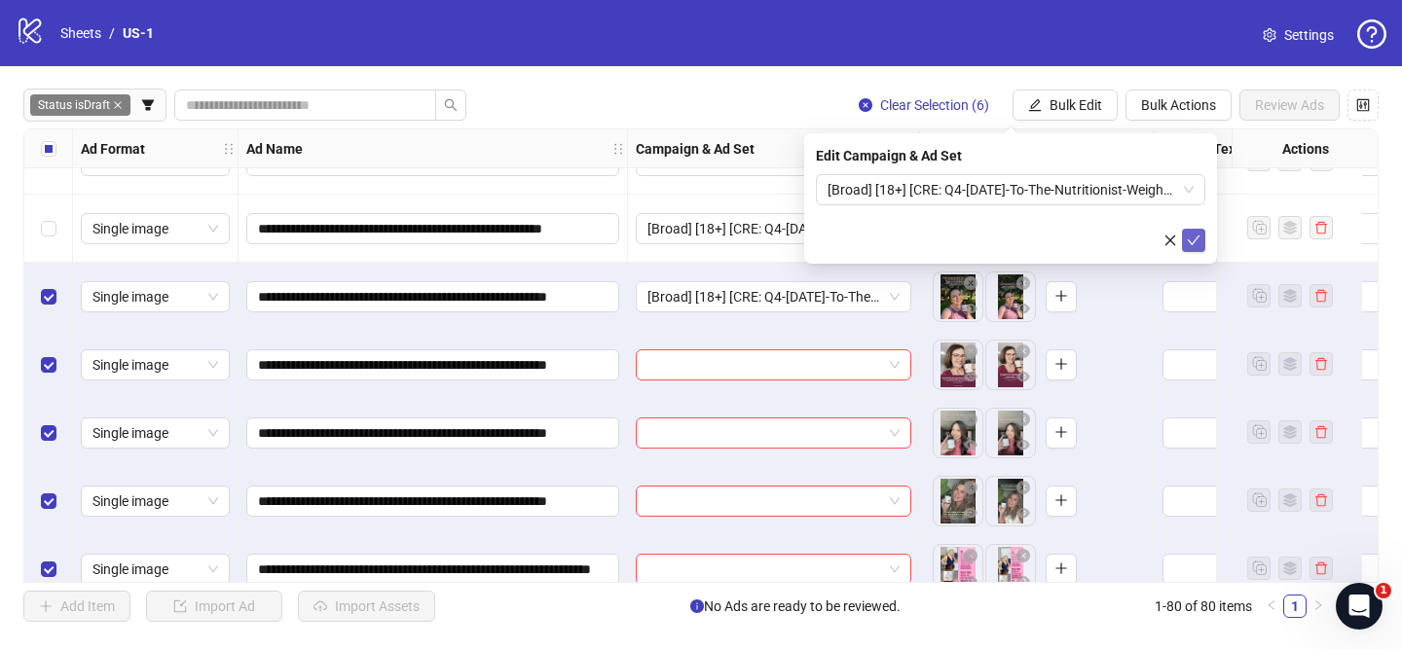
drag, startPoint x: 1196, startPoint y: 238, endPoint x: 294, endPoint y: 234, distance: 901.5
click at [1196, 239] on icon "check" at bounding box center [1194, 241] width 13 height 10
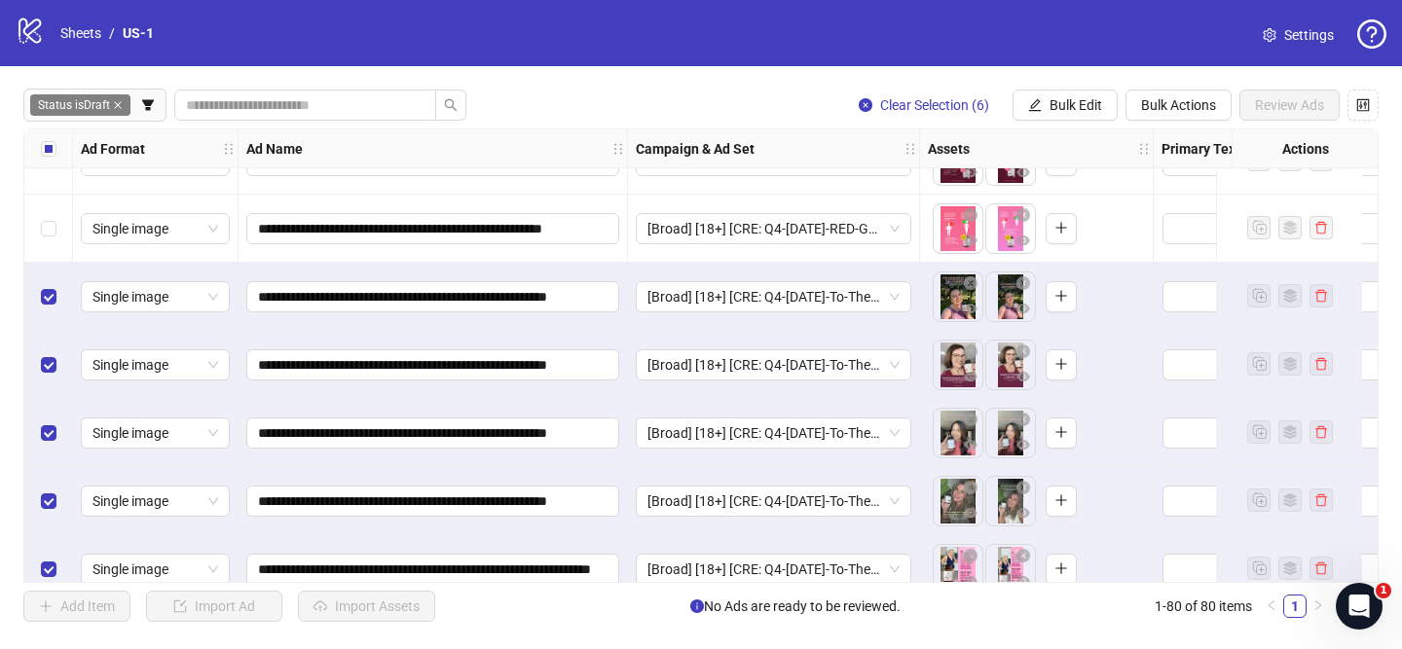
click at [39, 148] on div "Select all rows" at bounding box center [48, 148] width 49 height 39
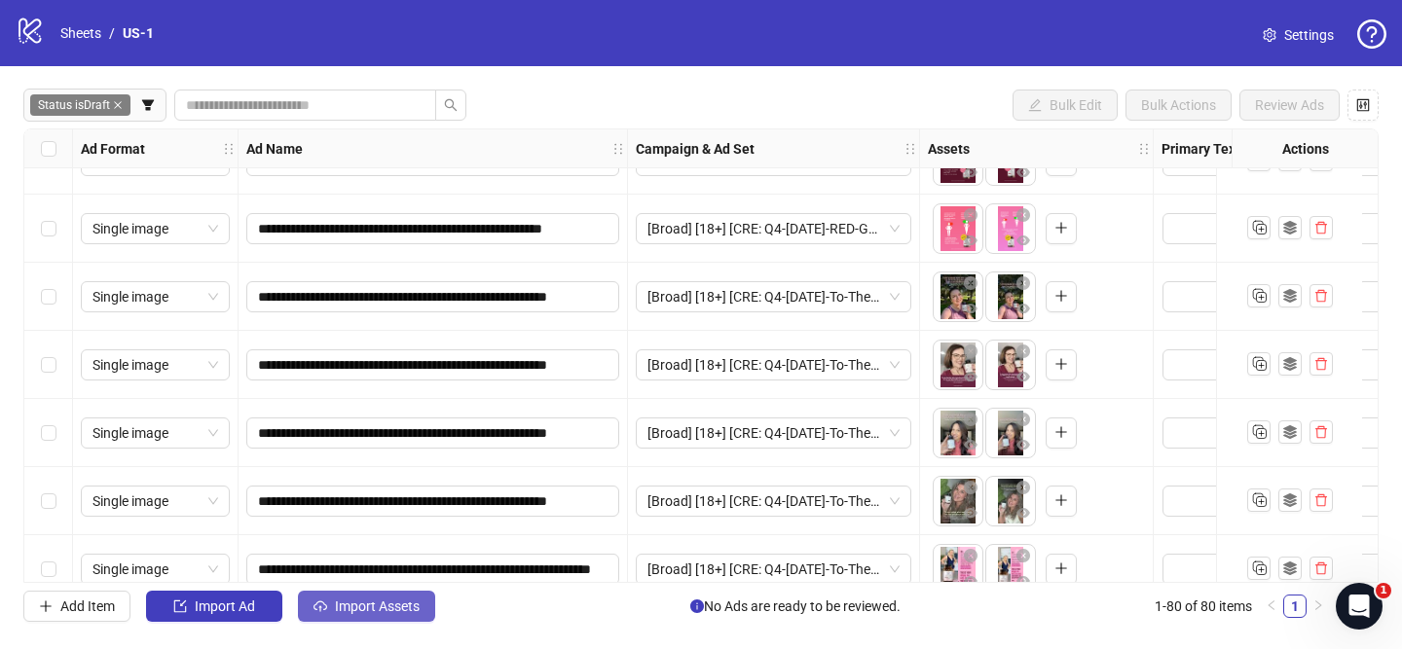
click at [385, 613] on span "Import Assets" at bounding box center [377, 607] width 85 height 16
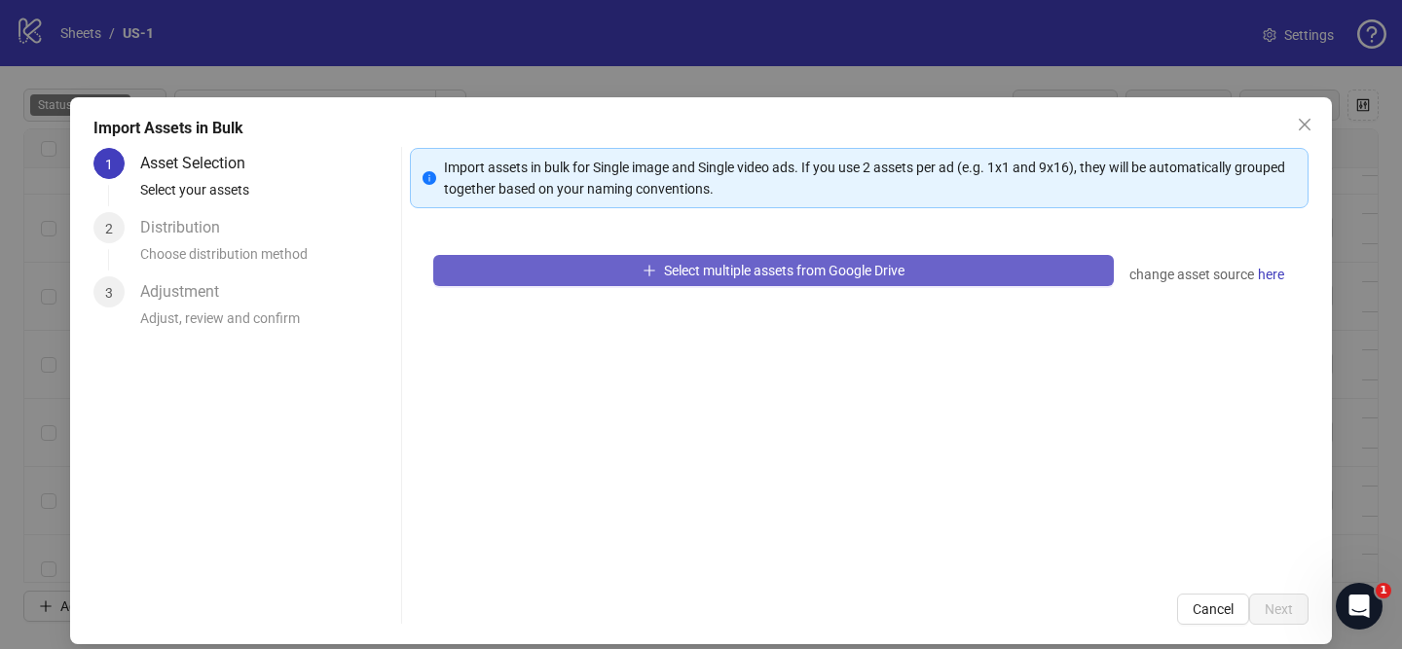
click at [701, 267] on span "Select multiple assets from Google Drive" at bounding box center [784, 271] width 240 height 16
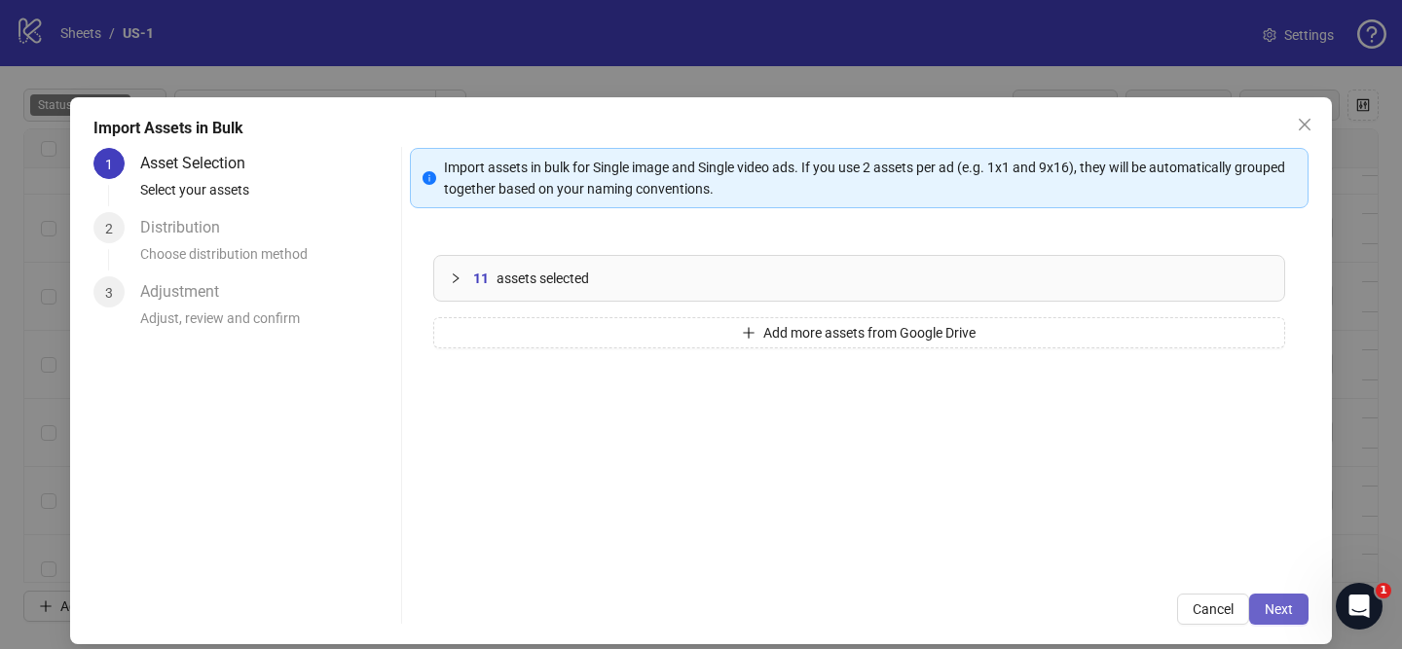
click at [1289, 611] on span "Next" at bounding box center [1279, 610] width 28 height 16
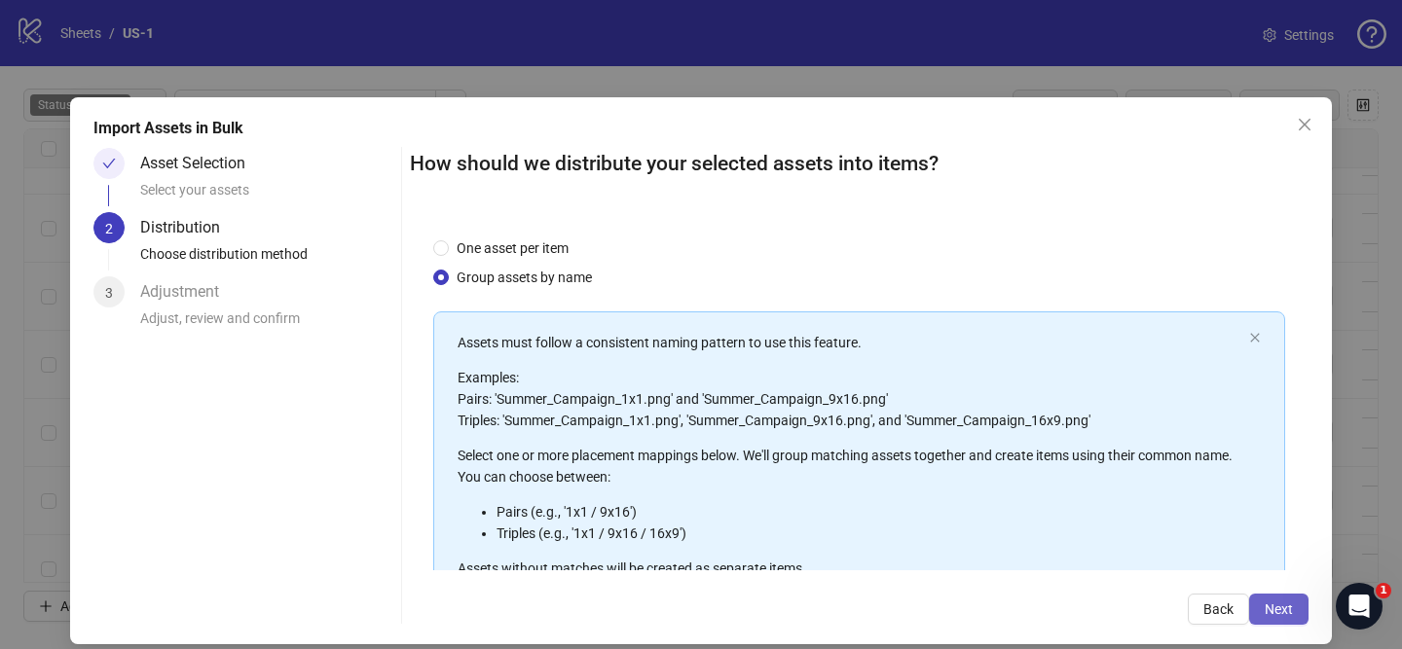
click at [1288, 612] on span "Next" at bounding box center [1279, 610] width 28 height 16
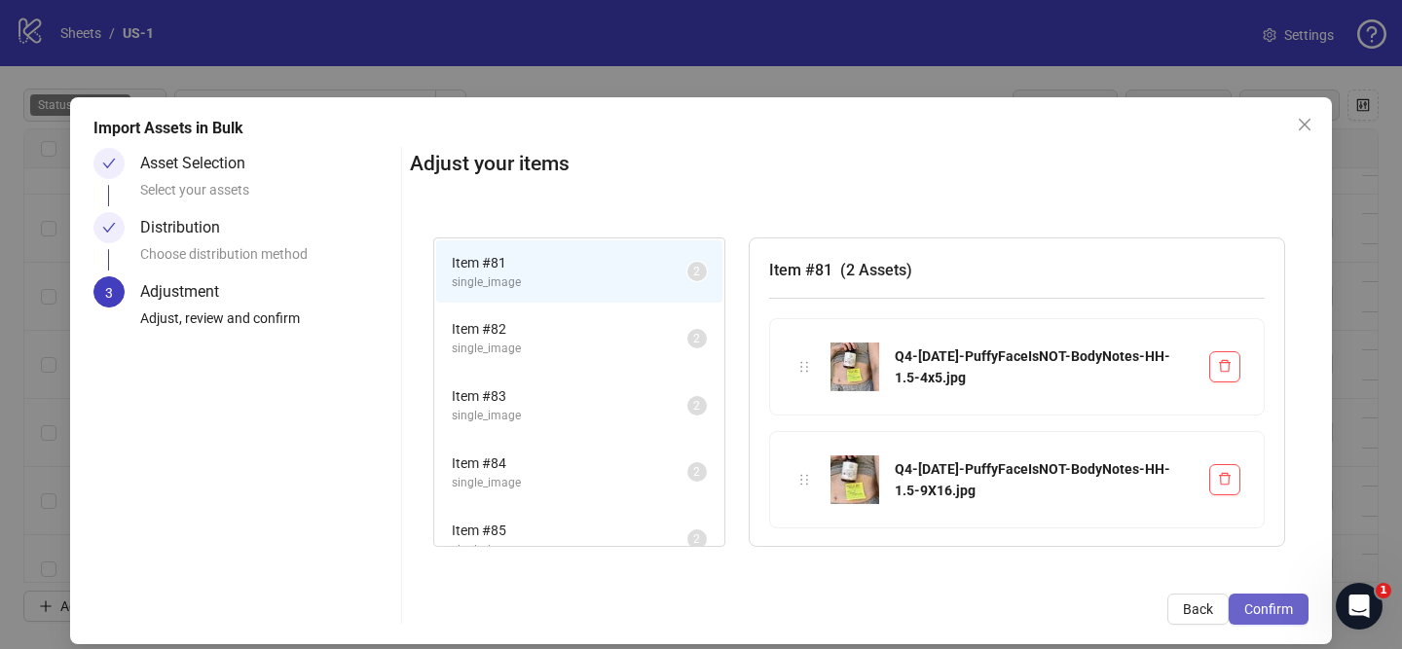
click at [1272, 612] on span "Confirm" at bounding box center [1268, 610] width 49 height 16
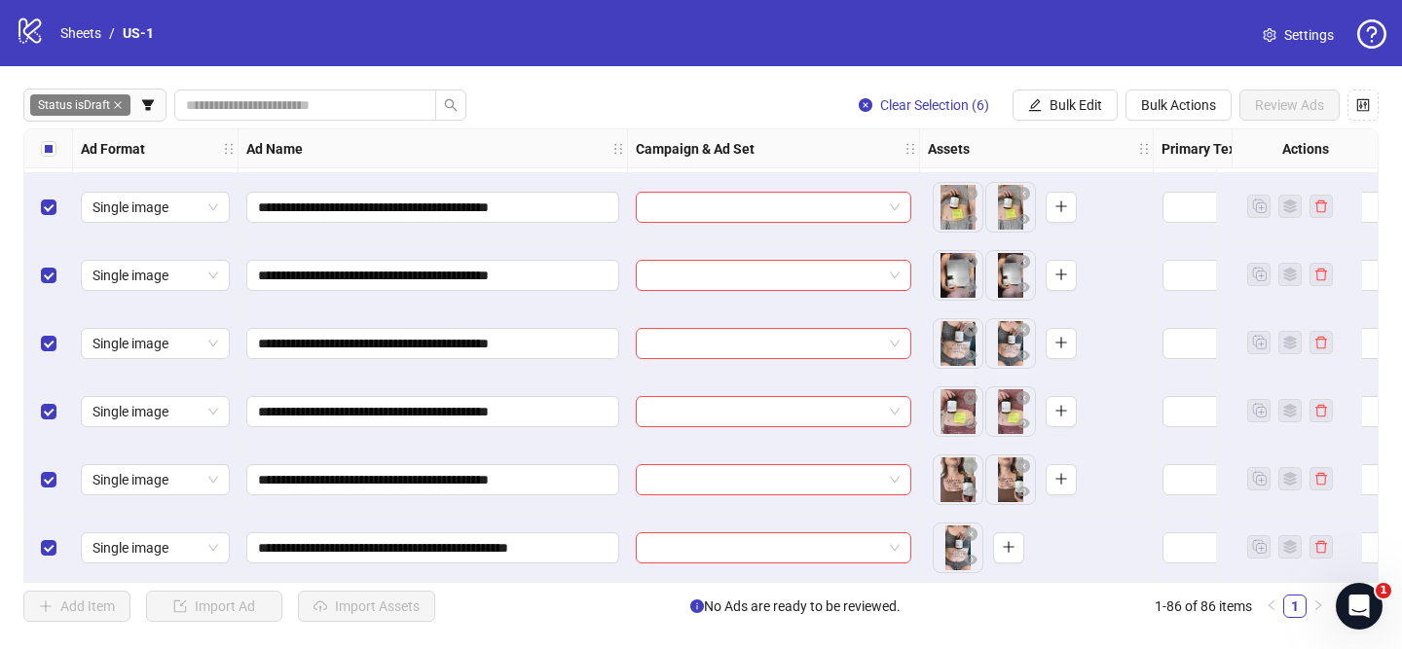
scroll to position [5358, 0]
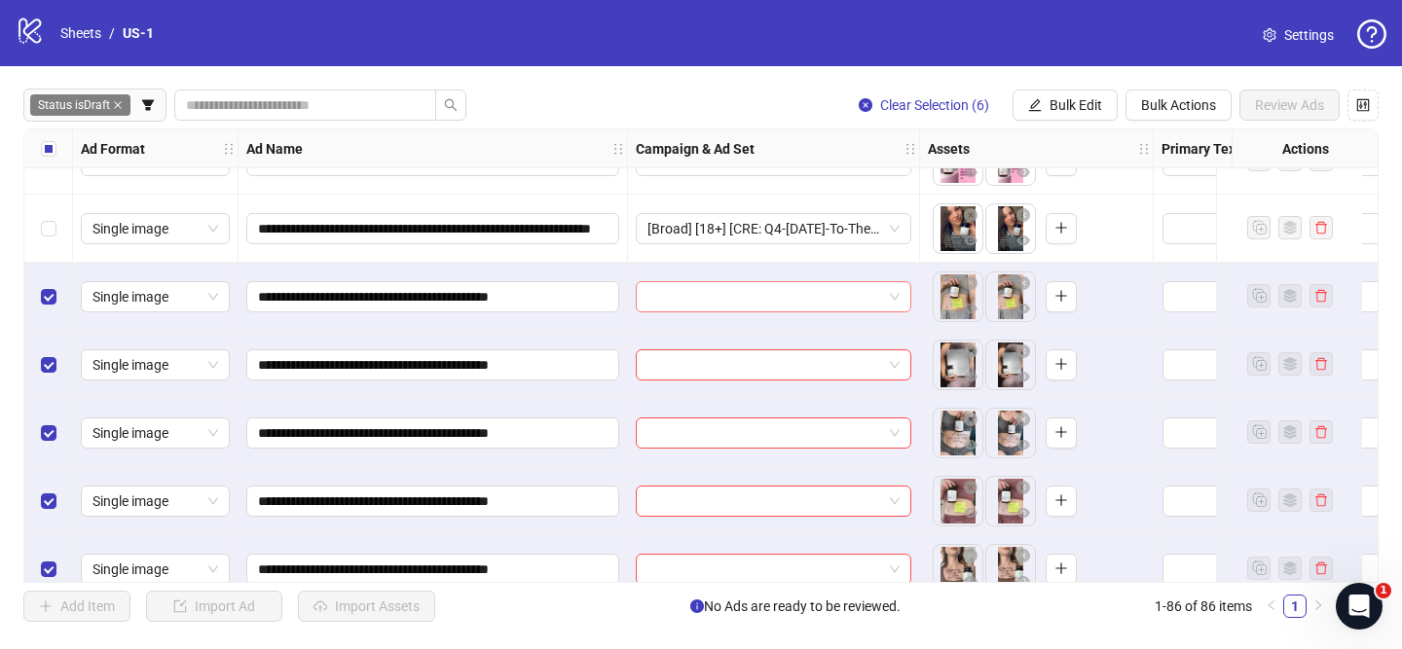
click at [802, 291] on input "search" at bounding box center [764, 296] width 235 height 29
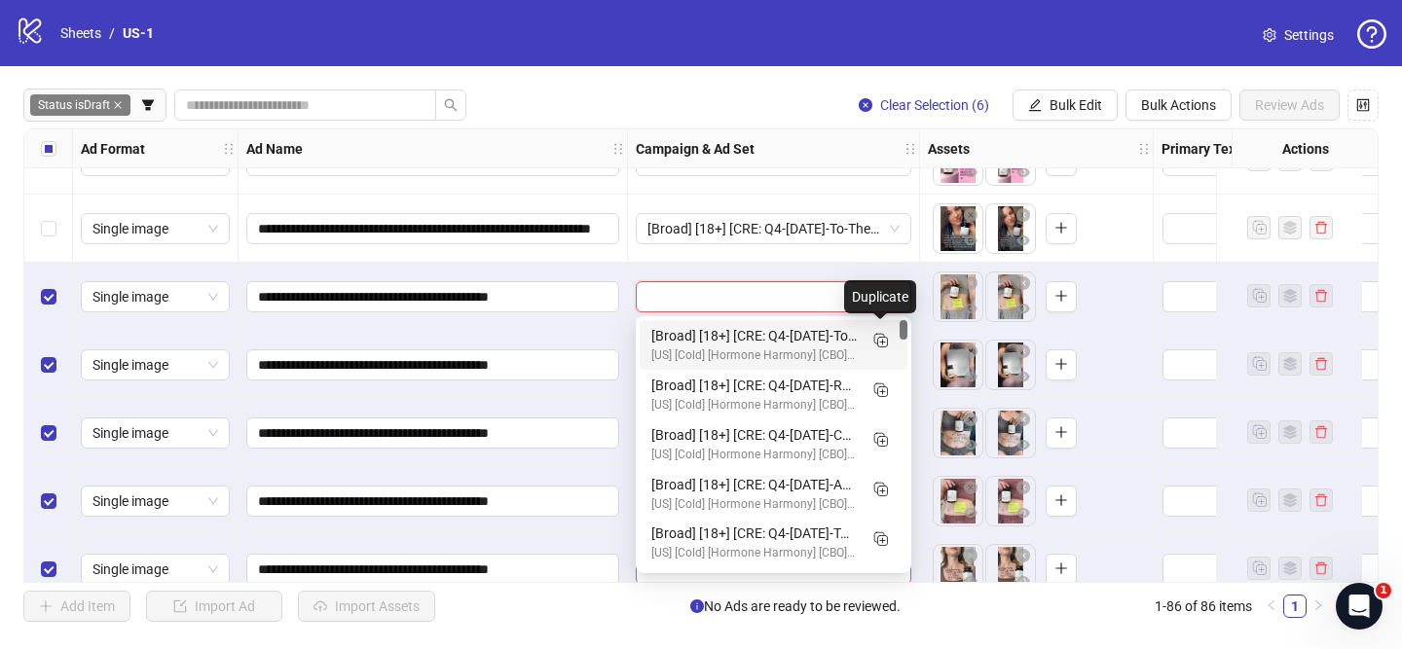
drag, startPoint x: 877, startPoint y: 334, endPoint x: 755, endPoint y: 423, distance: 151.3
click at [877, 334] on rect "Duplicate" at bounding box center [879, 339] width 10 height 10
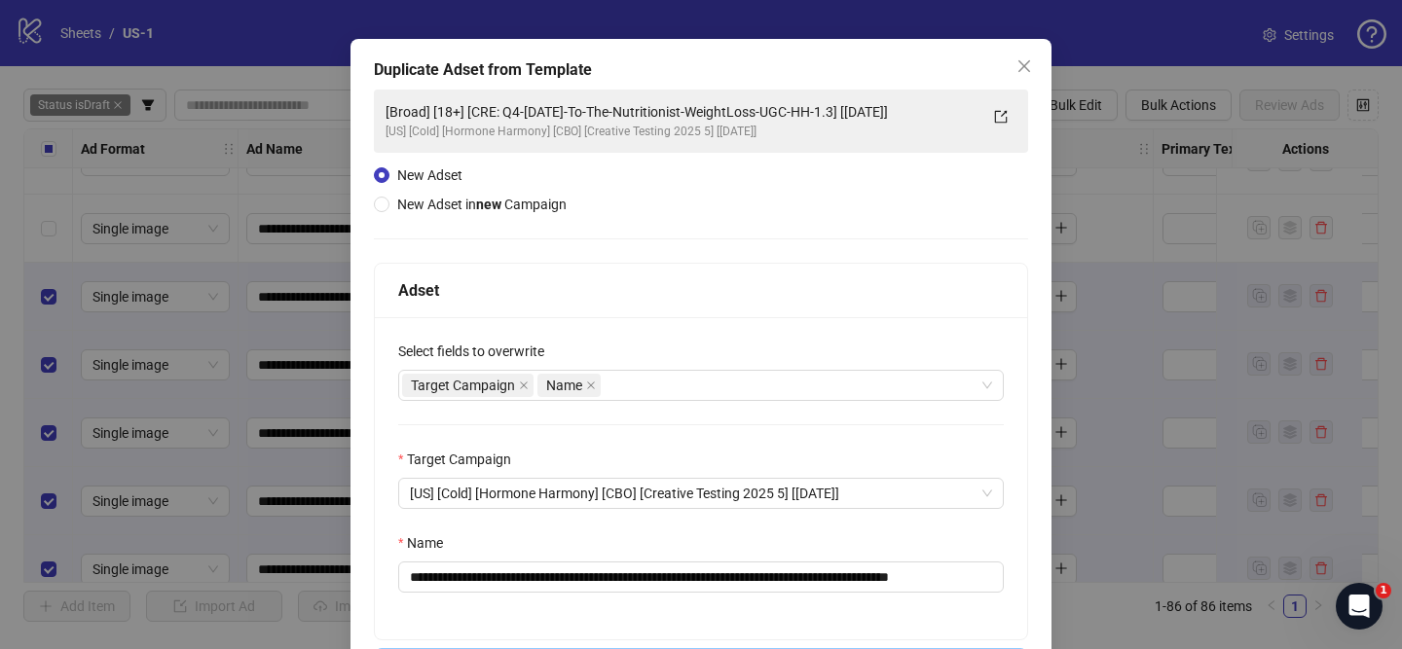
scroll to position [68, 0]
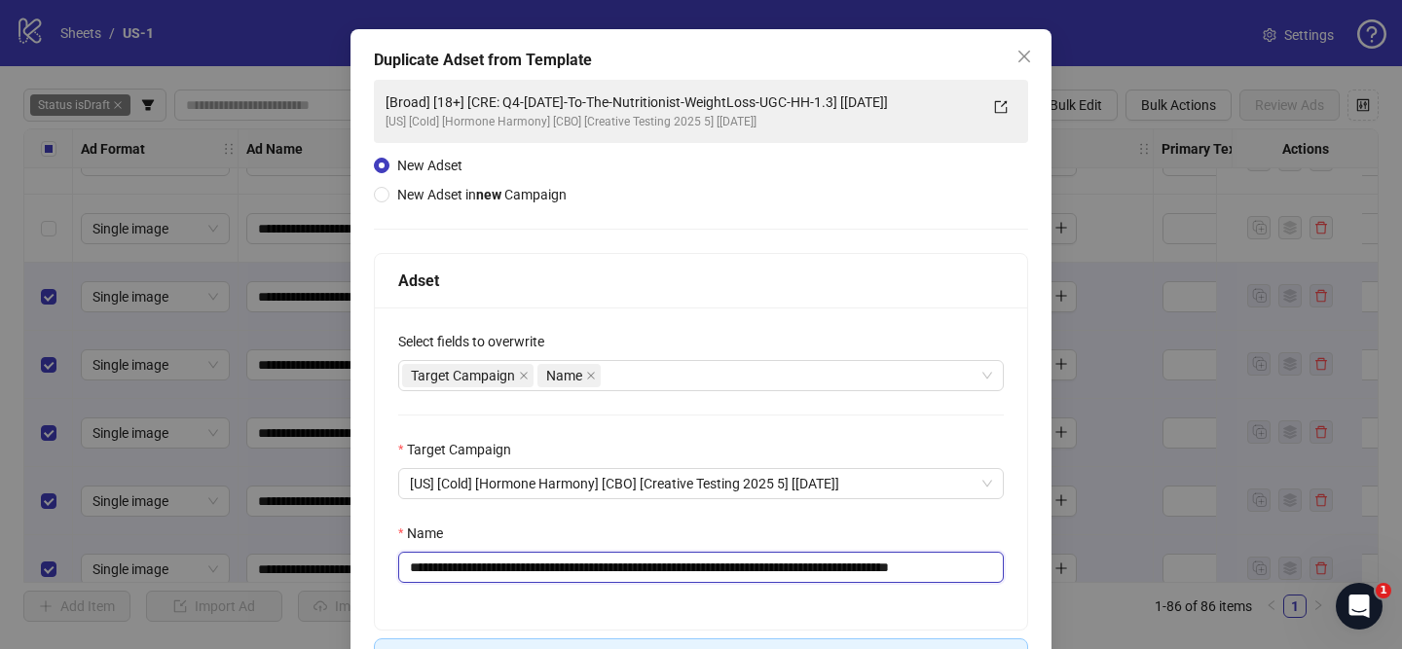
drag, startPoint x: 526, startPoint y: 570, endPoint x: 891, endPoint y: 568, distance: 365.1
click at [892, 568] on input "**********" at bounding box center [701, 567] width 606 height 31
paste input "text"
drag, startPoint x: 910, startPoint y: 569, endPoint x: 1037, endPoint y: 568, distance: 126.6
click at [1037, 568] on div "**********" at bounding box center [700, 395] width 701 height 732
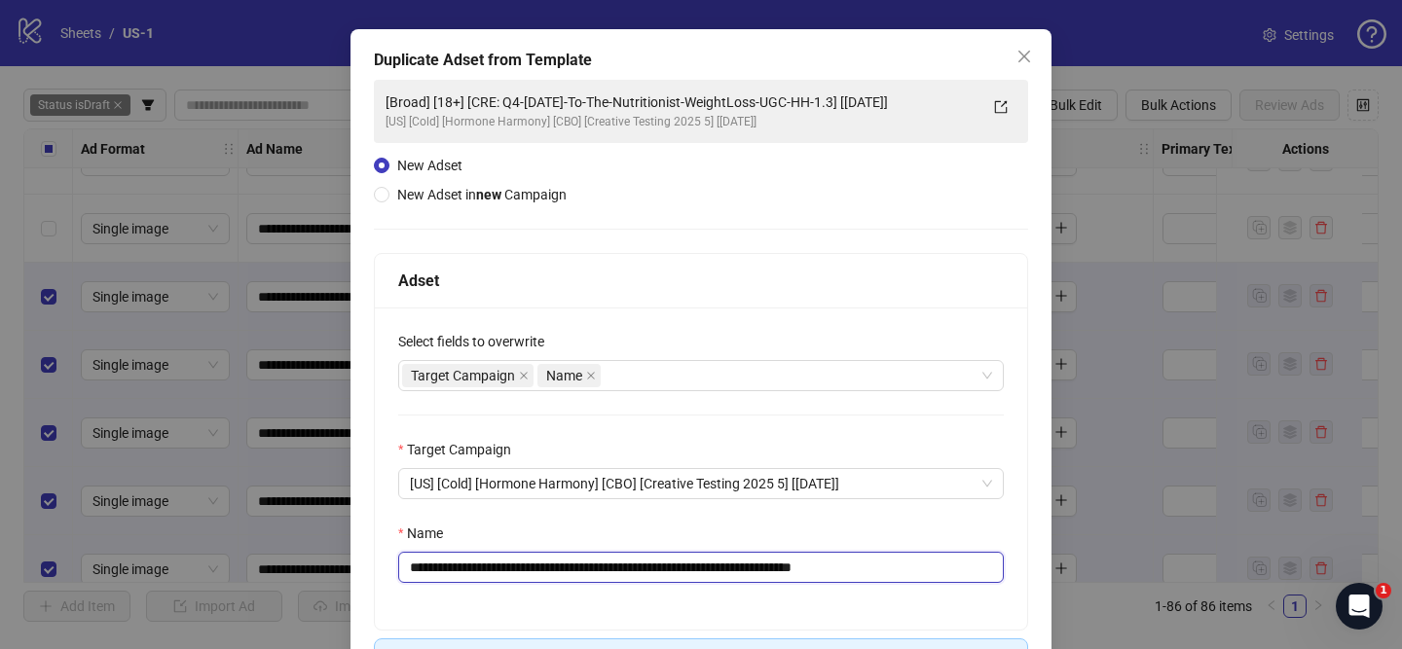
scroll to position [204, 0]
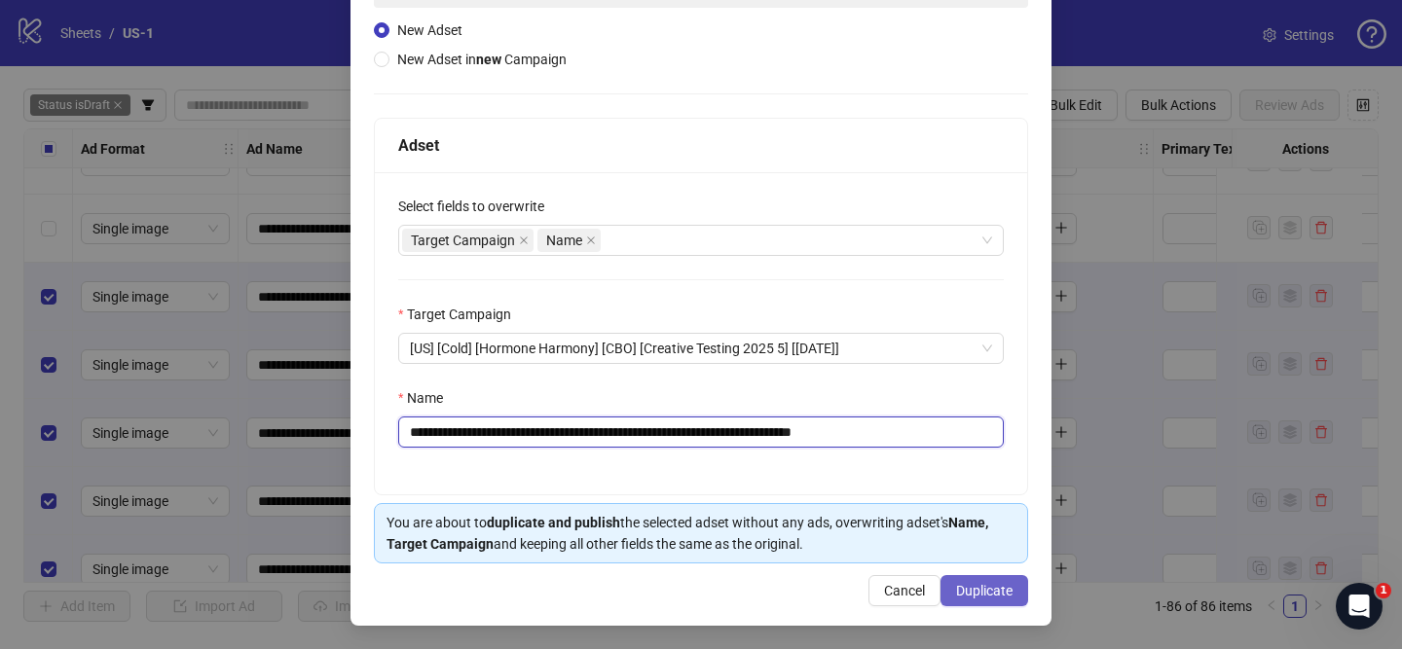
type input "**********"
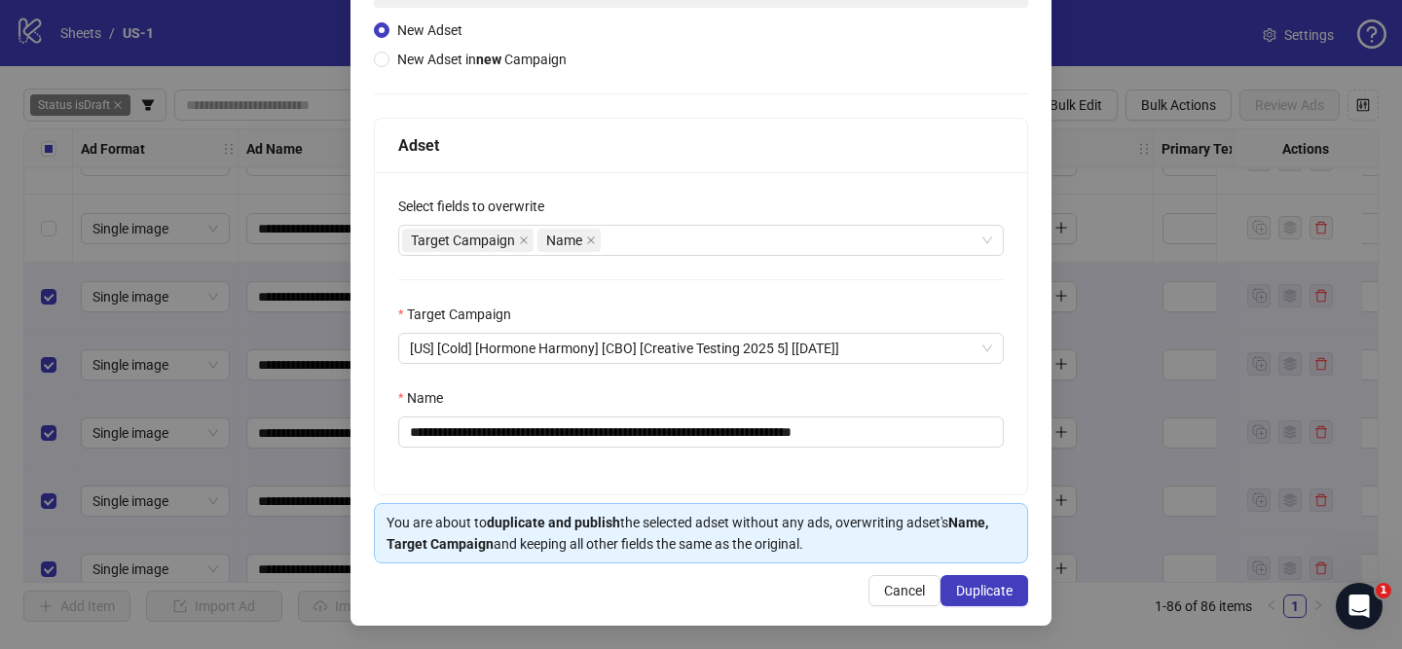
drag, startPoint x: 1006, startPoint y: 594, endPoint x: 569, endPoint y: 78, distance: 676.3
click at [1006, 594] on span "Duplicate" at bounding box center [984, 591] width 56 height 16
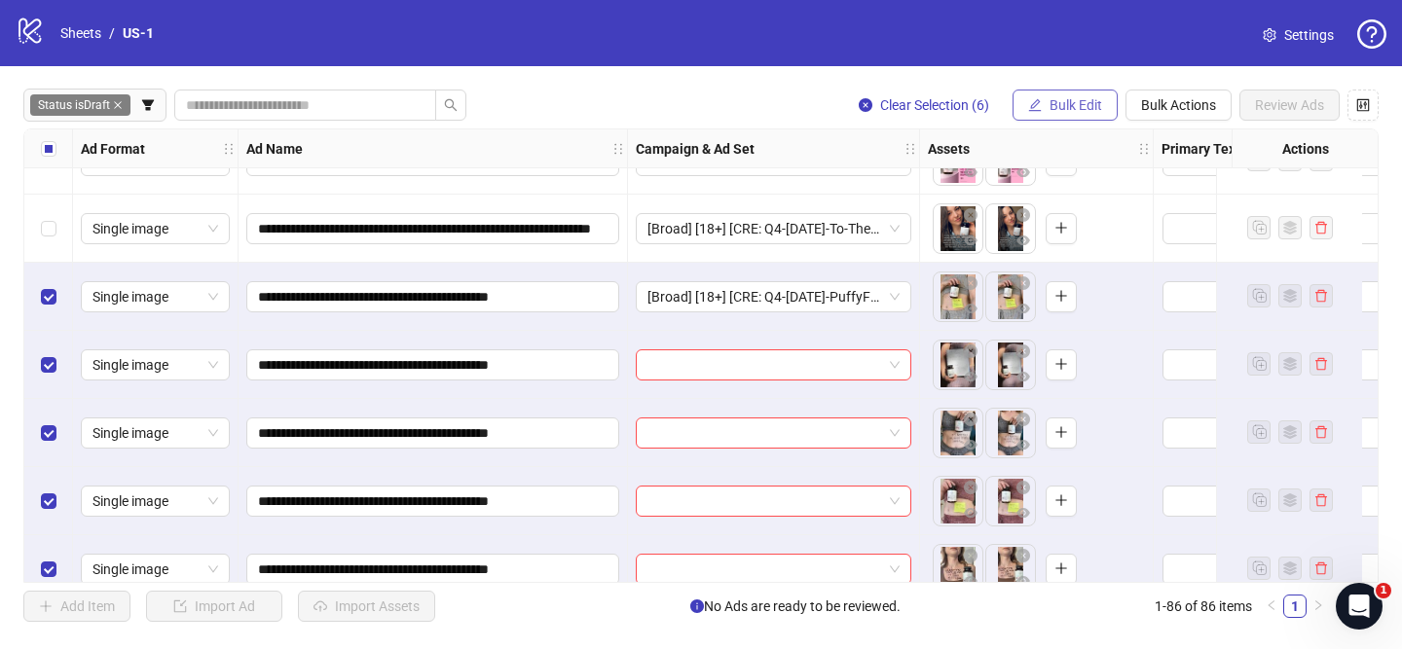
click at [1065, 108] on span "Bulk Edit" at bounding box center [1076, 105] width 53 height 16
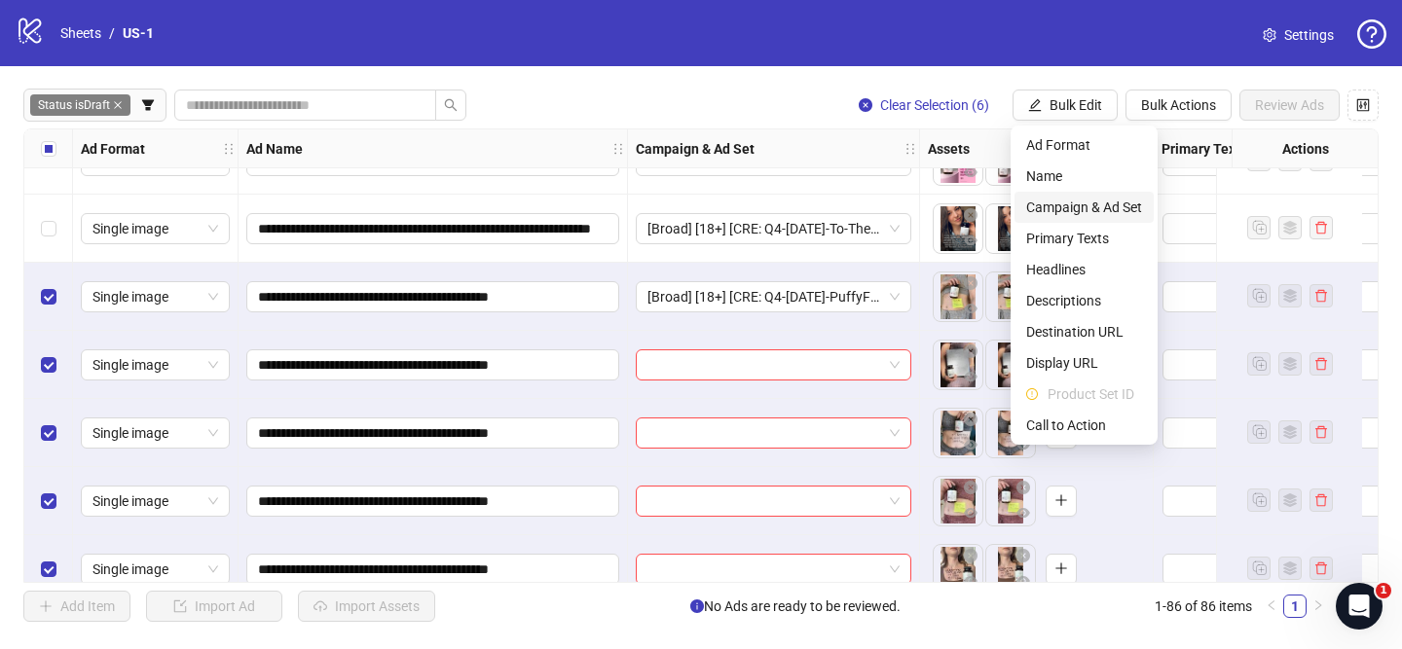
click at [1086, 203] on span "Campaign & Ad Set" at bounding box center [1084, 207] width 116 height 21
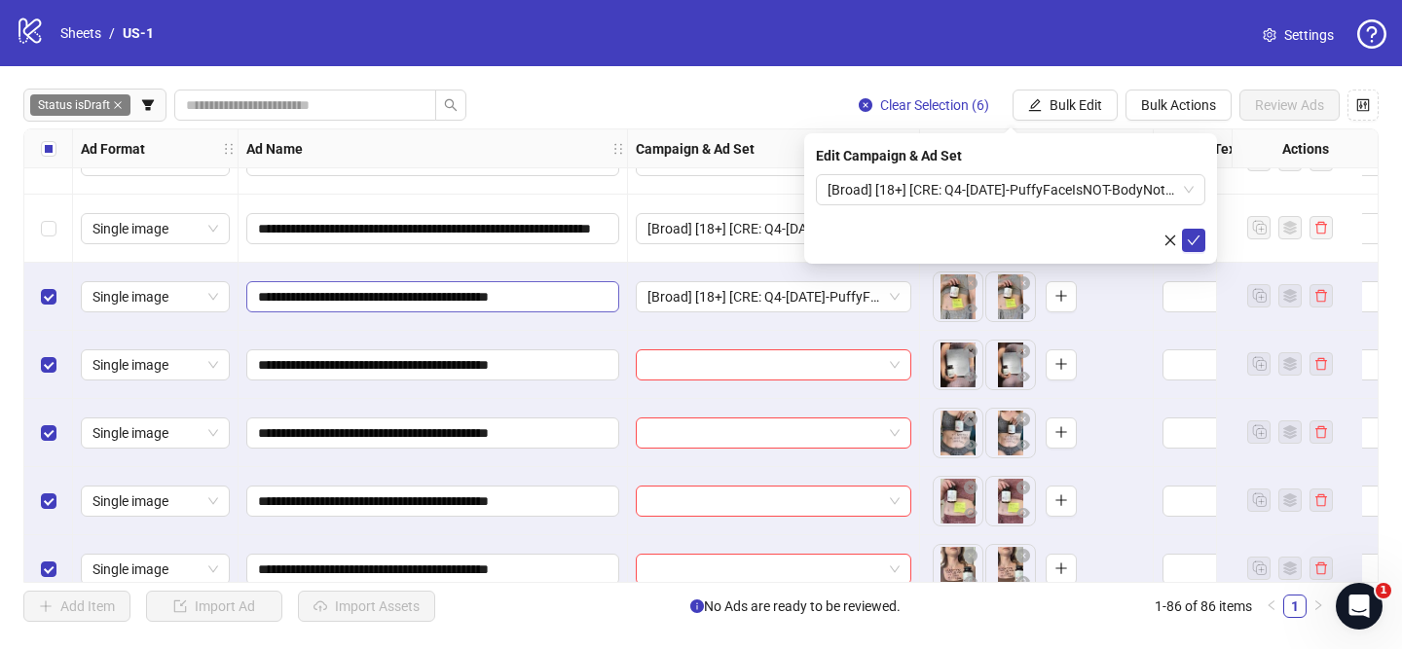
drag, startPoint x: 1188, startPoint y: 244, endPoint x: 578, endPoint y: 296, distance: 611.6
click at [1188, 244] on icon "check" at bounding box center [1194, 241] width 14 height 14
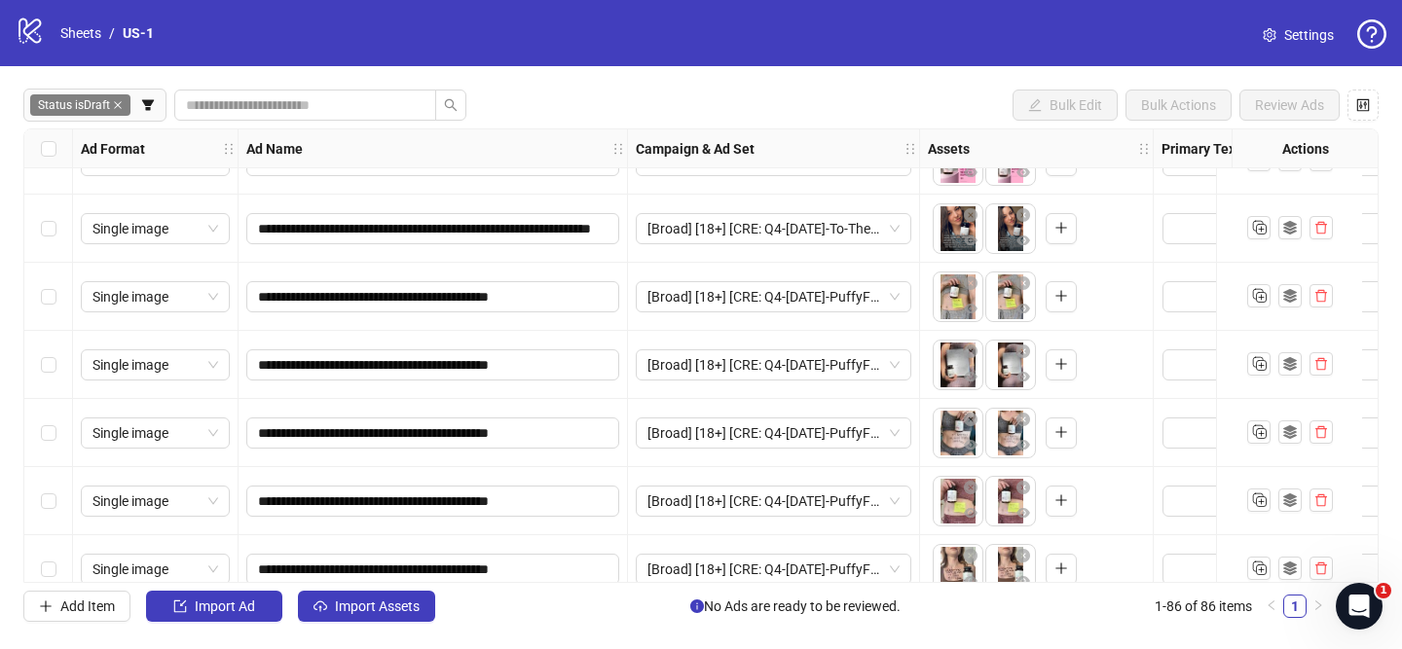
scroll to position [5455, 0]
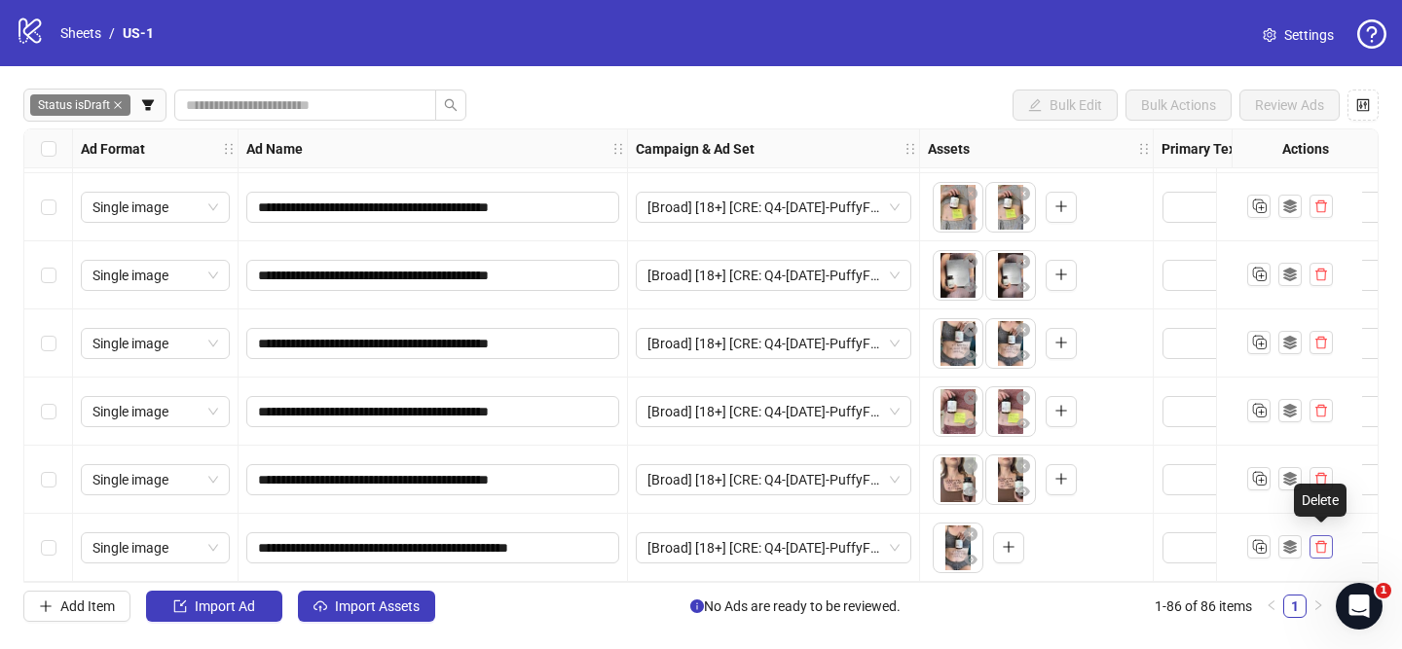
click at [1322, 540] on icon "delete" at bounding box center [1321, 547] width 14 height 14
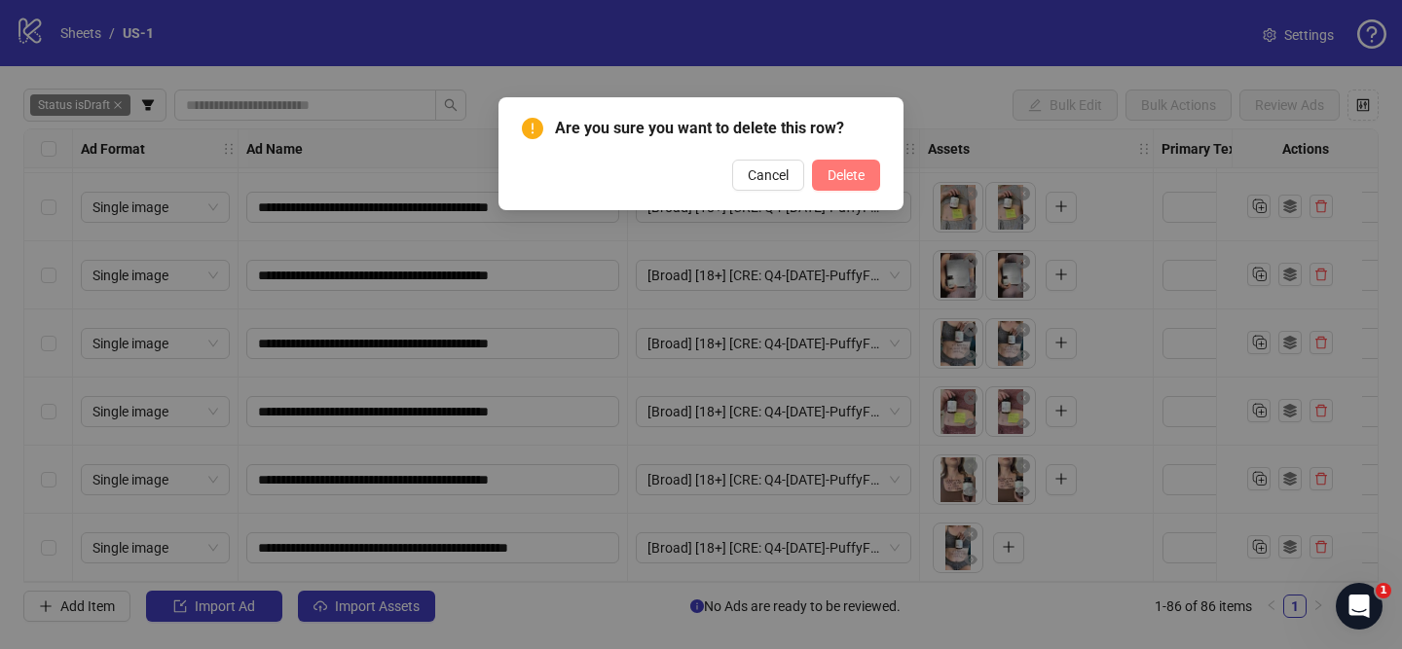
click at [850, 176] on span "Delete" at bounding box center [846, 175] width 37 height 16
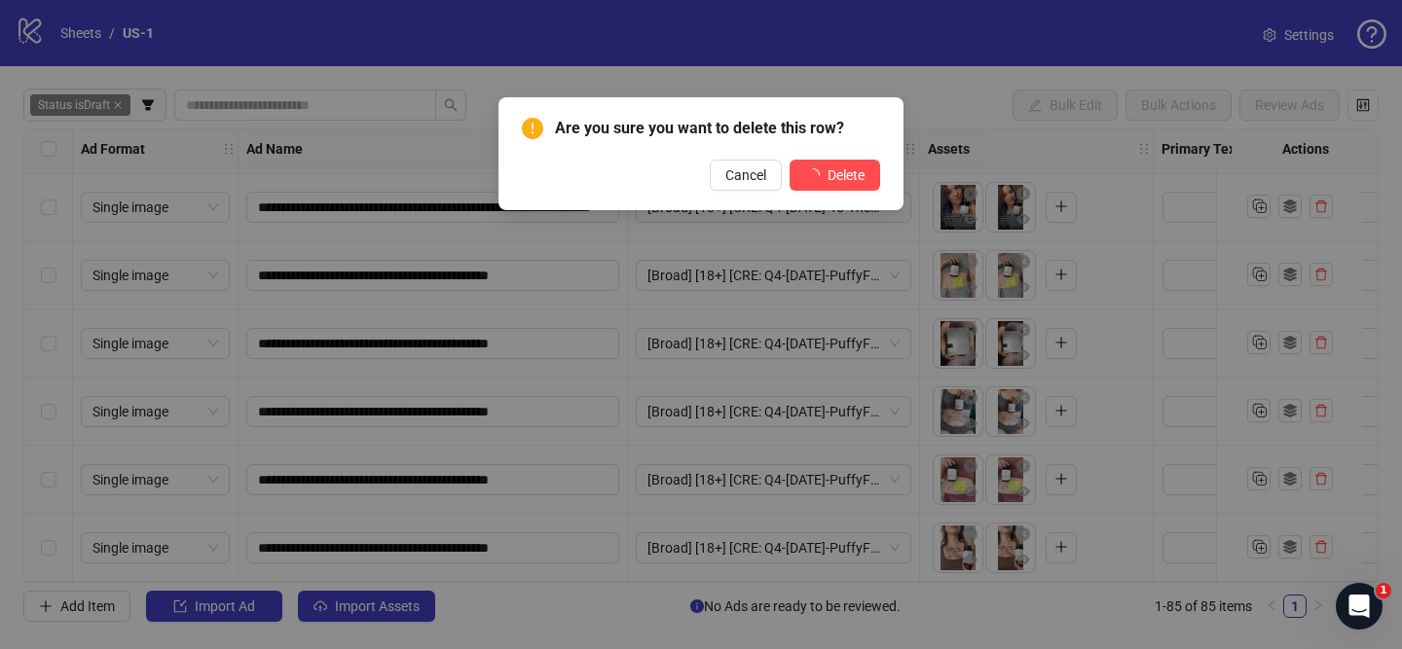
scroll to position [5387, 0]
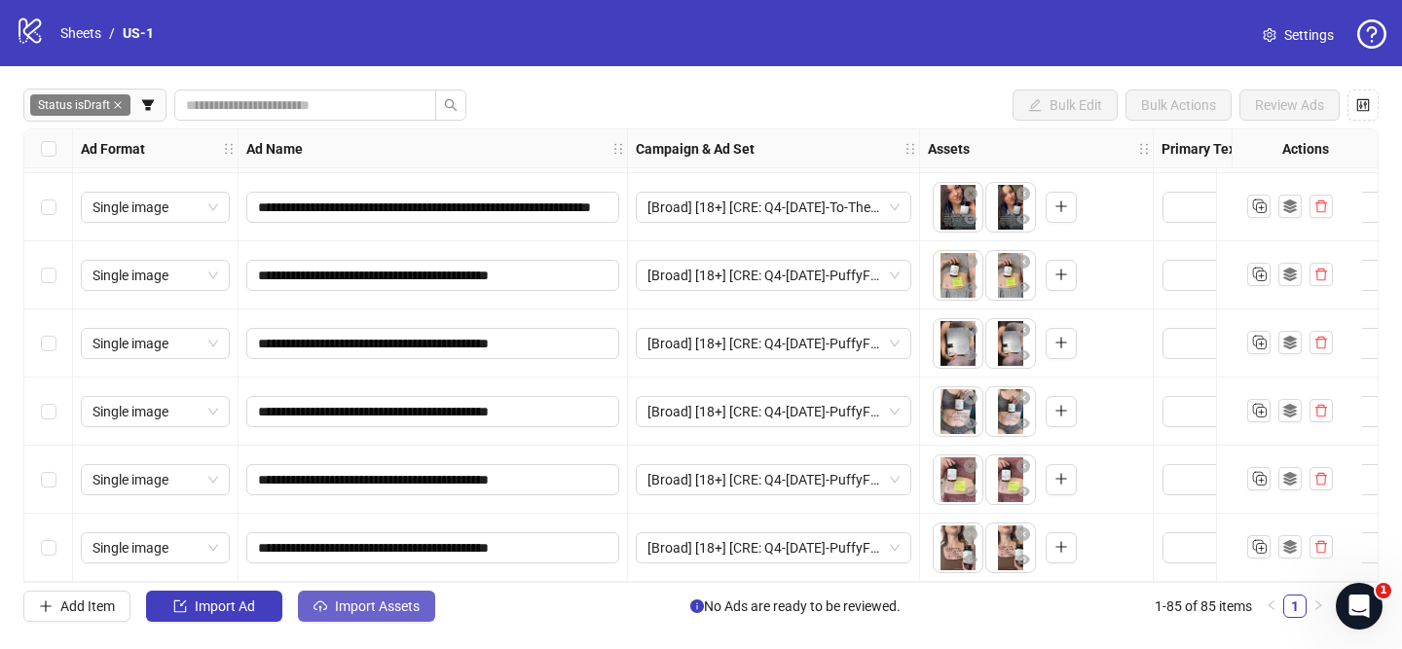
click at [395, 606] on span "Import Assets" at bounding box center [377, 607] width 85 height 16
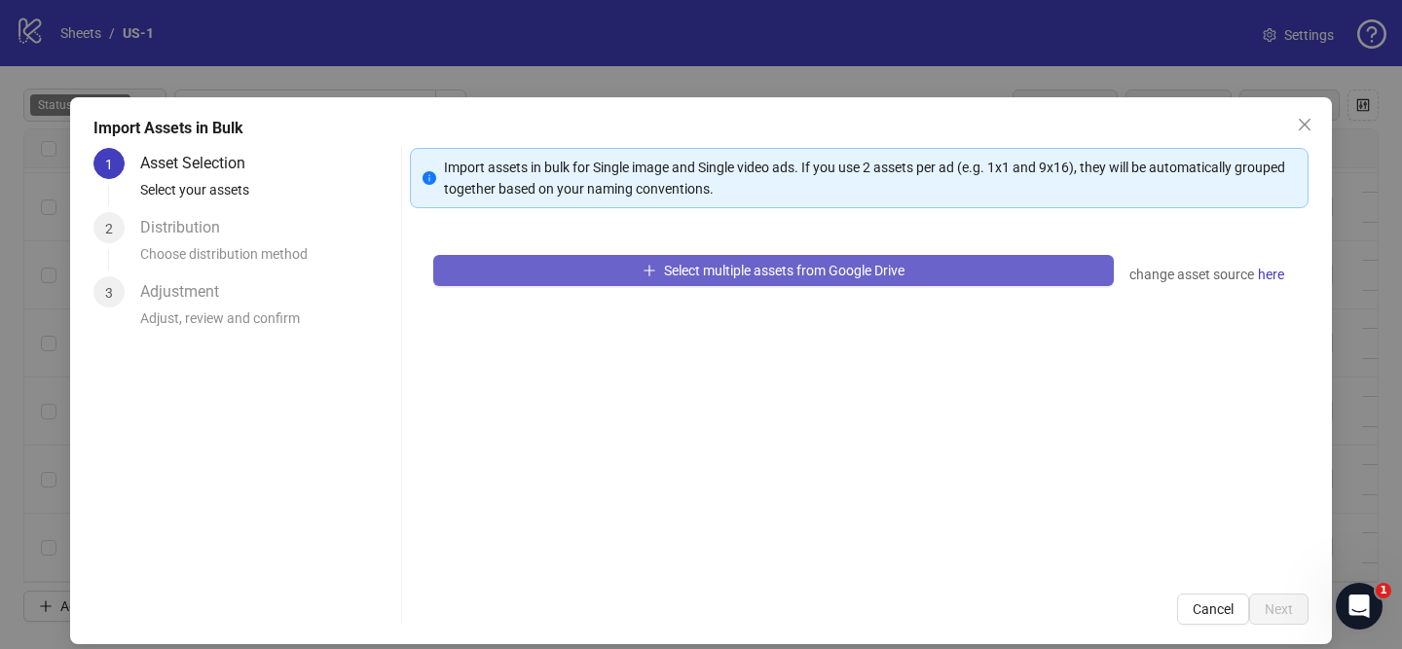
click at [730, 270] on span "Select multiple assets from Google Drive" at bounding box center [784, 271] width 240 height 16
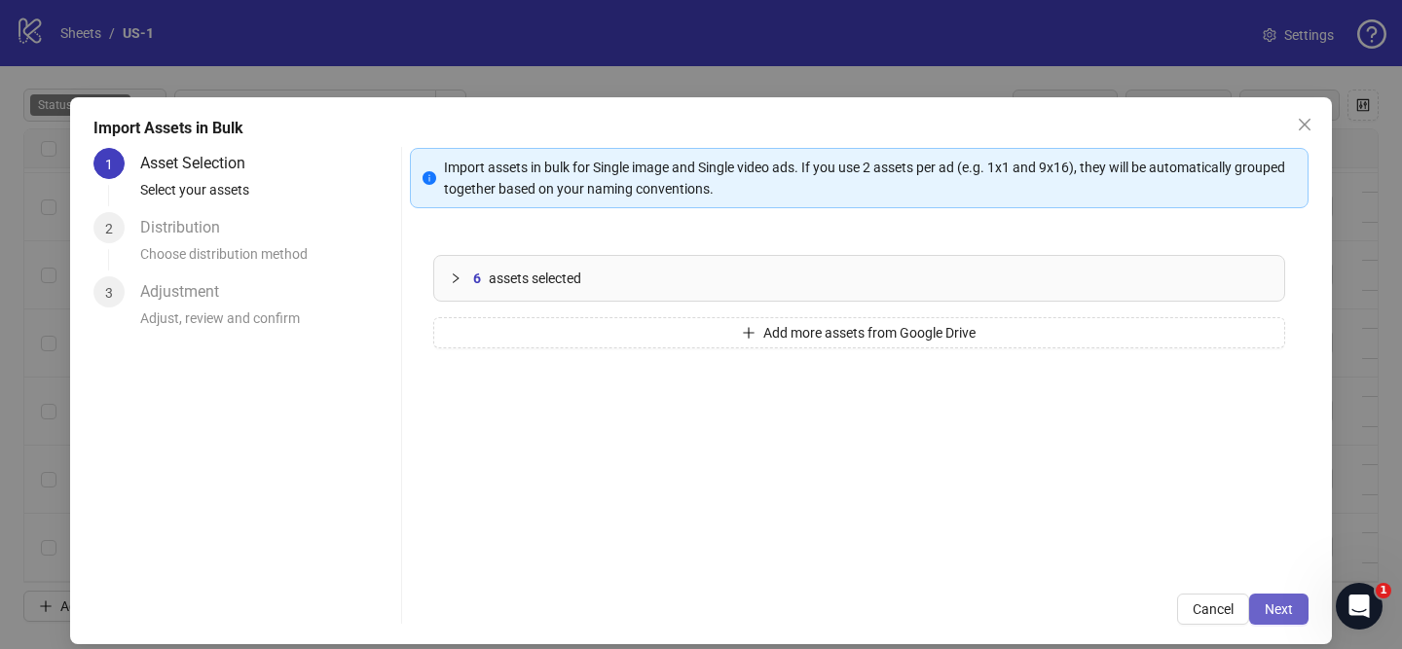
click at [1272, 611] on span "Next" at bounding box center [1279, 610] width 28 height 16
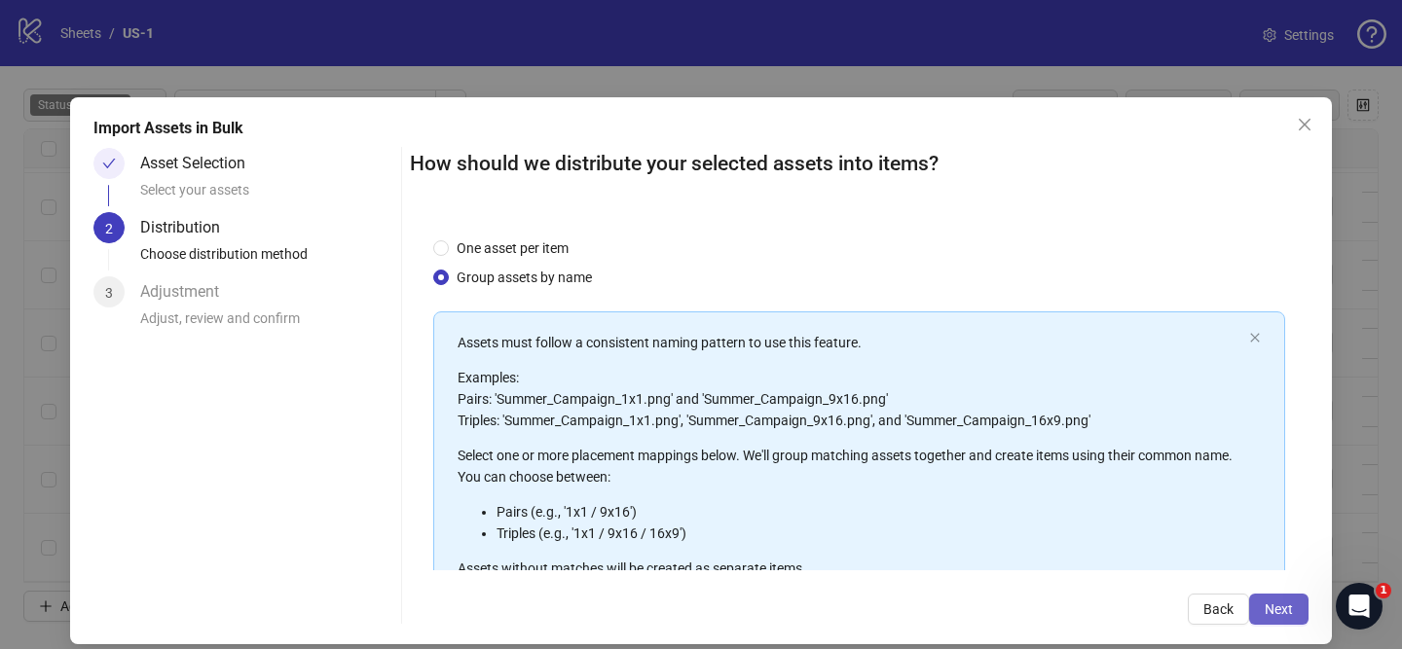
click at [1278, 612] on span "Next" at bounding box center [1279, 610] width 28 height 16
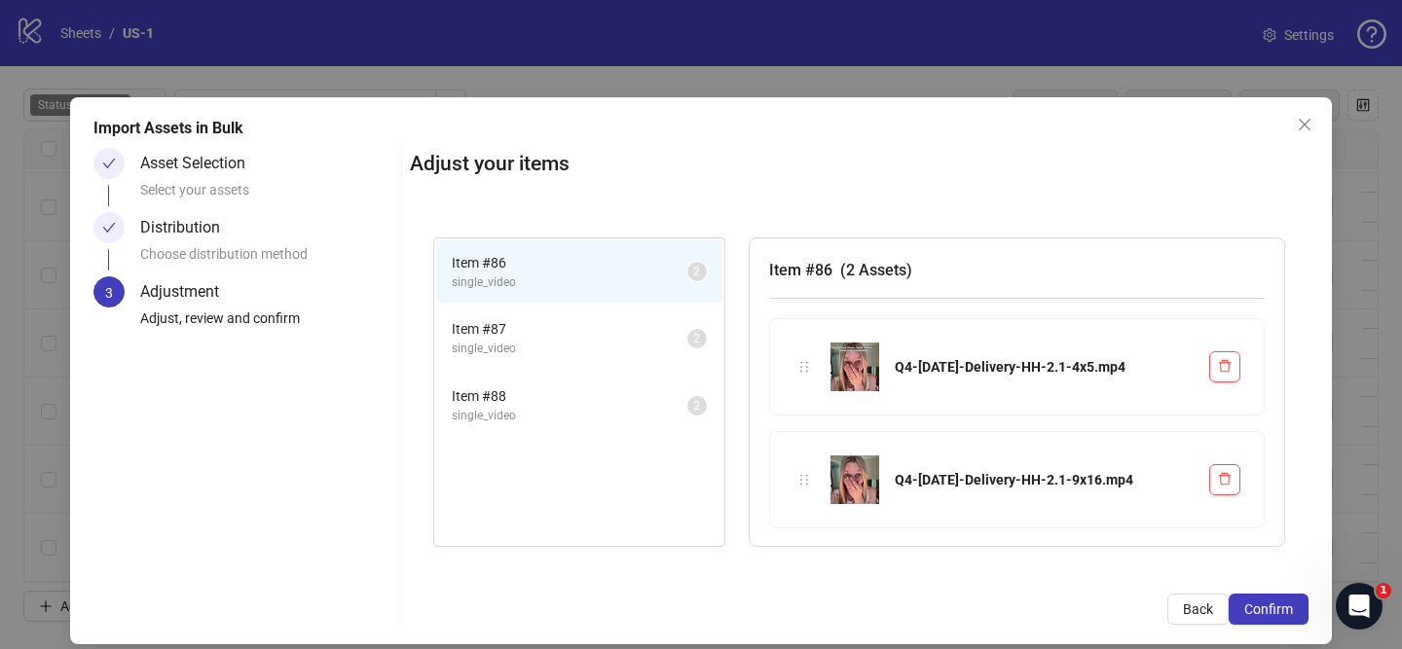
click at [1278, 612] on span "Confirm" at bounding box center [1268, 610] width 49 height 16
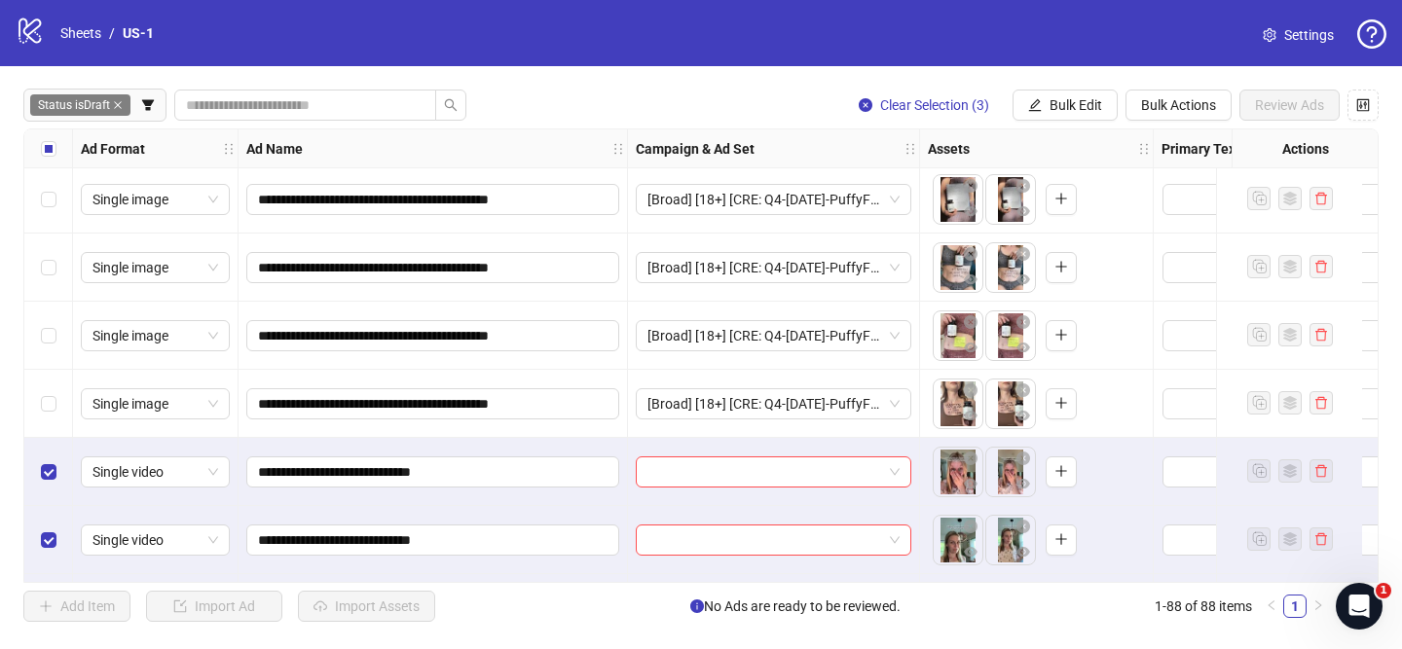
scroll to position [5591, 0]
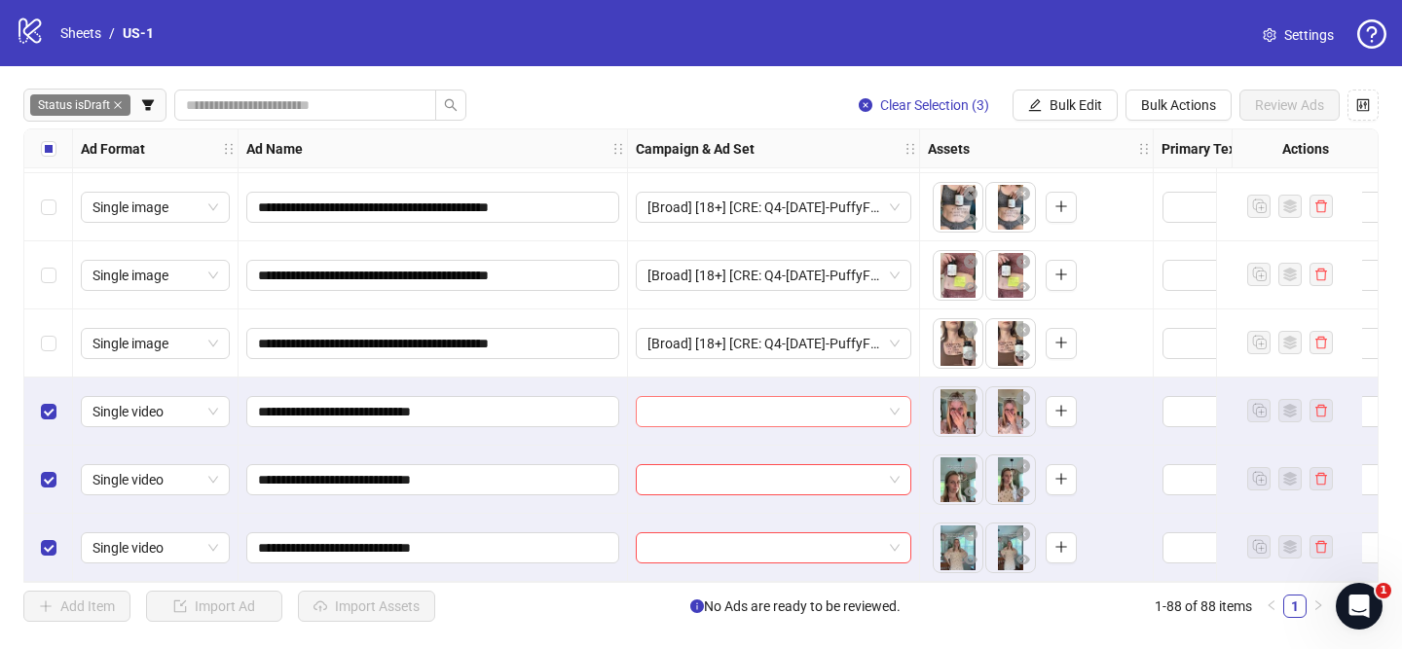
drag, startPoint x: 723, startPoint y: 411, endPoint x: 761, endPoint y: 422, distance: 39.5
click at [724, 412] on input "search" at bounding box center [764, 411] width 235 height 29
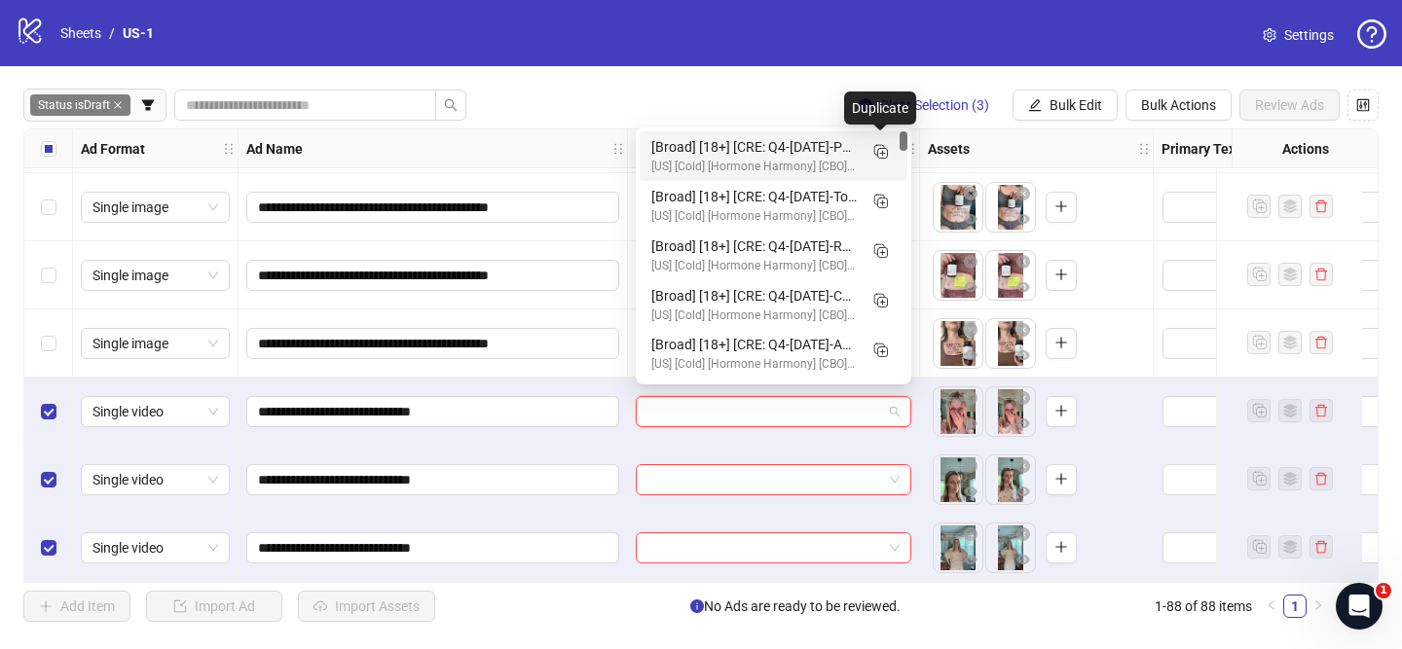
drag, startPoint x: 888, startPoint y: 141, endPoint x: 851, endPoint y: 191, distance: 61.9
click at [888, 141] on icon "Duplicate" at bounding box center [879, 150] width 19 height 19
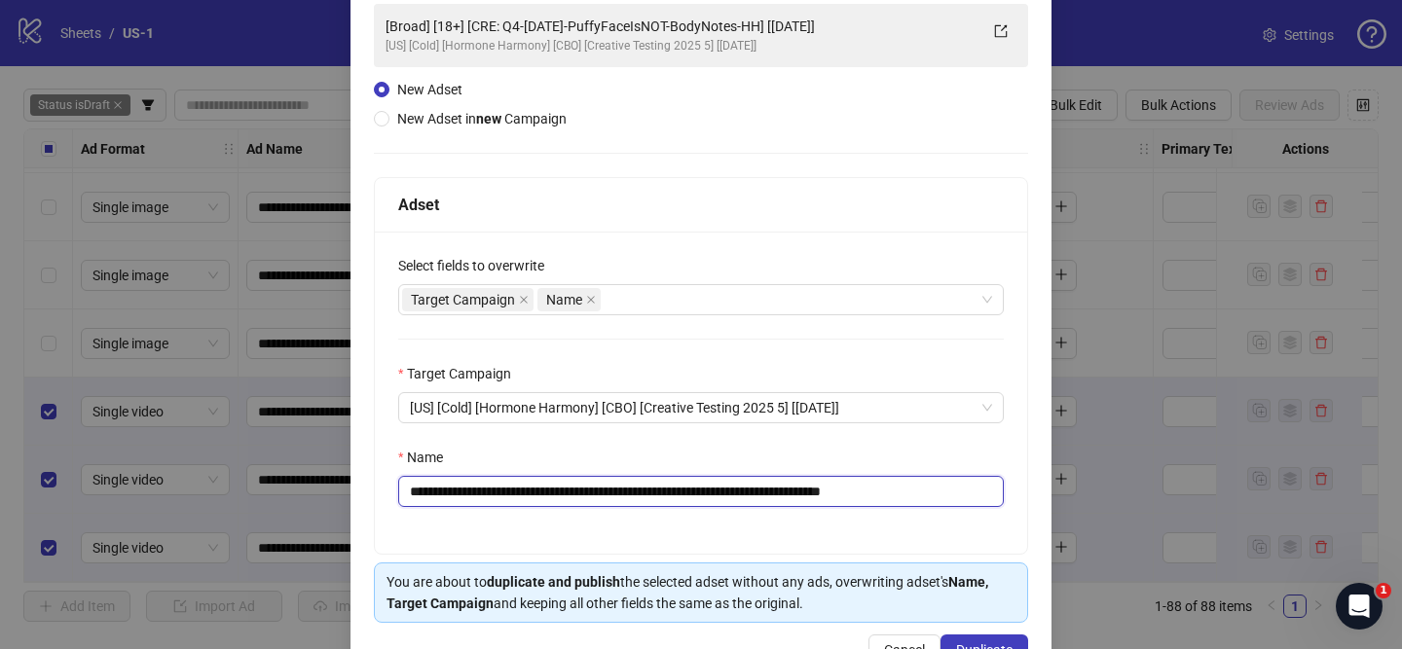
drag, startPoint x: 526, startPoint y: 492, endPoint x: 816, endPoint y: 484, distance: 290.2
click at [816, 484] on input "**********" at bounding box center [701, 491] width 606 height 31
paste input "text"
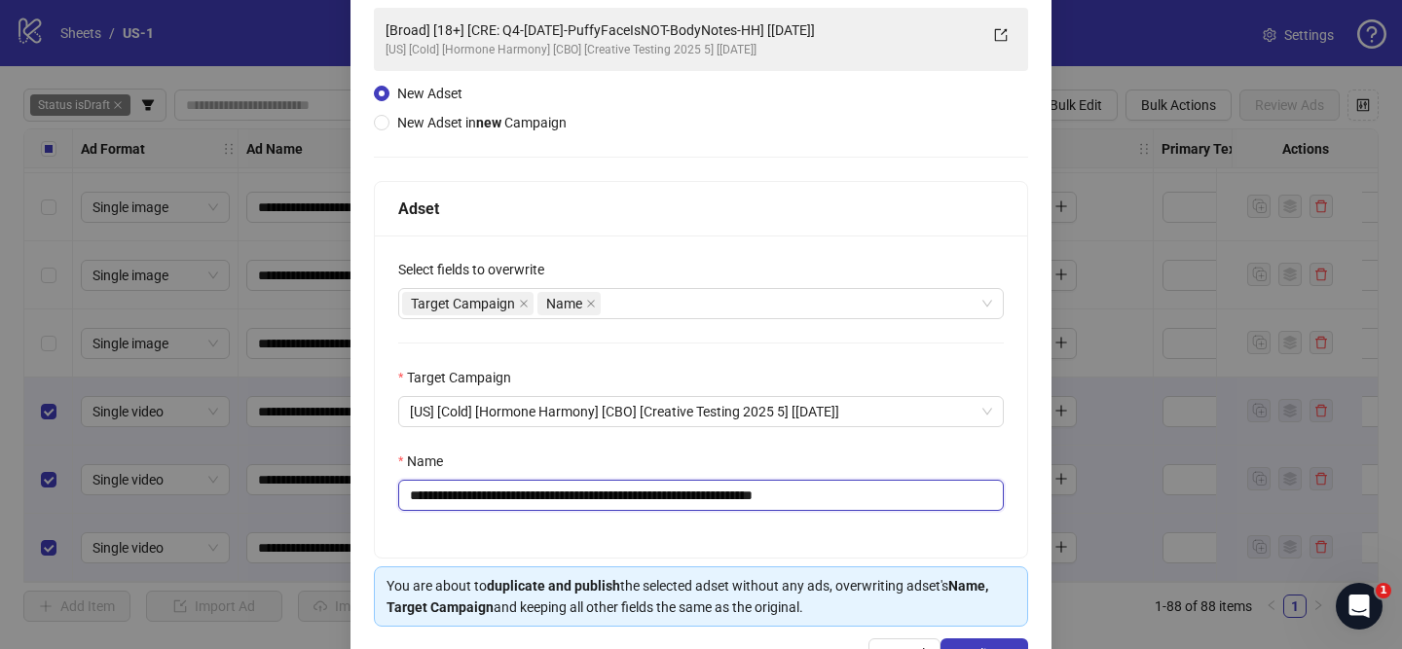
drag, startPoint x: 801, startPoint y: 498, endPoint x: 902, endPoint y: 499, distance: 100.3
click at [900, 499] on input "**********" at bounding box center [701, 495] width 606 height 31
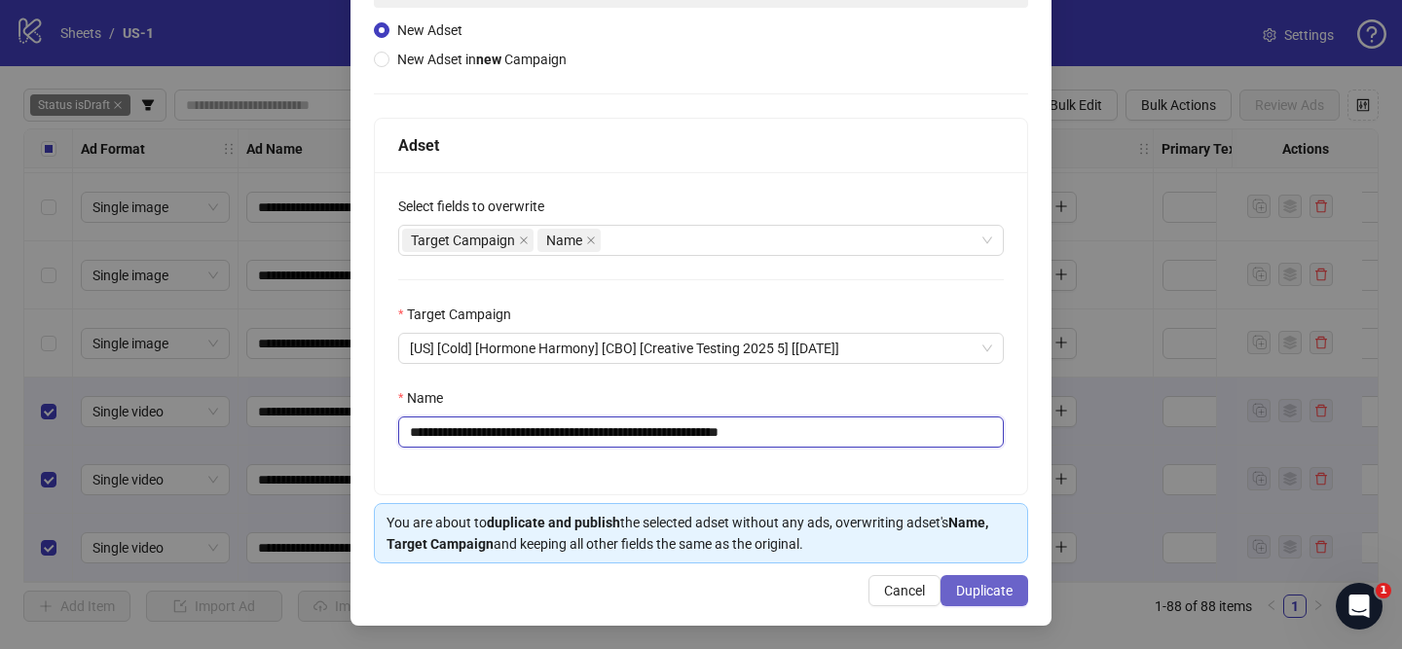
type input "**********"
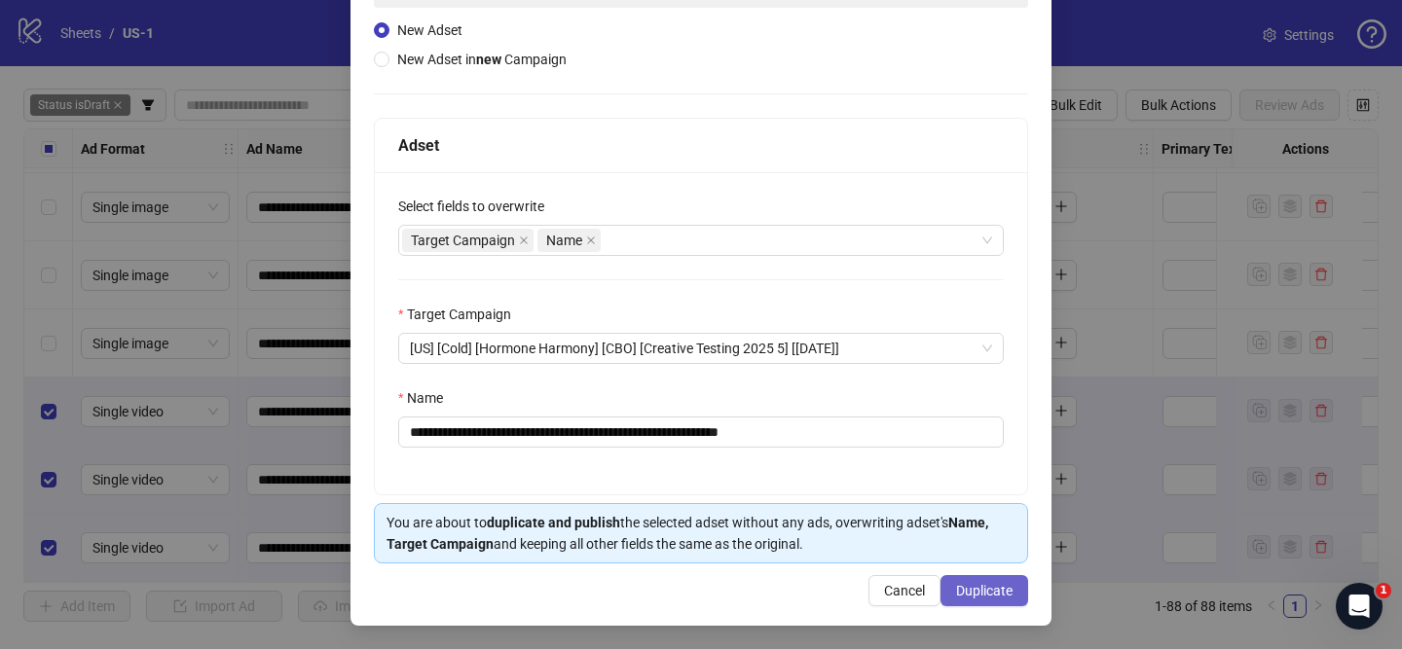
click at [978, 594] on span "Duplicate" at bounding box center [984, 591] width 56 height 16
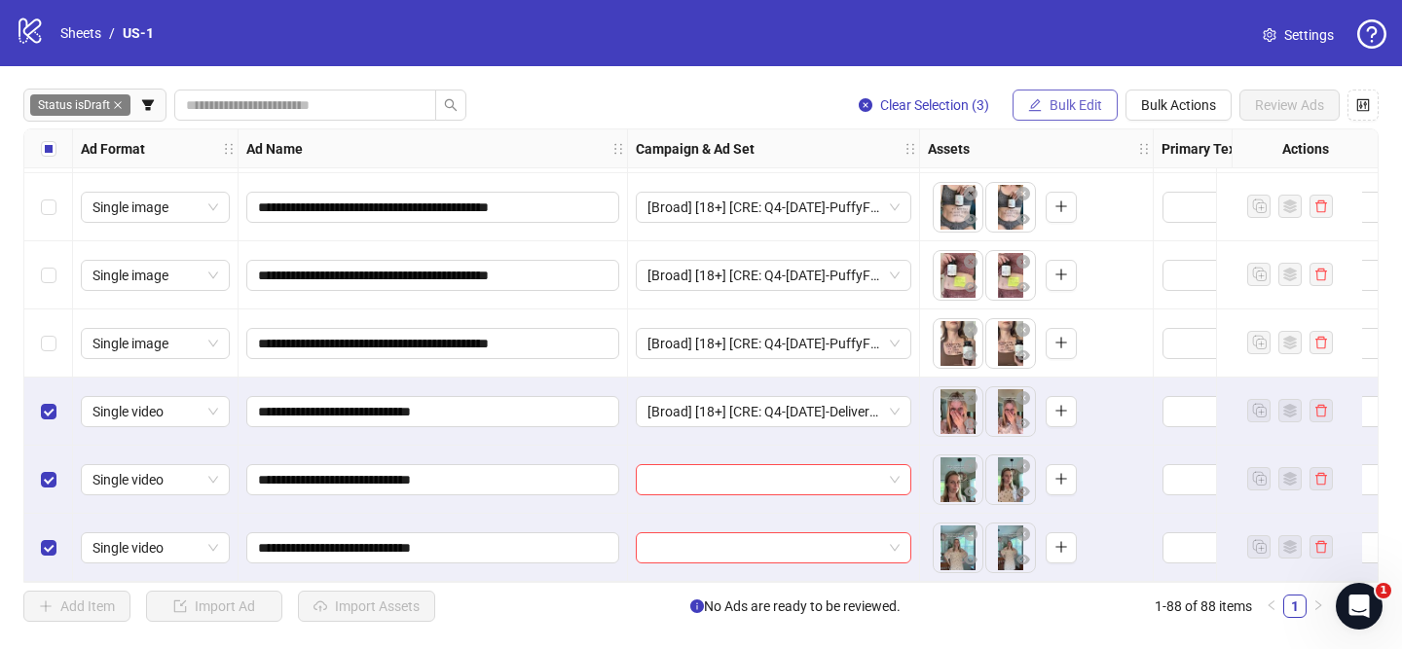
click at [1028, 116] on button "Bulk Edit" at bounding box center [1065, 105] width 105 height 31
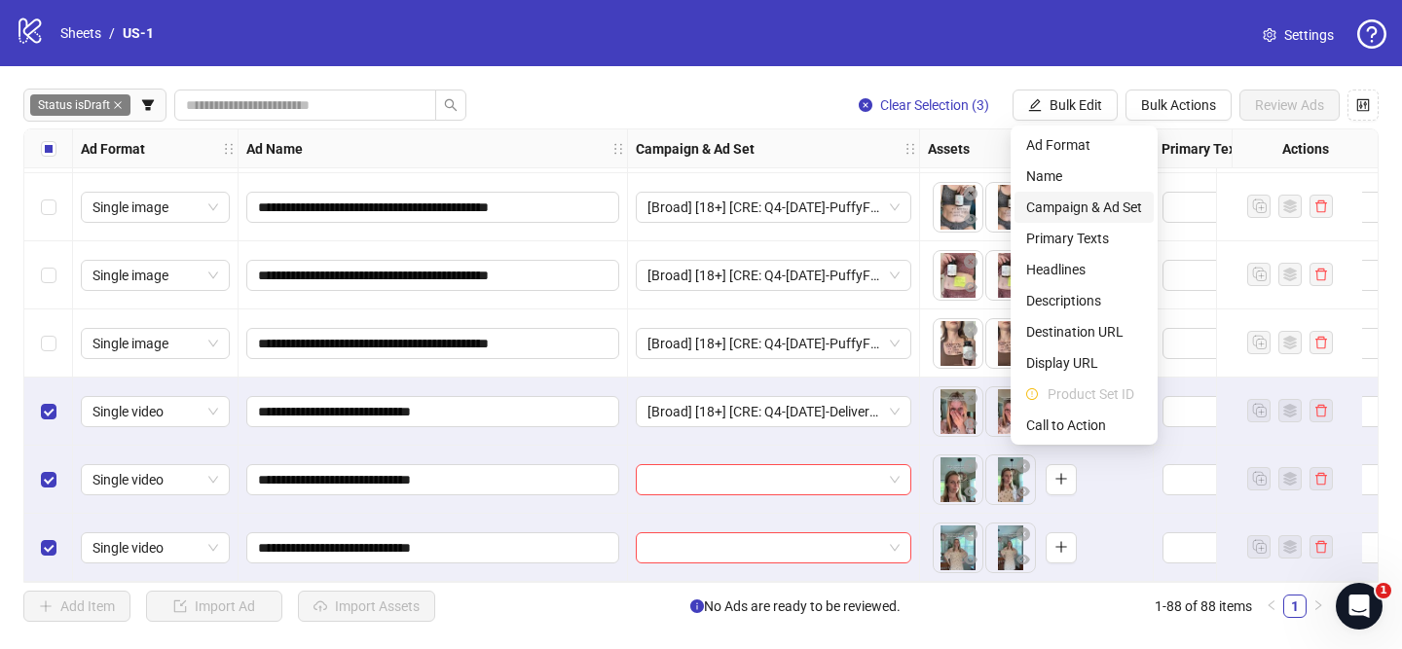
click at [1075, 203] on span "Campaign & Ad Set" at bounding box center [1084, 207] width 116 height 21
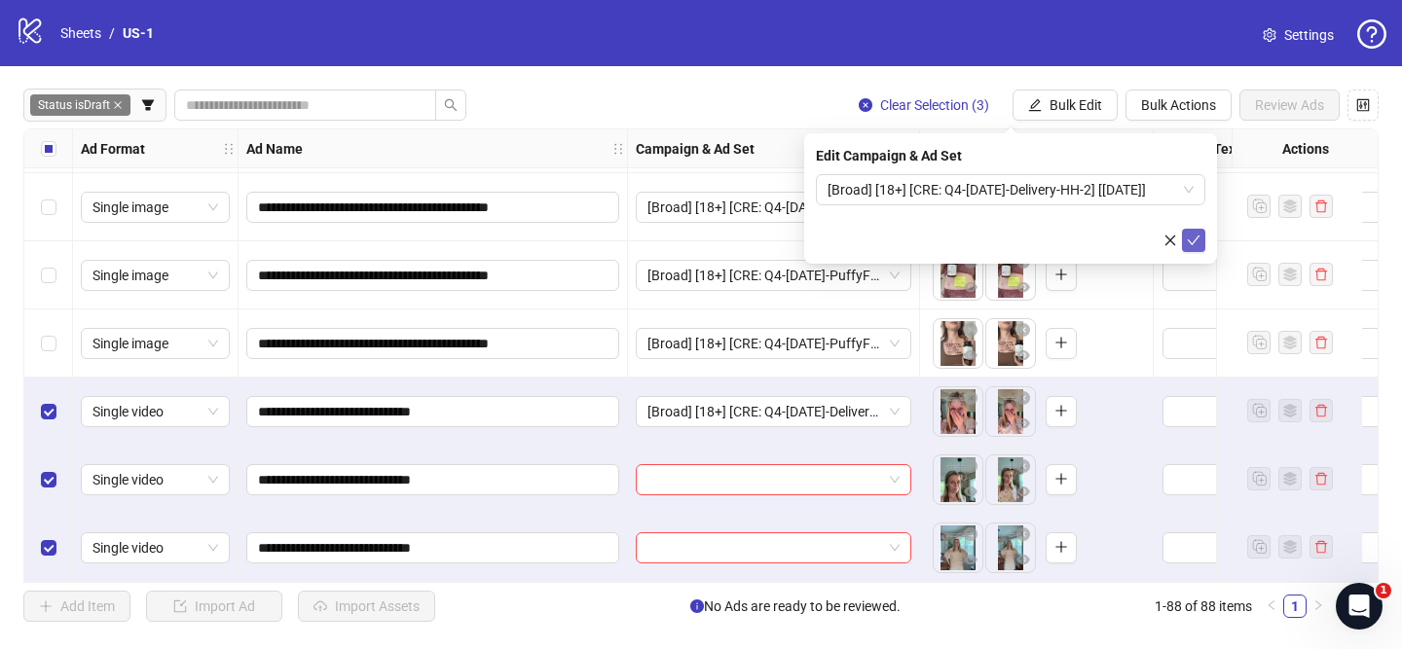
click at [1198, 240] on icon "check" at bounding box center [1194, 241] width 14 height 14
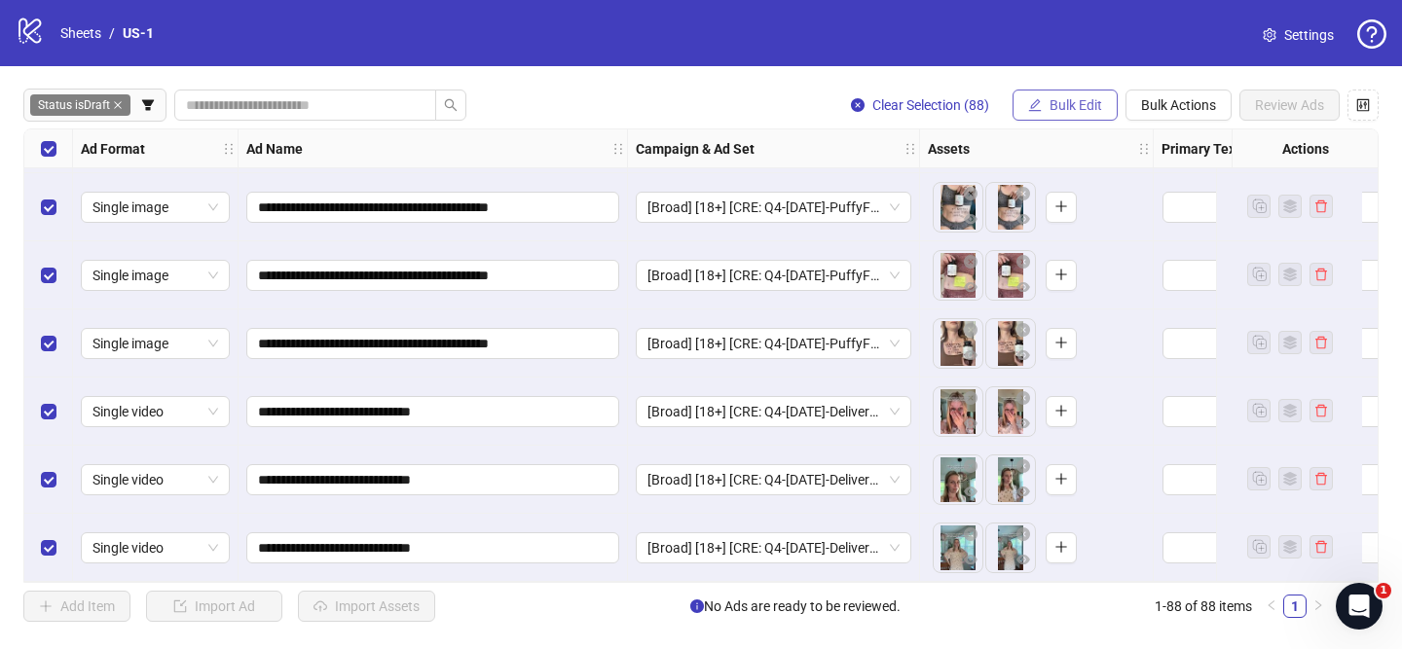
click at [1079, 96] on button "Bulk Edit" at bounding box center [1065, 105] width 105 height 31
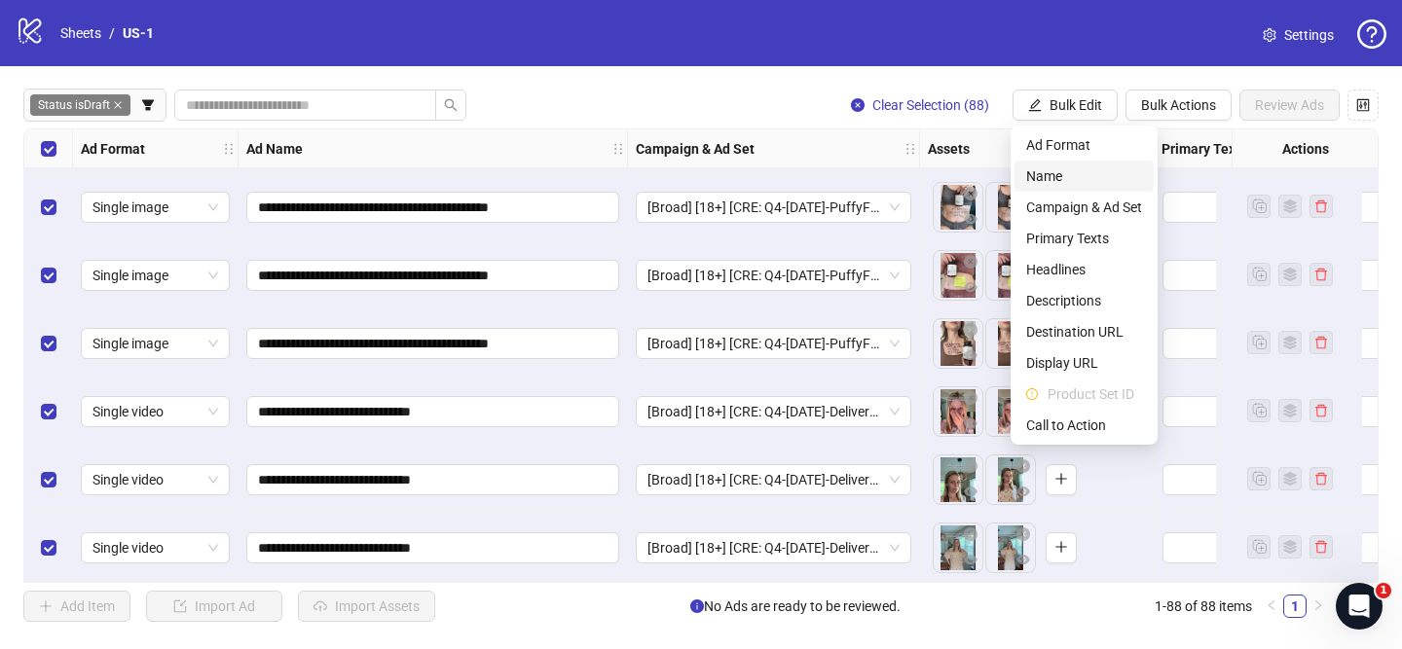
click at [1066, 171] on span "Name" at bounding box center [1084, 176] width 116 height 21
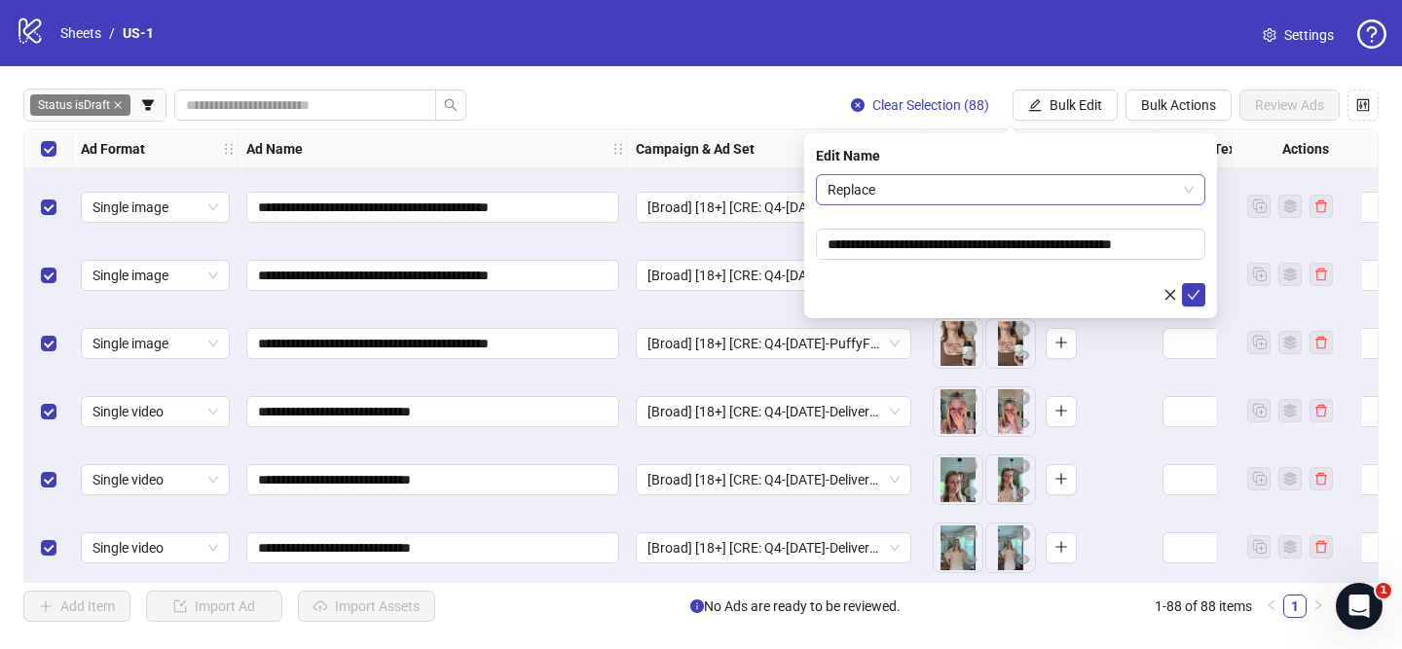
click at [928, 189] on span "Replace" at bounding box center [1011, 189] width 366 height 29
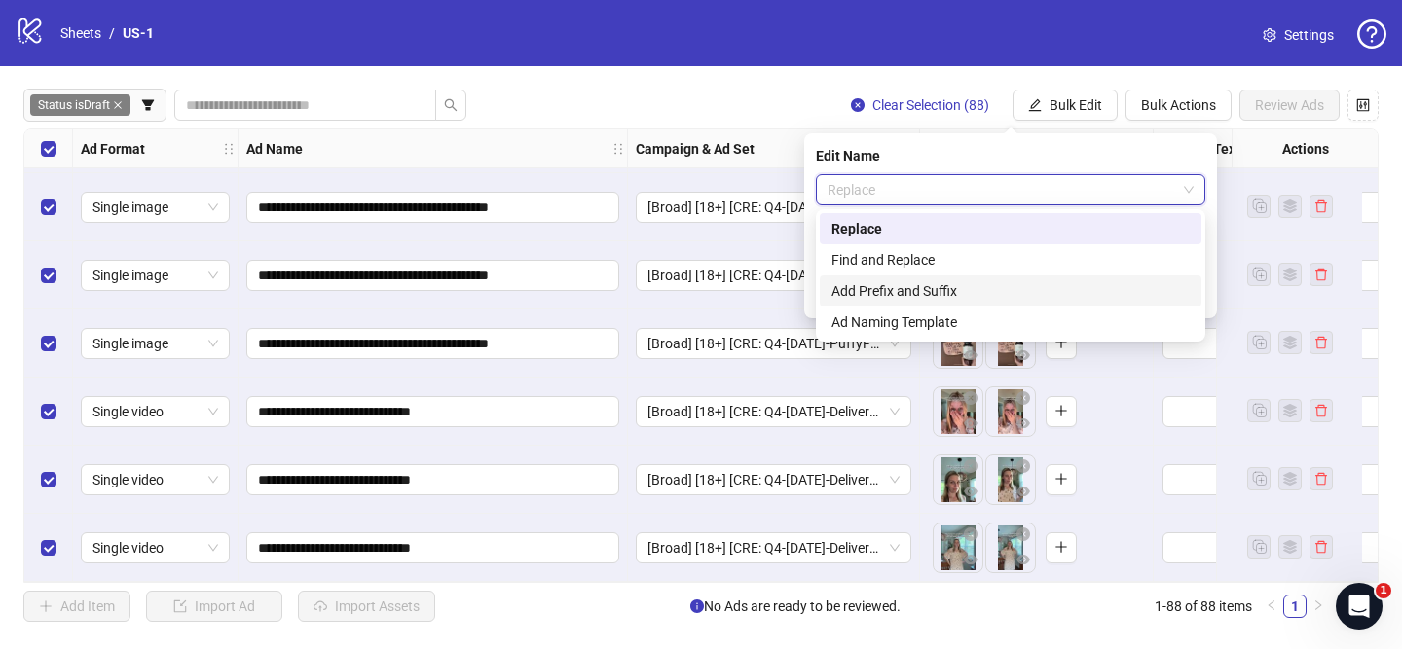
click at [897, 290] on div "Add Prefix and Suffix" at bounding box center [1010, 290] width 358 height 21
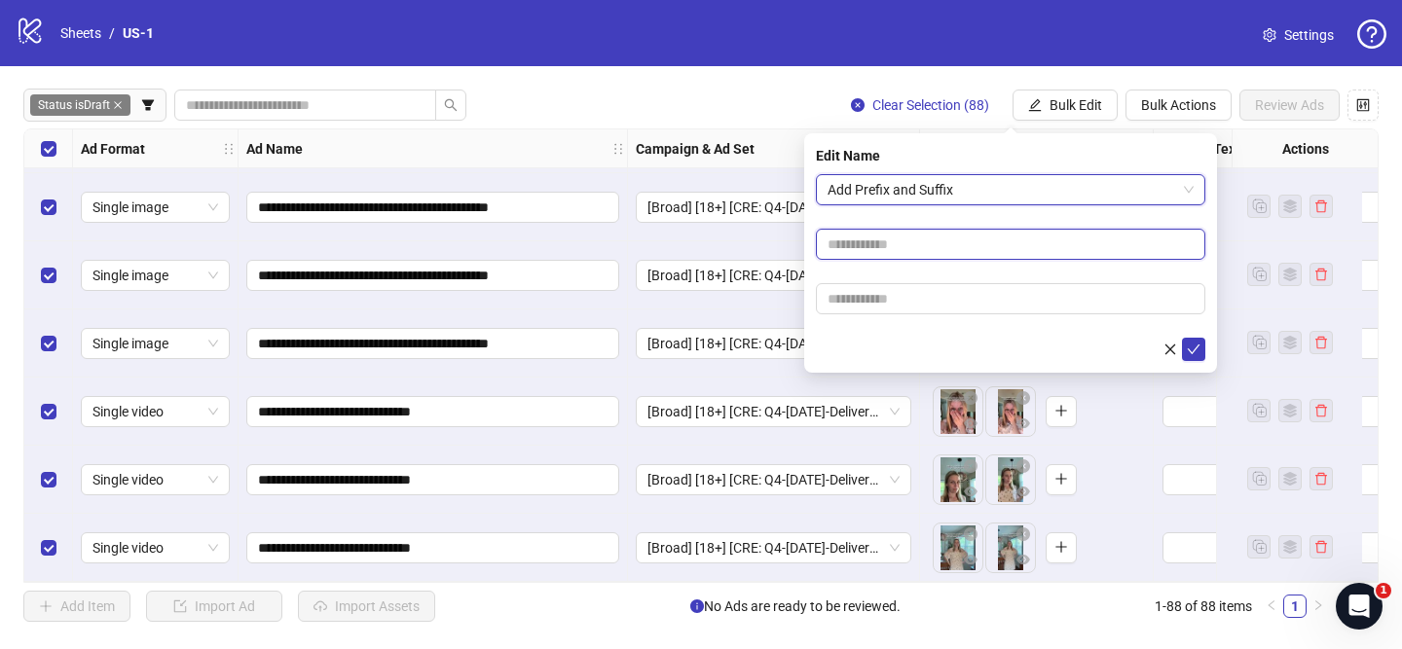
paste input "**********"
click at [921, 235] on input "text" at bounding box center [1010, 244] width 389 height 31
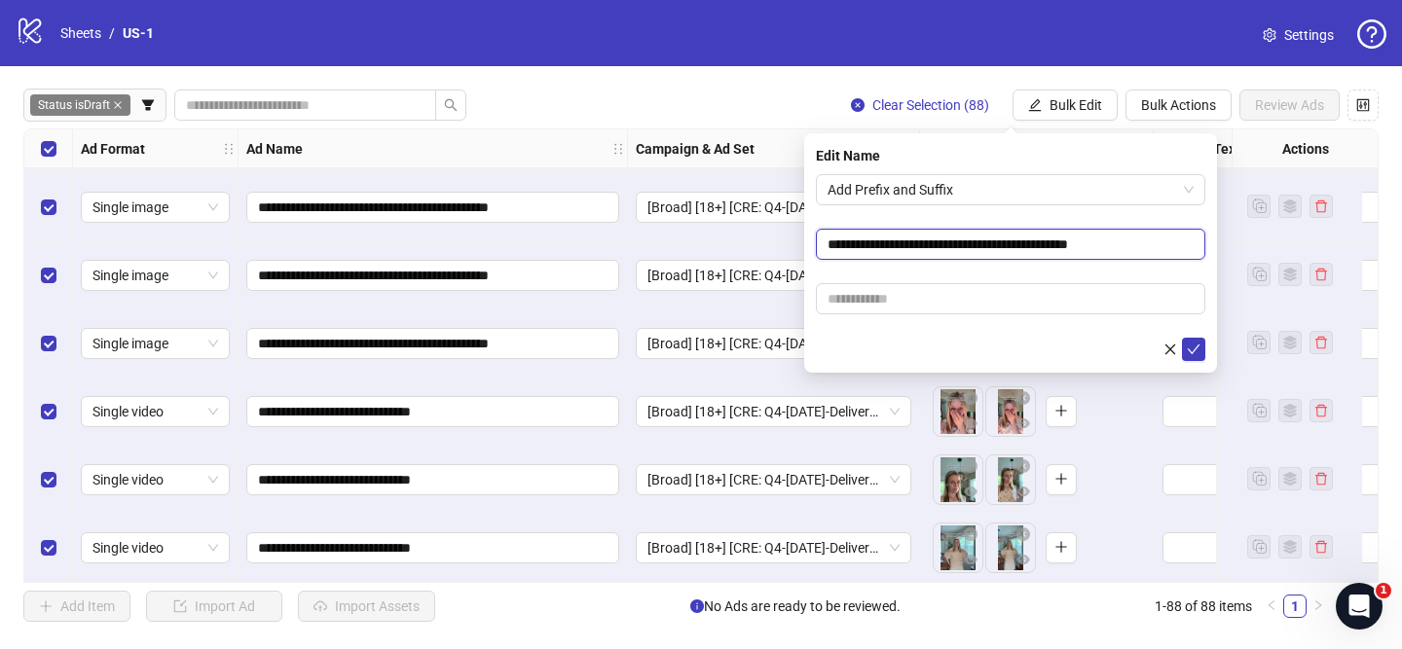
click at [1018, 245] on input "**********" at bounding box center [1010, 244] width 389 height 31
type input "**********"
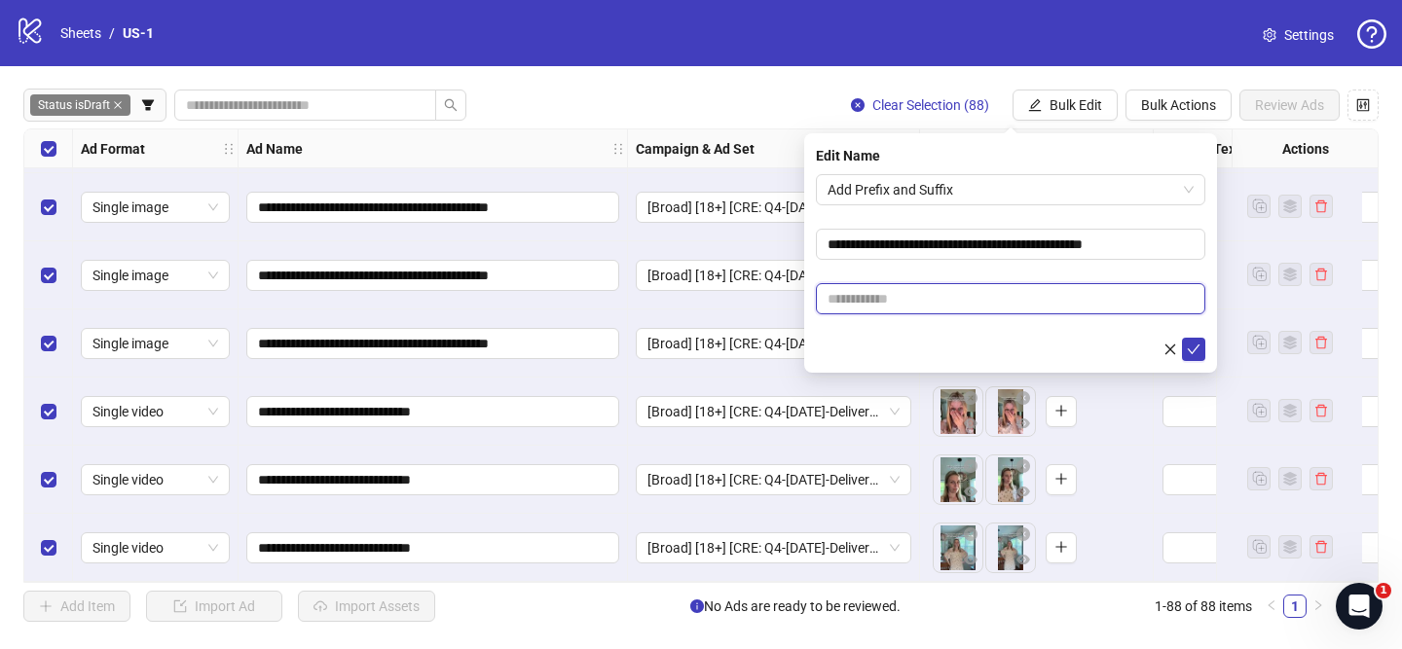
drag, startPoint x: 1094, startPoint y: 298, endPoint x: 1190, endPoint y: 322, distance: 98.5
click at [1094, 298] on input "text" at bounding box center [1010, 298] width 389 height 31
paste input "**********"
type input "**********"
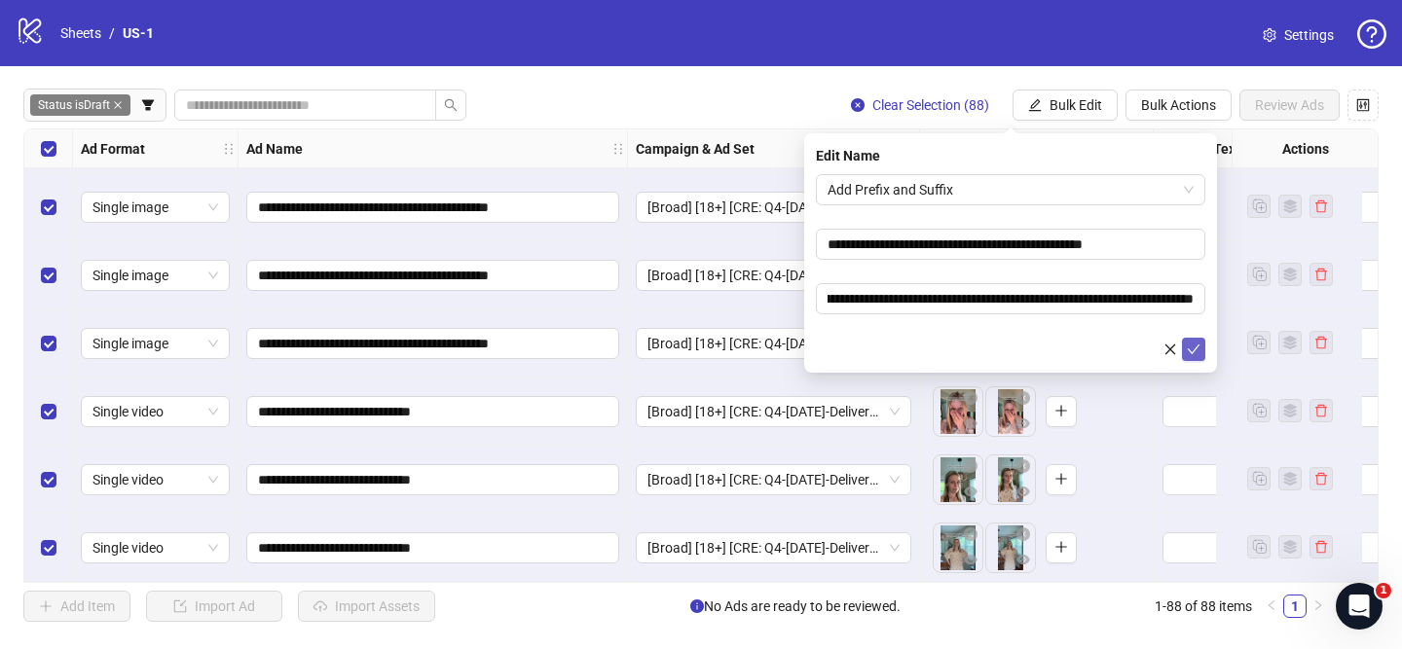
click at [1201, 347] on button "submit" at bounding box center [1193, 349] width 23 height 23
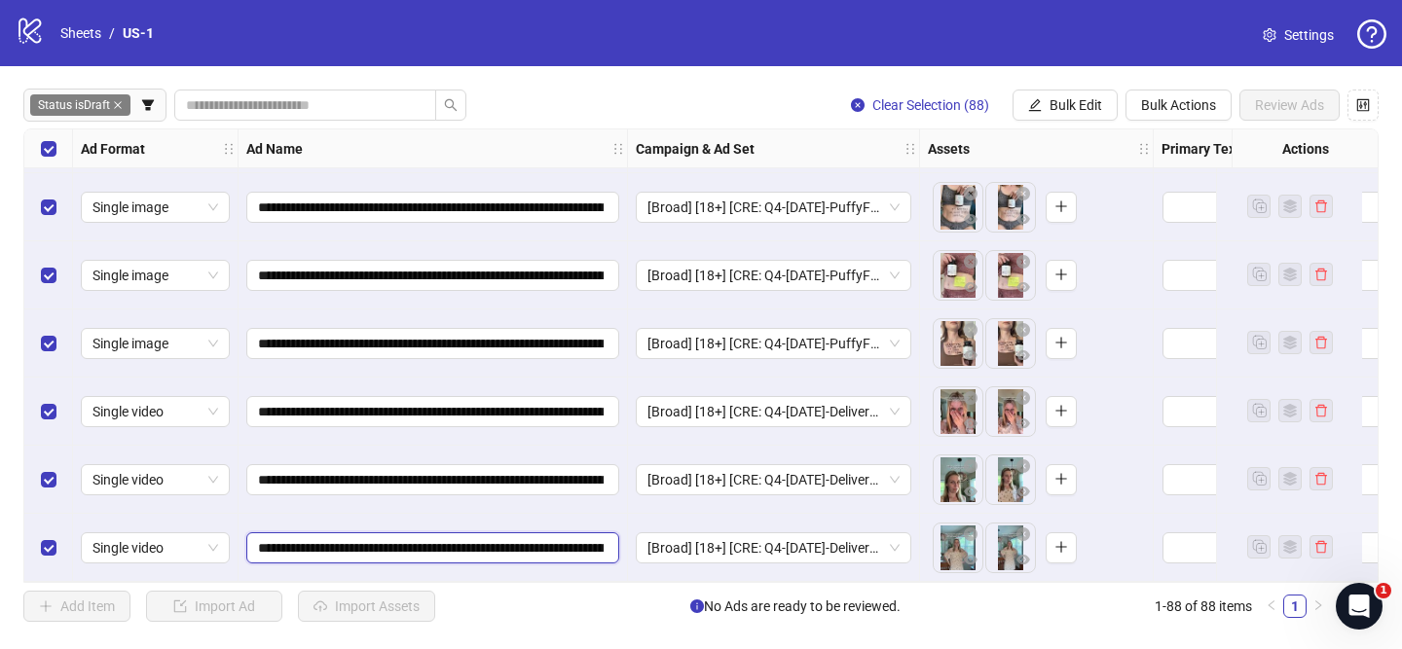
click at [455, 541] on input "**********" at bounding box center [431, 547] width 346 height 21
type input "**********"
click at [449, 539] on input "**********" at bounding box center [431, 547] width 346 height 21
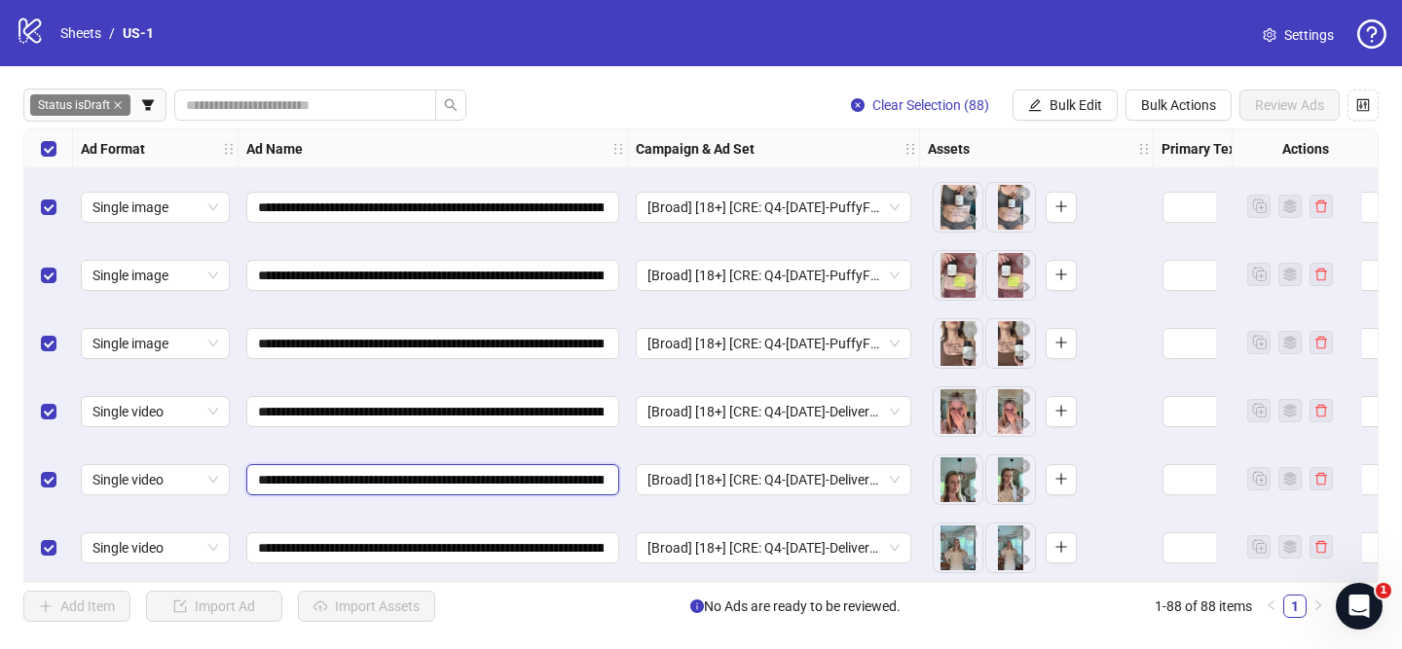
click at [458, 469] on input "**********" at bounding box center [431, 479] width 346 height 21
paste input "text"
type input "**********"
click at [461, 406] on input "**********" at bounding box center [431, 411] width 346 height 21
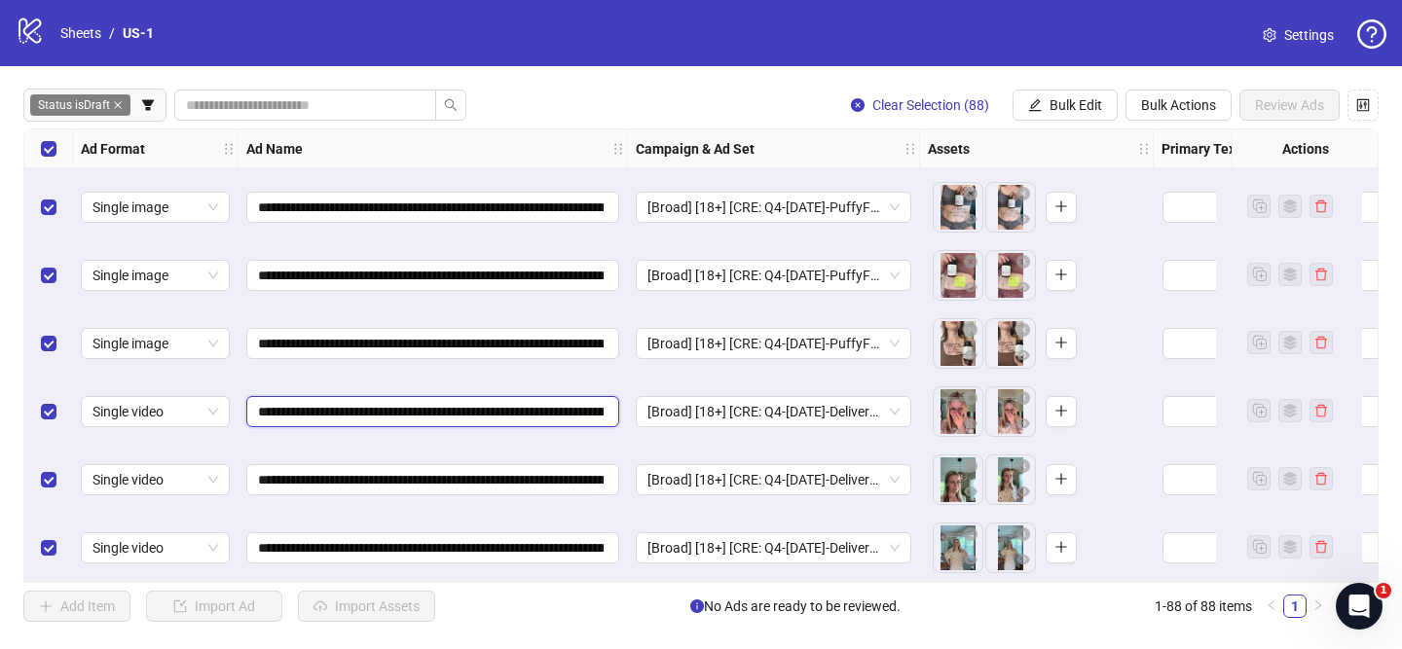
paste input "text"
click at [461, 406] on input "**********" at bounding box center [431, 411] width 346 height 21
type input "**********"
click at [1075, 109] on span "Bulk Edit" at bounding box center [1076, 105] width 53 height 16
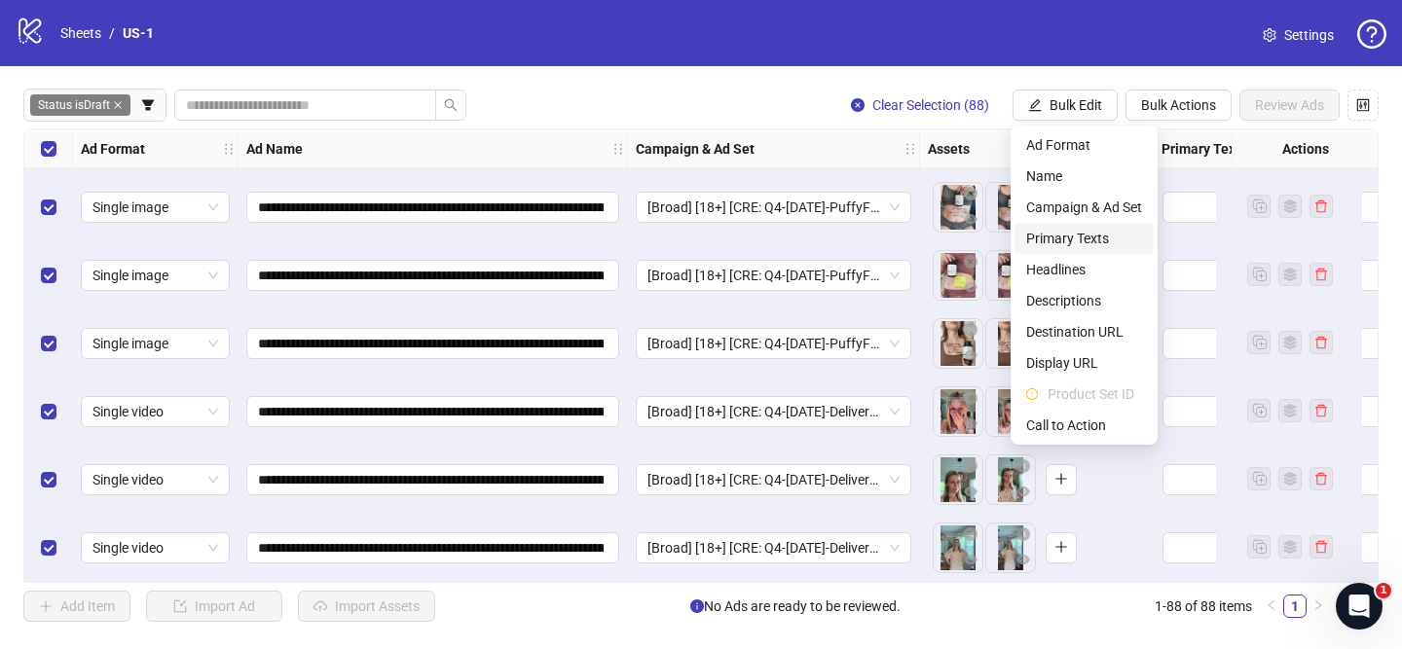
click at [1117, 236] on span "Primary Texts" at bounding box center [1084, 238] width 116 height 21
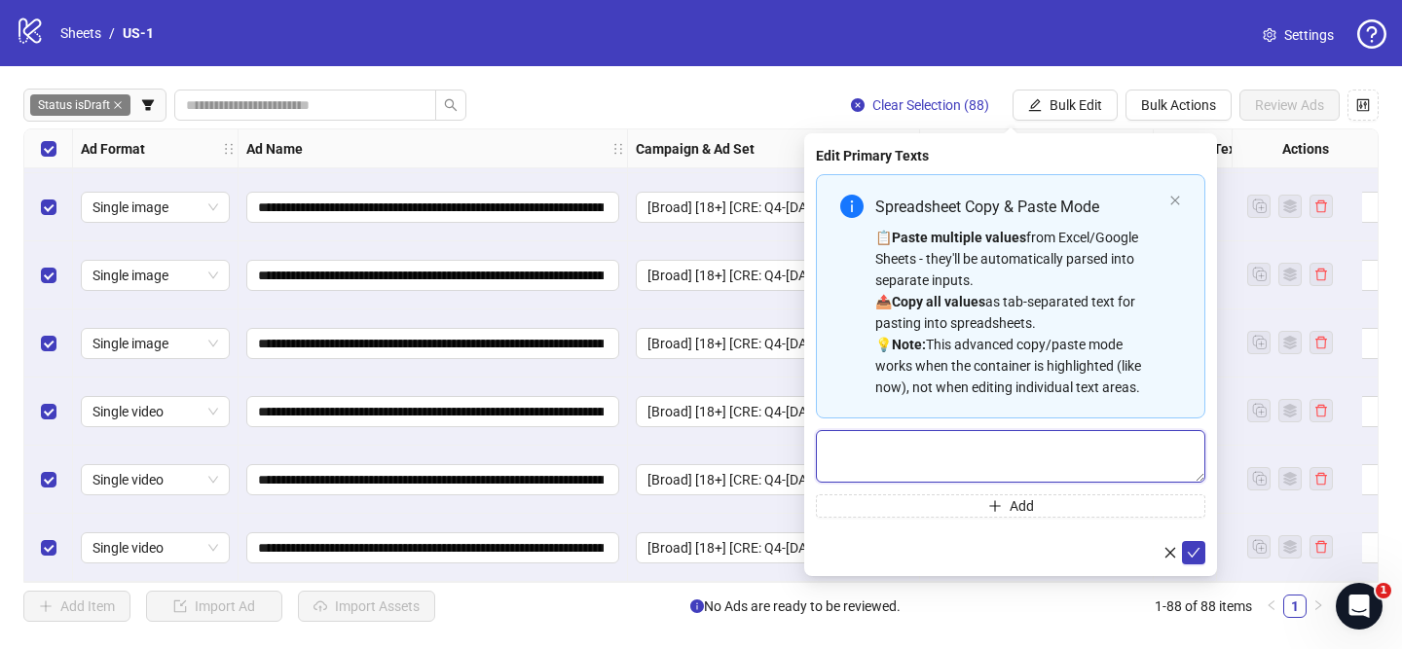
click at [1037, 441] on textarea "Multi-text input container - paste or copy values" at bounding box center [1010, 456] width 389 height 53
paste textarea "**********"
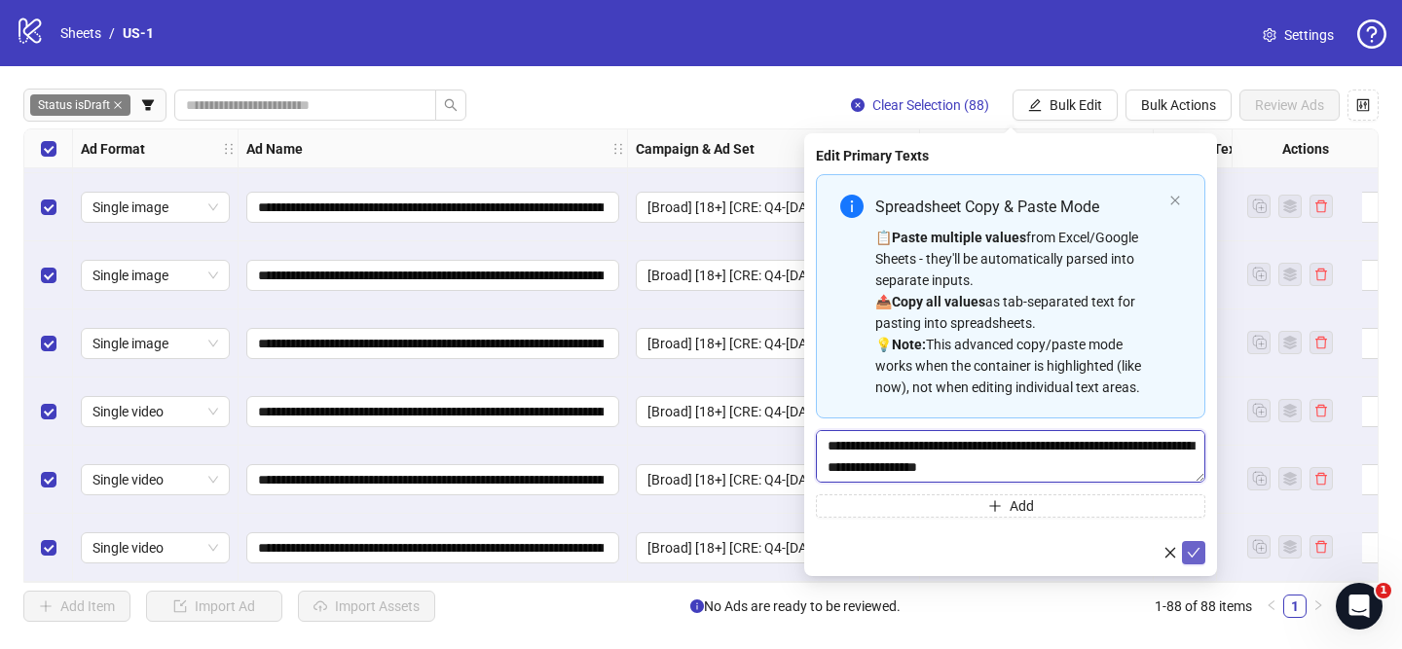
scroll to position [1214, 0]
type textarea "**********"
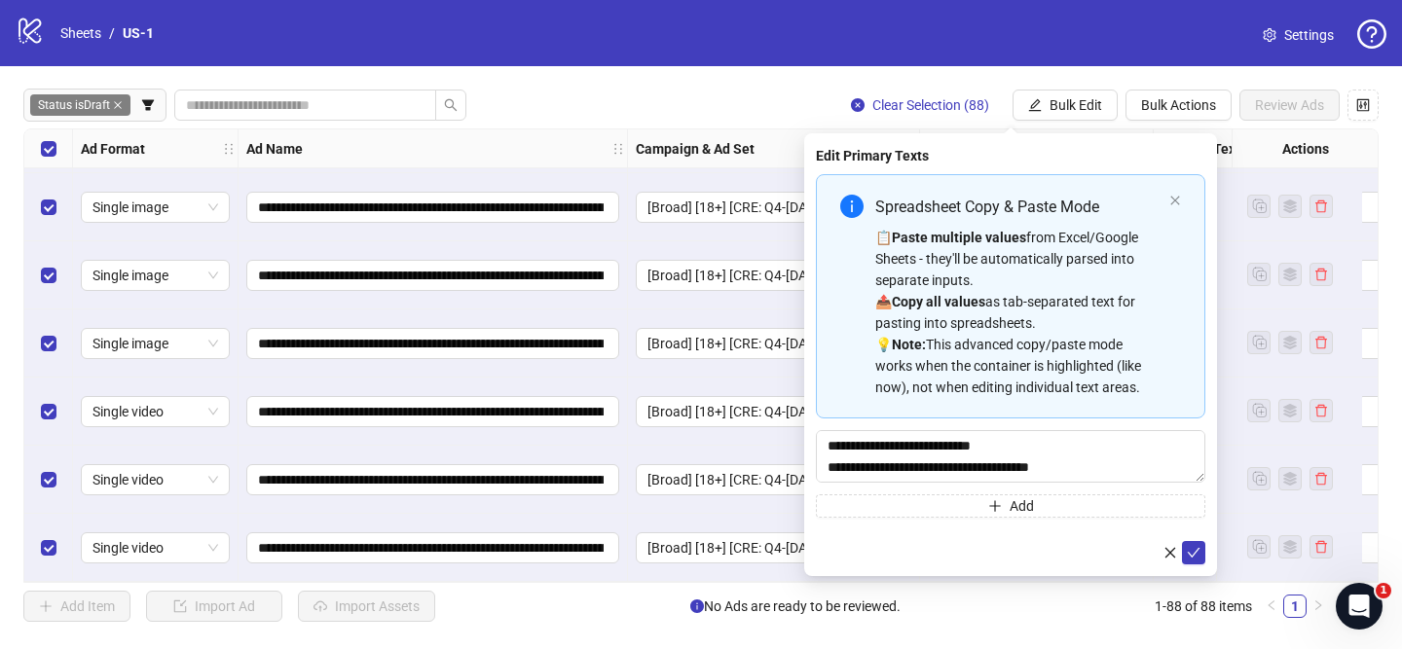
drag, startPoint x: 1197, startPoint y: 549, endPoint x: 470, endPoint y: 121, distance: 843.2
click at [1197, 549] on icon "check" at bounding box center [1194, 553] width 14 height 14
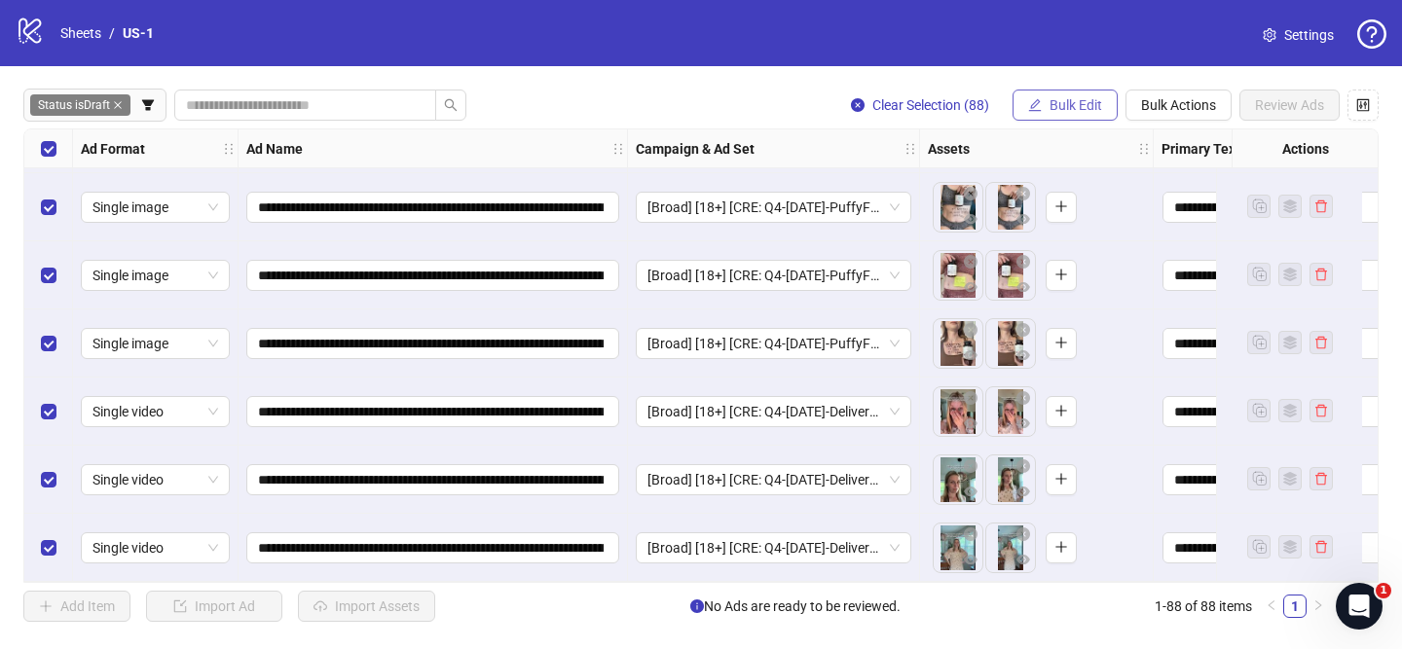
click at [1091, 101] on span "Bulk Edit" at bounding box center [1076, 105] width 53 height 16
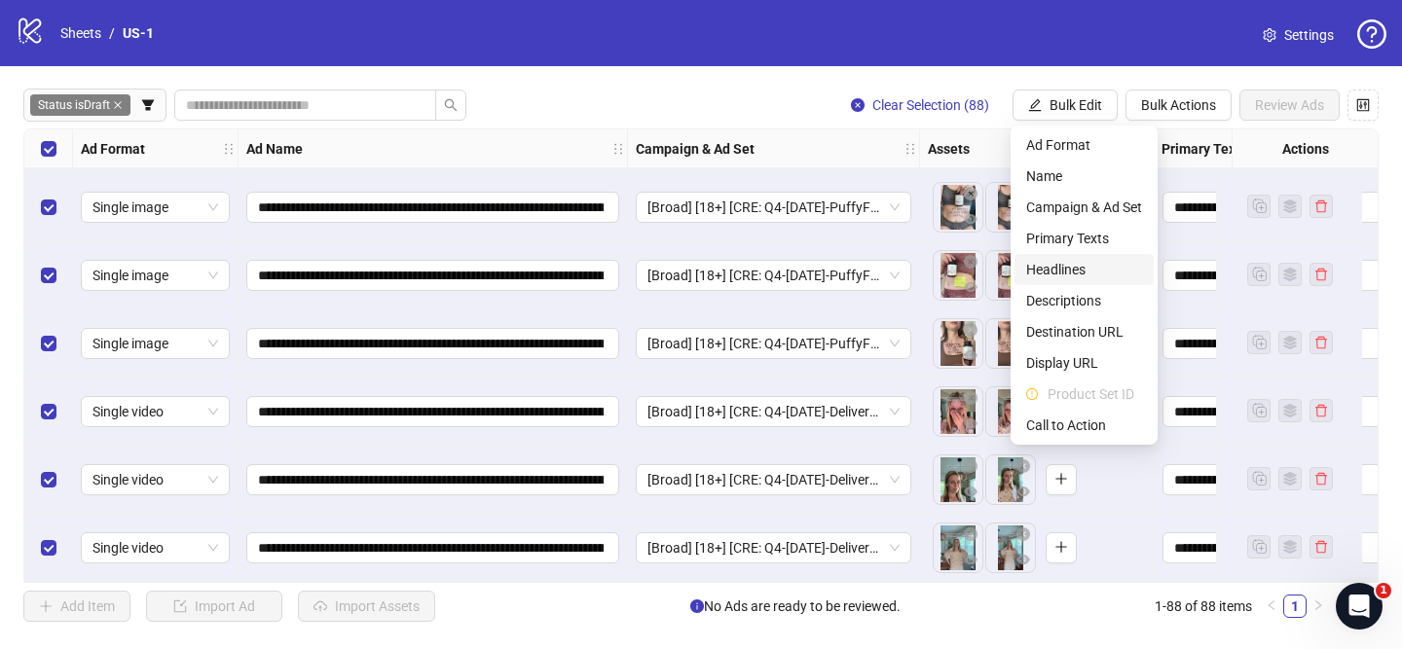
click at [1087, 255] on li "Headlines" at bounding box center [1083, 269] width 139 height 31
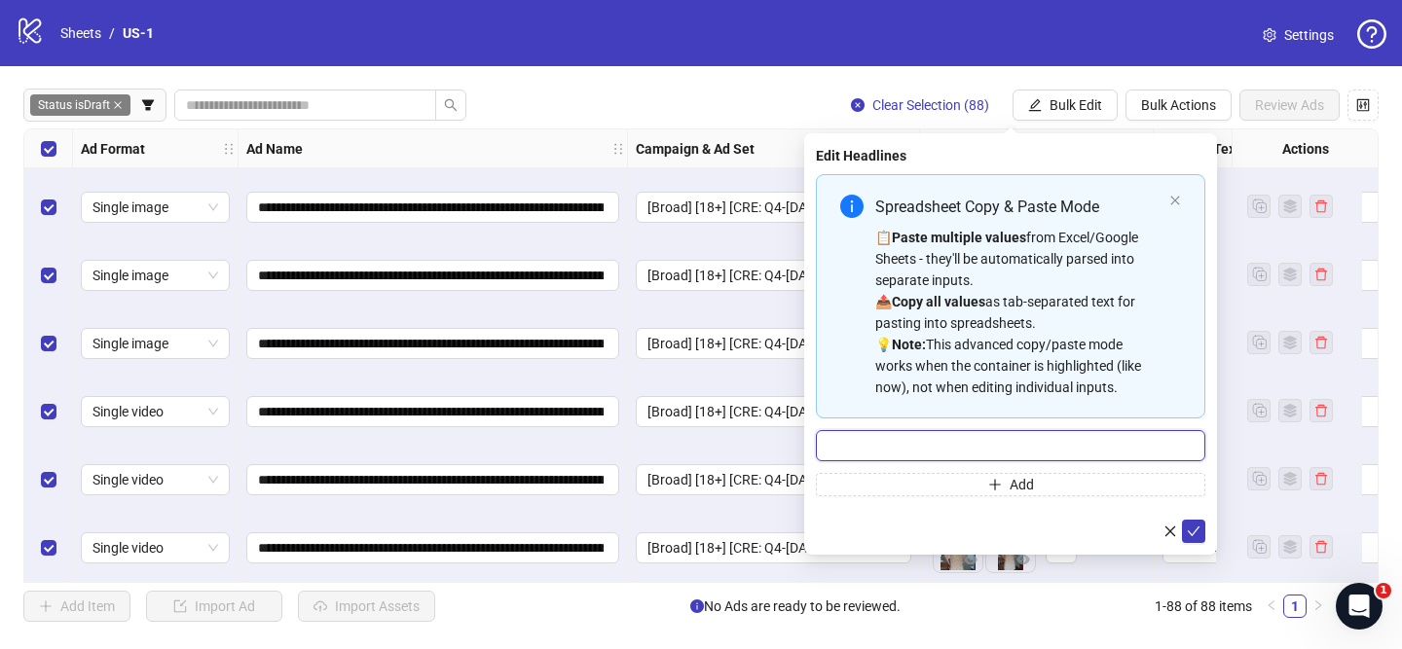
click at [1084, 442] on input "Multi-input container - paste or copy values" at bounding box center [1010, 445] width 389 height 31
paste input "**********"
type input "**********"
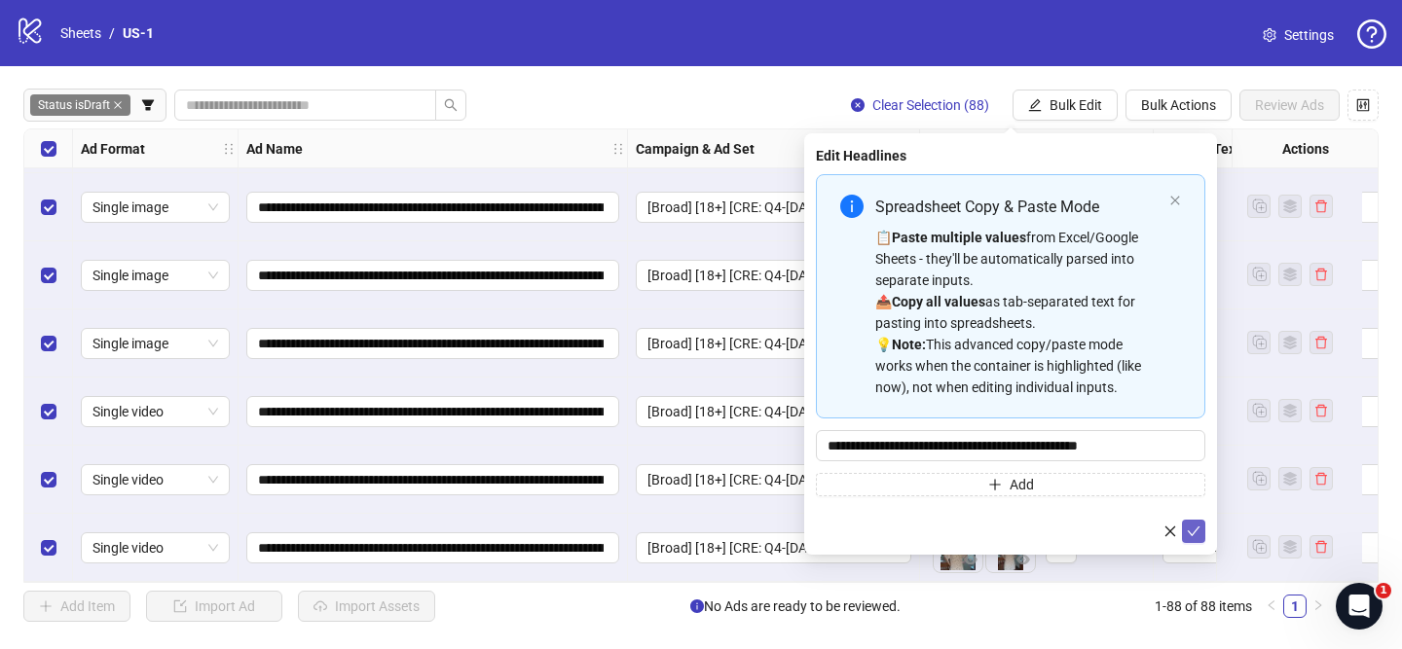
click at [1194, 528] on icon "check" at bounding box center [1194, 532] width 14 height 14
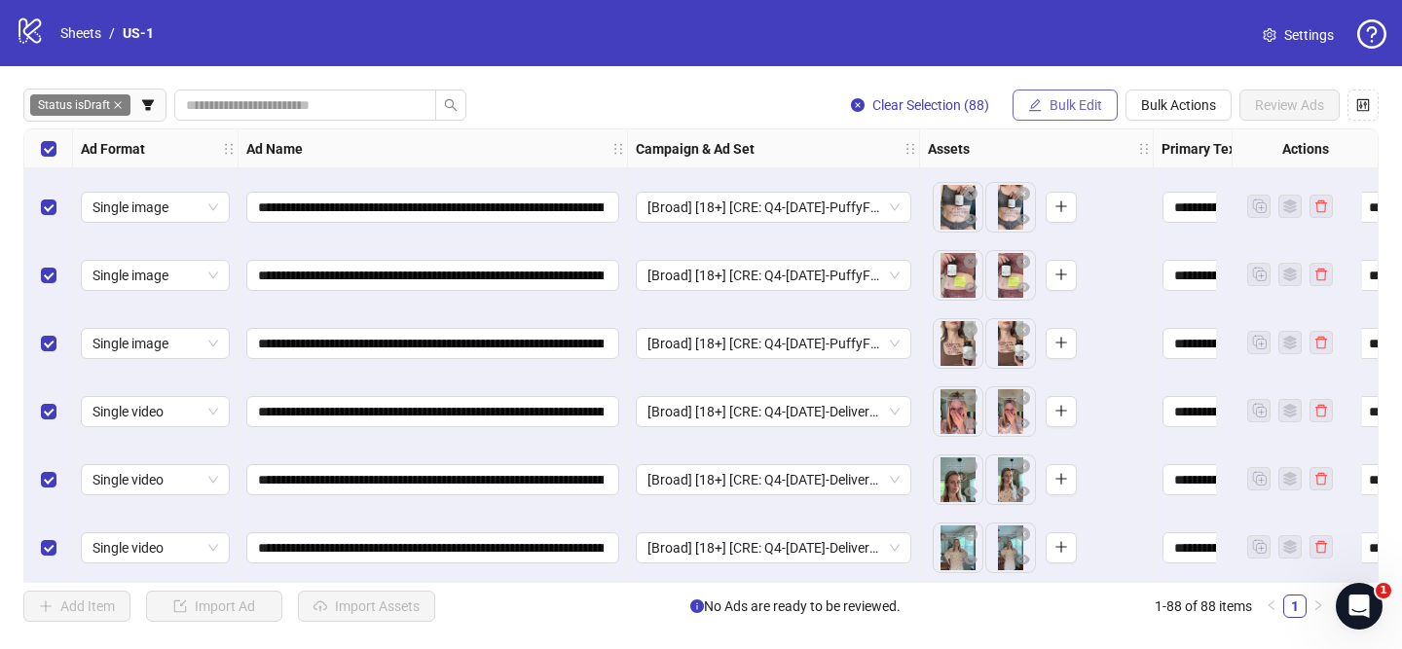
click at [1094, 103] on span "Bulk Edit" at bounding box center [1076, 105] width 53 height 16
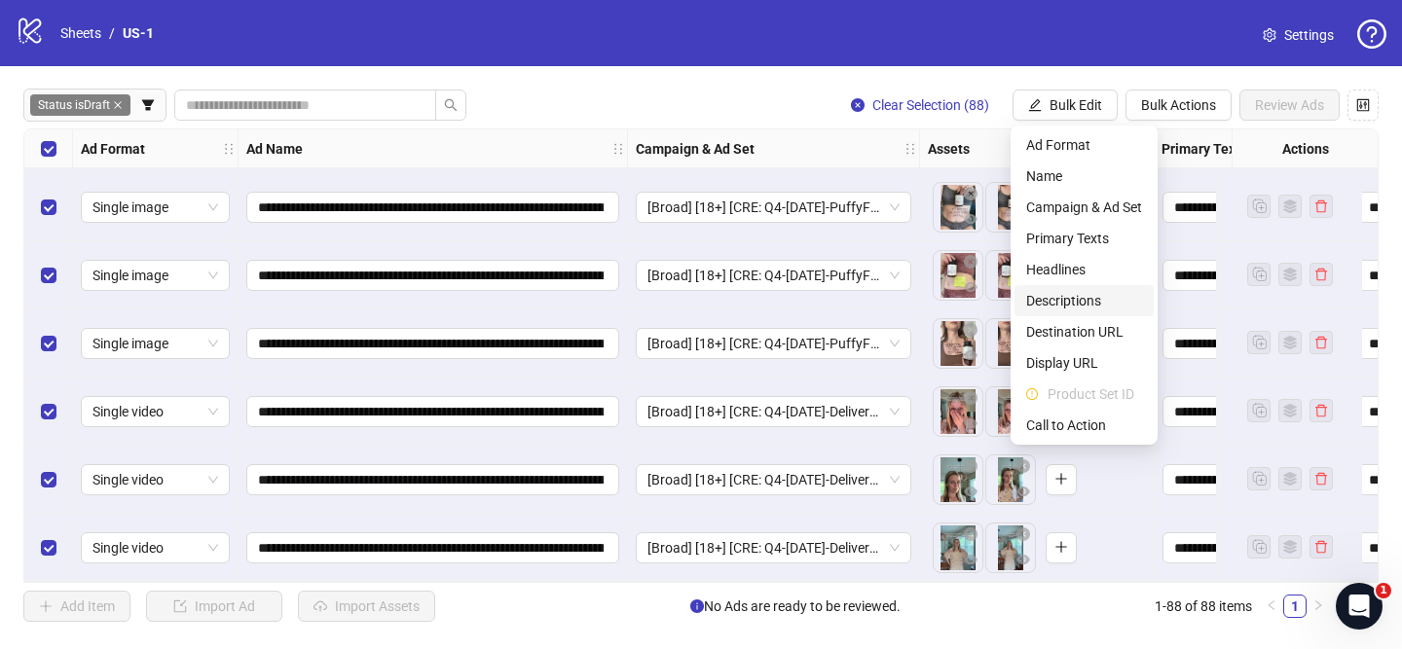
click at [1088, 303] on span "Descriptions" at bounding box center [1084, 300] width 116 height 21
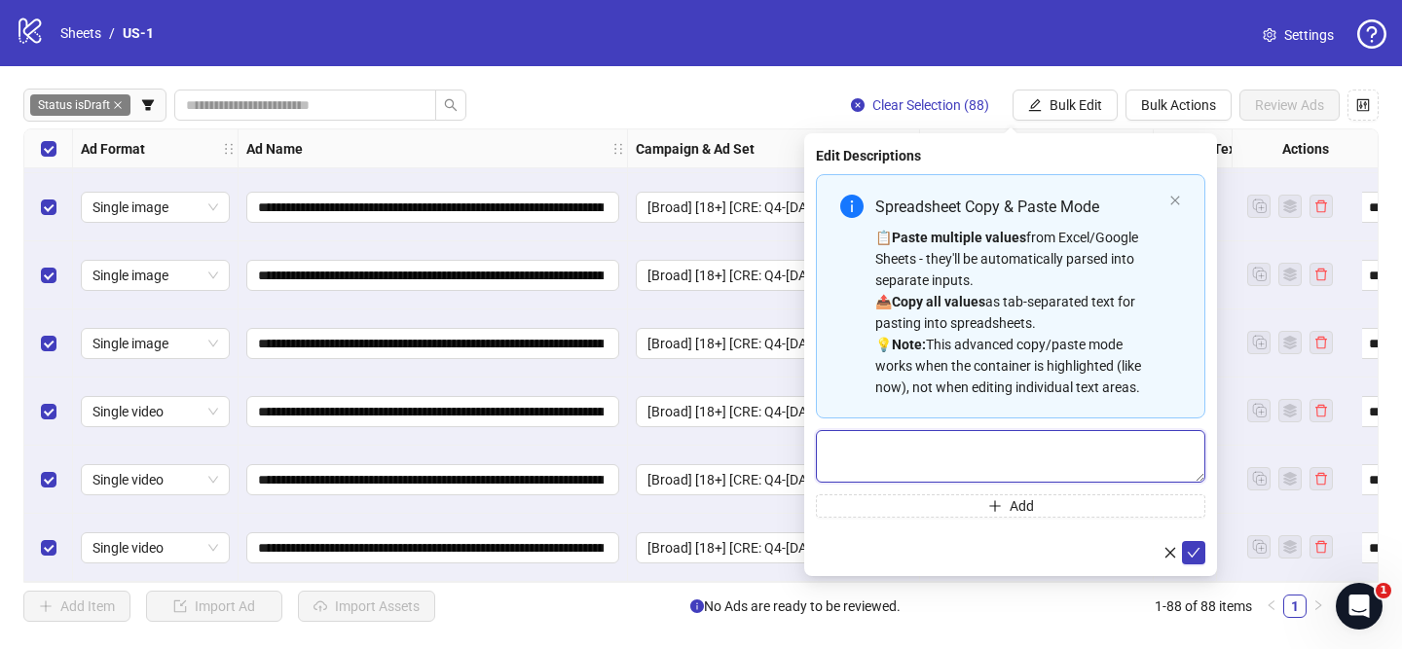
click at [1050, 477] on textarea "Multi-text input container - paste or copy values" at bounding box center [1010, 456] width 389 height 53
click at [1201, 552] on button "submit" at bounding box center [1193, 552] width 23 height 23
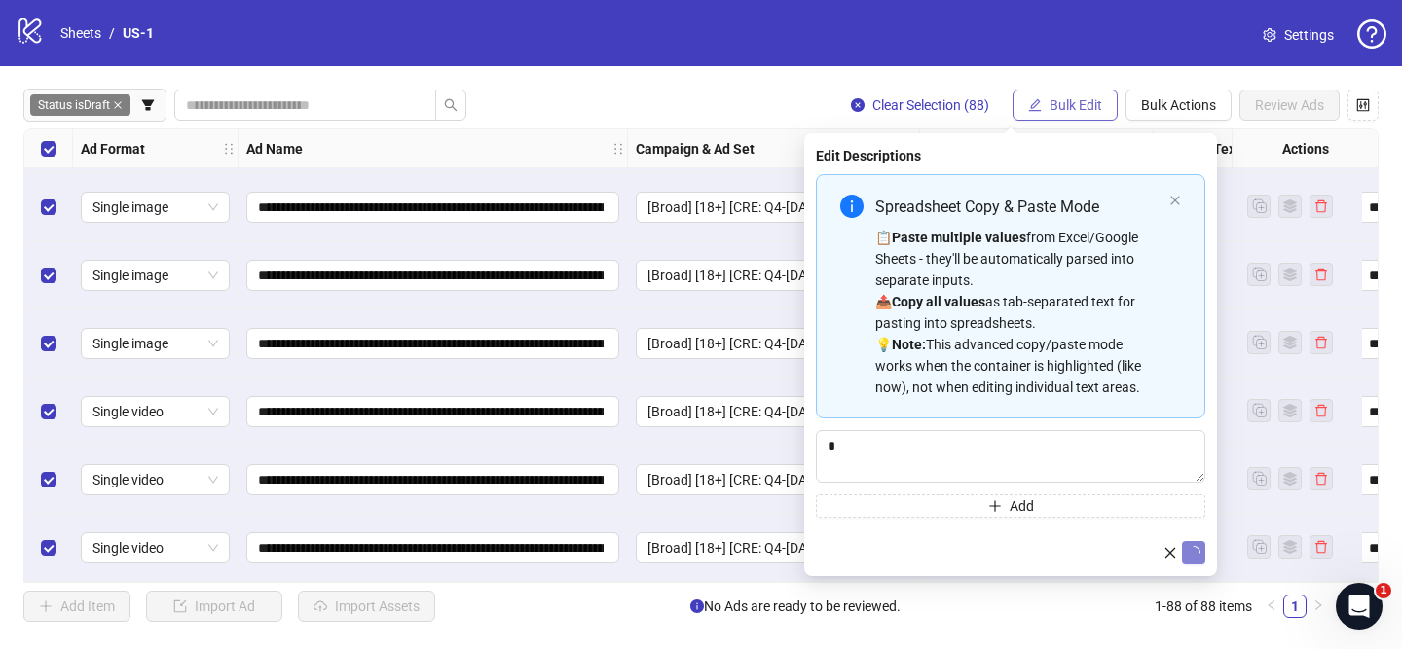
click at [1068, 103] on span "Bulk Edit" at bounding box center [1076, 105] width 53 height 16
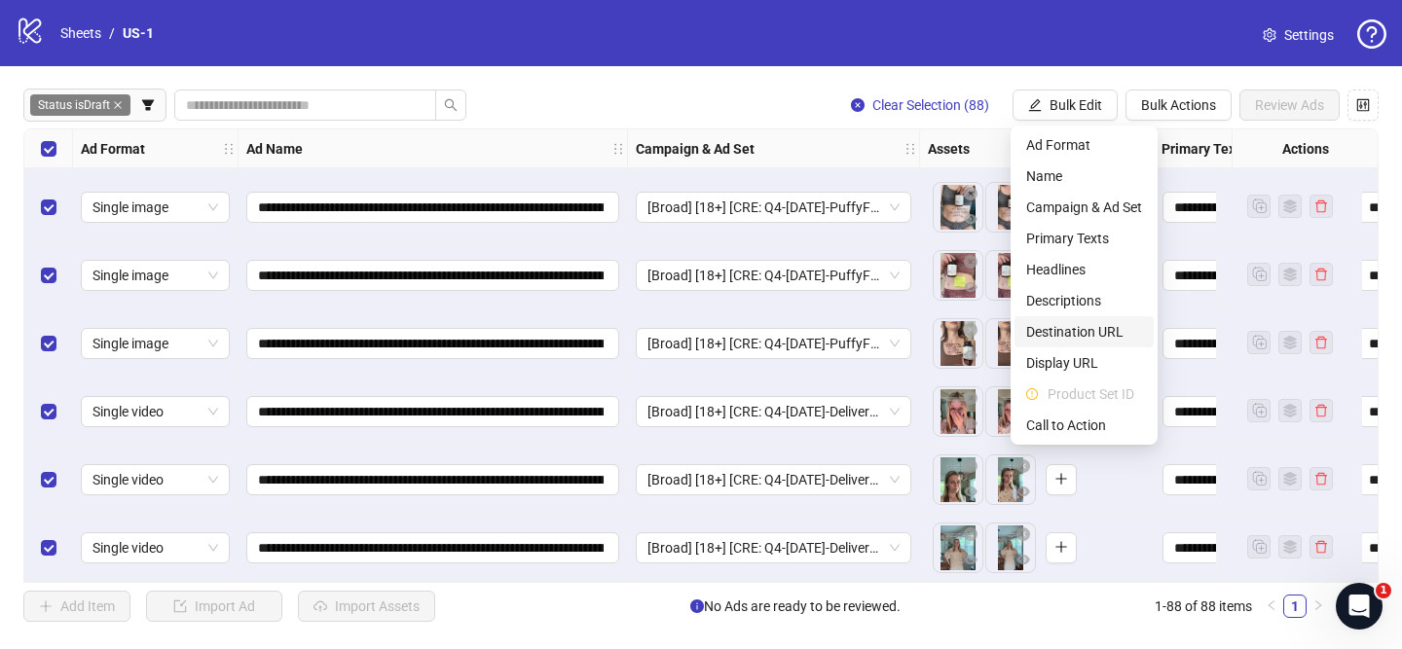
click at [1102, 327] on span "Destination URL" at bounding box center [1084, 331] width 116 height 21
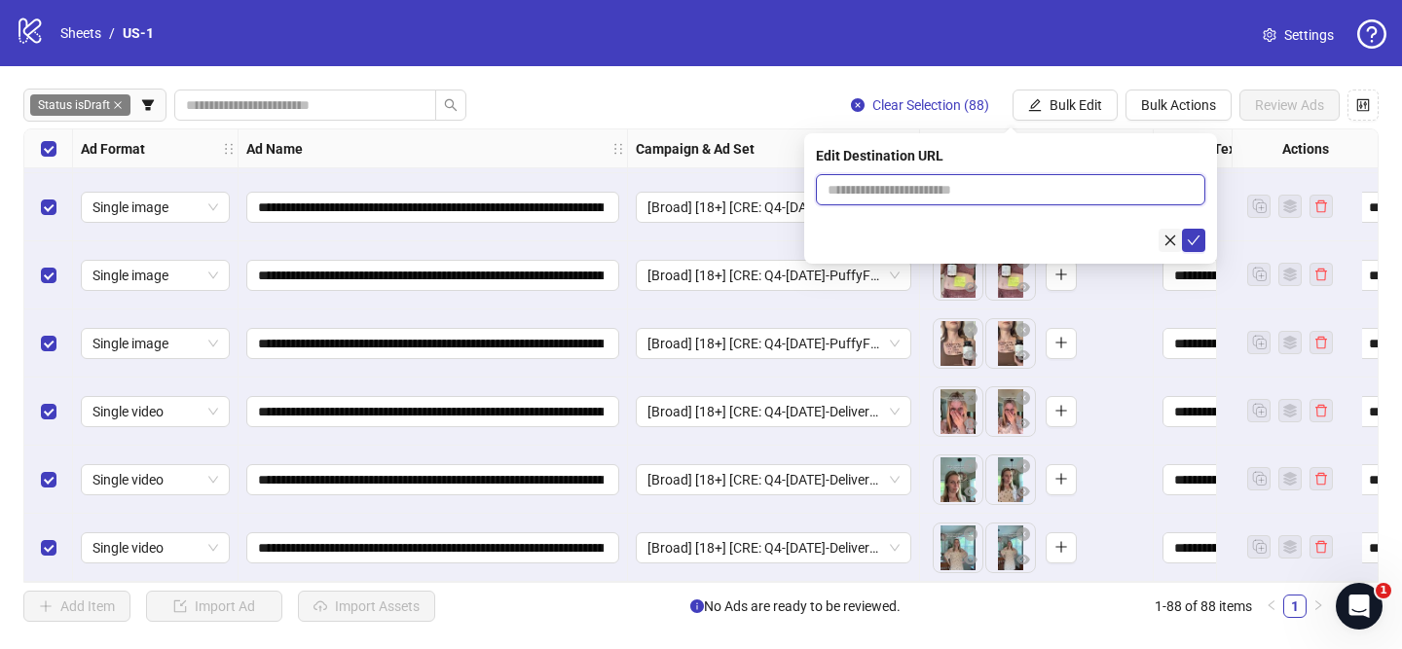
drag, startPoint x: 1059, startPoint y: 194, endPoint x: 1177, endPoint y: 240, distance: 126.4
click at [1059, 194] on input "text" at bounding box center [1003, 189] width 350 height 21
paste input "**********"
type input "**********"
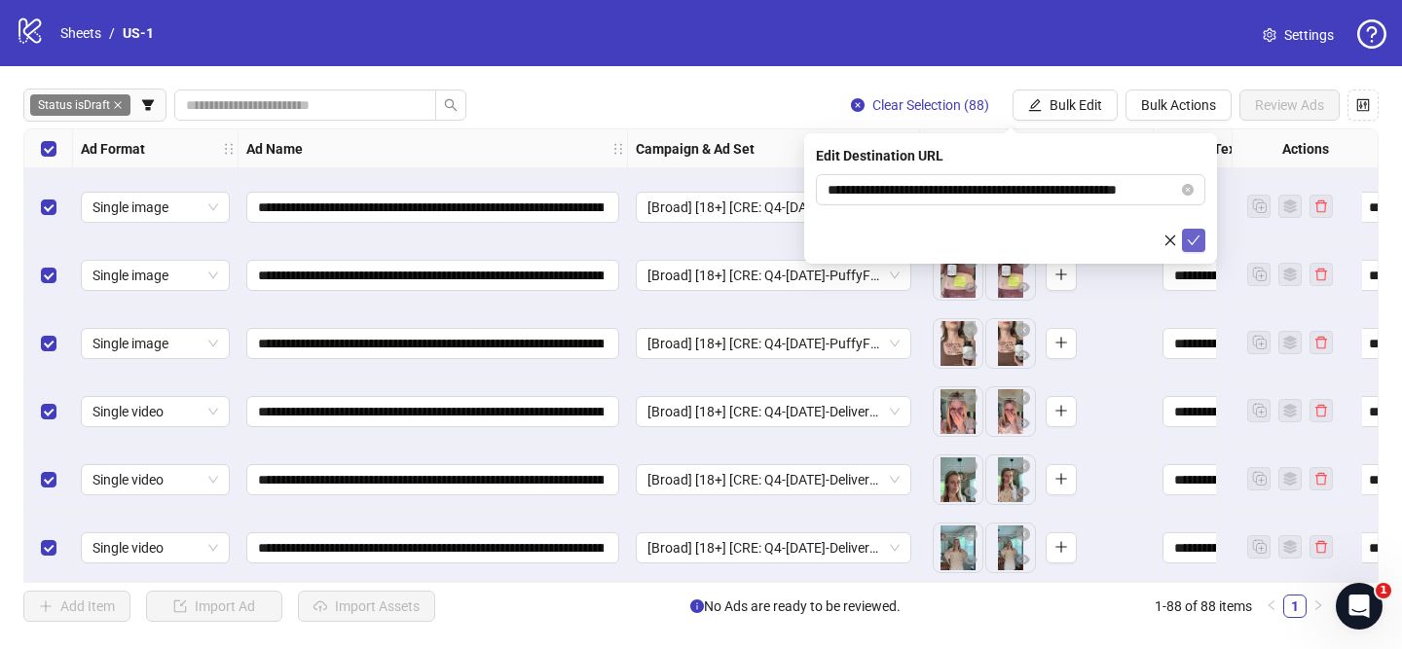
click at [1195, 242] on icon "check" at bounding box center [1194, 241] width 14 height 14
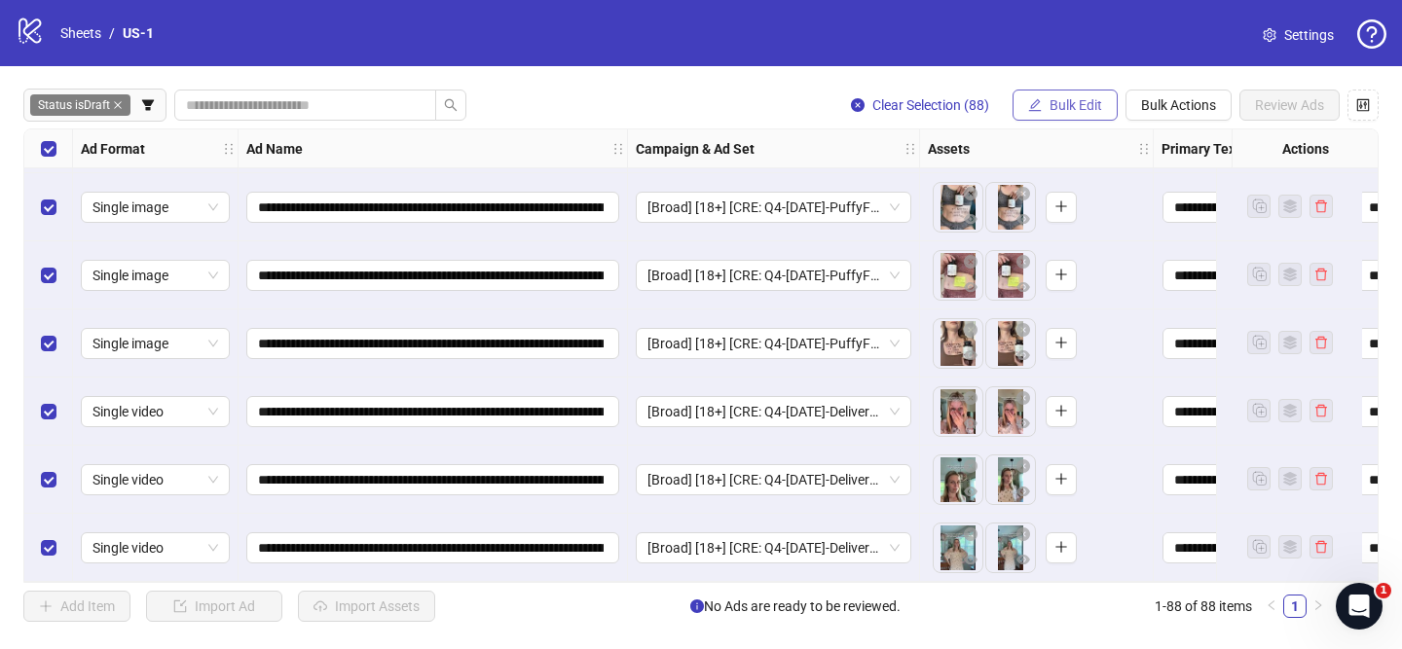
click at [1054, 96] on button "Bulk Edit" at bounding box center [1065, 105] width 105 height 31
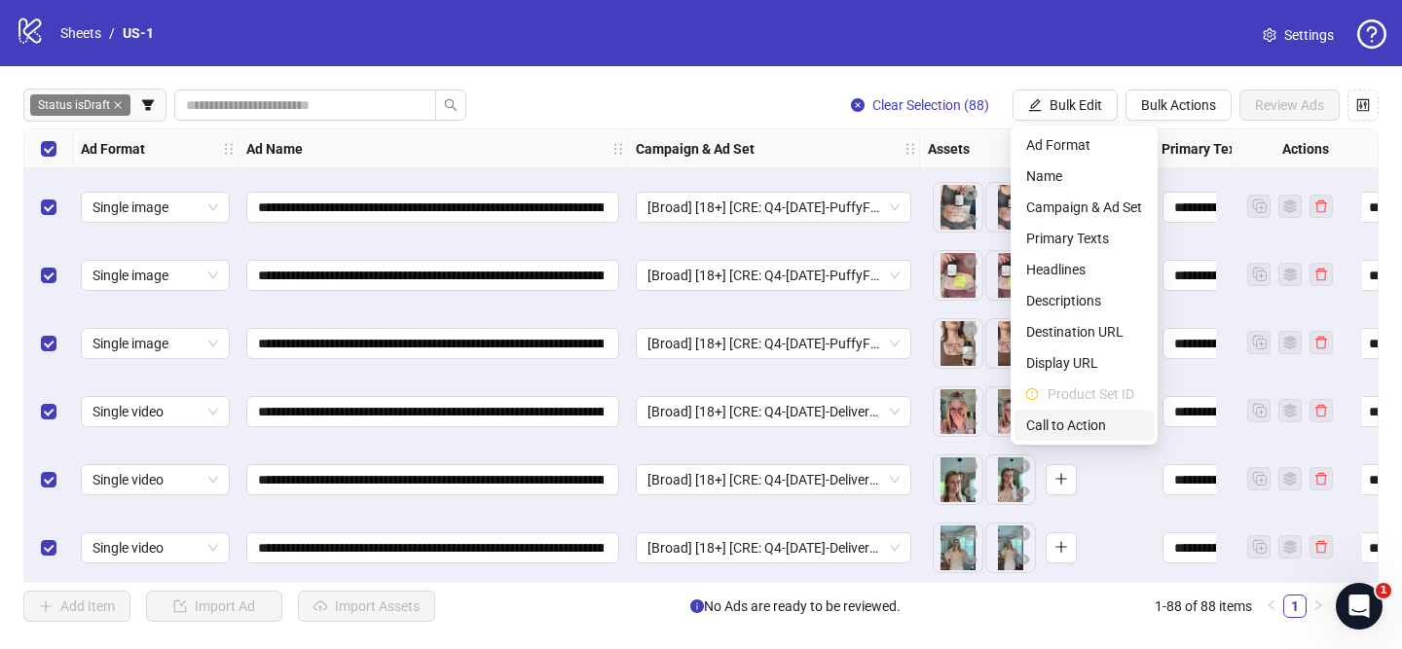
click at [1098, 417] on span "Call to Action" at bounding box center [1084, 425] width 116 height 21
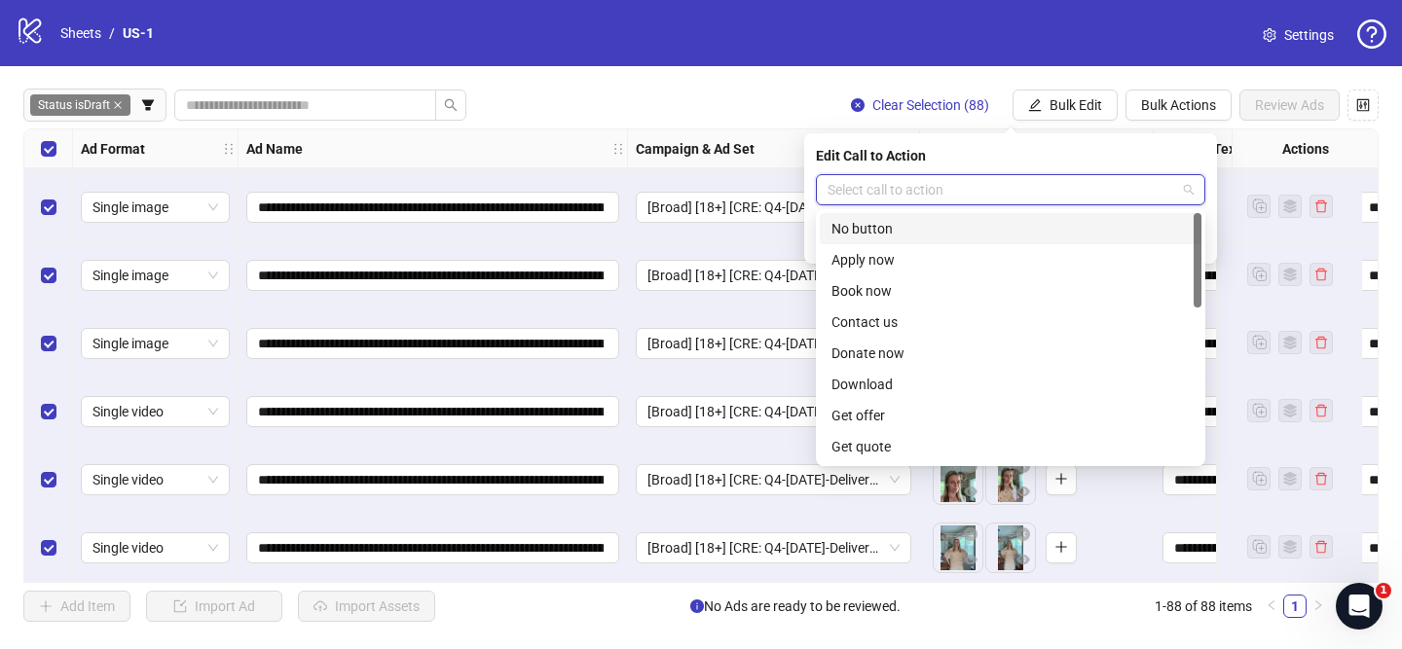
click at [856, 179] on input "search" at bounding box center [1002, 189] width 349 height 29
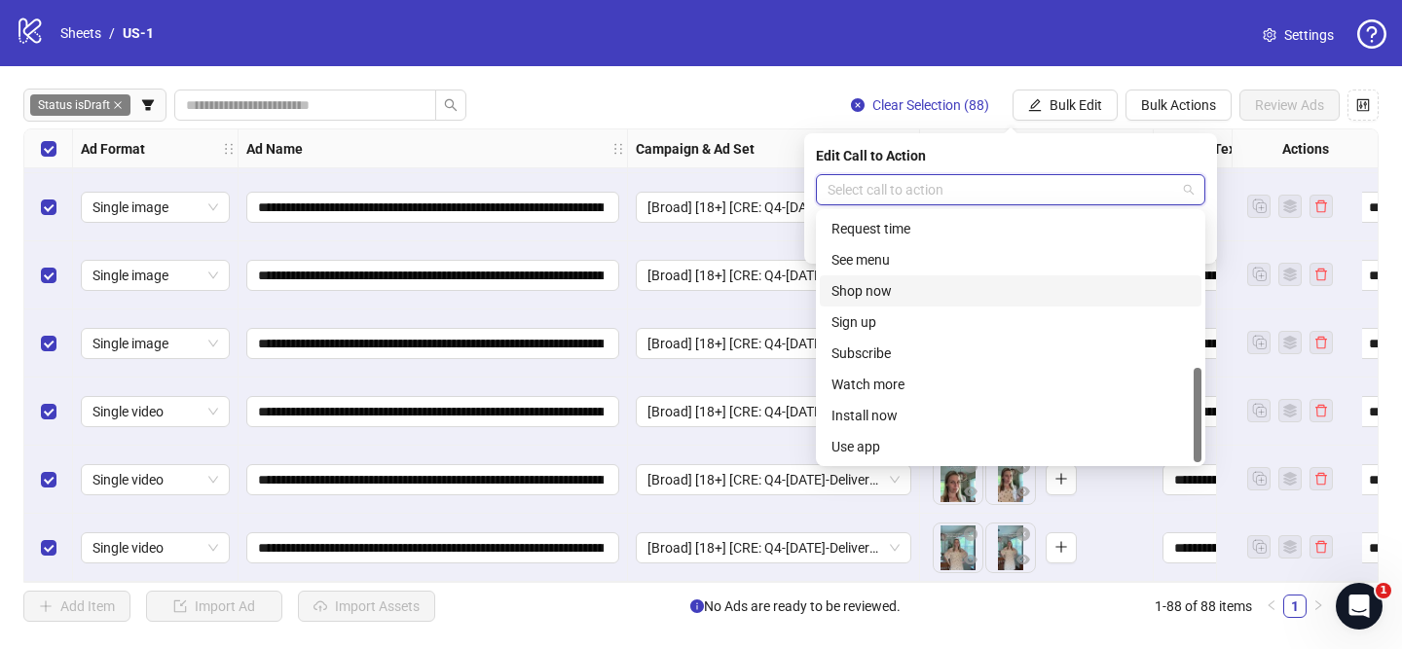
click at [898, 296] on div "Shop now" at bounding box center [1010, 290] width 358 height 21
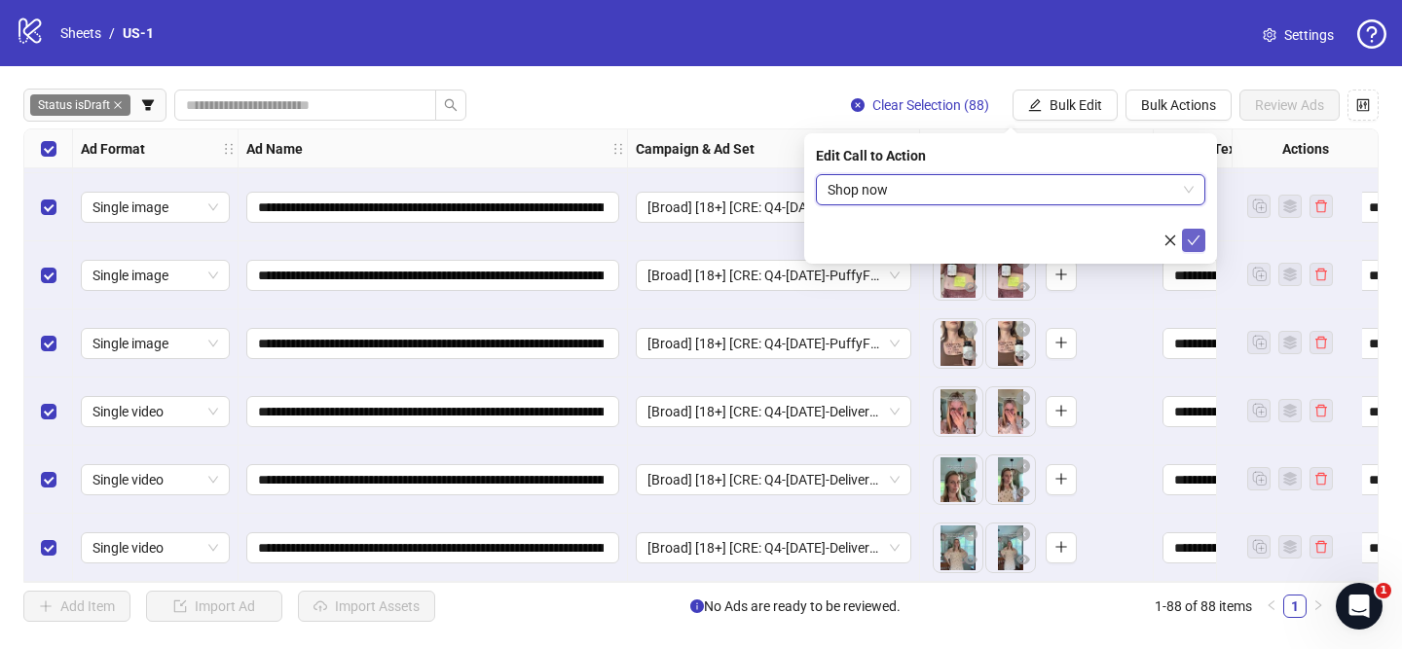
click at [1199, 248] on button "submit" at bounding box center [1193, 240] width 23 height 23
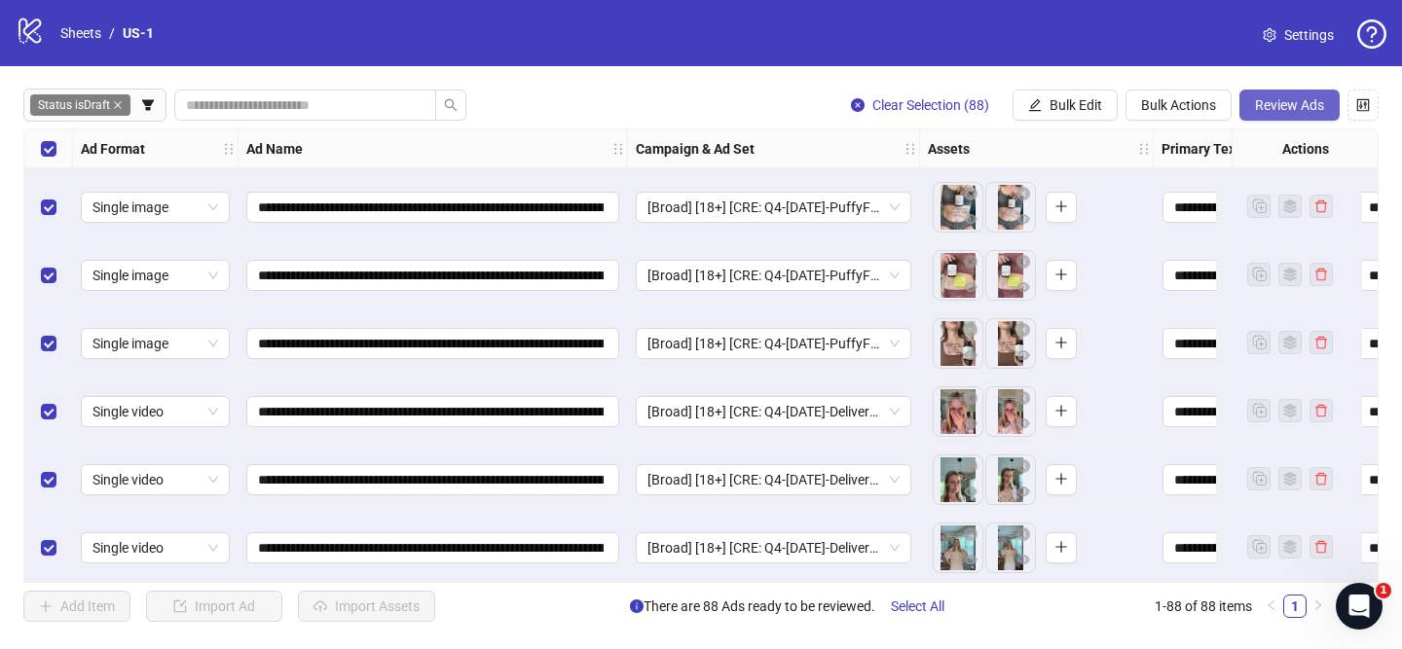
click at [1287, 112] on span "Review Ads" at bounding box center [1289, 105] width 69 height 16
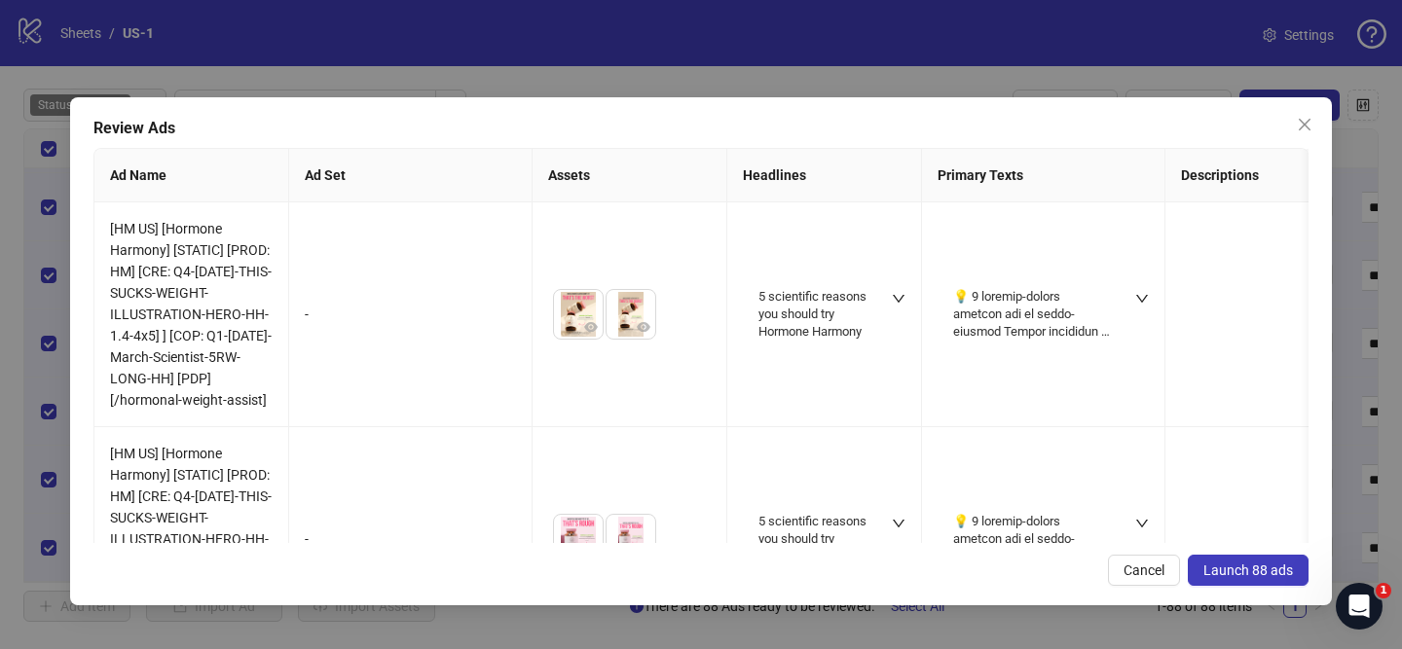
click at [1268, 570] on span "Launch 88 ads" at bounding box center [1248, 571] width 90 height 16
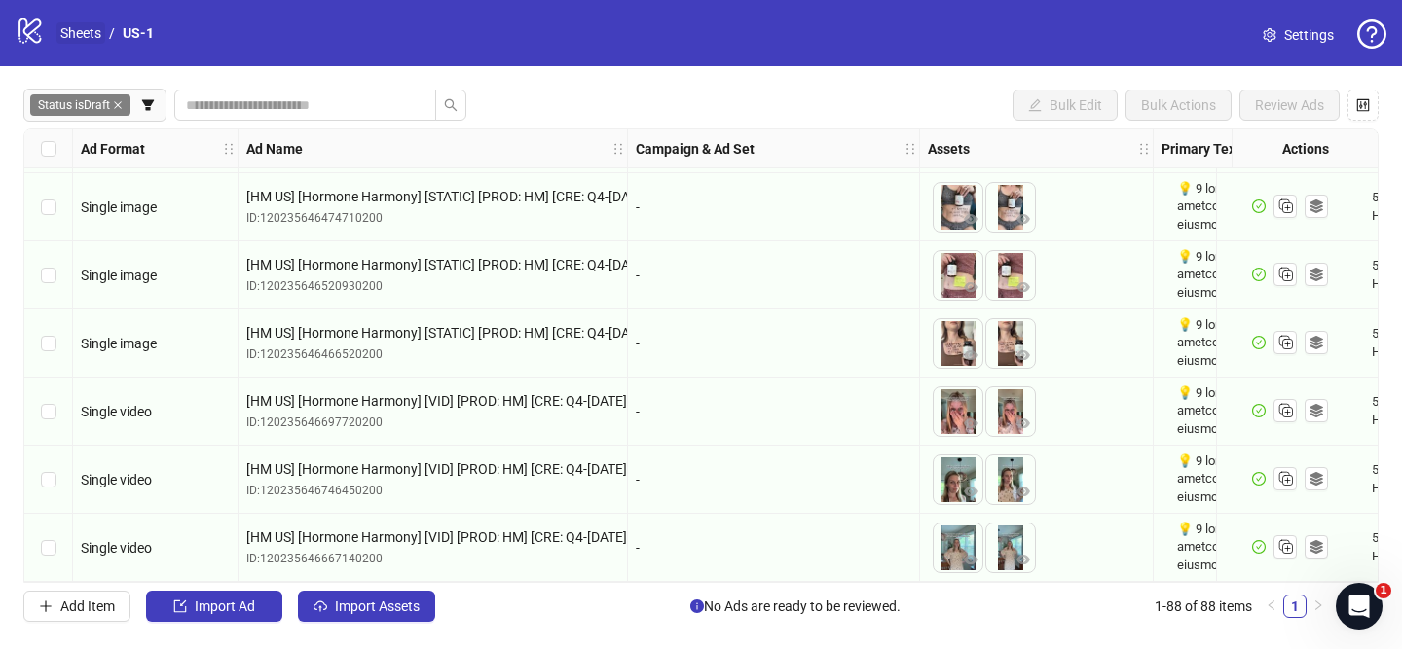
click at [72, 36] on link "Sheets" at bounding box center [80, 32] width 49 height 21
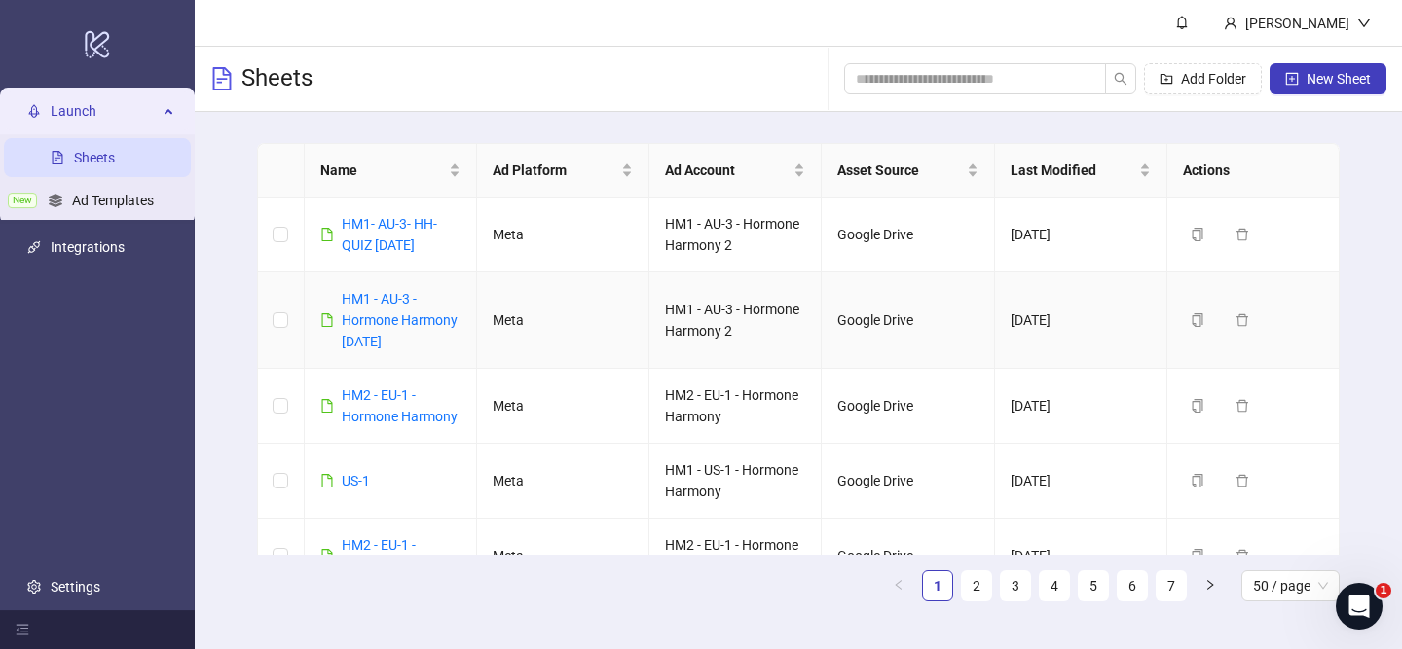
scroll to position [800, 0]
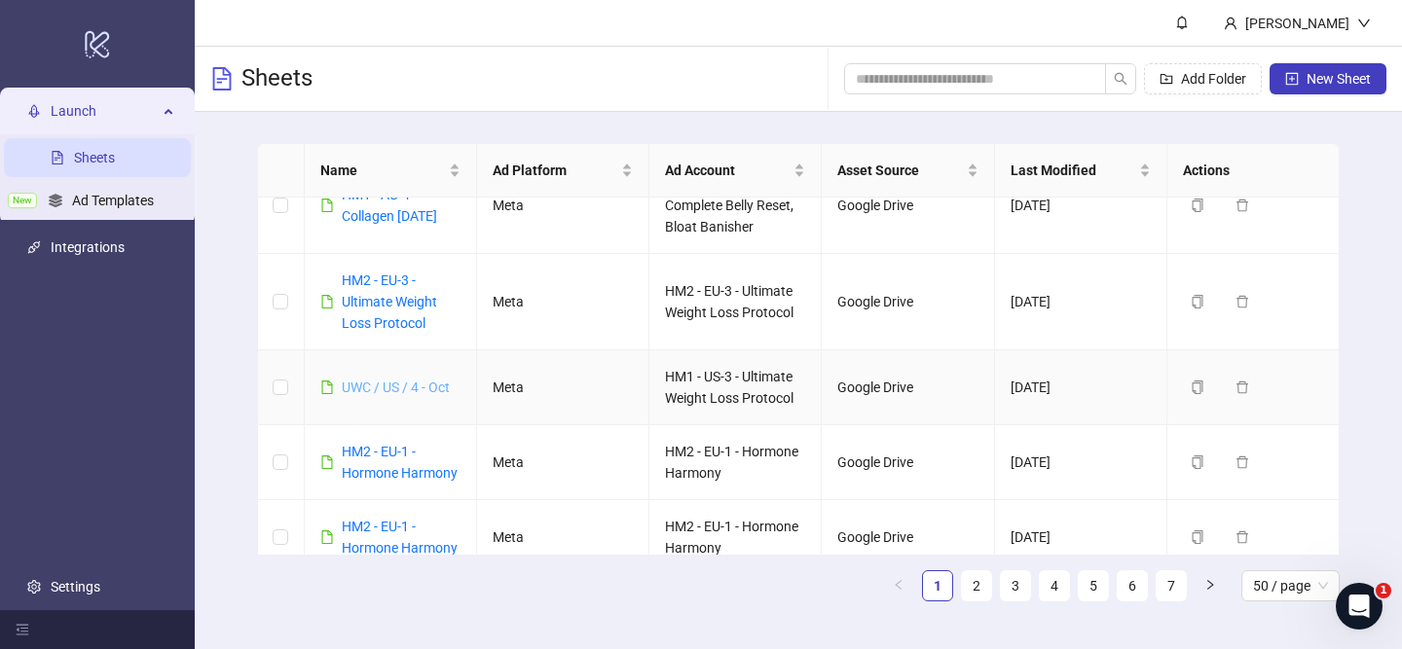
click at [384, 386] on link "UWC / US / 4 - Oct" at bounding box center [396, 388] width 108 height 16
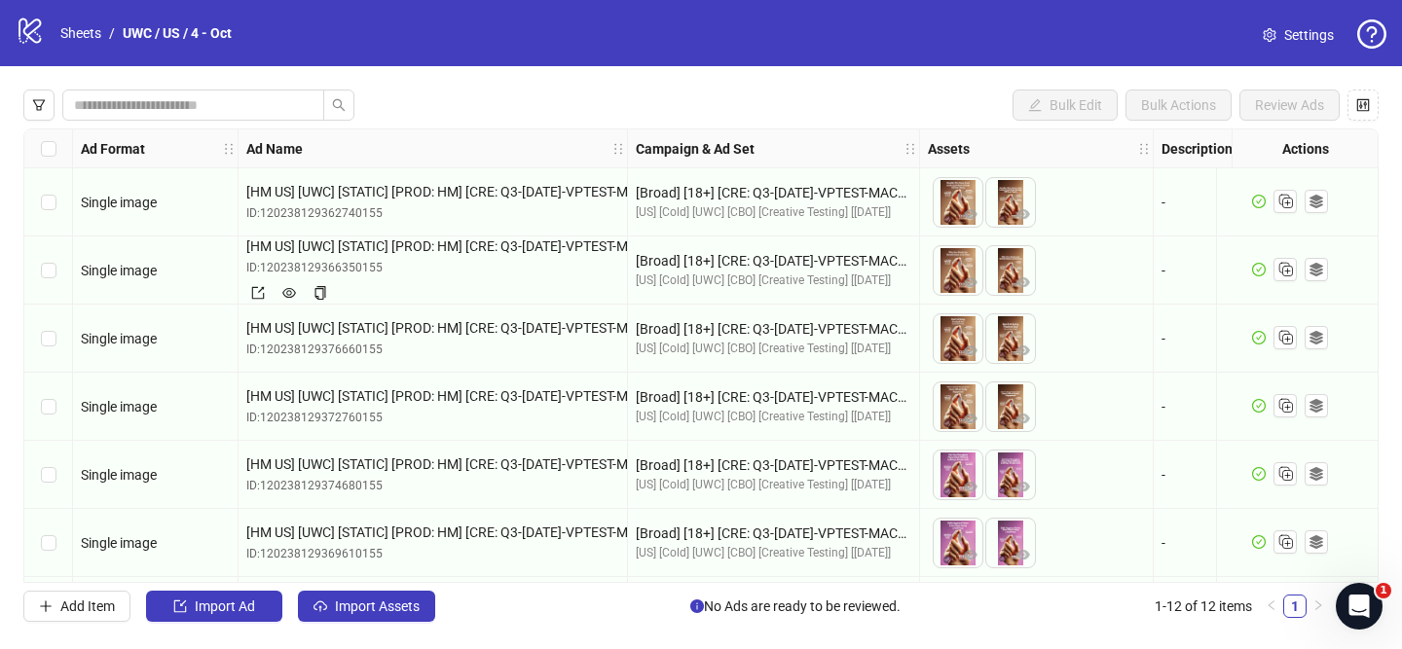
scroll to position [412, 0]
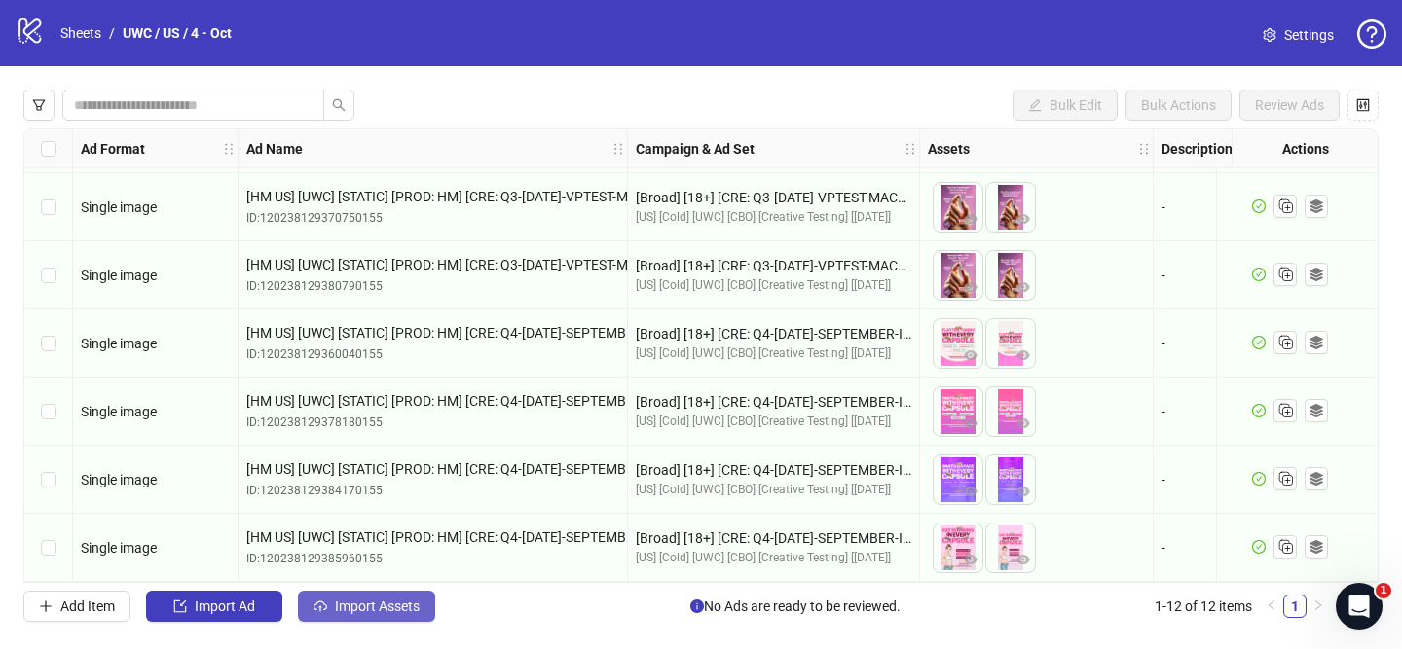
click at [394, 612] on span "Import Assets" at bounding box center [377, 607] width 85 height 16
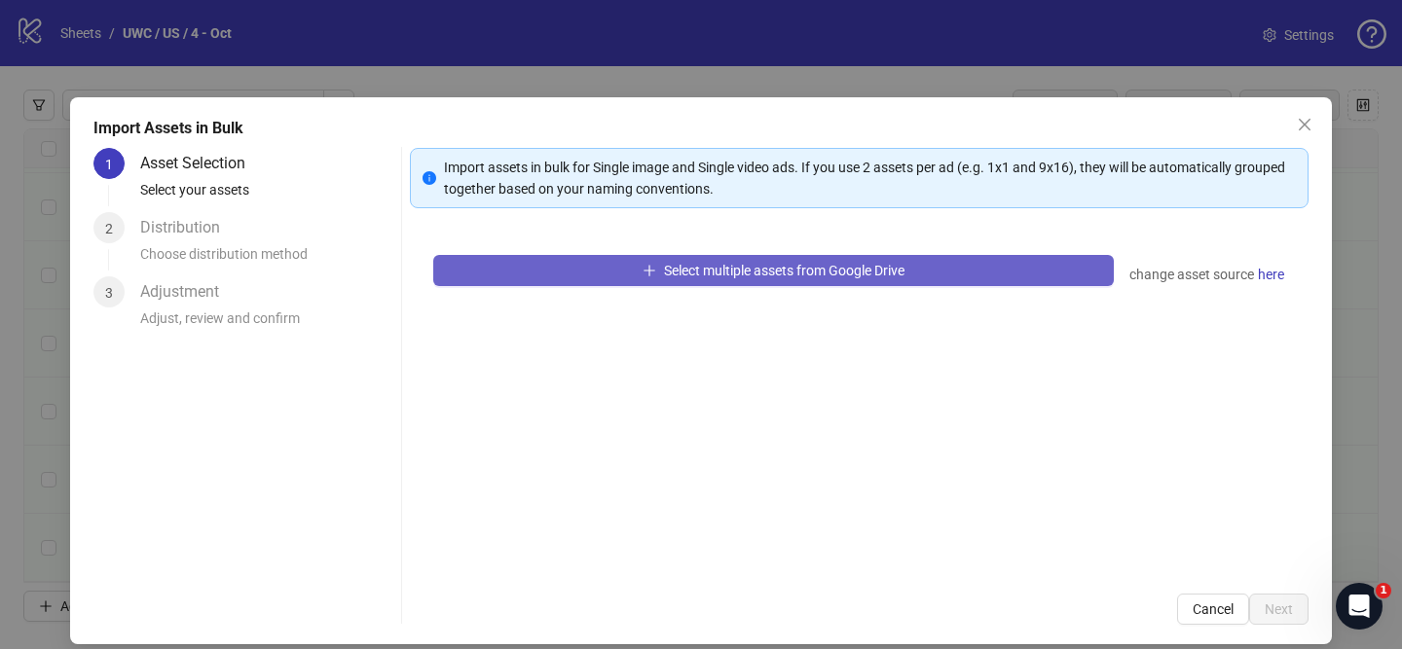
click at [645, 285] on button "Select multiple assets from Google Drive" at bounding box center [773, 270] width 681 height 31
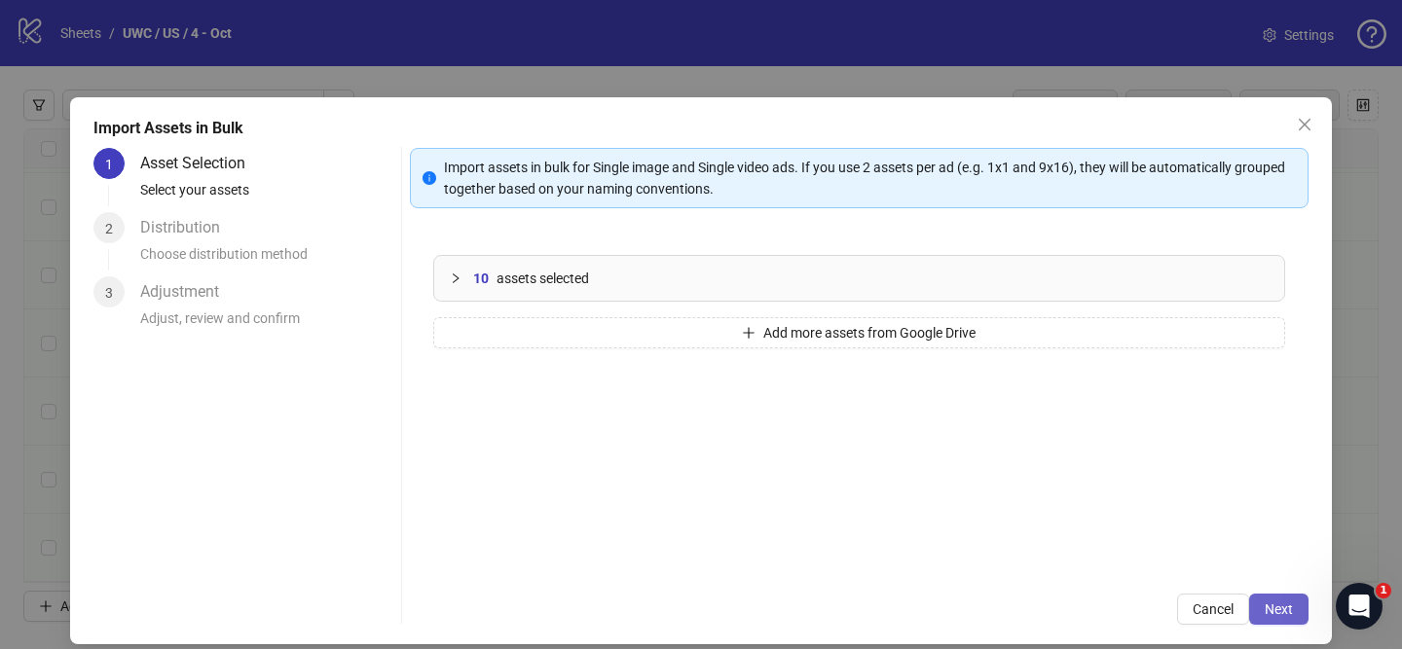
click at [1285, 604] on span "Next" at bounding box center [1279, 610] width 28 height 16
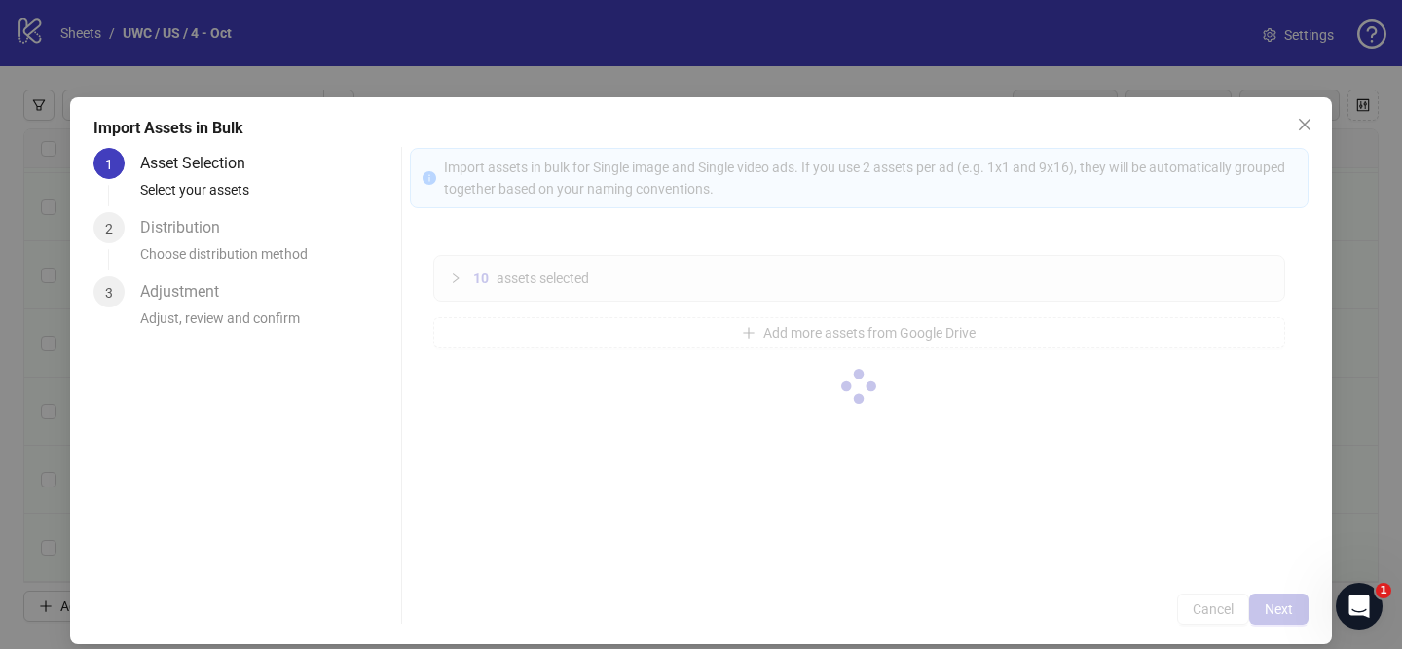
click at [1285, 611] on div at bounding box center [859, 386] width 899 height 477
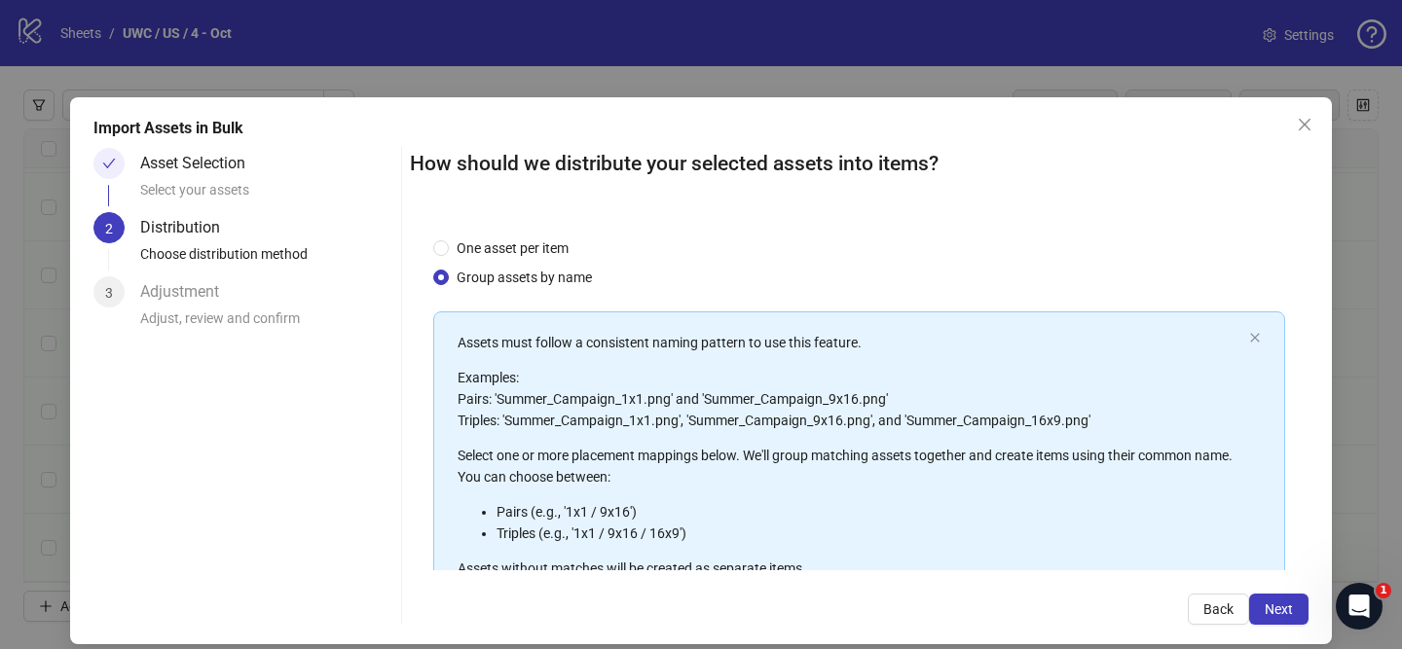
click at [1285, 611] on span "Next" at bounding box center [1279, 610] width 28 height 16
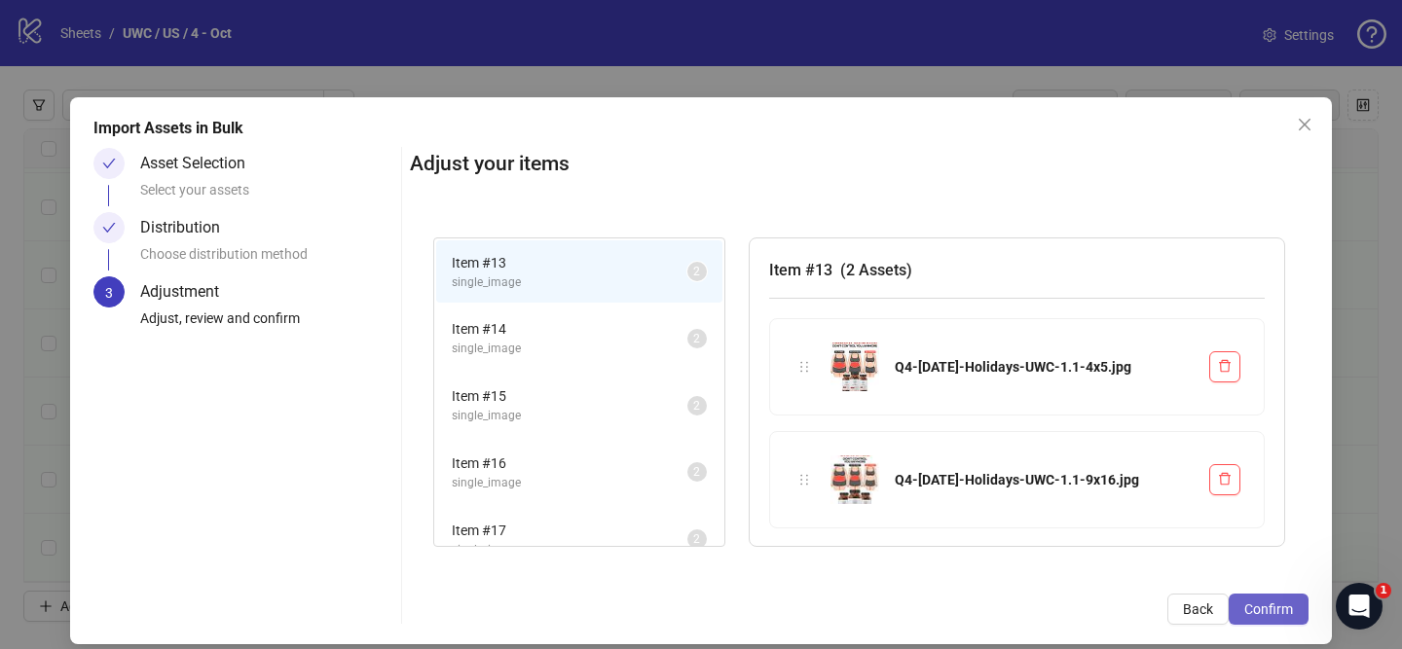
click at [1280, 610] on span "Confirm" at bounding box center [1268, 610] width 49 height 16
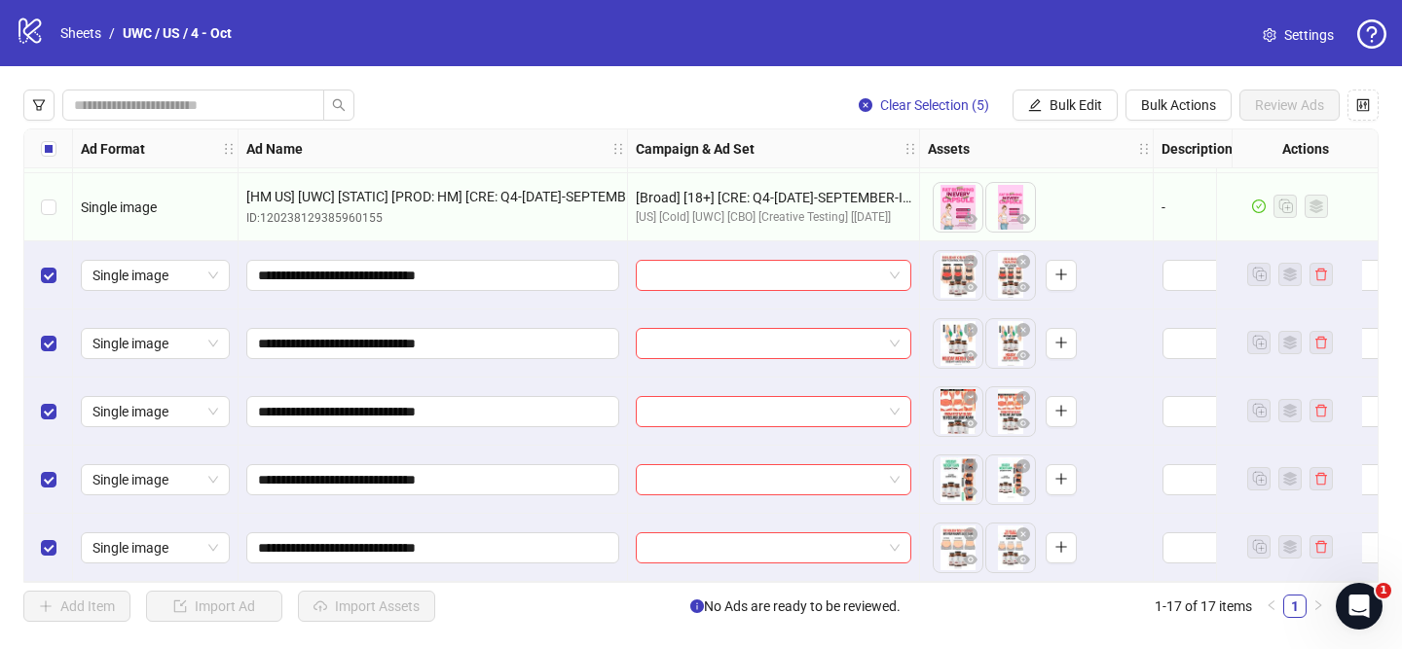
scroll to position [753, 0]
click at [731, 248] on div at bounding box center [774, 275] width 292 height 68
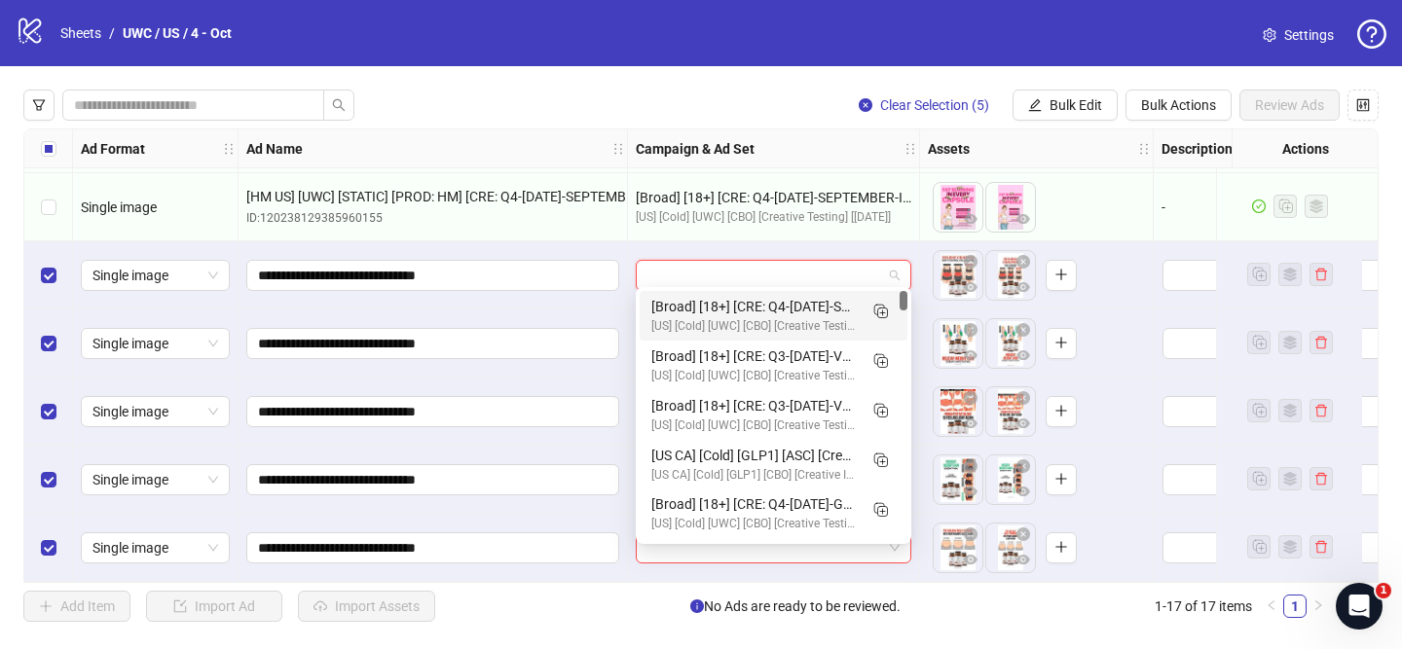
click at [745, 273] on input "search" at bounding box center [764, 275] width 235 height 29
drag, startPoint x: 882, startPoint y: 313, endPoint x: 828, endPoint y: 328, distance: 56.4
click at [883, 313] on line "Duplicate" at bounding box center [883, 313] width 0 height 5
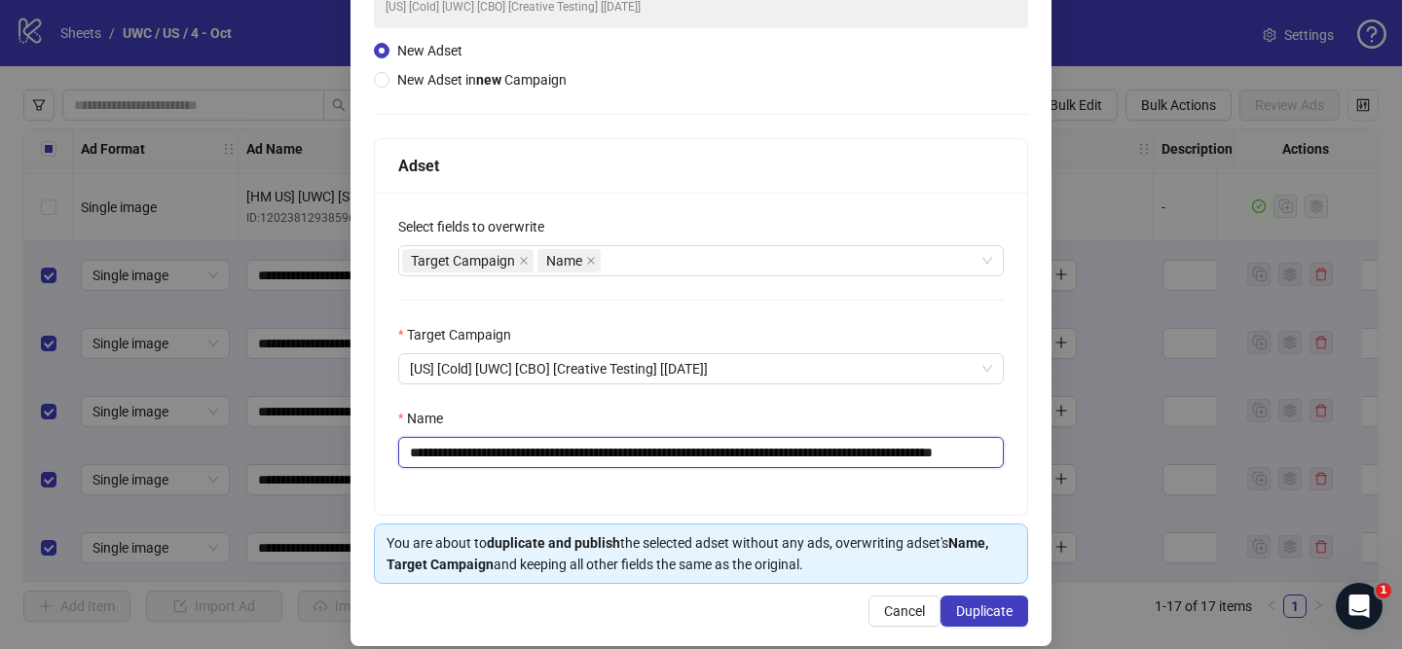
scroll to position [0, 153]
drag, startPoint x: 525, startPoint y: 451, endPoint x: 860, endPoint y: 461, distance: 335.1
click at [860, 461] on input "**********" at bounding box center [701, 452] width 606 height 31
paste input "text"
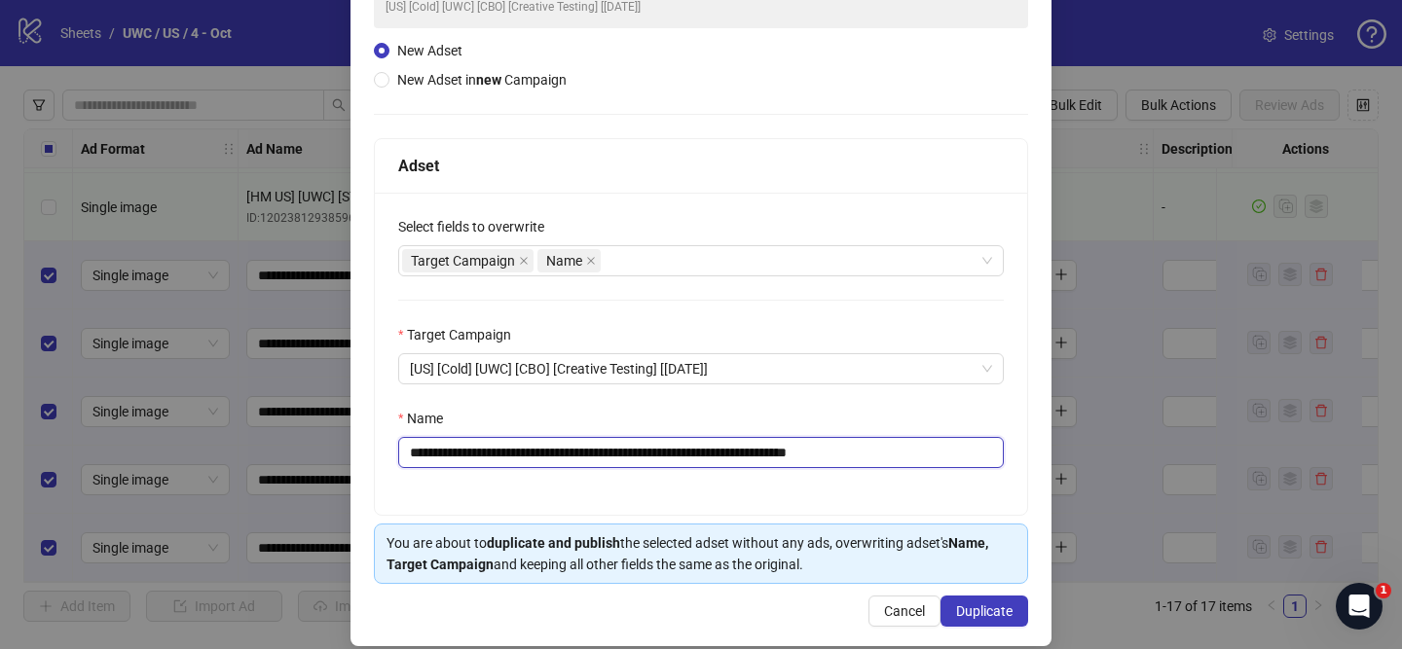
click at [795, 452] on input "**********" at bounding box center [701, 452] width 606 height 31
drag, startPoint x: 873, startPoint y: 456, endPoint x: 970, endPoint y: 456, distance: 96.4
click at [970, 456] on input "**********" at bounding box center [701, 452] width 606 height 31
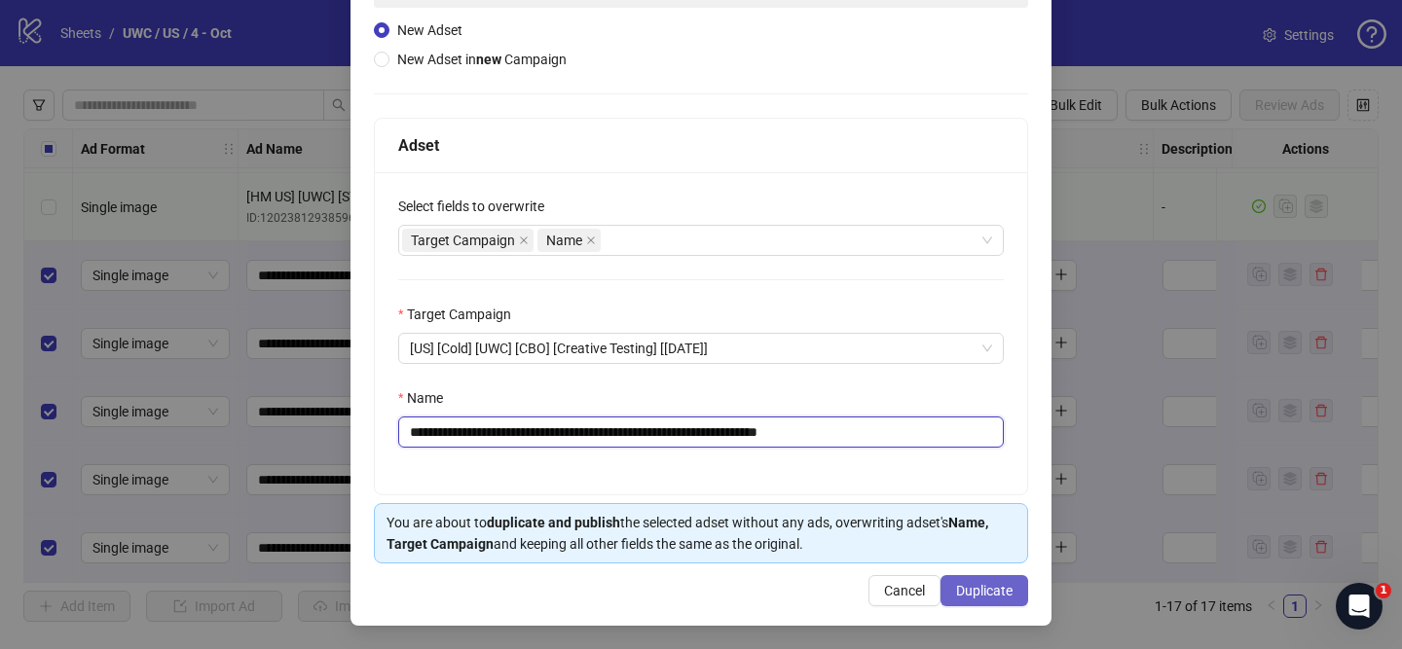
type input "**********"
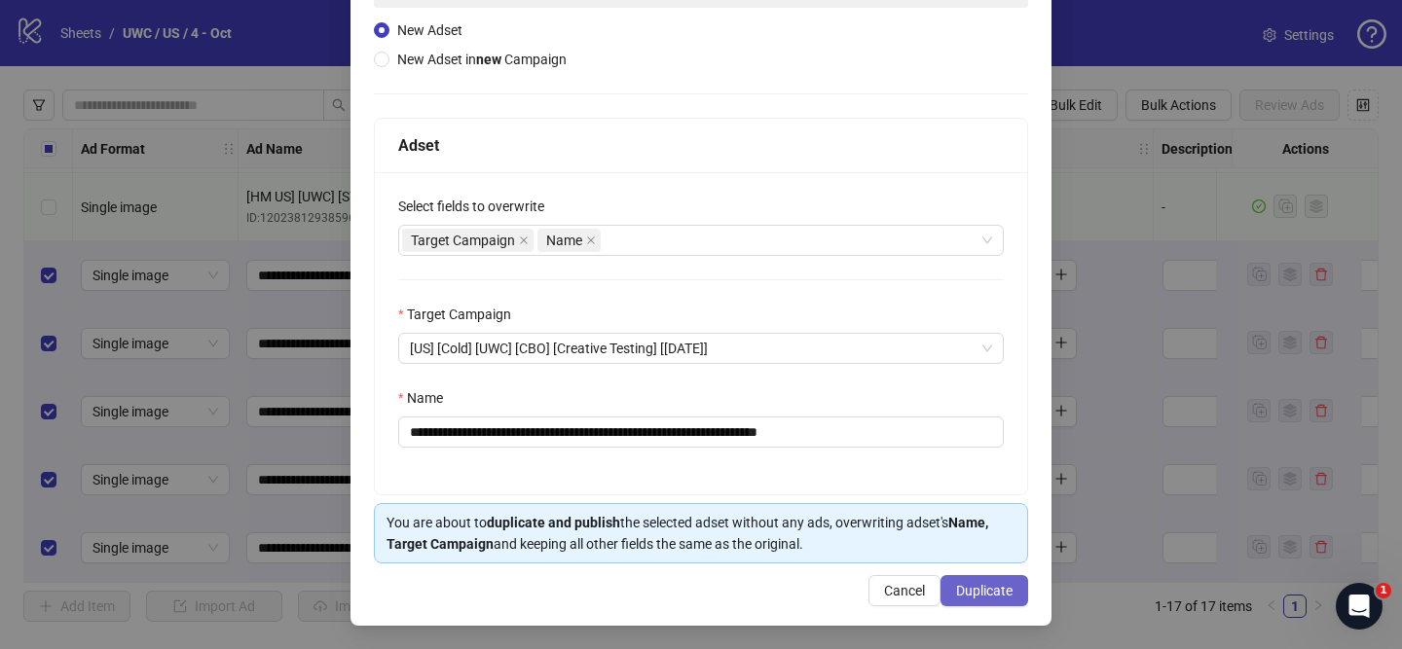
click at [979, 588] on span "Duplicate" at bounding box center [984, 591] width 56 height 16
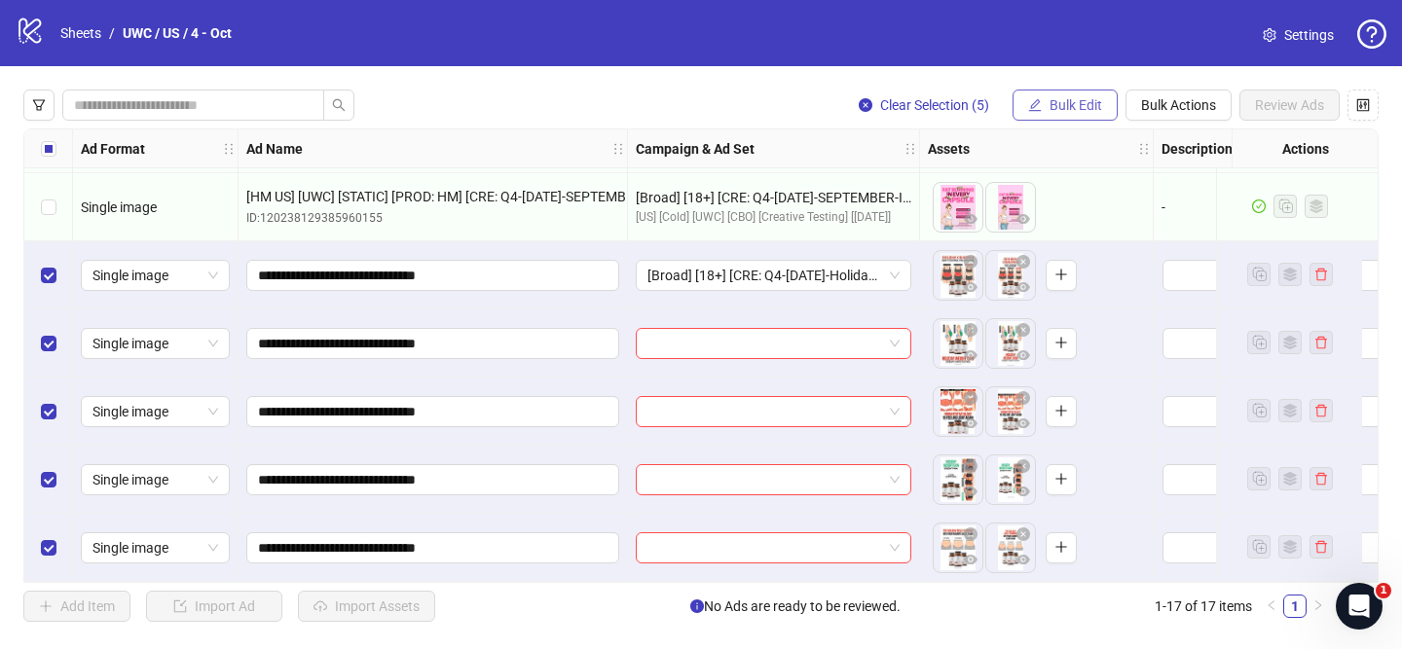
click at [1056, 113] on span "Bulk Edit" at bounding box center [1076, 105] width 53 height 16
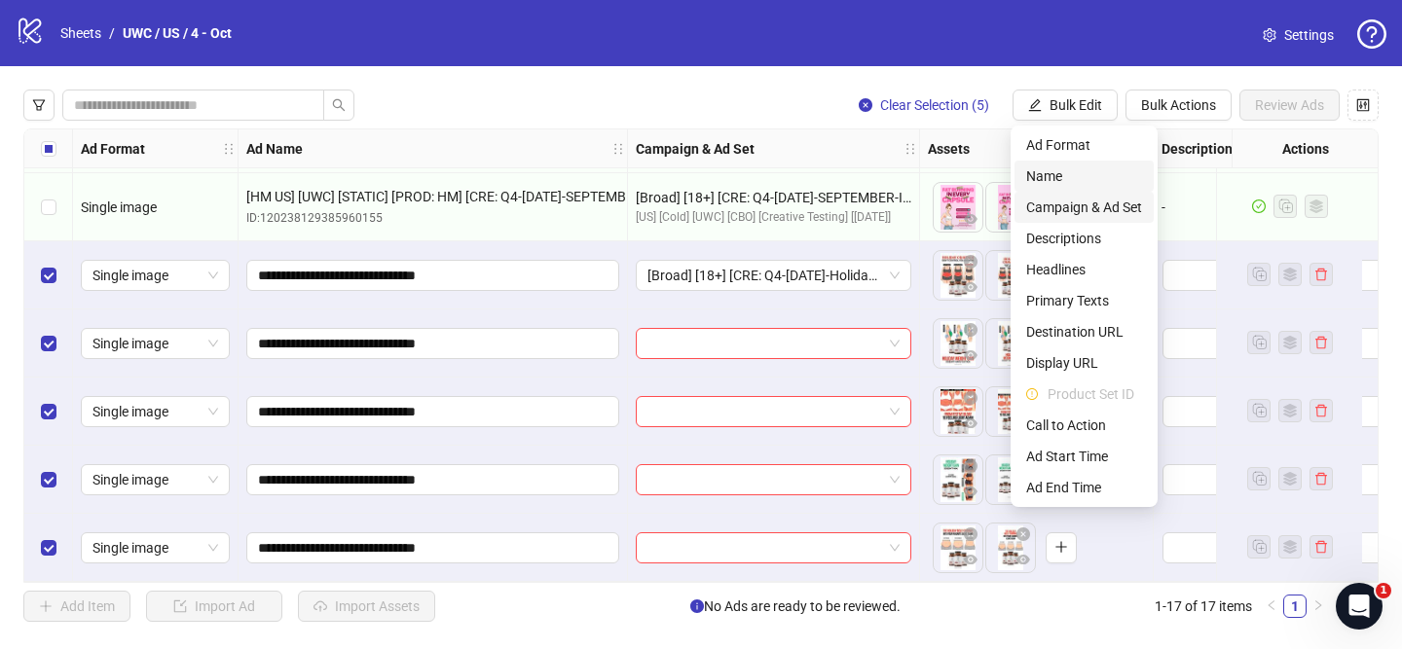
click at [1062, 203] on span "Campaign & Ad Set" at bounding box center [1084, 207] width 116 height 21
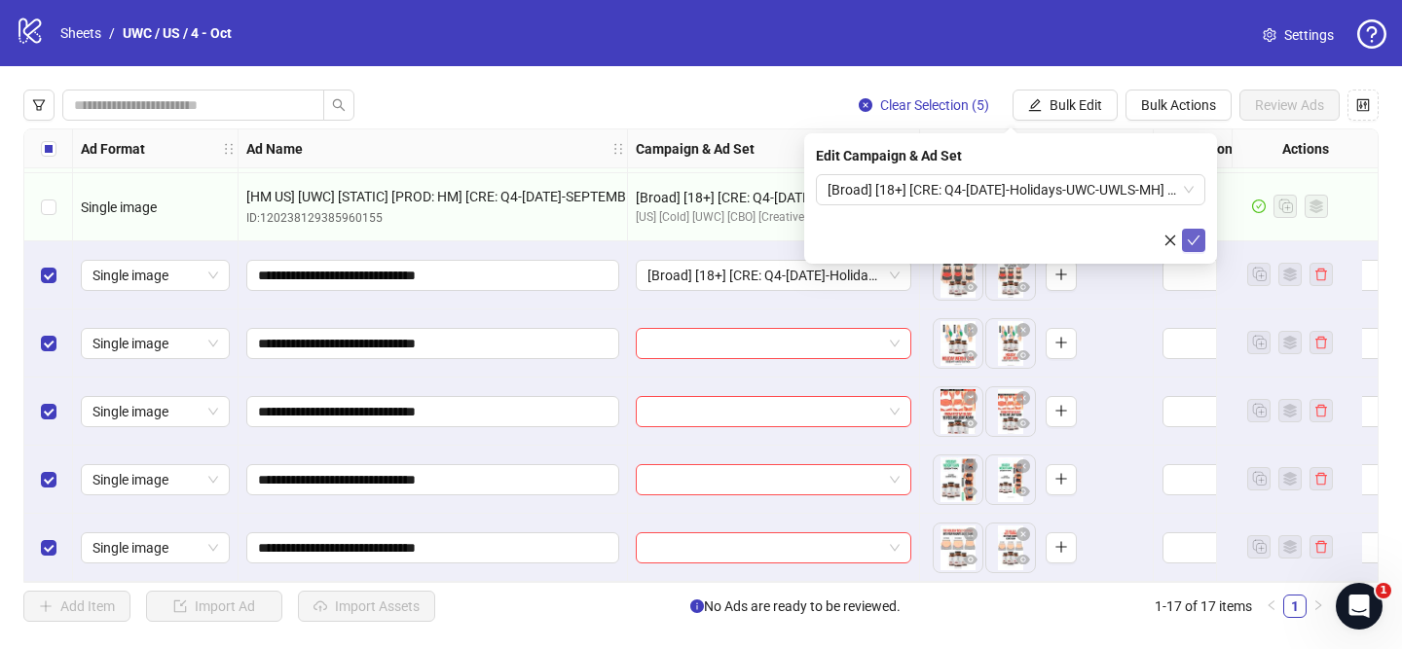
click at [1198, 240] on icon "check" at bounding box center [1194, 241] width 14 height 14
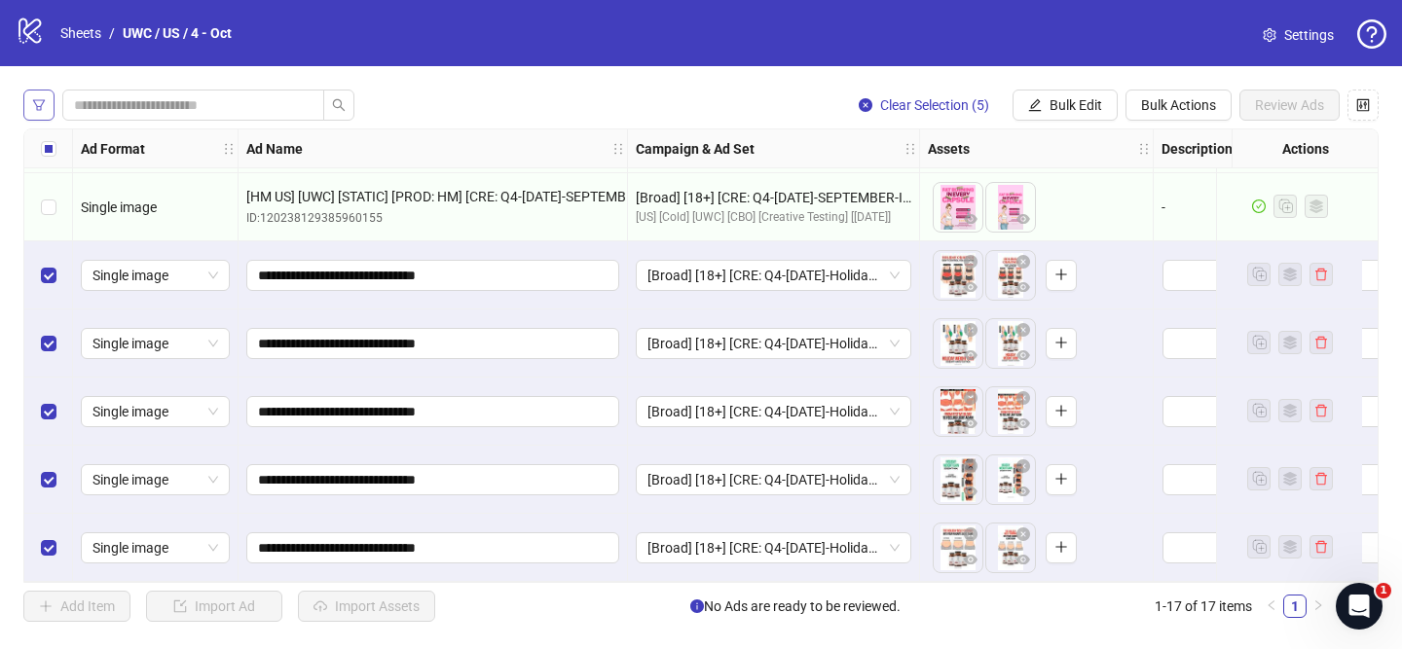
click at [43, 105] on icon "filter" at bounding box center [39, 105] width 14 height 14
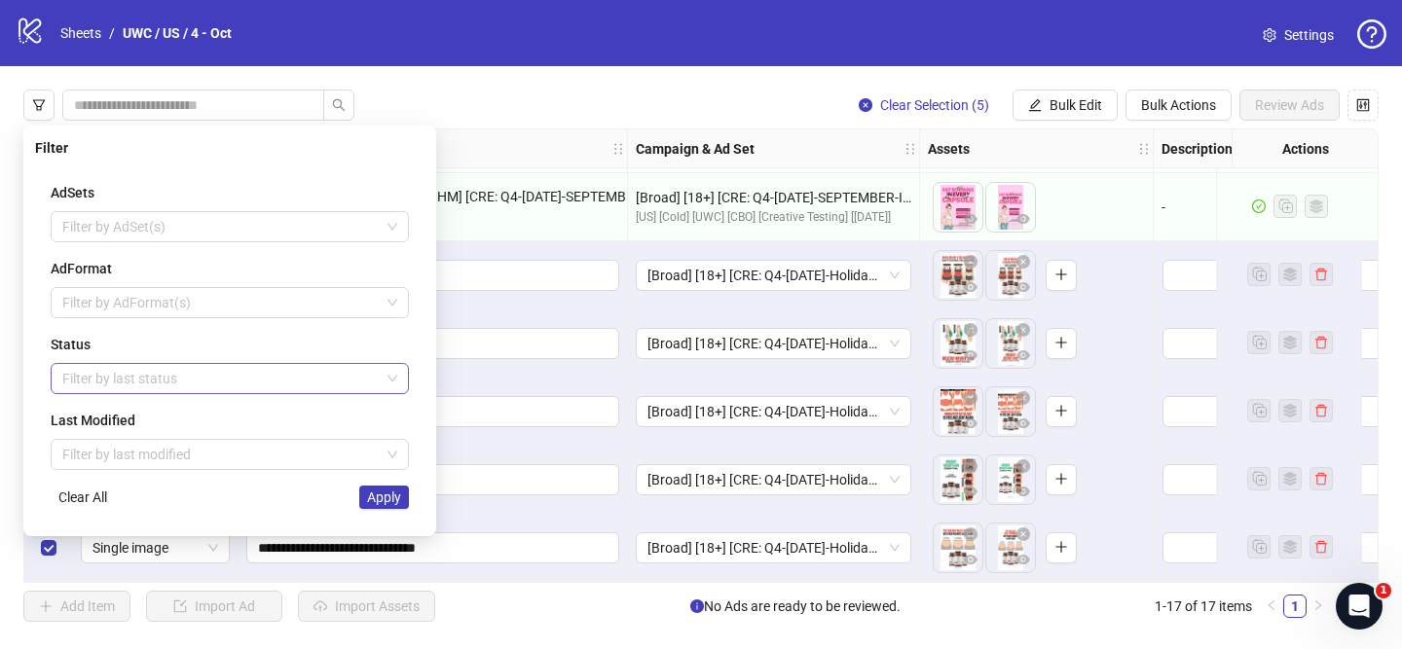
click at [128, 370] on div at bounding box center [220, 378] width 330 height 27
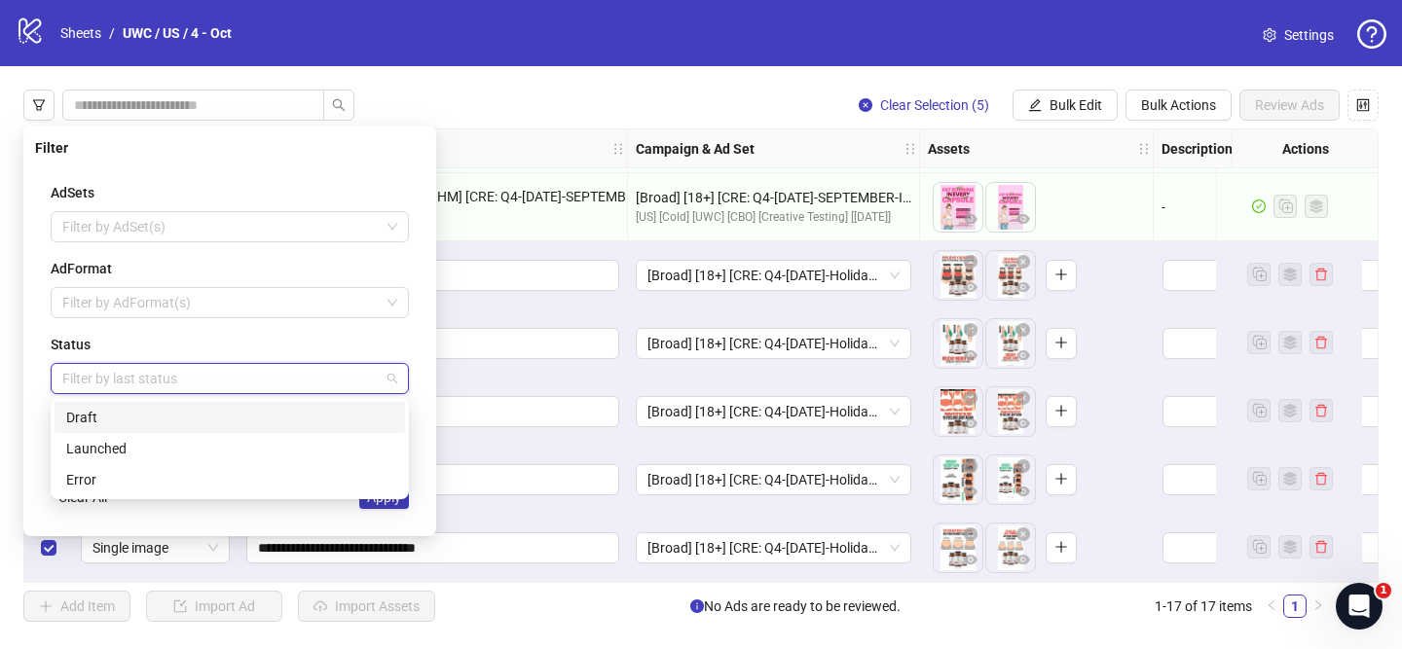
click at [129, 411] on div "Draft" at bounding box center [229, 417] width 327 height 21
click at [389, 503] on span "Apply" at bounding box center [384, 498] width 34 height 16
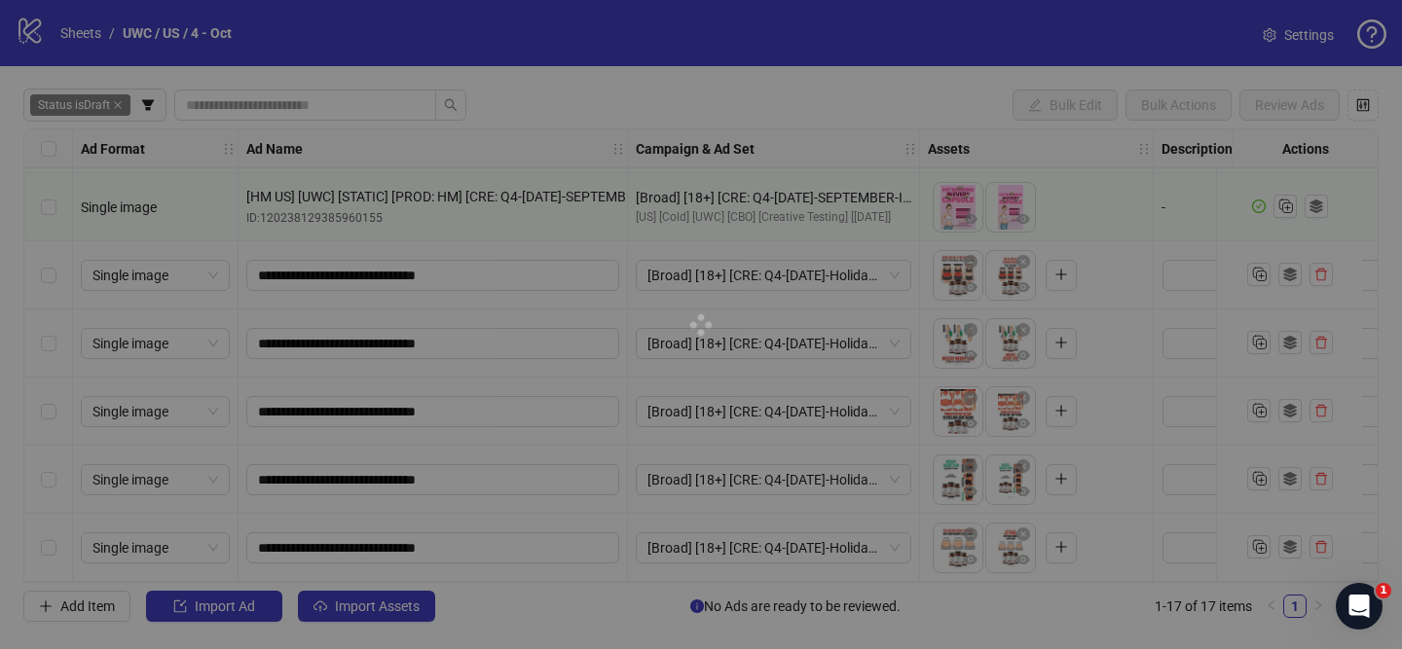
scroll to position [0, 0]
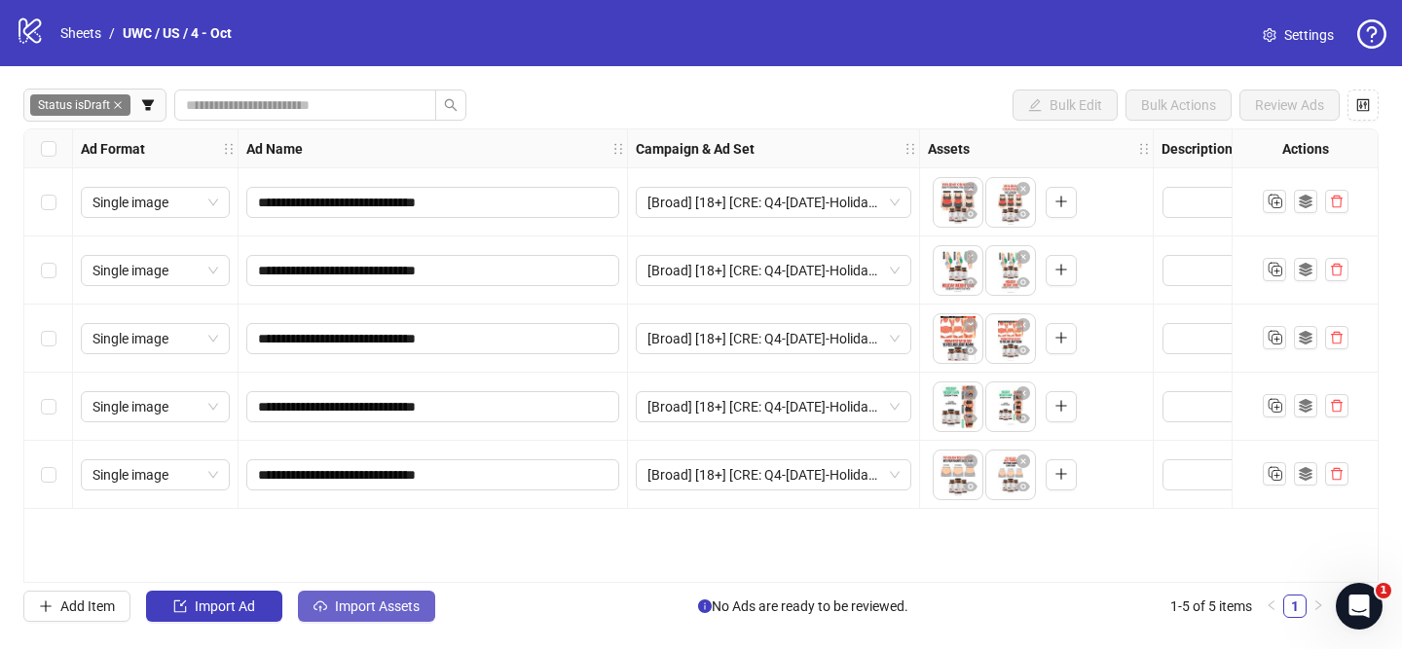
click at [401, 605] on span "Import Assets" at bounding box center [377, 607] width 85 height 16
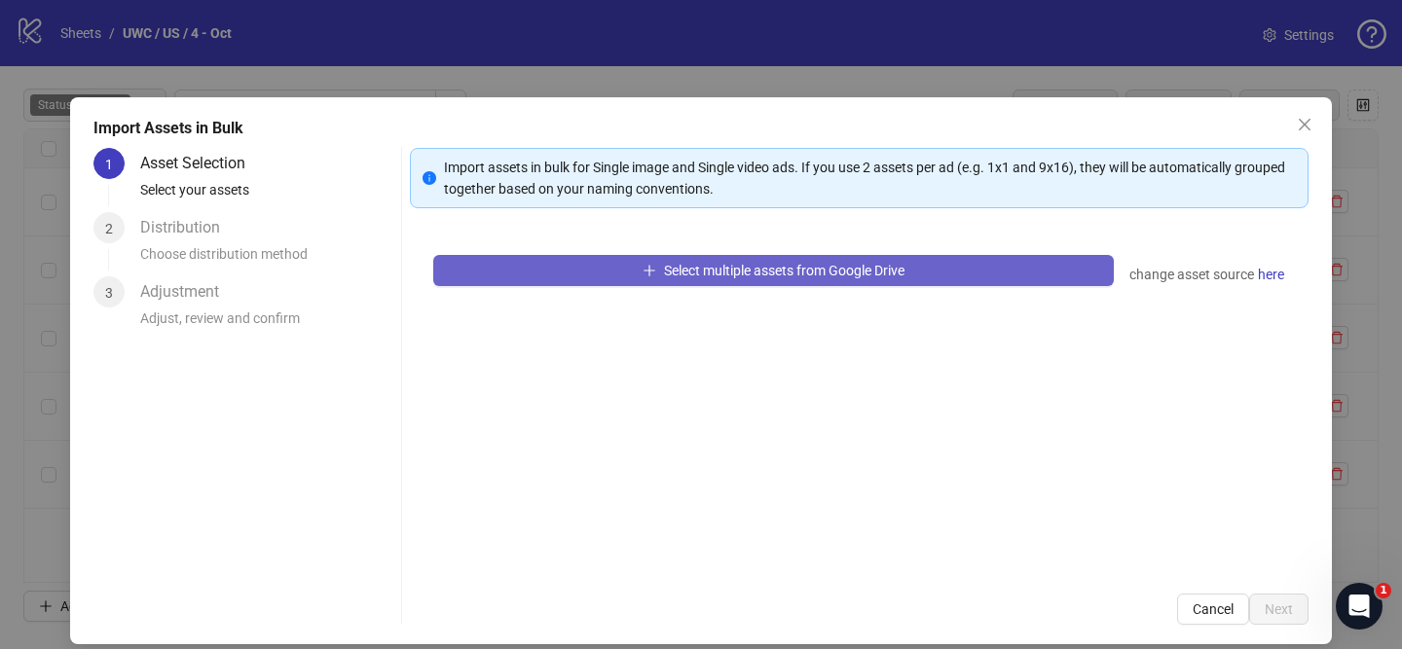
click at [680, 279] on button "Select multiple assets from Google Drive" at bounding box center [773, 270] width 681 height 31
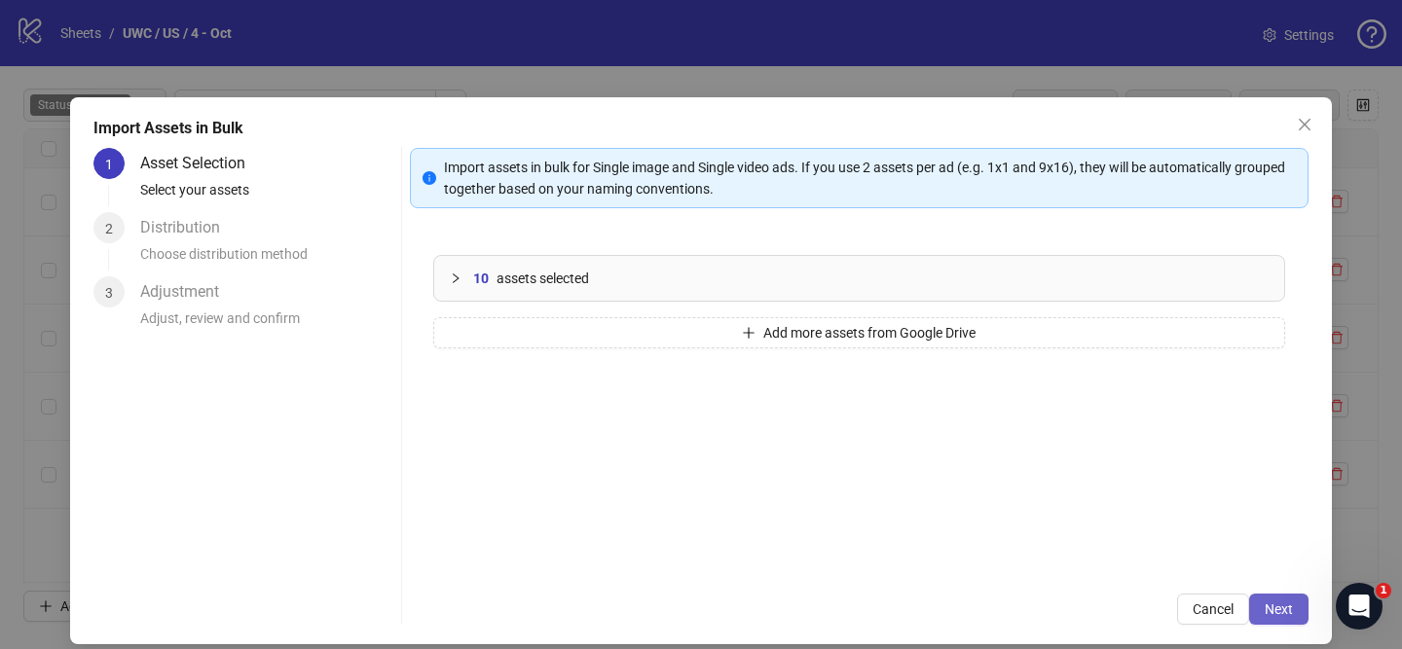
click at [1290, 614] on span "Next" at bounding box center [1279, 610] width 28 height 16
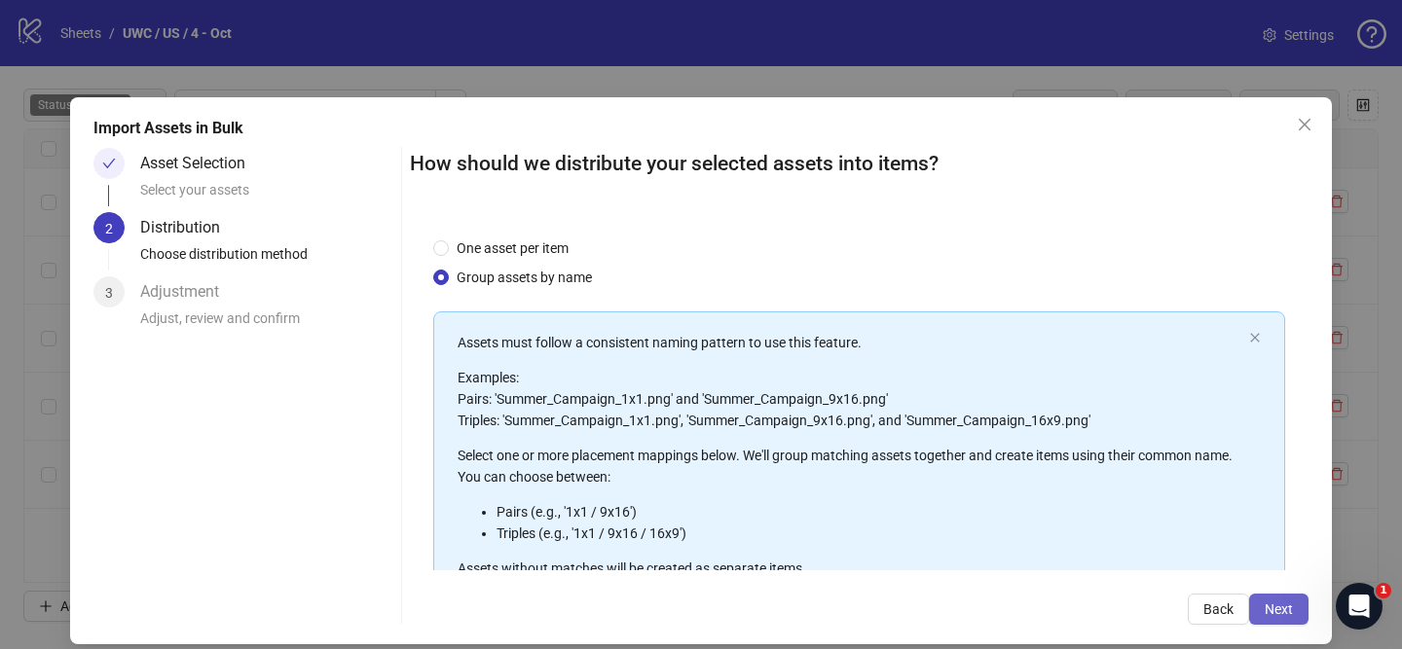
click at [1287, 615] on span "Next" at bounding box center [1279, 610] width 28 height 16
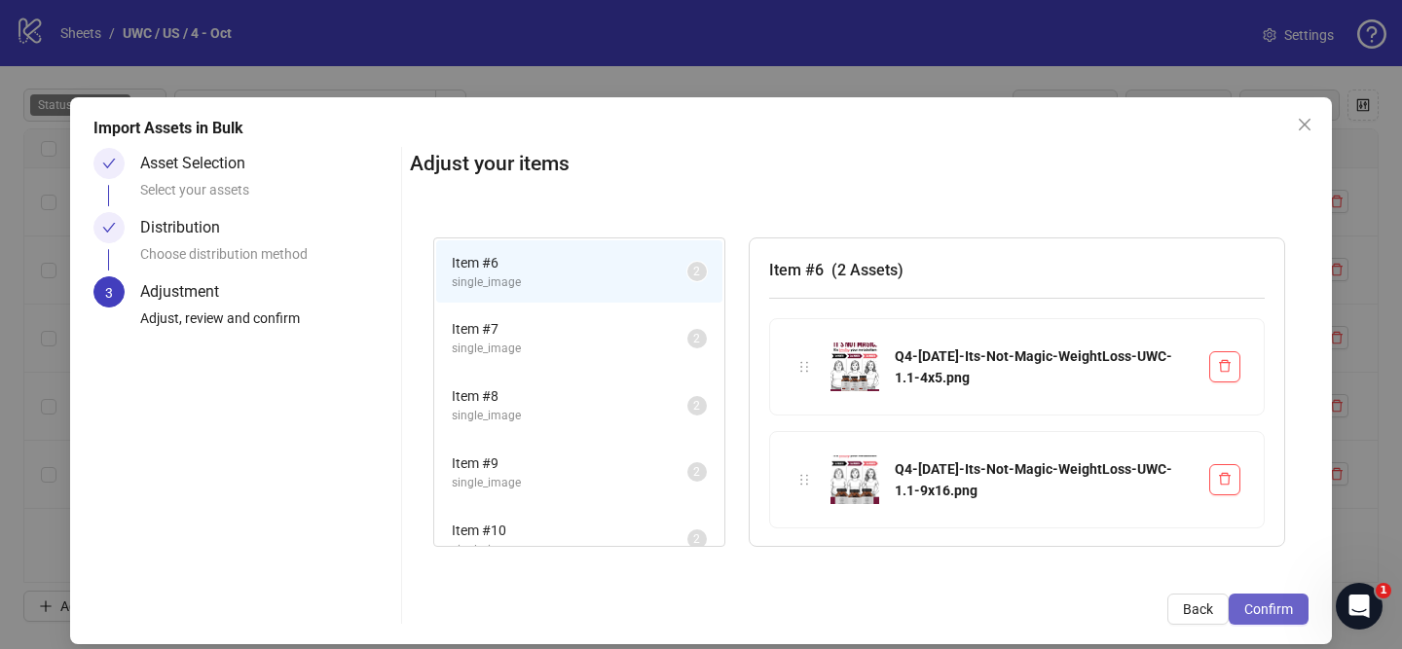
click at [1293, 613] on button "Confirm" at bounding box center [1269, 609] width 80 height 31
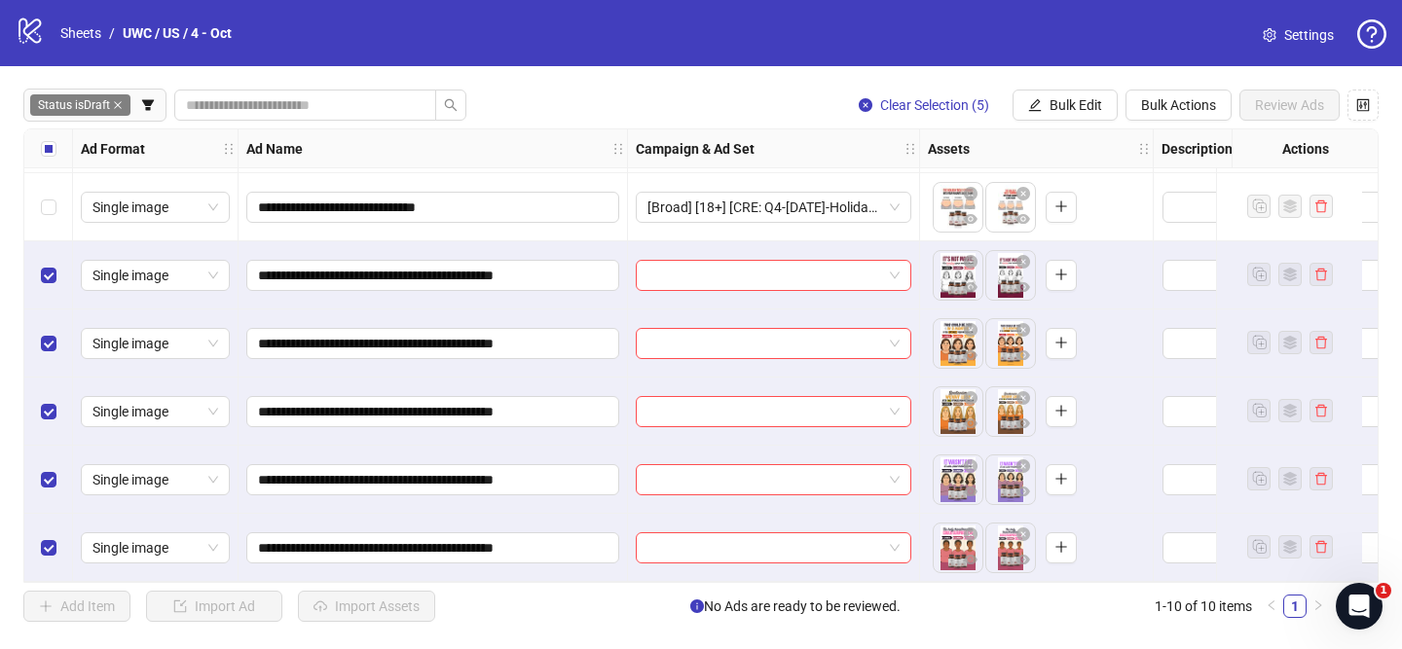
scroll to position [276, 0]
click at [780, 263] on input "search" at bounding box center [764, 275] width 235 height 29
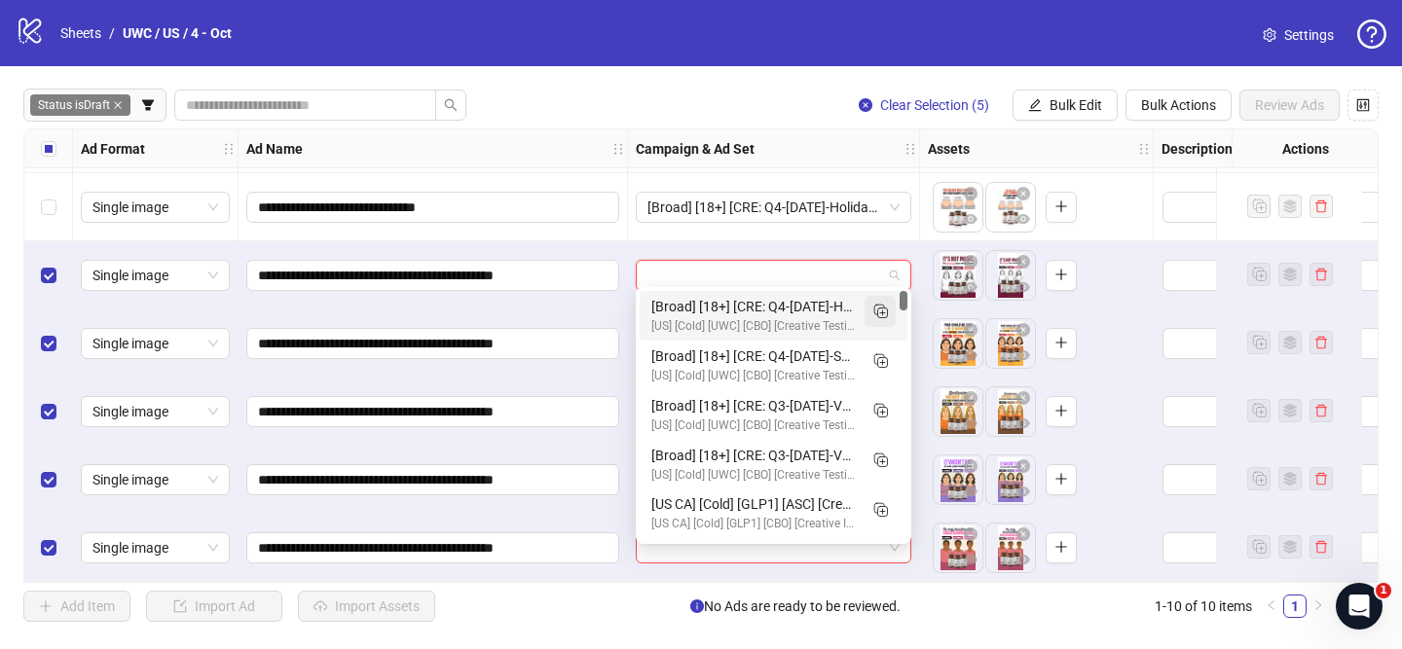
click at [868, 307] on button "button" at bounding box center [880, 311] width 31 height 31
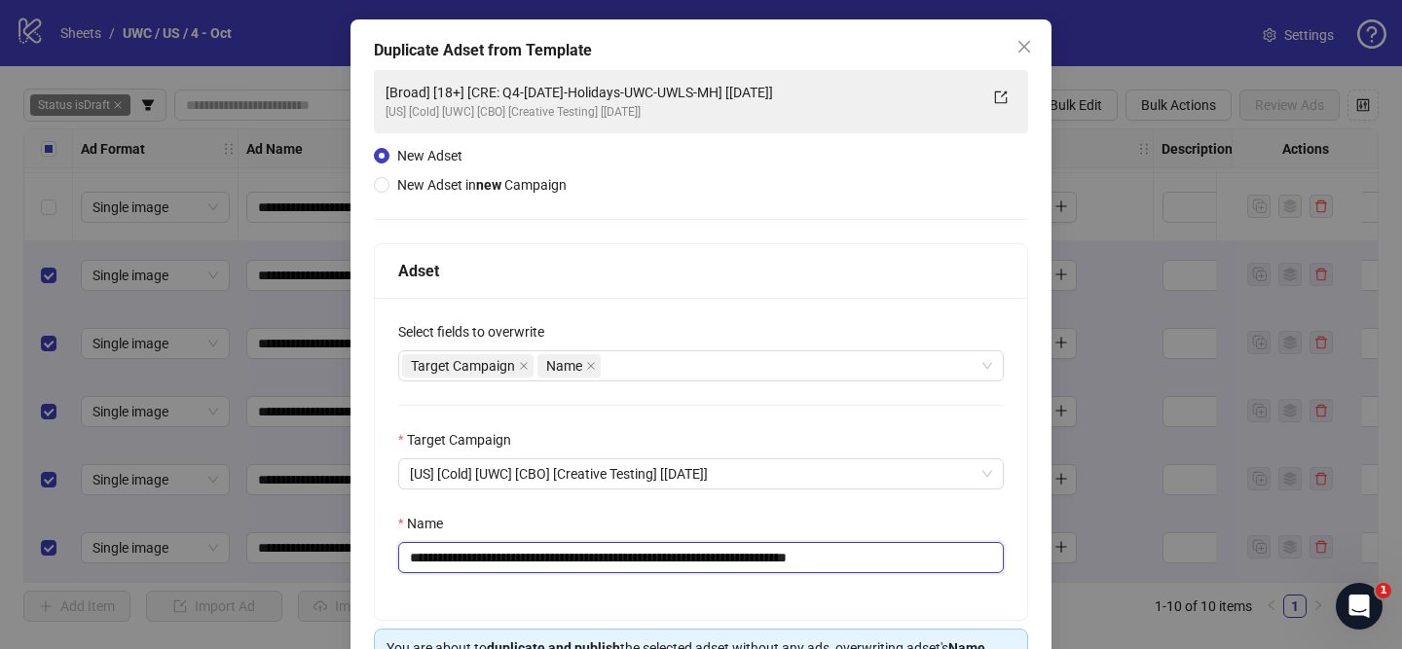
scroll to position [79, 0]
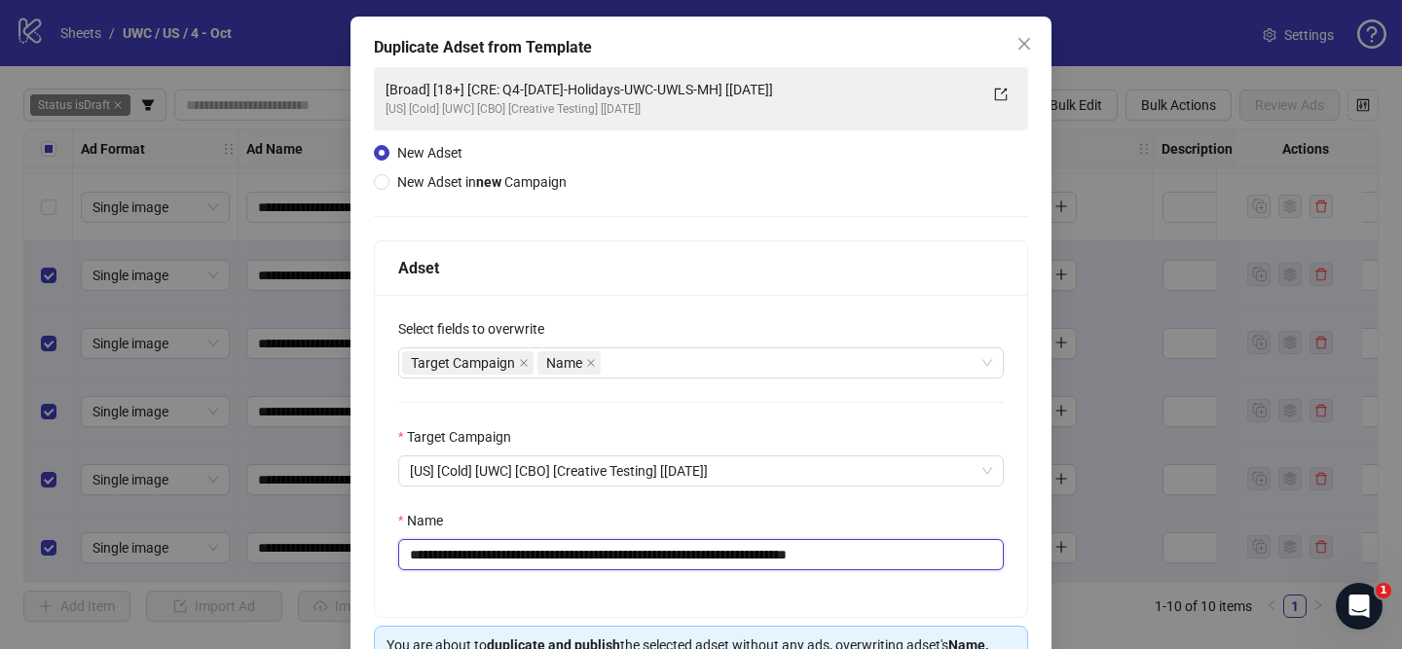
drag, startPoint x: 524, startPoint y: 559, endPoint x: 775, endPoint y: 560, distance: 251.2
click at [775, 561] on input "**********" at bounding box center [701, 554] width 606 height 31
paste input "**********"
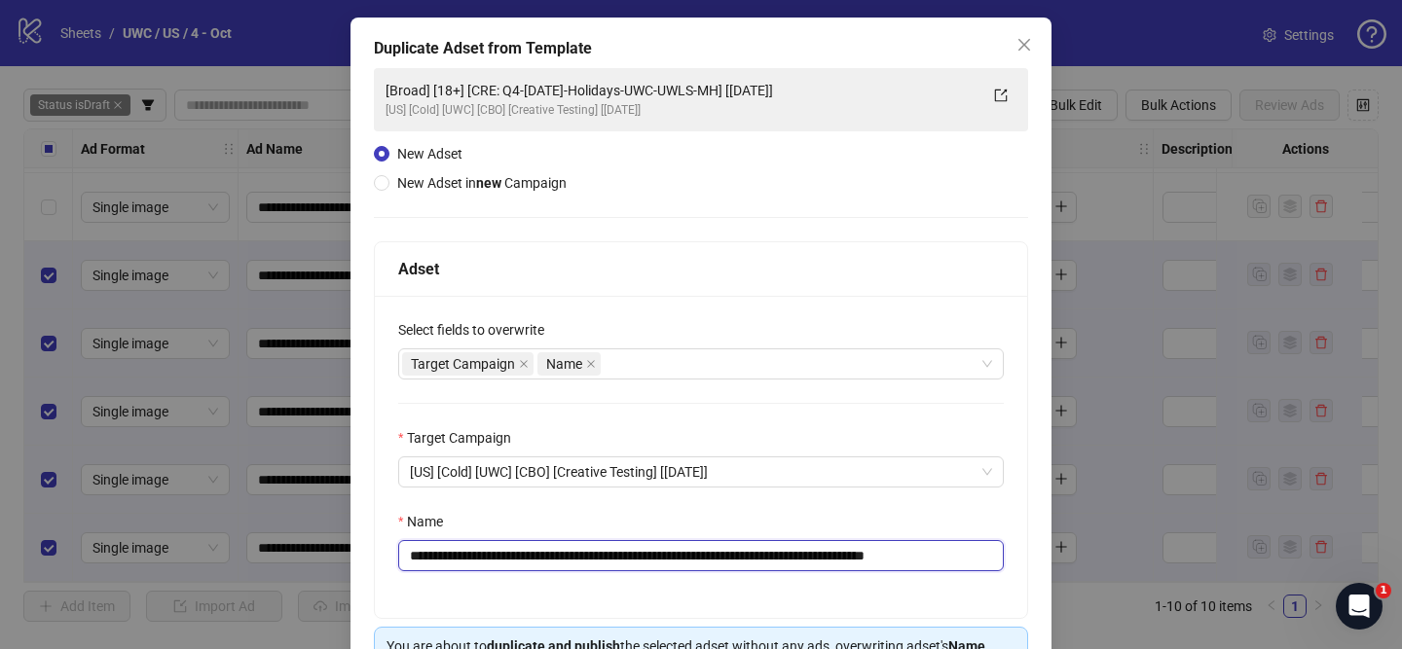
scroll to position [0, 21]
drag, startPoint x: 956, startPoint y: 559, endPoint x: 1042, endPoint y: 555, distance: 85.8
click at [1042, 555] on div "**********" at bounding box center [700, 384] width 701 height 732
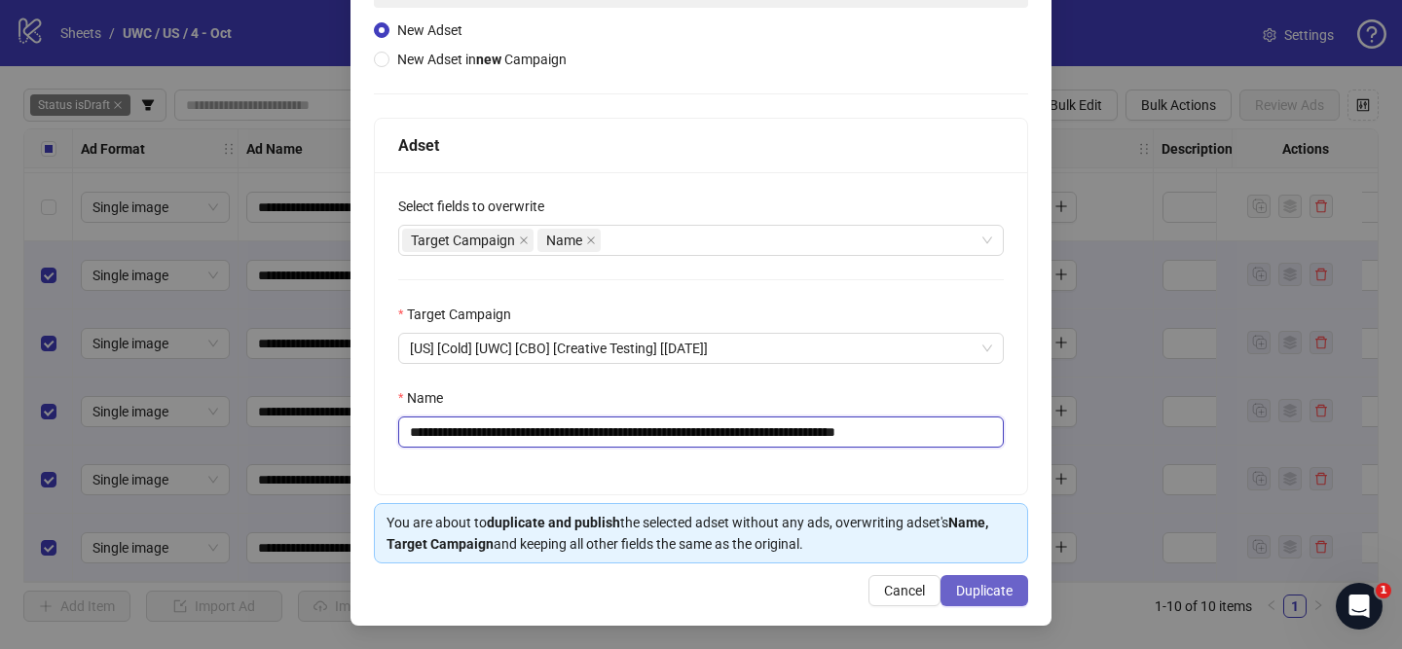
scroll to position [202, 0]
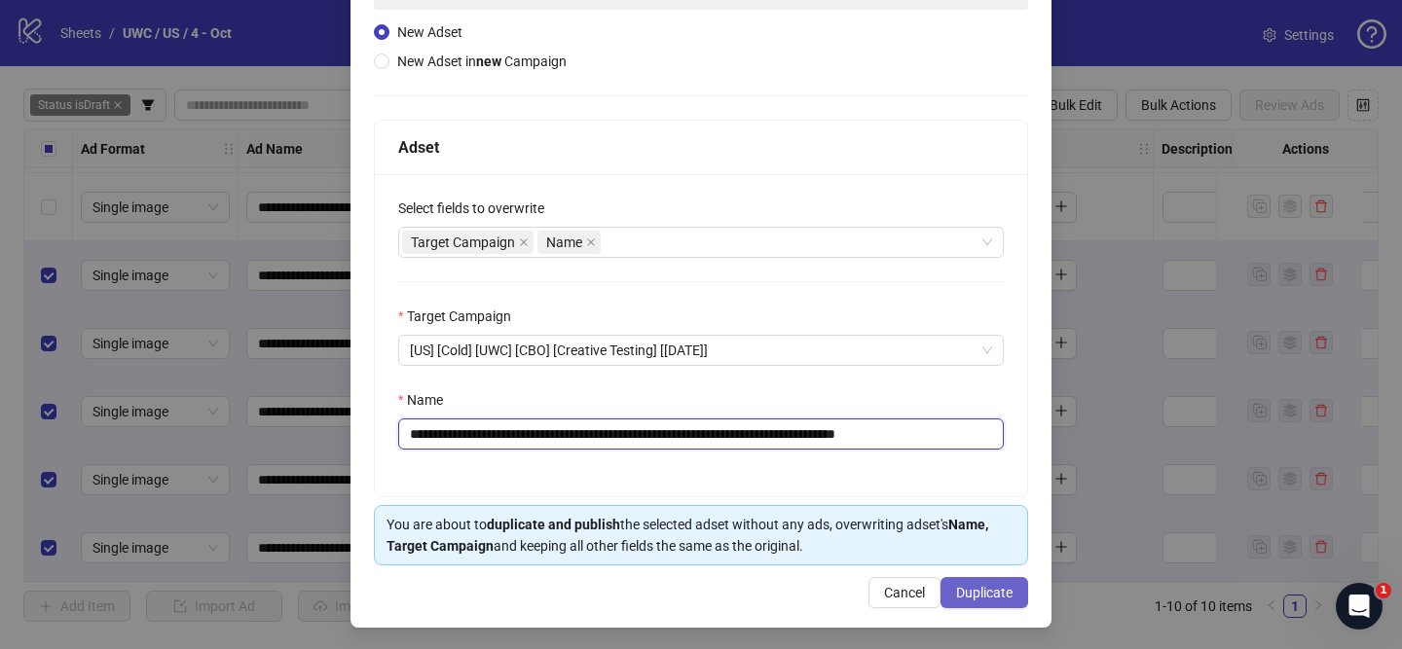
type input "**********"
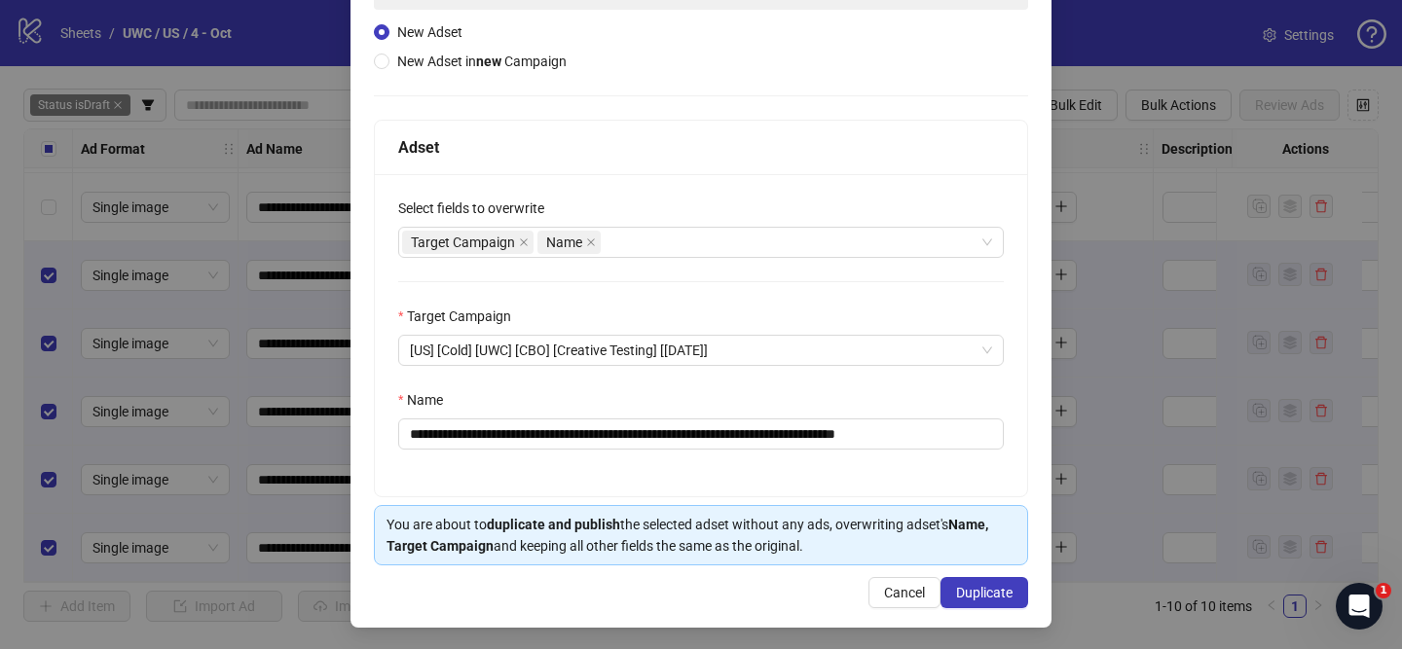
drag, startPoint x: 1000, startPoint y: 593, endPoint x: 772, endPoint y: 157, distance: 492.1
click at [1000, 593] on span "Duplicate" at bounding box center [984, 593] width 56 height 16
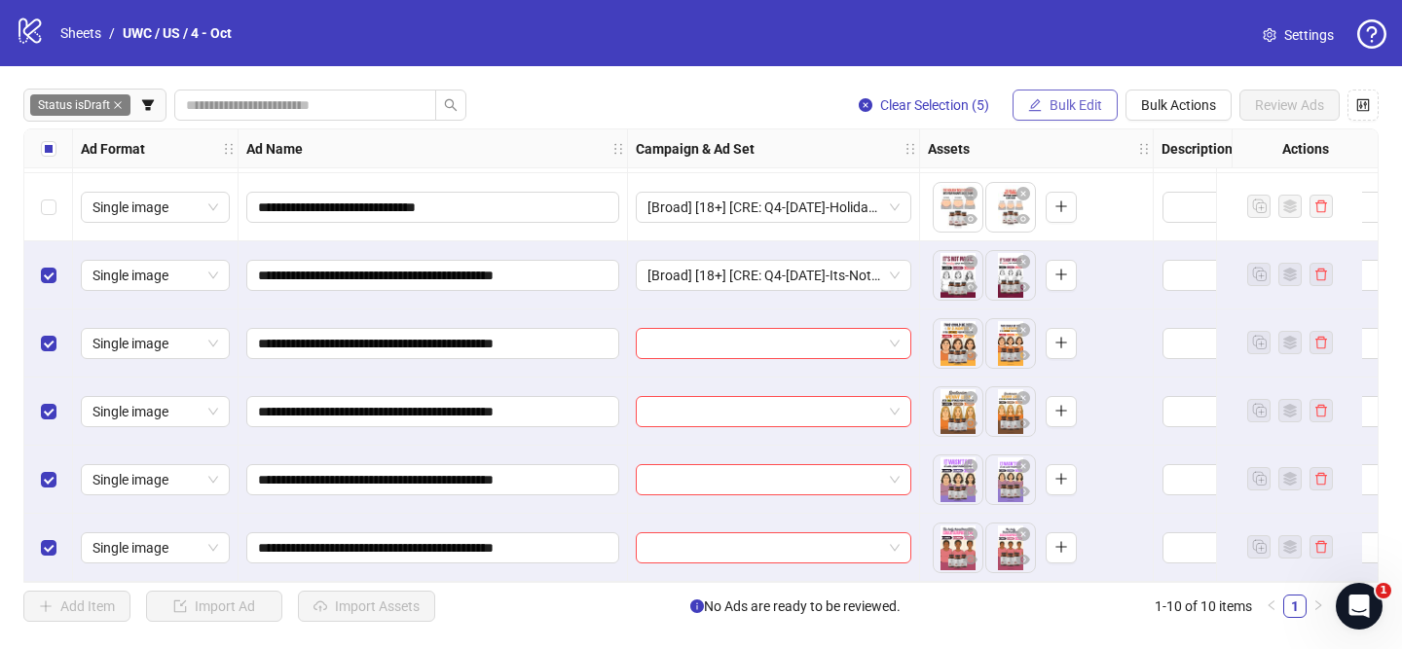
click at [1041, 116] on button "Bulk Edit" at bounding box center [1065, 105] width 105 height 31
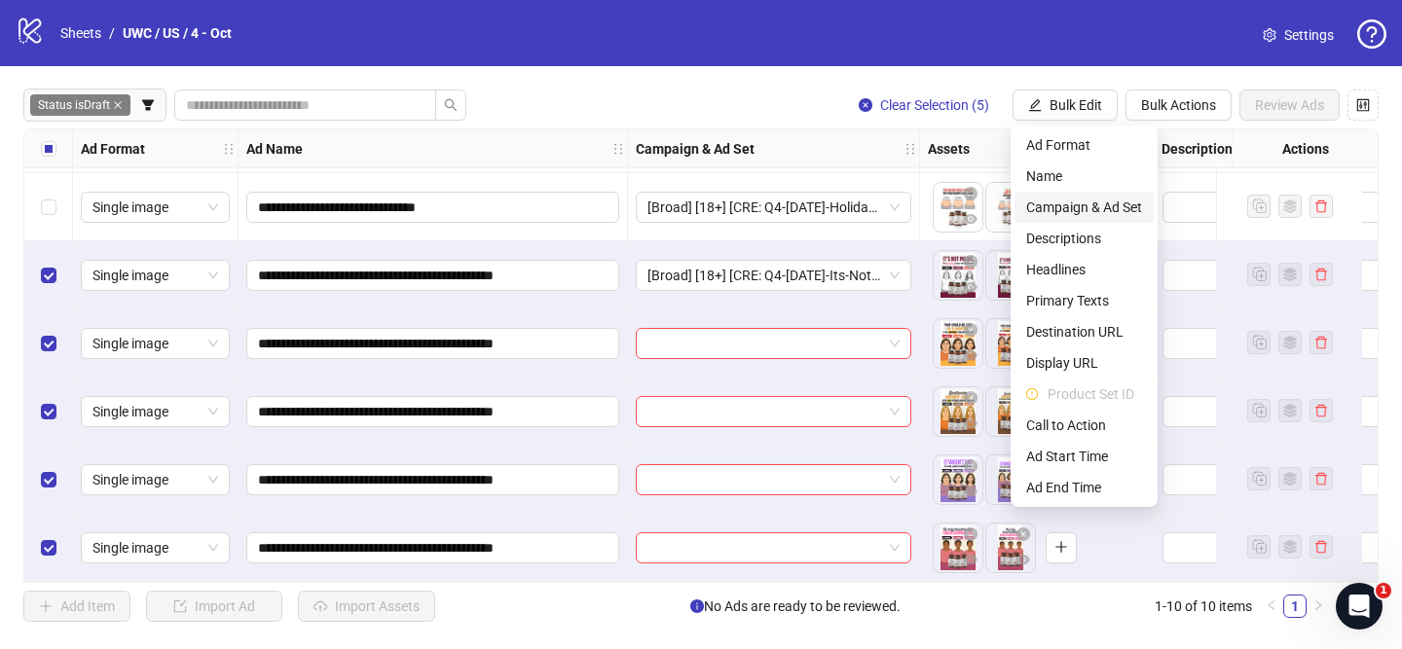
click at [1093, 200] on span "Campaign & Ad Set" at bounding box center [1084, 207] width 116 height 21
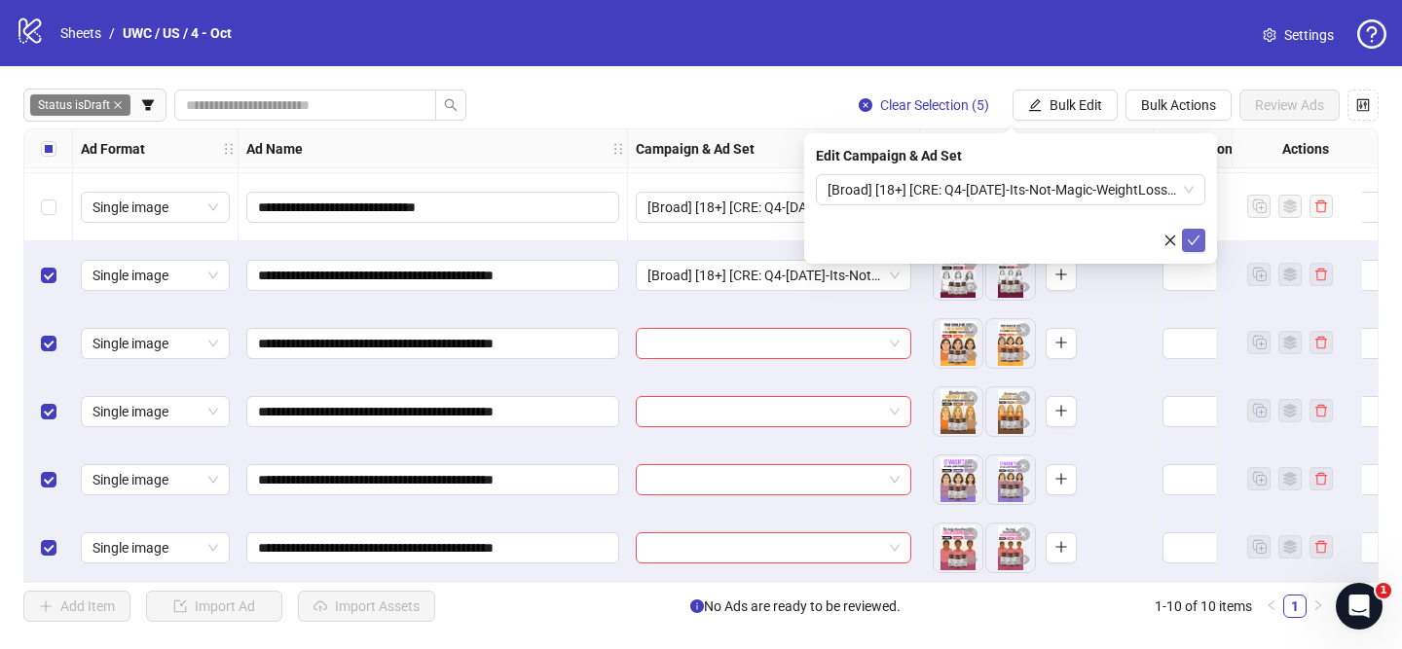
click at [1182, 234] on button "submit" at bounding box center [1193, 240] width 23 height 23
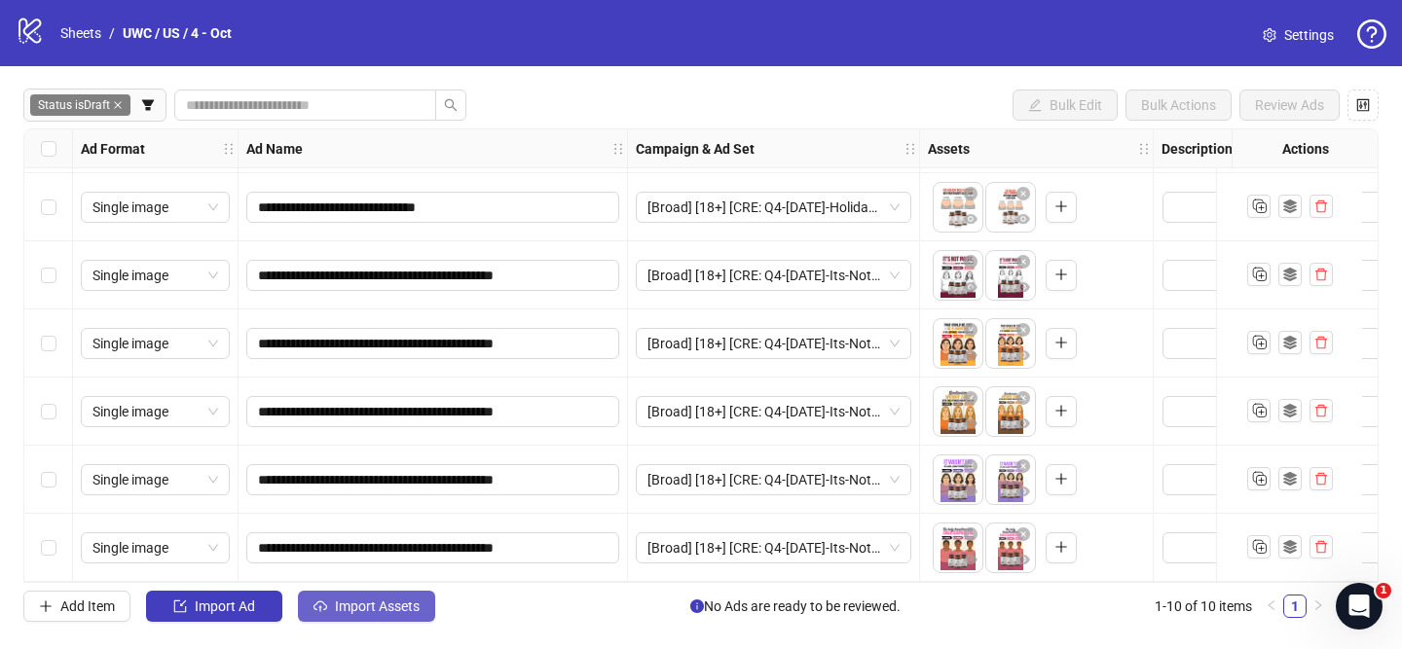
click at [381, 606] on span "Import Assets" at bounding box center [377, 607] width 85 height 16
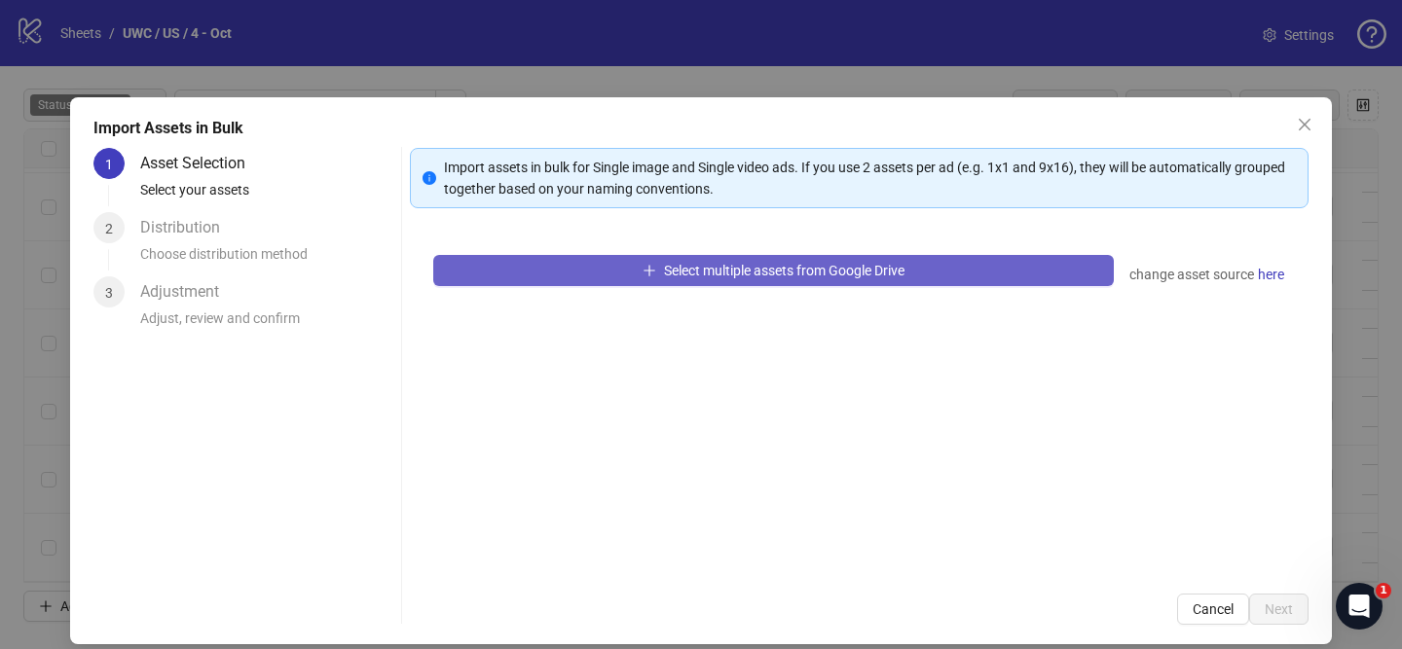
click at [653, 275] on button "Select multiple assets from Google Drive" at bounding box center [773, 270] width 681 height 31
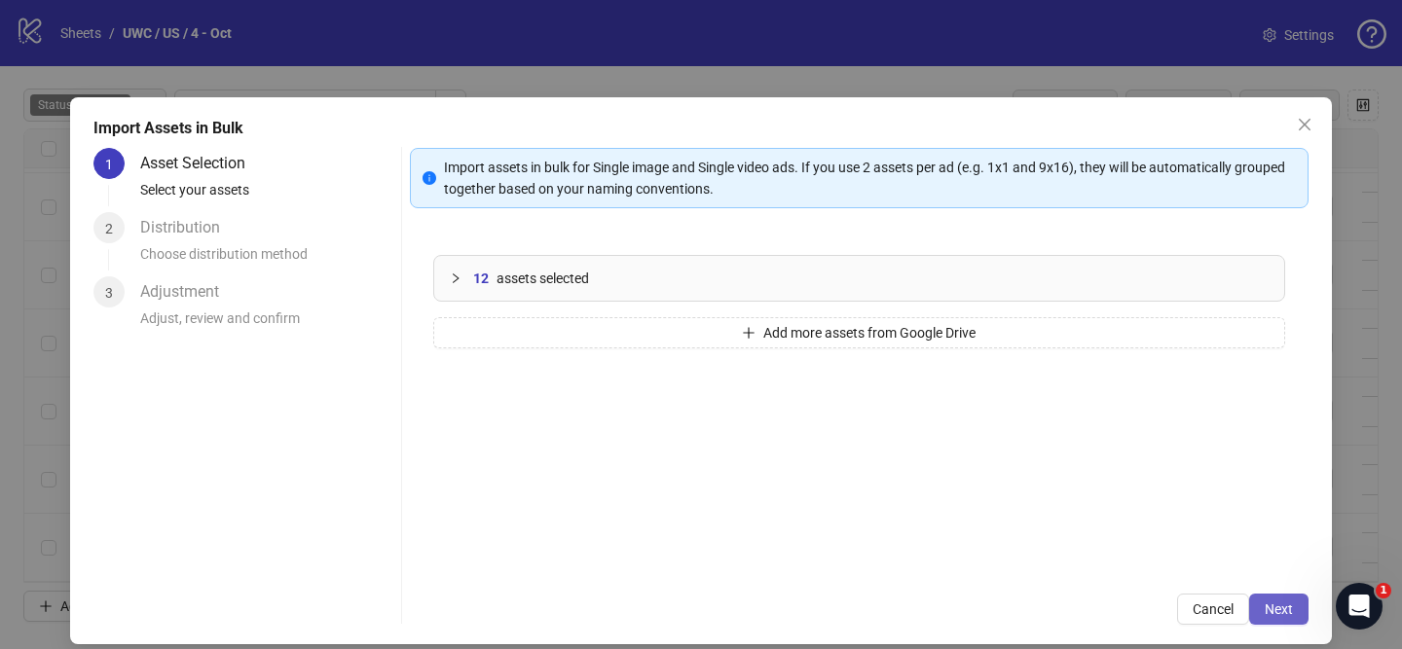
click at [1280, 613] on span "Next" at bounding box center [1279, 610] width 28 height 16
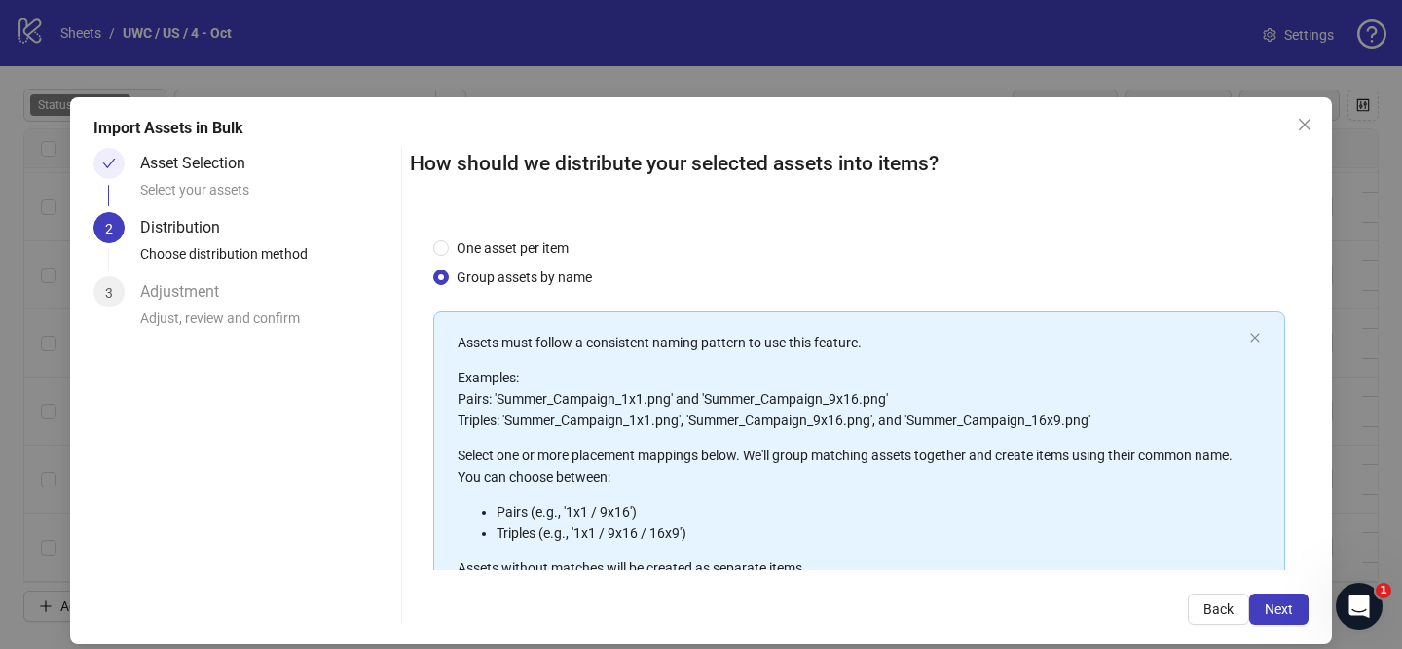
click at [1280, 613] on span "Next" at bounding box center [1279, 610] width 28 height 16
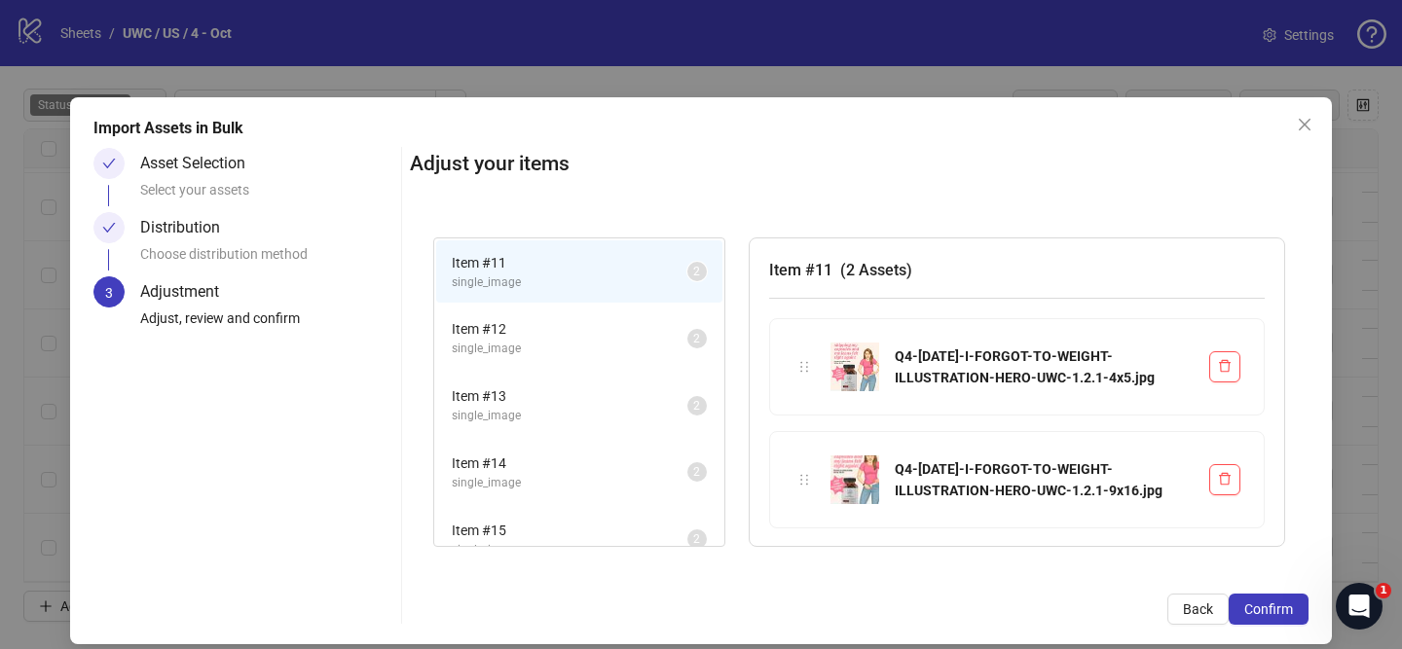
click at [1280, 613] on span "Confirm" at bounding box center [1268, 610] width 49 height 16
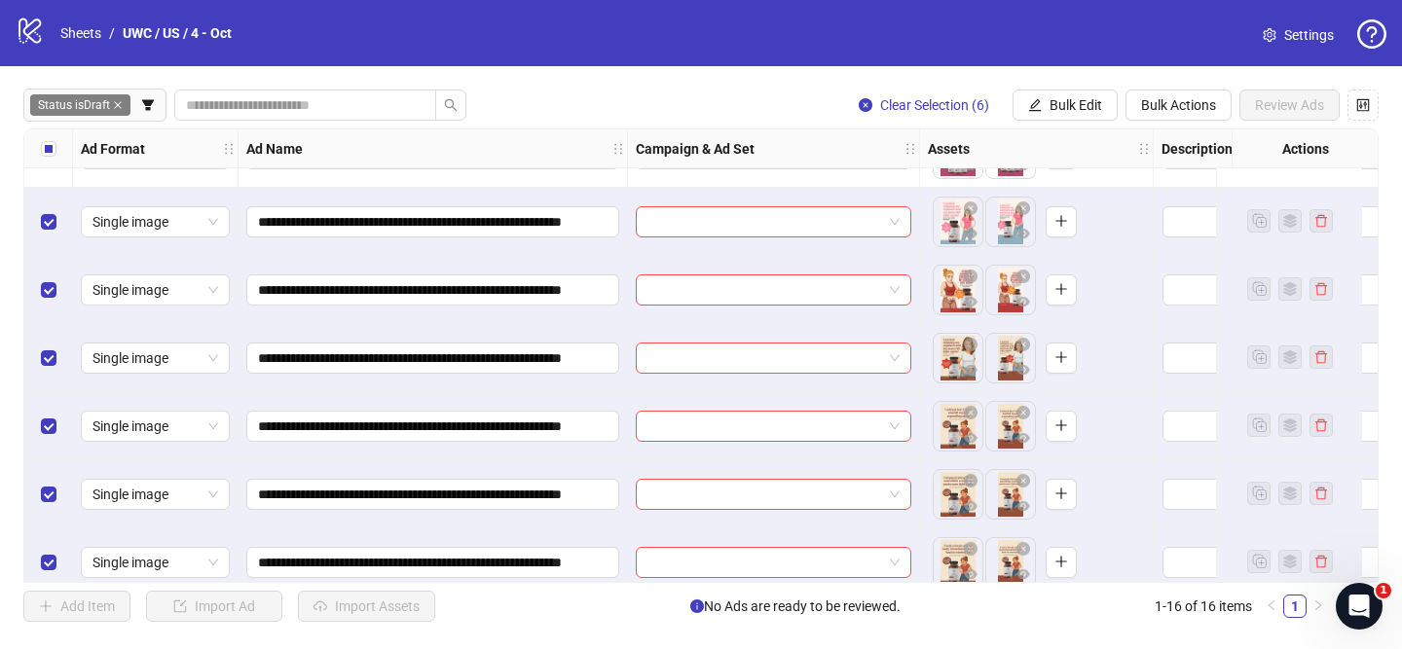
scroll to position [684, 0]
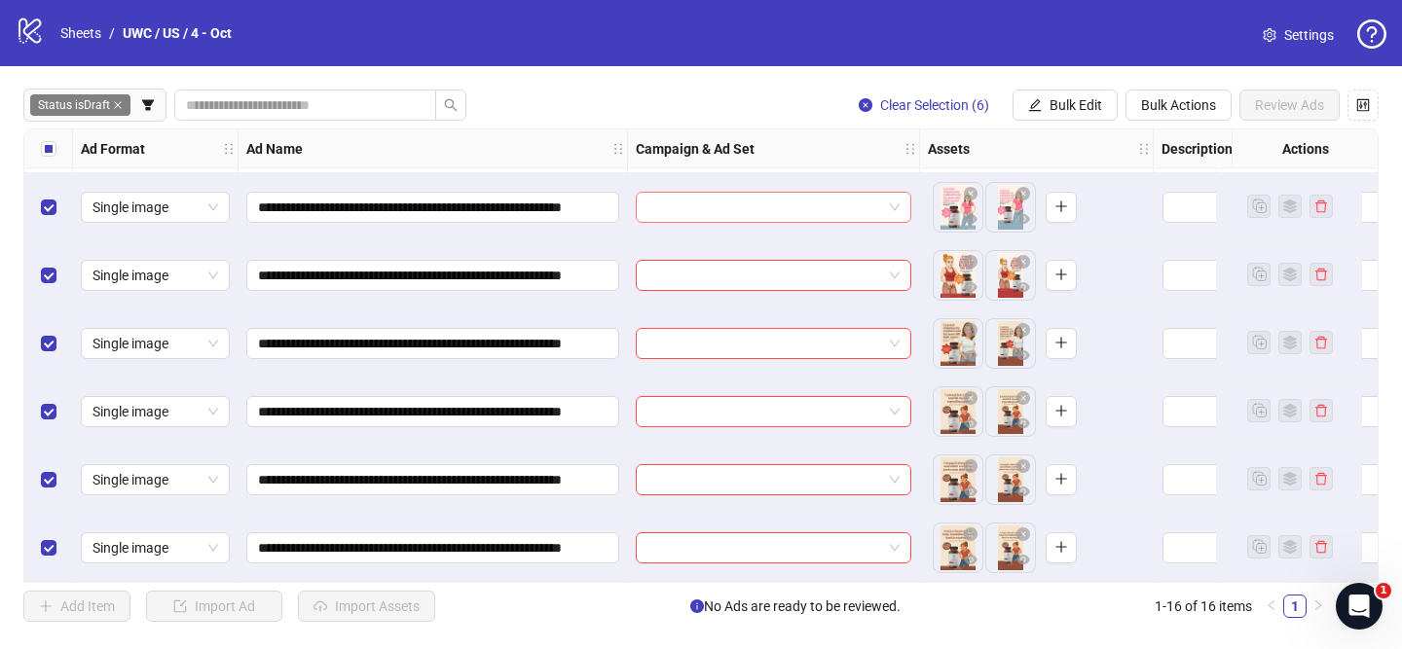
click at [797, 195] on input "search" at bounding box center [764, 207] width 235 height 29
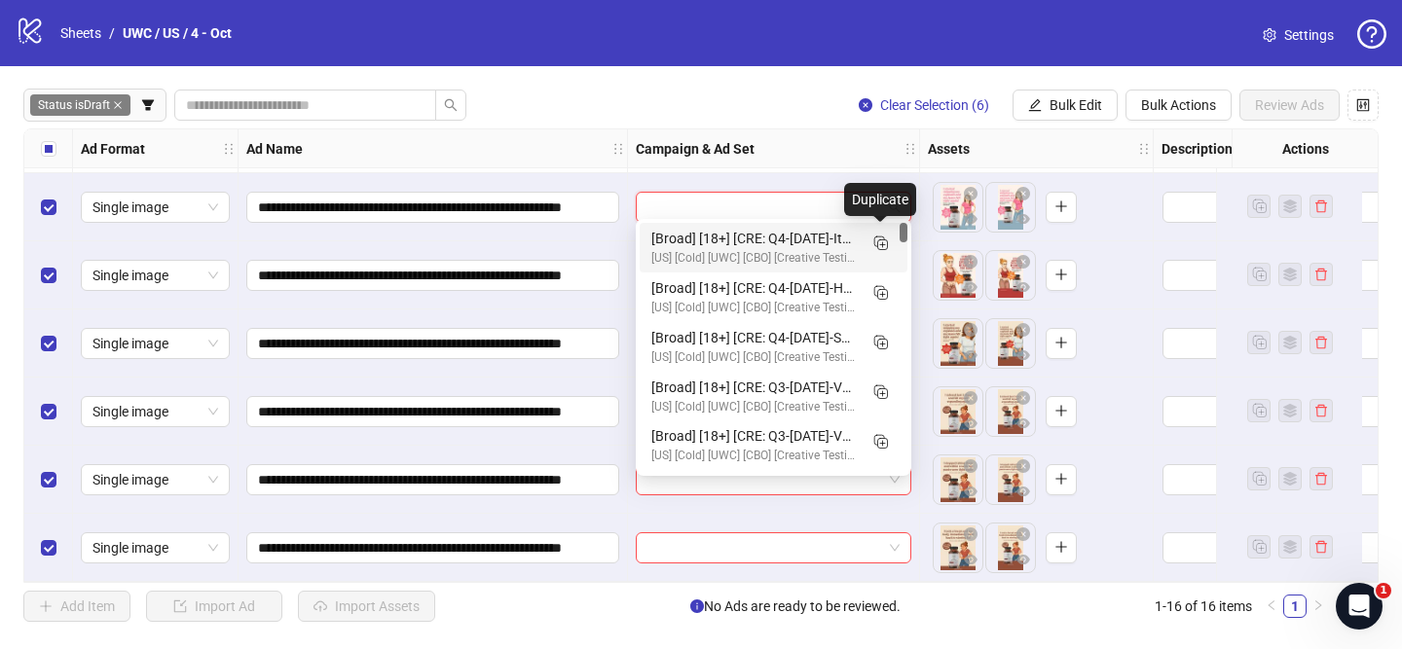
drag, startPoint x: 879, startPoint y: 241, endPoint x: 829, endPoint y: 266, distance: 55.3
click at [879, 241] on icon "Duplicate" at bounding box center [879, 242] width 19 height 19
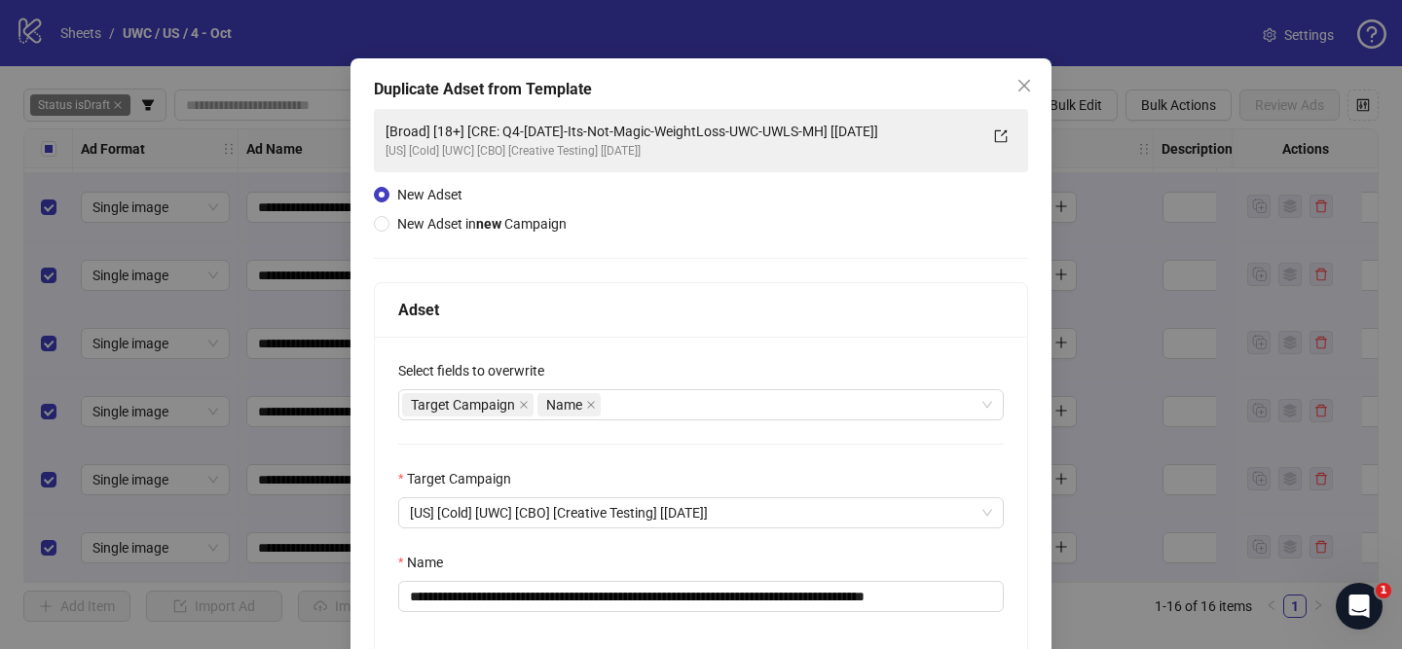
scroll to position [44, 0]
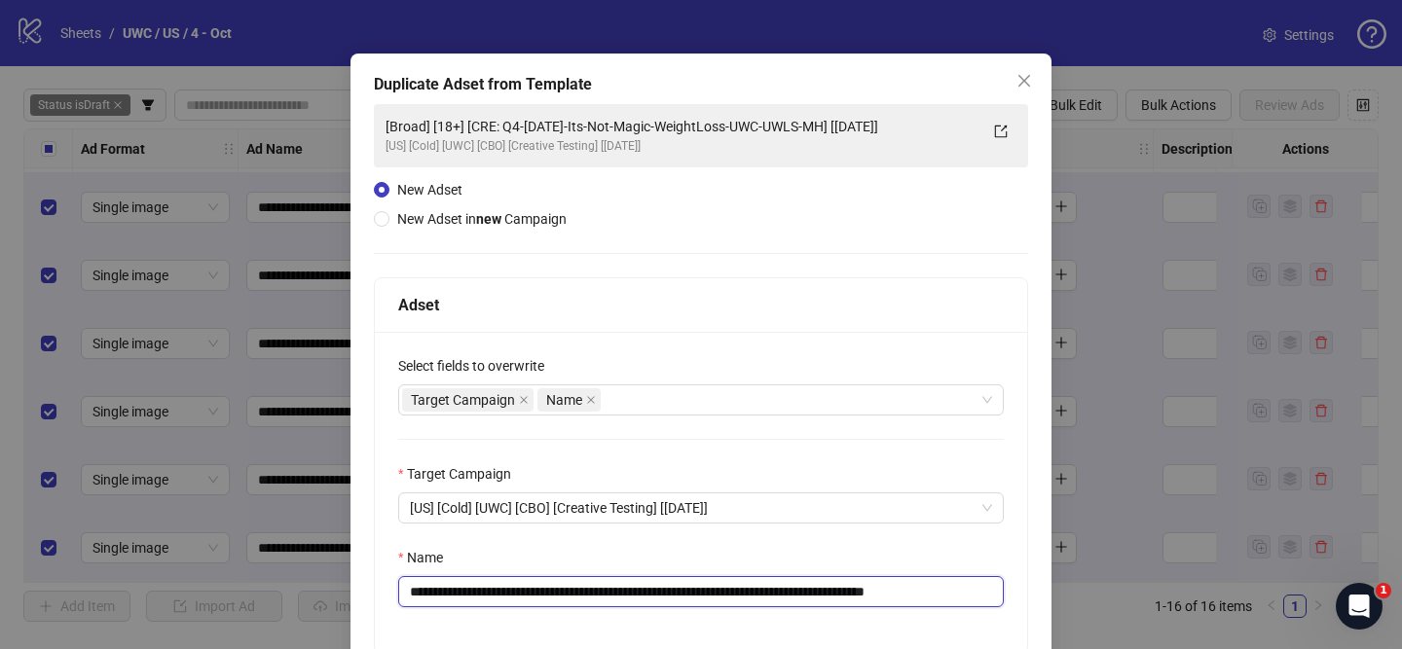
drag, startPoint x: 527, startPoint y: 595, endPoint x: 879, endPoint y: 592, distance: 352.4
click at [882, 592] on input "**********" at bounding box center [701, 591] width 606 height 31
paste input "********"
drag, startPoint x: 955, startPoint y: 593, endPoint x: 1043, endPoint y: 593, distance: 87.6
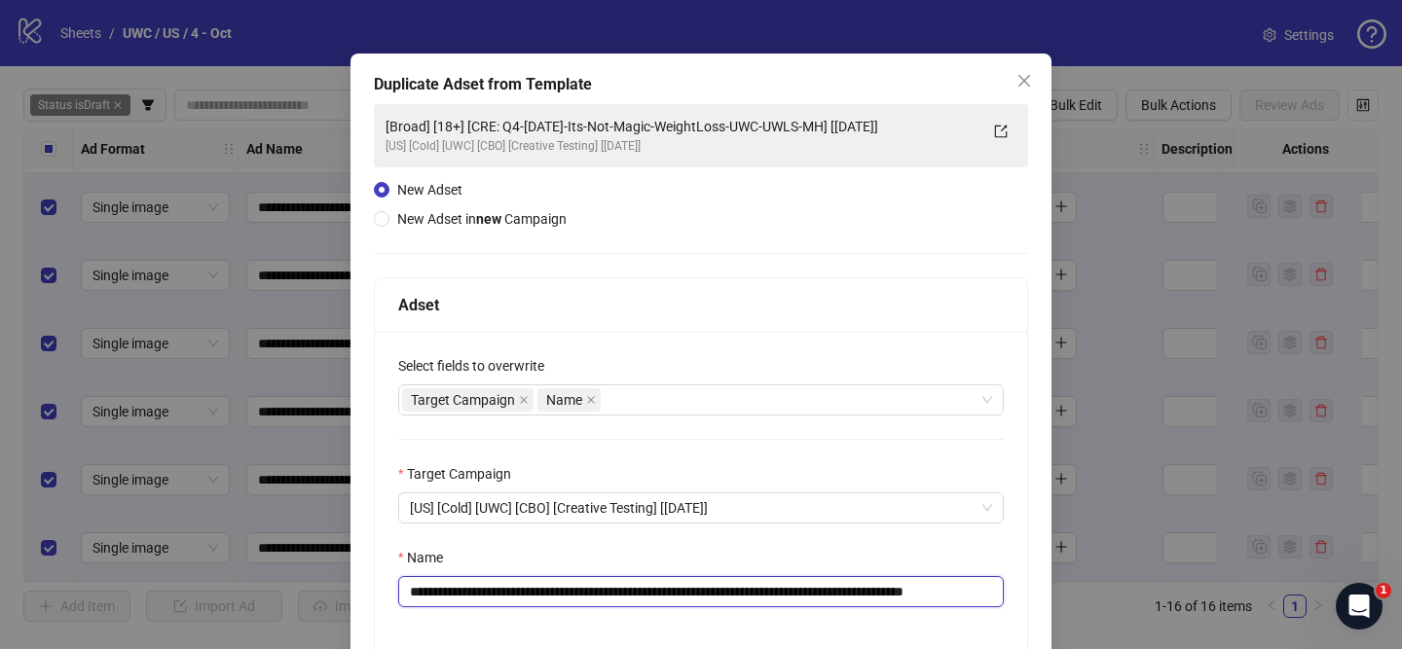
click at [1043, 593] on div "**********" at bounding box center [700, 420] width 701 height 732
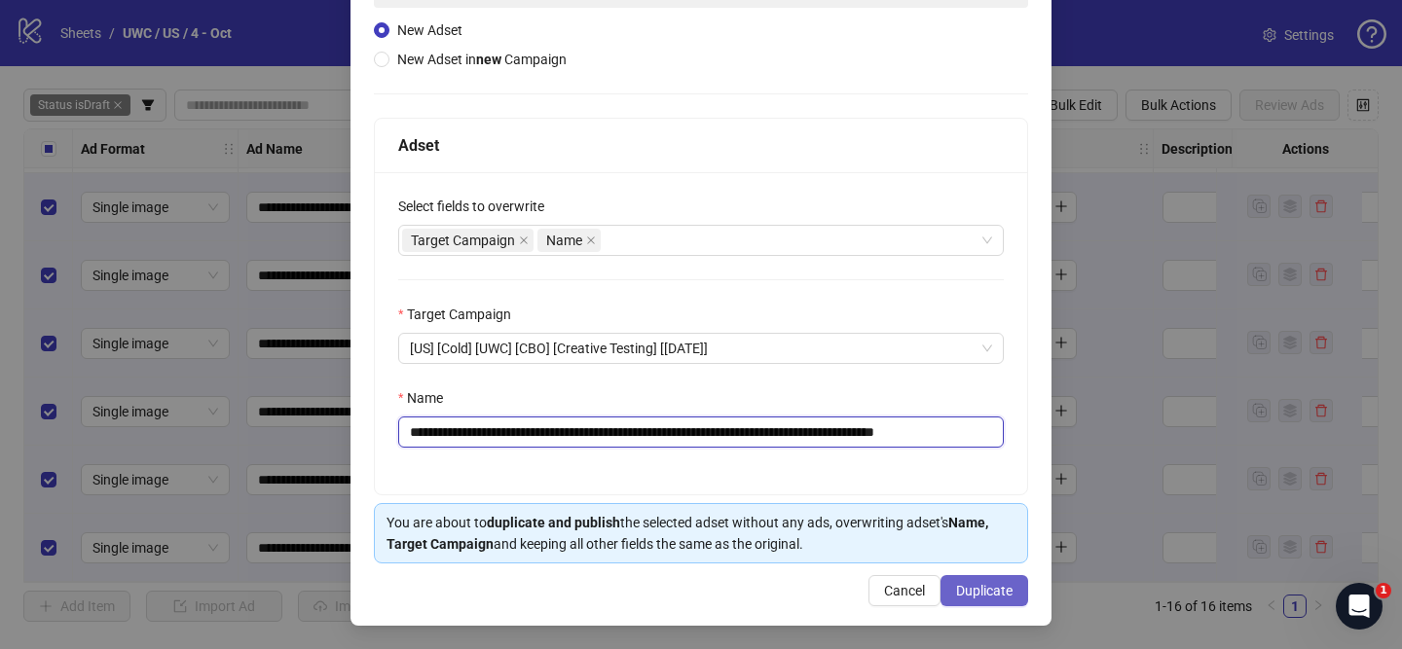
scroll to position [203, 0]
type input "**********"
click at [1009, 591] on span "Duplicate" at bounding box center [984, 592] width 56 height 16
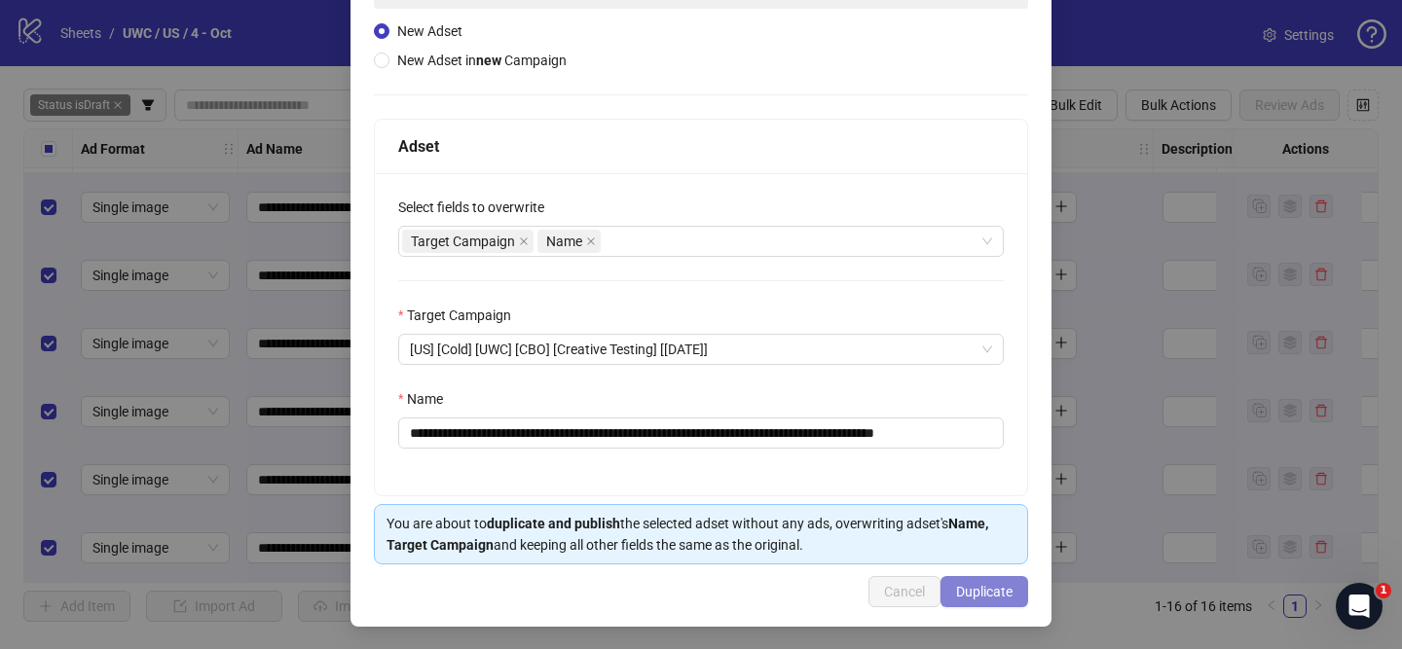
scroll to position [202, 0]
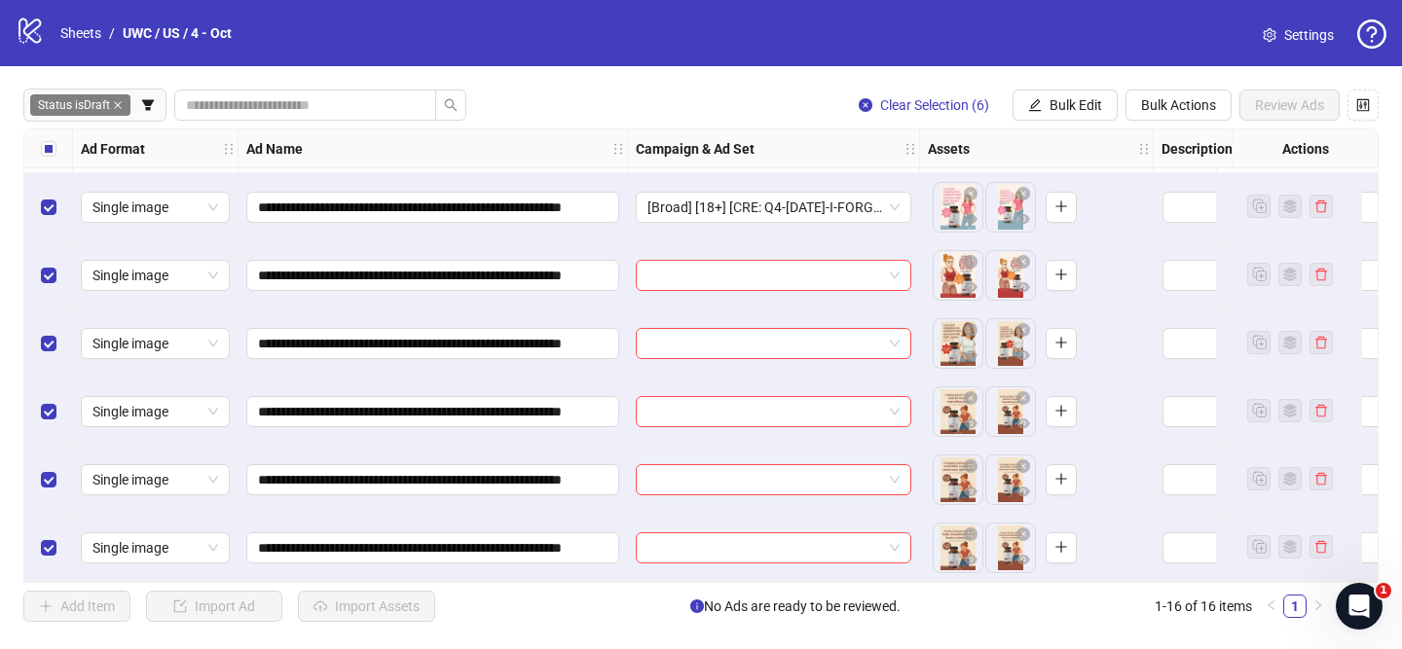
drag, startPoint x: 1053, startPoint y: 107, endPoint x: 1089, endPoint y: 188, distance: 88.5
click at [1054, 107] on span "Bulk Edit" at bounding box center [1076, 105] width 53 height 16
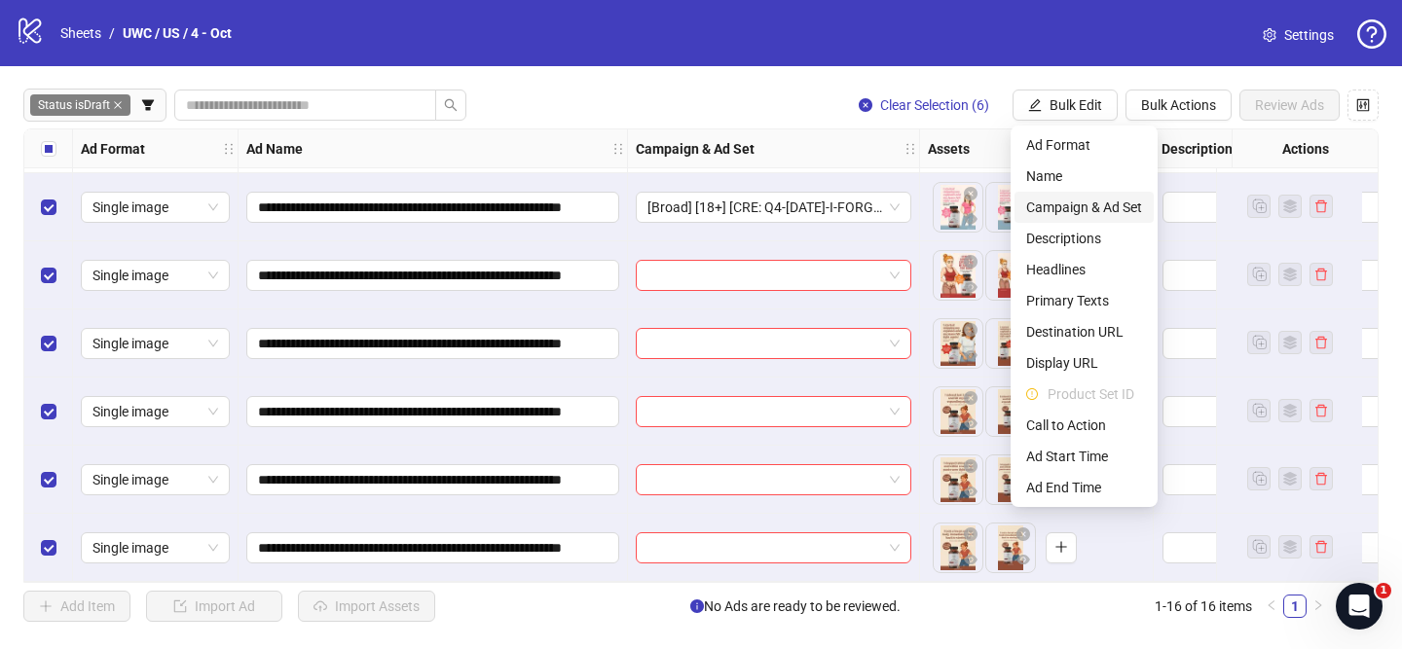
click at [1104, 207] on span "Campaign & Ad Set" at bounding box center [1084, 207] width 116 height 21
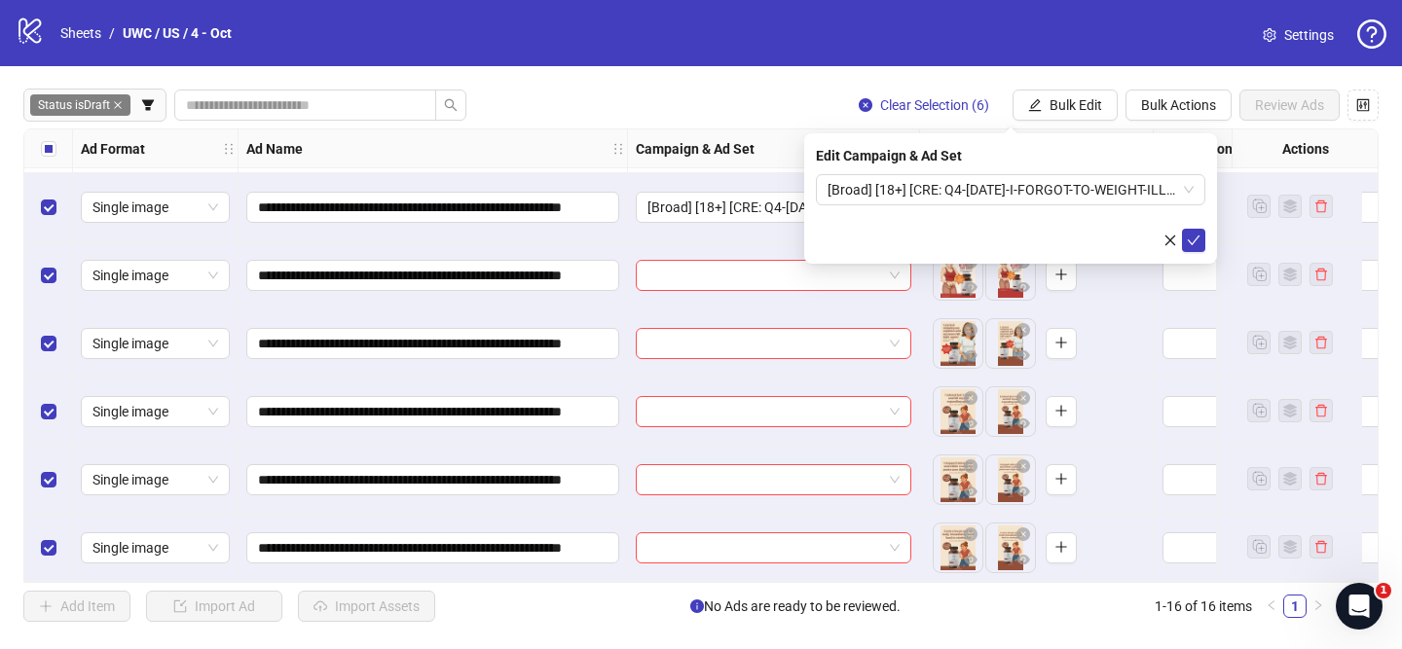
drag, startPoint x: 1188, startPoint y: 237, endPoint x: 1008, endPoint y: 256, distance: 181.2
click at [1189, 237] on icon "check" at bounding box center [1194, 241] width 14 height 14
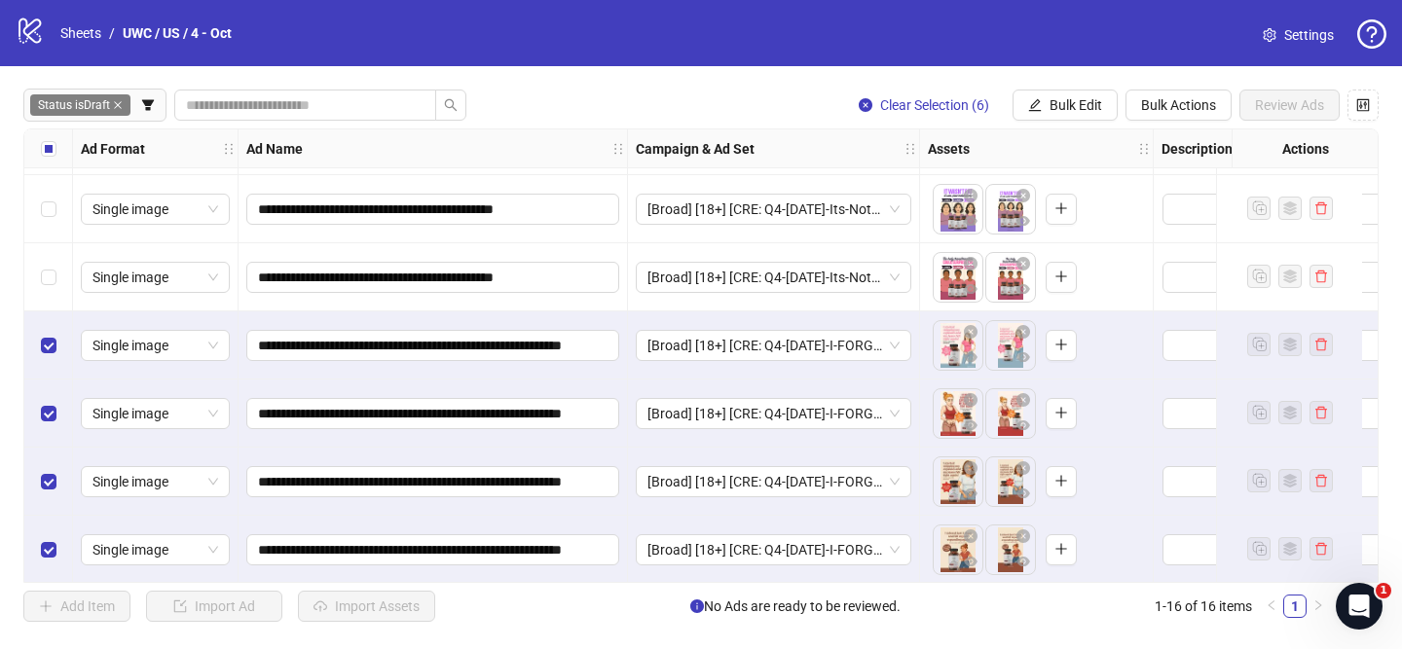
scroll to position [684, 0]
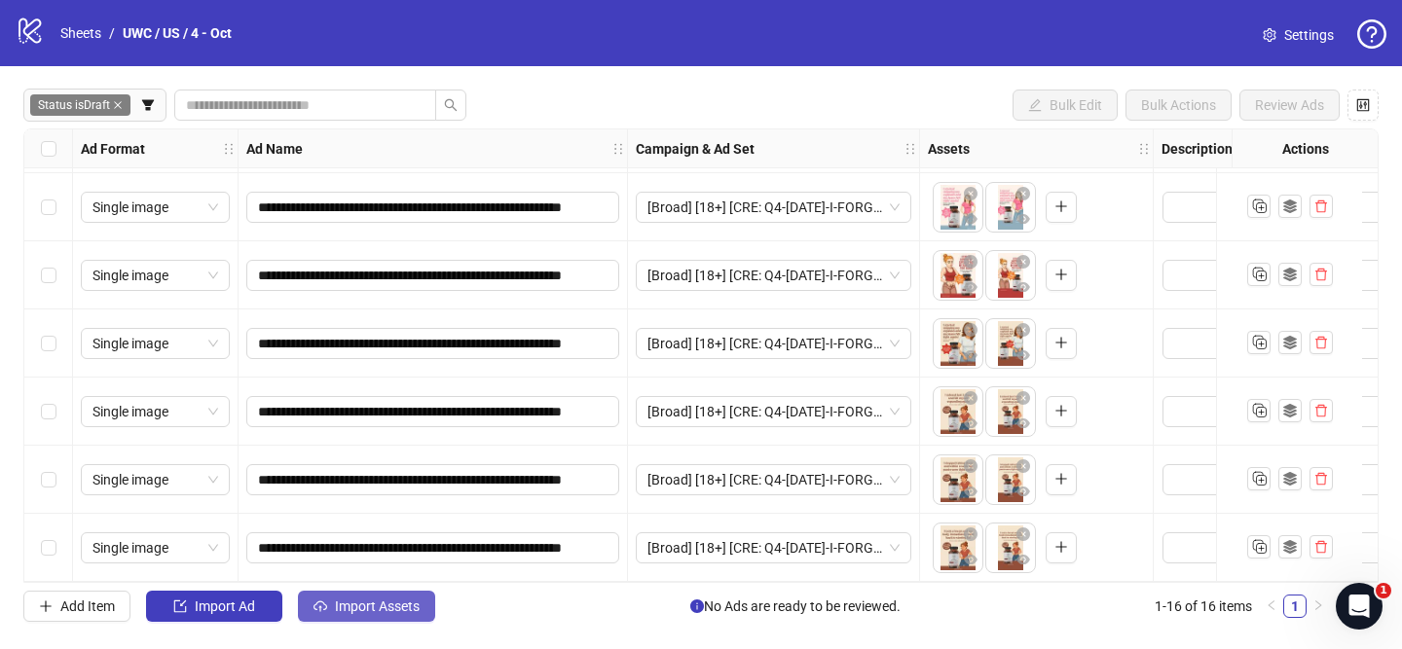
click at [390, 605] on span "Import Assets" at bounding box center [377, 607] width 85 height 16
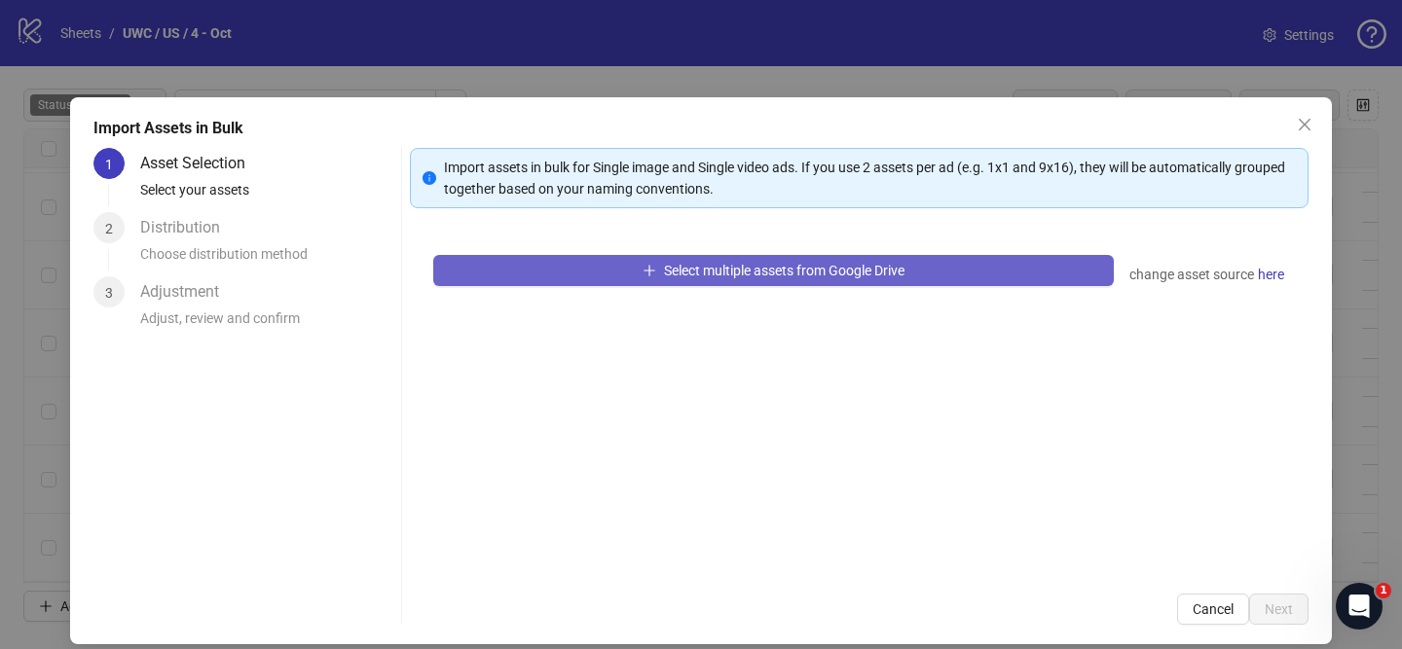
drag, startPoint x: 784, startPoint y: 302, endPoint x: 793, endPoint y: 280, distance: 23.5
click at [788, 300] on div "Select multiple assets from Google Drive change asset source here" at bounding box center [859, 401] width 899 height 339
click at [793, 280] on button "Select multiple assets from Google Drive" at bounding box center [773, 270] width 681 height 31
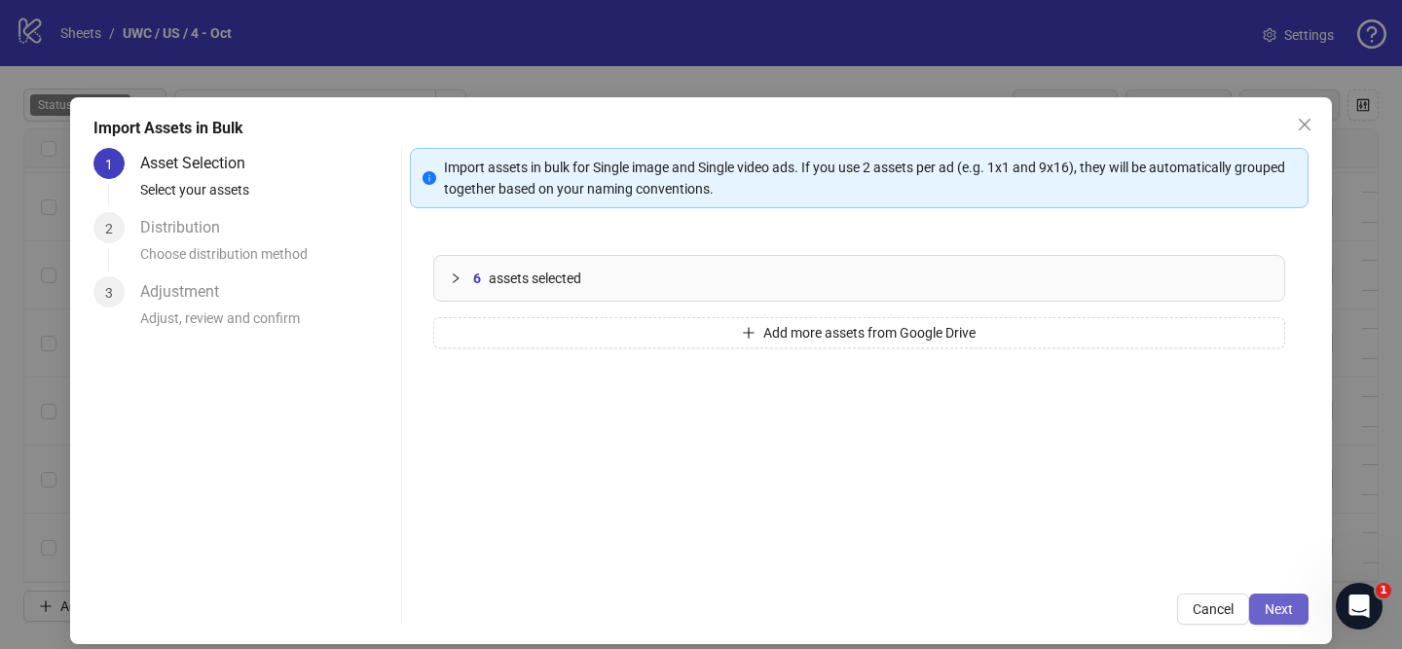
click at [1284, 611] on span "Next" at bounding box center [1279, 610] width 28 height 16
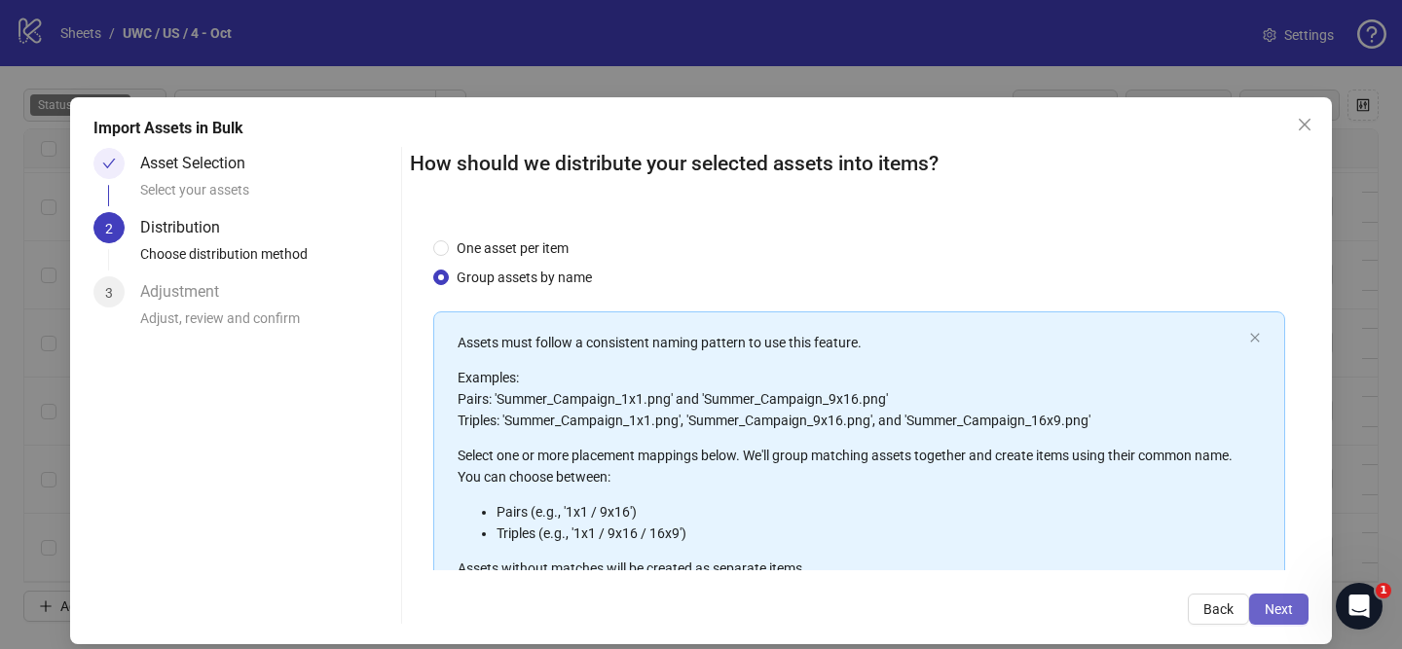
click at [1284, 611] on span "Next" at bounding box center [1279, 610] width 28 height 16
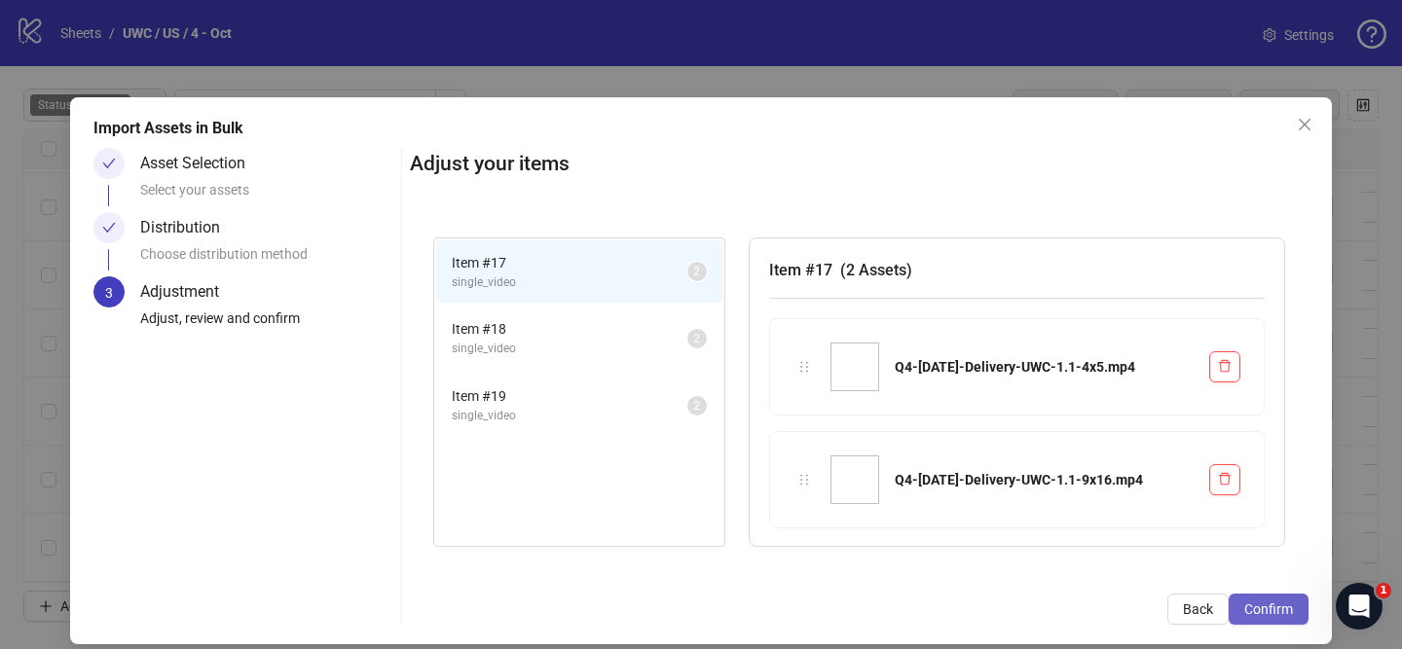
click at [1292, 617] on button "Confirm" at bounding box center [1269, 609] width 80 height 31
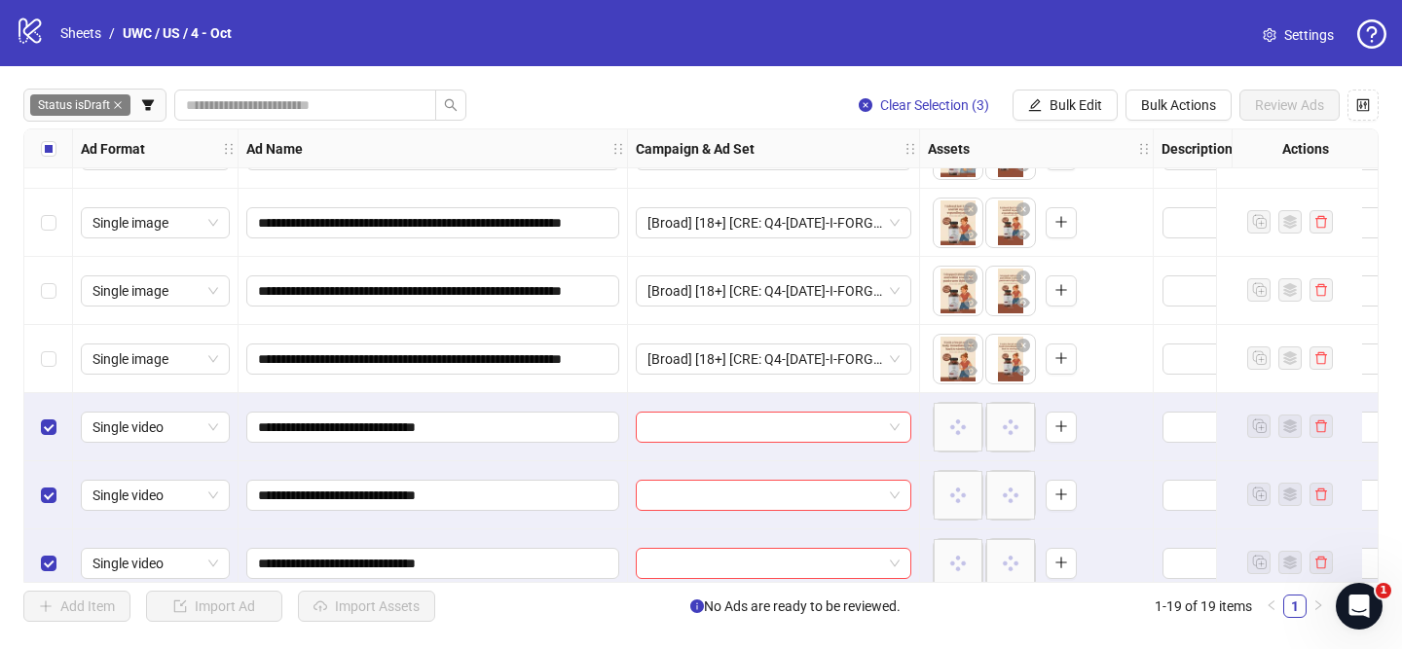
scroll to position [889, 0]
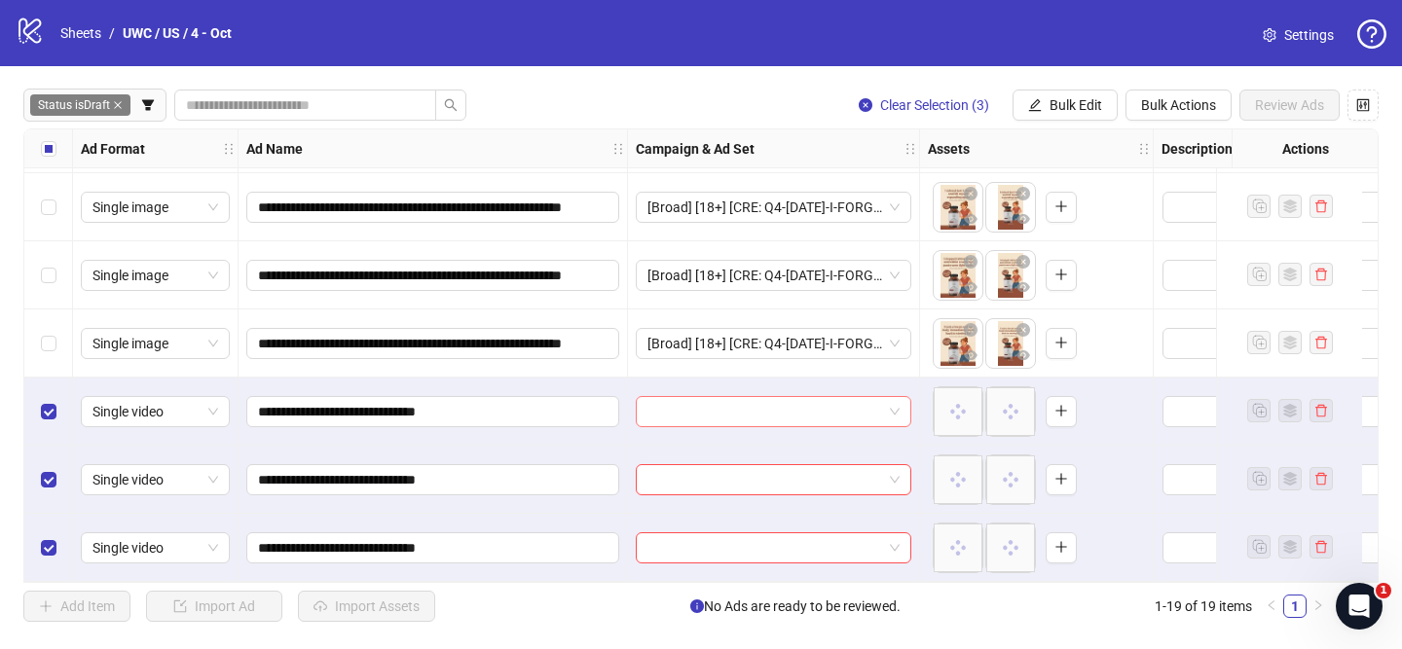
click at [745, 408] on input "search" at bounding box center [764, 411] width 235 height 29
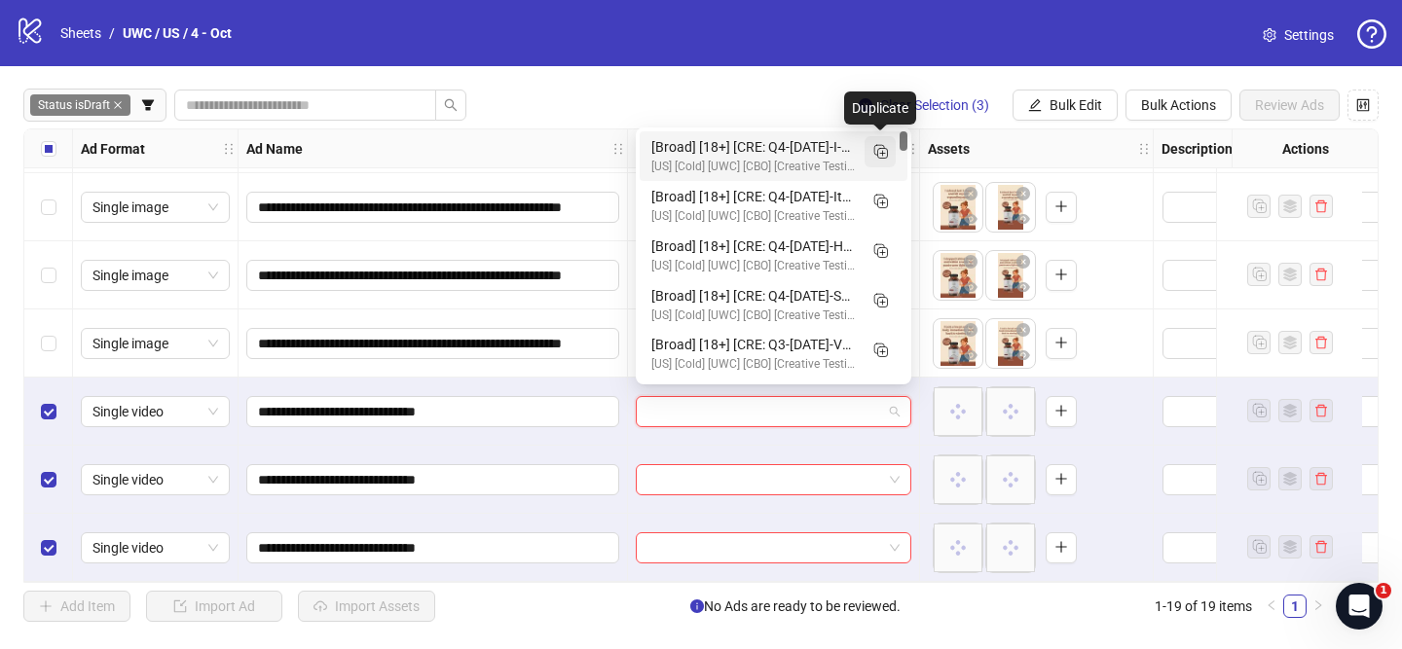
click at [880, 159] on icon "Duplicate" at bounding box center [879, 150] width 19 height 19
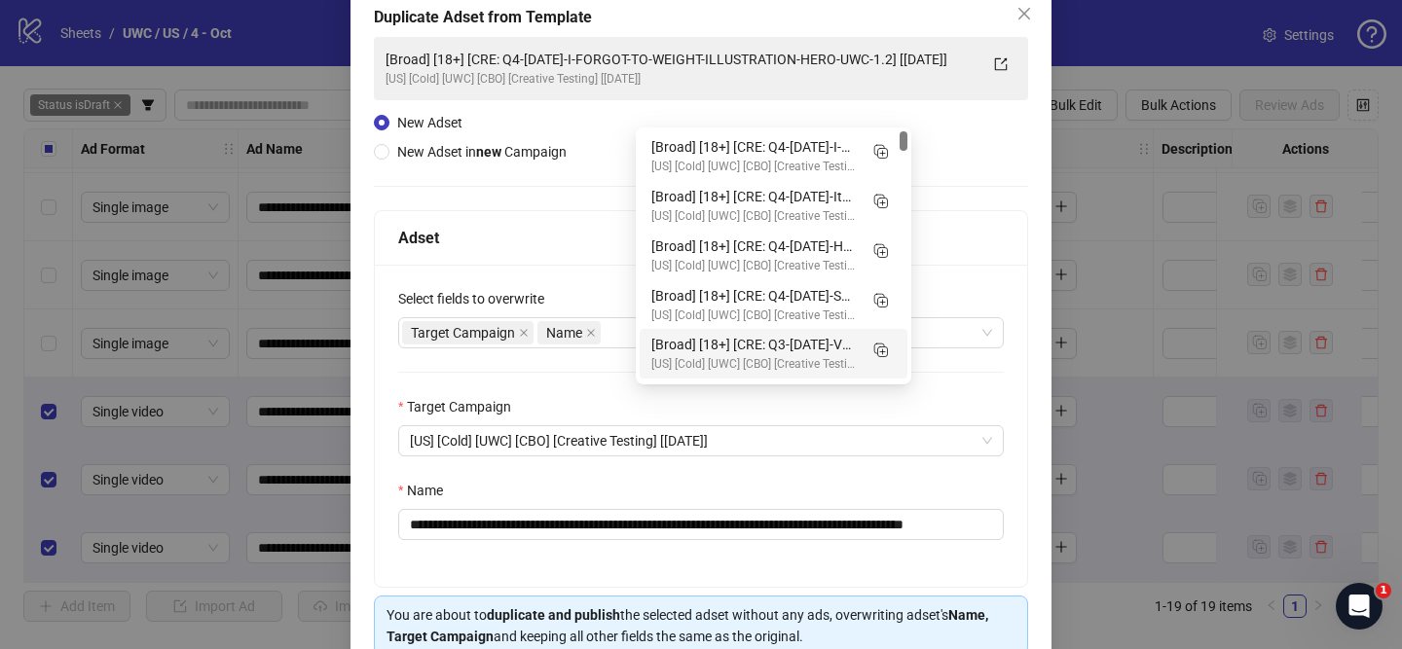
scroll to position [140, 0]
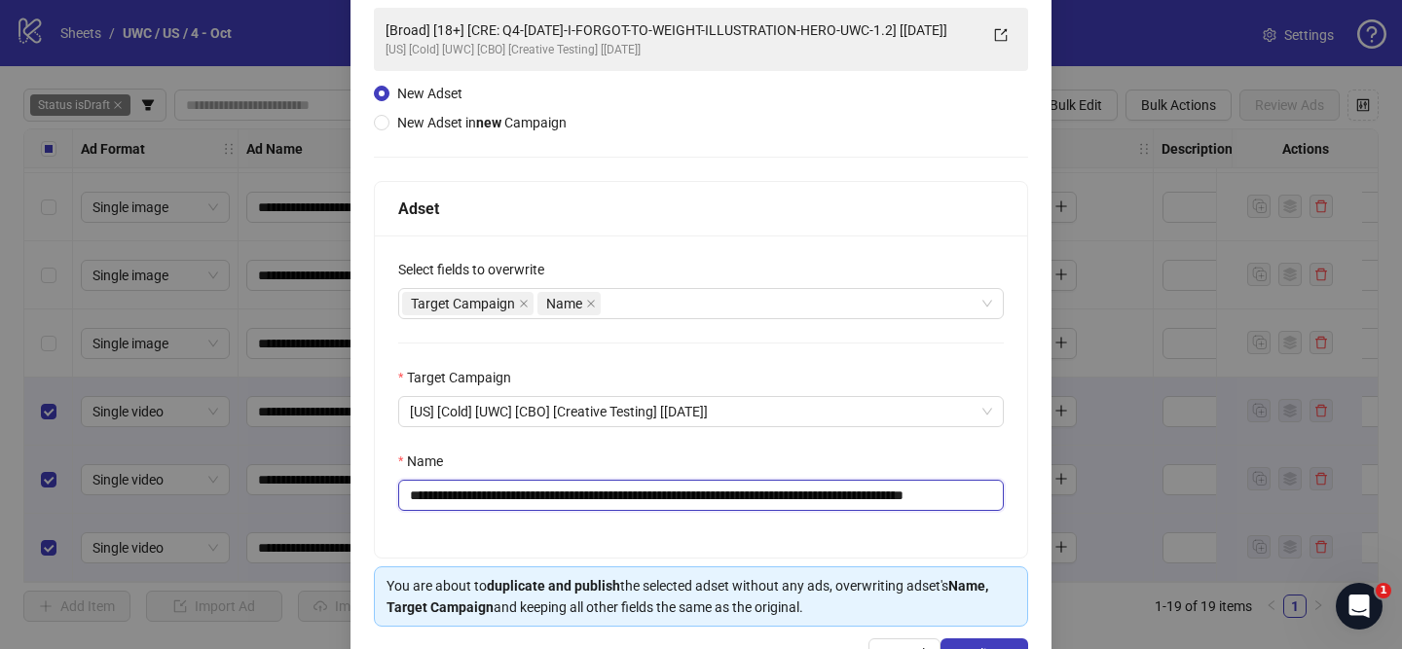
drag, startPoint x: 536, startPoint y: 498, endPoint x: 949, endPoint y: 502, distance: 412.8
click at [949, 502] on input "**********" at bounding box center [701, 495] width 606 height 31
paste input "text"
drag, startPoint x: 866, startPoint y: 497, endPoint x: 997, endPoint y: 501, distance: 131.5
click at [997, 501] on input "**********" at bounding box center [701, 495] width 606 height 31
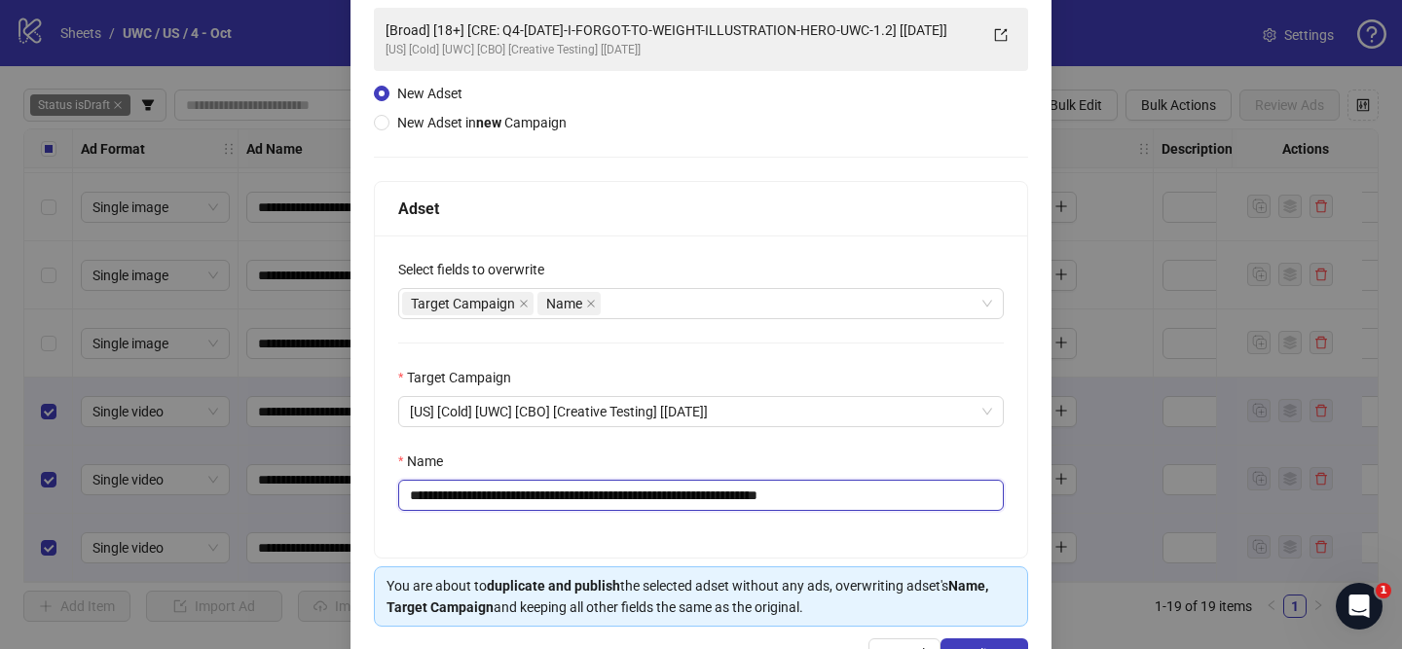
scroll to position [204, 0]
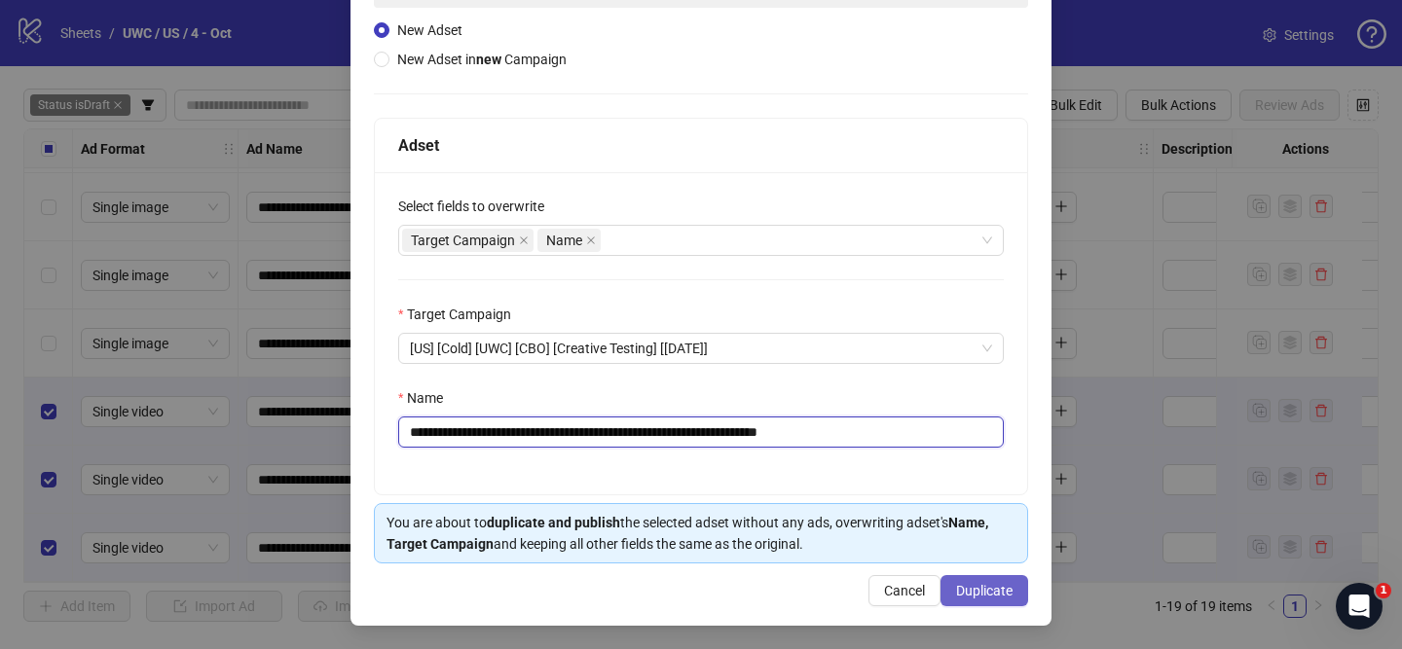
type input "**********"
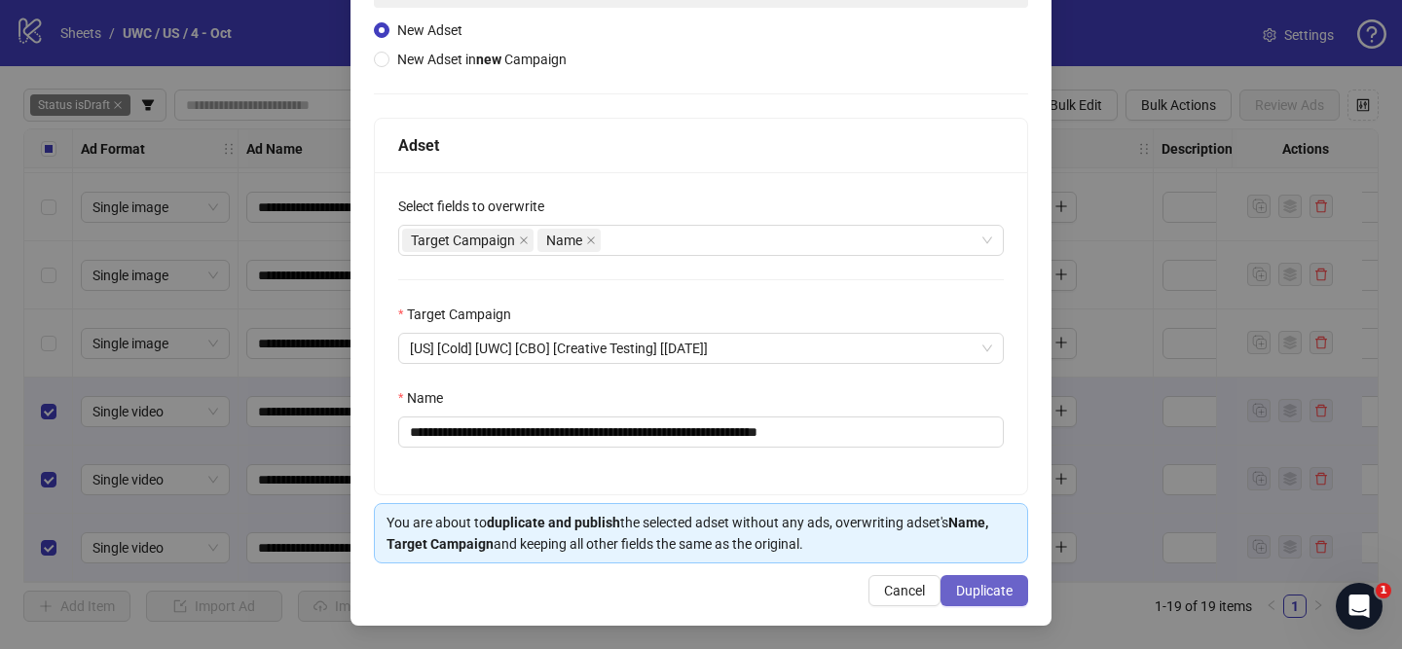
click at [998, 593] on span "Duplicate" at bounding box center [984, 591] width 56 height 16
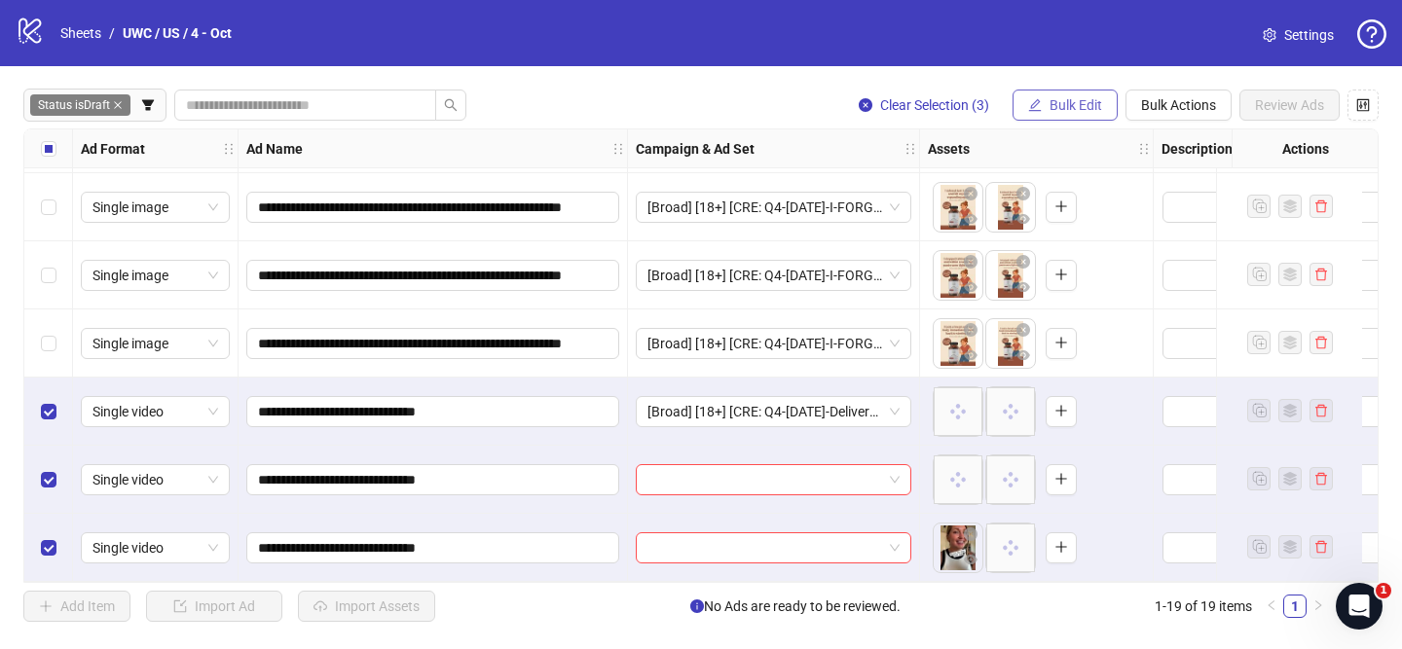
click at [1060, 121] on button "Bulk Edit" at bounding box center [1065, 105] width 105 height 31
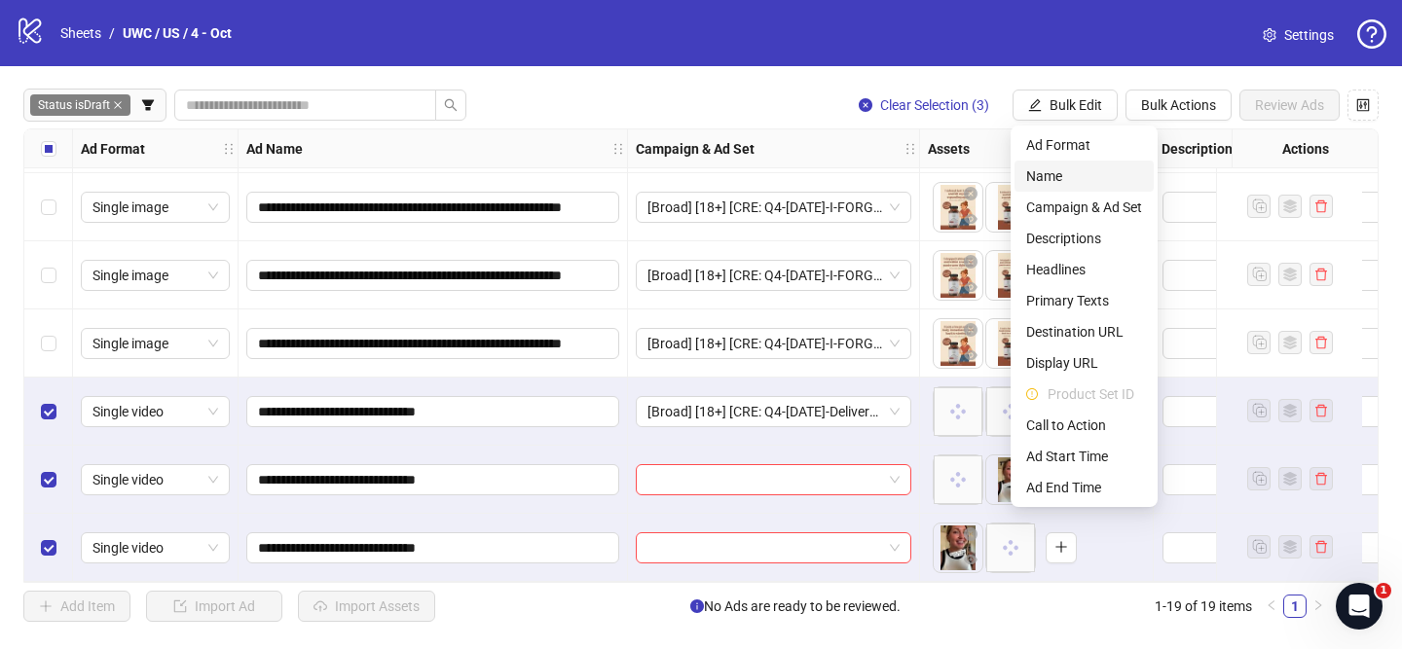
click at [1050, 179] on span "Name" at bounding box center [1084, 176] width 116 height 21
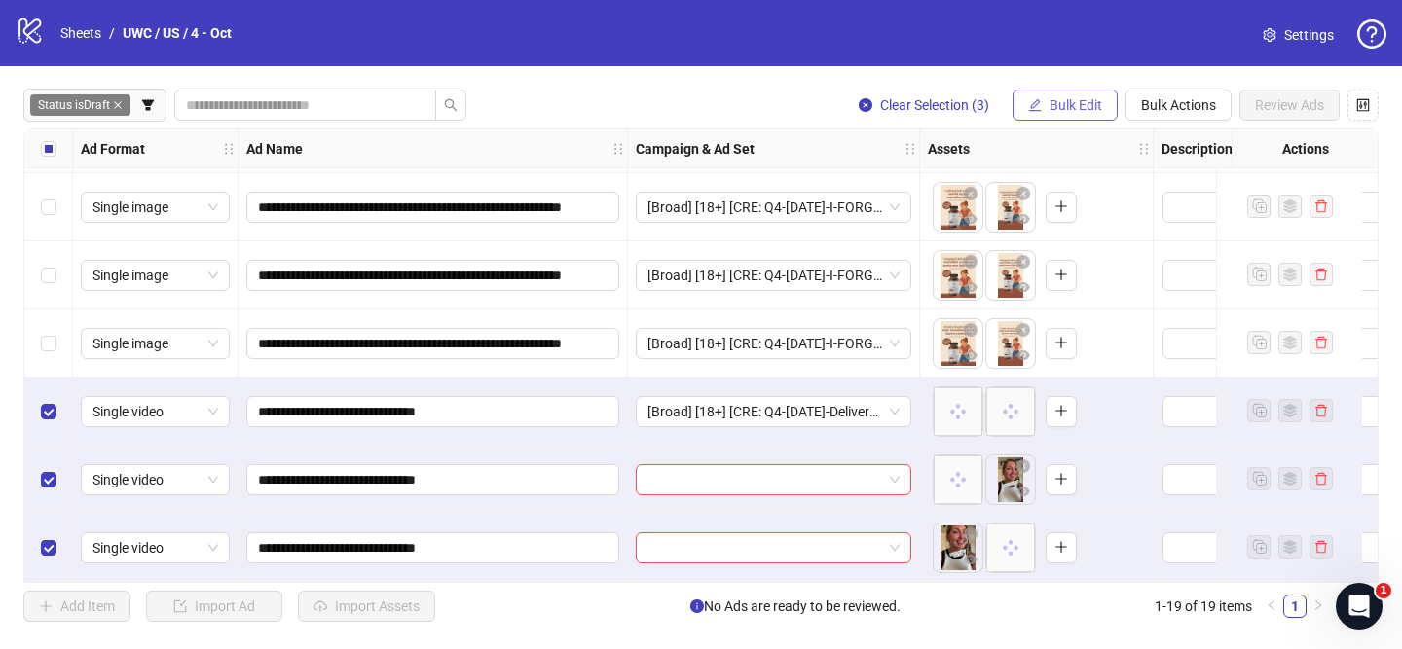
click at [1058, 109] on span "Bulk Edit" at bounding box center [1076, 105] width 53 height 16
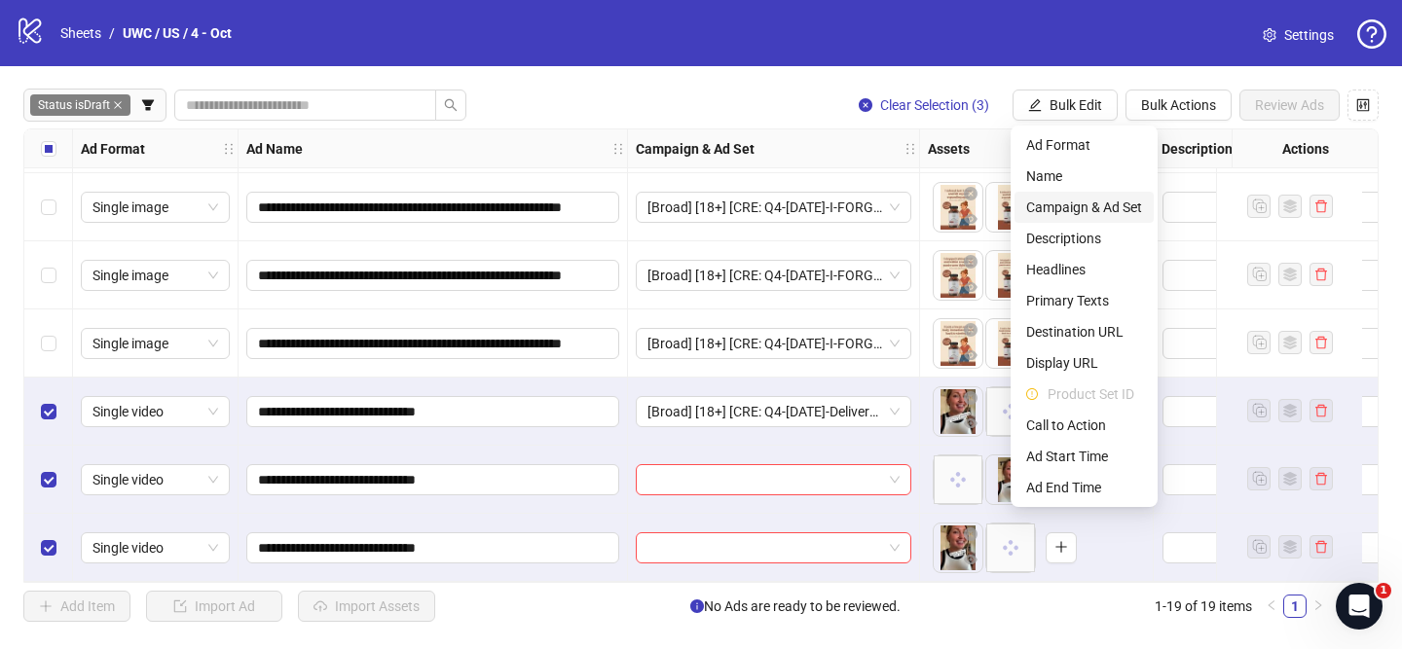
click at [1106, 210] on span "Campaign & Ad Set" at bounding box center [1084, 207] width 116 height 21
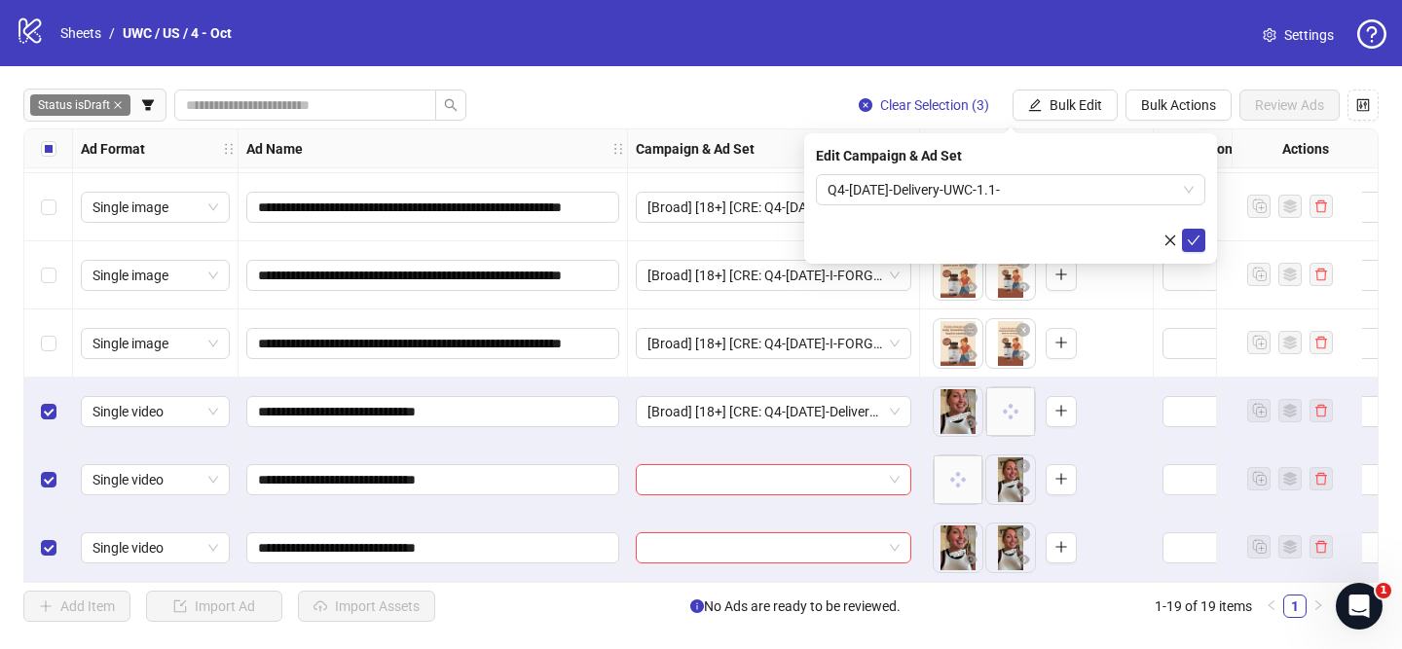
drag, startPoint x: 1197, startPoint y: 240, endPoint x: 1154, endPoint y: 229, distance: 44.4
click at [1196, 240] on icon "check" at bounding box center [1194, 241] width 14 height 14
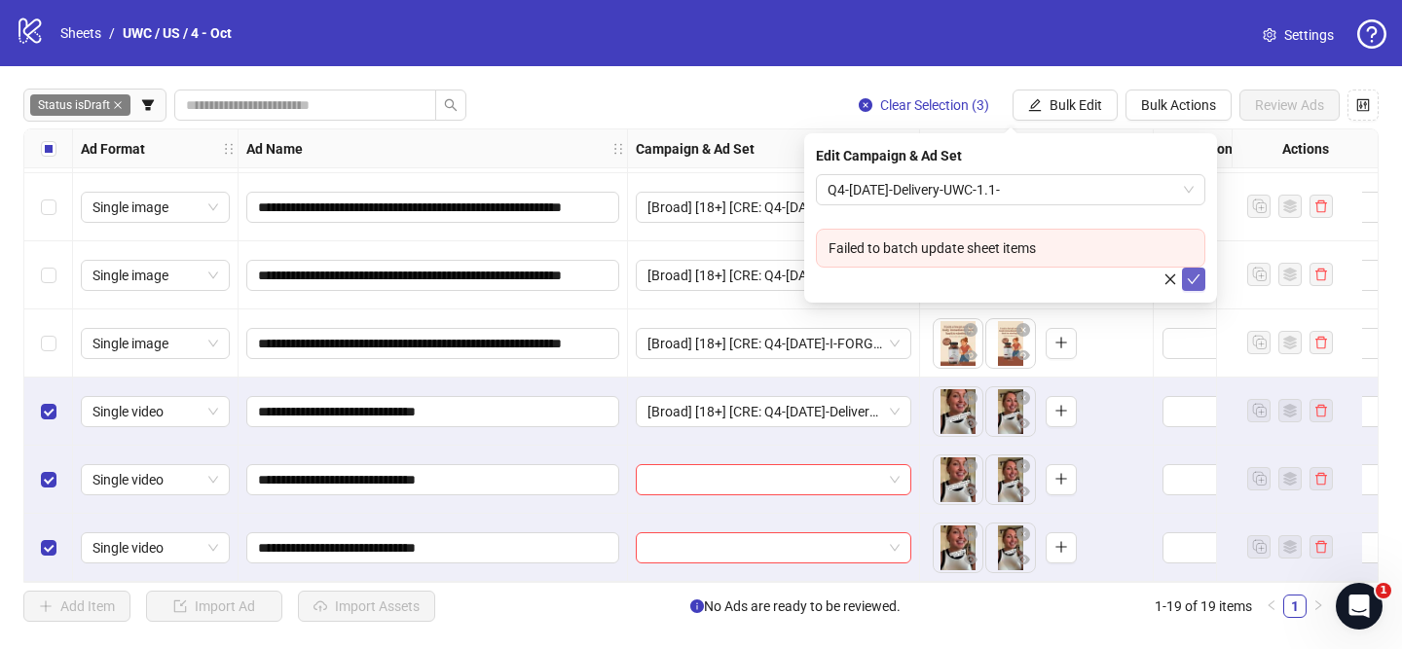
click at [1194, 278] on icon "check" at bounding box center [1194, 280] width 14 height 14
click at [1088, 190] on span "Q4-[DATE]-Delivery-UWC-1.1-" at bounding box center [1011, 189] width 366 height 29
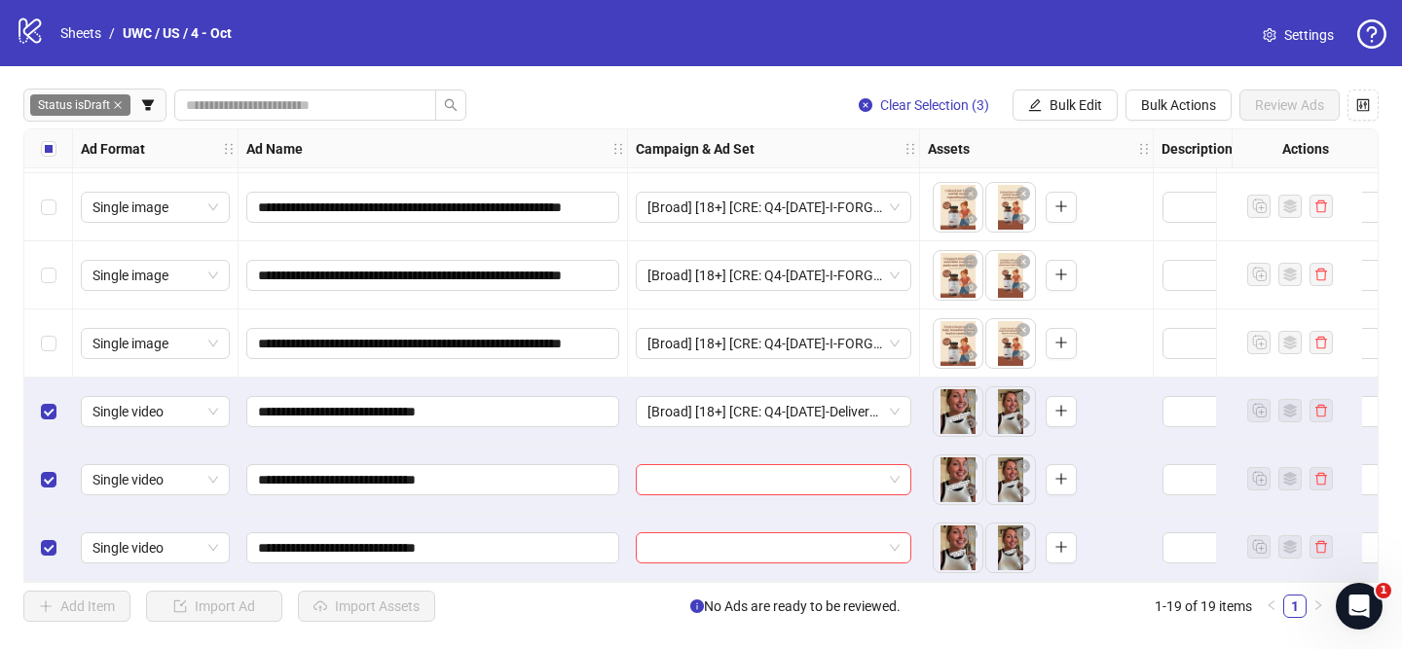
click at [901, 73] on div "**********" at bounding box center [701, 355] width 1402 height 579
click at [763, 474] on input "search" at bounding box center [764, 479] width 235 height 29
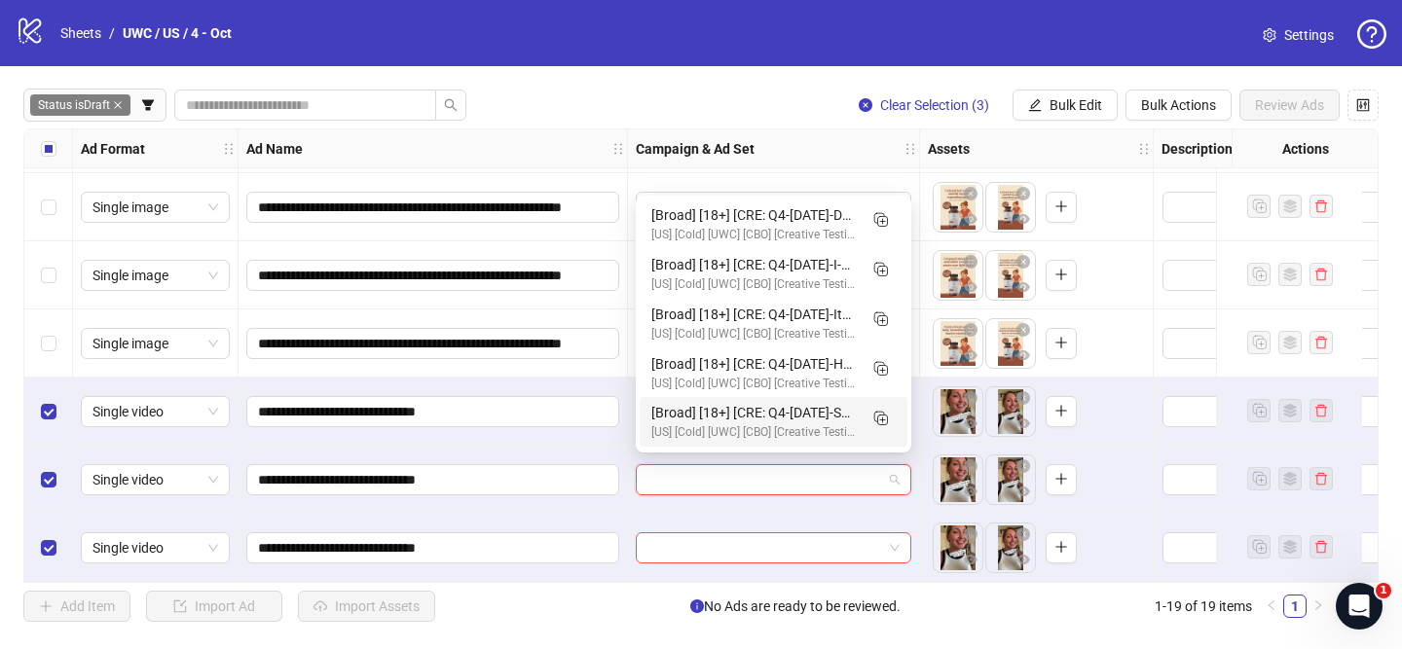
click at [623, 451] on div "**********" at bounding box center [433, 480] width 389 height 68
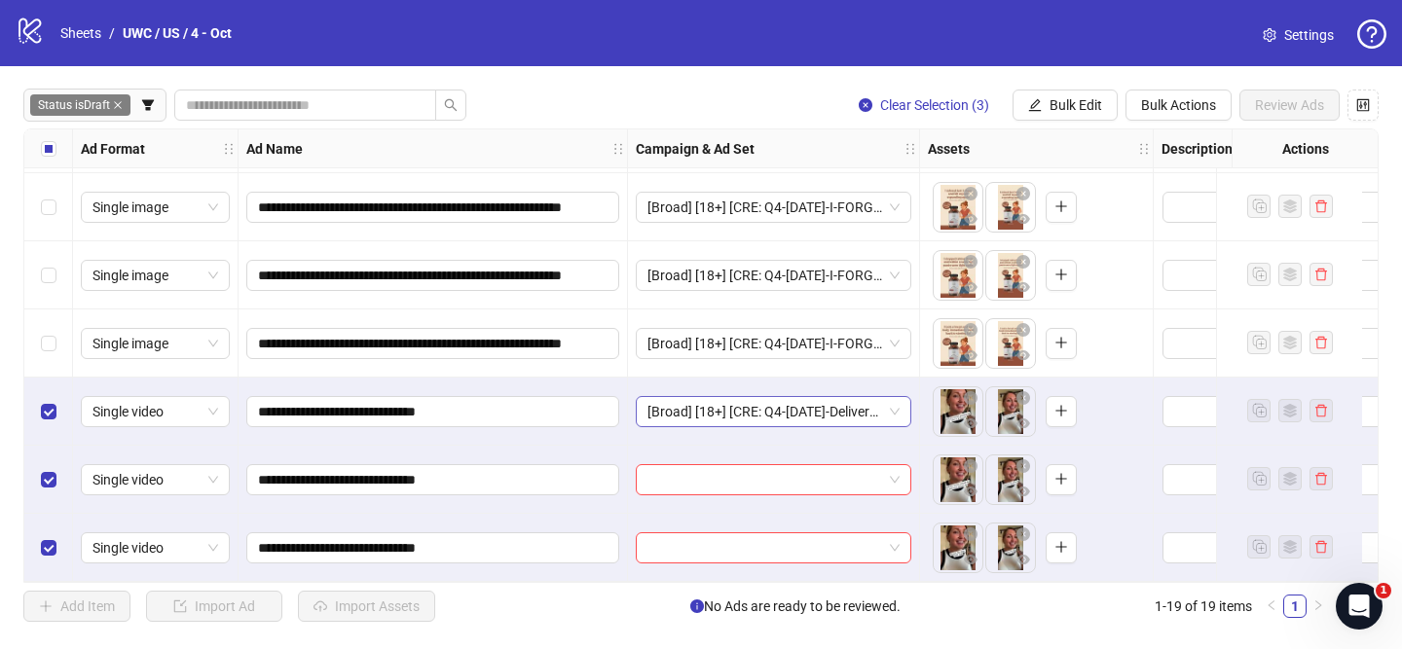
click at [801, 397] on span "[Broad] [18+] [CRE: Q4-[DATE]-Delivery-UWC-UWLS-MH] [[DATE]]" at bounding box center [773, 411] width 252 height 29
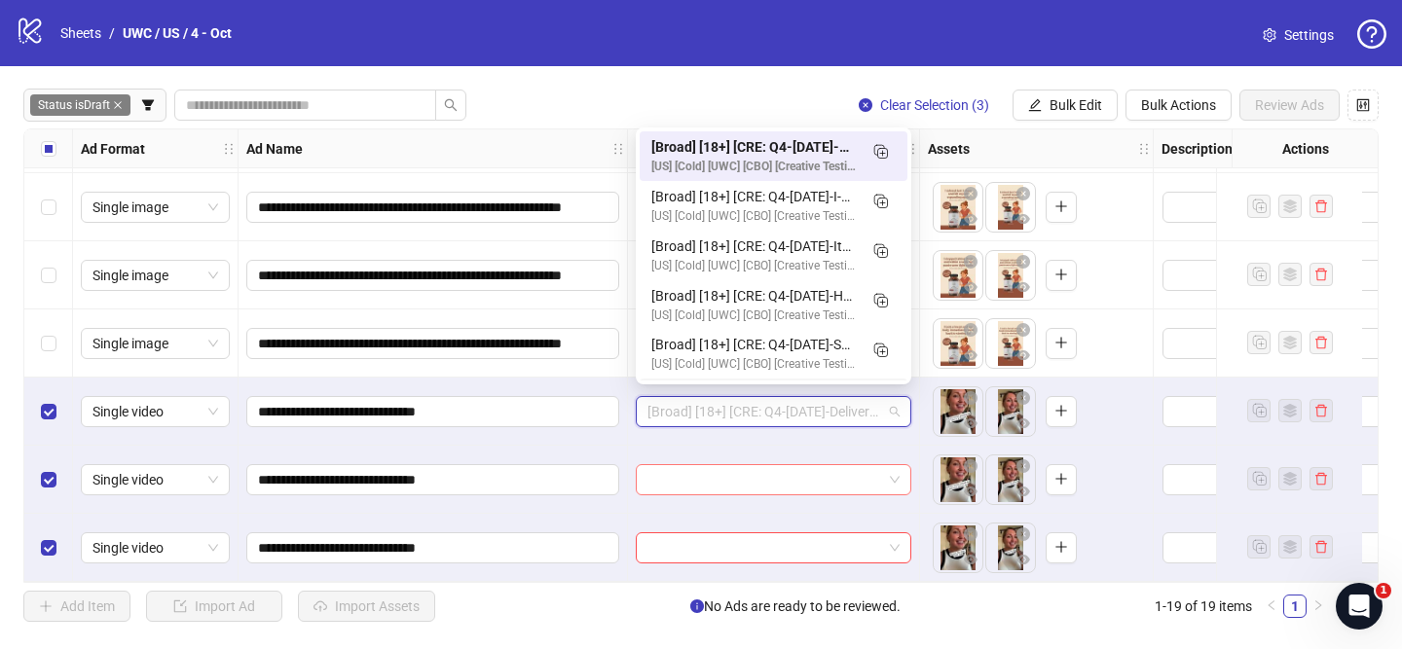
click at [788, 465] on input "search" at bounding box center [764, 479] width 235 height 29
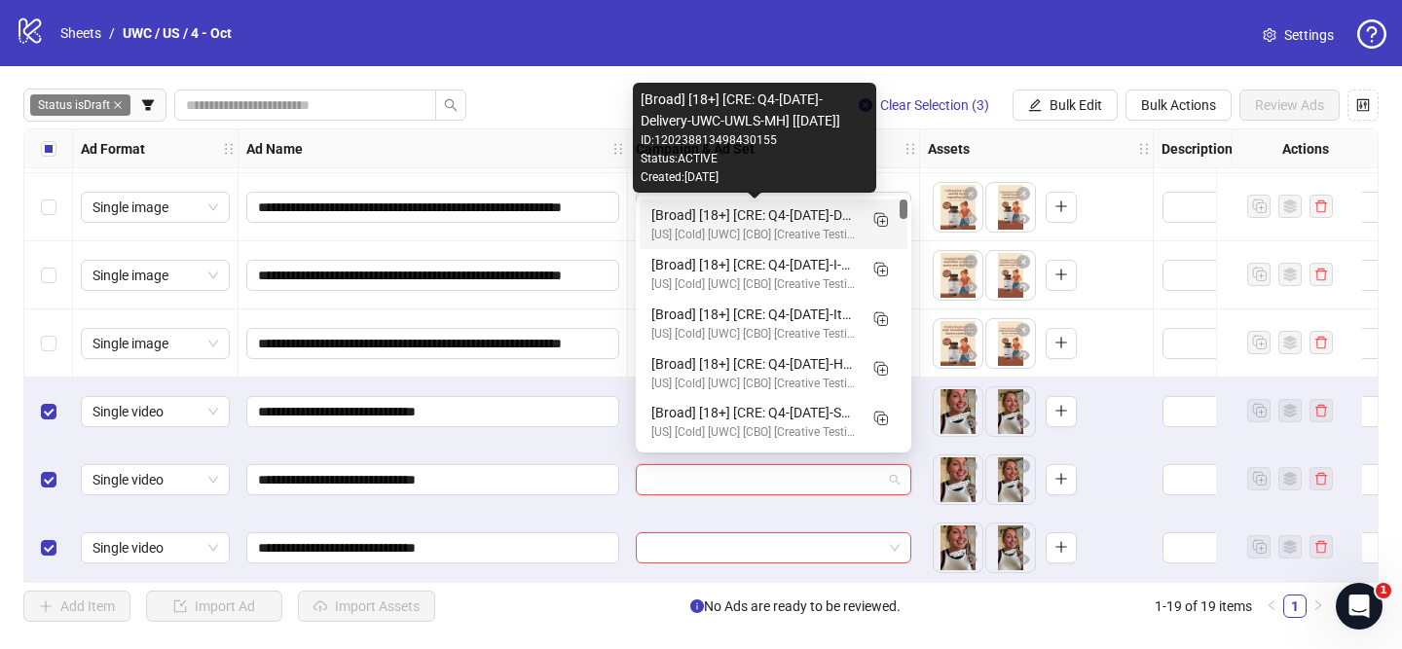
click at [806, 214] on div "[Broad] [18+] [CRE: Q4-[DATE]-Delivery-UWC-UWLS-MH] [[DATE]]" at bounding box center [753, 214] width 205 height 21
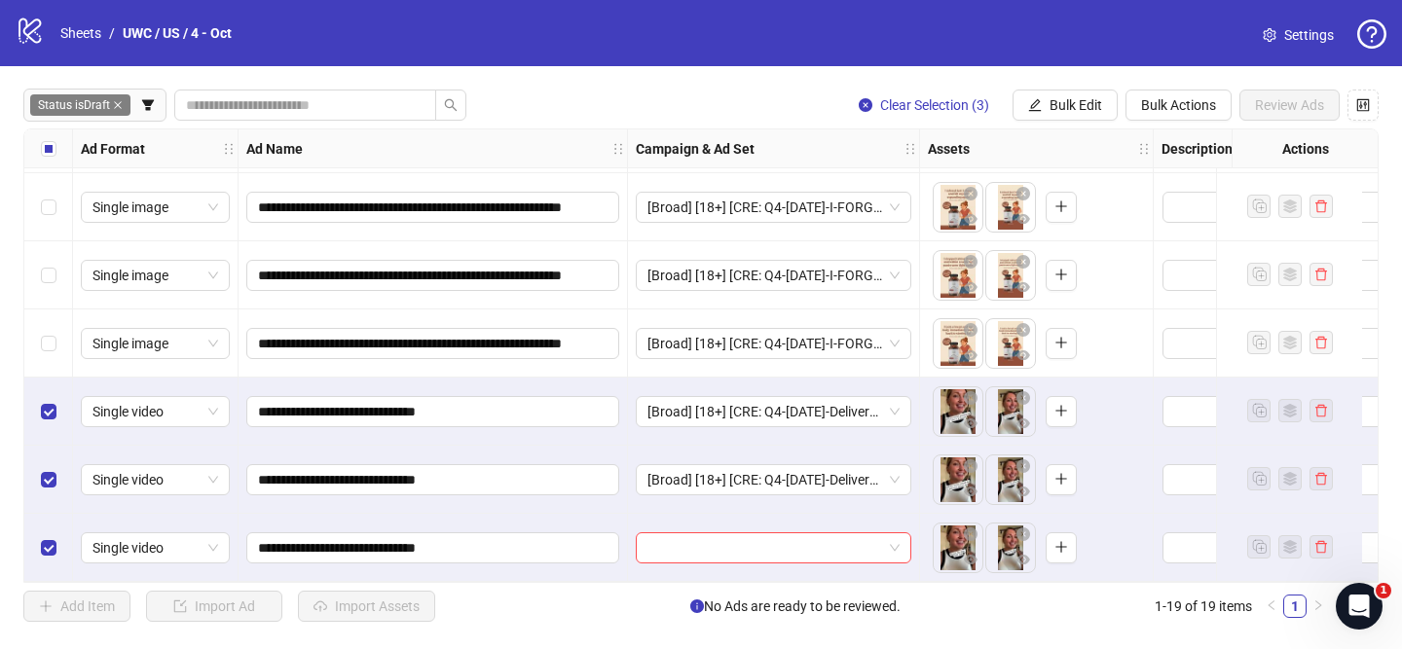
drag, startPoint x: 775, startPoint y: 538, endPoint x: 829, endPoint y: 224, distance: 319.0
click at [775, 538] on input "search" at bounding box center [764, 548] width 235 height 29
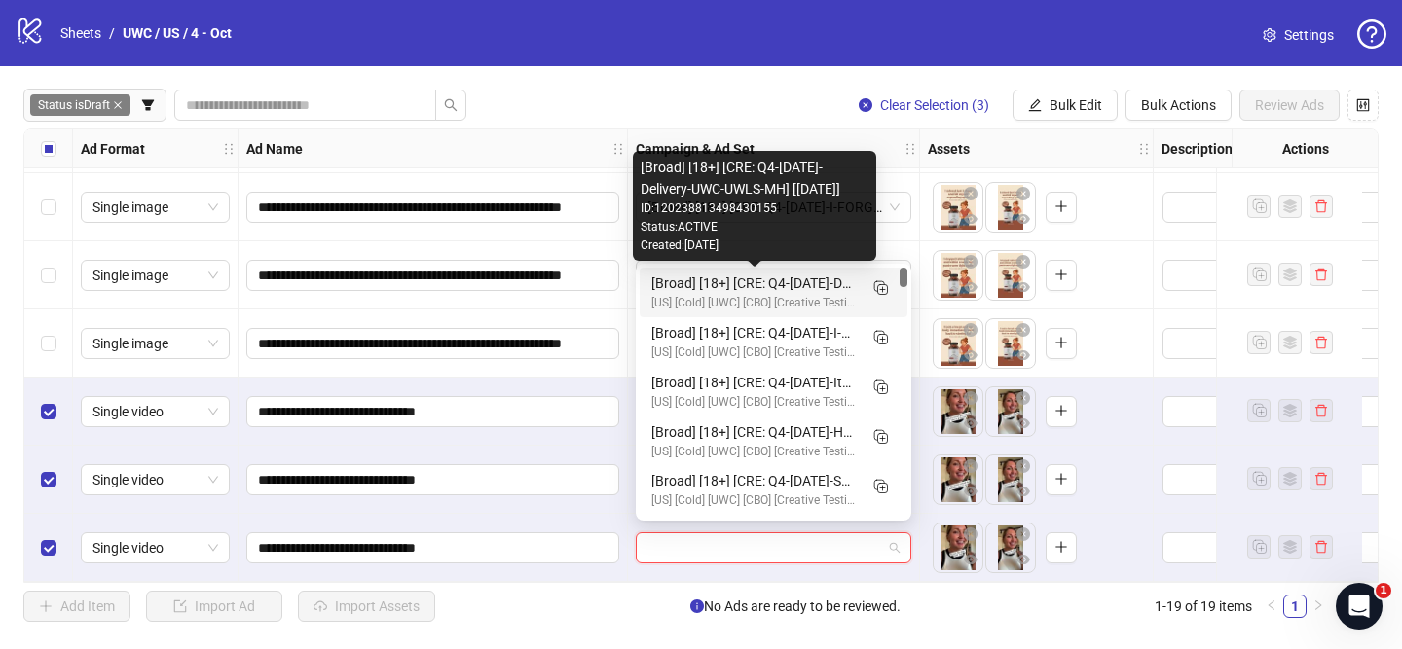
drag, startPoint x: 793, startPoint y: 293, endPoint x: 129, endPoint y: 137, distance: 682.0
click at [792, 293] on div "[Broad] [18+] [CRE: Q4-[DATE]-Delivery-UWC-UWLS-MH] [[DATE]]" at bounding box center [753, 283] width 205 height 21
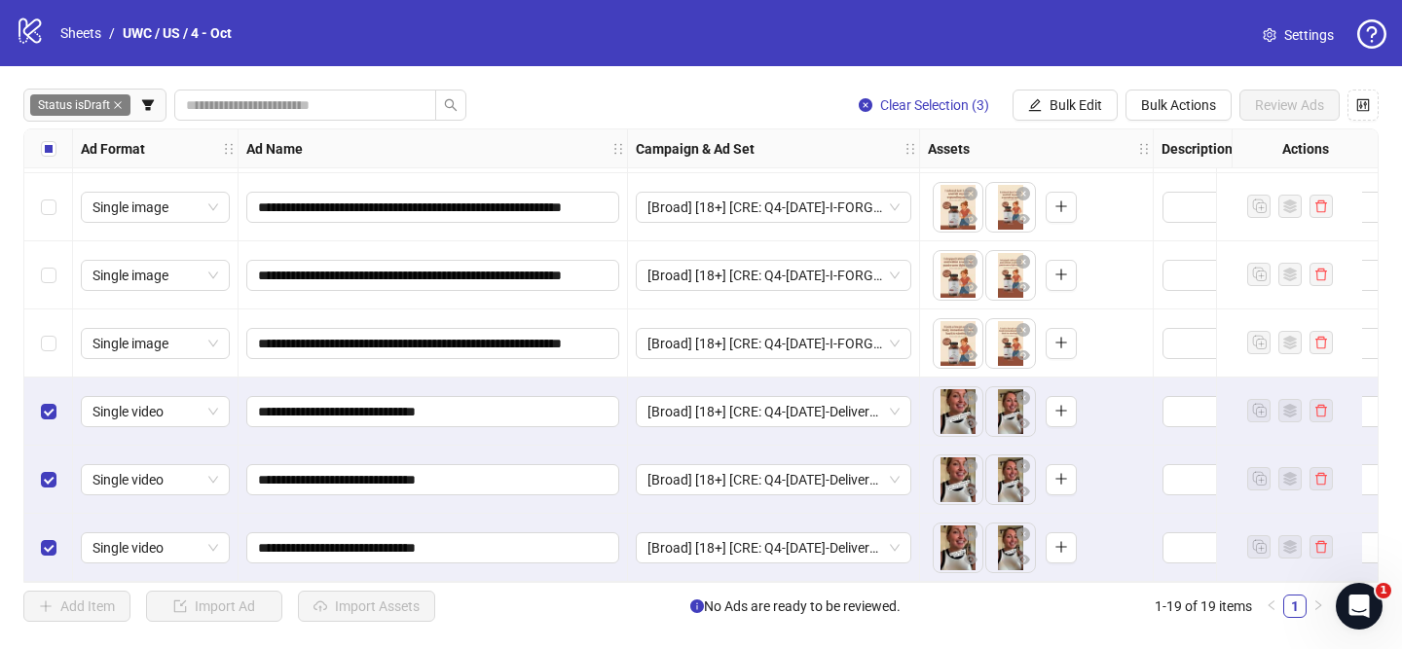
click at [58, 146] on div "Select all rows" at bounding box center [48, 148] width 49 height 39
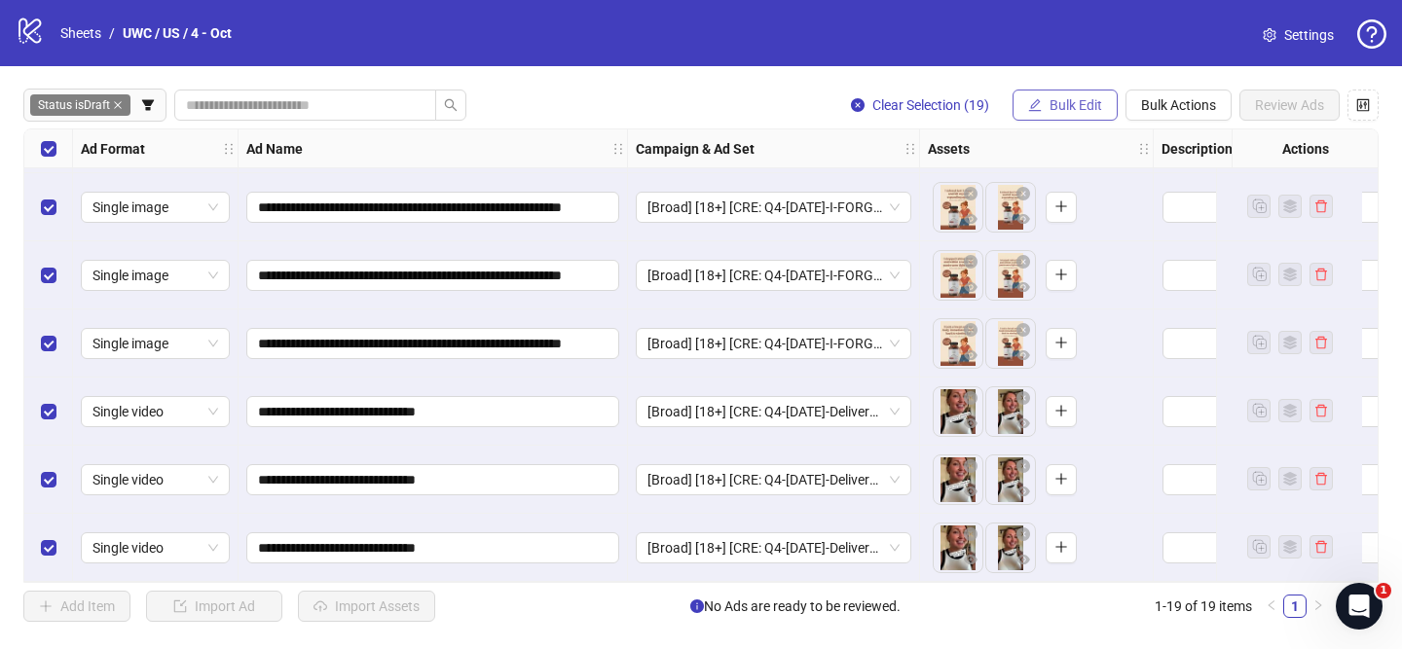
click at [1047, 102] on button "Bulk Edit" at bounding box center [1065, 105] width 105 height 31
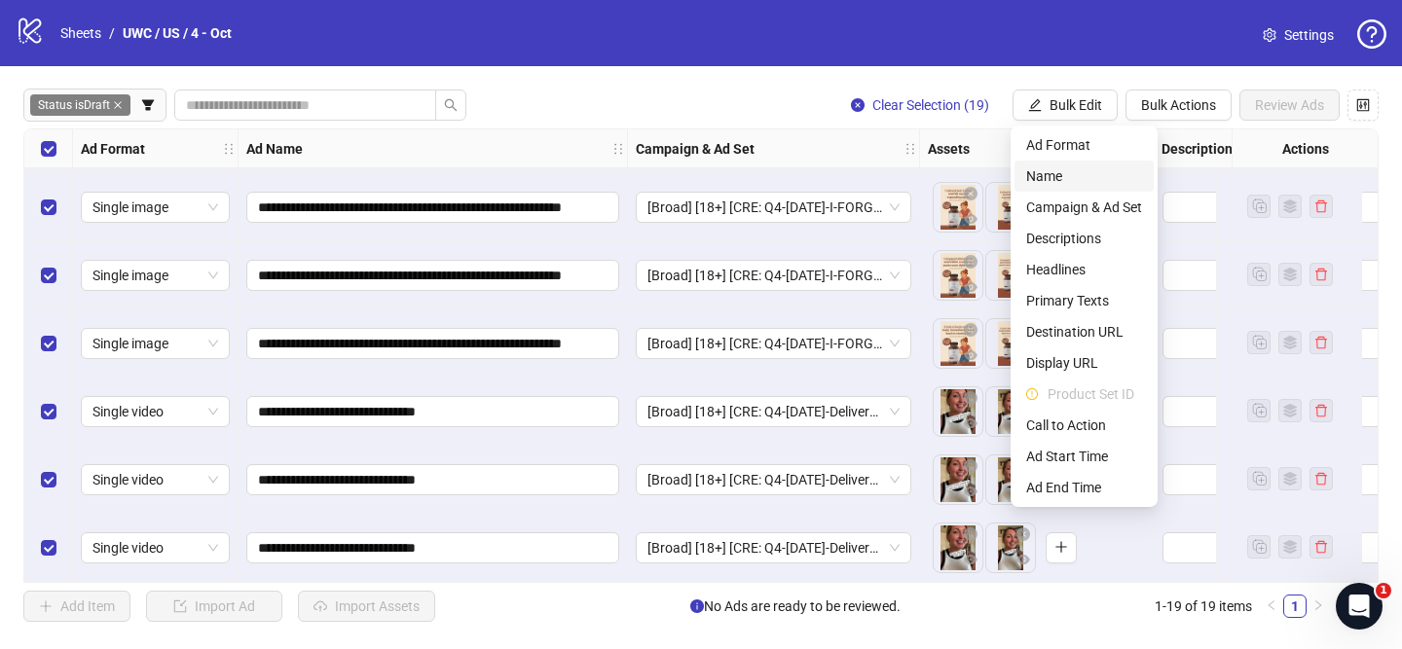
click at [1087, 186] on span "Name" at bounding box center [1084, 176] width 116 height 21
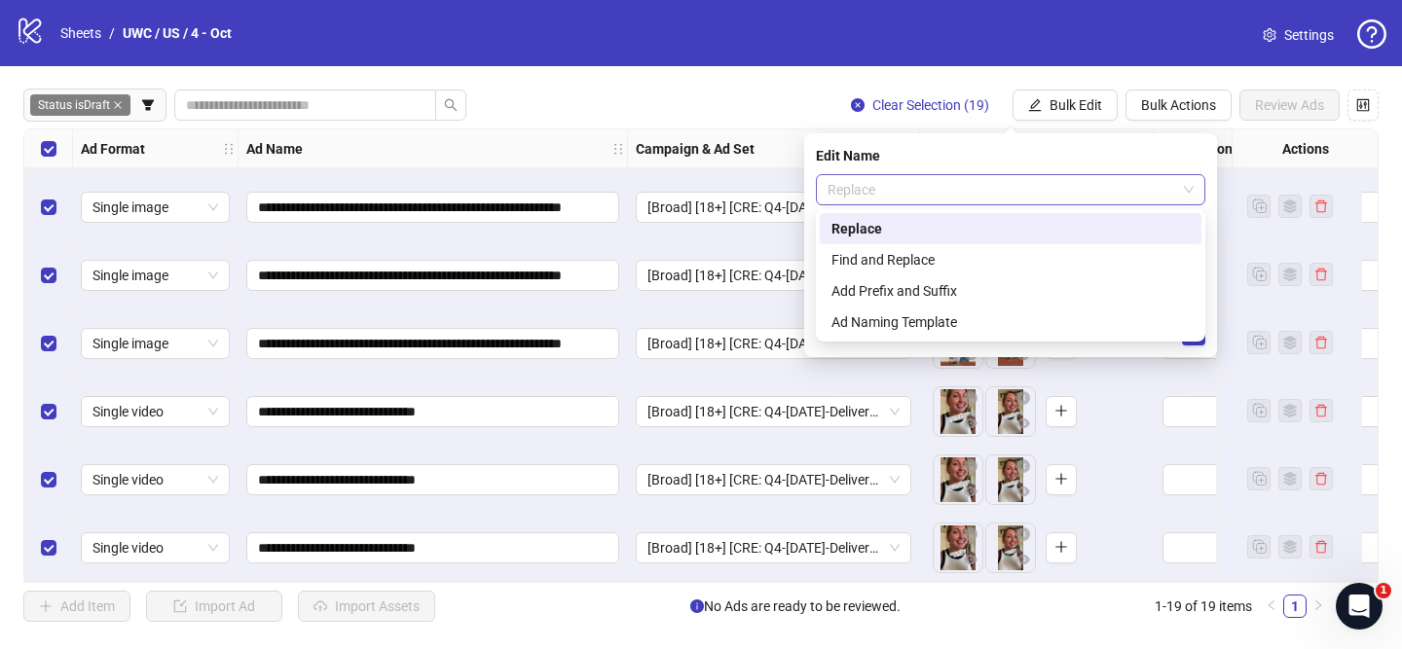
click at [880, 187] on span "Replace" at bounding box center [1011, 189] width 366 height 29
click at [926, 258] on div "Find and Replace" at bounding box center [1010, 259] width 358 height 21
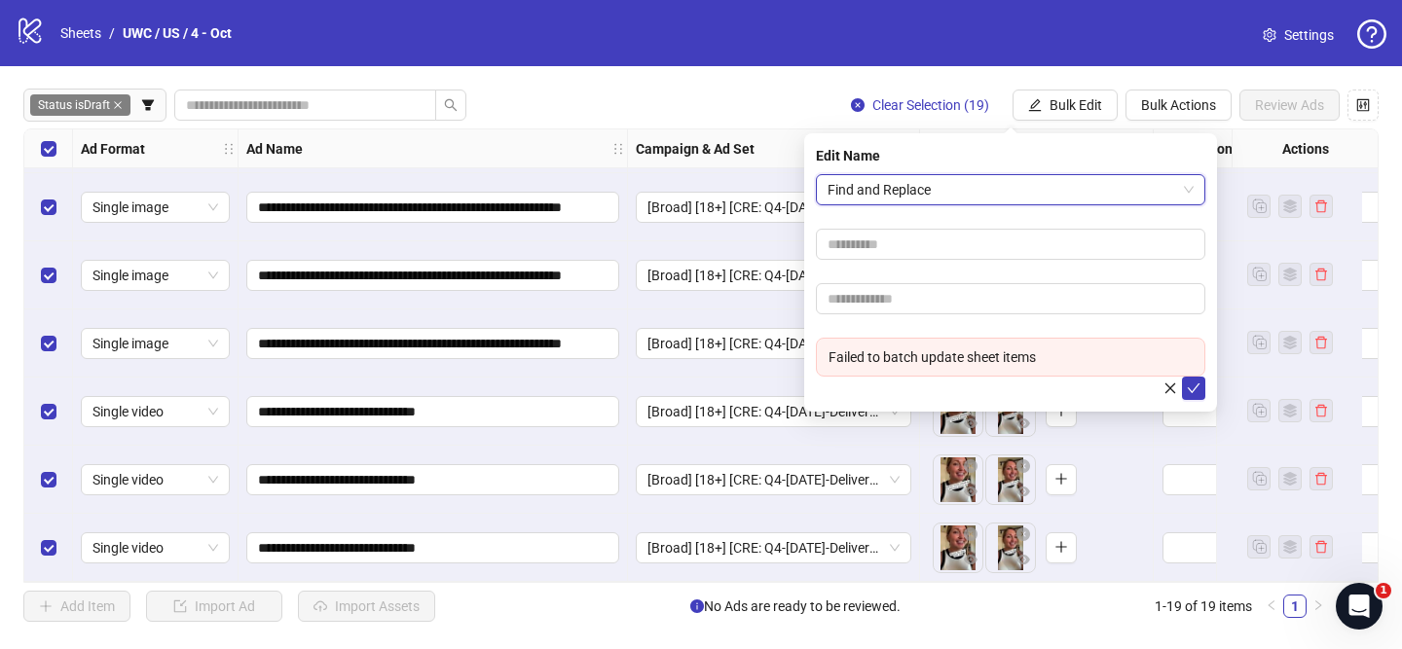
click at [908, 195] on span "Find and Replace" at bounding box center [1011, 189] width 366 height 29
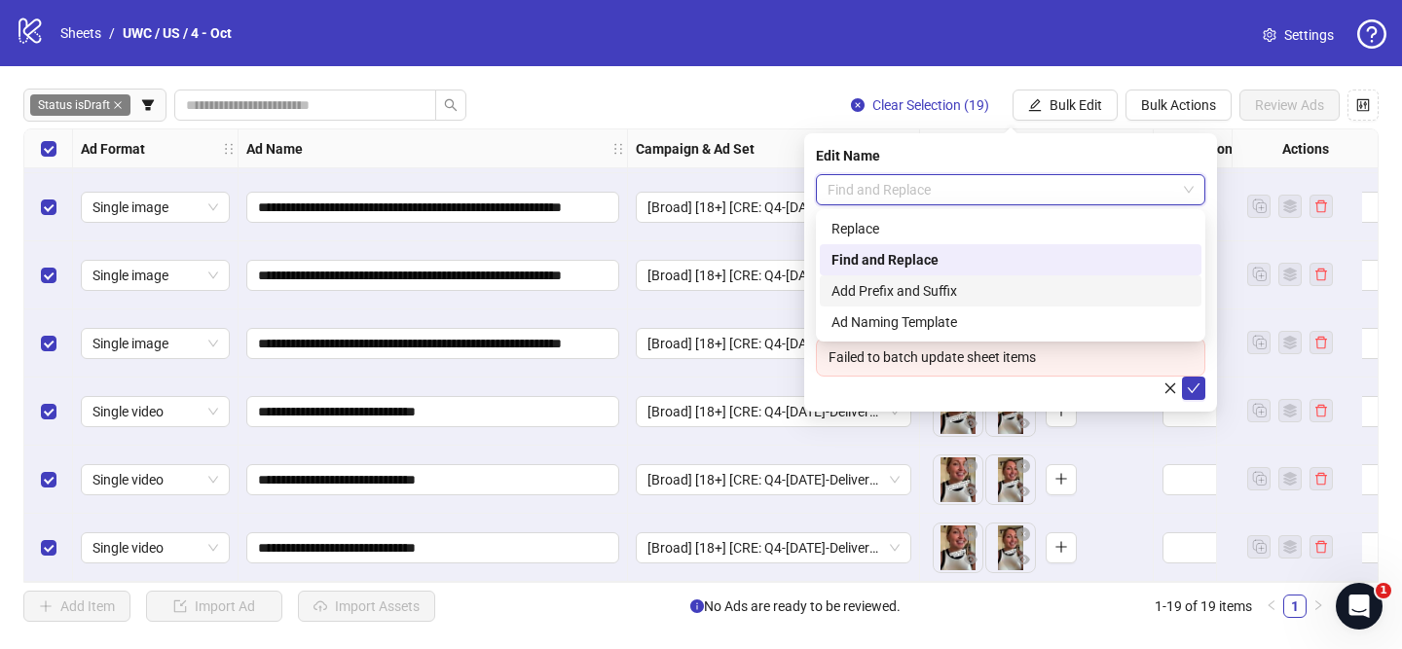
click at [922, 294] on div "Add Prefix and Suffix" at bounding box center [1010, 290] width 358 height 21
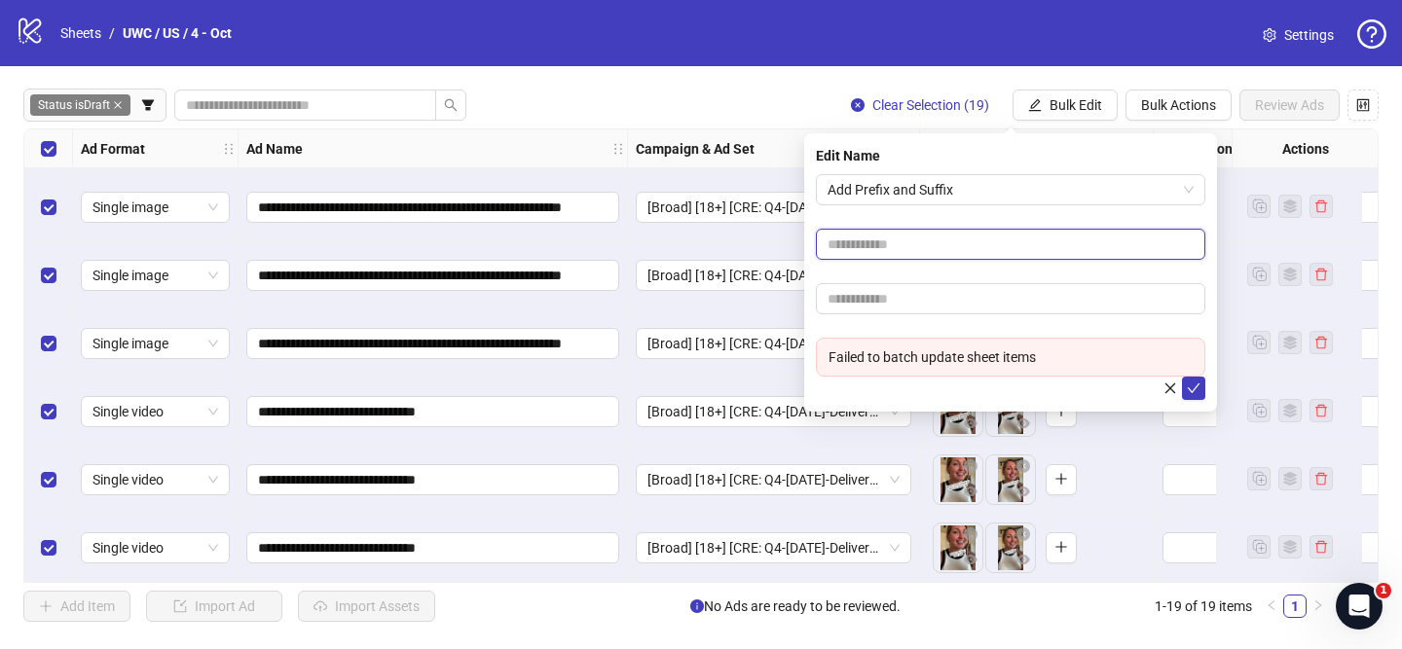
paste input "**********"
click at [905, 248] on input "text" at bounding box center [1010, 244] width 389 height 31
type input "**********"
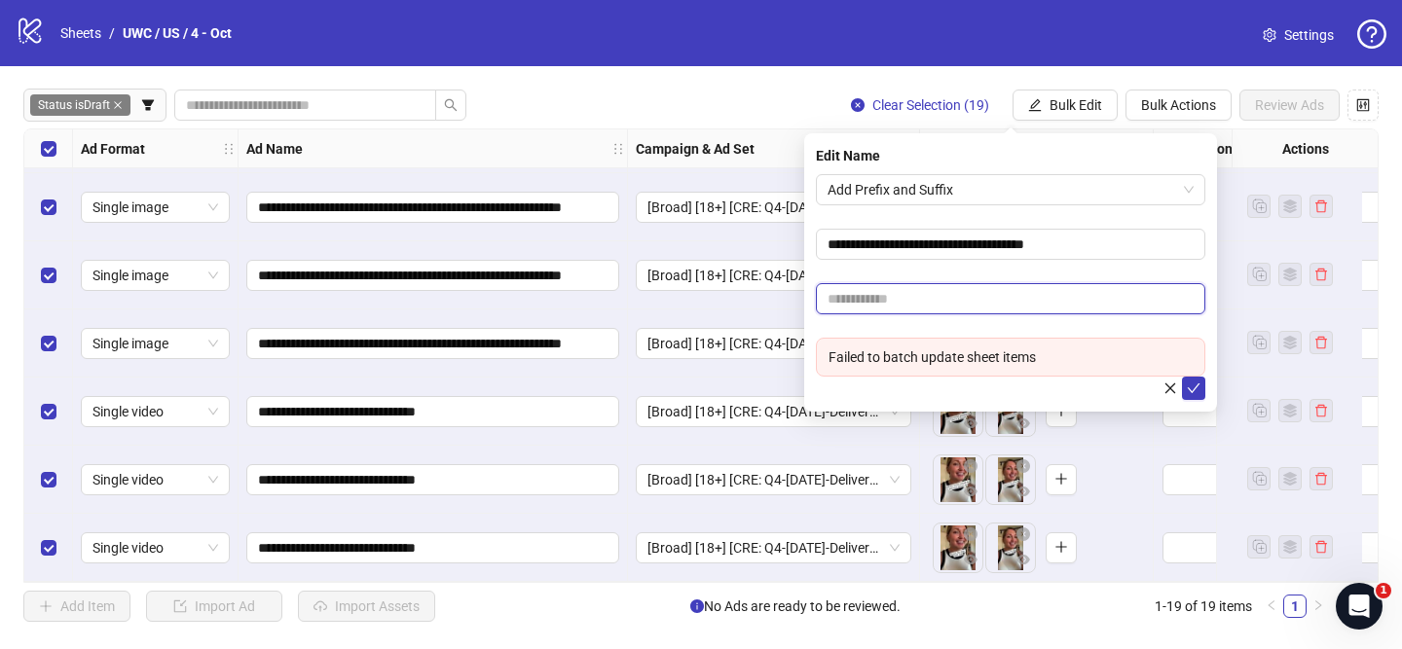
click at [888, 288] on input "text" at bounding box center [1010, 298] width 389 height 31
paste input "**********"
type input "**********"
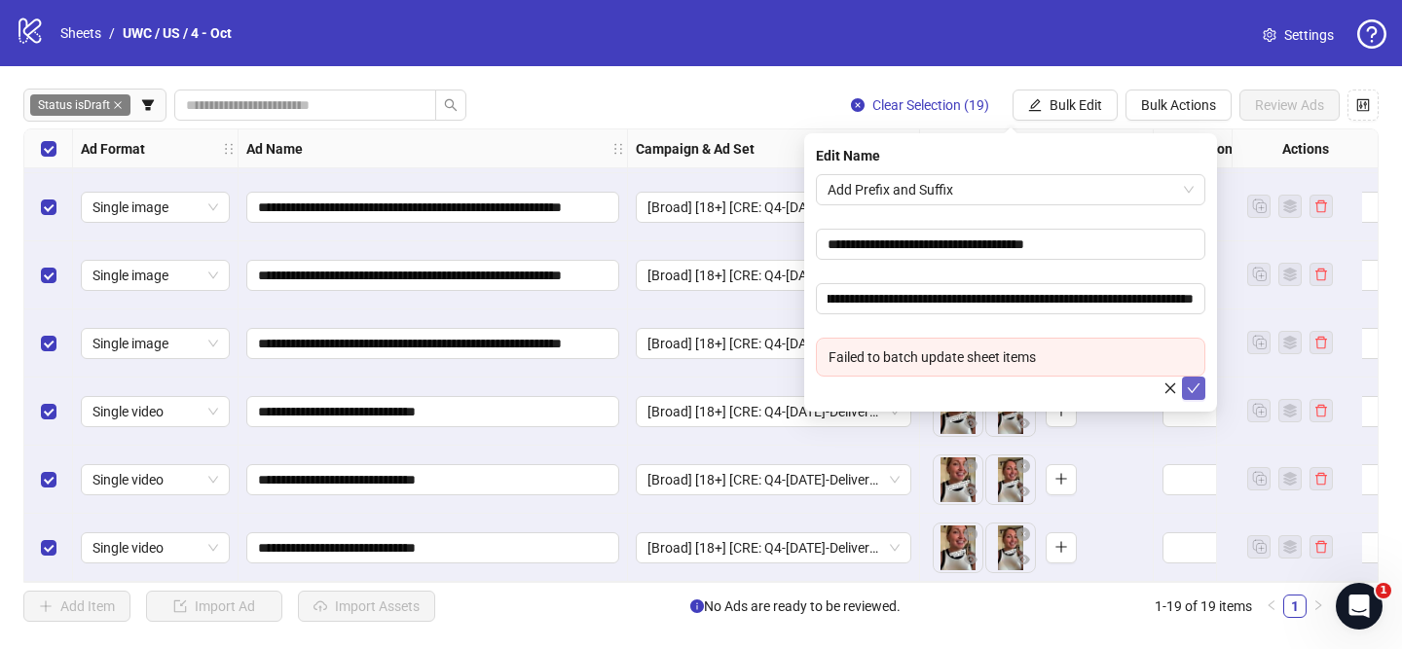
click at [1188, 388] on icon "check" at bounding box center [1194, 389] width 14 height 14
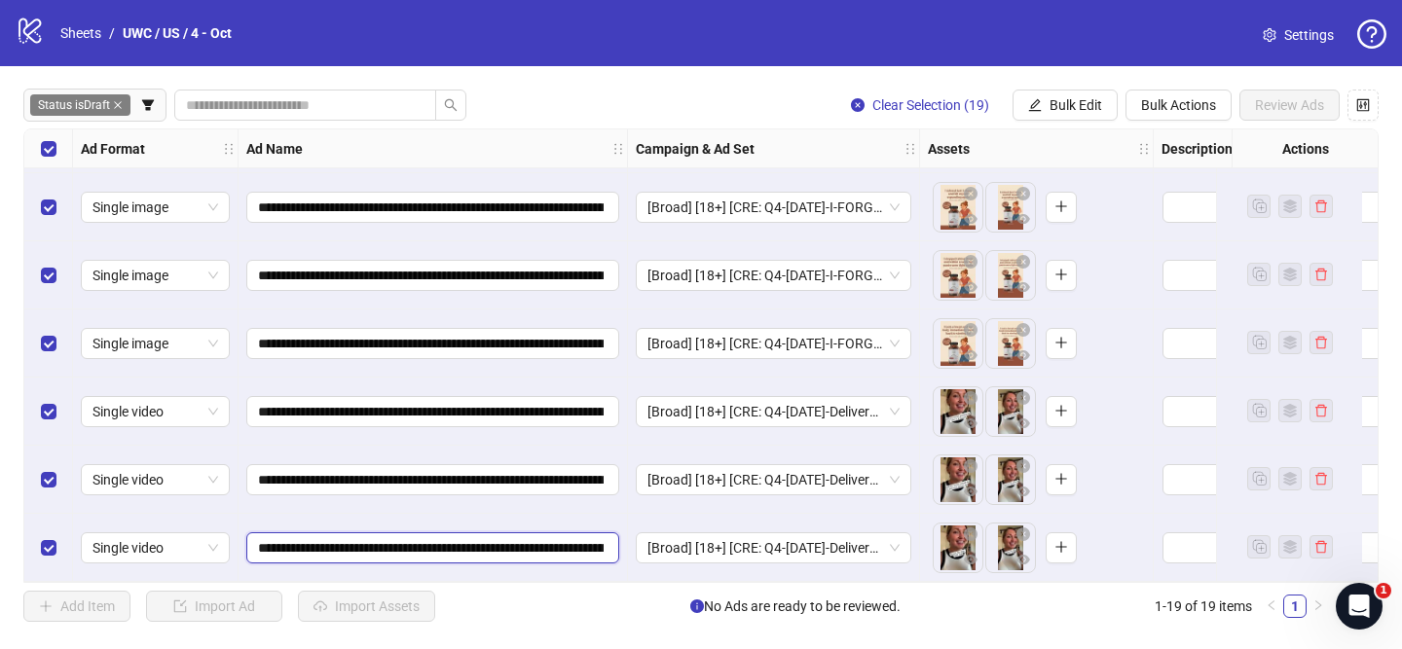
click at [374, 542] on input "**********" at bounding box center [431, 547] width 346 height 21
type input "**********"
click at [360, 543] on input "**********" at bounding box center [431, 547] width 346 height 21
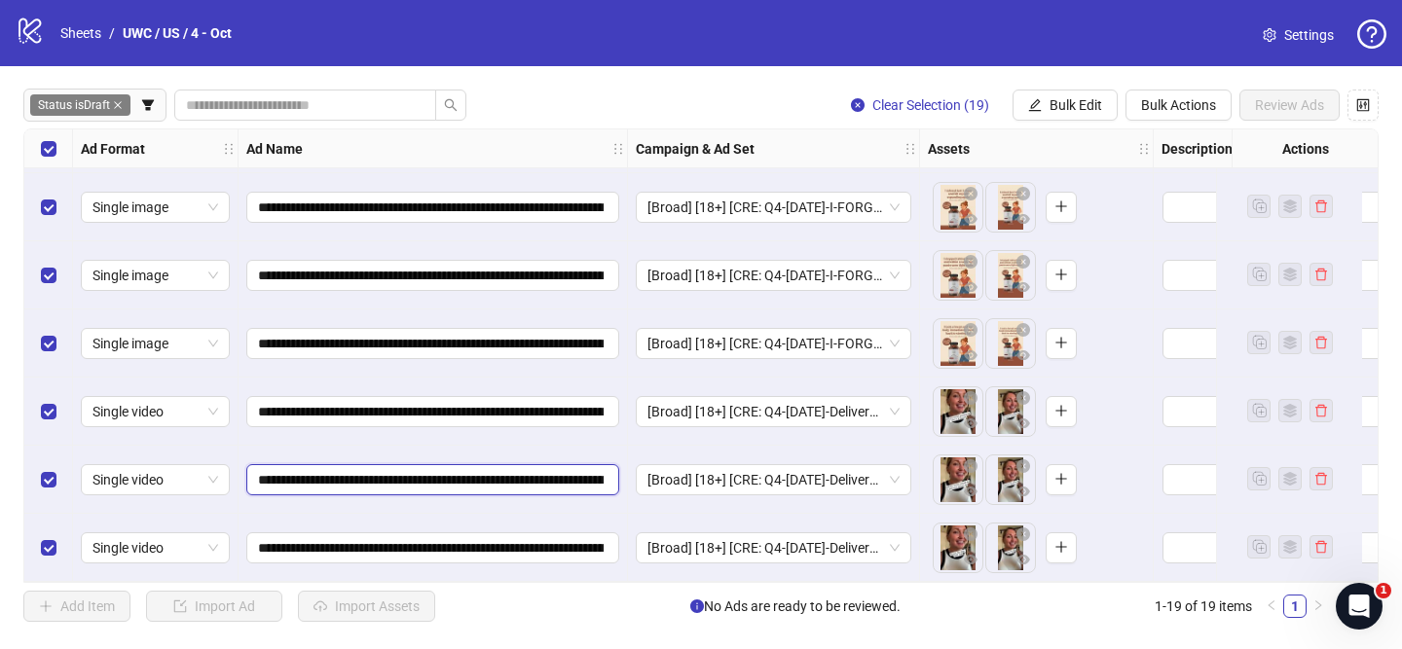
click at [363, 469] on input "**********" at bounding box center [431, 479] width 346 height 21
paste input "text"
type input "**********"
click at [371, 412] on input "**********" at bounding box center [431, 411] width 346 height 21
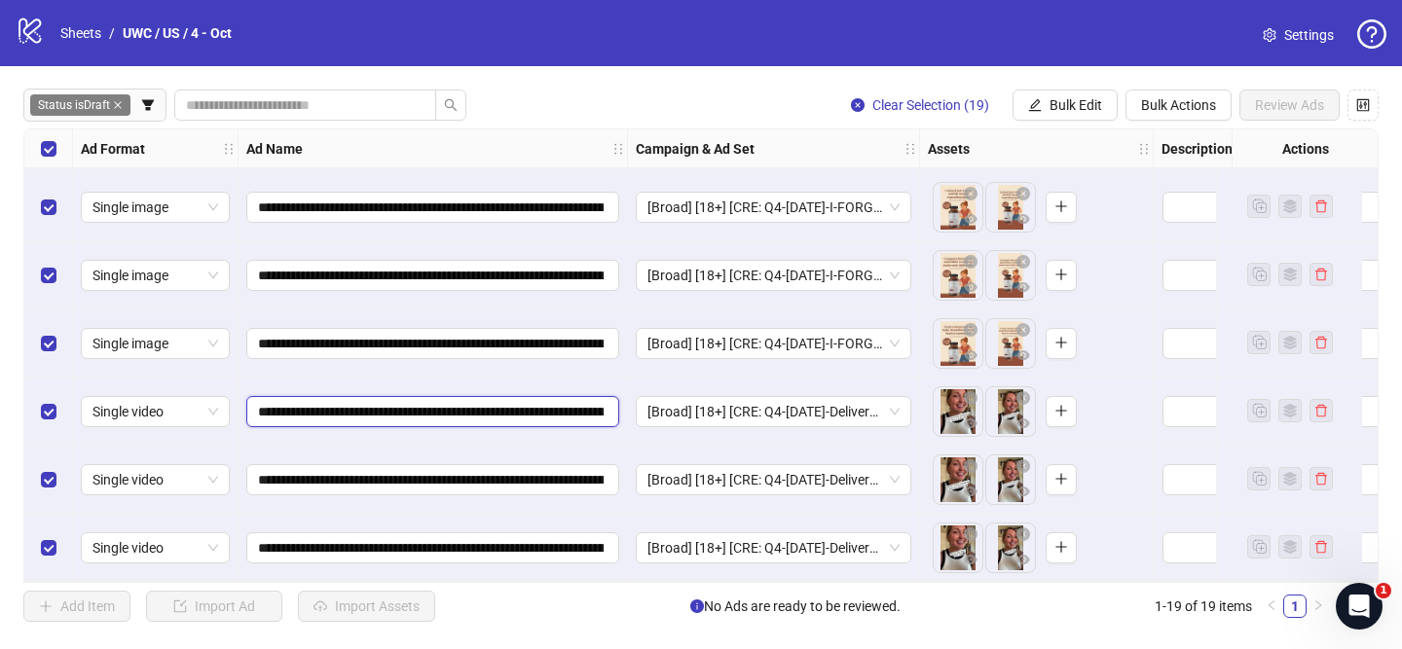
click at [371, 412] on input "**********" at bounding box center [431, 411] width 346 height 21
paste input "text"
type input "**********"
click at [1088, 118] on button "Bulk Edit" at bounding box center [1065, 105] width 105 height 31
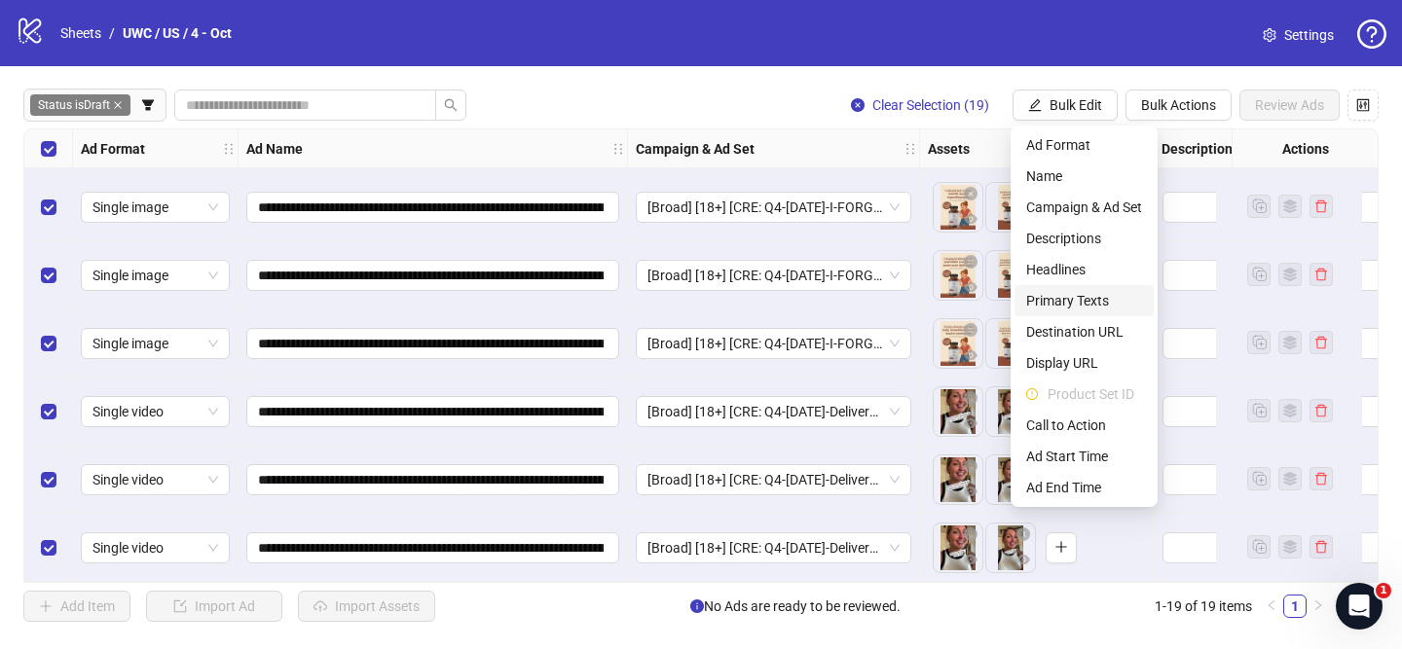
click at [1120, 302] on span "Primary Texts" at bounding box center [1084, 300] width 116 height 21
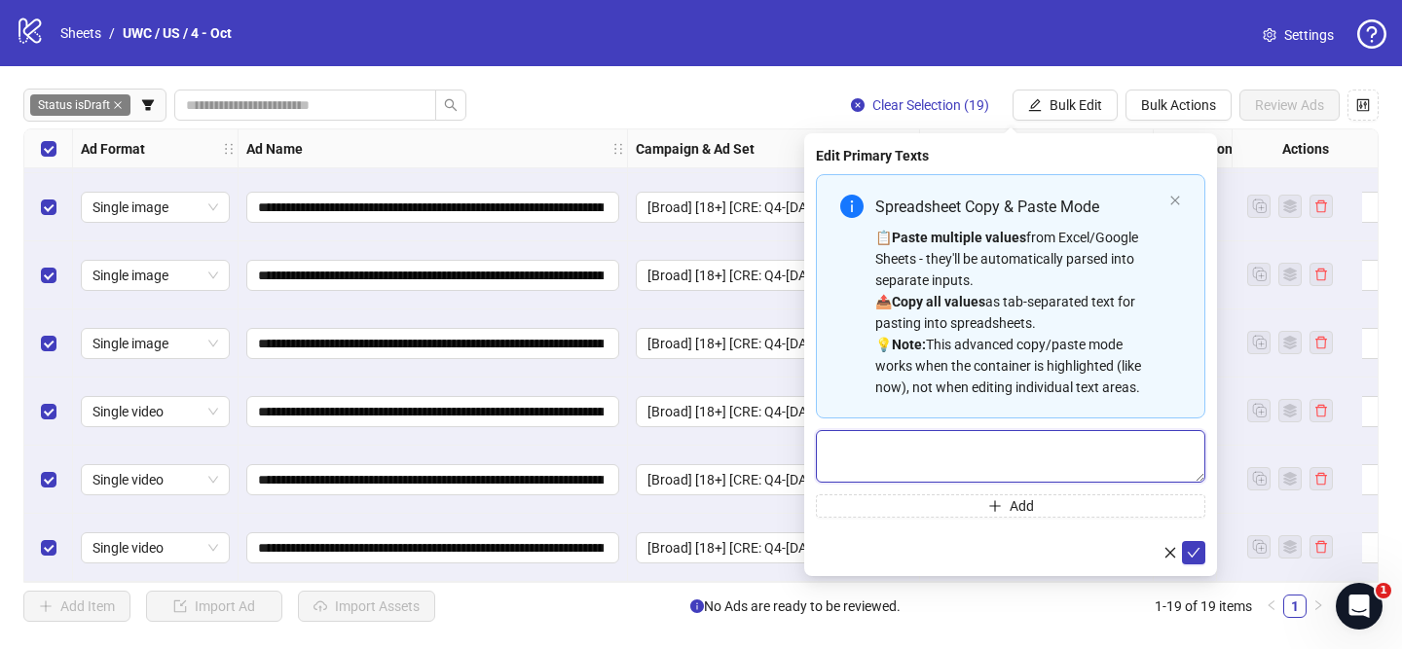
click at [1147, 461] on textarea "Multi-text input container - paste or copy values" at bounding box center [1010, 456] width 389 height 53
paste textarea "**********"
type textarea "**********"
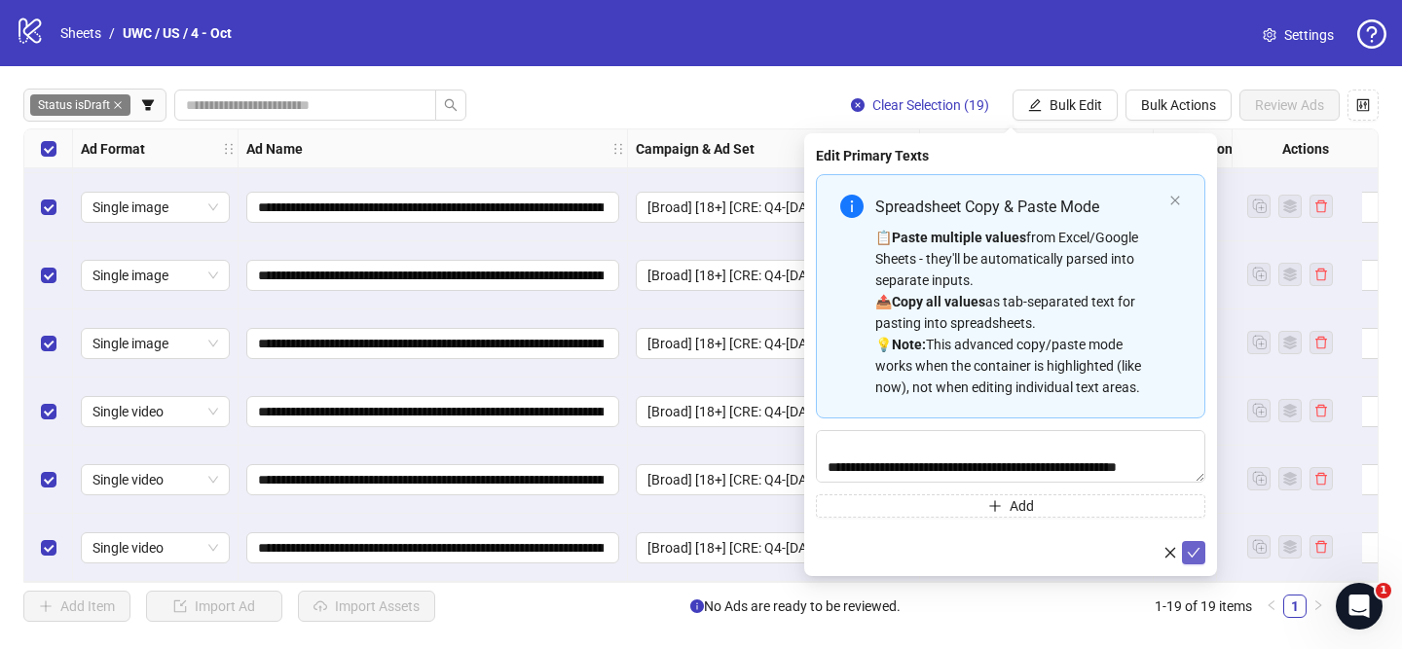
click at [1192, 542] on button "submit" at bounding box center [1193, 552] width 23 height 23
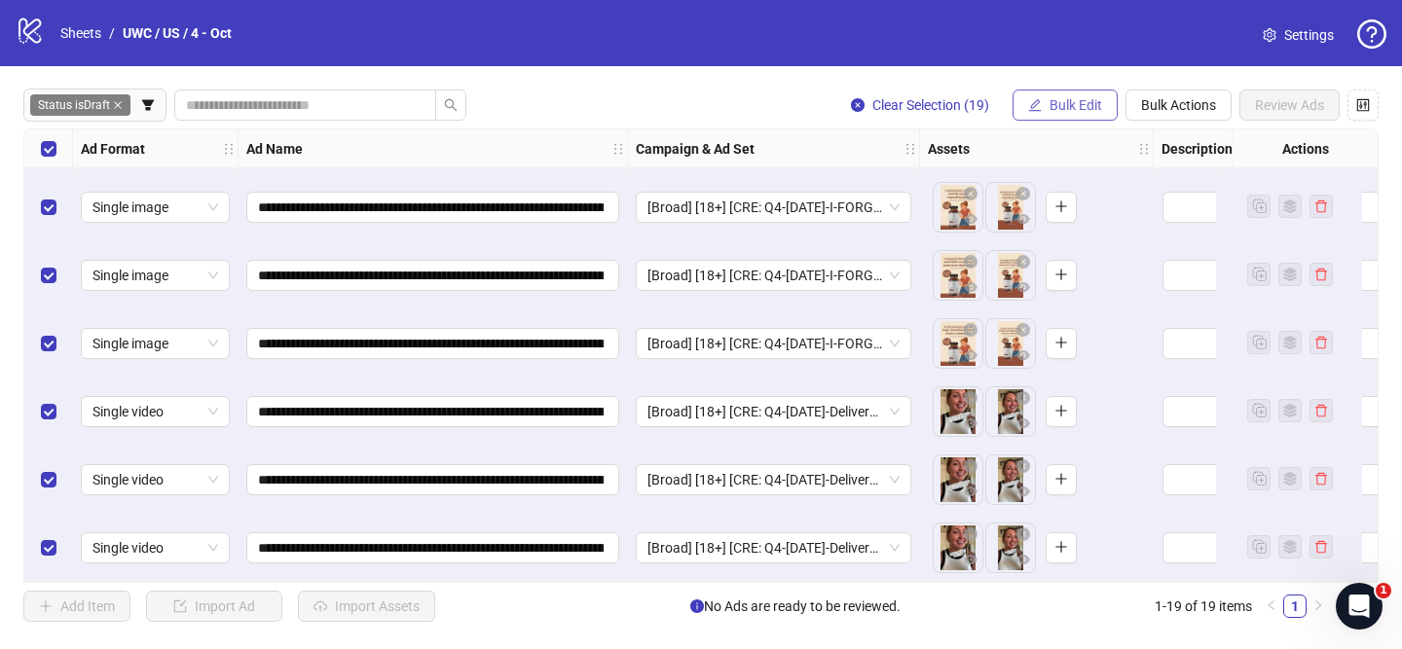
click at [1044, 106] on button "Bulk Edit" at bounding box center [1065, 105] width 105 height 31
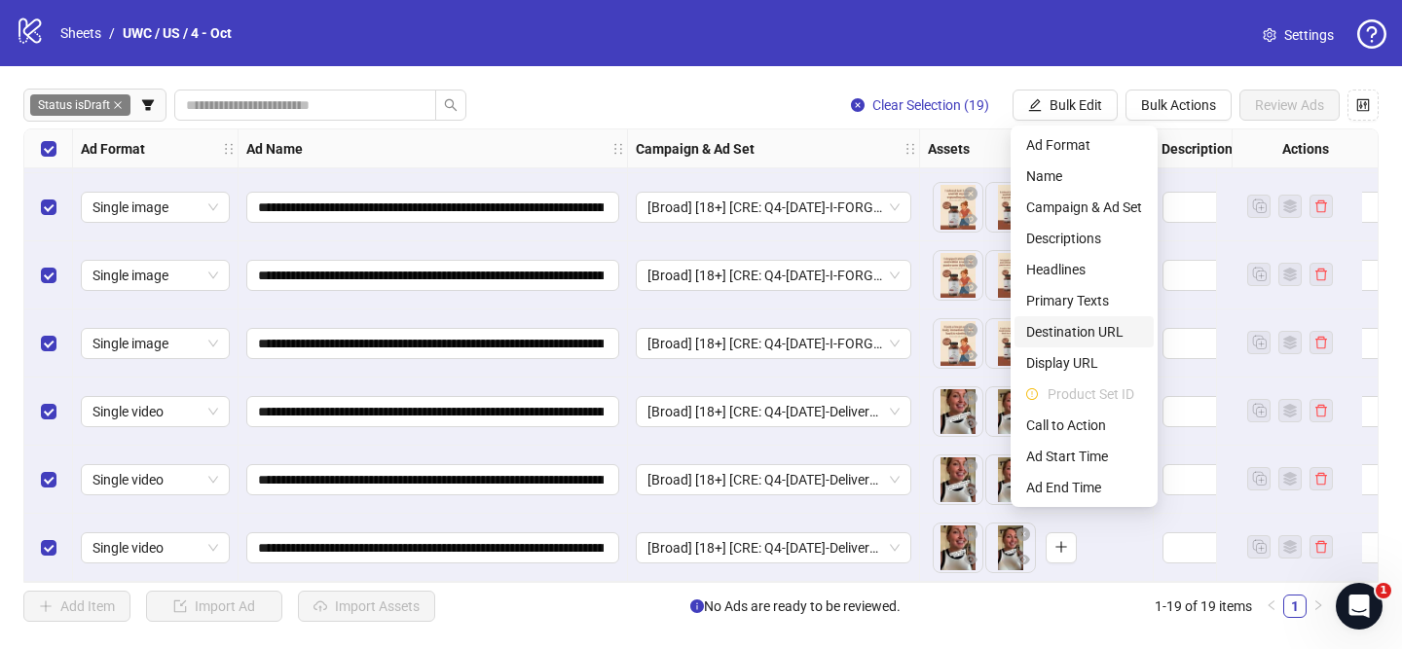
click at [1113, 323] on span "Destination URL" at bounding box center [1084, 331] width 116 height 21
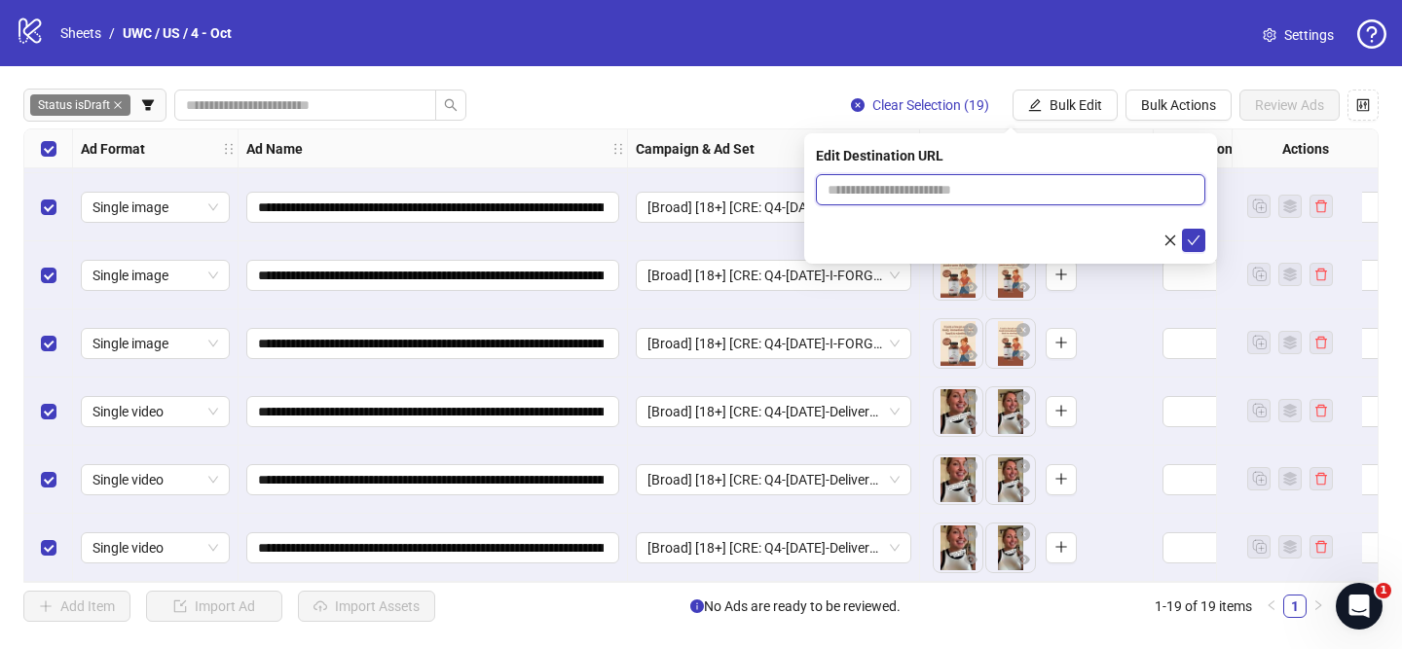
click at [1132, 189] on input "text" at bounding box center [1003, 189] width 350 height 21
paste input "**********"
type input "**********"
click at [1074, 118] on button "Bulk Edit" at bounding box center [1065, 105] width 105 height 31
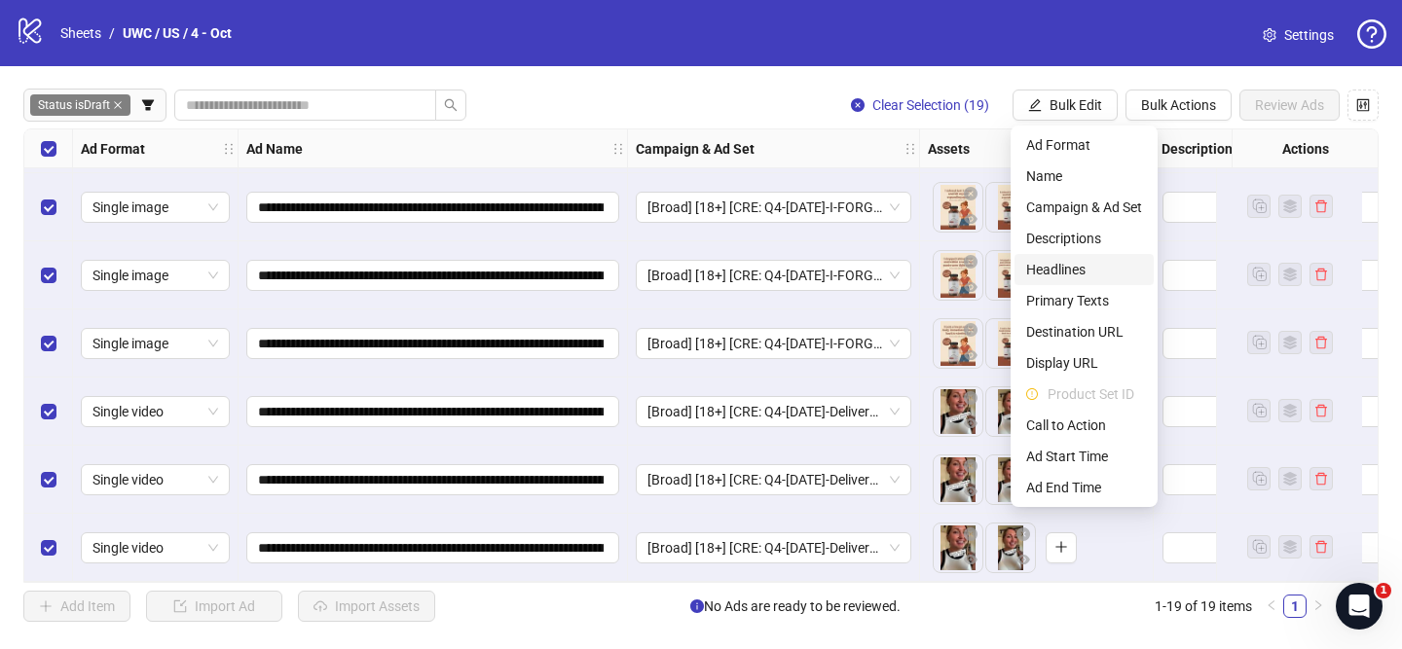
click at [1089, 272] on span "Headlines" at bounding box center [1084, 269] width 116 height 21
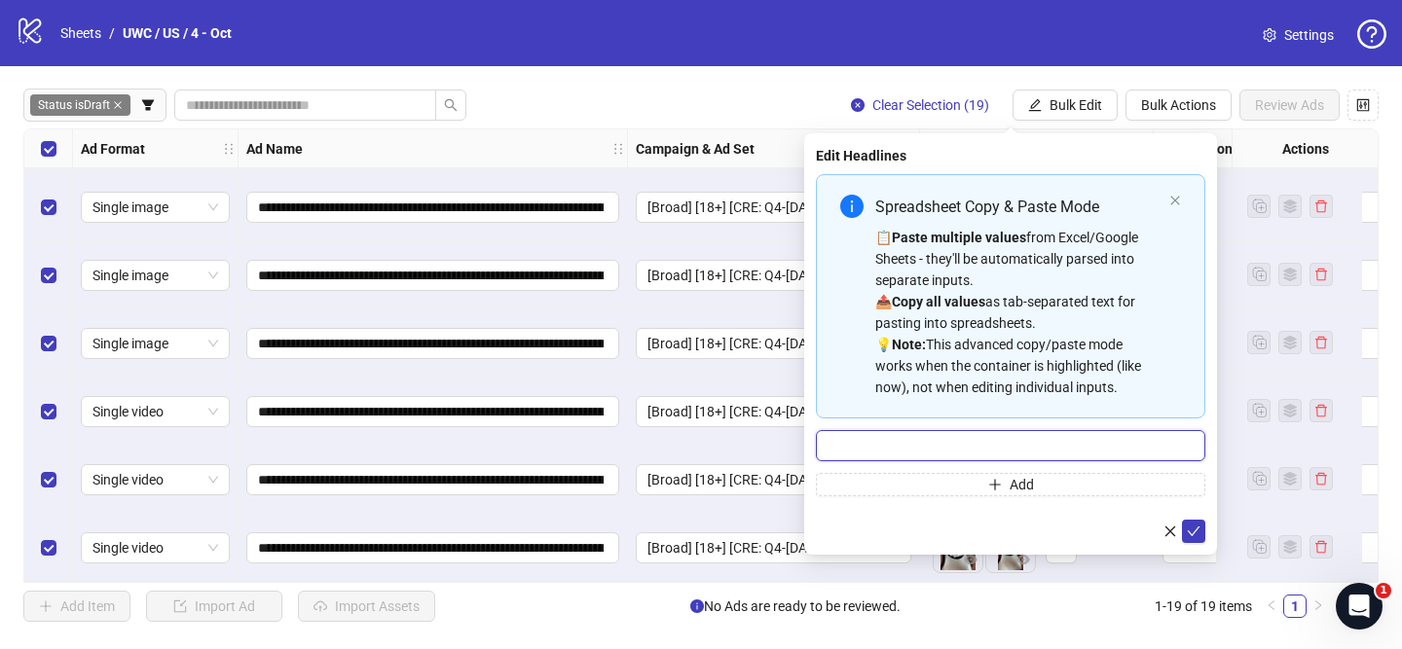
click at [1105, 440] on input "Multi-input container - paste or copy values" at bounding box center [1010, 445] width 389 height 31
paste input "**********"
type input "**********"
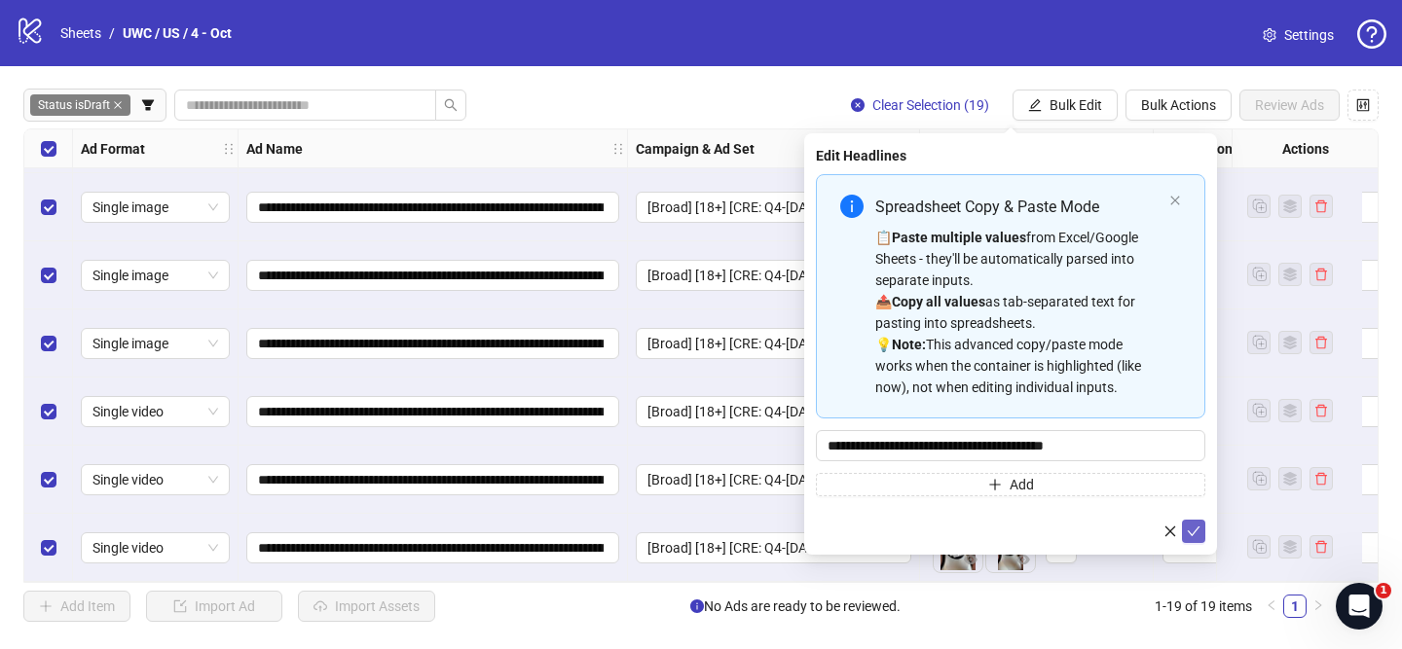
click at [1193, 530] on icon "check" at bounding box center [1194, 532] width 14 height 14
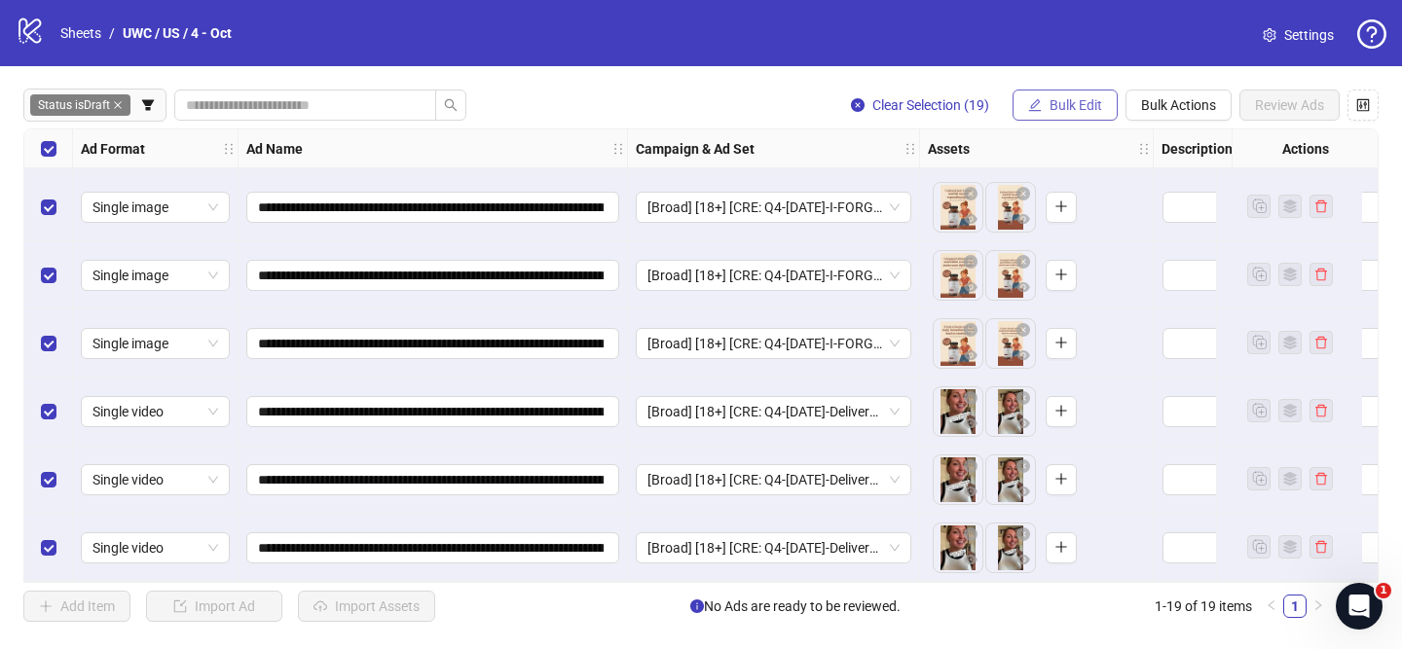
click at [1066, 110] on span "Bulk Edit" at bounding box center [1076, 105] width 53 height 16
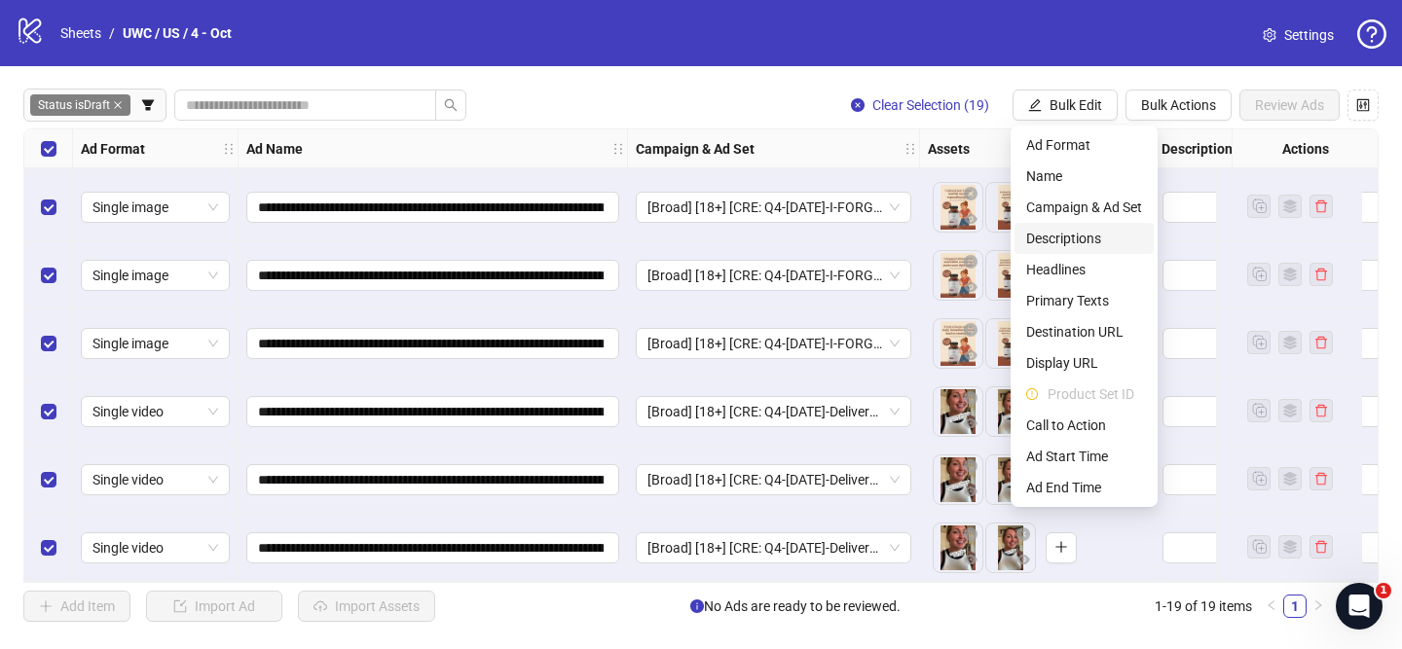
click at [1093, 242] on span "Descriptions" at bounding box center [1084, 238] width 116 height 21
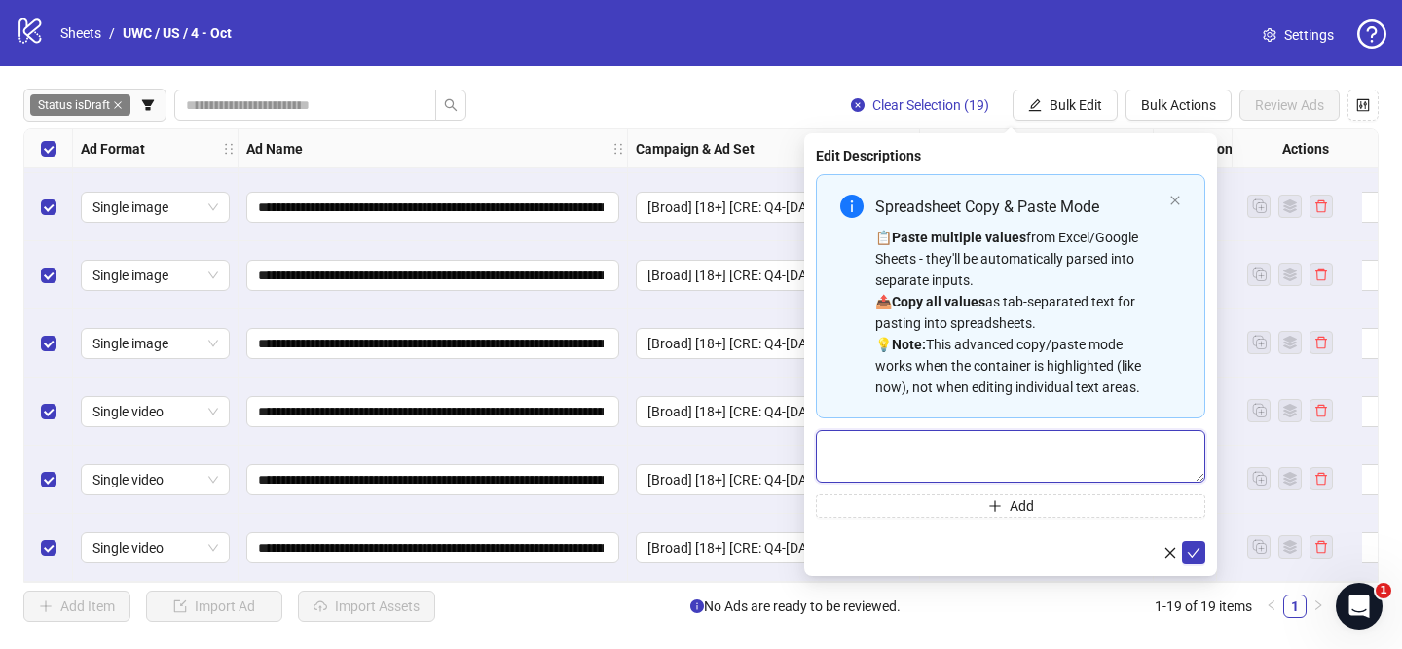
drag, startPoint x: 1091, startPoint y: 444, endPoint x: 1145, endPoint y: 490, distance: 70.4
click at [1092, 444] on textarea "Multi-text input container - paste or copy values" at bounding box center [1010, 456] width 389 height 53
drag, startPoint x: 1189, startPoint y: 552, endPoint x: 702, endPoint y: 283, distance: 556.0
click at [1189, 551] on icon "check" at bounding box center [1194, 553] width 14 height 14
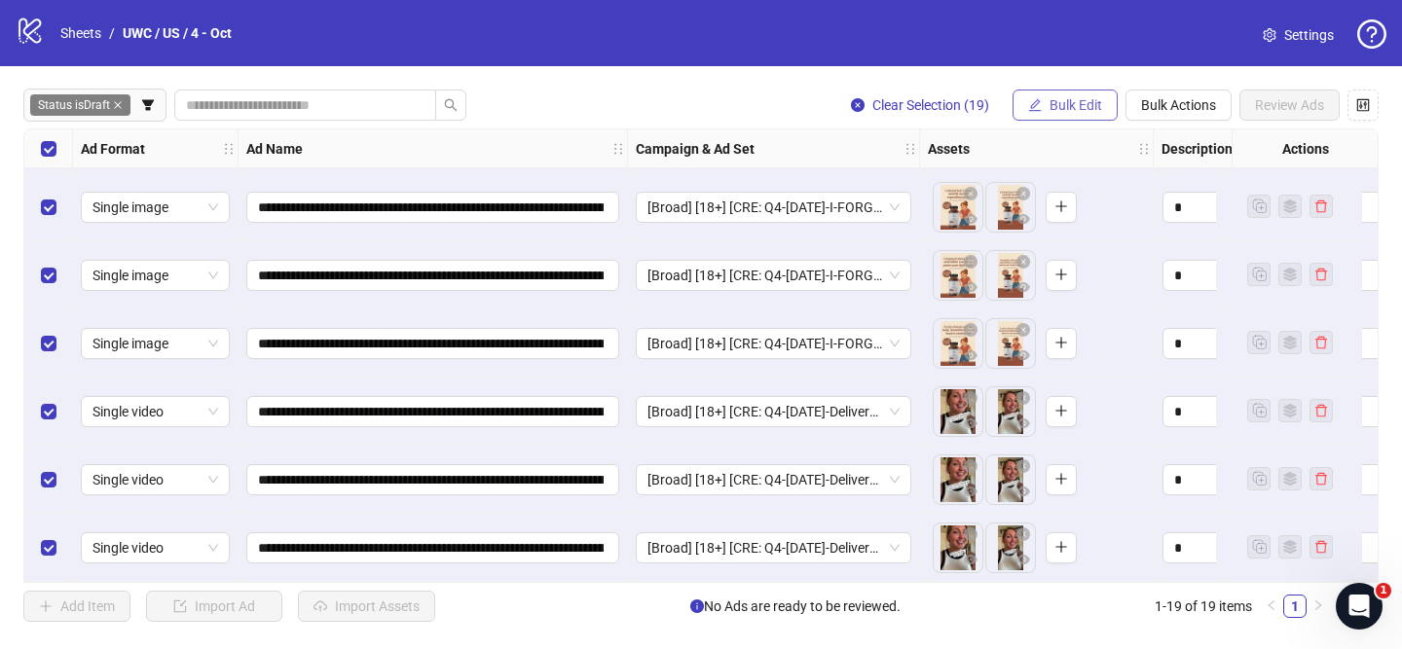
drag, startPoint x: 1053, startPoint y: 95, endPoint x: 1075, endPoint y: 102, distance: 22.5
click at [1054, 95] on button "Bulk Edit" at bounding box center [1065, 105] width 105 height 31
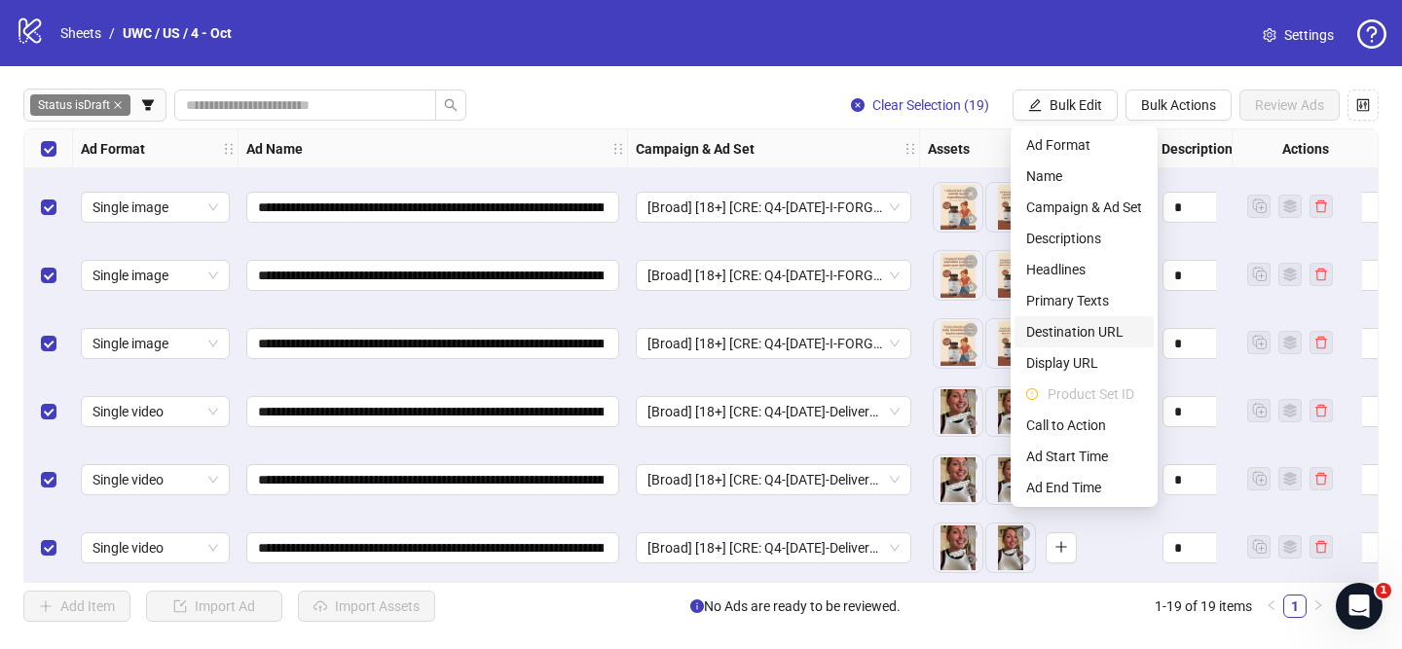
click at [1117, 335] on span "Destination URL" at bounding box center [1084, 331] width 116 height 21
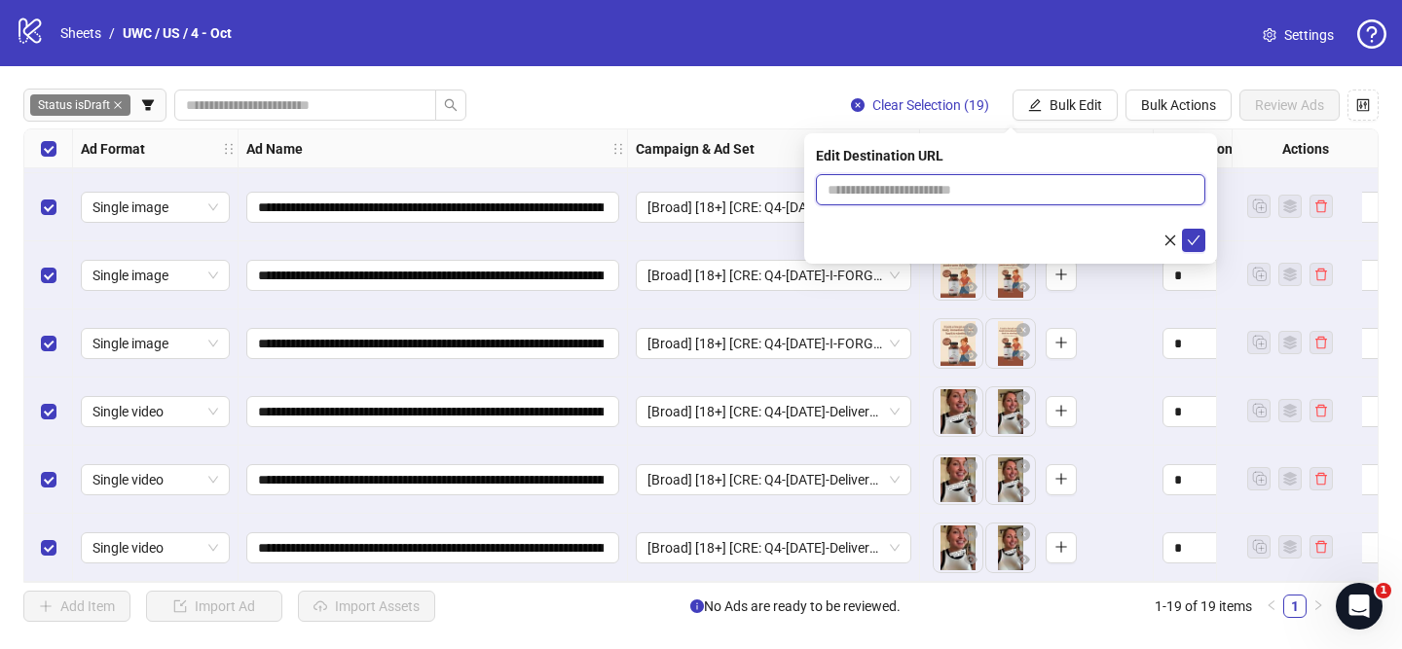
click at [1126, 190] on input "text" at bounding box center [1003, 189] width 350 height 21
paste input "**********"
type input "**********"
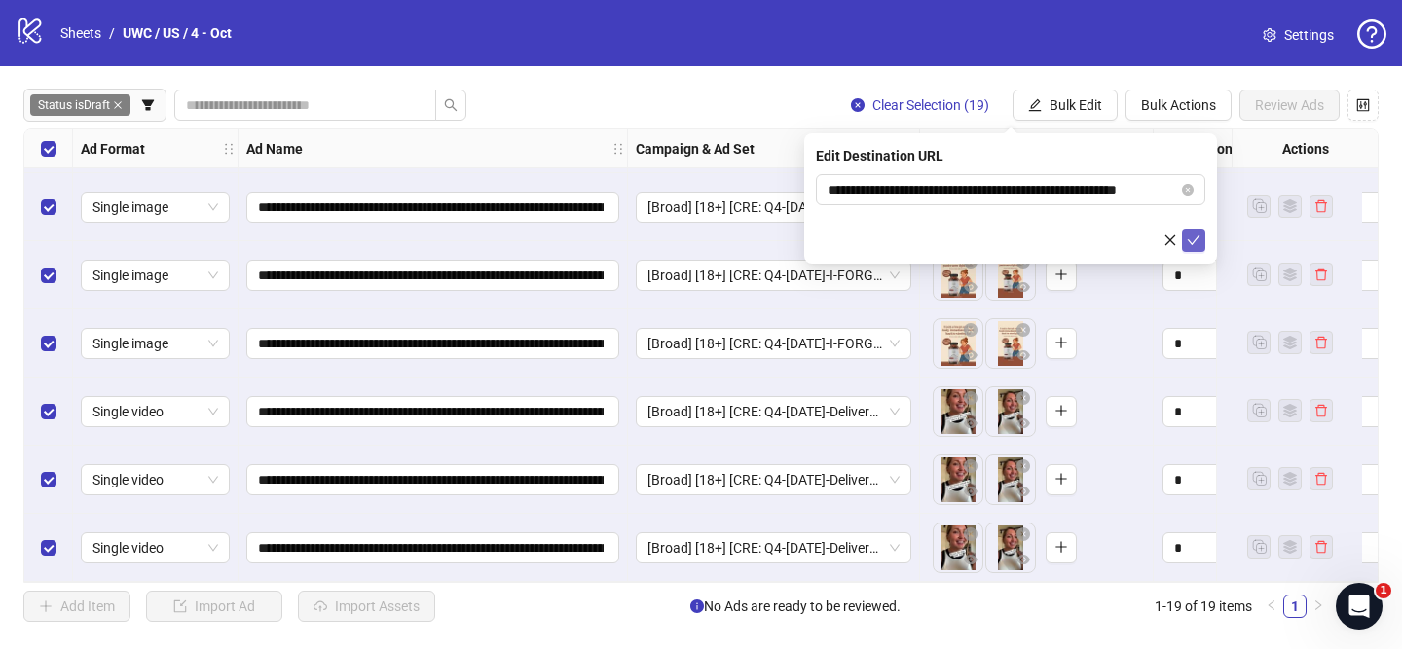
click at [1199, 243] on icon "check" at bounding box center [1194, 241] width 14 height 14
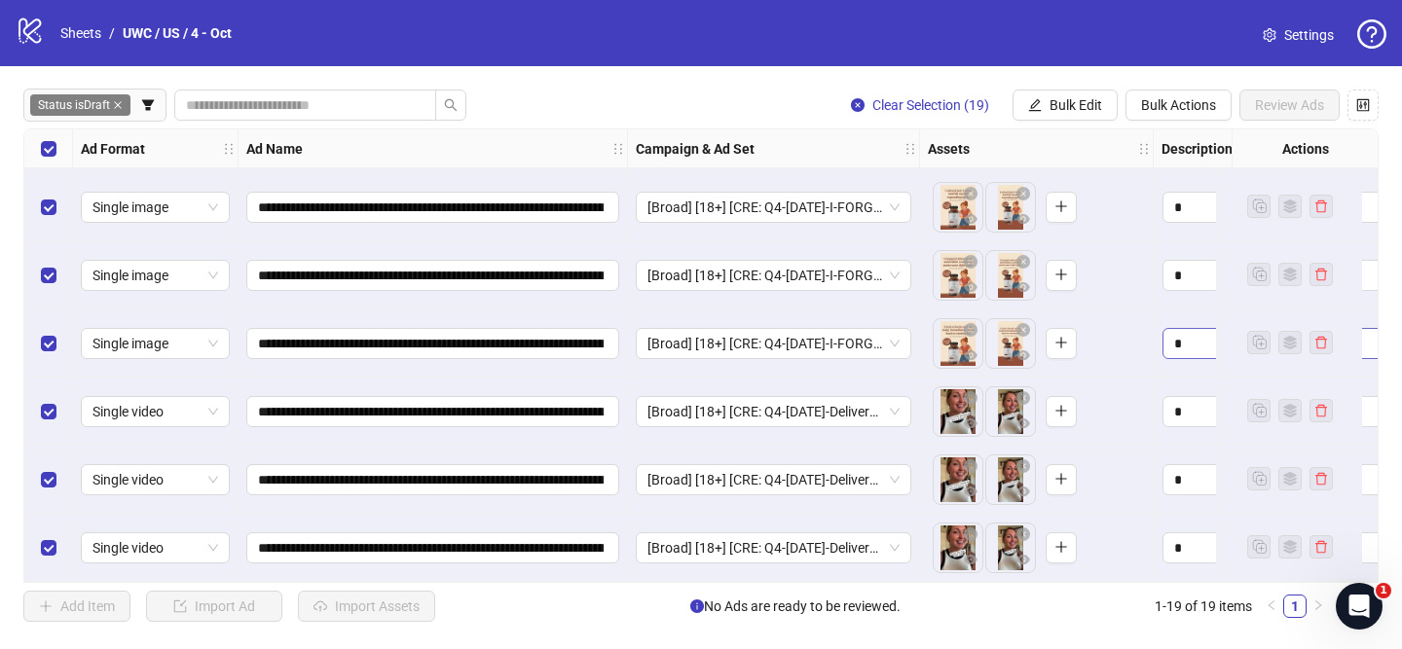
drag, startPoint x: 1063, startPoint y: 107, endPoint x: 1197, endPoint y: 340, distance: 268.2
click at [1063, 107] on span "Bulk Edit" at bounding box center [1076, 105] width 53 height 16
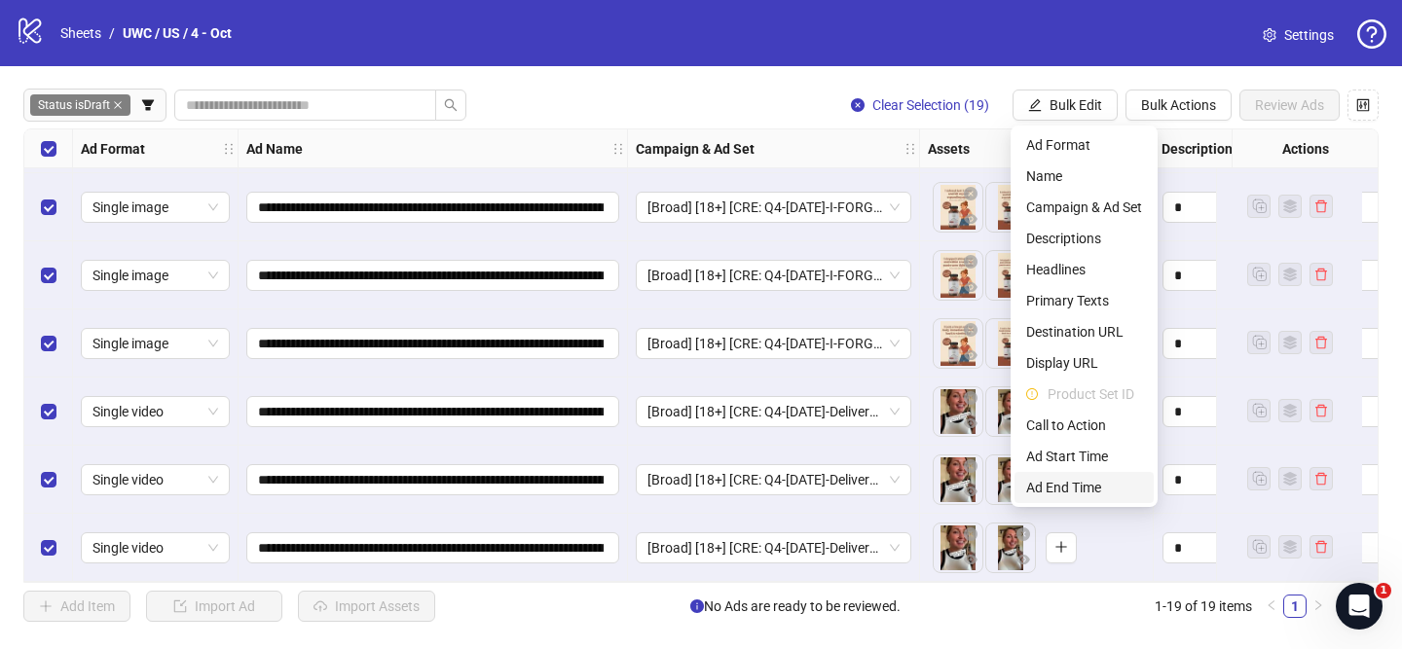
click at [1115, 480] on span "Ad End Time" at bounding box center [1084, 487] width 116 height 21
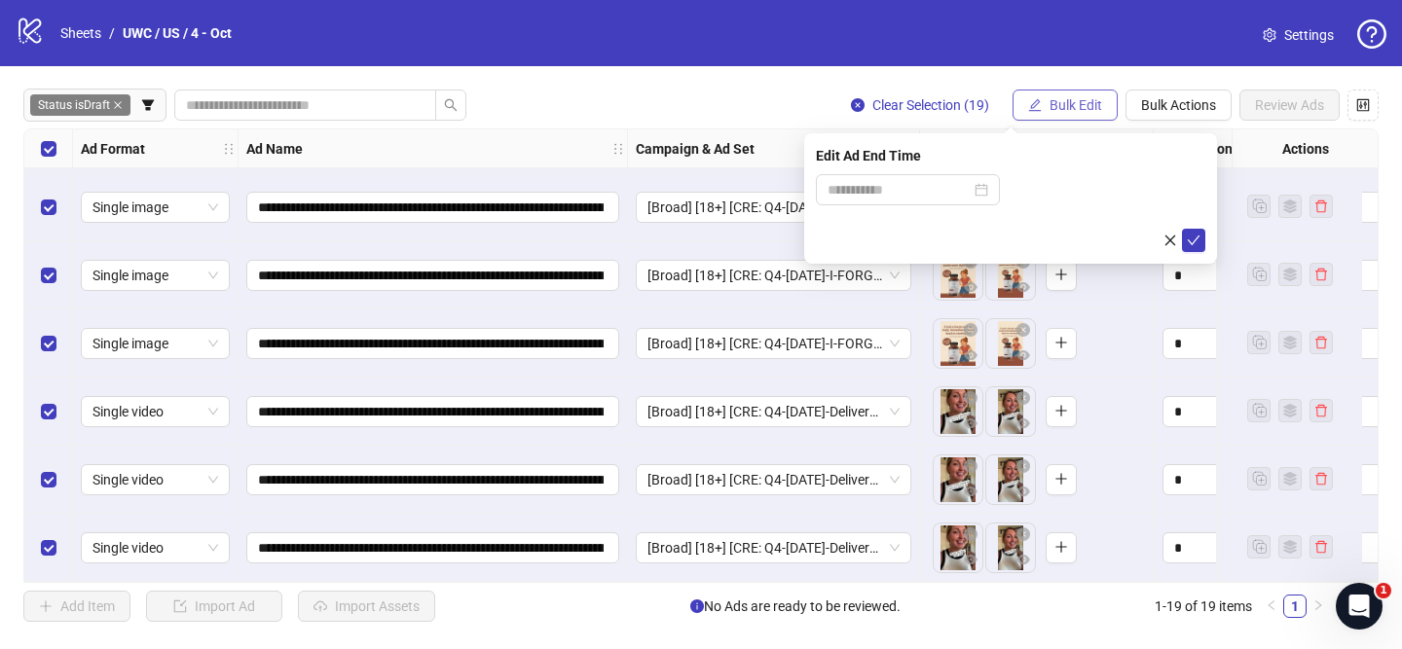
click at [1073, 98] on span "Bulk Edit" at bounding box center [1076, 105] width 53 height 16
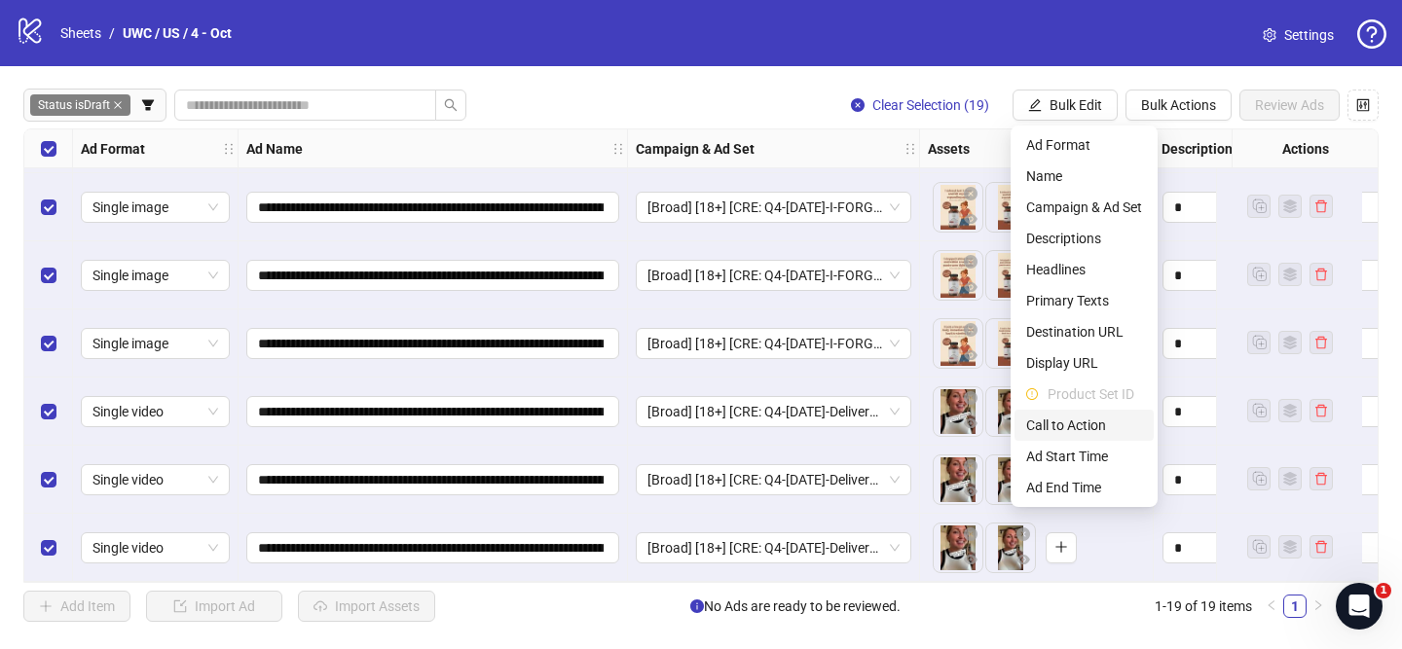
click at [1103, 428] on span "Call to Action" at bounding box center [1084, 425] width 116 height 21
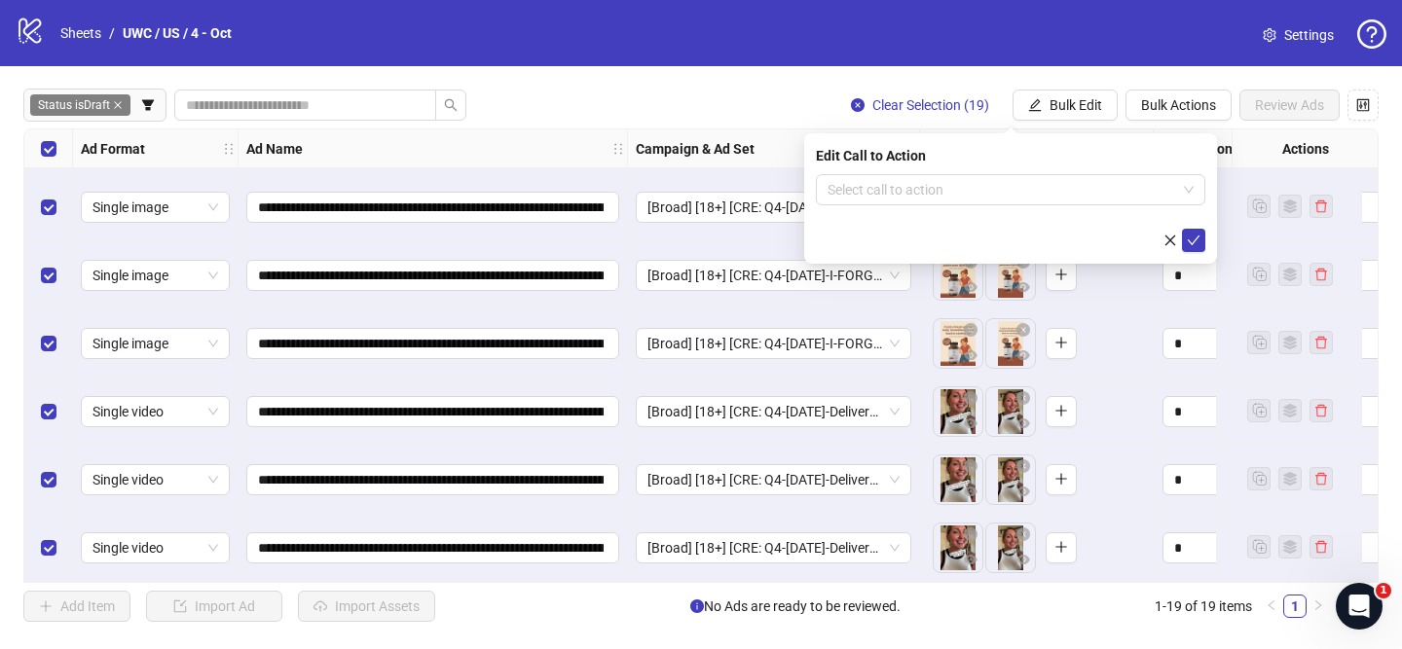
drag, startPoint x: 1008, startPoint y: 189, endPoint x: 1006, endPoint y: 207, distance: 18.6
click at [1008, 190] on input "search" at bounding box center [1002, 189] width 349 height 29
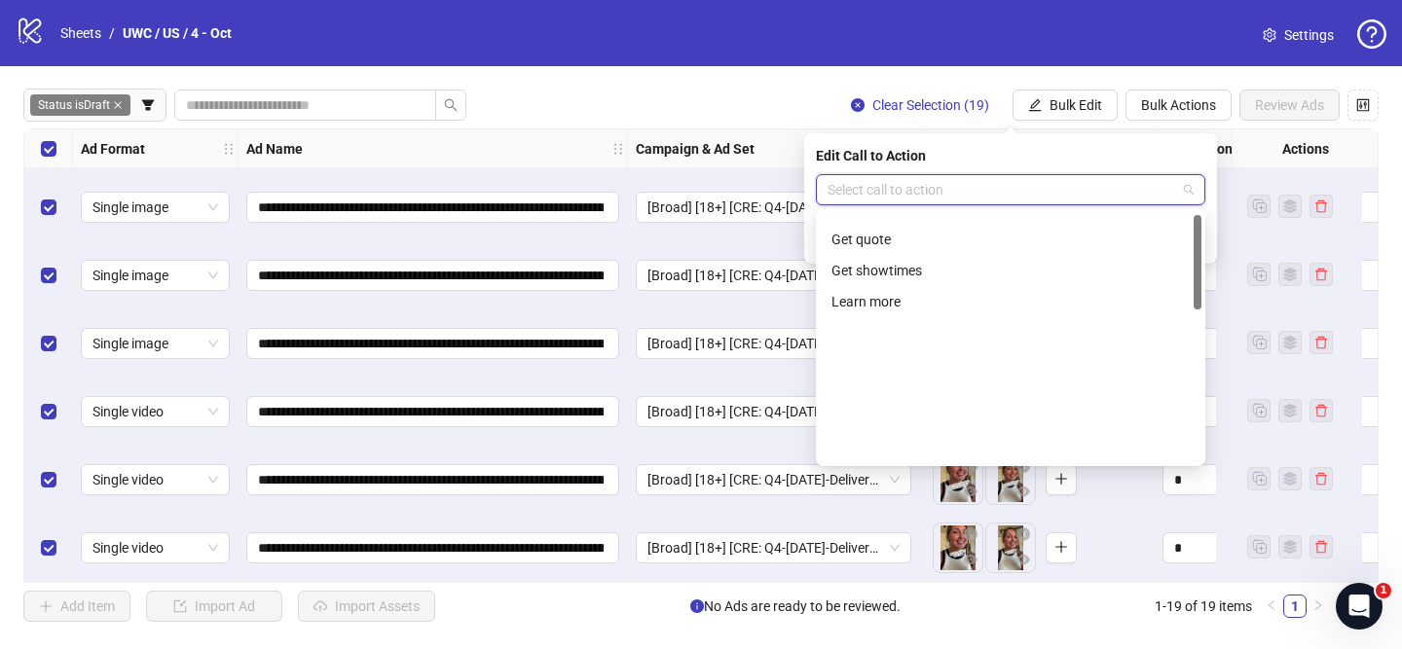
scroll to position [405, 0]
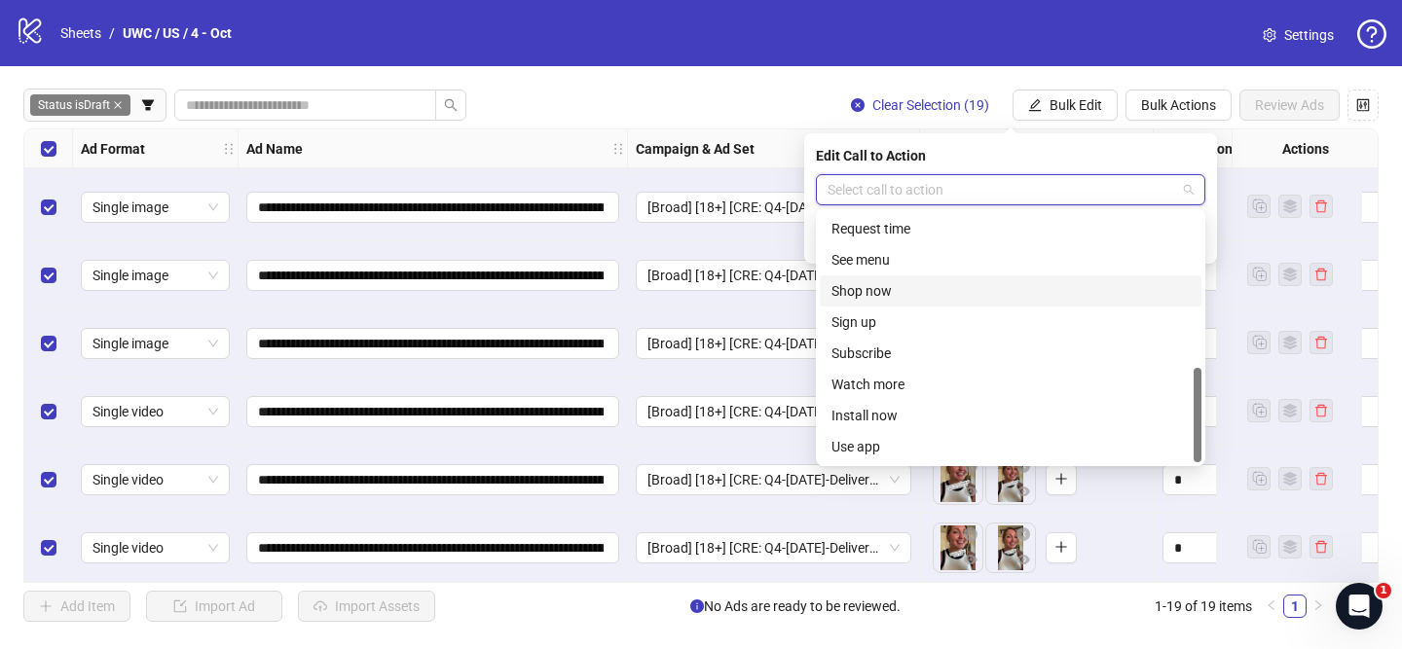
click at [898, 291] on div "Shop now" at bounding box center [1010, 290] width 358 height 21
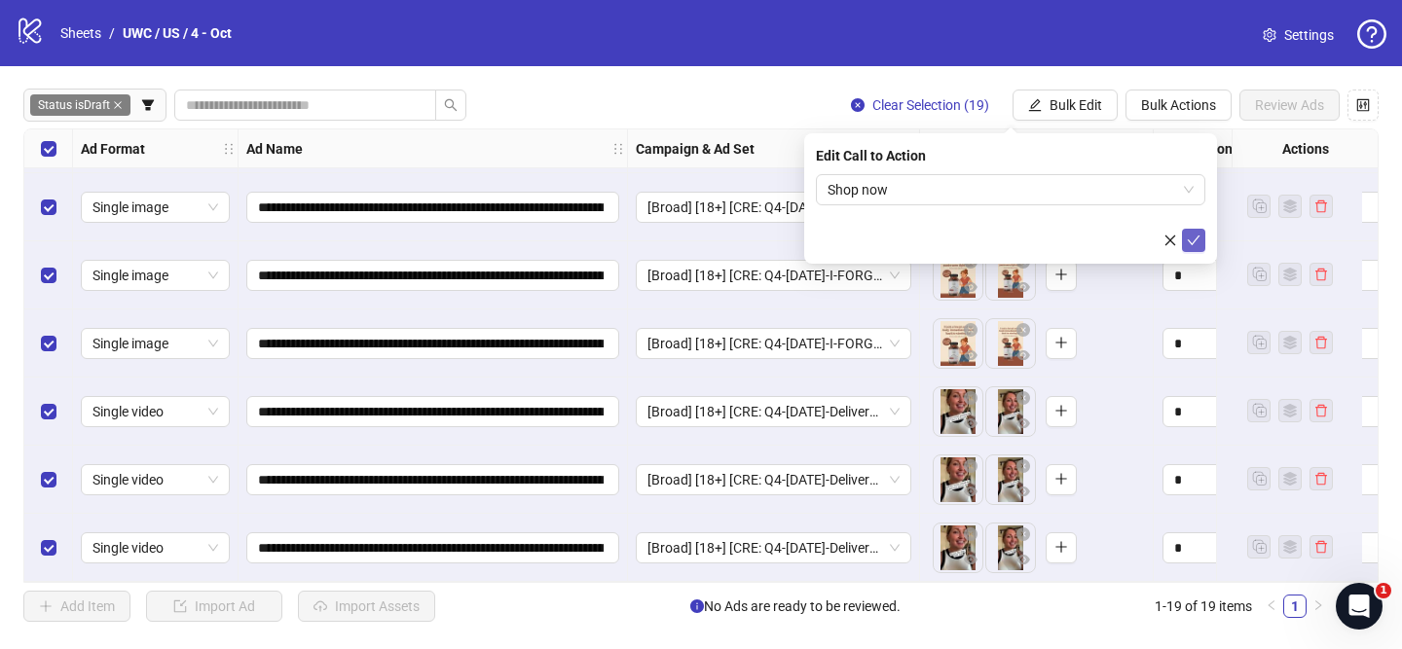
click at [1195, 244] on icon "check" at bounding box center [1194, 241] width 14 height 14
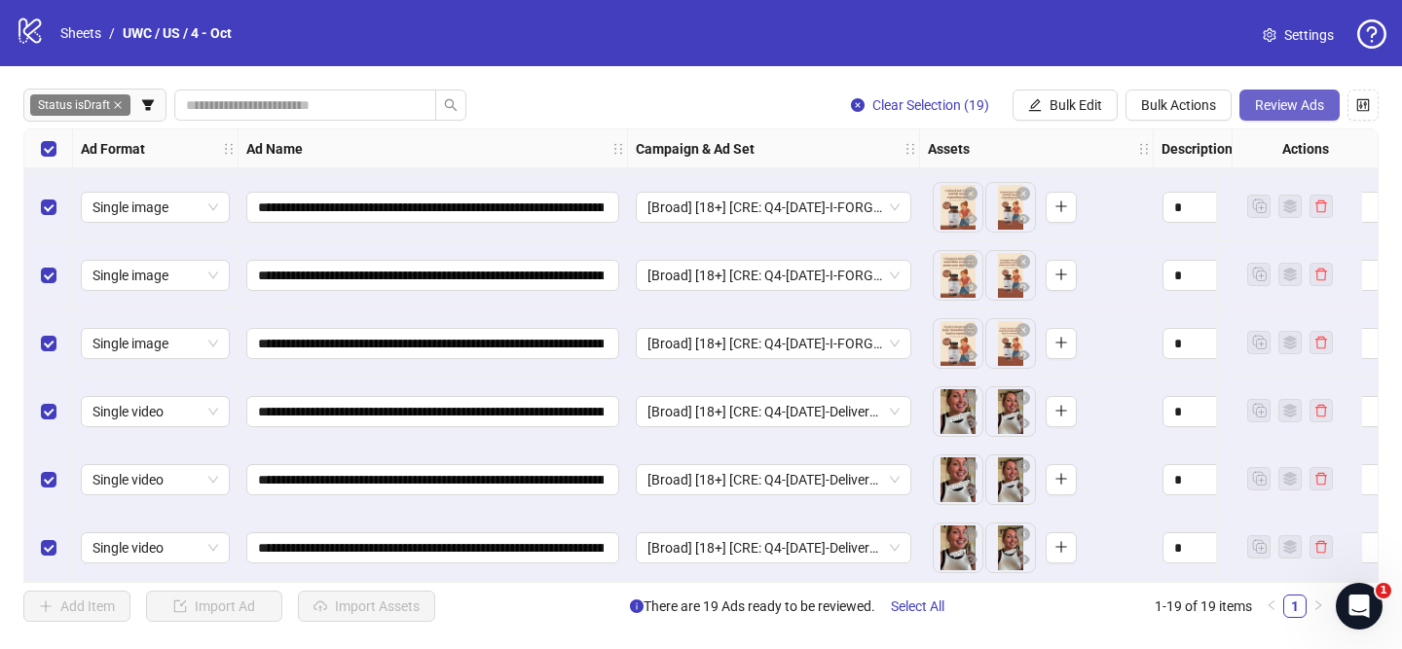
click at [1266, 111] on span "Review Ads" at bounding box center [1289, 105] width 69 height 16
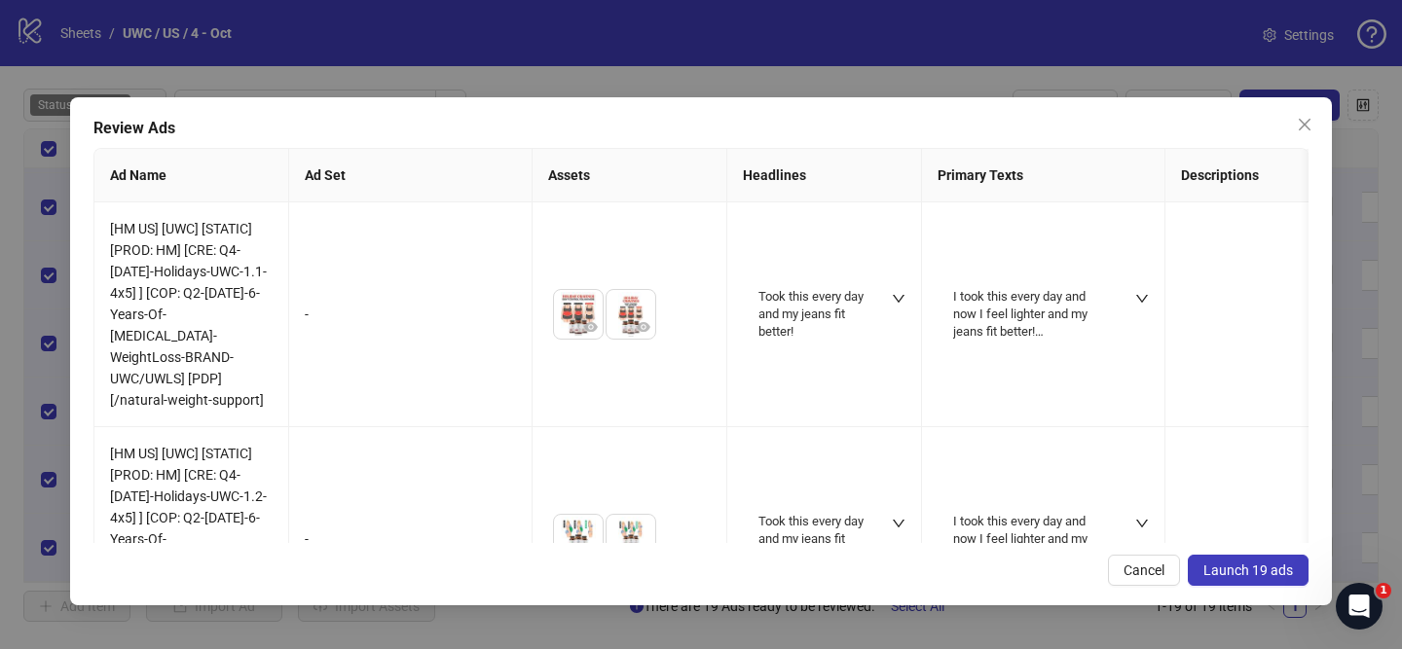
drag, startPoint x: 1242, startPoint y: 566, endPoint x: 1039, endPoint y: 413, distance: 254.5
click at [1243, 565] on span "Launch 19 ads" at bounding box center [1248, 571] width 90 height 16
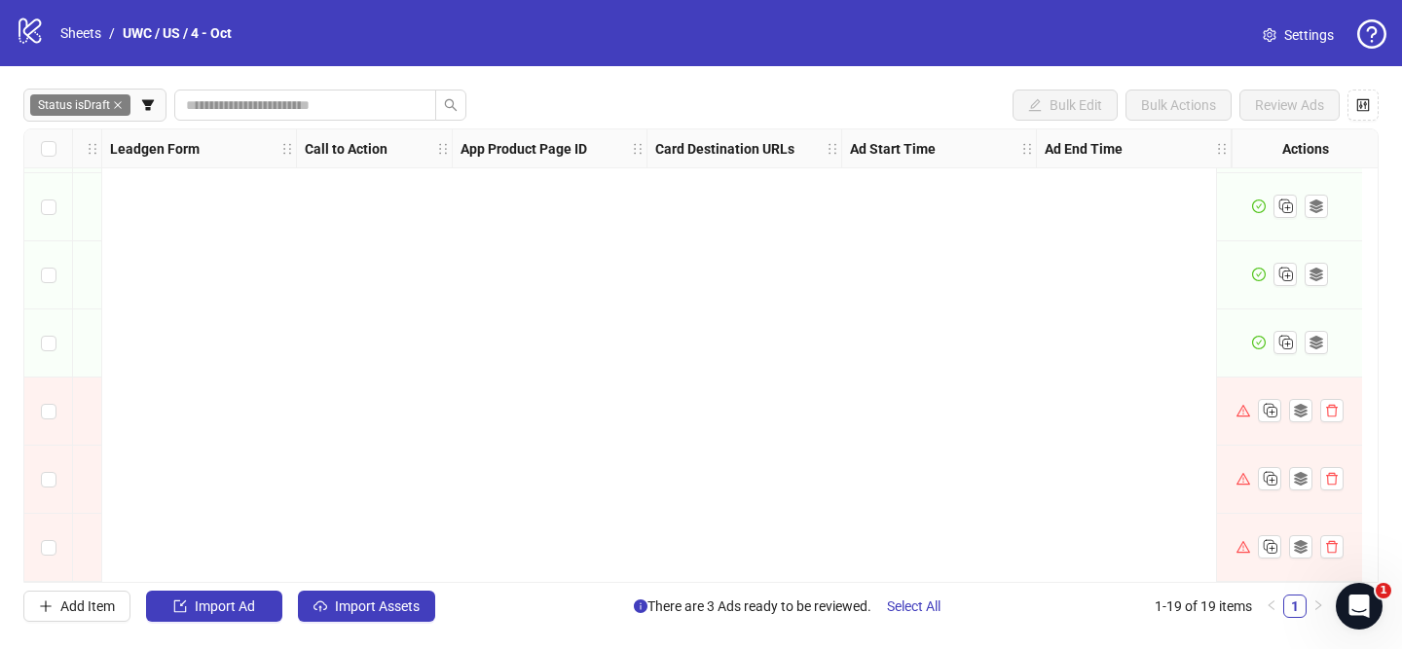
scroll to position [889, 0]
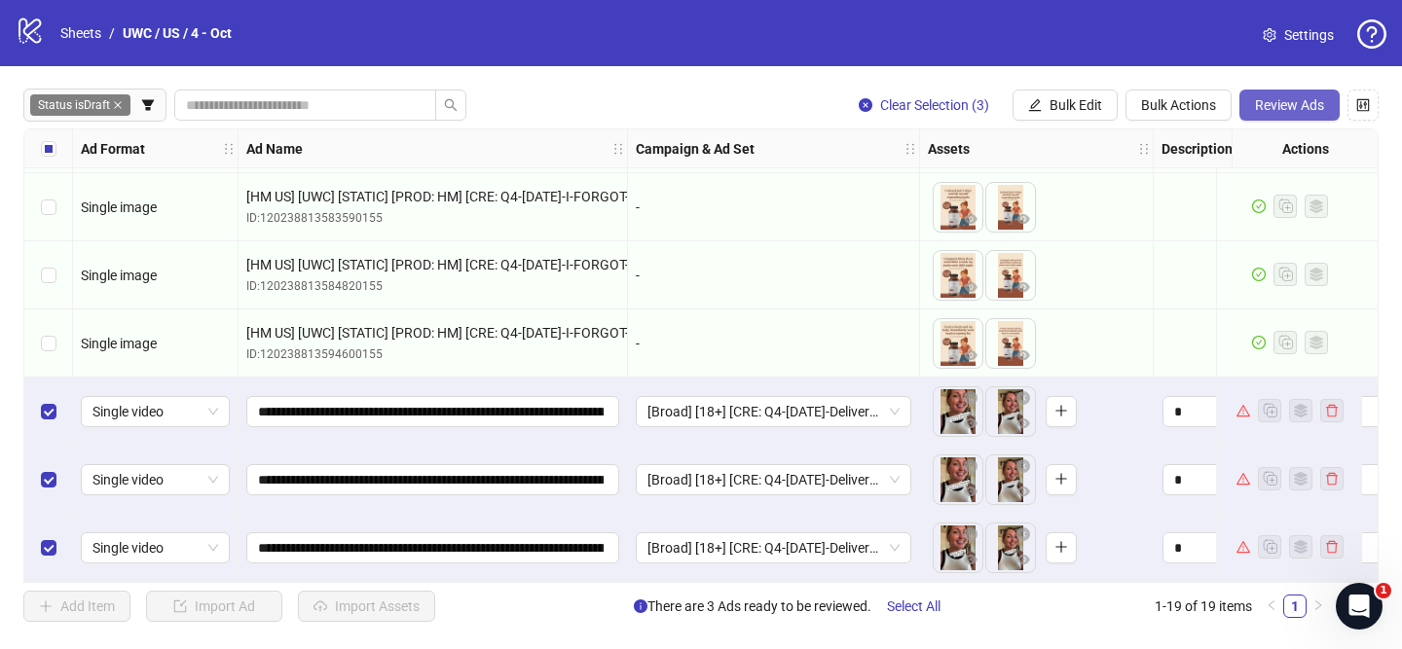
click at [1294, 102] on span "Review Ads" at bounding box center [1289, 105] width 69 height 16
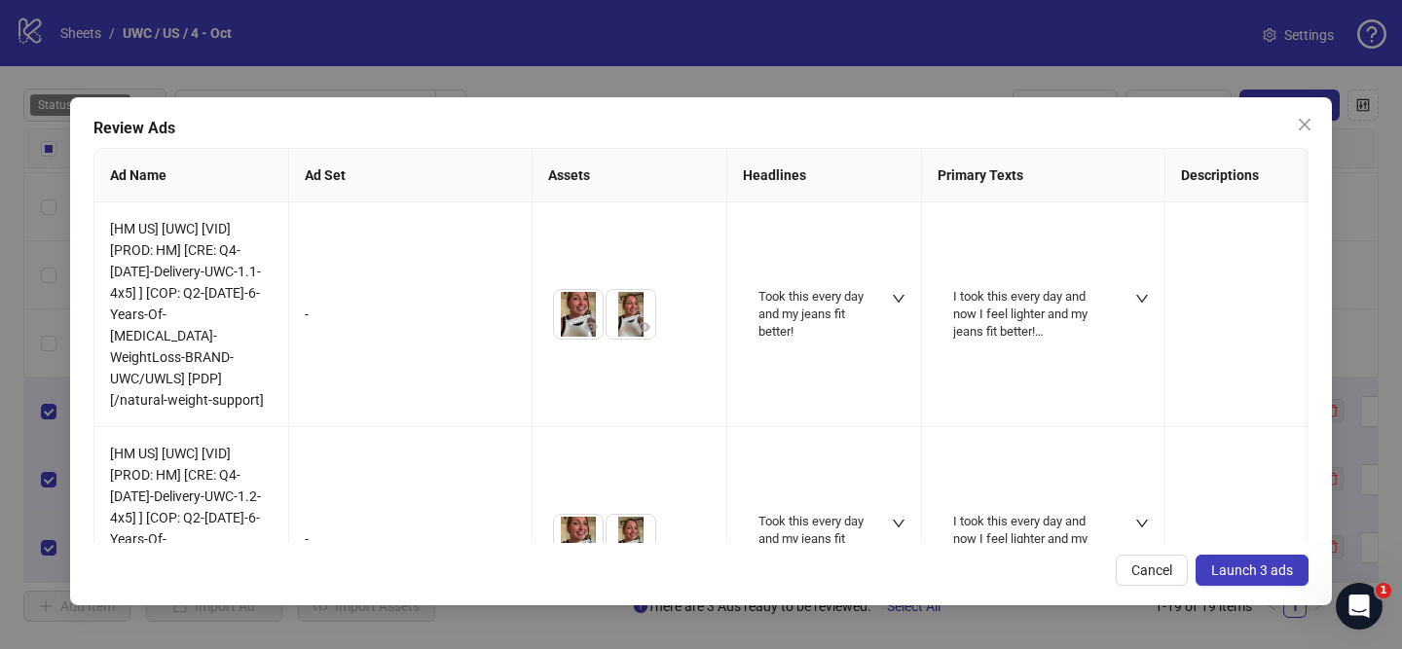
click at [1229, 570] on span "Launch 3 ads" at bounding box center [1252, 571] width 82 height 16
